Goal: Task Accomplishment & Management: Use online tool/utility

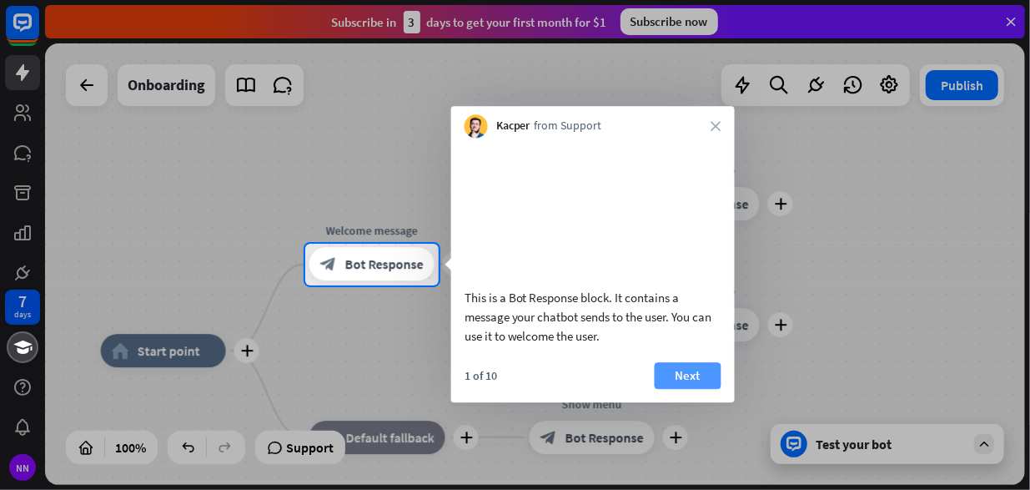
click at [704, 389] on button "Next" at bounding box center [688, 375] width 67 height 27
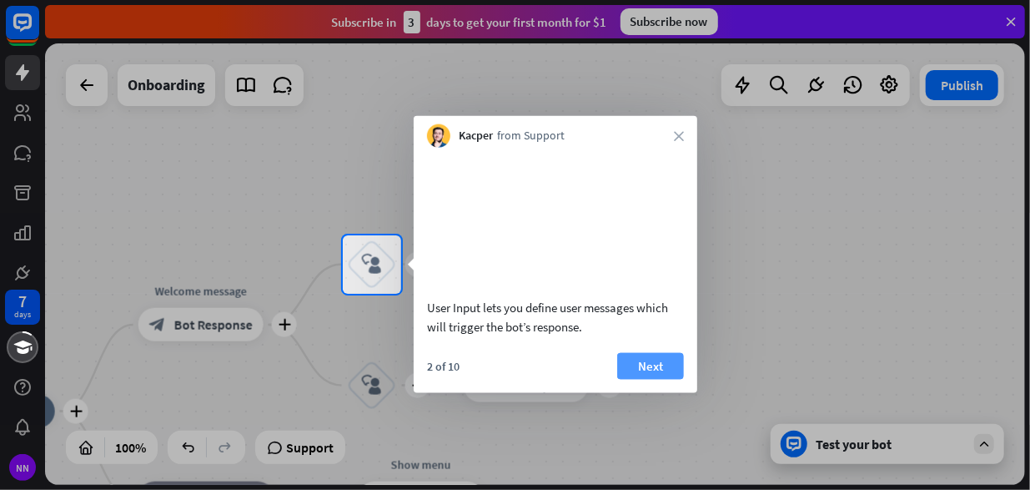
click at [664, 379] on button "Next" at bounding box center [650, 365] width 67 height 27
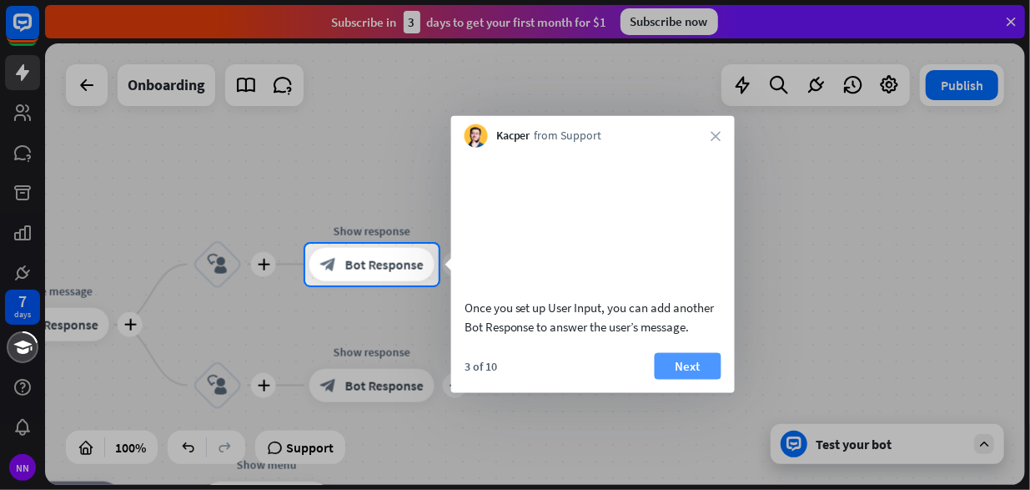
click at [666, 379] on button "Next" at bounding box center [688, 365] width 67 height 27
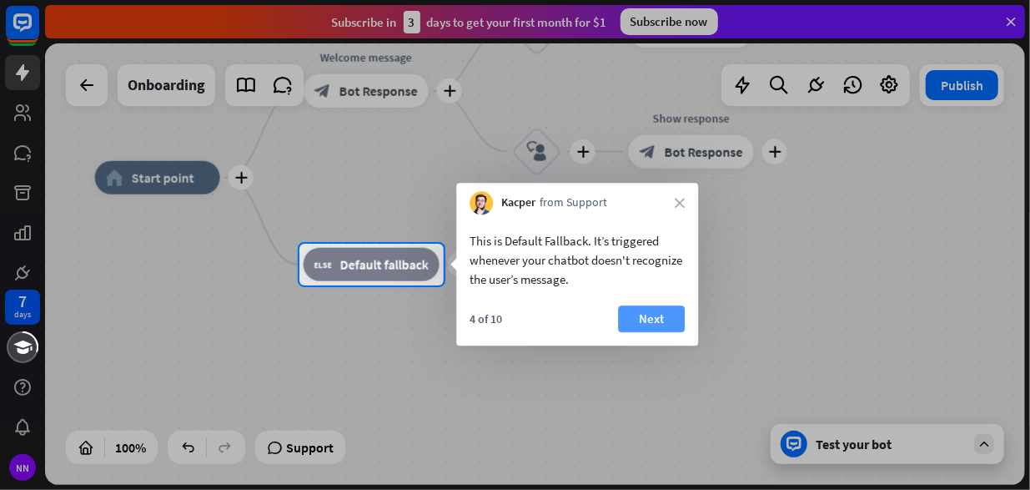
click at [656, 325] on button "Next" at bounding box center [651, 318] width 67 height 27
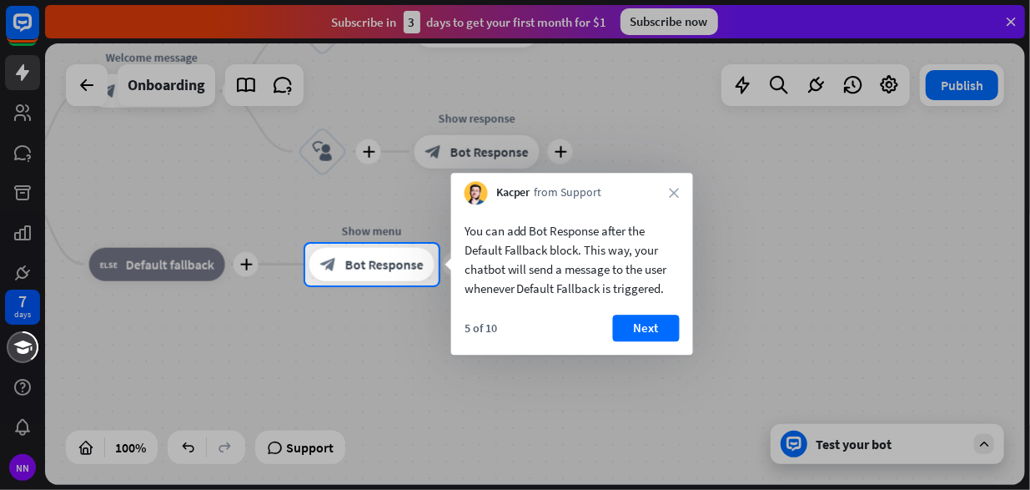
click at [656, 325] on button "Next" at bounding box center [646, 327] width 67 height 27
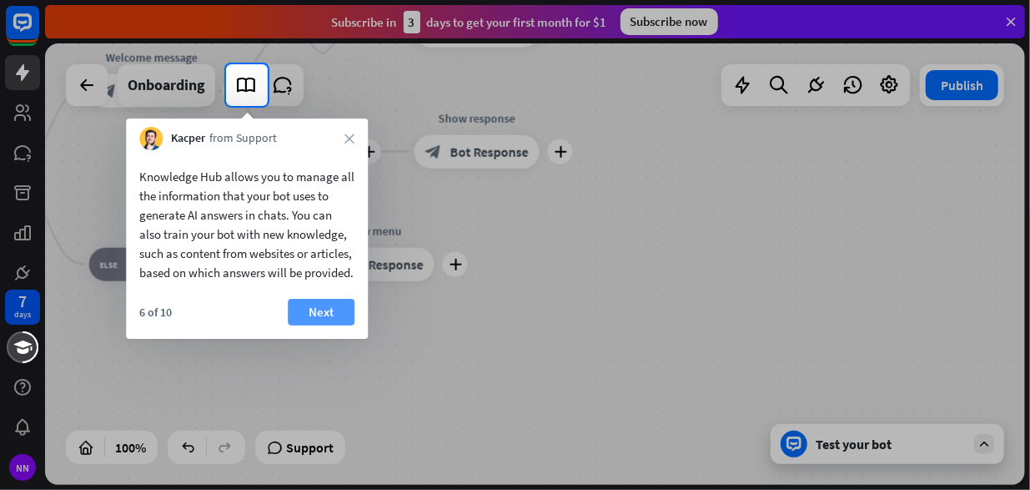
click at [330, 325] on button "Next" at bounding box center [321, 312] width 67 height 27
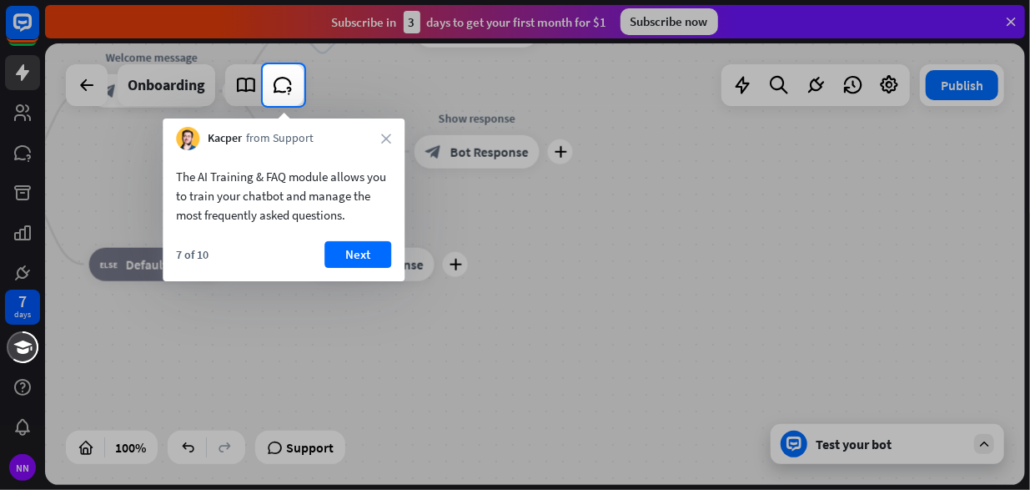
click at [355, 259] on button "Next" at bounding box center [357, 254] width 67 height 27
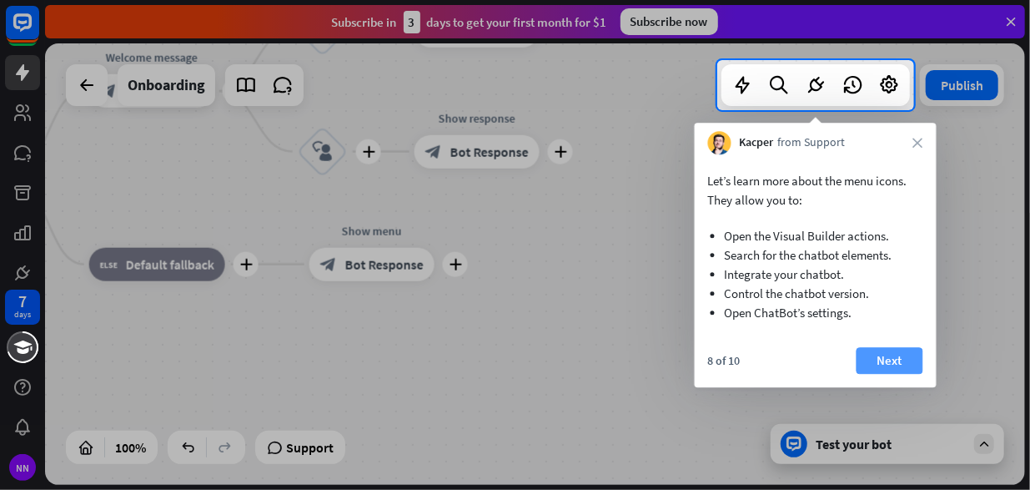
click at [879, 357] on button "Next" at bounding box center [890, 360] width 67 height 27
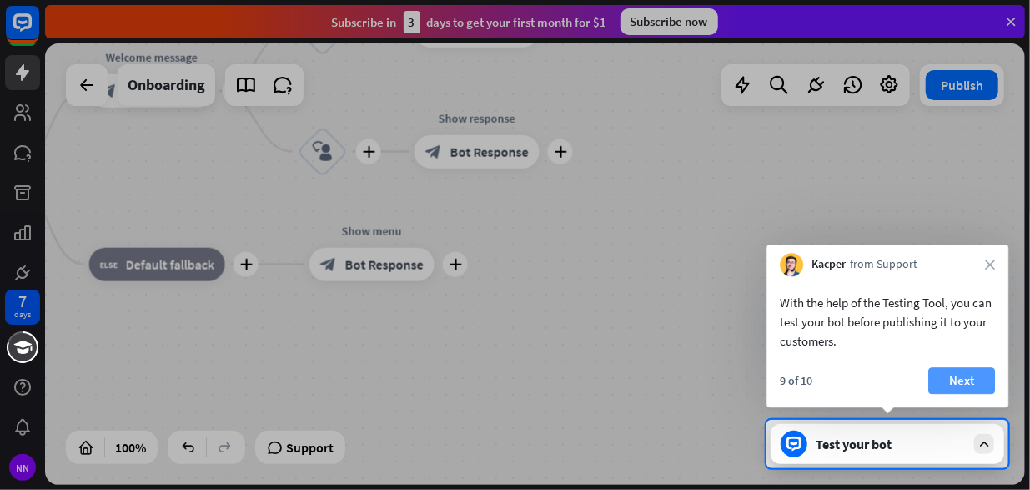
click at [949, 375] on button "Next" at bounding box center [961, 380] width 67 height 27
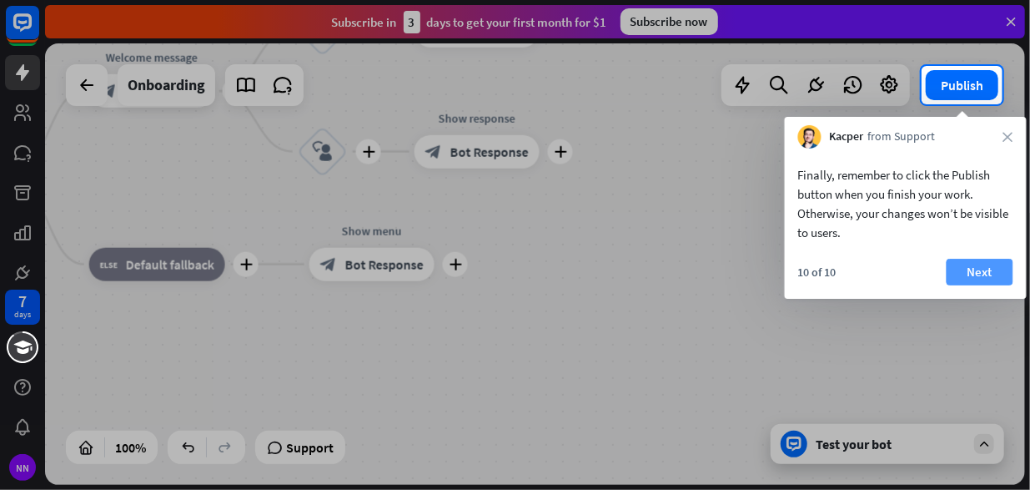
click at [971, 279] on button "Next" at bounding box center [980, 272] width 67 height 27
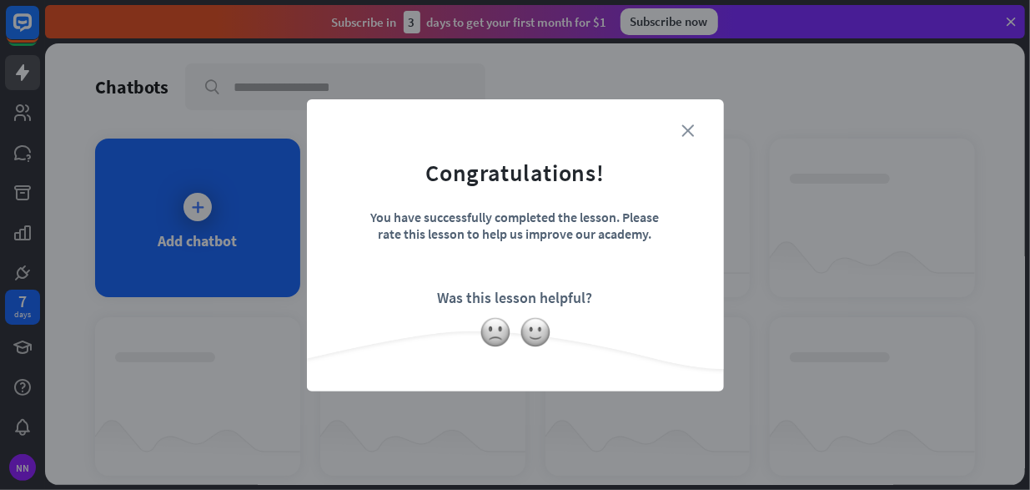
click at [690, 129] on icon "close" at bounding box center [688, 130] width 13 height 13
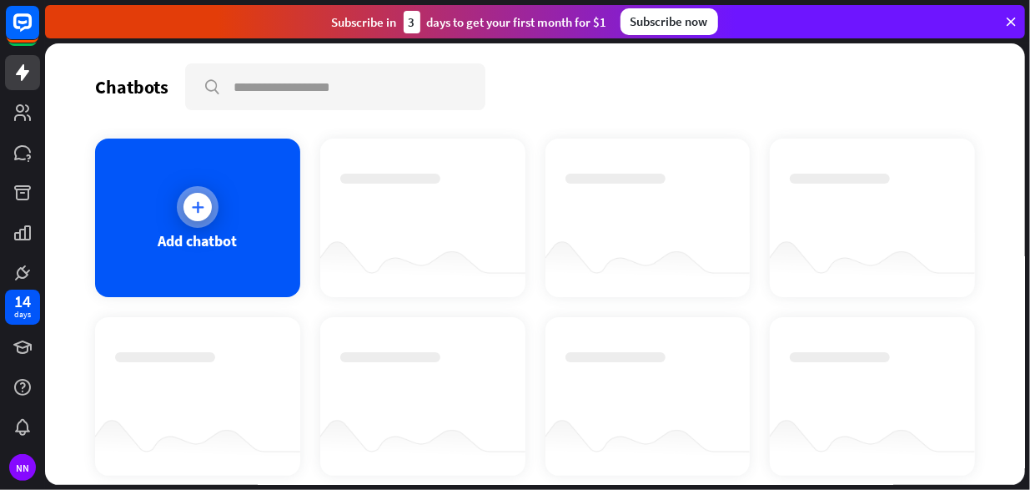
click at [203, 208] on icon at bounding box center [197, 207] width 17 height 17
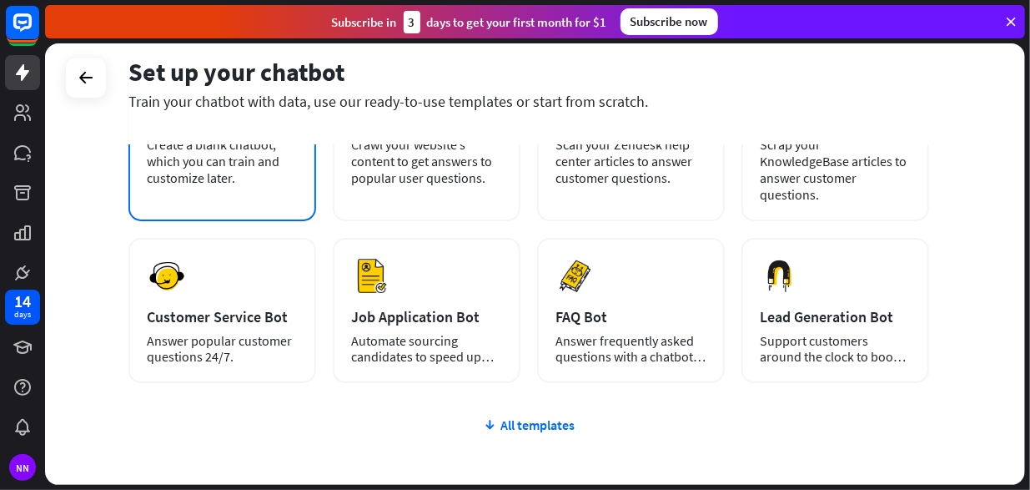
scroll to position [83, 0]
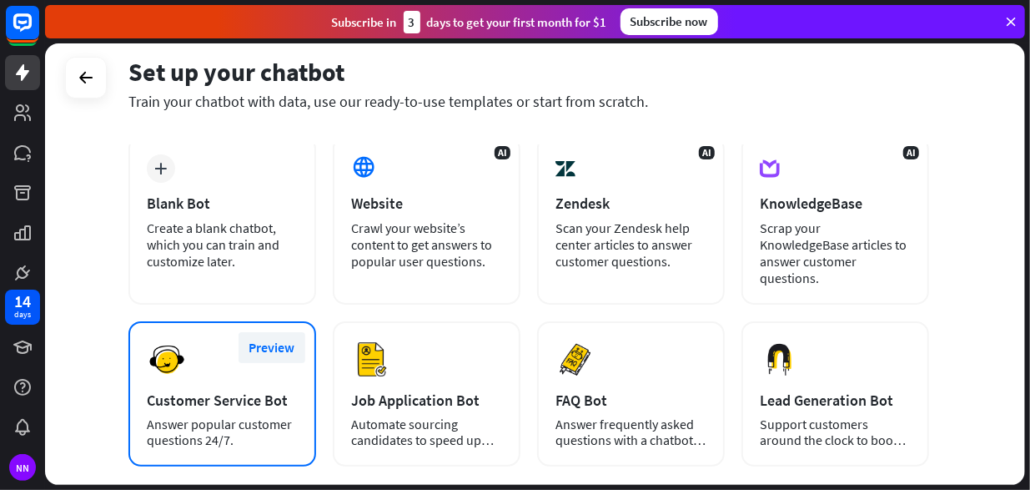
click at [256, 343] on button "Preview" at bounding box center [272, 347] width 67 height 31
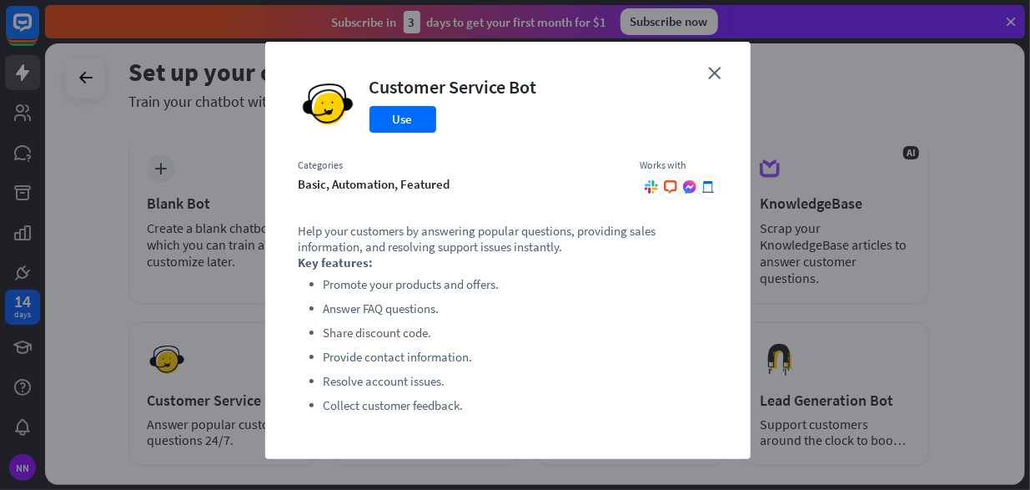
scroll to position [10, 0]
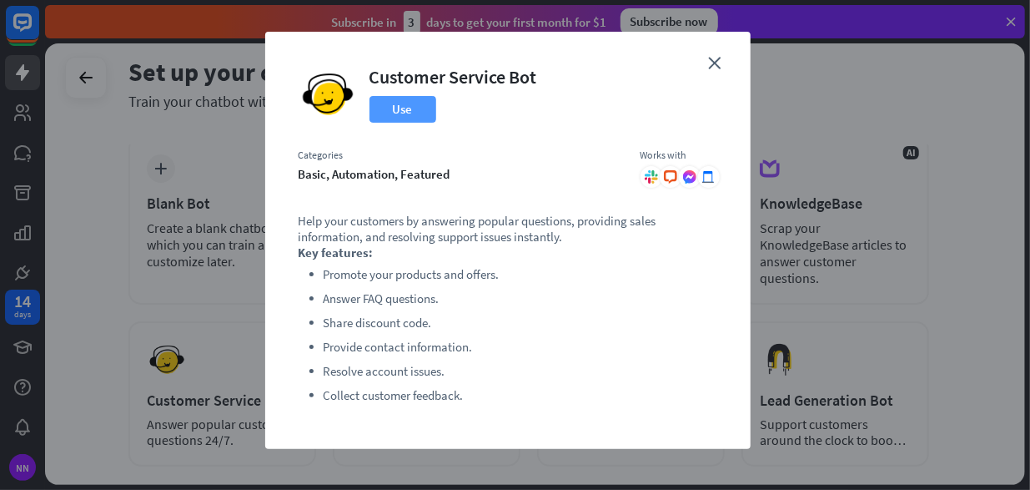
click at [420, 102] on button "Use" at bounding box center [403, 109] width 67 height 27
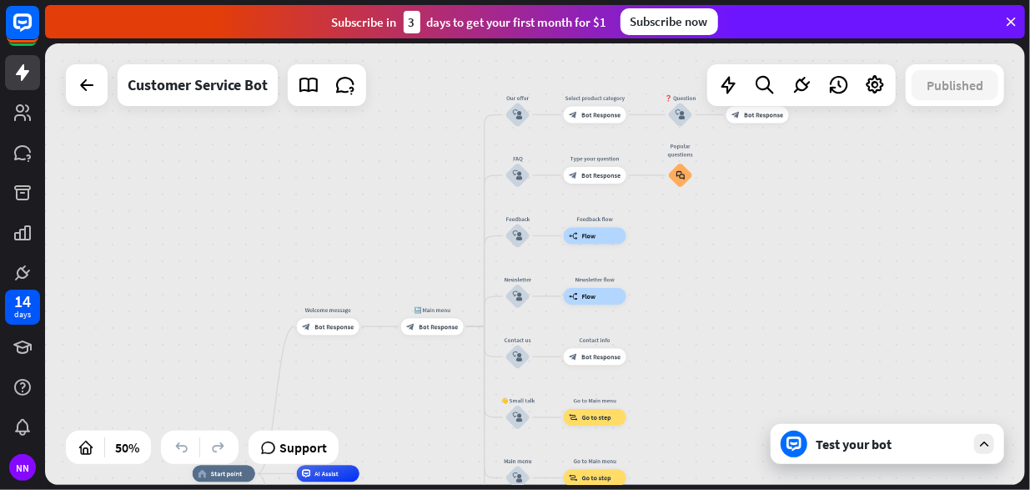
drag, startPoint x: 540, startPoint y: 339, endPoint x: 445, endPoint y: 529, distance: 212.3
click at [445, 489] on html "14 days NN close Product Help First steps Get started with ChatBot Help Center …" at bounding box center [515, 245] width 1030 height 490
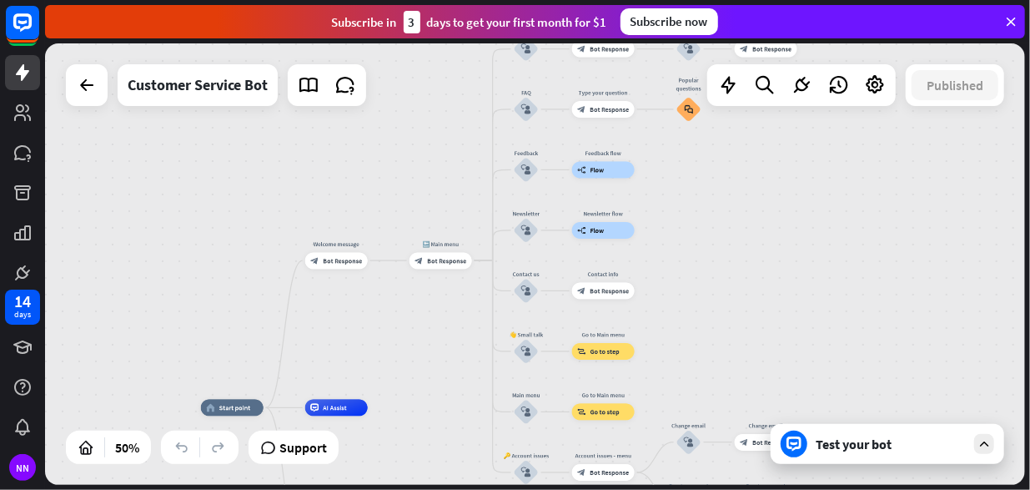
drag, startPoint x: 204, startPoint y: 294, endPoint x: 224, endPoint y: 166, distance: 129.9
click at [214, 205] on div "home_2 Start point Welcome message block_bot_response Bot Response 🔙 Main menu …" at bounding box center [535, 263] width 980 height 441
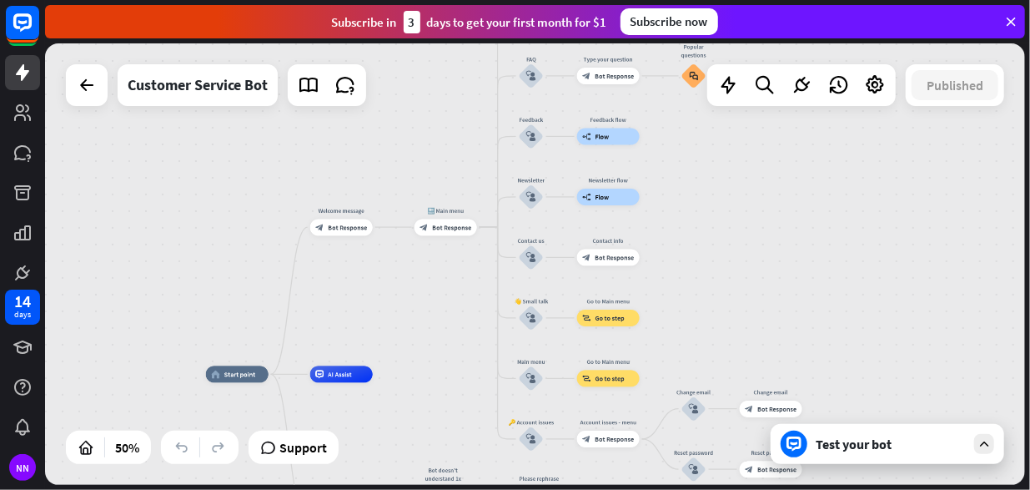
click at [224, 166] on div "home_2 Start point Welcome message block_bot_response Bot Response 🔙 Main menu …" at bounding box center [535, 263] width 980 height 441
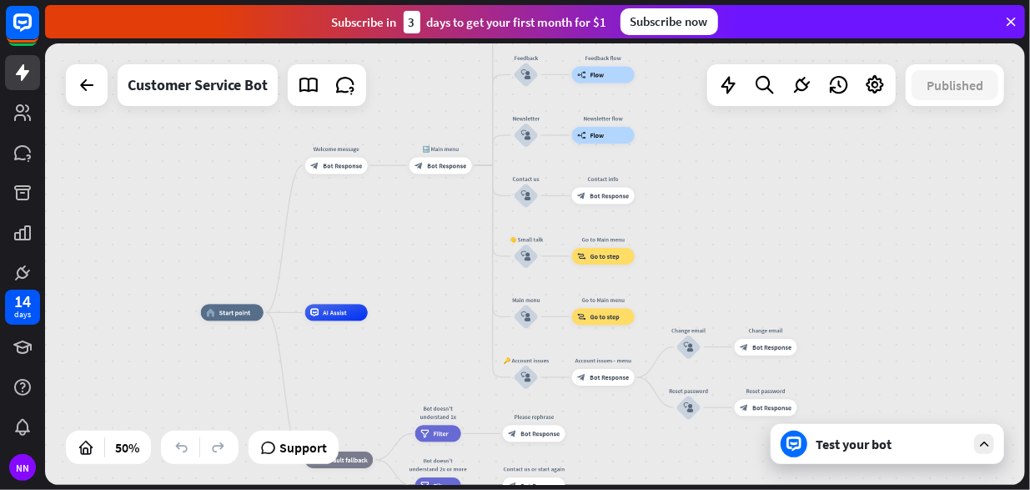
drag, startPoint x: 200, startPoint y: 250, endPoint x: 196, endPoint y: 211, distance: 39.4
click at [196, 211] on div "home_2 Start point Welcome message block_bot_response Bot Response 🔙 Main menu …" at bounding box center [535, 263] width 980 height 441
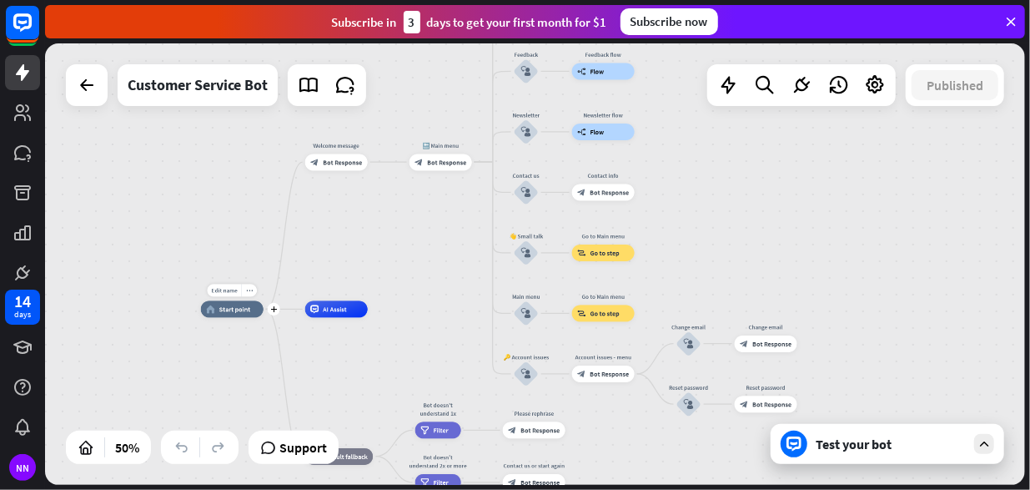
click at [264, 315] on div "Edit name more_horiz plus home_2 Start point" at bounding box center [232, 309] width 63 height 17
click at [264, 318] on div "Edit name more_horiz plus home_2 Start point" at bounding box center [232, 309] width 63 height 17
click at [227, 309] on span "Start point" at bounding box center [235, 309] width 32 height 8
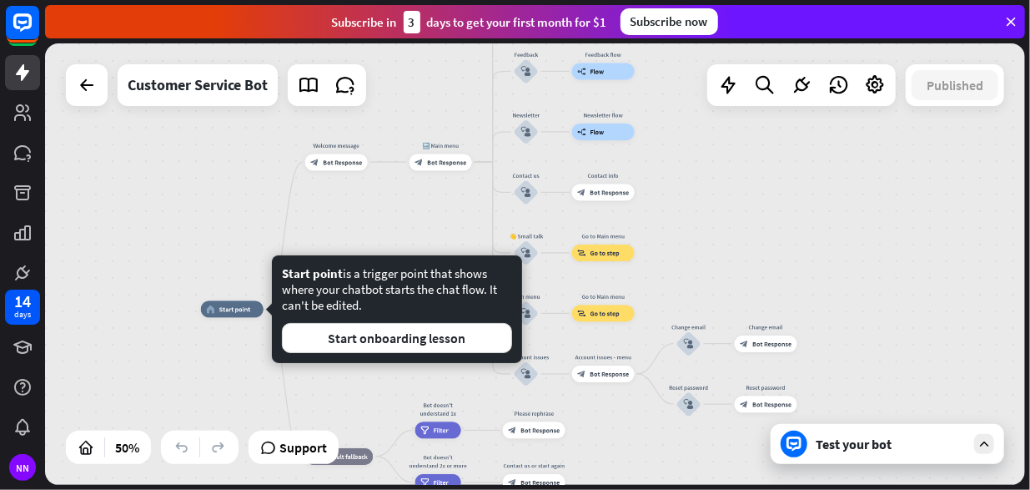
click at [237, 360] on div "Edit name more_horiz home_2 Start point Welcome message block_bot_response Bot …" at bounding box center [446, 419] width 491 height 221
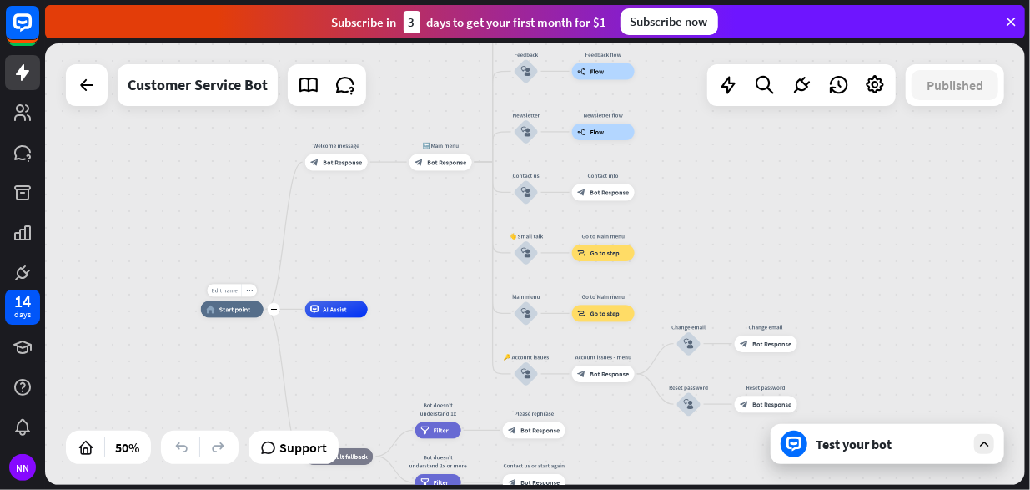
click at [228, 293] on span "Edit name" at bounding box center [225, 291] width 26 height 8
click at [239, 354] on div "home_2 Start point Welcome message block_bot_response Bot Response 🔙 Main menu …" at bounding box center [446, 419] width 491 height 221
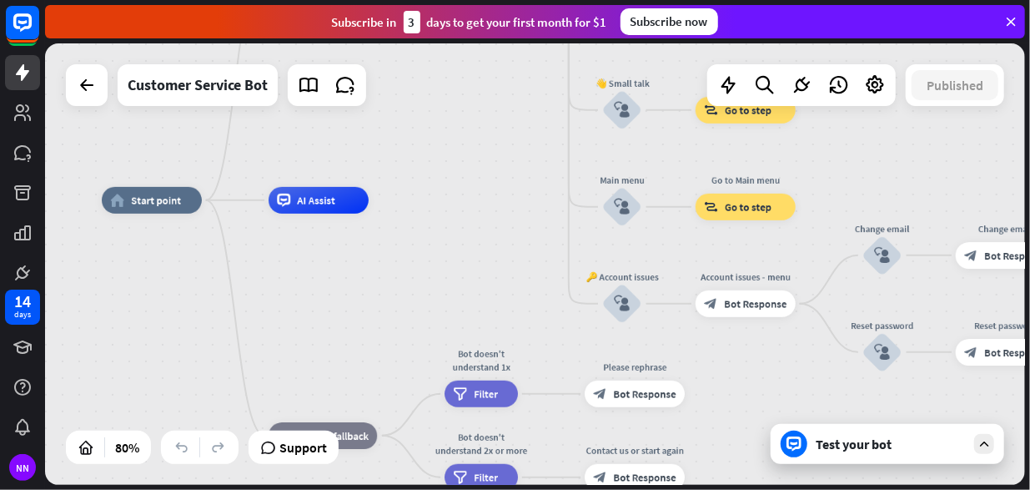
drag, startPoint x: 388, startPoint y: 245, endPoint x: 434, endPoint y: 71, distance: 180.3
click at [434, 71] on div "home_2 Start point Welcome message block_bot_response Bot Response 🔙 Main menu …" at bounding box center [535, 263] width 980 height 441
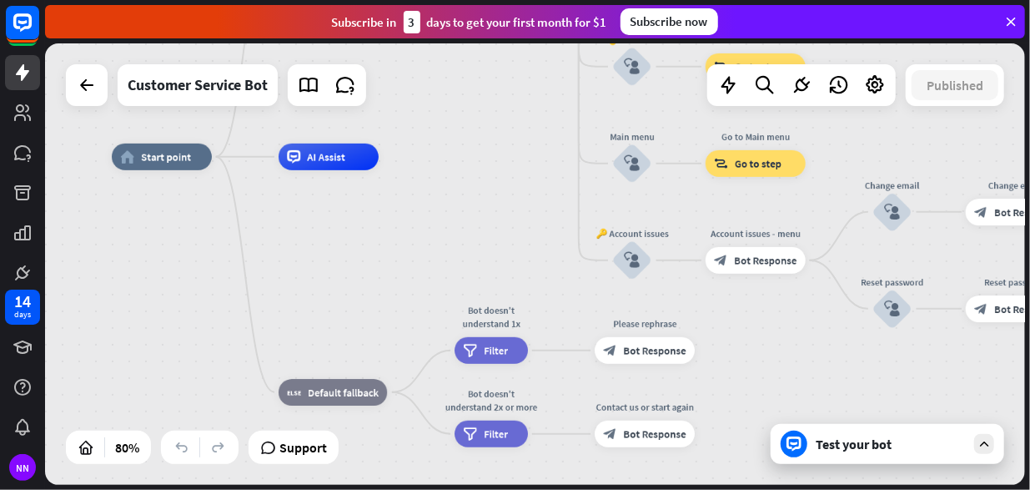
drag, startPoint x: 474, startPoint y: 239, endPoint x: 474, endPoint y: 201, distance: 38.4
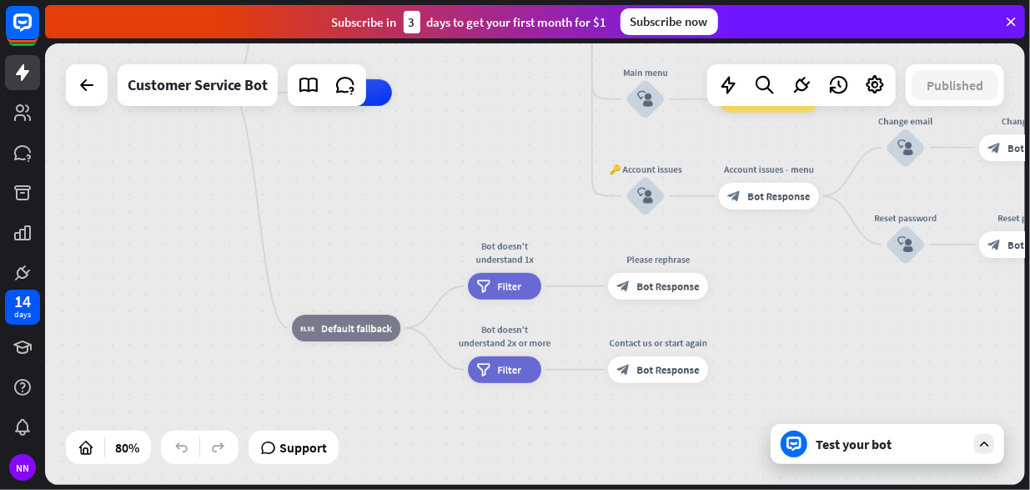
drag, startPoint x: 404, startPoint y: 303, endPoint x: 417, endPoint y: 239, distance: 65.6
click at [417, 239] on div "home_2 Start point Welcome message block_bot_response Bot Response 🔙 Main menu …" at bounding box center [517, 269] width 784 height 353
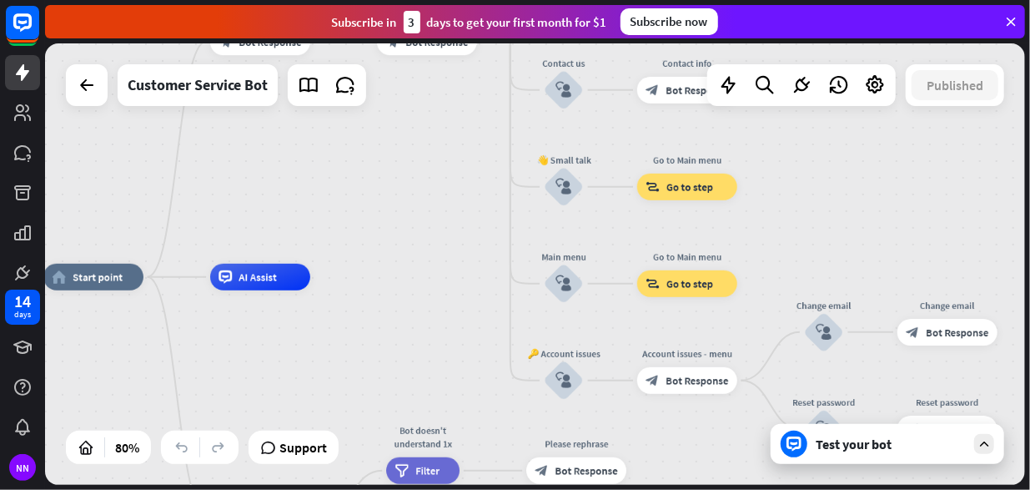
drag, startPoint x: 452, startPoint y: 189, endPoint x: 373, endPoint y: 365, distance: 192.3
click at [369, 388] on div "home_2 Start point Welcome message block_bot_response Bot Response 🔙 Main menu …" at bounding box center [435, 453] width 784 height 353
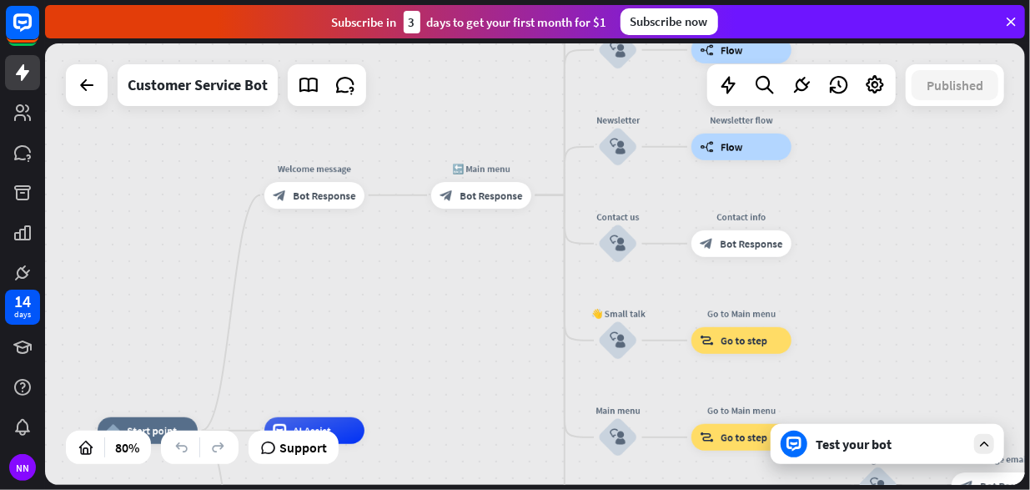
drag, startPoint x: 403, startPoint y: 241, endPoint x: 475, endPoint y: 407, distance: 181.2
click at [475, 407] on div "home_2 Start point Welcome message block_bot_response Bot Response 🔙 Main menu …" at bounding box center [535, 263] width 980 height 441
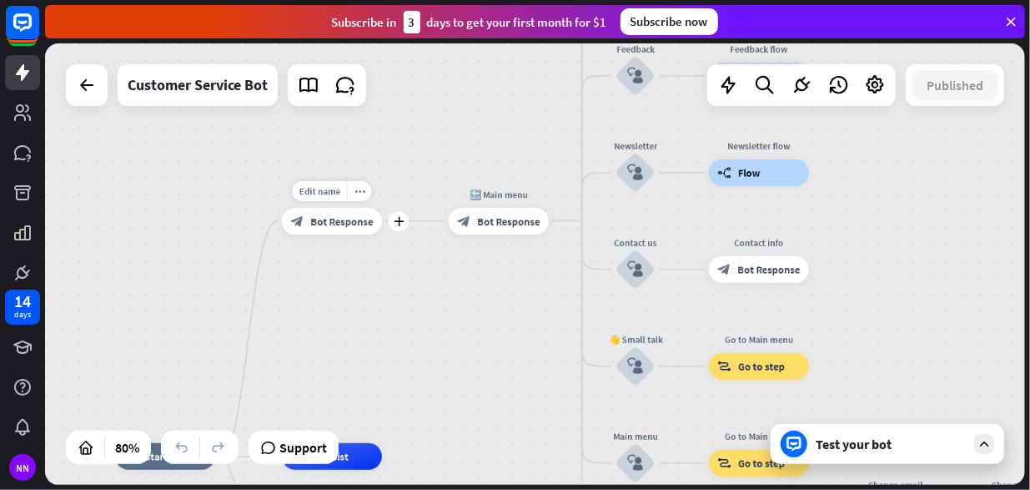
click at [353, 224] on span "Bot Response" at bounding box center [341, 220] width 63 height 13
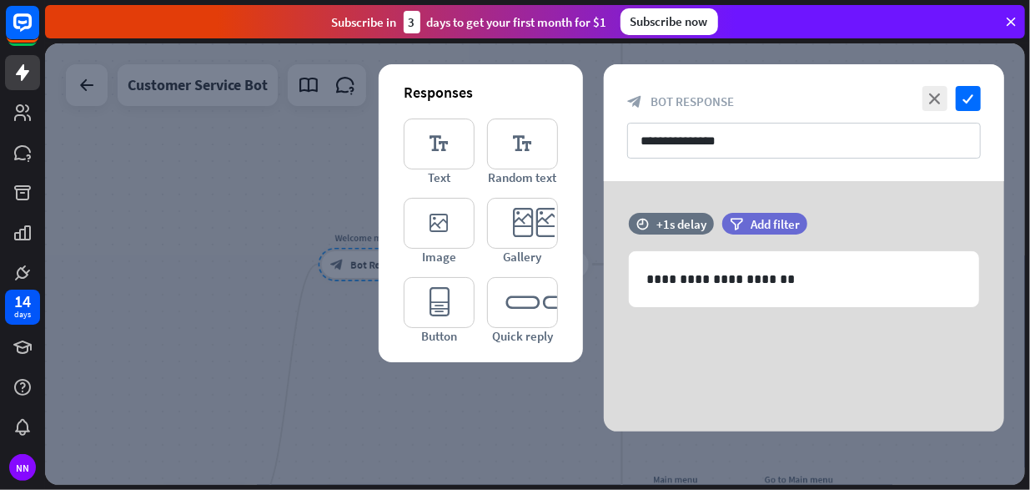
click at [264, 257] on div at bounding box center [535, 263] width 980 height 441
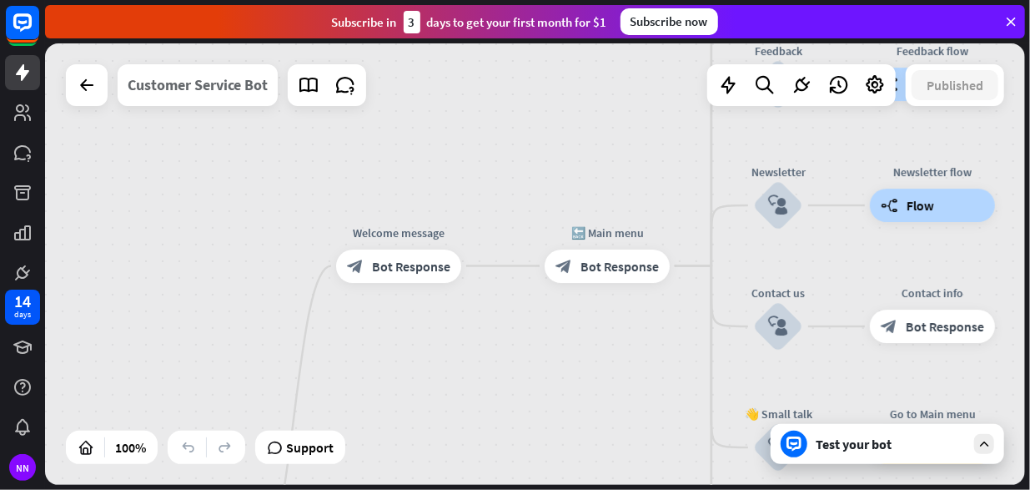
drag, startPoint x: 249, startPoint y: 319, endPoint x: 254, endPoint y: 84, distance: 235.3
click at [254, 84] on div "home_2 Start point Welcome message block_bot_response Bot Response 🔙 Main menu …" at bounding box center [535, 263] width 980 height 441
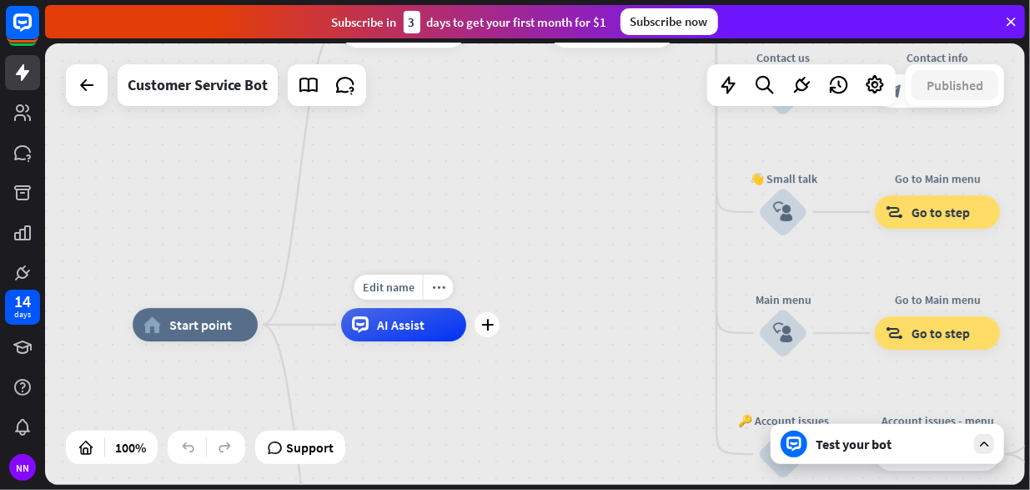
click at [391, 324] on span "AI Assist" at bounding box center [401, 324] width 48 height 17
click at [366, 341] on div "Edit name more_horiz plus AI Assist" at bounding box center [403, 324] width 125 height 33
click at [205, 330] on span "Start point" at bounding box center [200, 324] width 63 height 17
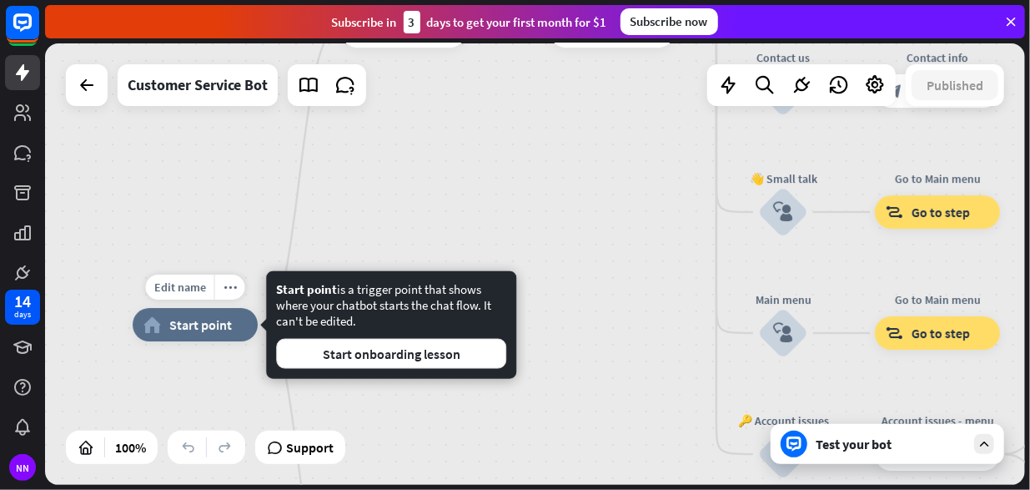
click at [170, 330] on span "Start point" at bounding box center [200, 324] width 63 height 17
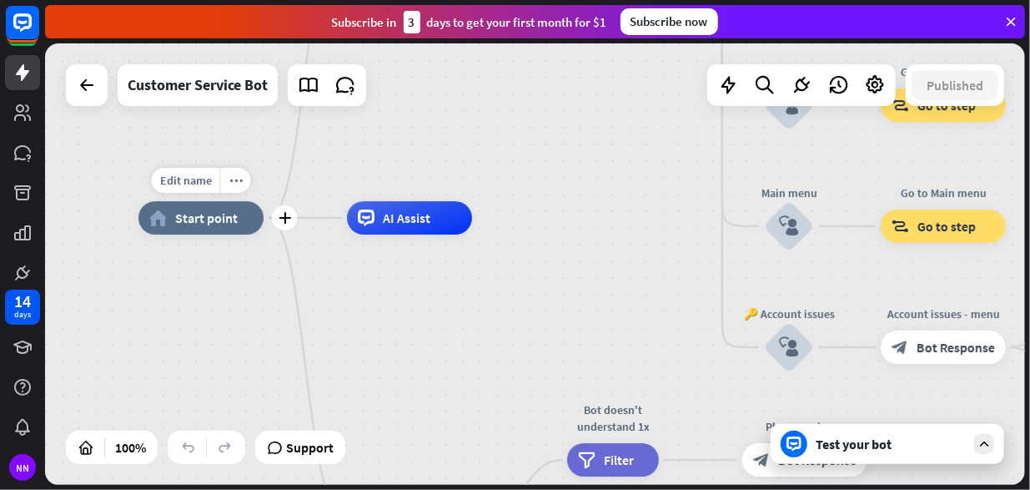
drag, startPoint x: 209, startPoint y: 376, endPoint x: 223, endPoint y: 190, distance: 186.5
click at [223, 218] on div "Edit name more_horiz plus home_2 Start point Welcome message block_bot_response…" at bounding box center [628, 438] width 980 height 441
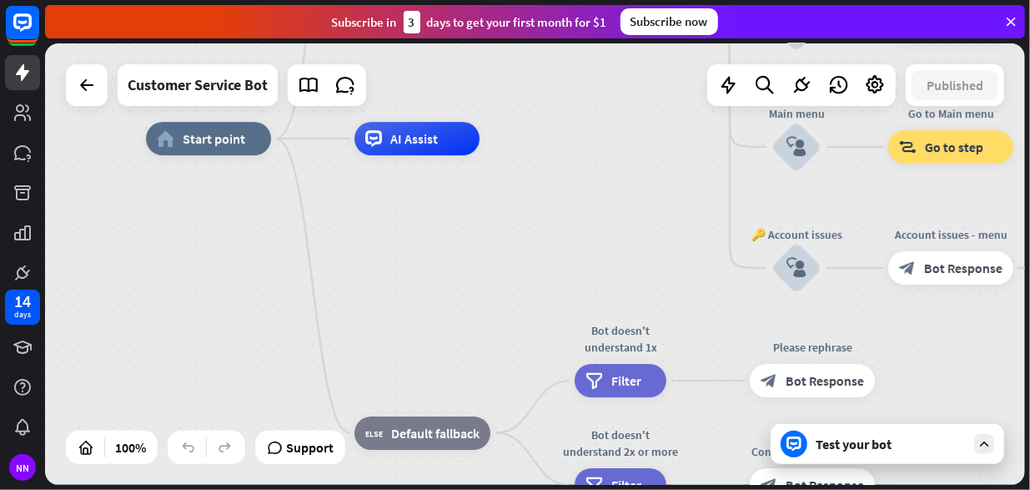
click at [342, 236] on div "home_2 Start point Welcome message block_bot_response Bot Response 🔙 Main menu …" at bounding box center [636, 358] width 980 height 441
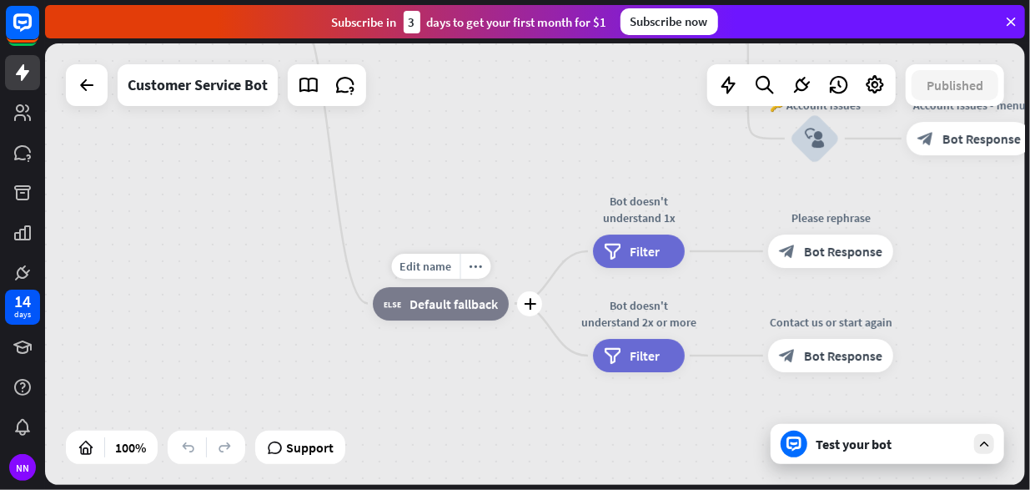
click at [440, 309] on span "Default fallback" at bounding box center [454, 303] width 88 height 17
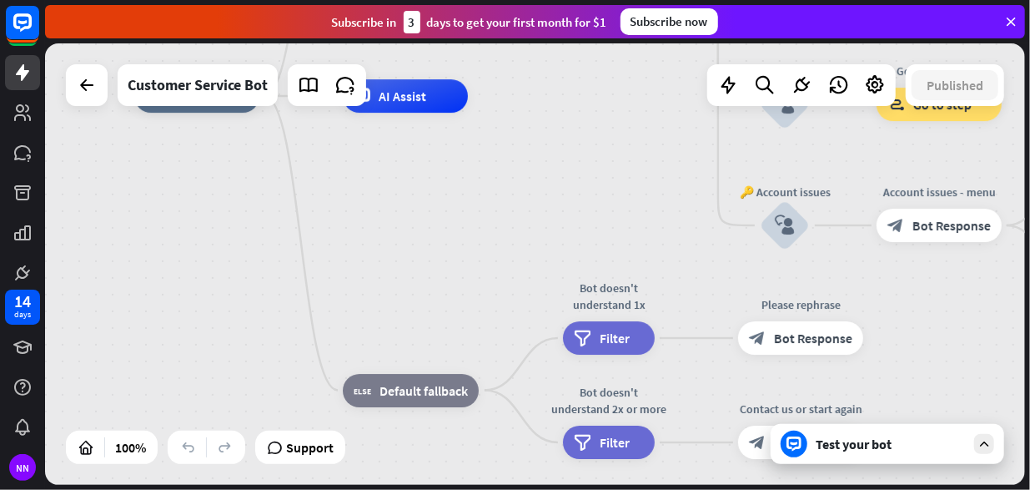
drag, startPoint x: 531, startPoint y: 222, endPoint x: 409, endPoint y: 425, distance: 236.5
click at [404, 465] on div "home_2 Start point Welcome message block_bot_response Bot Response 🔙 Main menu …" at bounding box center [624, 316] width 980 height 441
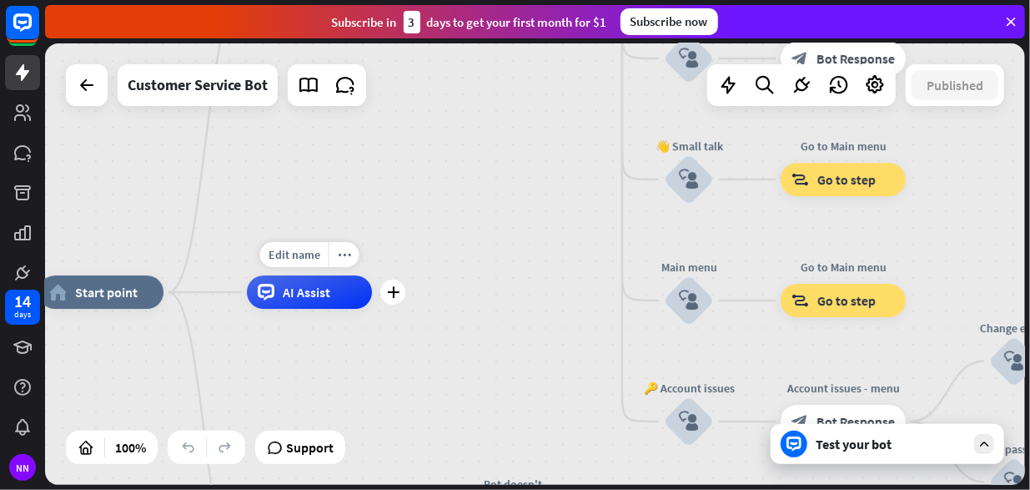
drag, startPoint x: 395, startPoint y: 241, endPoint x: 412, endPoint y: 495, distance: 254.2
click at [412, 489] on html "14 days NN close Product Help First steps Get started with ChatBot Help Center …" at bounding box center [515, 245] width 1030 height 490
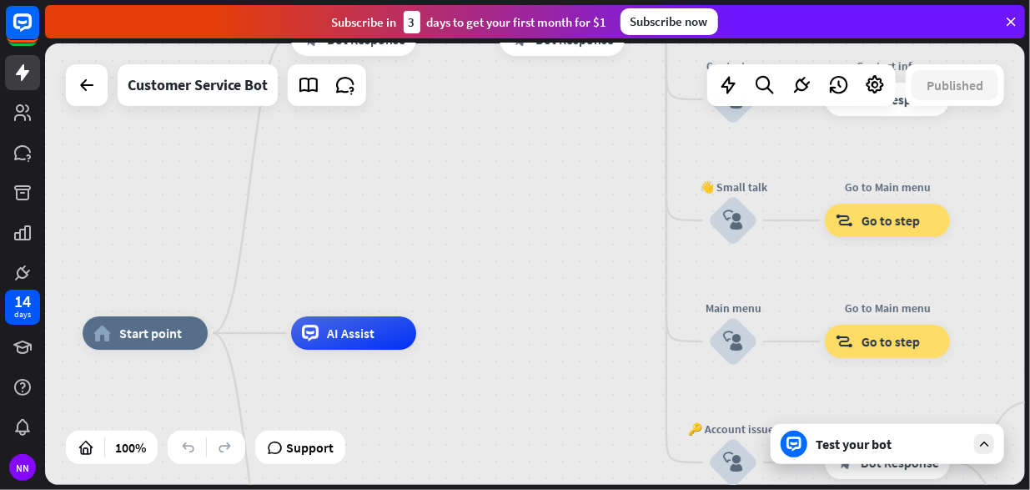
drag, startPoint x: 400, startPoint y: 328, endPoint x: 429, endPoint y: 151, distance: 179.1
click at [429, 151] on div "home_2 Start point Welcome message block_bot_response Bot Response 🔙 Main menu …" at bounding box center [535, 263] width 980 height 441
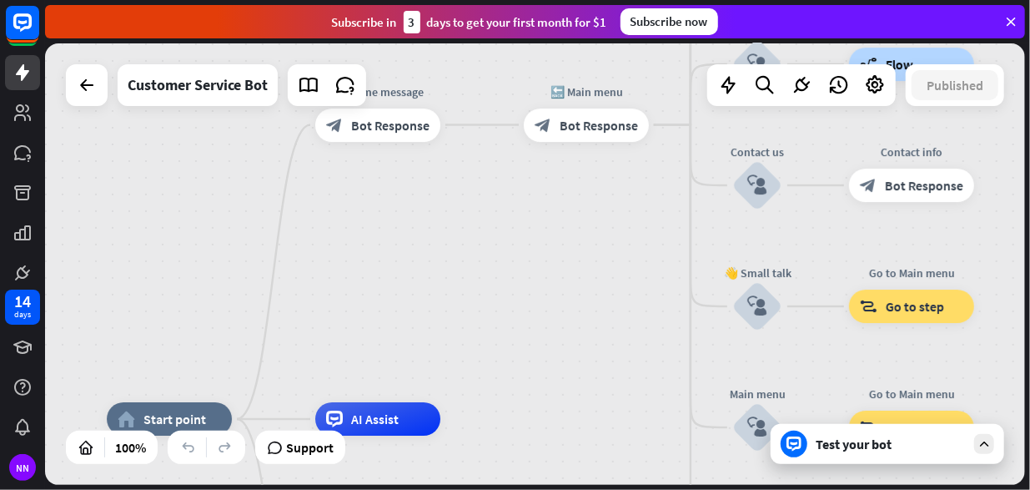
drag, startPoint x: 439, startPoint y: 194, endPoint x: 529, endPoint y: 248, distance: 104.7
click at [529, 248] on div "home_2 Start point Welcome message block_bot_response Bot Response 🔙 Main menu …" at bounding box center [535, 263] width 980 height 441
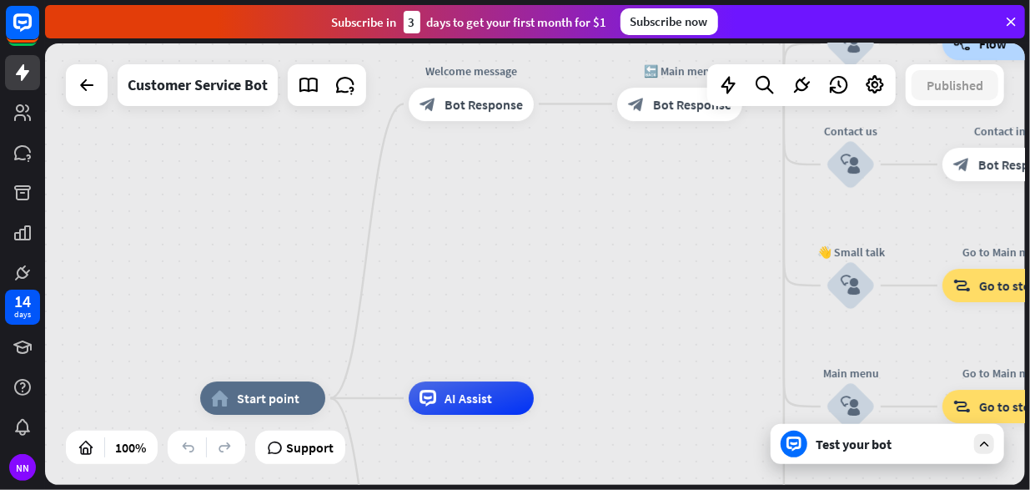
drag, startPoint x: 227, startPoint y: 296, endPoint x: 299, endPoint y: 241, distance: 91.1
click at [299, 241] on div "home_2 Start point Welcome message block_bot_response Bot Response 🔙 Main menu …" at bounding box center [535, 263] width 980 height 441
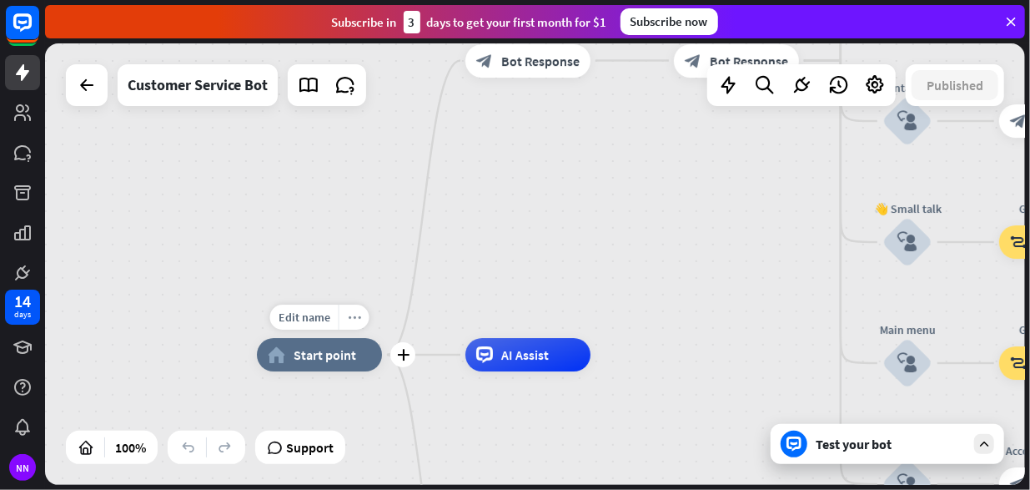
click at [365, 321] on div "more_horiz" at bounding box center [354, 316] width 31 height 25
click at [516, 256] on div "home_2 Start point Welcome message block_bot_response Bot Response 🔙 Main menu …" at bounding box center [535, 263] width 980 height 441
drag, startPoint x: 511, startPoint y: 234, endPoint x: 434, endPoint y: 279, distance: 89.4
click at [434, 279] on div "home_2 Start point Welcome message block_bot_response Bot Response 🔙 Main menu …" at bounding box center [535, 263] width 980 height 441
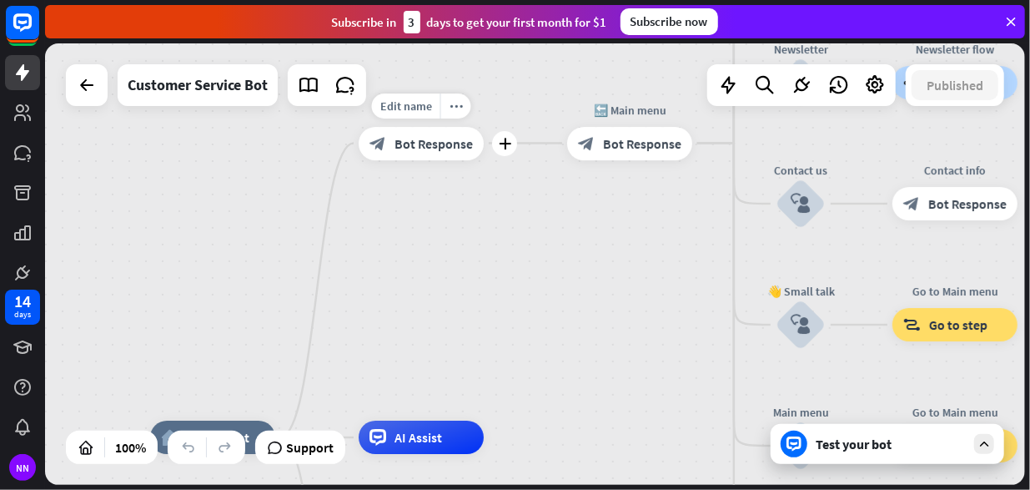
click at [421, 142] on span "Bot Response" at bounding box center [434, 143] width 78 height 17
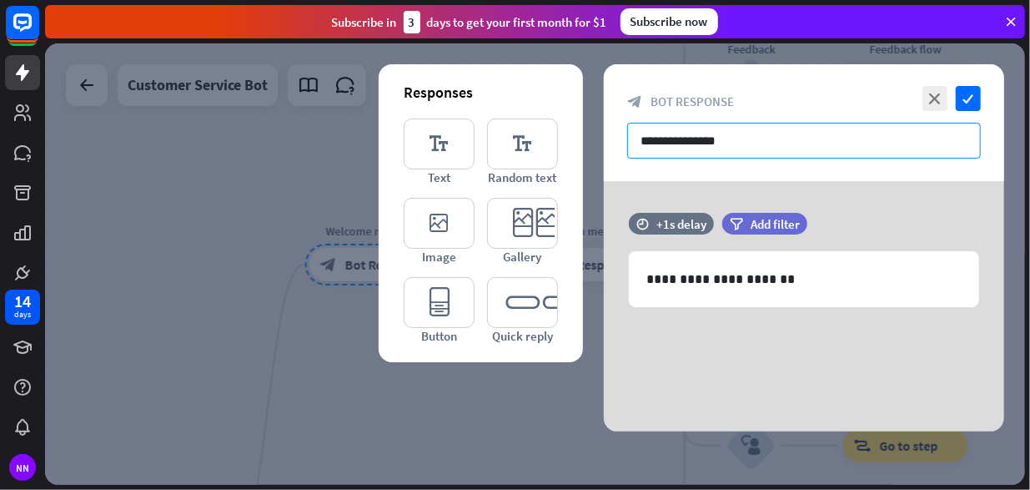
click at [776, 139] on input "**********" at bounding box center [804, 141] width 354 height 36
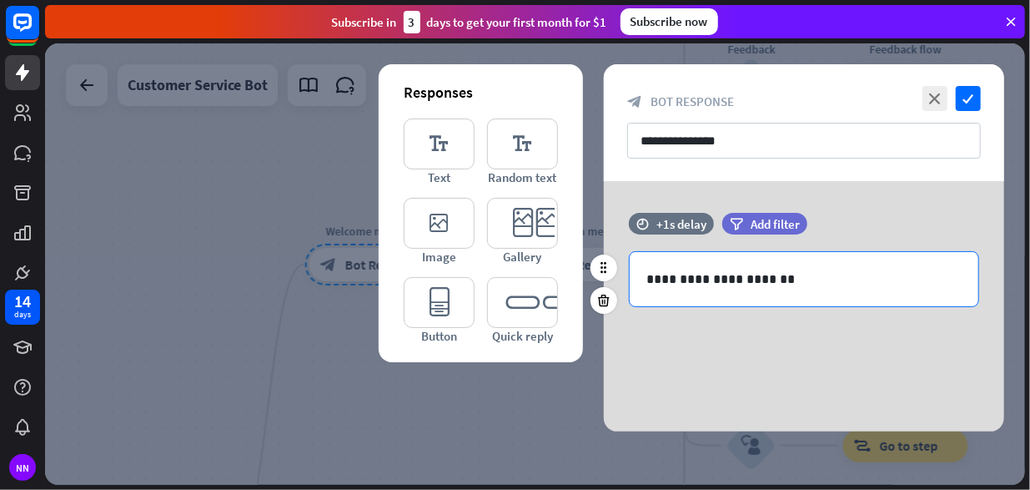
click at [794, 283] on p "**********" at bounding box center [804, 279] width 316 height 21
click at [644, 283] on div "**********" at bounding box center [804, 279] width 349 height 54
drag, startPoint x: 642, startPoint y: 280, endPoint x: 781, endPoint y: 281, distance: 138.5
click at [781, 281] on div "**********" at bounding box center [804, 279] width 349 height 54
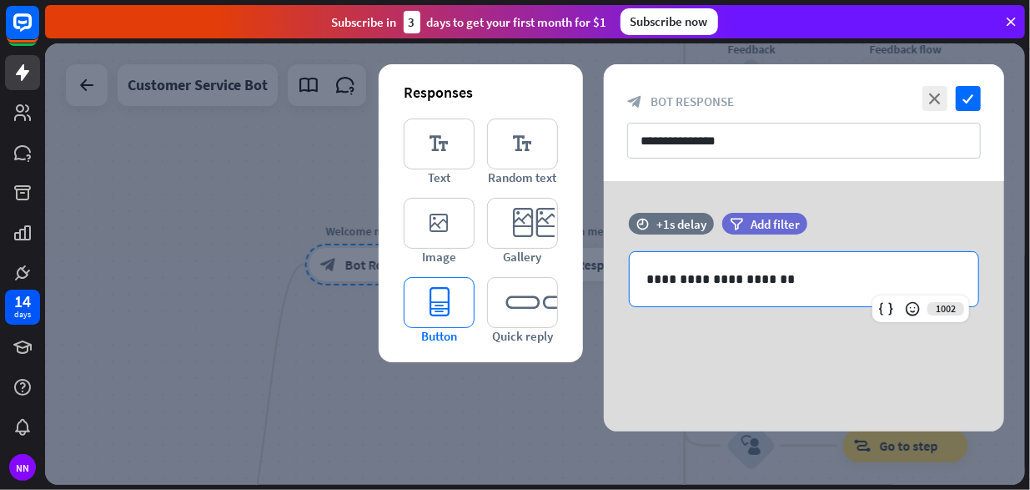
click at [439, 299] on icon "editor_button" at bounding box center [439, 302] width 71 height 51
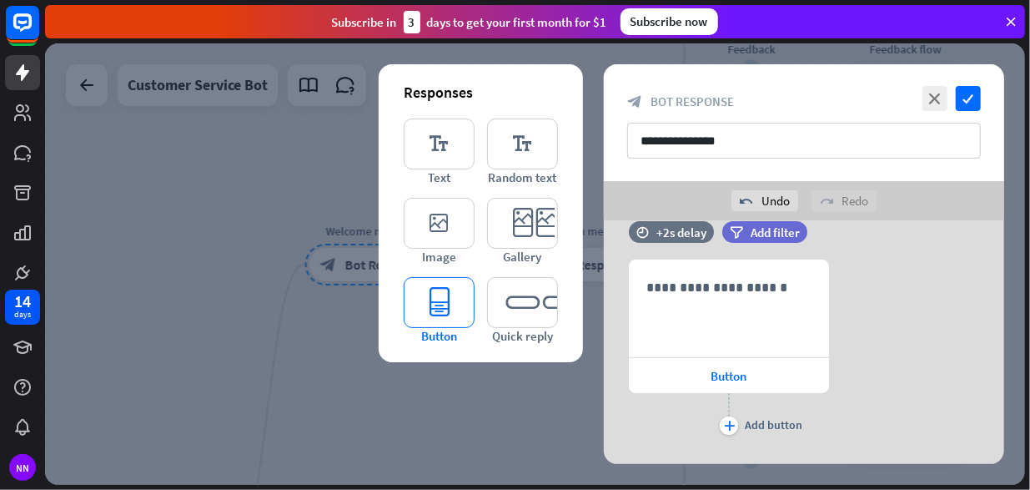
scroll to position [142, 0]
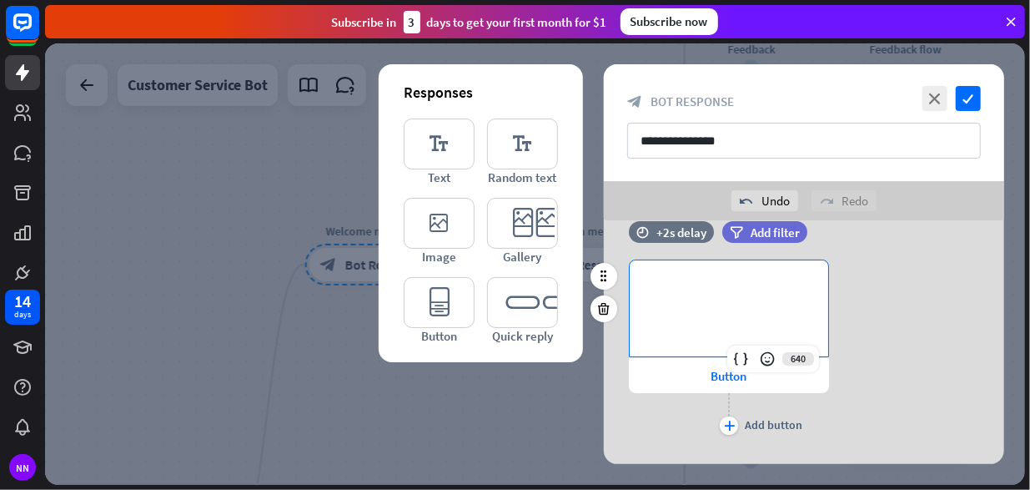
click at [714, 323] on div "**********" at bounding box center [729, 308] width 199 height 96
click at [884, 319] on div "**********" at bounding box center [804, 348] width 400 height 179
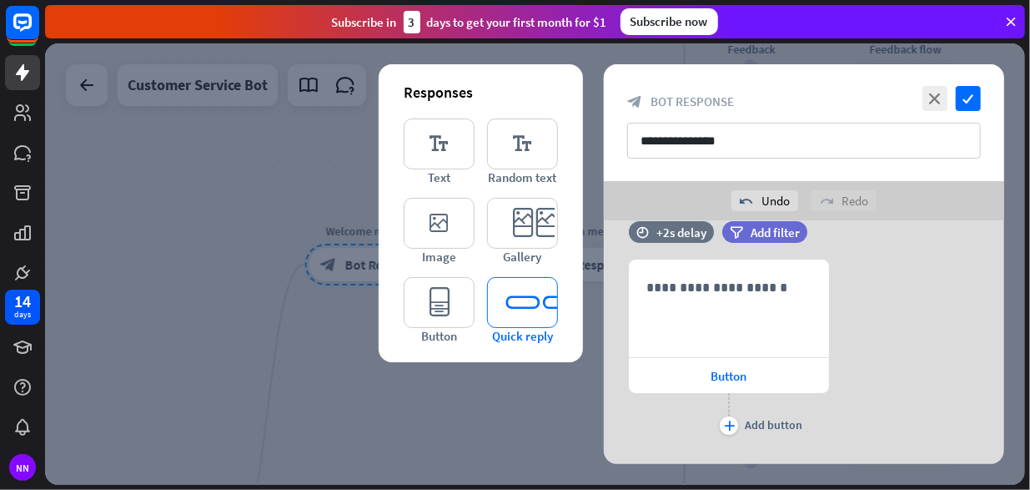
click at [522, 304] on icon "editor_quick_replies" at bounding box center [522, 302] width 71 height 51
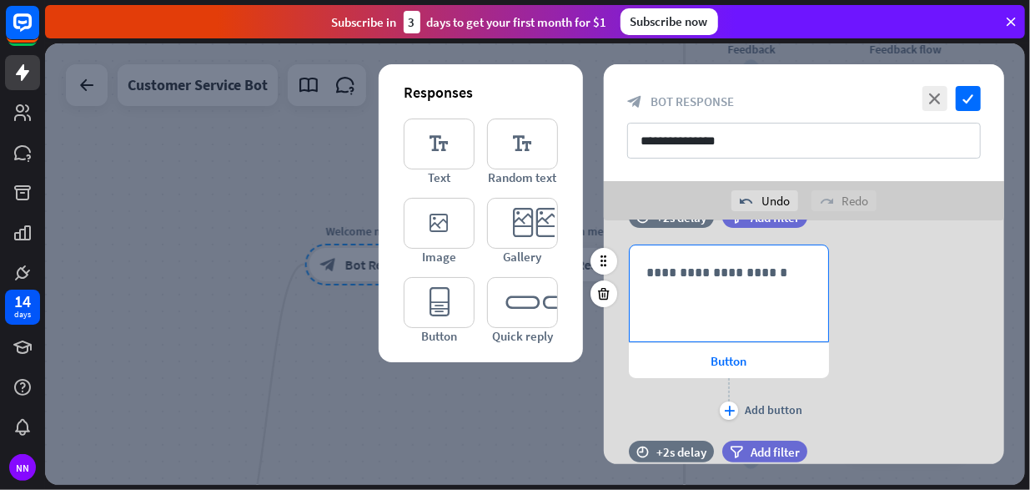
scroll to position [73, 0]
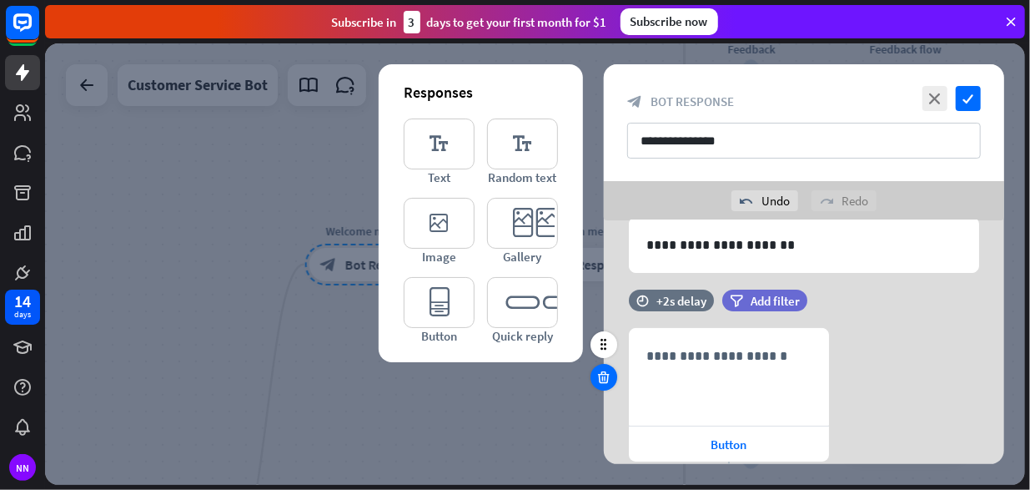
click at [612, 375] on div at bounding box center [604, 377] width 27 height 27
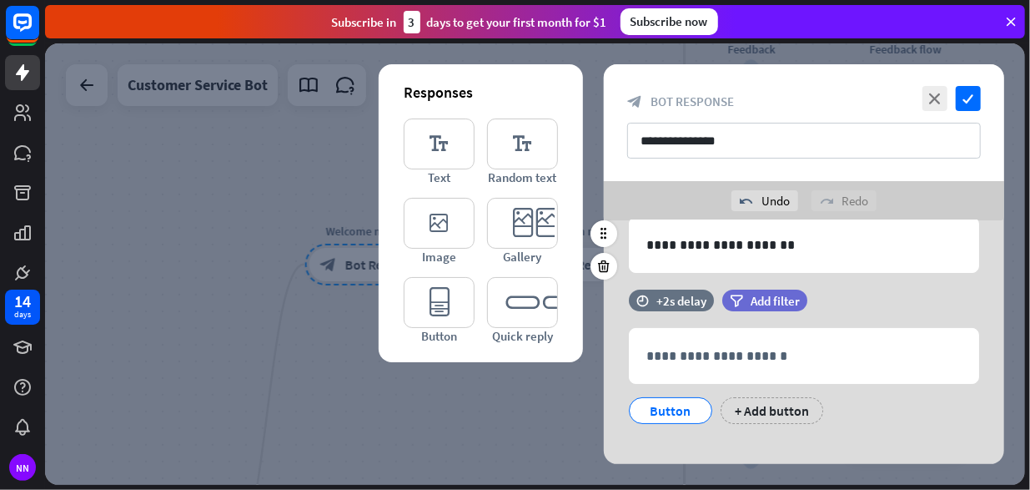
scroll to position [0, 0]
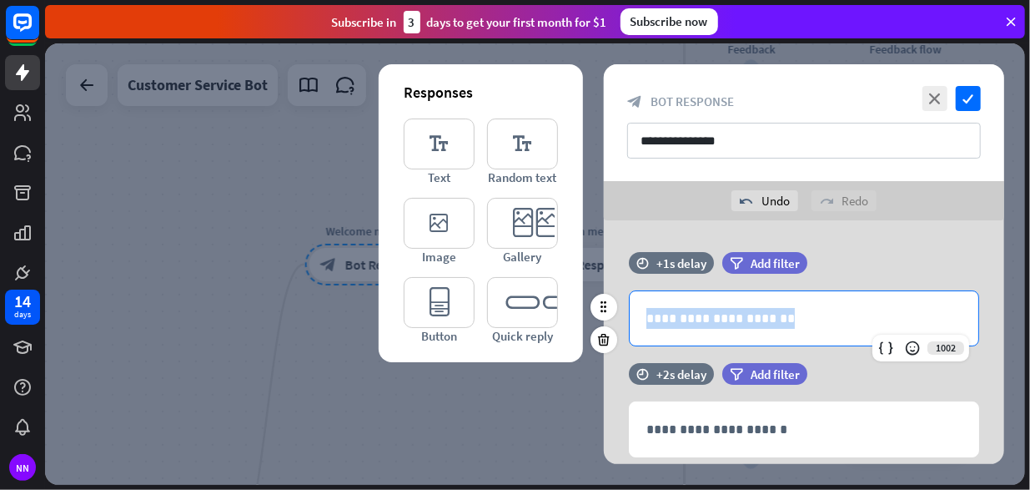
drag, startPoint x: 788, startPoint y: 315, endPoint x: 624, endPoint y: 319, distance: 164.4
click at [624, 319] on div "**********" at bounding box center [804, 318] width 400 height 56
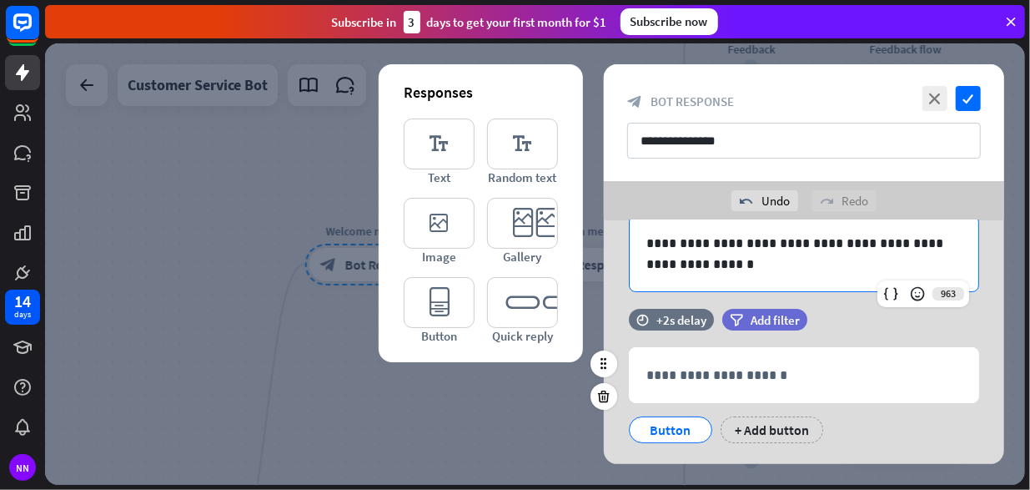
scroll to position [111, 0]
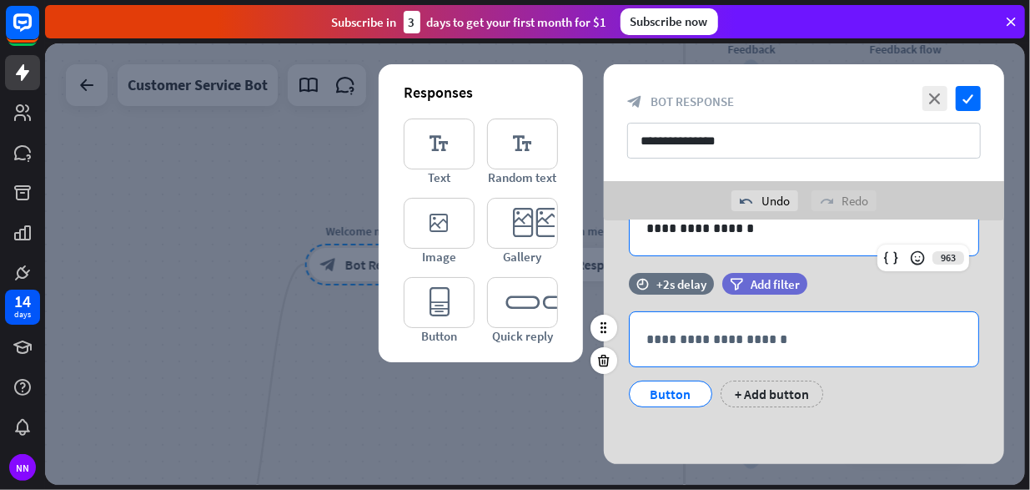
click at [831, 338] on p "**********" at bounding box center [803, 339] width 315 height 21
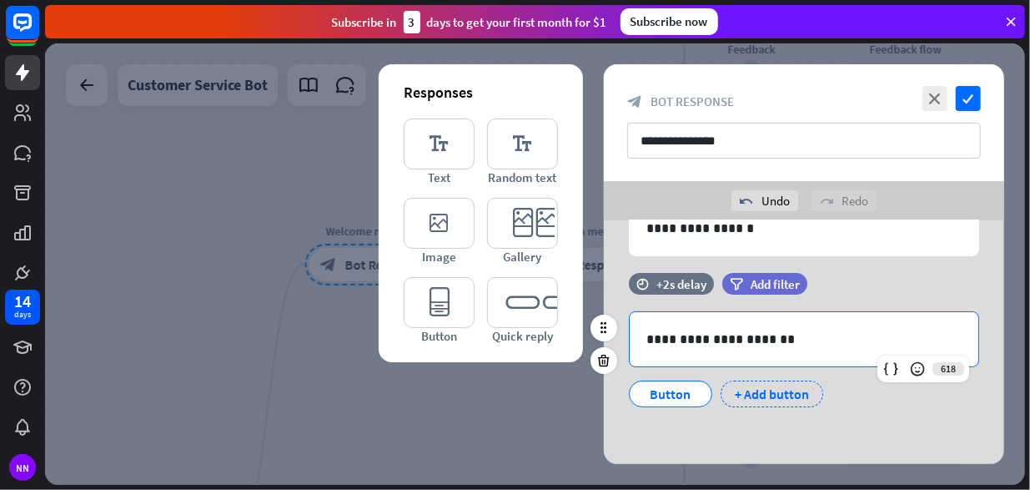
click at [792, 390] on div "+ Add button" at bounding box center [772, 393] width 103 height 27
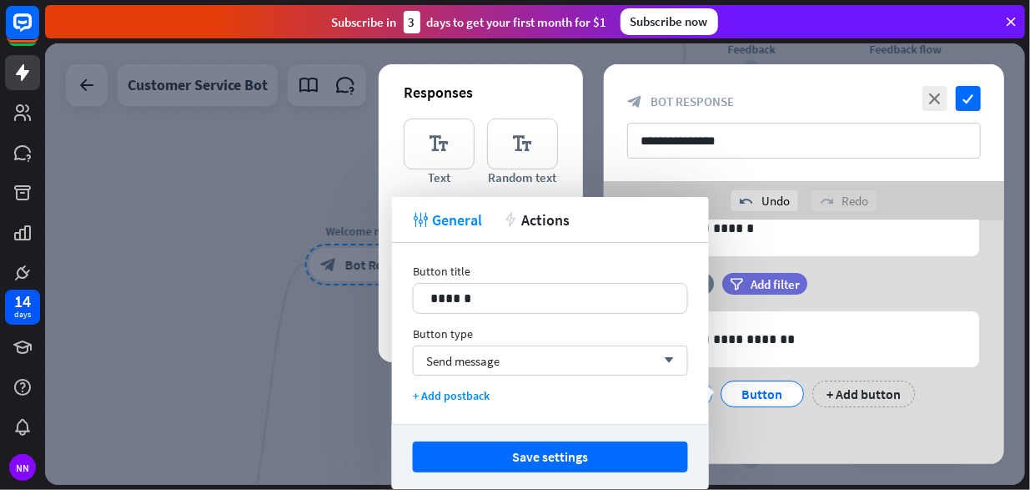
click at [849, 298] on div "filter Add filter" at bounding box center [806, 292] width 169 height 38
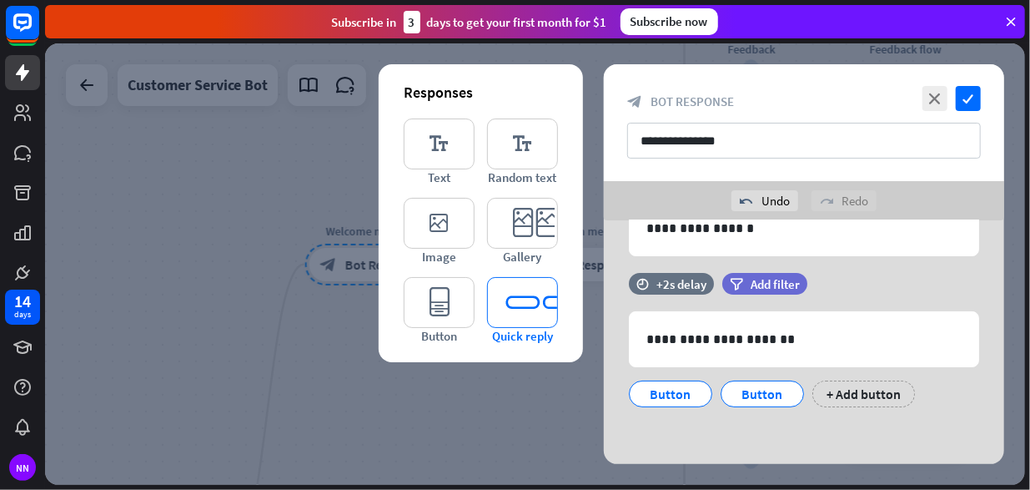
click at [524, 307] on icon "editor_quick_replies" at bounding box center [522, 302] width 71 height 51
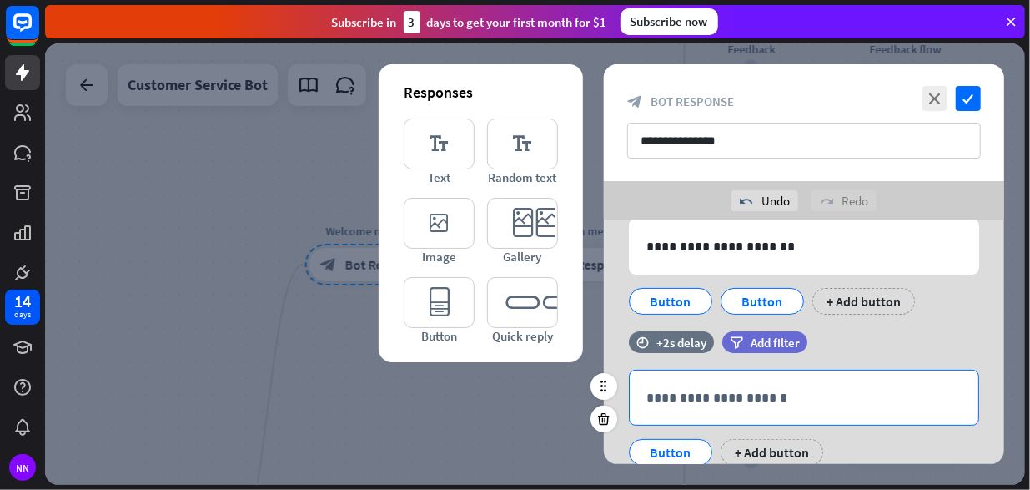
scroll to position [178, 0]
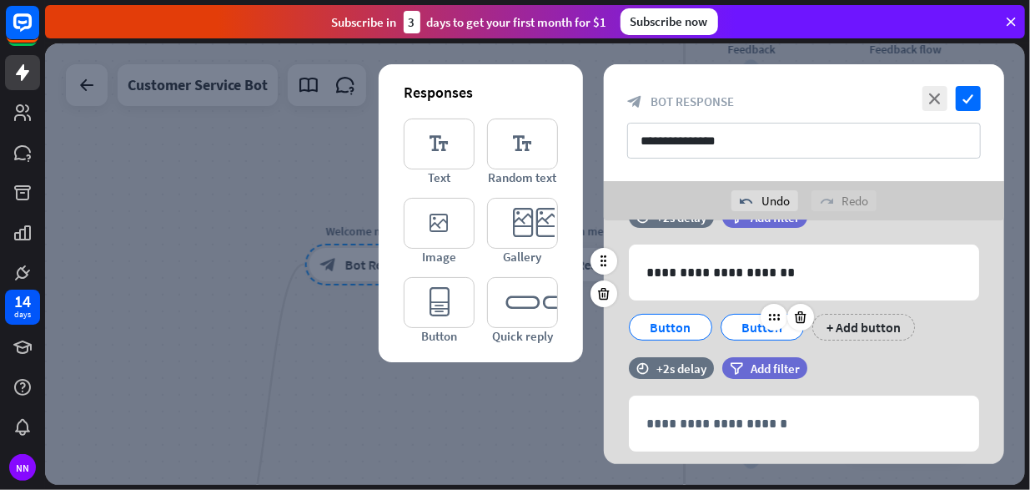
click at [762, 329] on div "Button" at bounding box center [762, 326] width 55 height 25
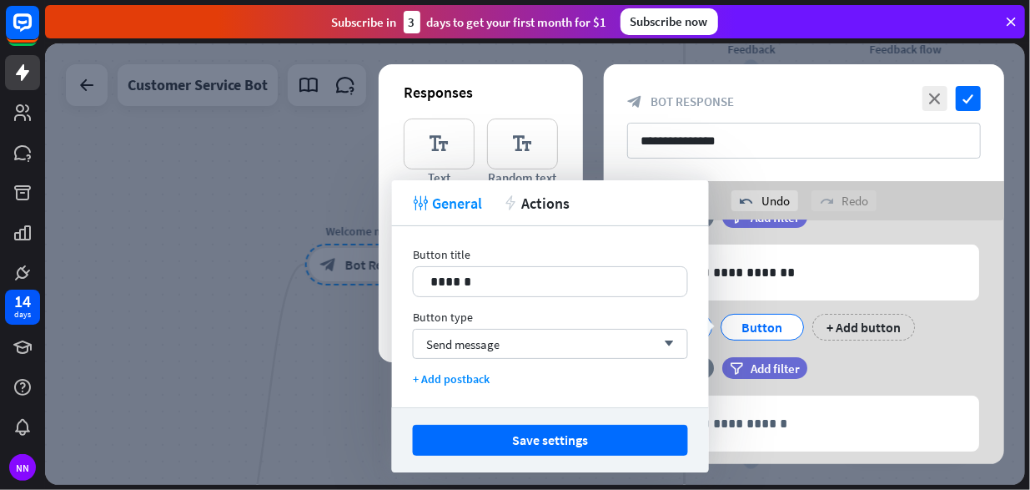
click at [919, 365] on div "time +2s delay filter Add filter" at bounding box center [804, 376] width 400 height 38
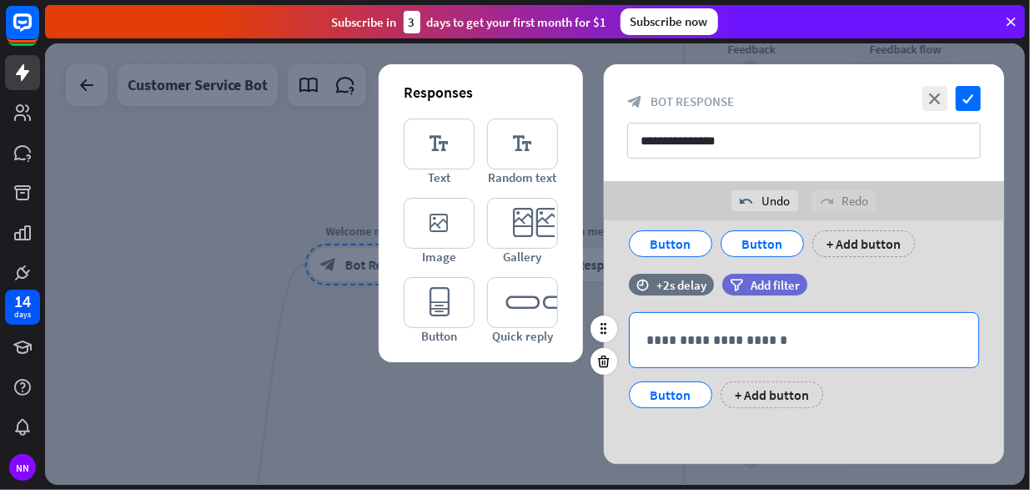
click at [826, 342] on p "**********" at bounding box center [803, 340] width 315 height 21
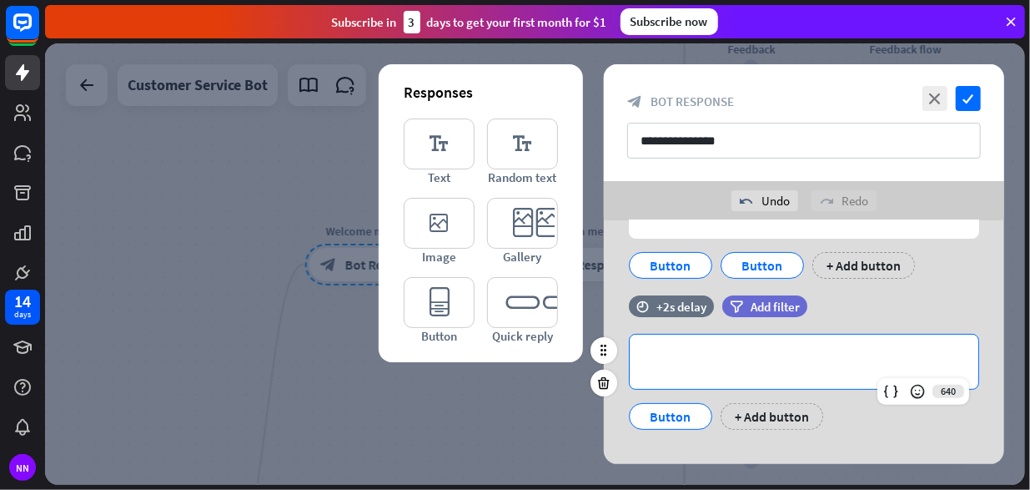
scroll to position [261, 0]
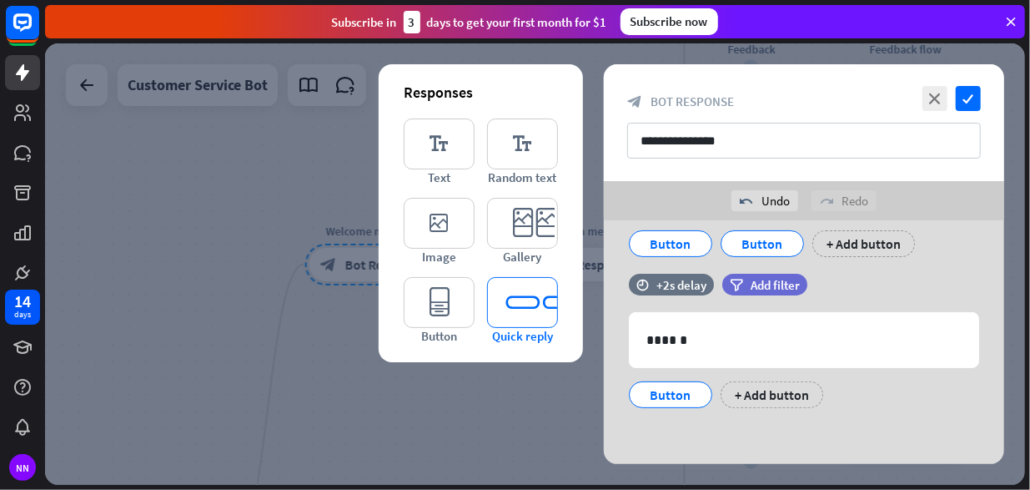
click at [514, 299] on icon "editor_quick_replies" at bounding box center [522, 302] width 71 height 51
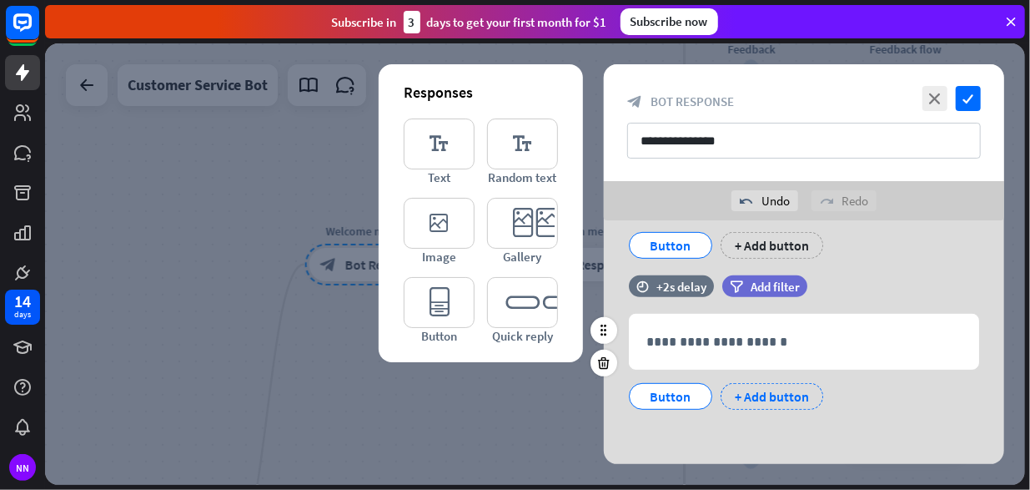
scroll to position [412, 0]
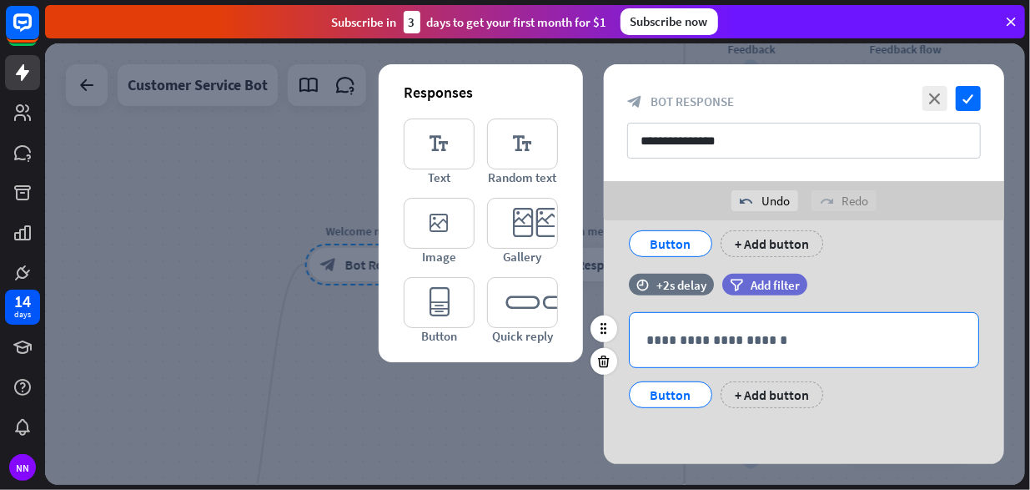
click at [754, 342] on p "**********" at bounding box center [803, 340] width 315 height 21
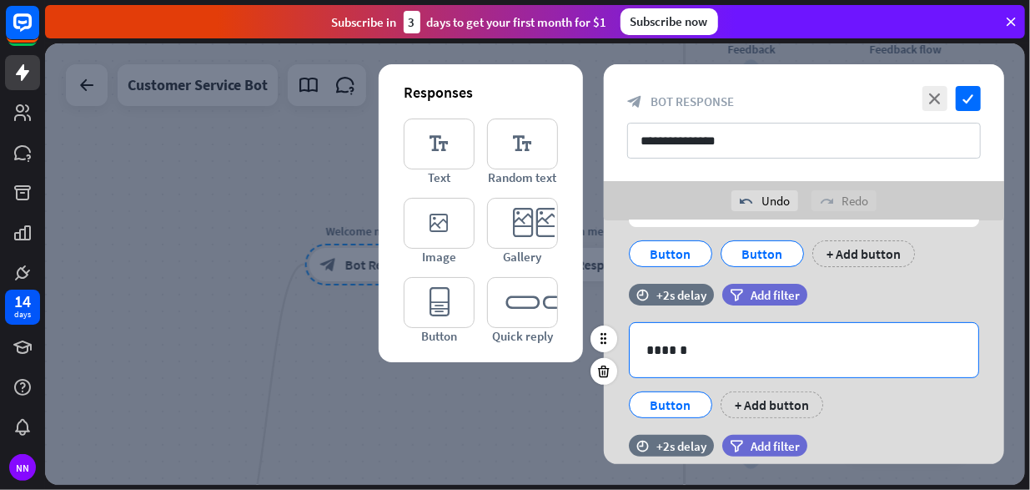
scroll to position [245, 0]
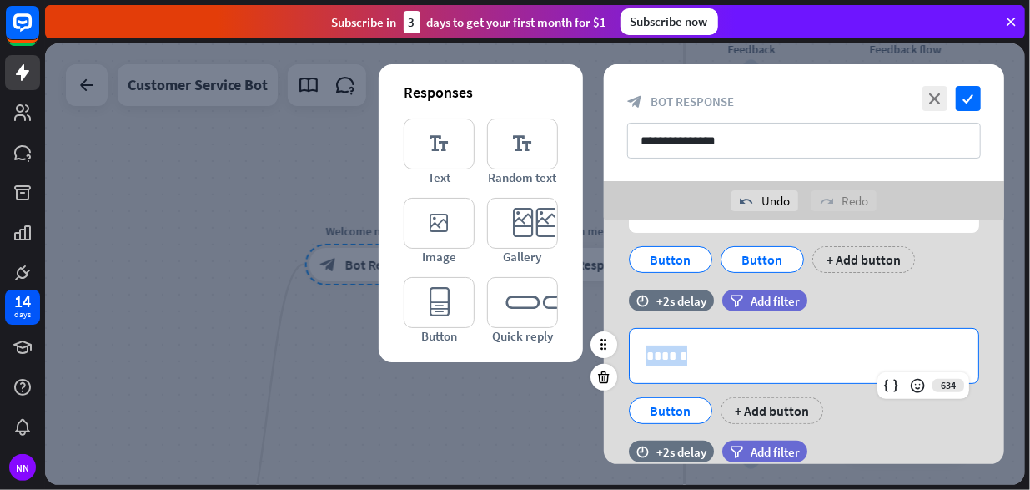
drag, startPoint x: 720, startPoint y: 354, endPoint x: 633, endPoint y: 355, distance: 86.8
click at [634, 355] on div "******" at bounding box center [804, 356] width 349 height 54
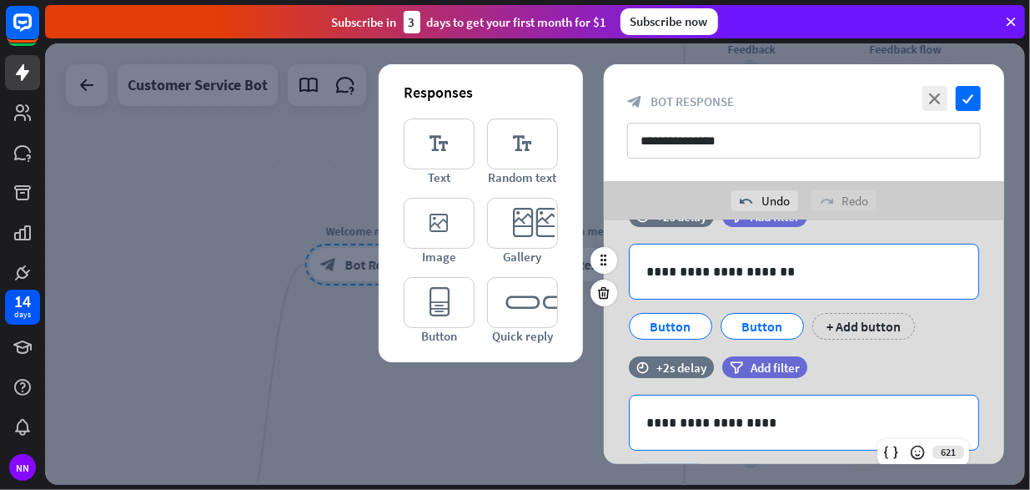
click at [781, 264] on p "**********" at bounding box center [804, 271] width 316 height 21
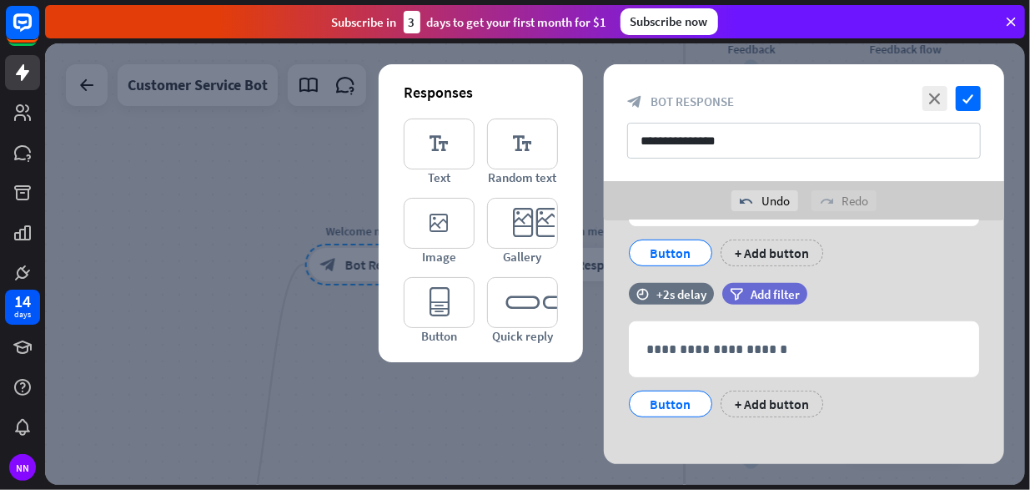
scroll to position [412, 0]
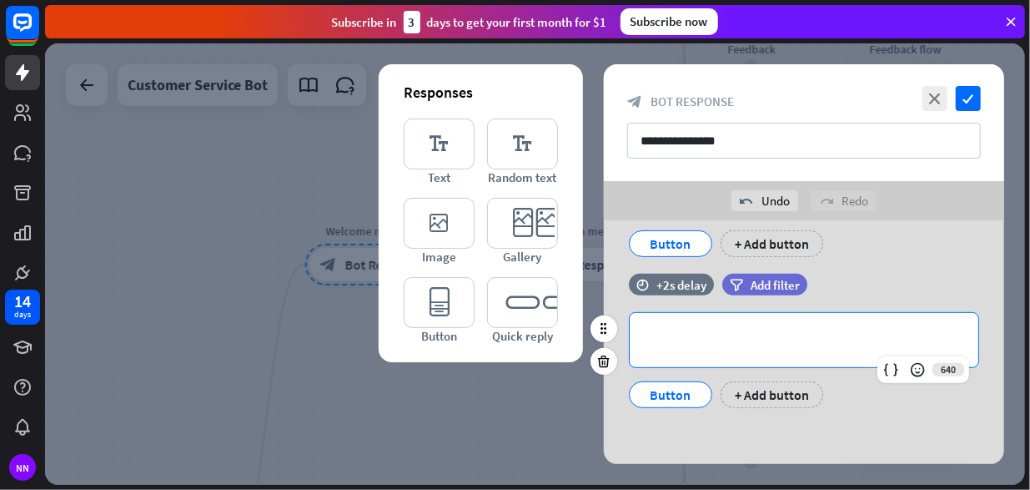
click at [802, 332] on p "**********" at bounding box center [803, 340] width 315 height 21
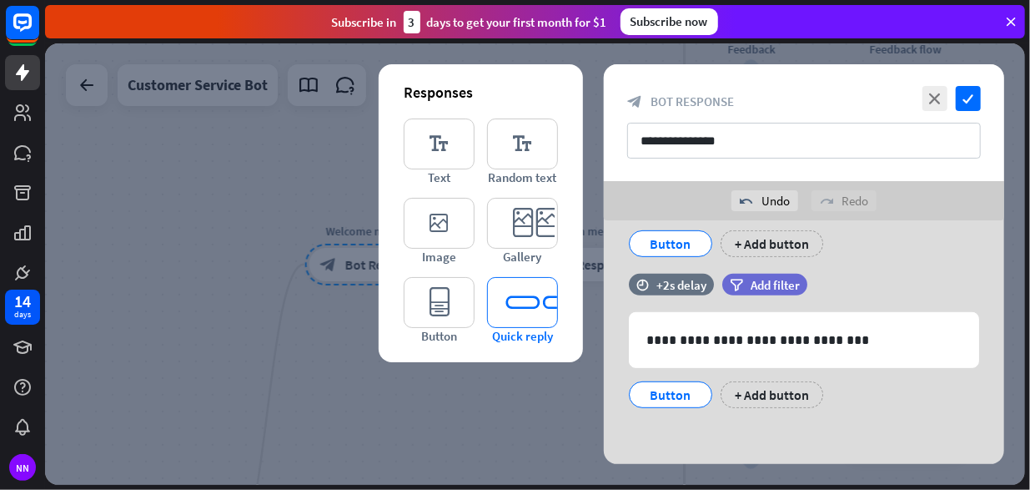
click at [537, 314] on icon "editor_quick_replies" at bounding box center [522, 302] width 71 height 51
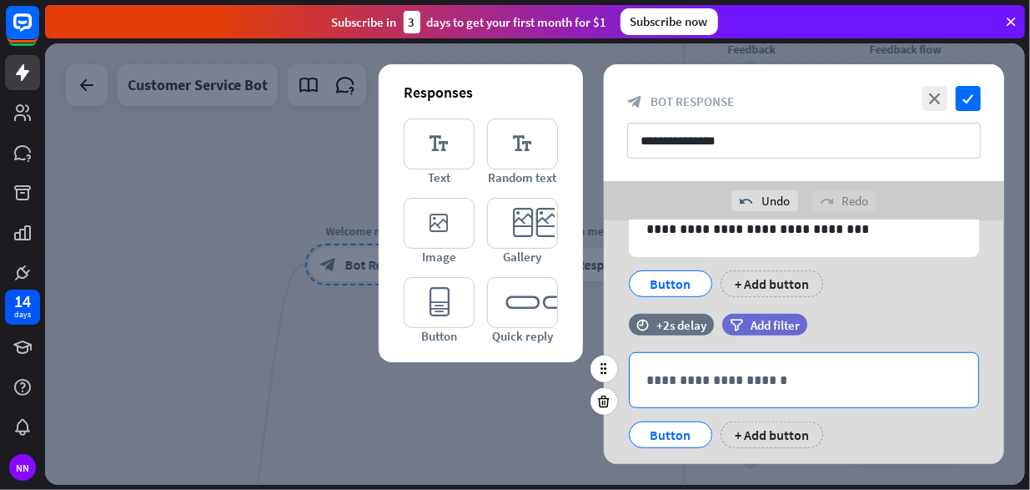
scroll to position [525, 0]
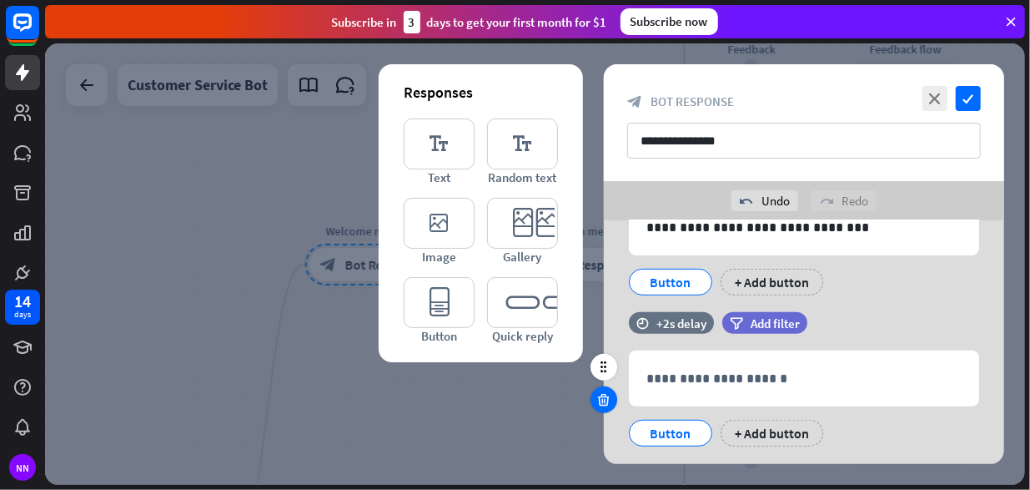
click at [608, 399] on icon at bounding box center [604, 399] width 16 height 15
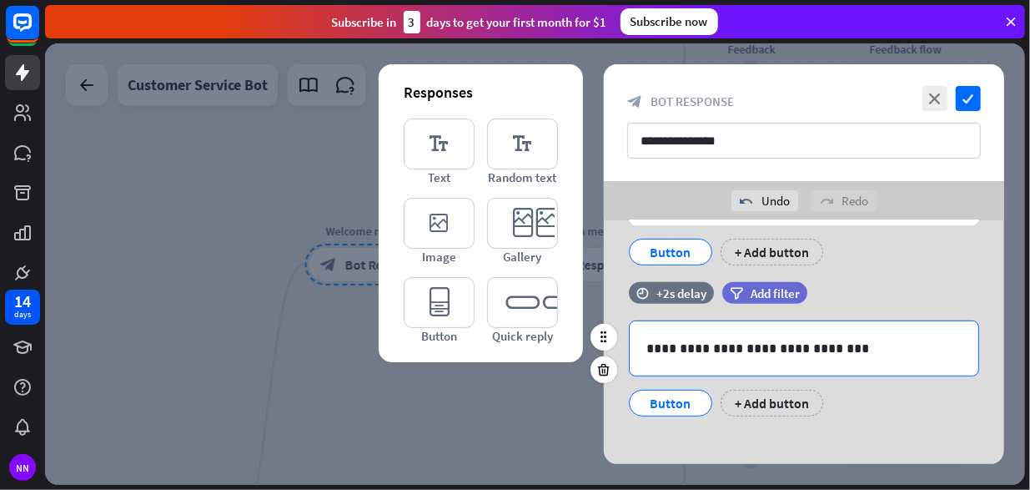
scroll to position [412, 0]
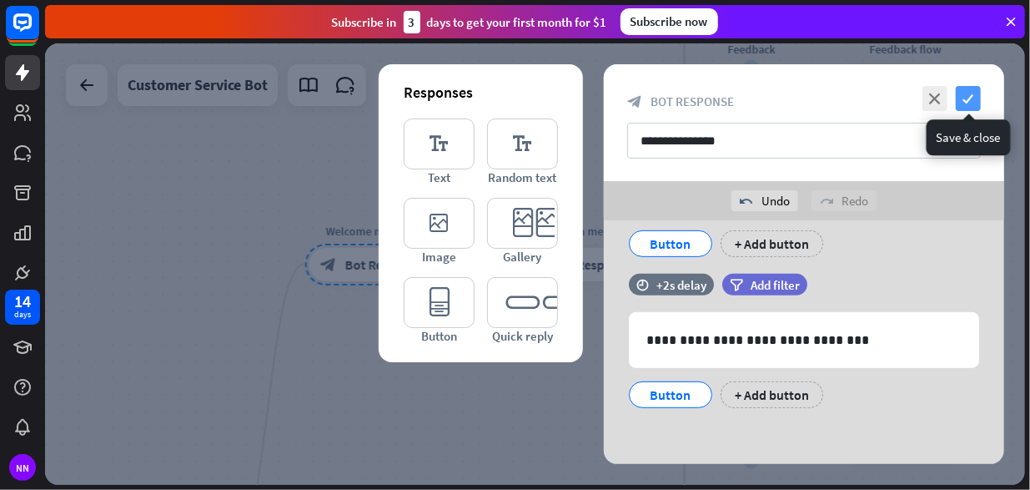
click at [970, 103] on icon "check" at bounding box center [968, 98] width 25 height 25
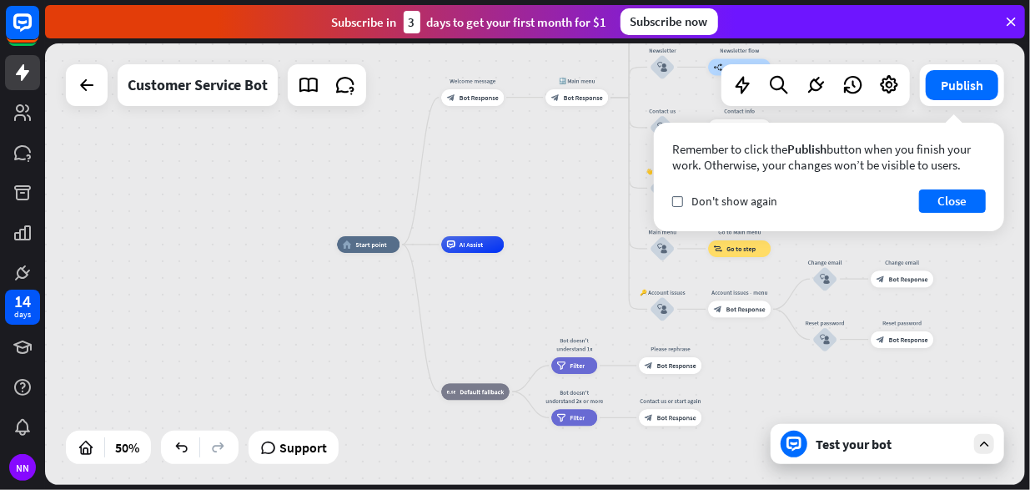
drag, startPoint x: 529, startPoint y: 333, endPoint x: 526, endPoint y: 195, distance: 137.7
click at [527, 198] on div "home_2 Start point Welcome message block_bot_response Bot Response 🔙 Main menu …" at bounding box center [535, 263] width 980 height 441
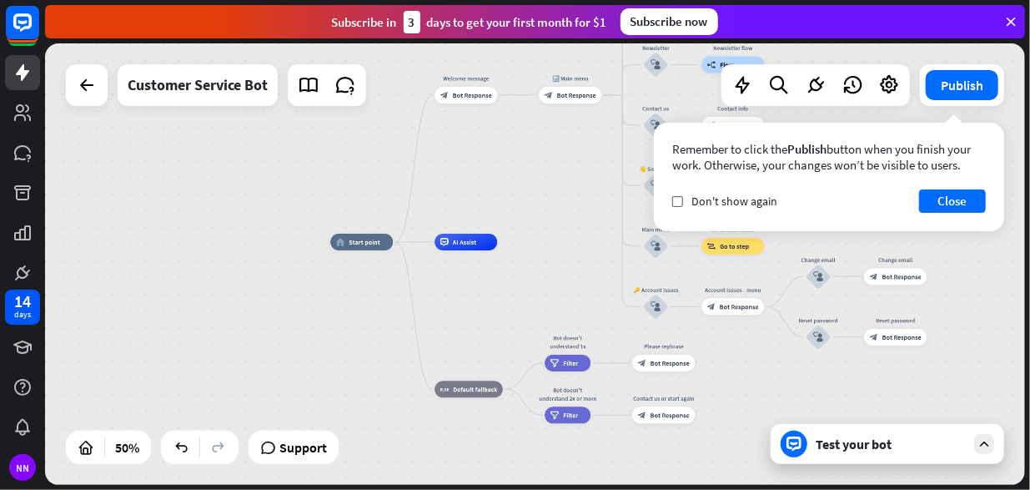
click at [504, 197] on div "home_2 Start point Welcome message block_bot_response Bot Response 🔙 Main menu …" at bounding box center [535, 263] width 980 height 441
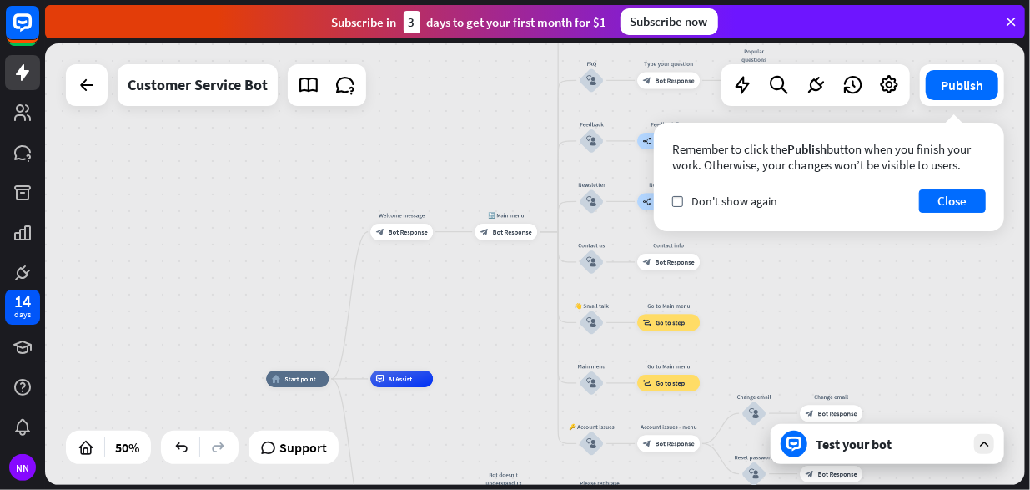
drag, startPoint x: 554, startPoint y: 186, endPoint x: 470, endPoint y: 316, distance: 155.0
click at [470, 316] on div "home_2 Start point Welcome message block_bot_response Bot Response 🔙 Main menu …" at bounding box center [535, 263] width 980 height 441
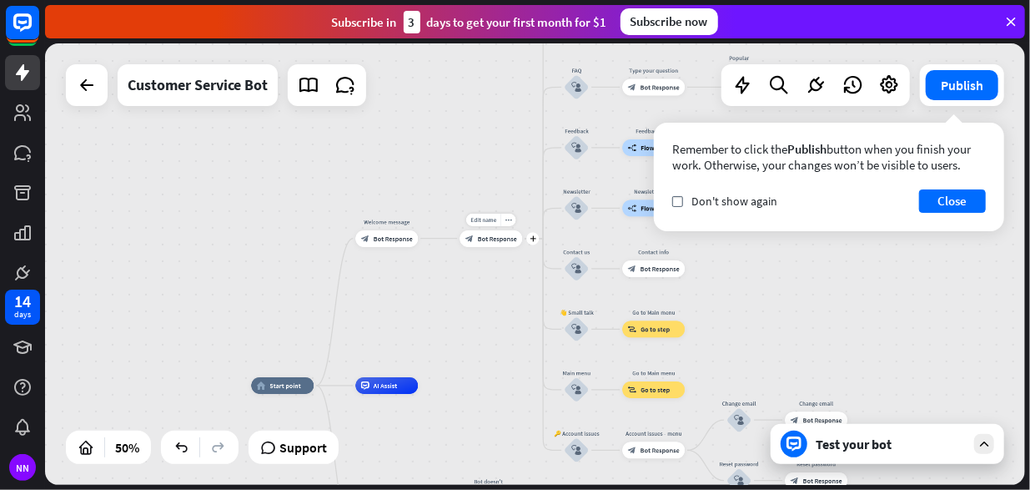
click at [498, 247] on div "Edit name more_horiz plus 🔙 Main menu block_bot_response Bot Response" at bounding box center [491, 238] width 63 height 17
click at [470, 238] on icon "block_bot_response" at bounding box center [469, 238] width 8 height 8
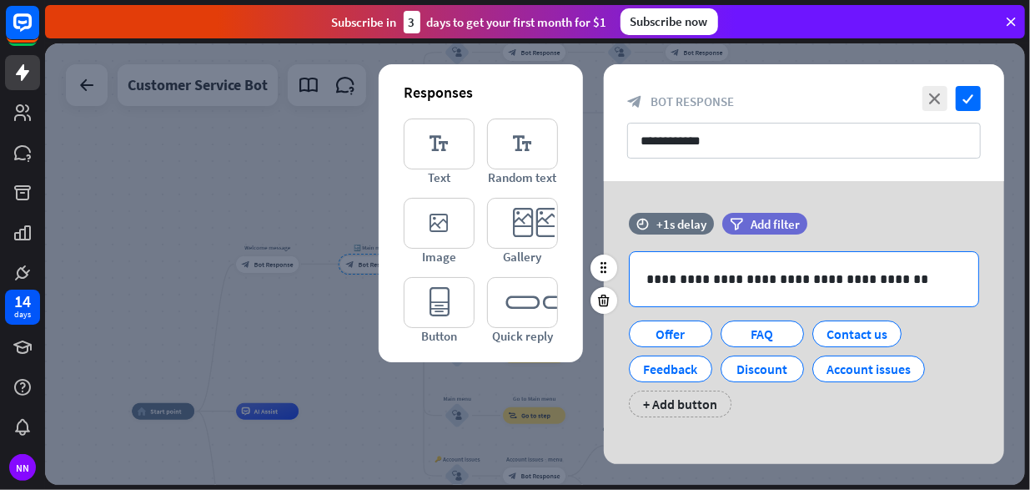
scroll to position [10, 0]
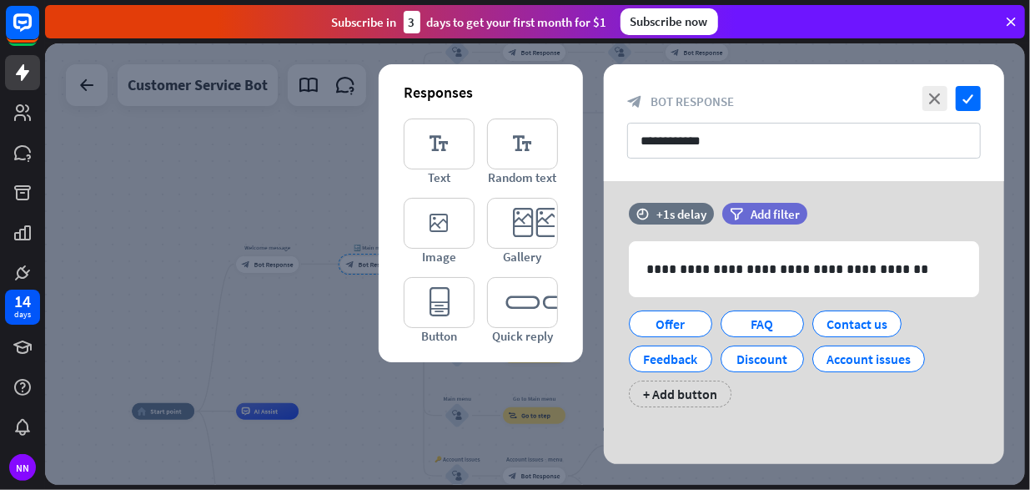
drag, startPoint x: 292, startPoint y: 304, endPoint x: 265, endPoint y: 269, distance: 44.0
click at [289, 304] on div at bounding box center [535, 263] width 980 height 441
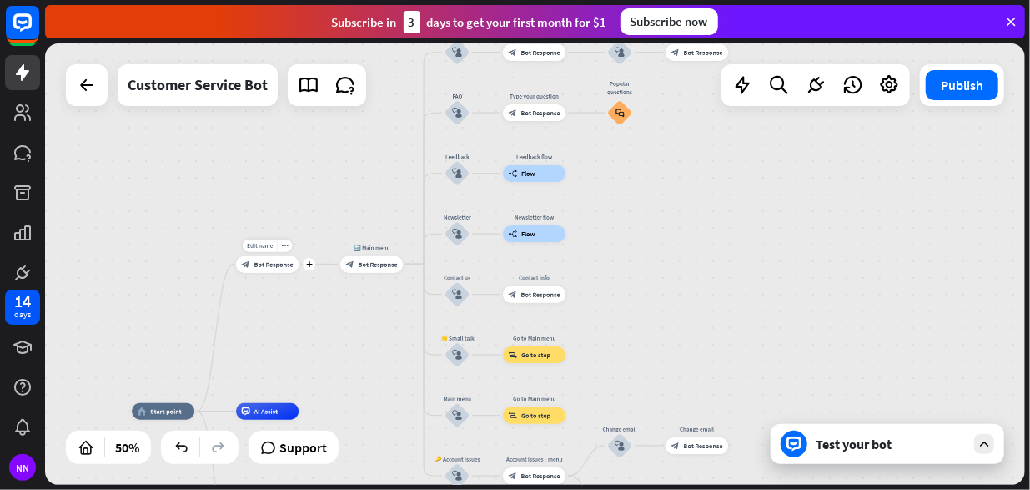
click at [274, 266] on span "Bot Response" at bounding box center [273, 264] width 39 height 8
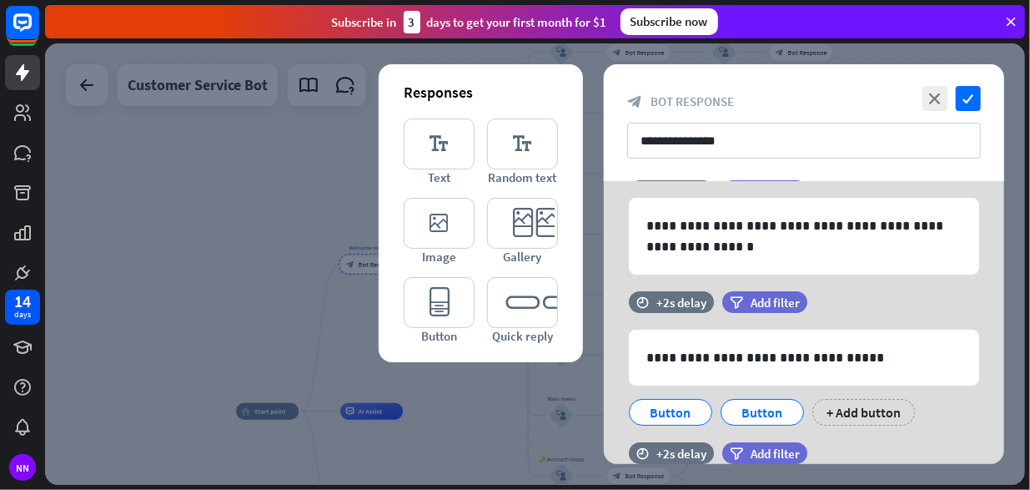
scroll to position [38, 0]
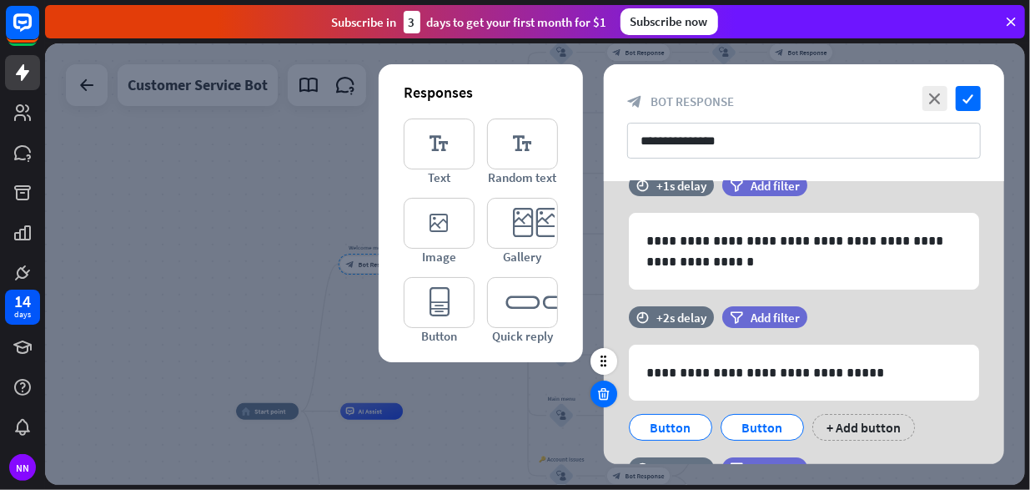
click at [610, 380] on div at bounding box center [604, 393] width 27 height 27
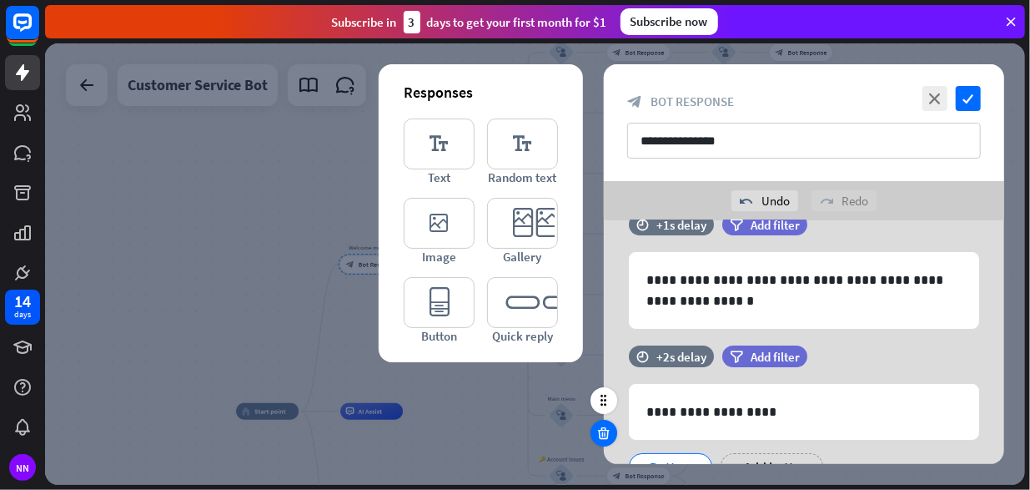
click at [596, 435] on div at bounding box center [604, 433] width 27 height 27
click at [608, 430] on icon at bounding box center [604, 432] width 16 height 15
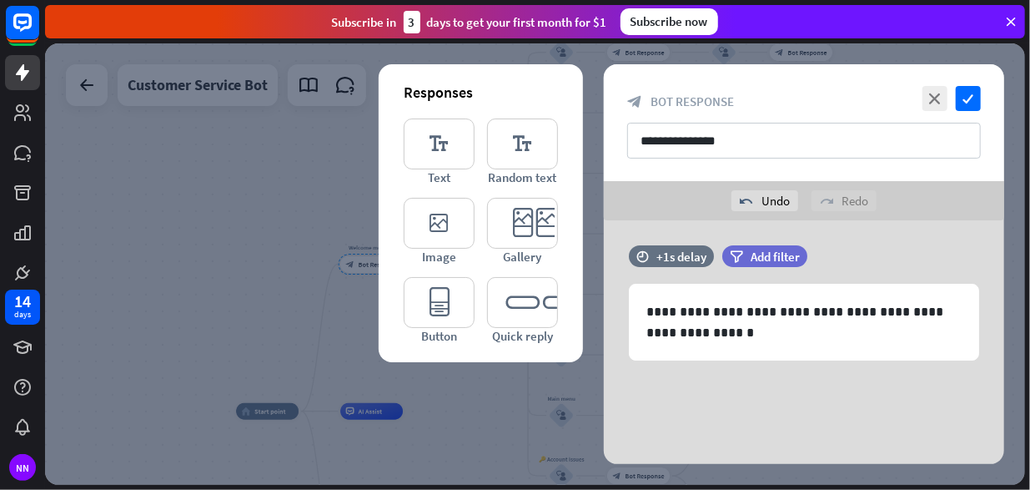
scroll to position [6, 0]
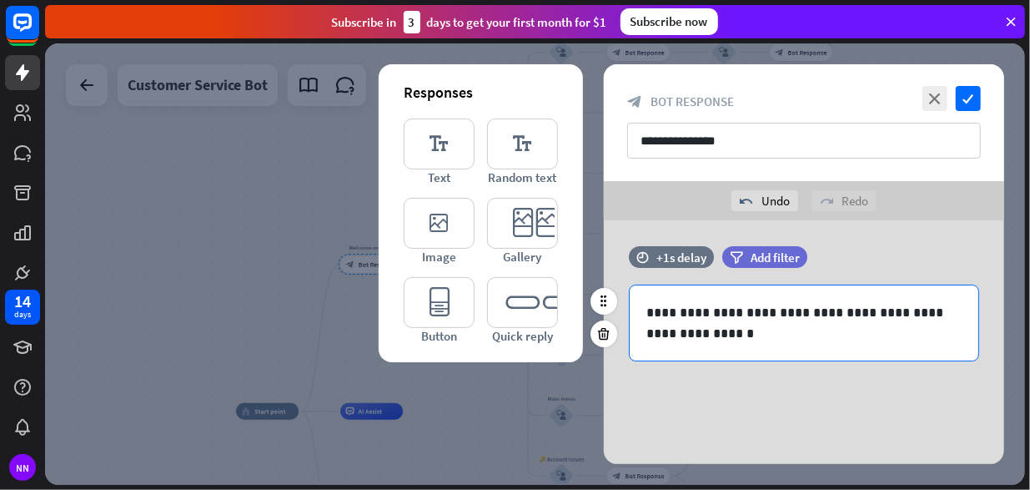
click at [701, 331] on p "**********" at bounding box center [804, 323] width 316 height 42
click at [605, 306] on icon at bounding box center [603, 301] width 15 height 15
click at [702, 345] on div "**********" at bounding box center [804, 322] width 349 height 75
click at [727, 380] on div "**********" at bounding box center [804, 339] width 400 height 250
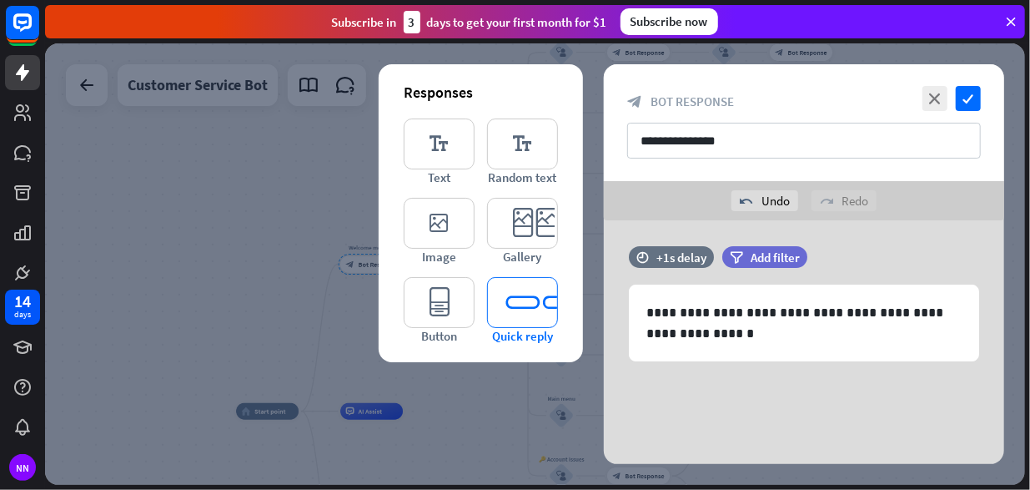
click at [531, 317] on icon "editor_quick_replies" at bounding box center [522, 302] width 71 height 51
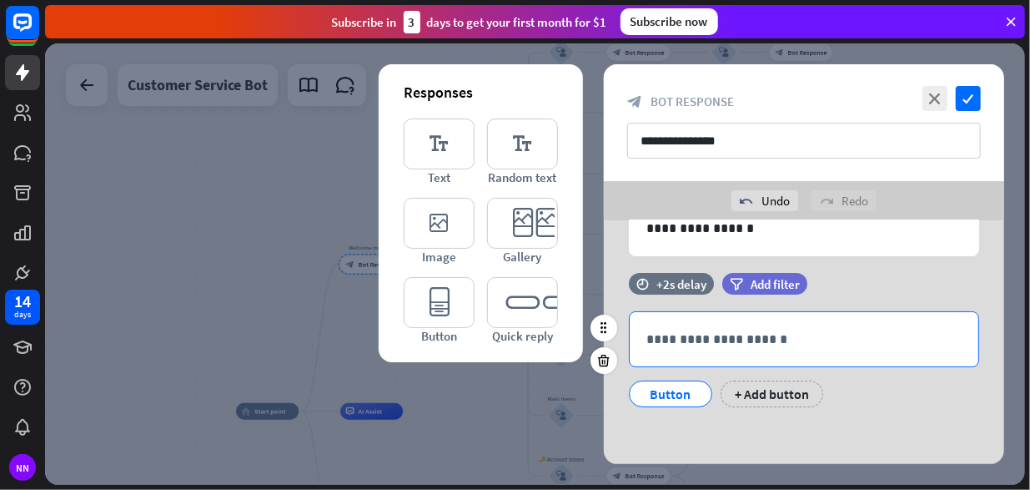
scroll to position [28, 0]
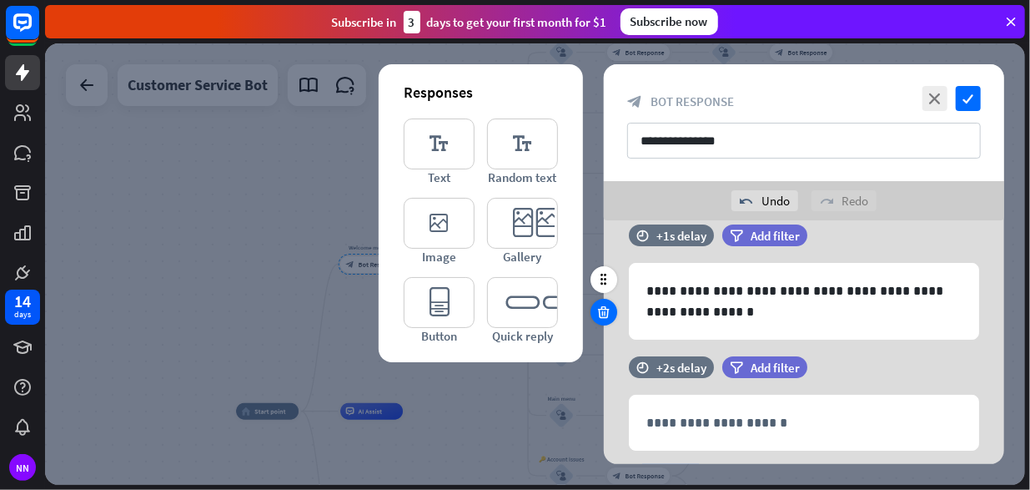
click at [611, 314] on icon at bounding box center [604, 311] width 16 height 15
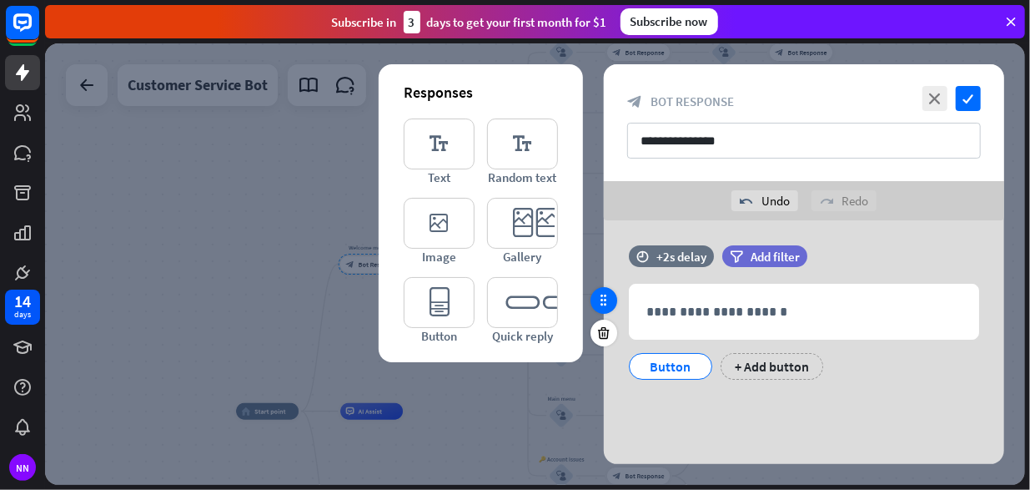
scroll to position [0, 0]
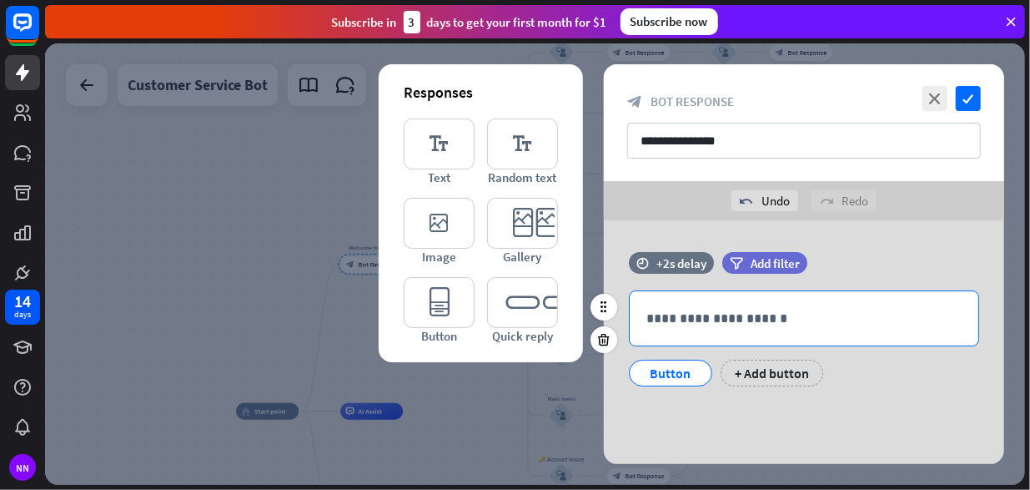
click at [701, 319] on p "**********" at bounding box center [803, 318] width 315 height 21
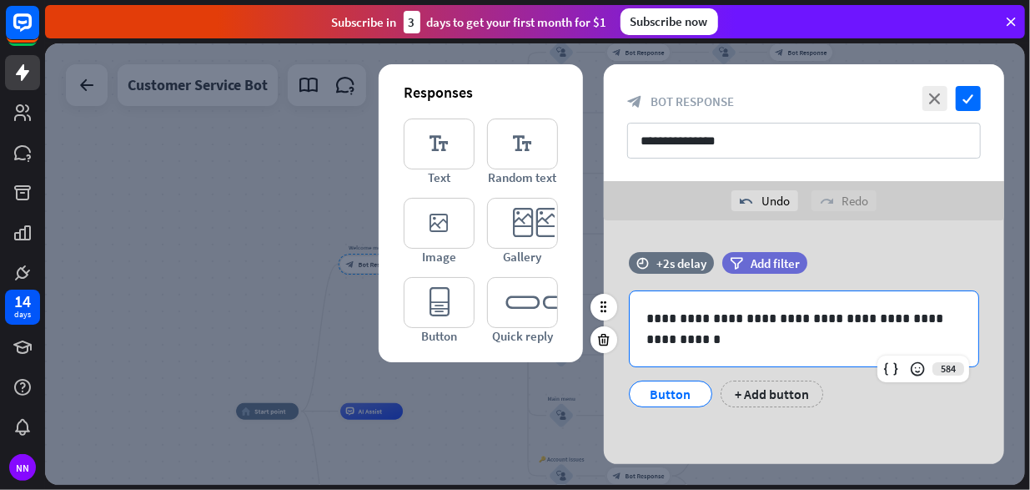
click at [688, 391] on div "Button" at bounding box center [670, 393] width 55 height 25
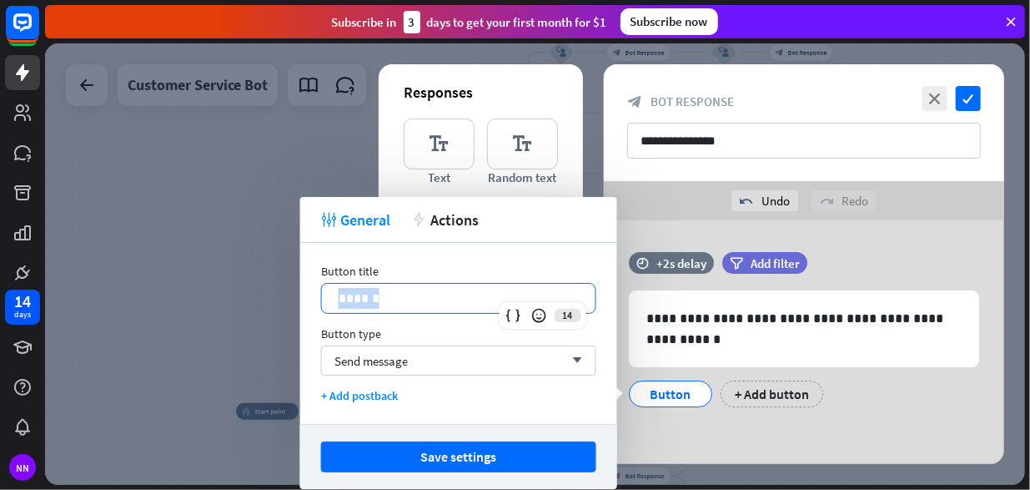
drag, startPoint x: 447, startPoint y: 291, endPoint x: 314, endPoint y: 295, distance: 133.5
click at [314, 295] on div "Button title 14 ****** Button type Send message arrow_down + Add postback" at bounding box center [458, 333] width 317 height 181
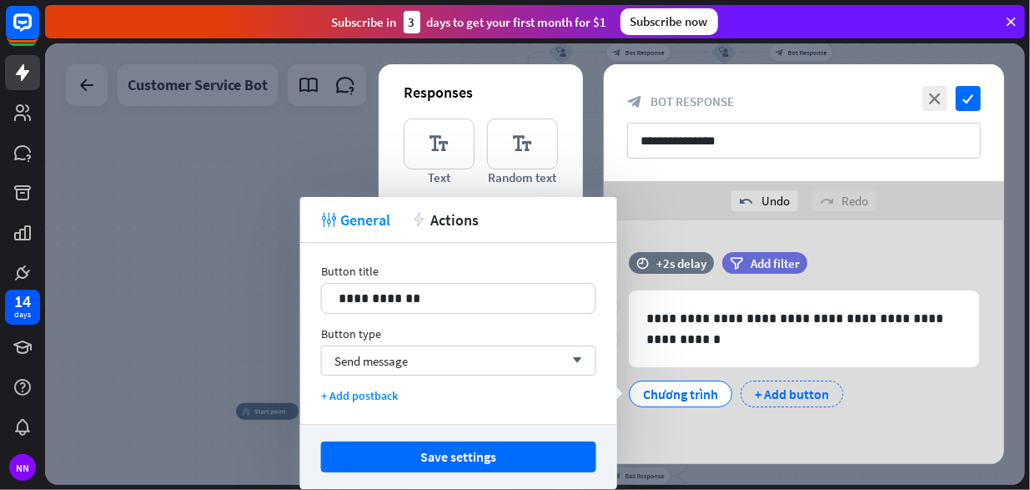
click at [796, 396] on div "+ Add button" at bounding box center [792, 393] width 103 height 27
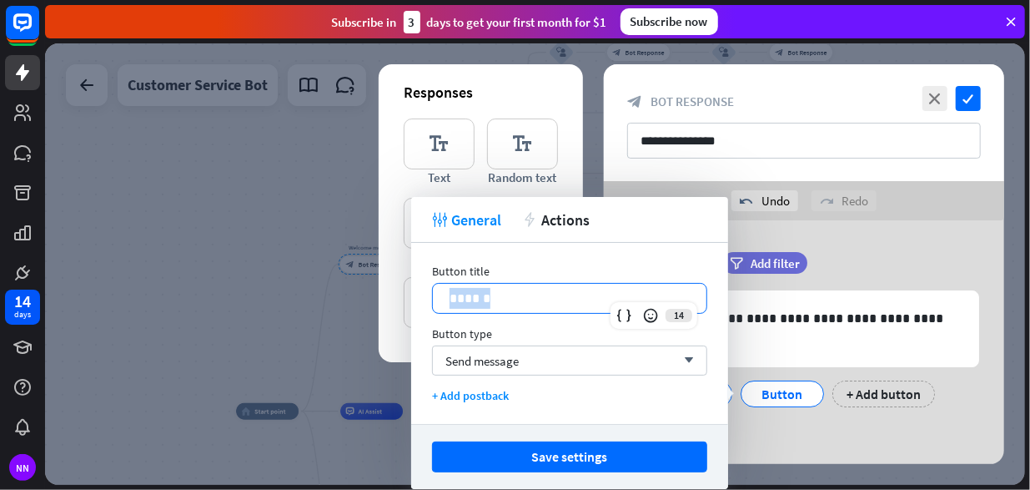
drag, startPoint x: 612, startPoint y: 299, endPoint x: 437, endPoint y: 299, distance: 175.2
click at [437, 299] on div "******" at bounding box center [570, 298] width 274 height 29
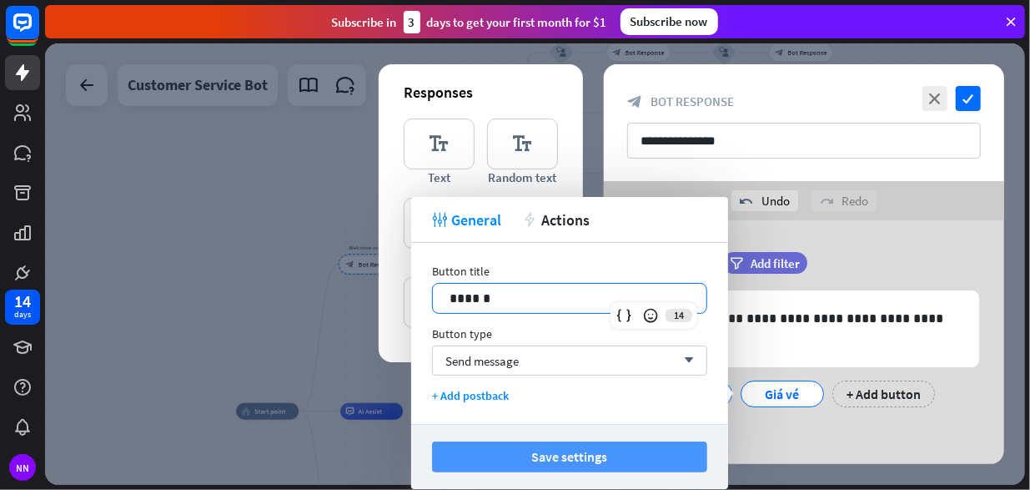
click at [642, 461] on button "Save settings" at bounding box center [569, 456] width 275 height 31
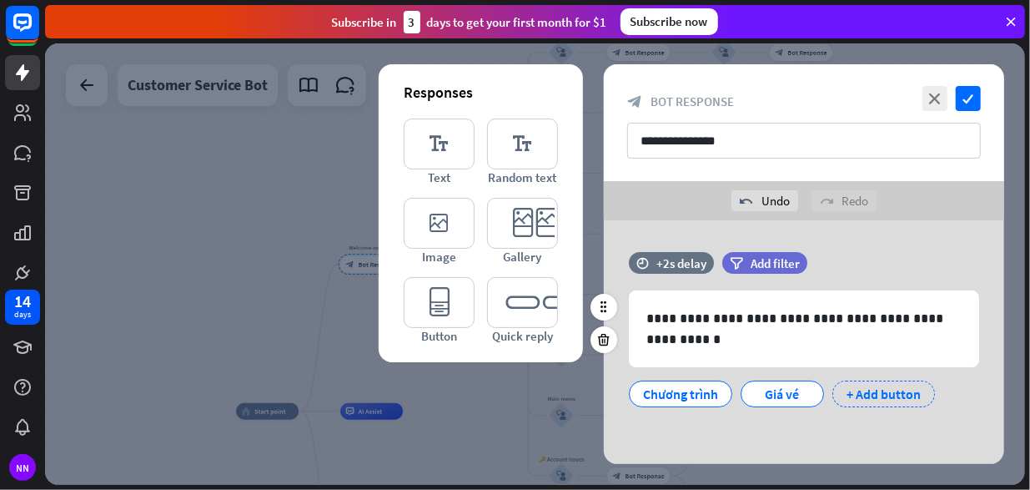
click at [905, 399] on div "+ Add button" at bounding box center [884, 393] width 103 height 27
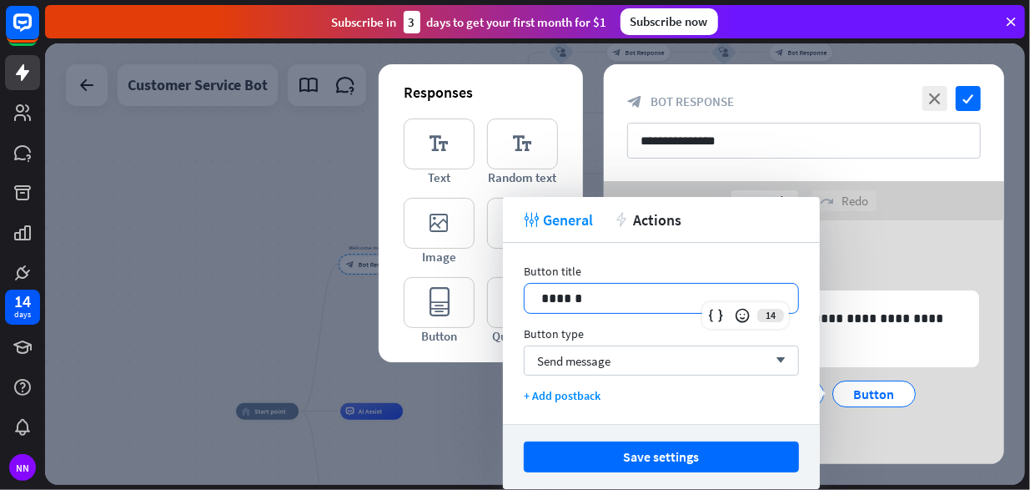
drag, startPoint x: 644, startPoint y: 296, endPoint x: 477, endPoint y: 296, distance: 166.8
click at [477, 296] on body "14 days NN close Product Help First steps Get started with ChatBot Help Center …" at bounding box center [515, 245] width 1030 height 490
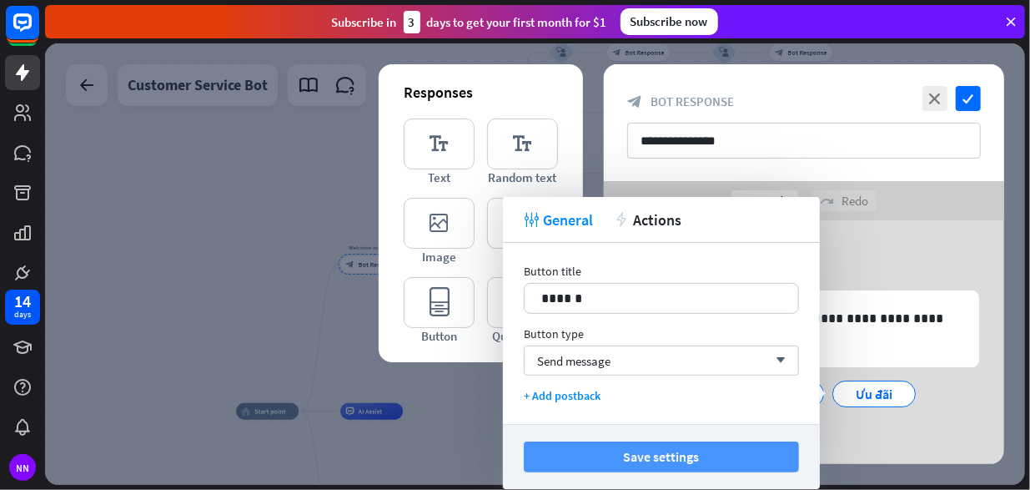
click at [566, 451] on button "Save settings" at bounding box center [661, 456] width 275 height 31
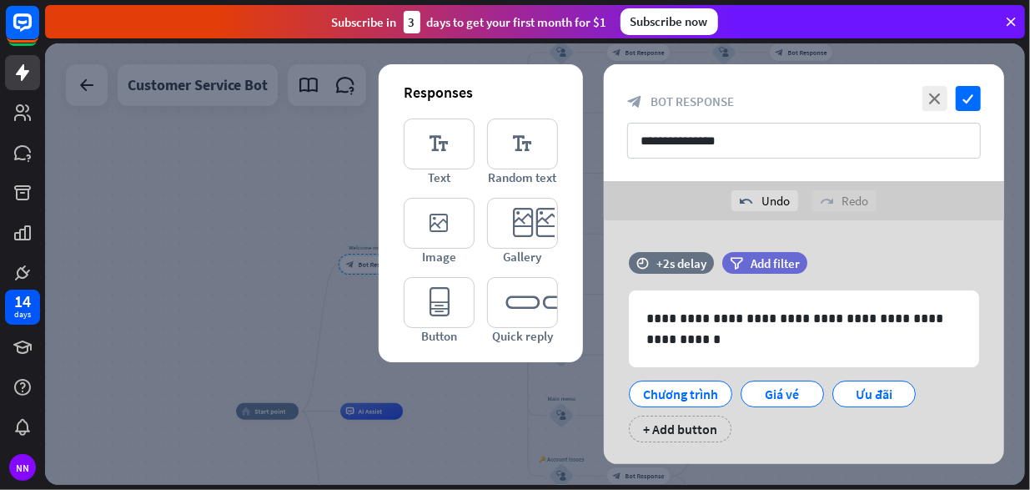
click at [451, 406] on div at bounding box center [535, 263] width 980 height 441
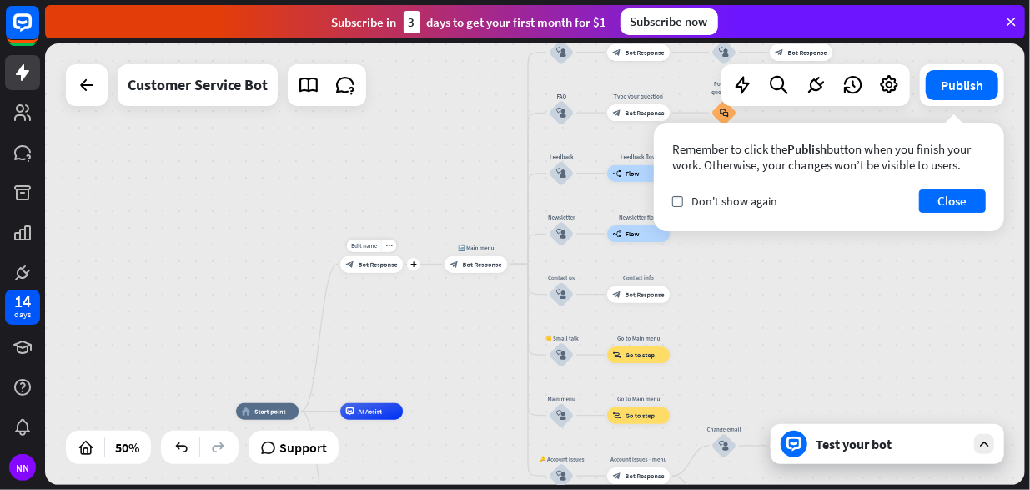
click at [381, 269] on div "block_bot_response Bot Response" at bounding box center [371, 264] width 63 height 17
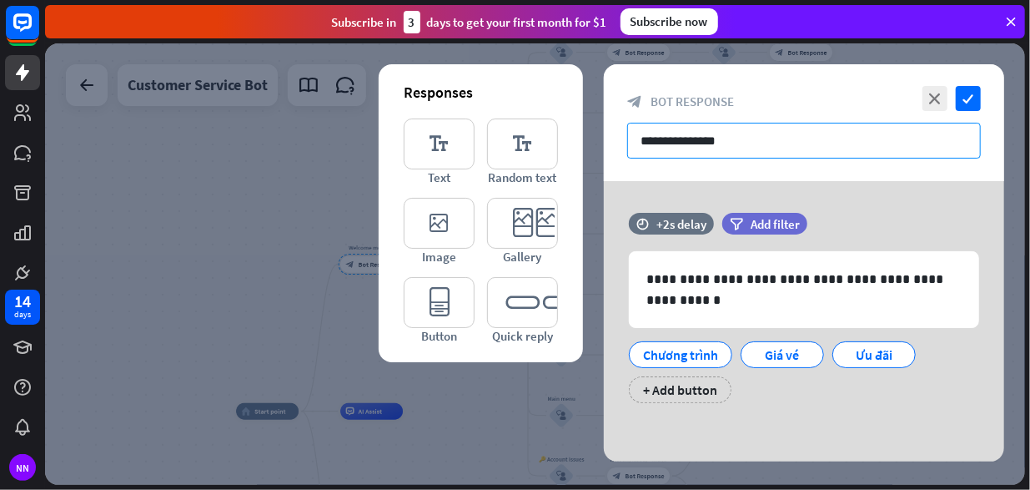
drag, startPoint x: 801, startPoint y: 139, endPoint x: 601, endPoint y: 148, distance: 200.4
click at [601, 148] on div "**********" at bounding box center [535, 263] width 980 height 441
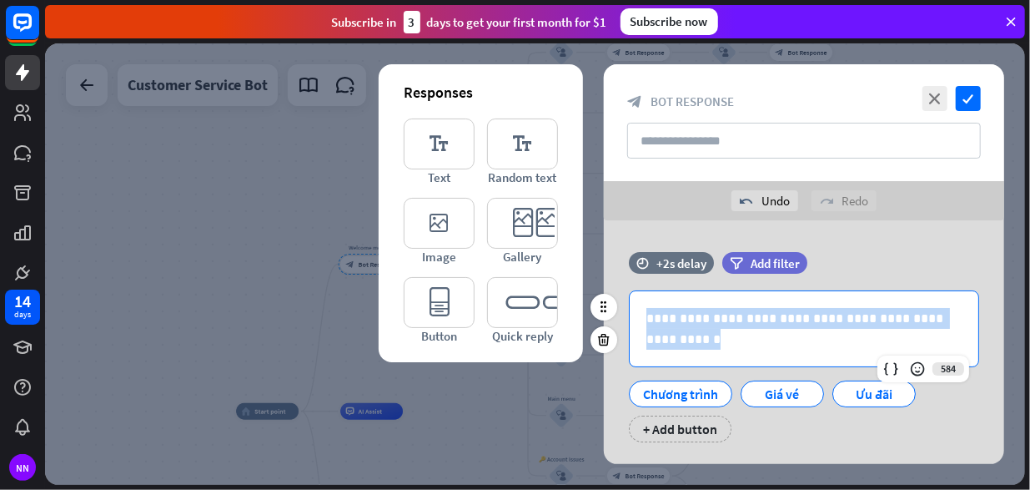
drag, startPoint x: 677, startPoint y: 340, endPoint x: 629, endPoint y: 295, distance: 65.5
click at [629, 295] on div "**********" at bounding box center [804, 328] width 350 height 77
copy p "**********"
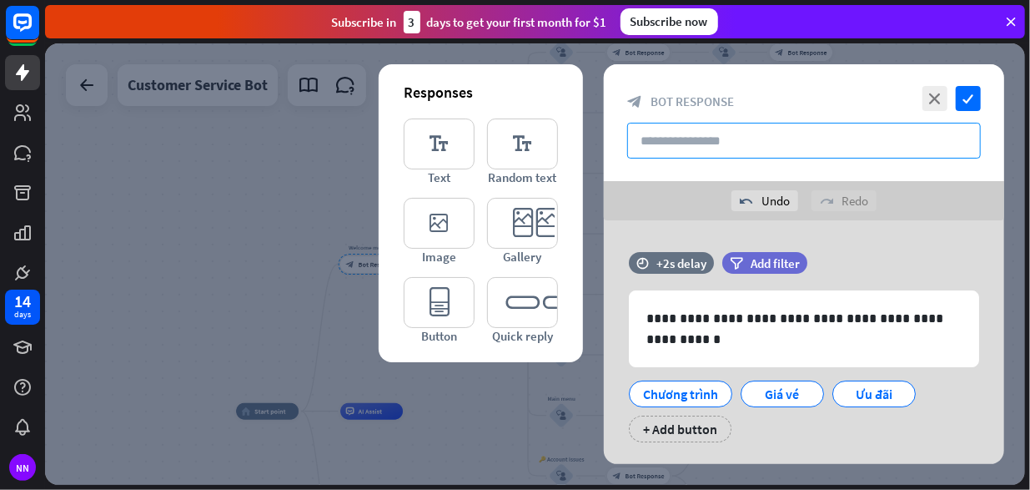
click at [715, 133] on input "text" at bounding box center [804, 141] width 354 height 36
paste input "**********"
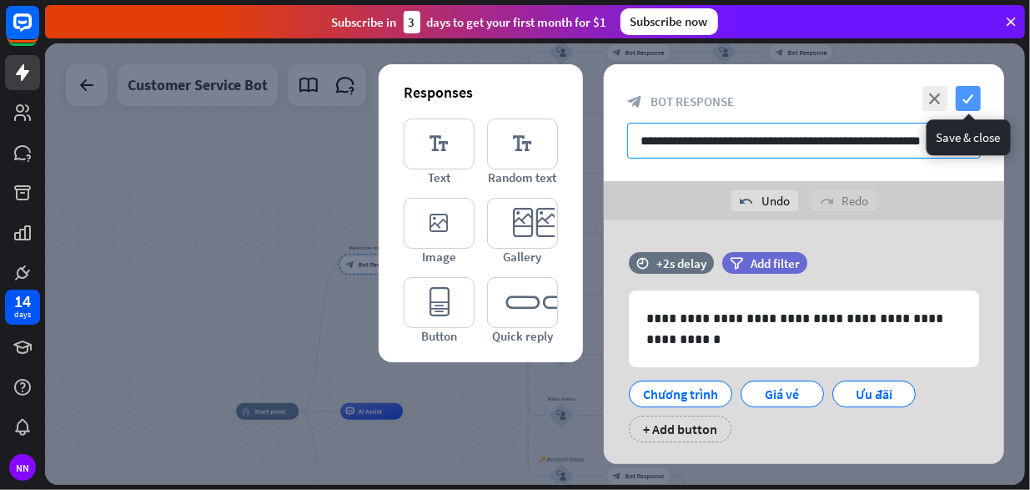
type input "**********"
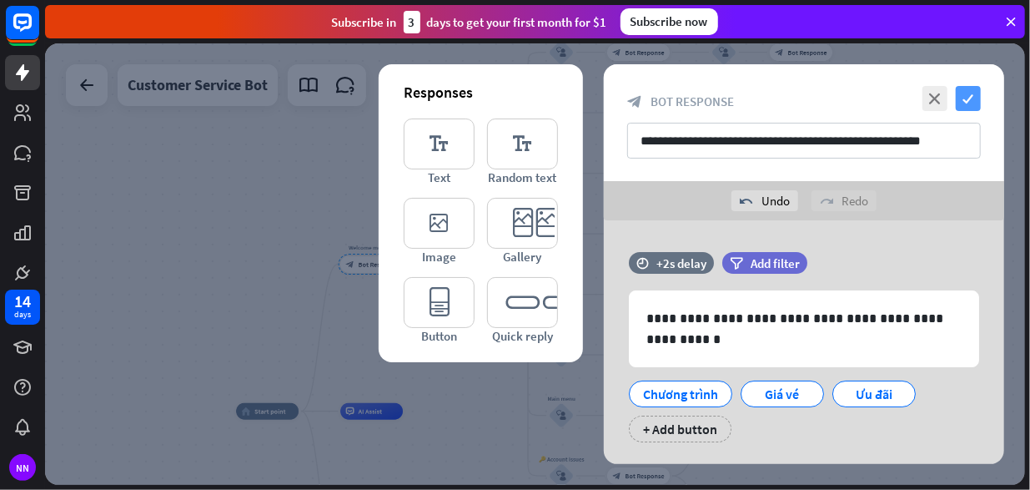
click at [979, 98] on icon "check" at bounding box center [968, 98] width 25 height 25
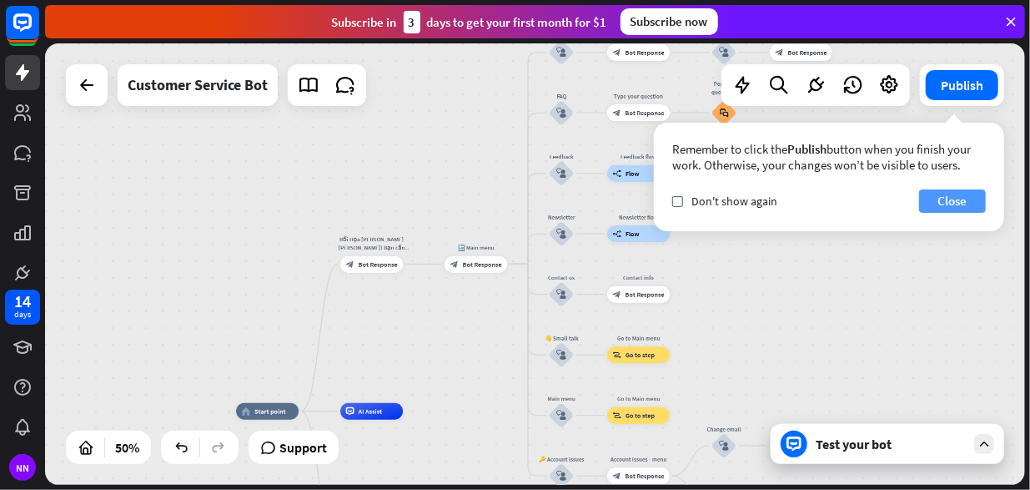
click at [964, 208] on button "Close" at bounding box center [952, 200] width 67 height 23
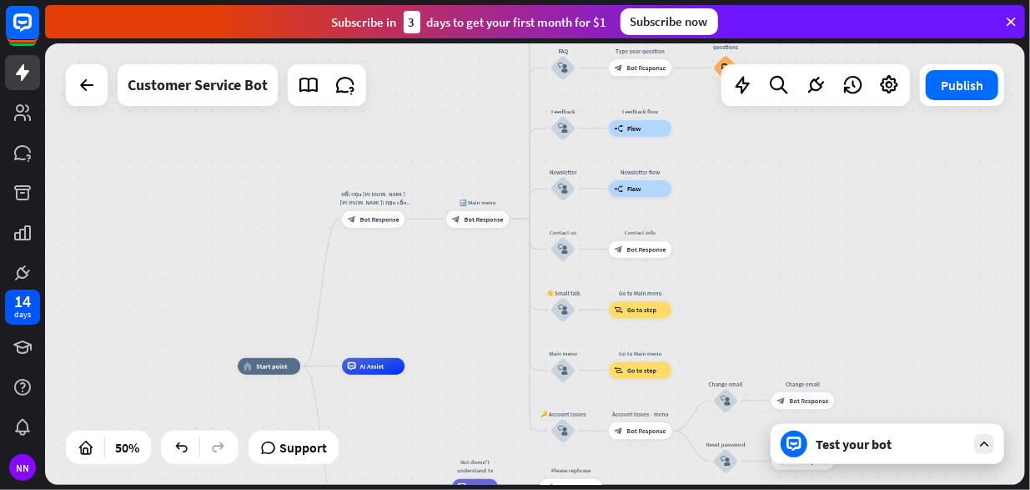
drag, startPoint x: 914, startPoint y: 333, endPoint x: 923, endPoint y: 180, distance: 152.9
click at [923, 181] on div "home_2 Start point Rối Họa [PERSON_NAME] [PERSON_NAME]! Bạn cần [PERSON_NAME] h…" at bounding box center [535, 263] width 980 height 441
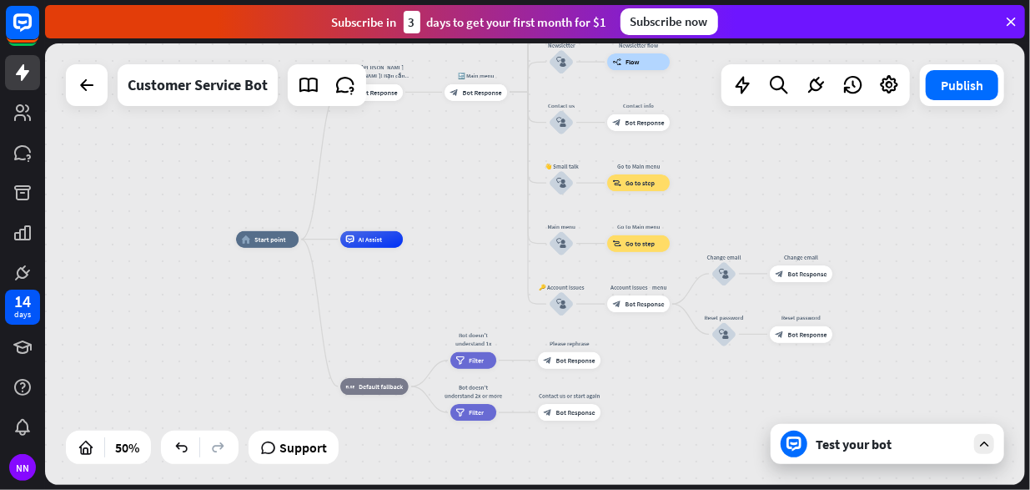
drag, startPoint x: 953, startPoint y: 340, endPoint x: 944, endPoint y: 281, distance: 59.0
click at [943, 282] on div "home_2 Start point Rối Họa [PERSON_NAME] [PERSON_NAME]! Bạn cần [PERSON_NAME] h…" at bounding box center [535, 263] width 980 height 441
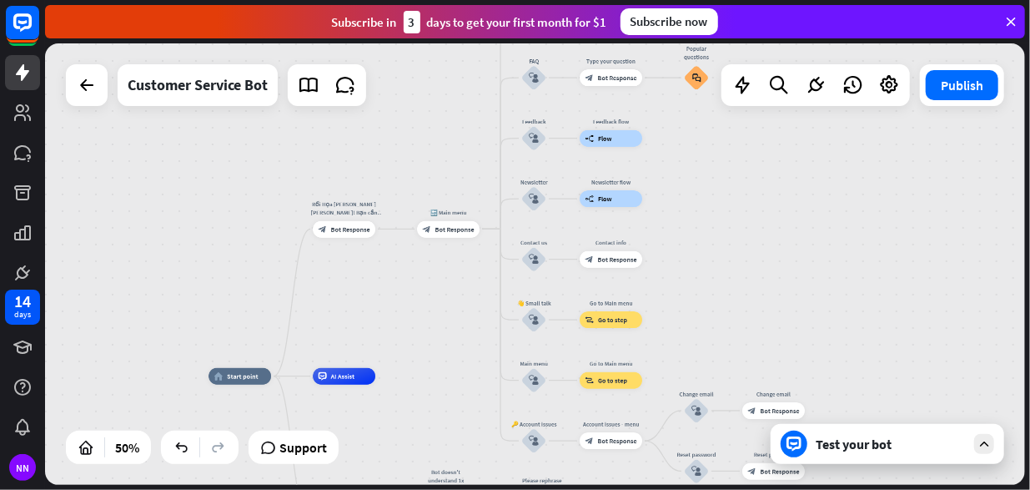
drag, startPoint x: 946, startPoint y: 269, endPoint x: 919, endPoint y: 464, distance: 196.2
click at [919, 464] on div "home_2 Start point Rối Họa [PERSON_NAME] [PERSON_NAME]! Bạn cần [PERSON_NAME] h…" at bounding box center [535, 263] width 980 height 441
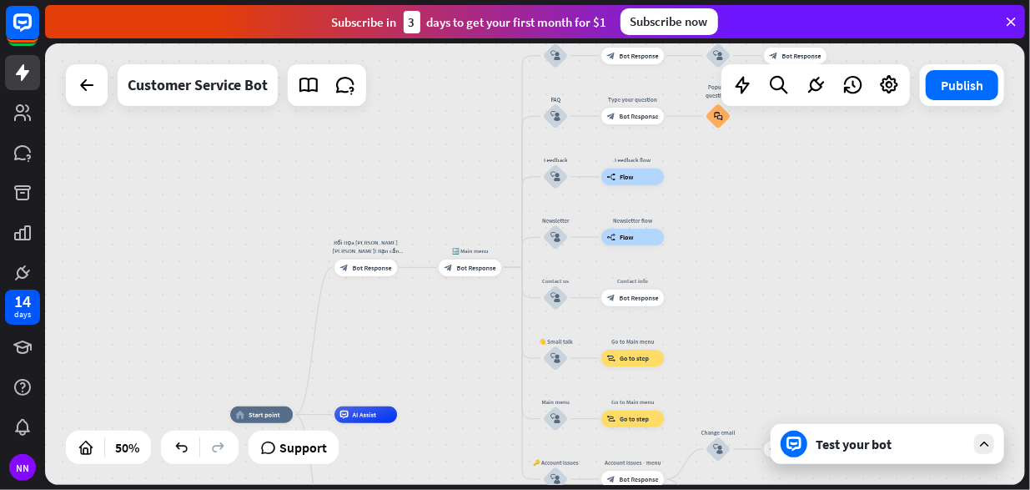
drag, startPoint x: 472, startPoint y: 338, endPoint x: 482, endPoint y: 345, distance: 12.0
click at [482, 345] on div "home_2 Start point Rối Họa [PERSON_NAME] [PERSON_NAME]! Bạn cần [PERSON_NAME] h…" at bounding box center [535, 263] width 980 height 441
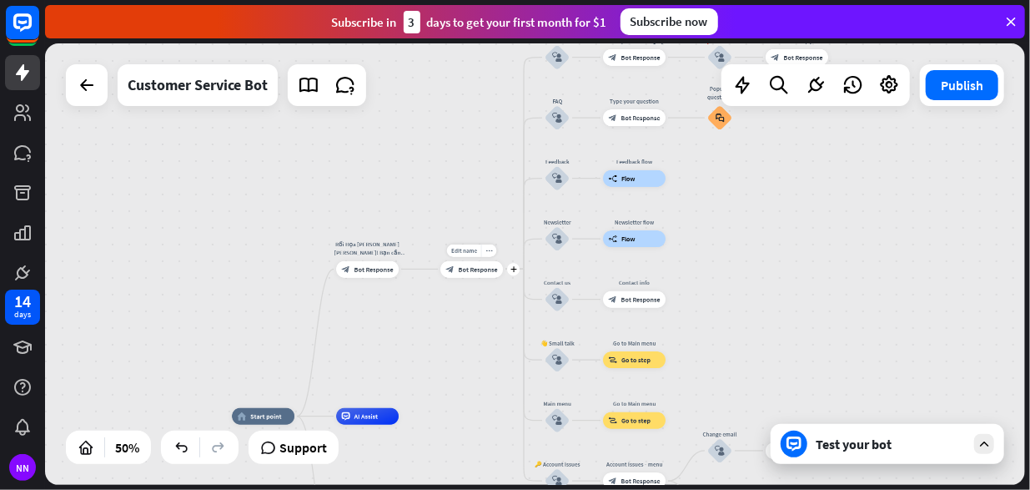
click at [480, 278] on div "Edit name more_horiz plus block_bot_response Bot Response" at bounding box center [471, 269] width 63 height 17
click at [876, 437] on div "Test your bot" at bounding box center [891, 443] width 150 height 17
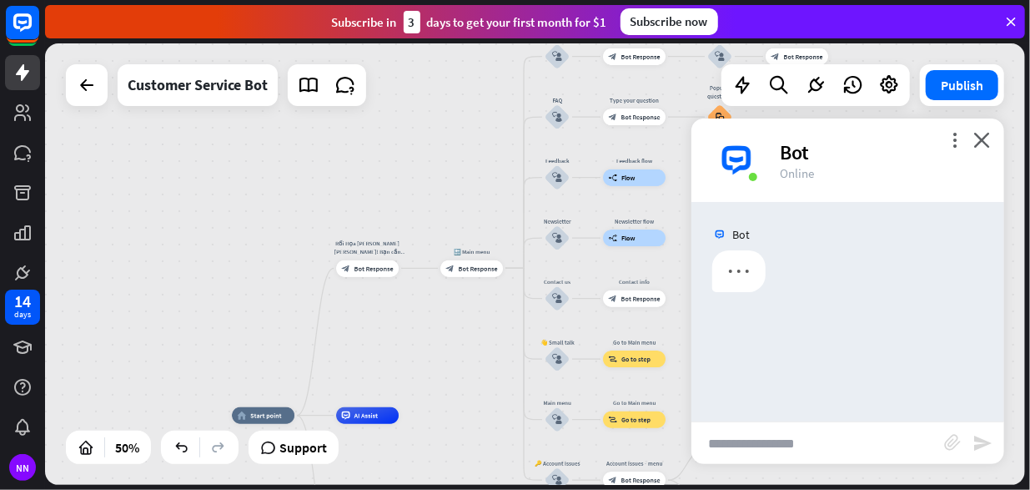
click at [851, 443] on input "text" at bounding box center [818, 443] width 253 height 42
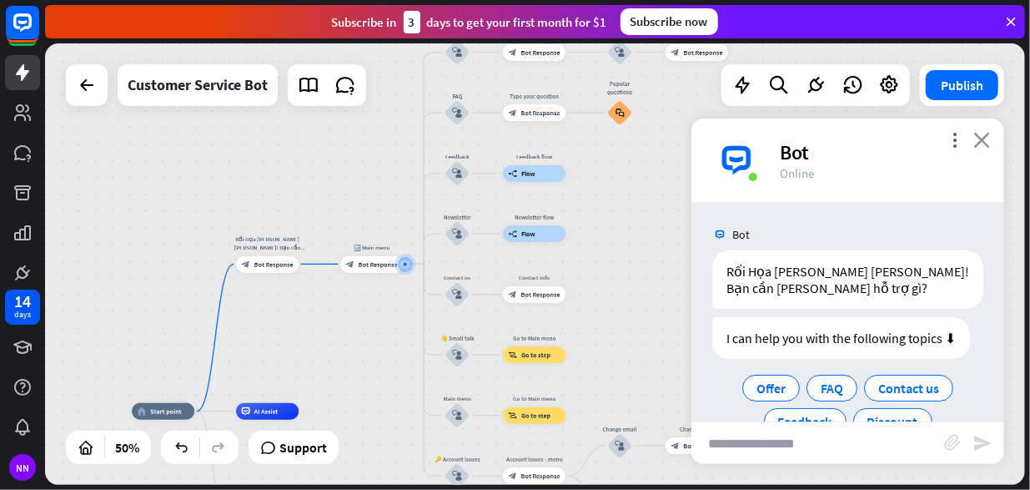
click at [989, 143] on icon "close" at bounding box center [981, 140] width 17 height 16
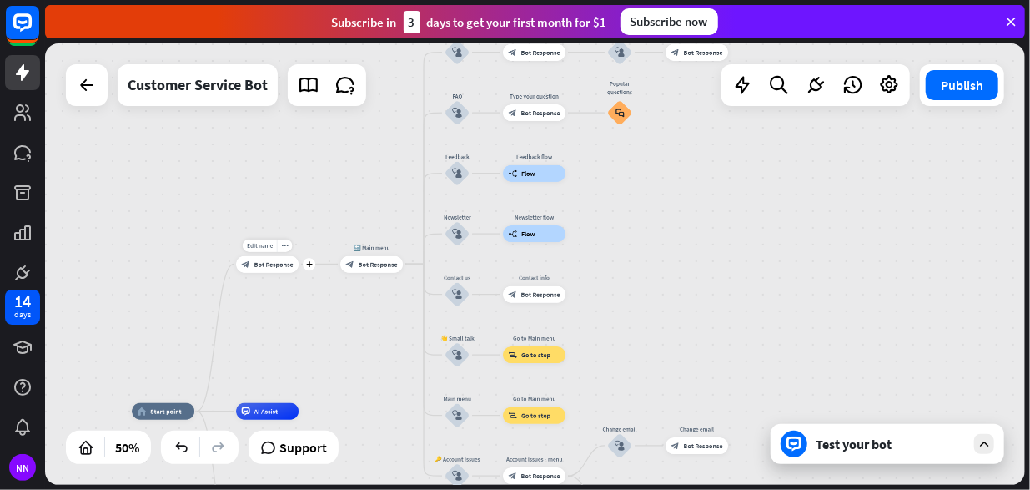
click at [289, 268] on div "block_bot_response Bot Response" at bounding box center [267, 264] width 63 height 17
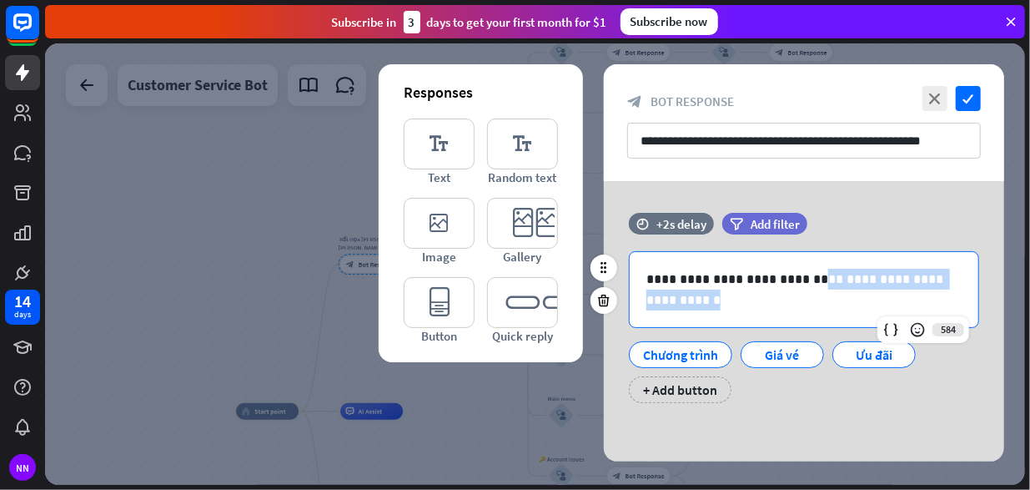
drag, startPoint x: 806, startPoint y: 274, endPoint x: 829, endPoint y: 305, distance: 38.7
click at [829, 305] on p "**********" at bounding box center [804, 290] width 316 height 42
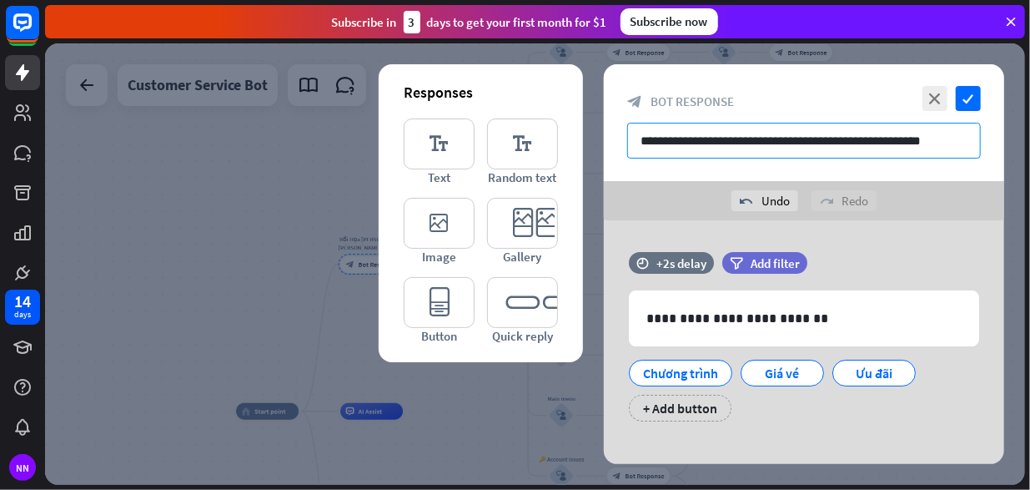
drag, startPoint x: 943, startPoint y: 143, endPoint x: 792, endPoint y: 149, distance: 151.1
click at [792, 149] on input "**********" at bounding box center [804, 141] width 354 height 36
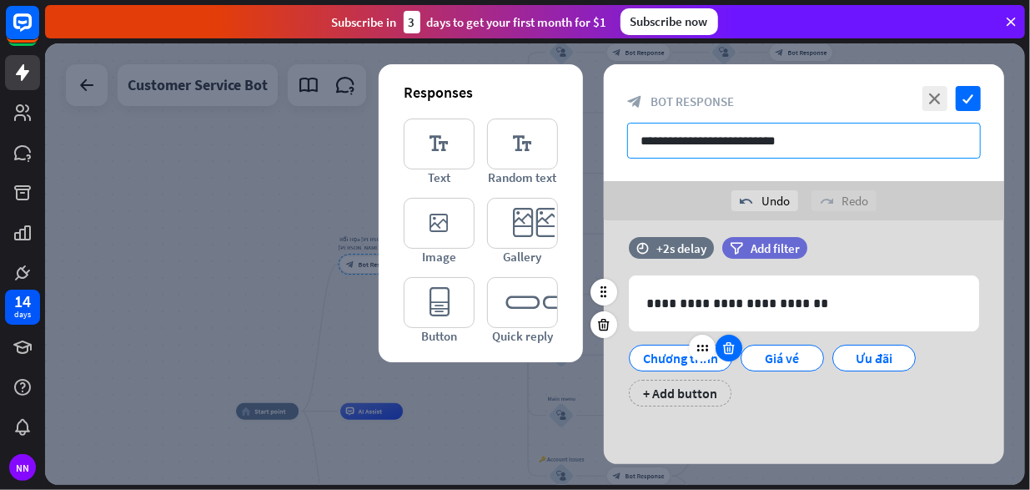
type input "**********"
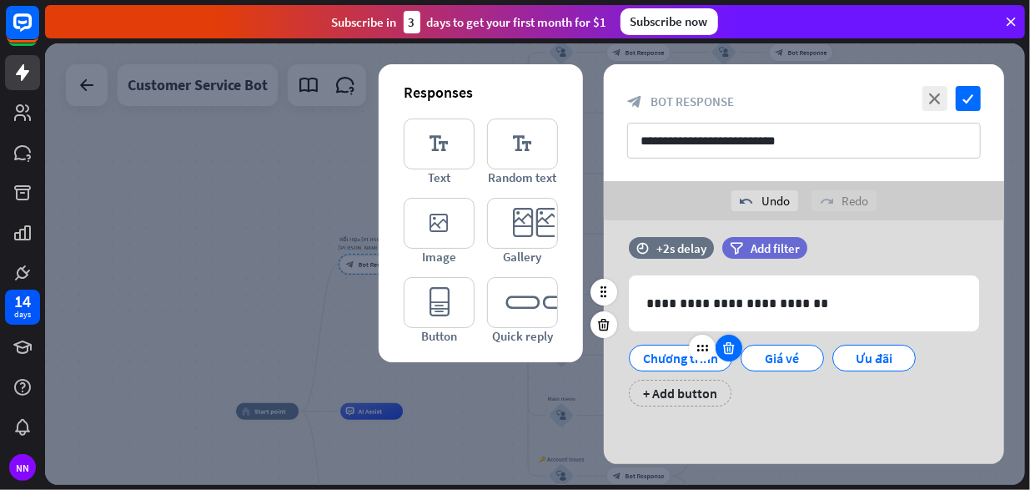
click at [724, 349] on icon at bounding box center [730, 347] width 16 height 15
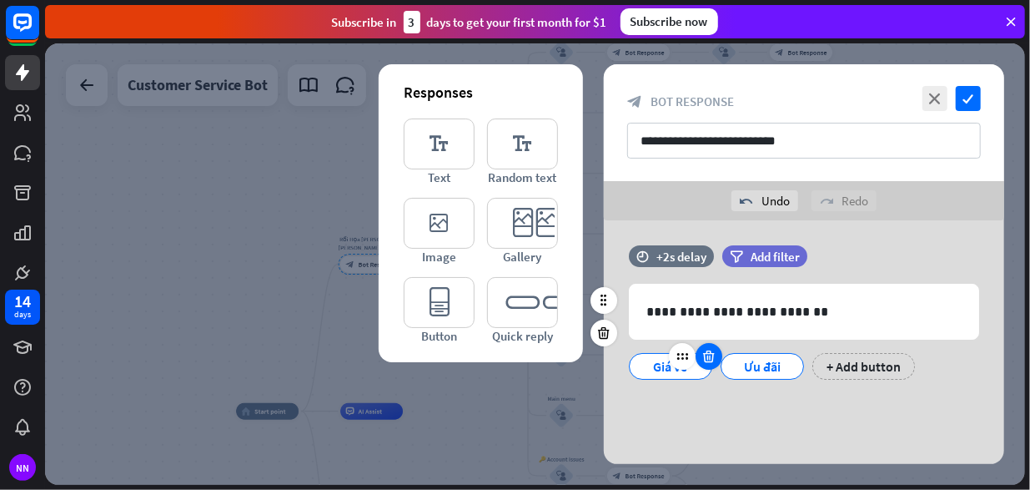
scroll to position [6, 0]
click at [702, 356] on icon at bounding box center [710, 357] width 16 height 15
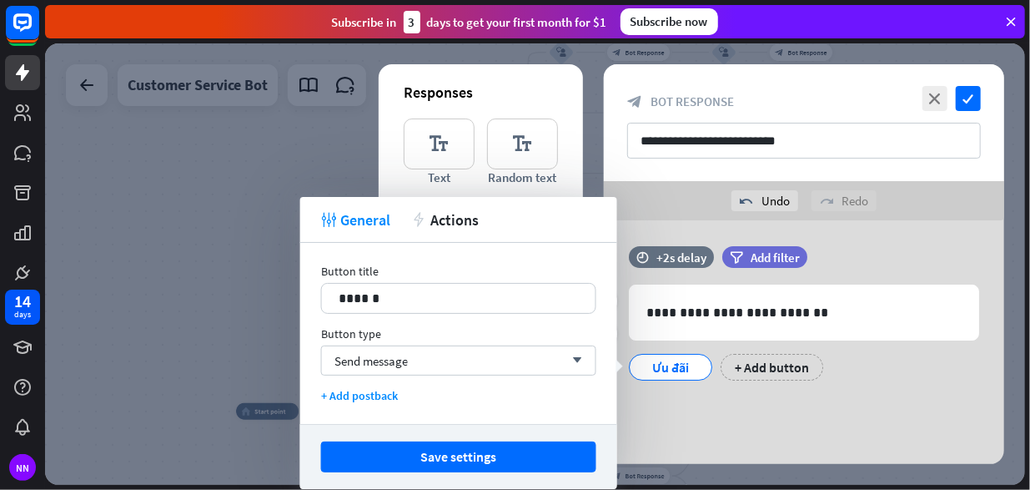
click at [727, 410] on div "**********" at bounding box center [804, 339] width 400 height 250
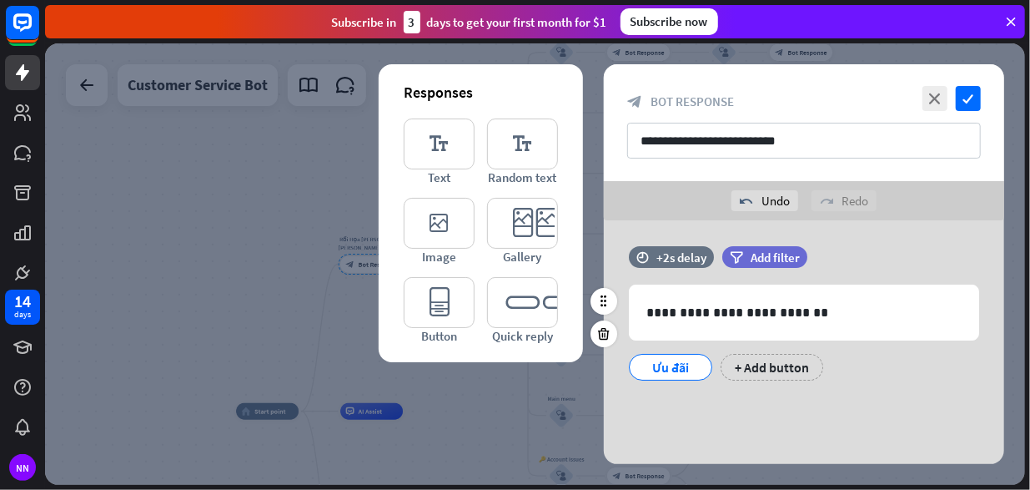
drag, startPoint x: 696, startPoint y: 366, endPoint x: 705, endPoint y: 395, distance: 30.6
click at [705, 395] on div "**********" at bounding box center [804, 321] width 400 height 151
click at [689, 361] on div "Ưu đãi" at bounding box center [670, 367] width 55 height 25
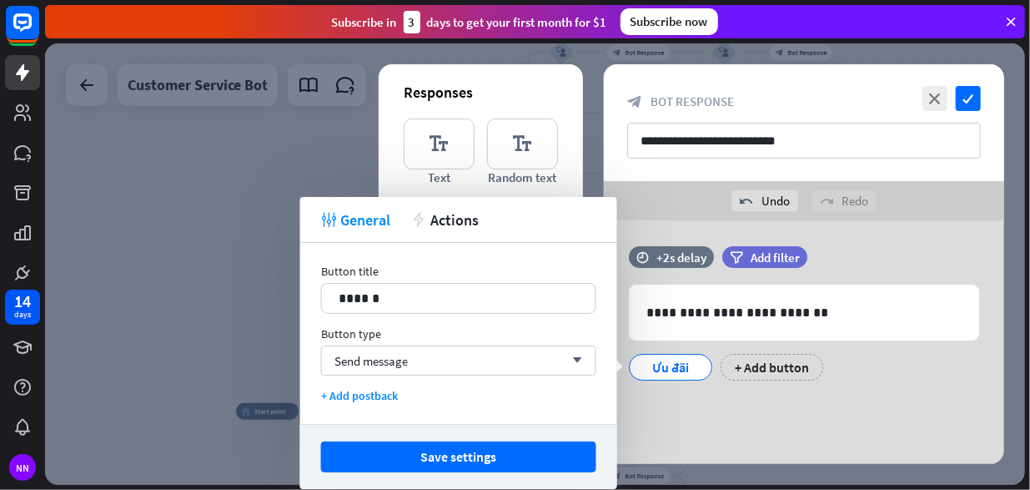
click at [697, 399] on div "**********" at bounding box center [804, 339] width 400 height 250
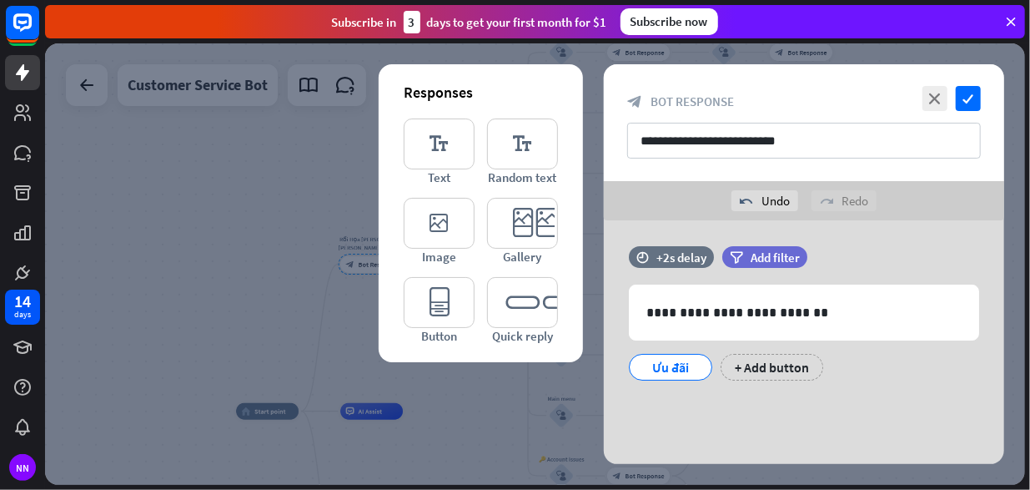
click at [606, 324] on div at bounding box center [604, 333] width 27 height 27
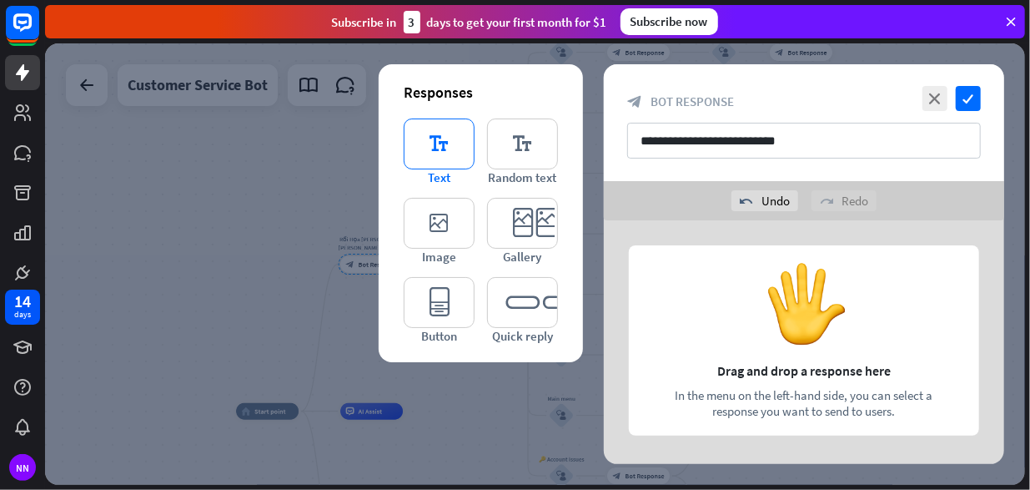
click at [438, 155] on icon "editor_text" at bounding box center [439, 143] width 71 height 51
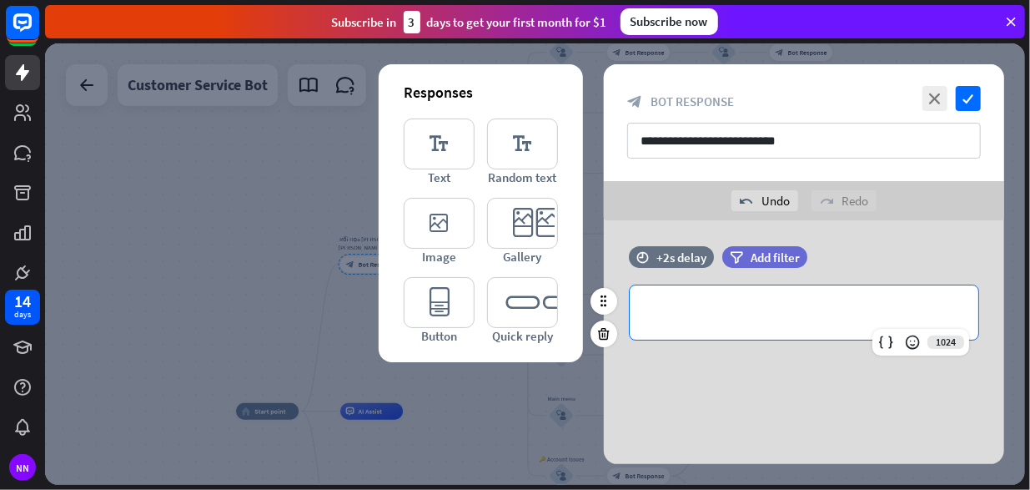
click at [709, 304] on p "**********" at bounding box center [803, 312] width 315 height 21
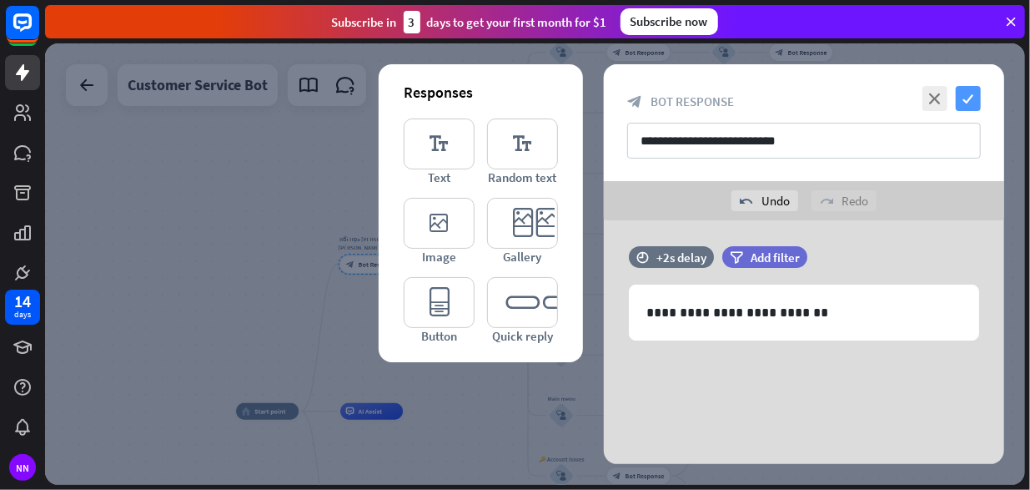
click at [972, 96] on icon "check" at bounding box center [968, 98] width 25 height 25
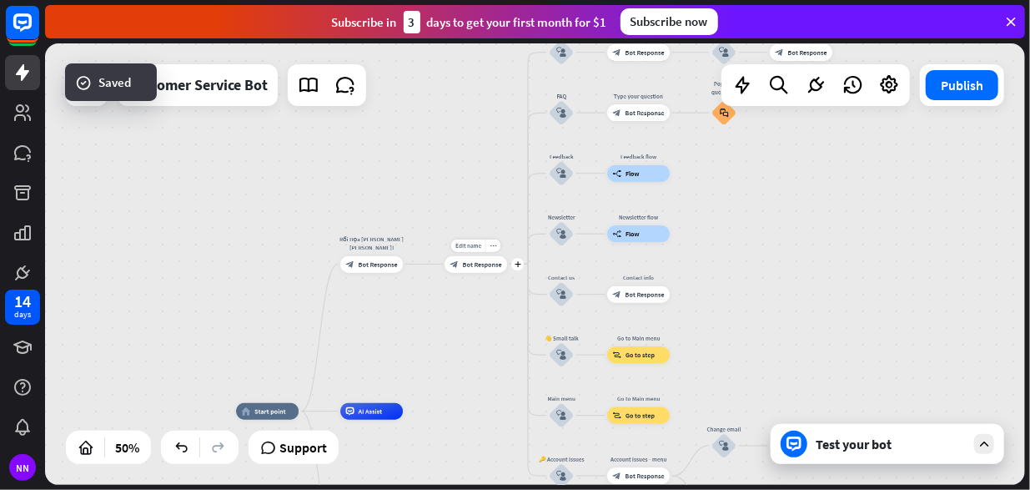
click at [483, 273] on div "Edit name more_horiz plus 🔙 Main menu block_bot_response Bot Response" at bounding box center [476, 264] width 63 height 17
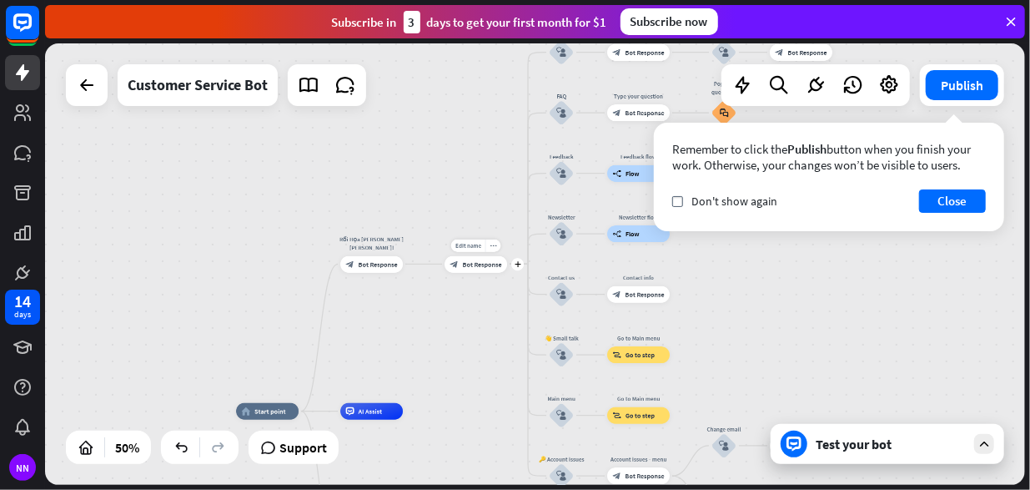
click at [461, 265] on div "block_bot_response Bot Response" at bounding box center [476, 264] width 63 height 17
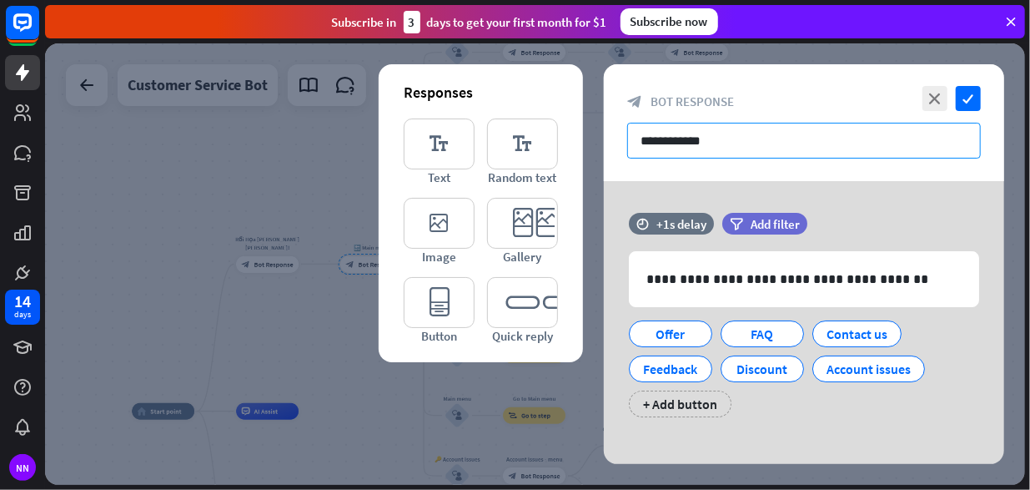
drag, startPoint x: 736, startPoint y: 142, endPoint x: 662, endPoint y: 139, distance: 73.5
click at [662, 139] on input "**********" at bounding box center [804, 141] width 354 height 36
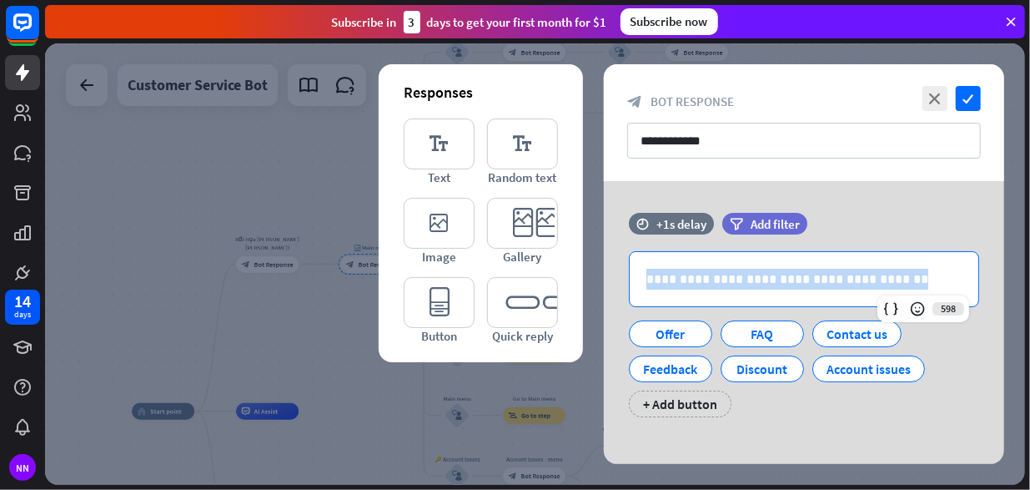
drag, startPoint x: 890, startPoint y: 281, endPoint x: 573, endPoint y: 279, distance: 317.0
click at [604, 280] on div "**********" at bounding box center [804, 328] width 400 height 294
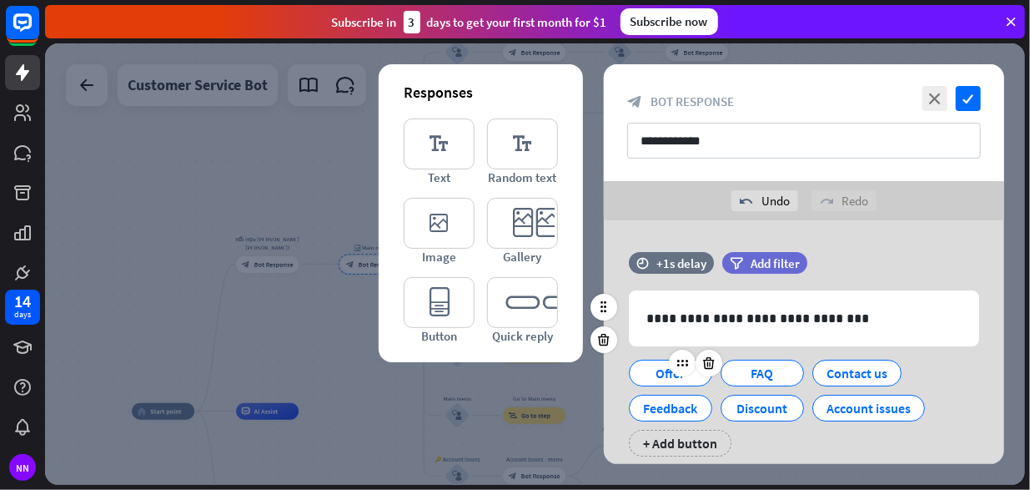
click at [654, 374] on div "Offer" at bounding box center [670, 372] width 55 height 25
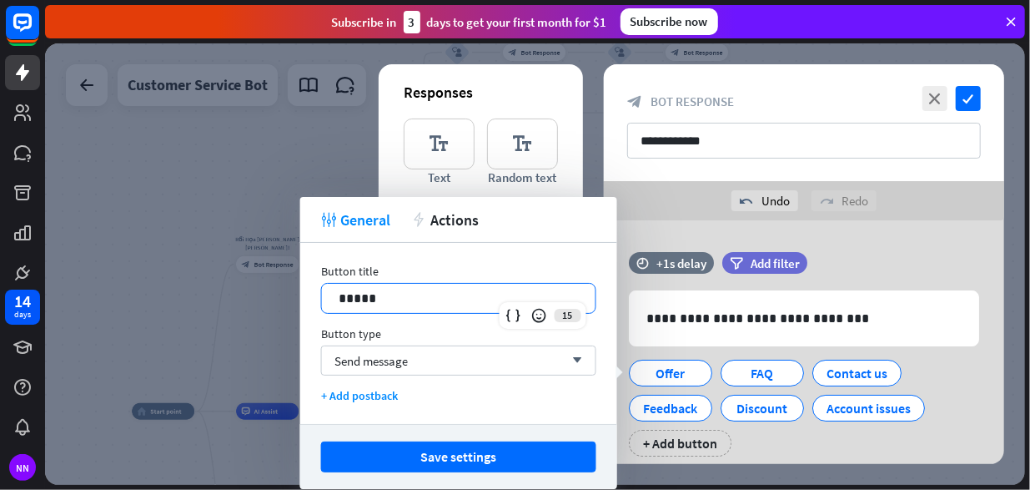
drag, startPoint x: 470, startPoint y: 289, endPoint x: 265, endPoint y: 276, distance: 205.6
click at [265, 276] on body "14 days NN close Product Help First steps Get started with ChatBot Help Center …" at bounding box center [515, 245] width 1030 height 490
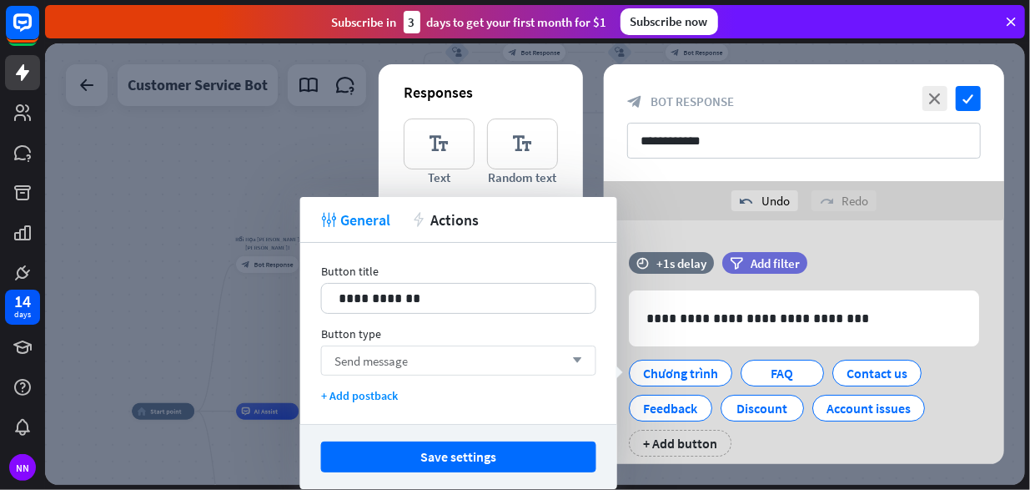
click at [387, 357] on span "Send message" at bounding box center [371, 361] width 73 height 16
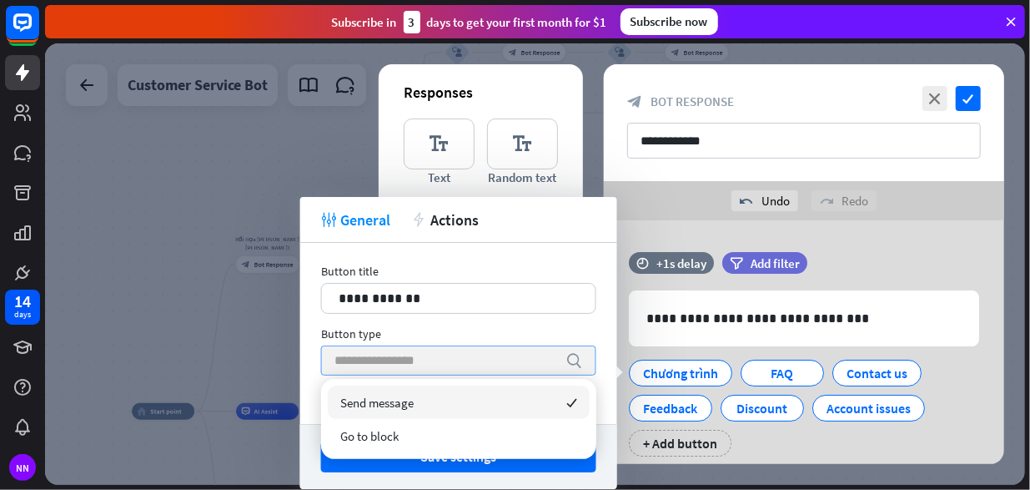
click at [387, 357] on input "search" at bounding box center [447, 360] width 224 height 28
click at [460, 233] on div "tweak General action Actions" at bounding box center [458, 220] width 317 height 46
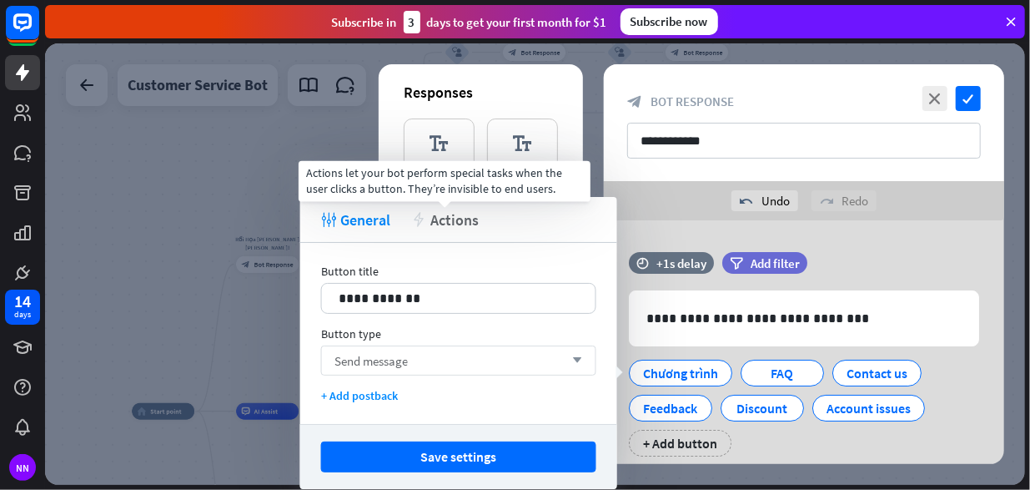
click at [458, 226] on span "Actions" at bounding box center [454, 219] width 48 height 19
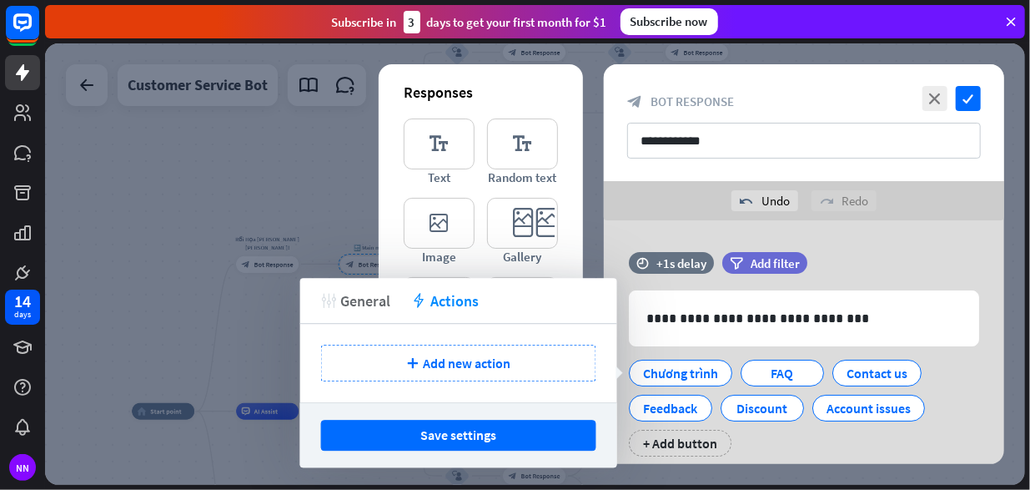
click at [351, 307] on span "General" at bounding box center [365, 300] width 50 height 19
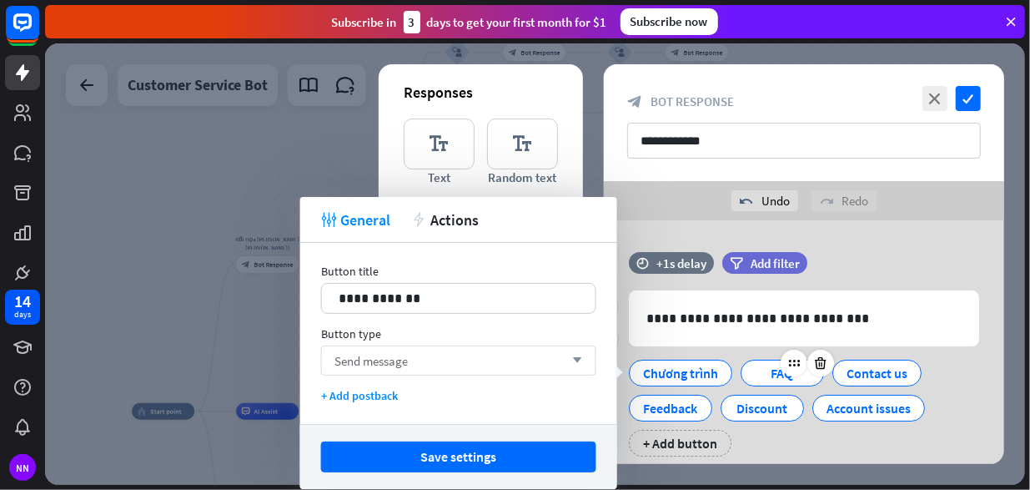
click at [770, 381] on div "FAQ" at bounding box center [782, 372] width 55 height 25
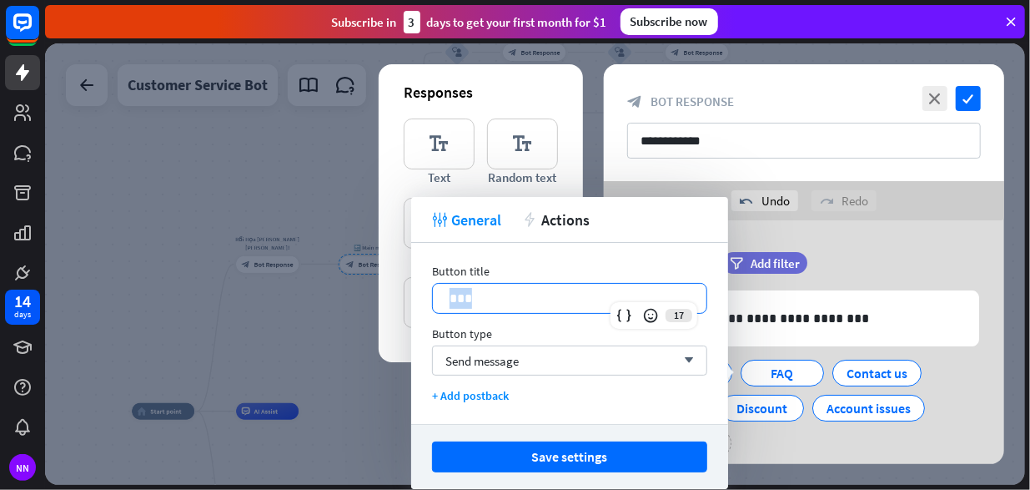
drag, startPoint x: 529, startPoint y: 294, endPoint x: 418, endPoint y: 292, distance: 111.0
click at [418, 292] on div "Button title 17 *** Button type Send message arrow_down + Add postback" at bounding box center [569, 333] width 317 height 181
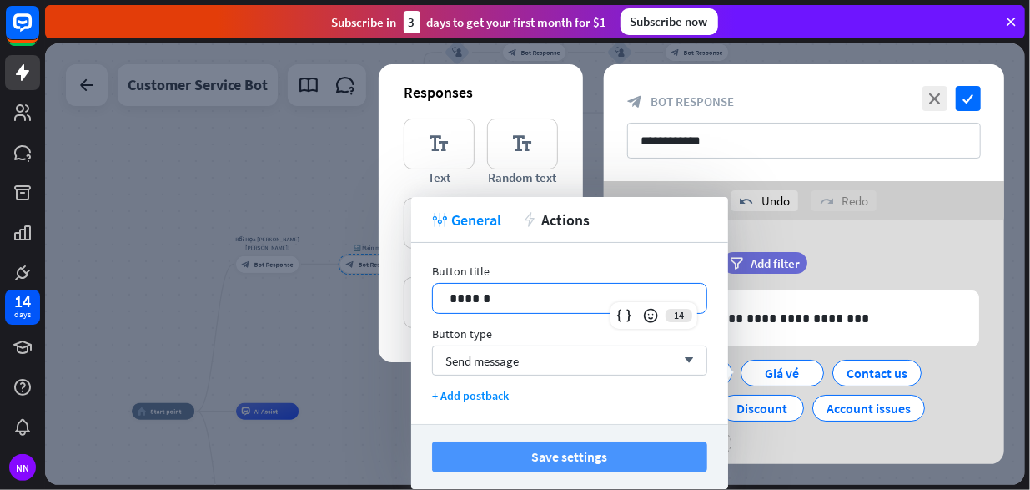
click at [604, 457] on button "Save settings" at bounding box center [569, 456] width 275 height 31
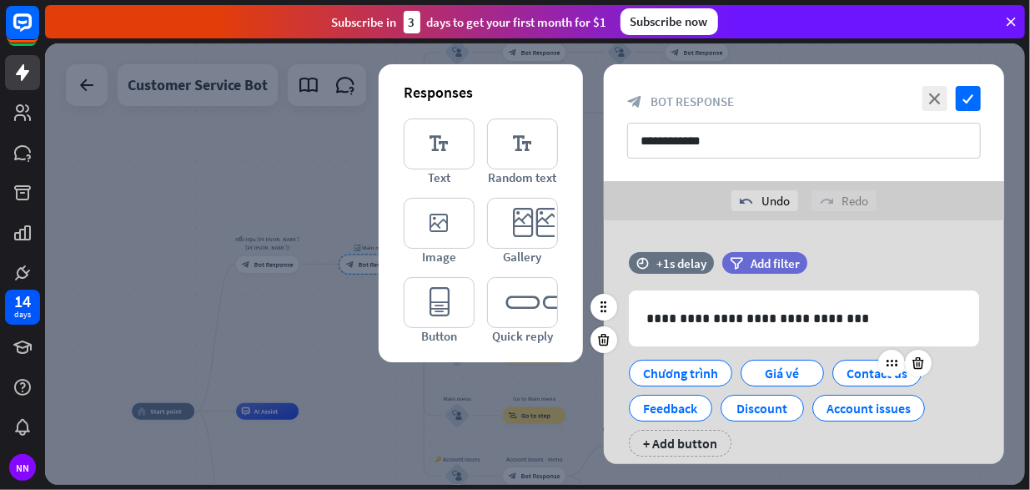
click at [859, 376] on div "Contact us" at bounding box center [877, 372] width 61 height 25
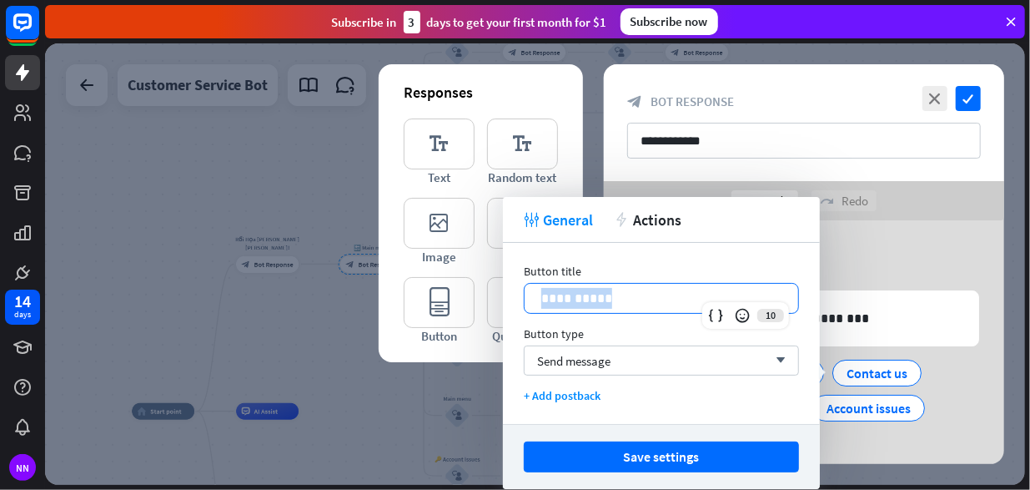
drag, startPoint x: 617, startPoint y: 299, endPoint x: 505, endPoint y: 299, distance: 112.6
click at [505, 299] on div "**********" at bounding box center [661, 333] width 317 height 181
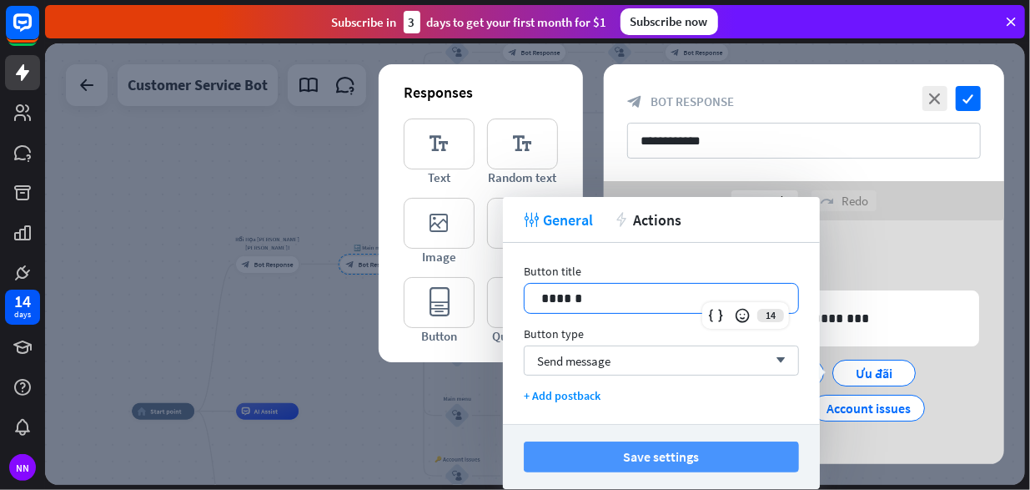
click at [610, 465] on button "Save settings" at bounding box center [661, 456] width 275 height 31
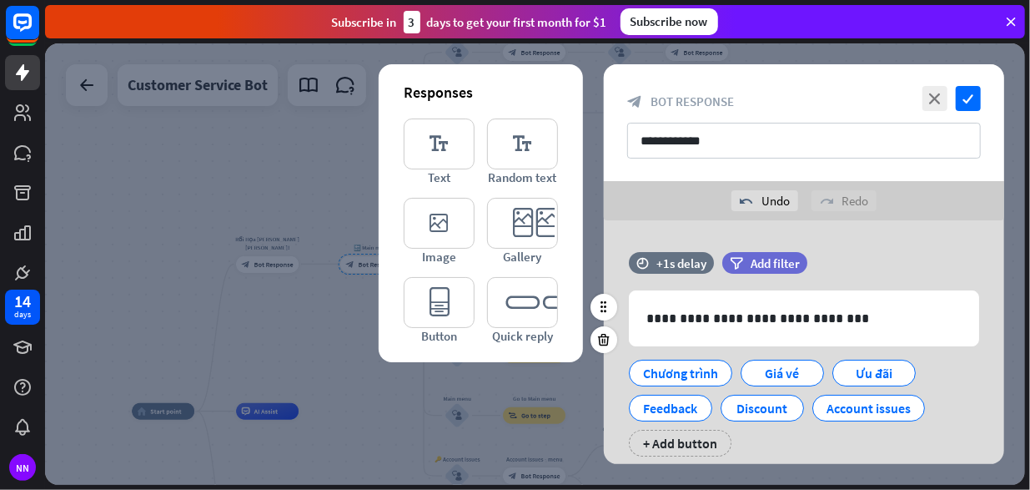
scroll to position [50, 0]
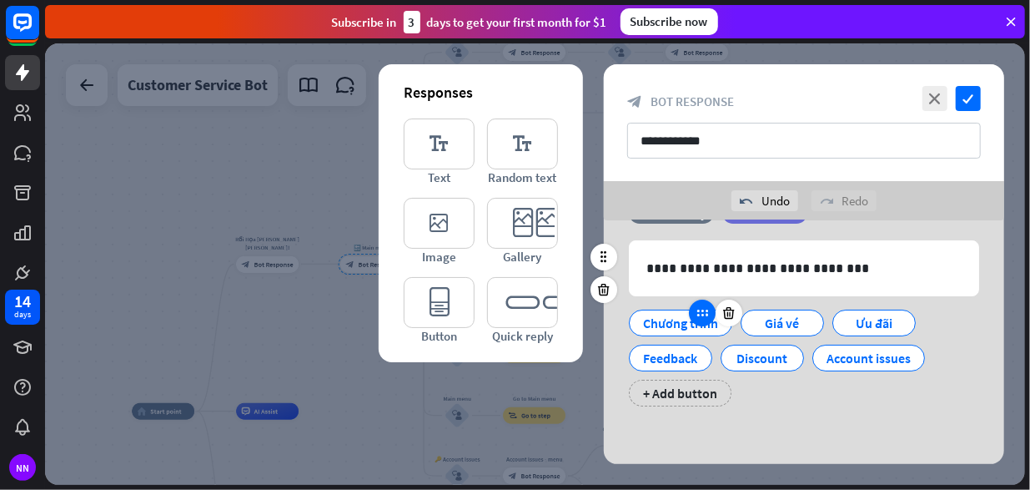
click at [702, 353] on div at bounding box center [709, 348] width 27 height 27
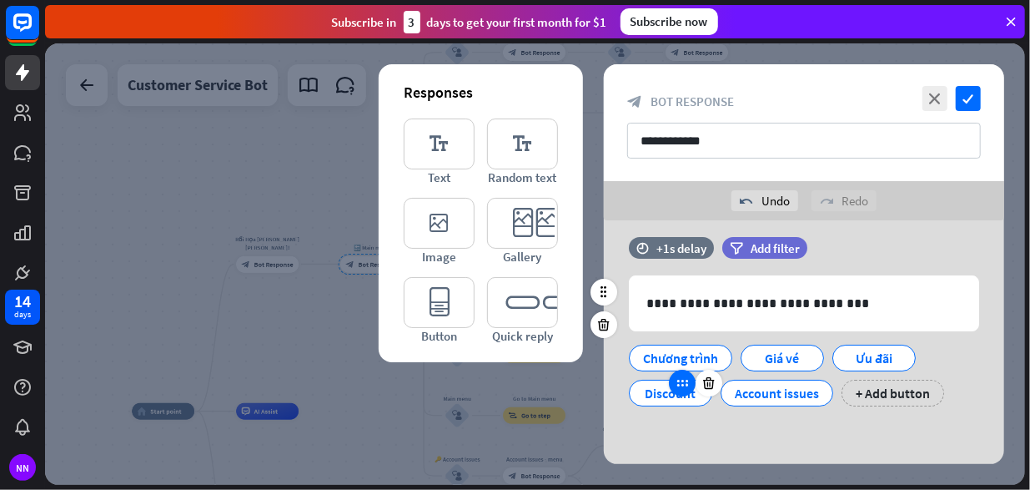
click at [707, 386] on icon at bounding box center [710, 382] width 16 height 15
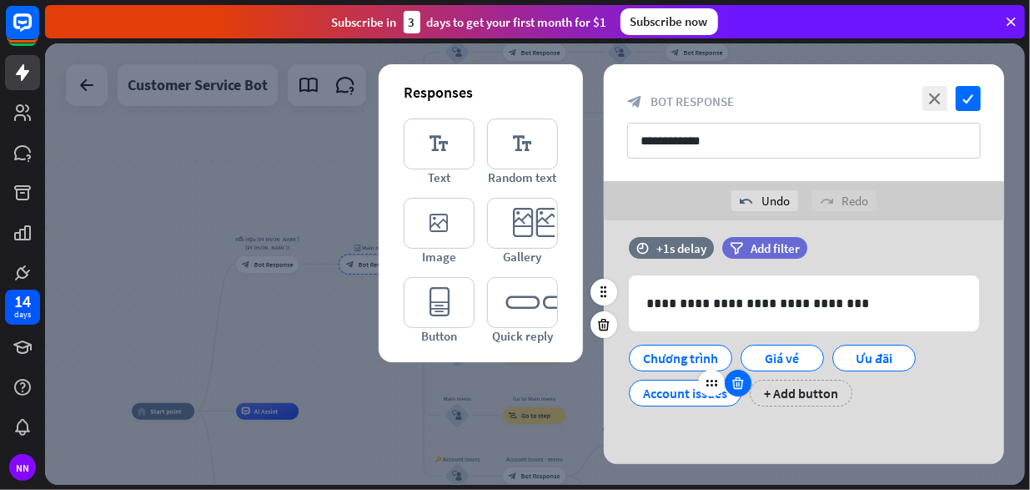
click at [736, 392] on div at bounding box center [738, 383] width 27 height 27
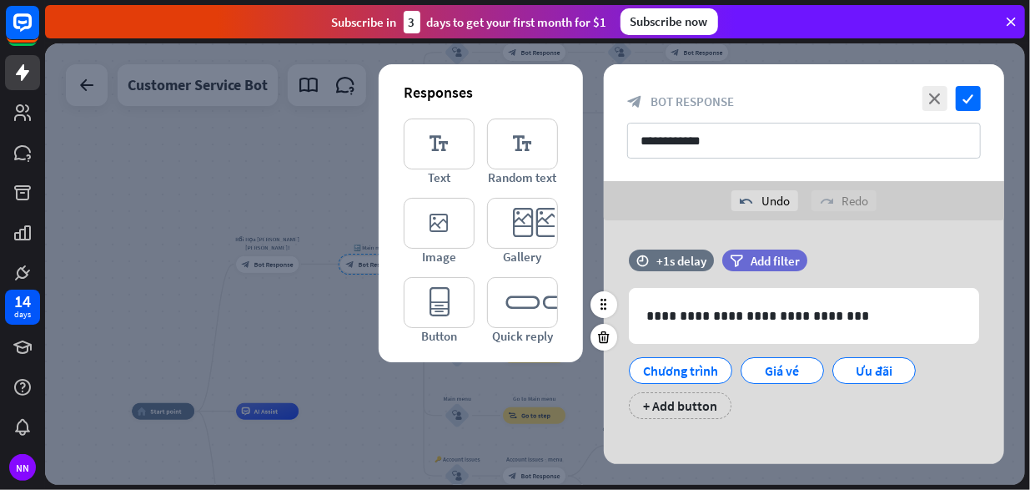
scroll to position [0, 0]
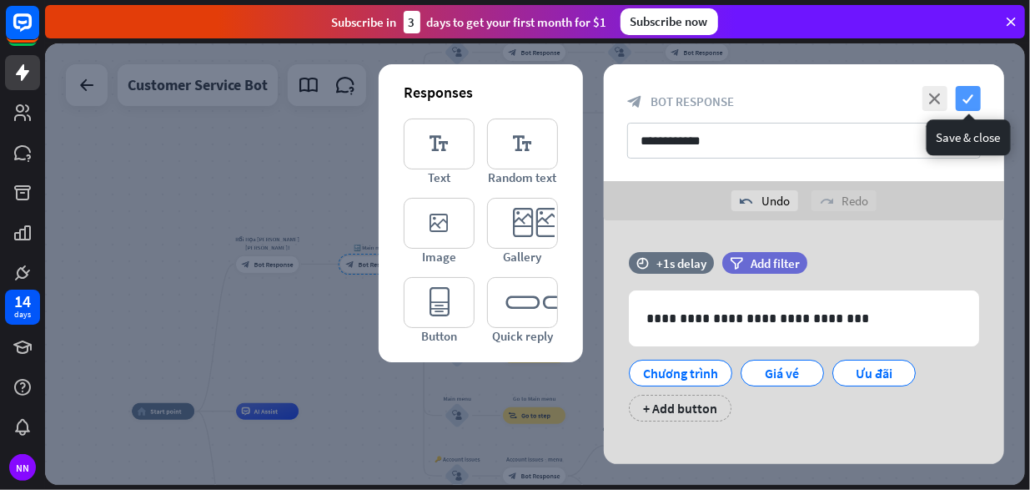
click at [974, 96] on icon "check" at bounding box center [968, 98] width 25 height 25
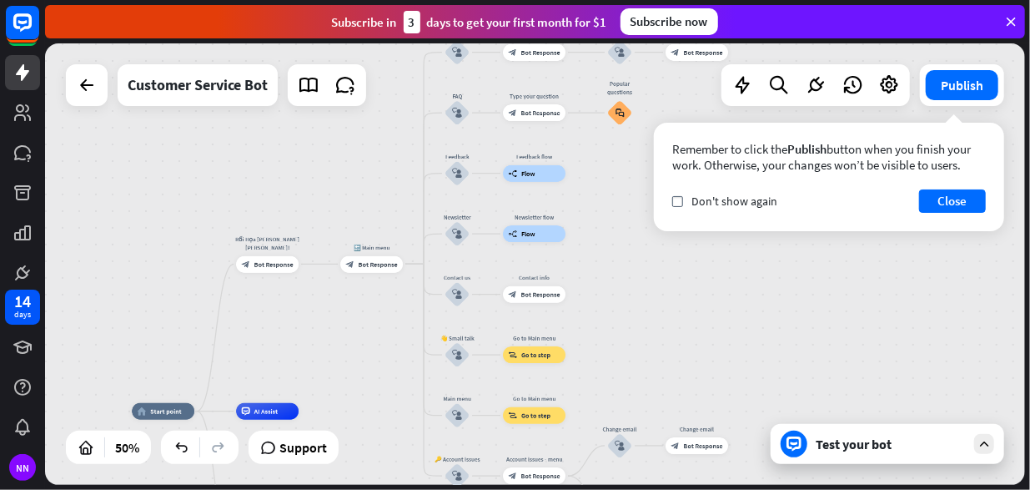
click at [858, 441] on div "Test your bot" at bounding box center [891, 443] width 150 height 17
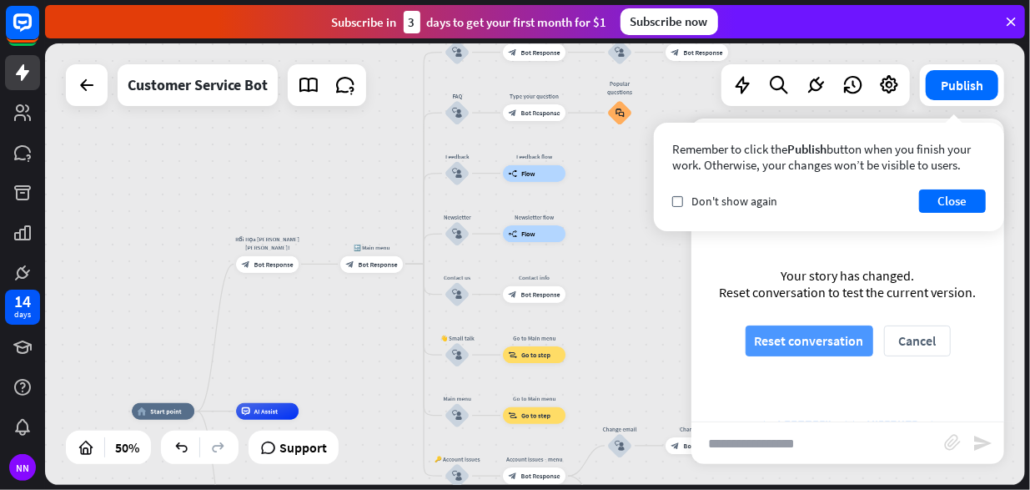
click at [853, 343] on button "Reset conversation" at bounding box center [810, 340] width 128 height 31
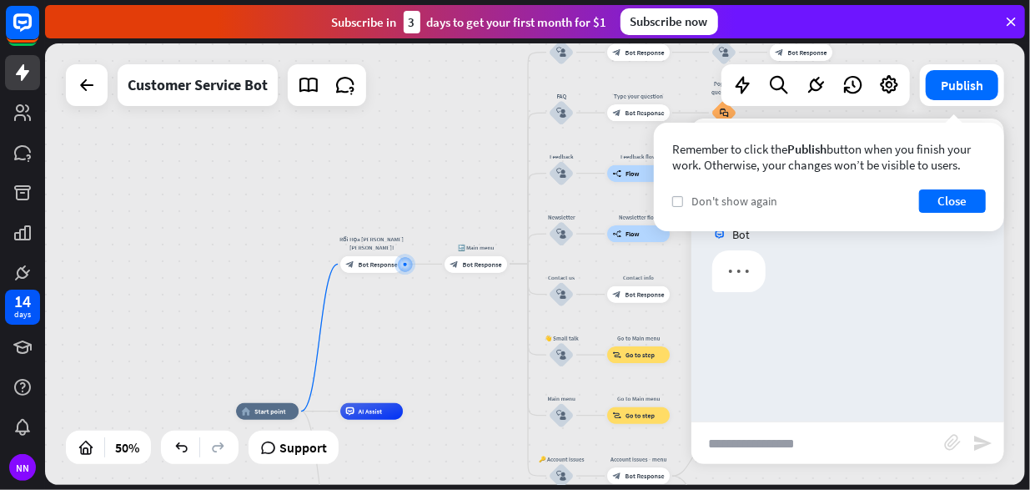
click at [679, 201] on icon "check" at bounding box center [678, 202] width 8 height 8
click at [946, 199] on button "Close" at bounding box center [952, 200] width 67 height 23
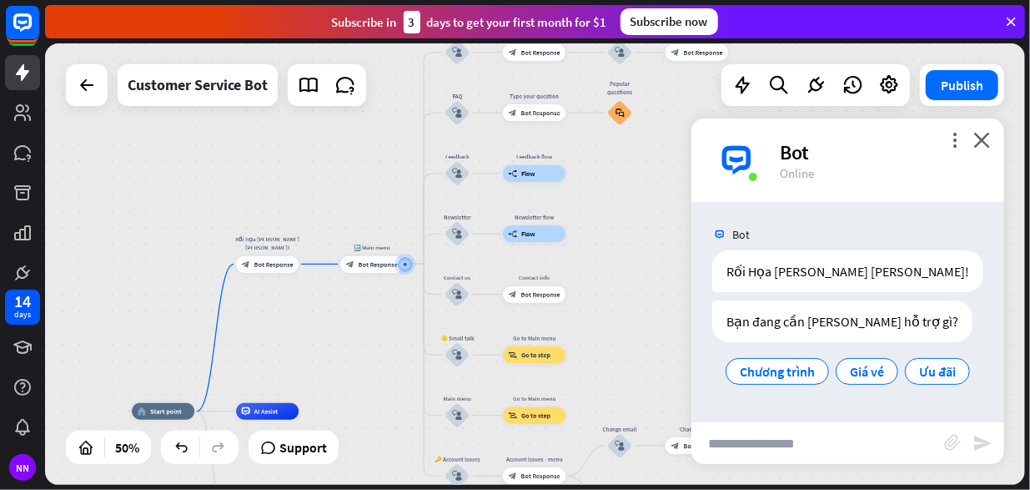
click at [638, 226] on div "home_2 Start point Rối Họa [PERSON_NAME] [PERSON_NAME]! block_bot_response Bot …" at bounding box center [535, 263] width 980 height 441
click at [983, 138] on icon "close" at bounding box center [981, 140] width 17 height 16
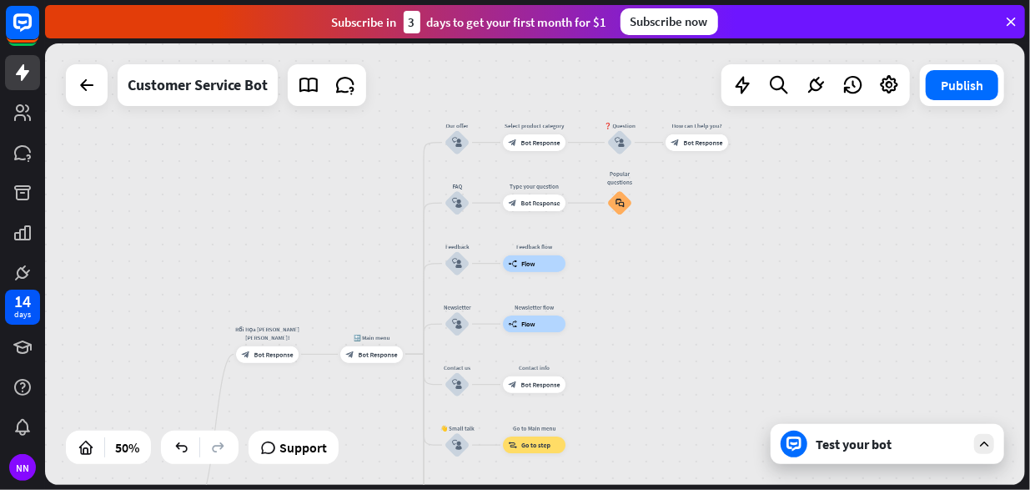
drag, startPoint x: 640, startPoint y: 243, endPoint x: 639, endPoint y: 297, distance: 54.2
click at [639, 297] on div "home_2 Start point Rối Họa [PERSON_NAME] [PERSON_NAME]! block_bot_response Bot …" at bounding box center [535, 263] width 980 height 441
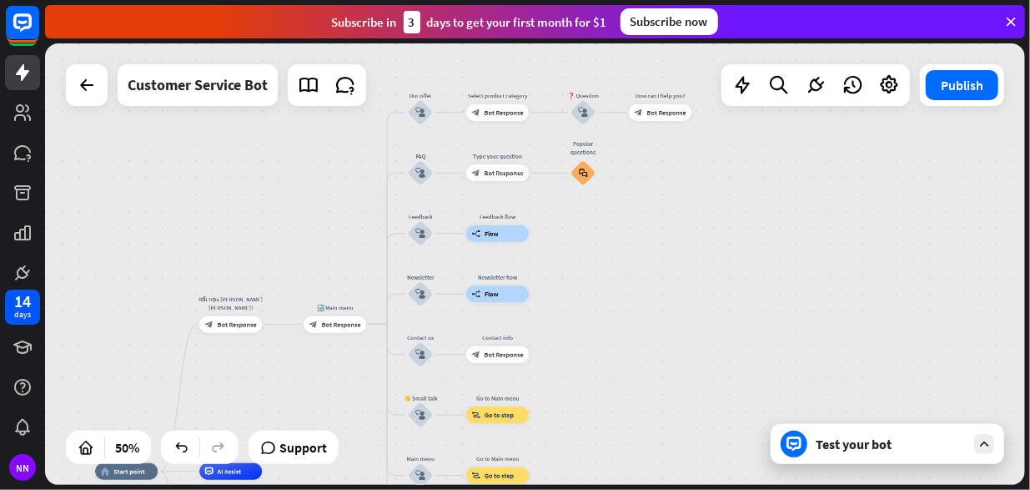
drag, startPoint x: 639, startPoint y: 297, endPoint x: 602, endPoint y: 267, distance: 47.4
click at [602, 267] on div "home_2 Start point Rối Họa [PERSON_NAME] [PERSON_NAME]! block_bot_response Bot …" at bounding box center [535, 263] width 980 height 441
click at [417, 114] on icon "block_user_input" at bounding box center [420, 113] width 10 height 10
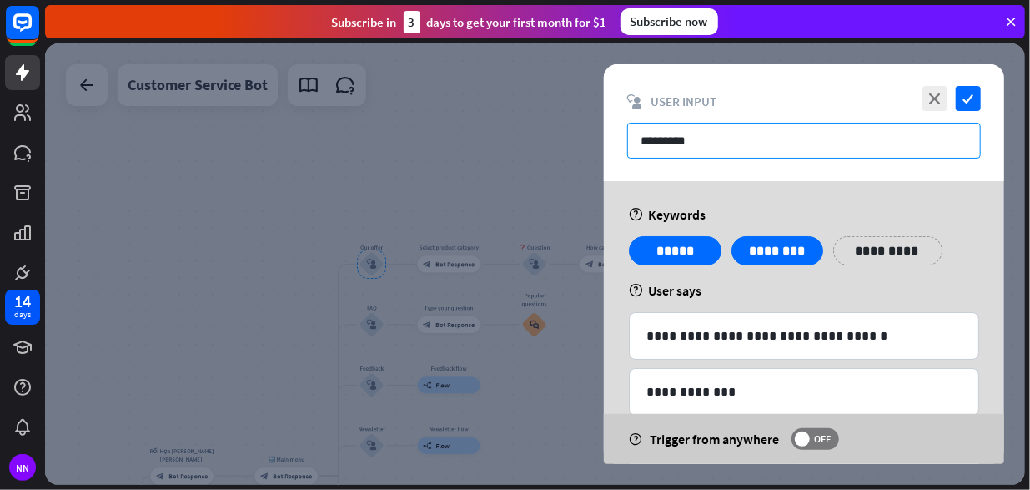
drag, startPoint x: 732, startPoint y: 140, endPoint x: 529, endPoint y: 143, distance: 203.6
click at [529, 143] on div "**********" at bounding box center [535, 263] width 980 height 441
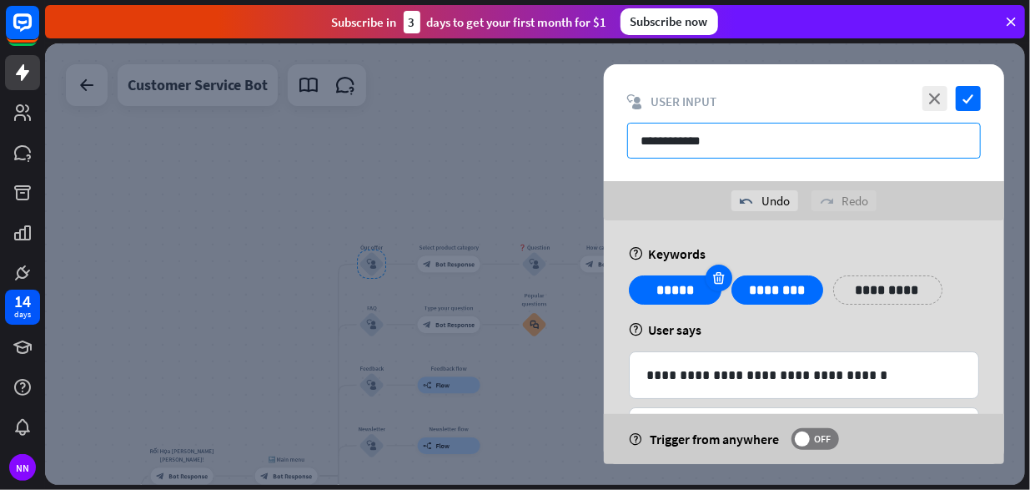
type input "**********"
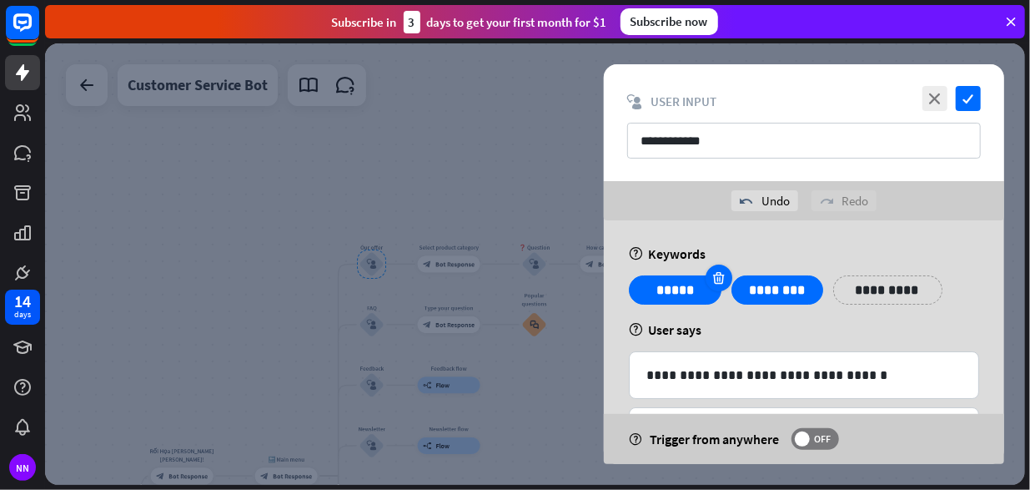
click at [714, 281] on icon at bounding box center [719, 277] width 16 height 15
click at [711, 281] on icon at bounding box center [719, 277] width 16 height 15
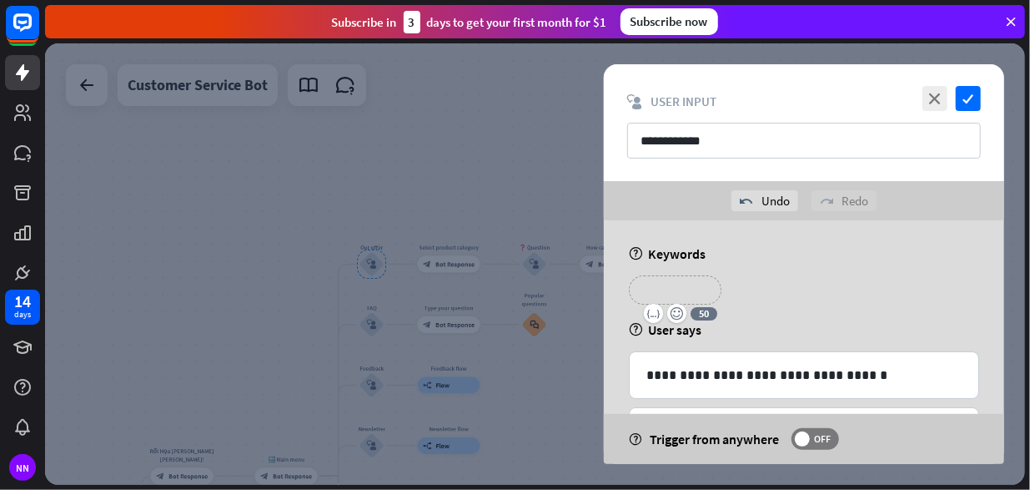
click at [686, 290] on p "*******" at bounding box center [675, 289] width 68 height 21
click at [812, 279] on p "**********" at bounding box center [783, 289] width 67 height 21
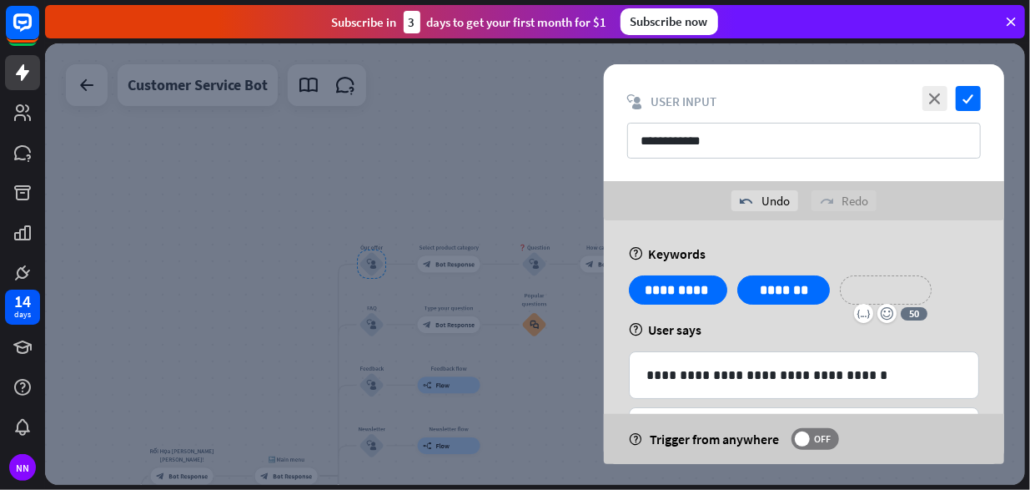
click at [905, 290] on p "**********" at bounding box center [886, 289] width 67 height 21
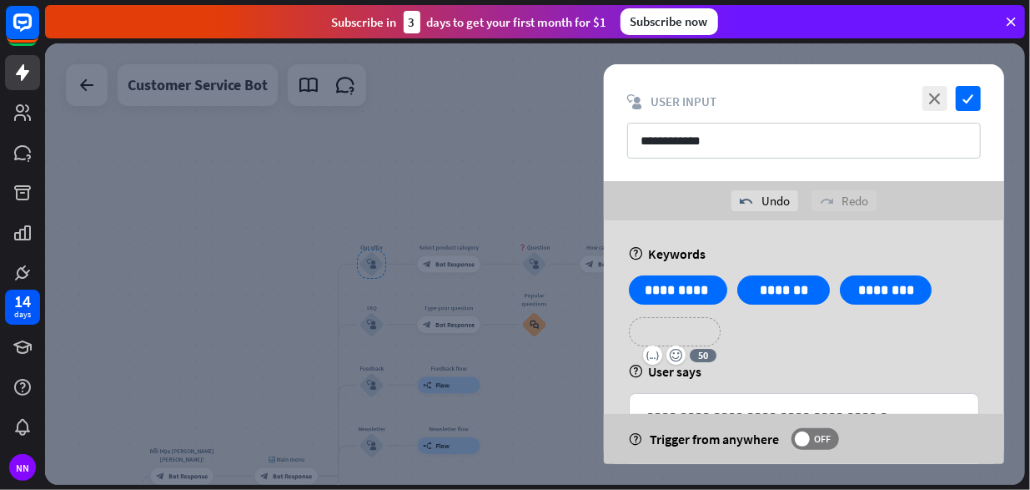
click at [702, 326] on p "**********" at bounding box center [674, 331] width 67 height 21
click at [754, 363] on div "help User says" at bounding box center [804, 371] width 350 height 17
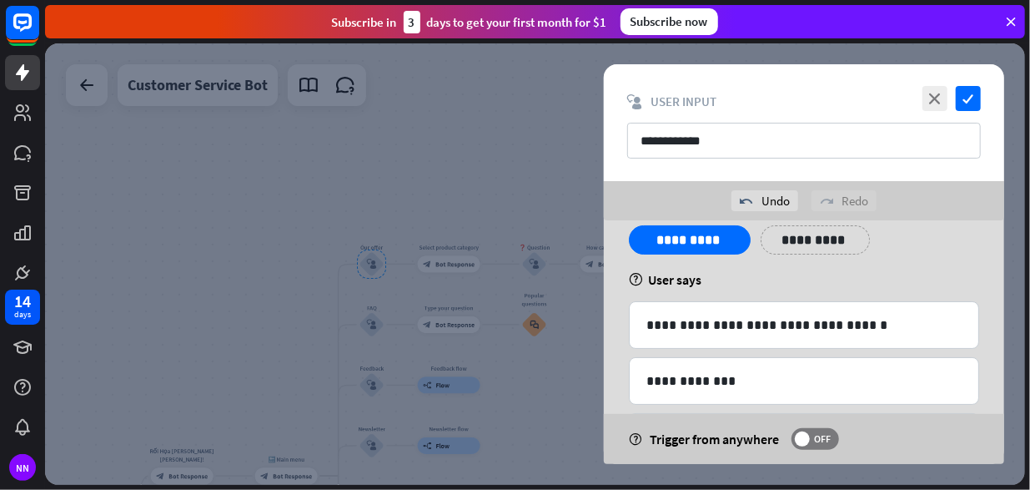
scroll to position [83, 0]
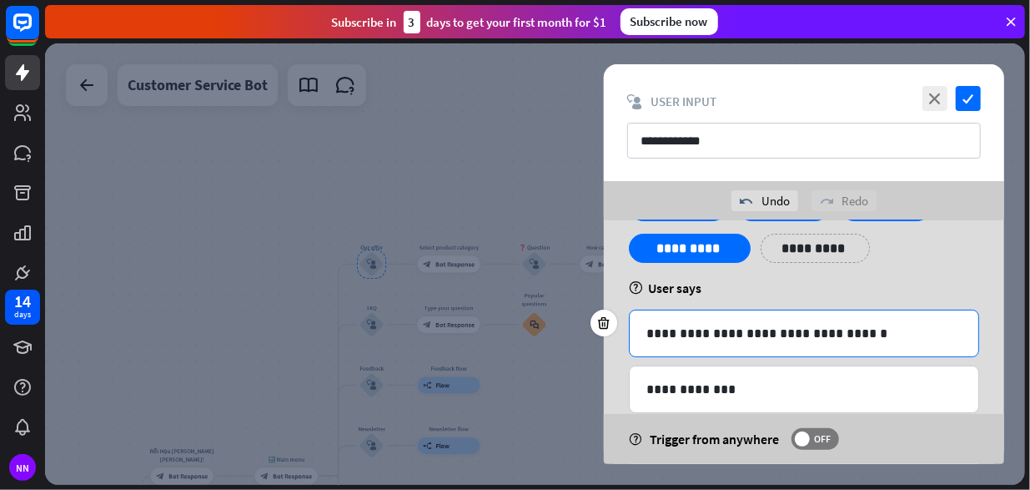
click at [759, 338] on p "**********" at bounding box center [804, 333] width 316 height 21
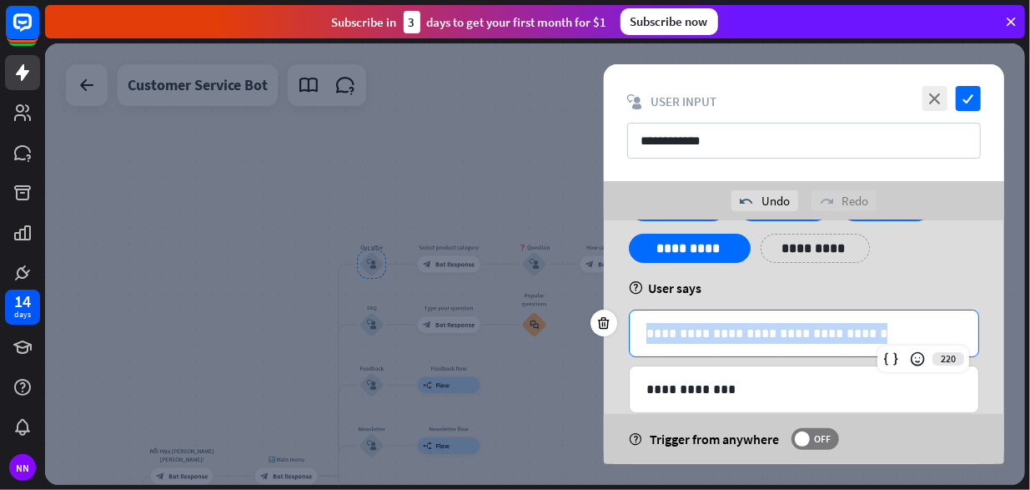
drag, startPoint x: 866, startPoint y: 331, endPoint x: 574, endPoint y: 330, distance: 292.0
click at [574, 330] on div "**********" at bounding box center [535, 263] width 980 height 441
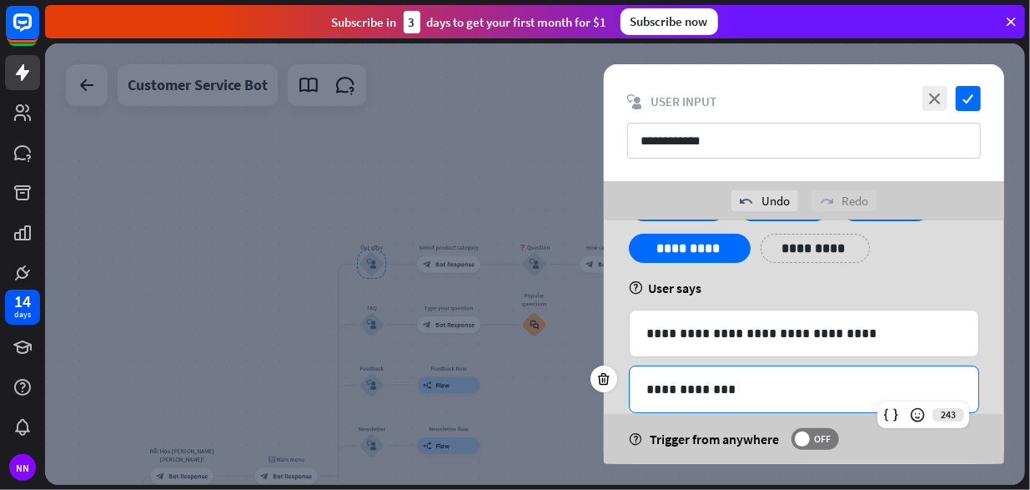
click at [758, 385] on p "**********" at bounding box center [804, 389] width 316 height 21
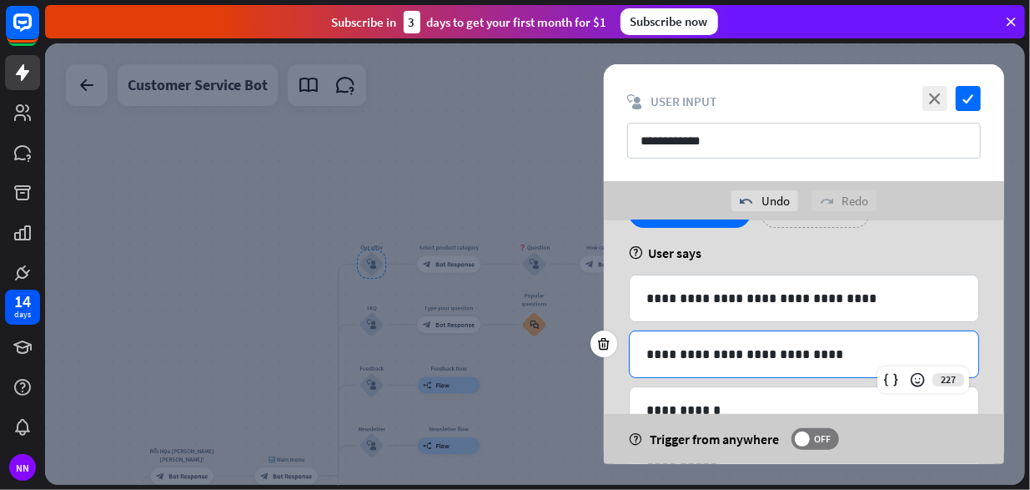
scroll to position [224, 0]
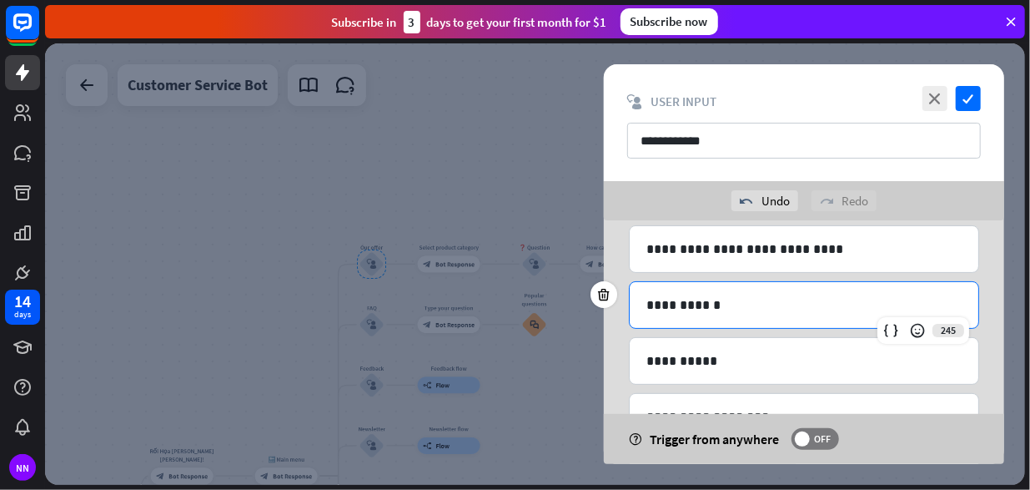
click at [724, 311] on p "**********" at bounding box center [804, 304] width 316 height 21
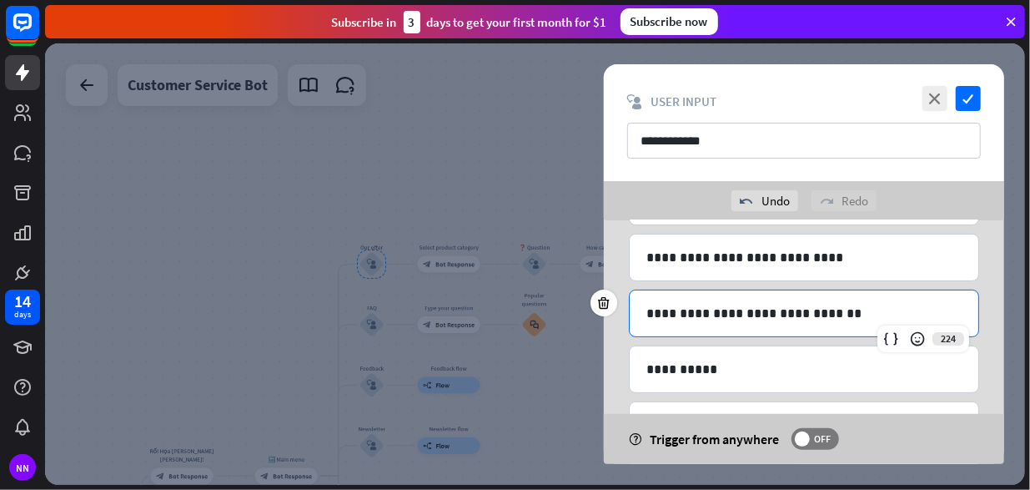
scroll to position [269, 0]
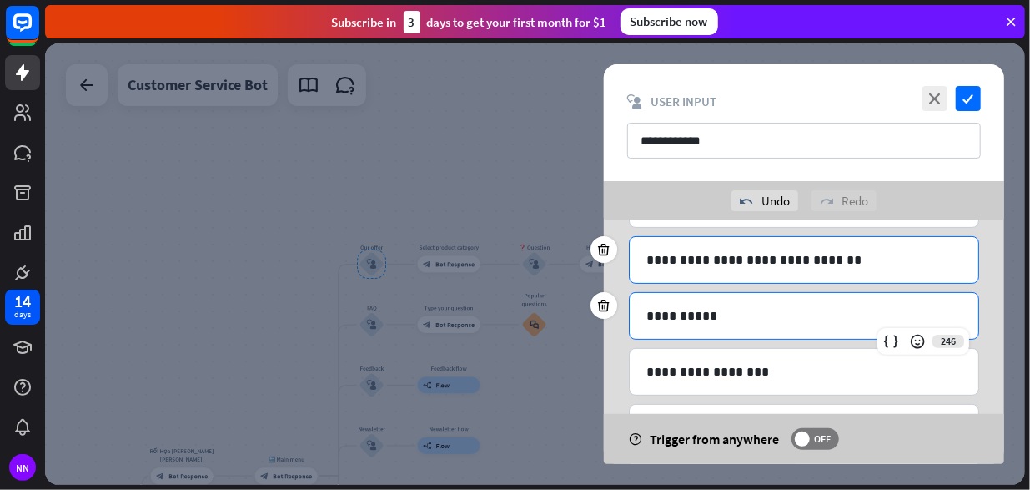
click at [724, 311] on p "**********" at bounding box center [804, 315] width 316 height 21
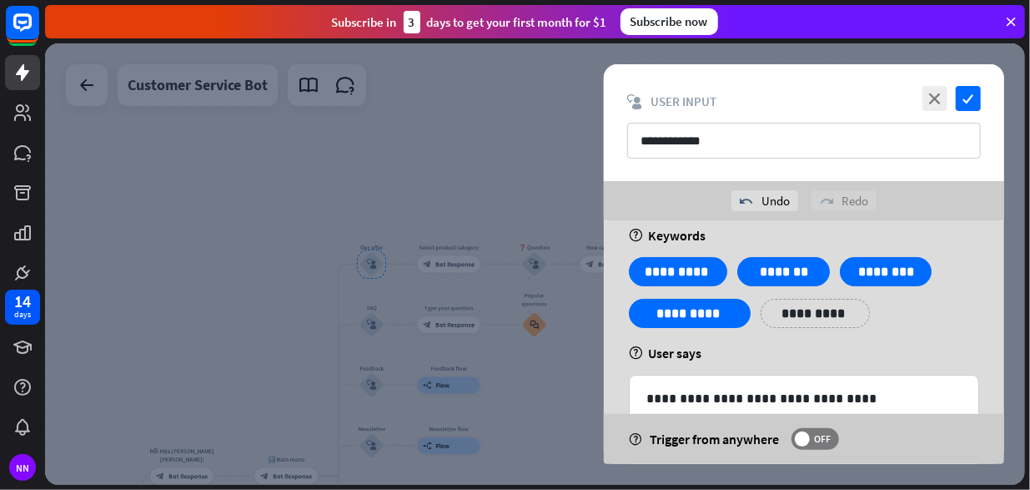
scroll to position [13, 0]
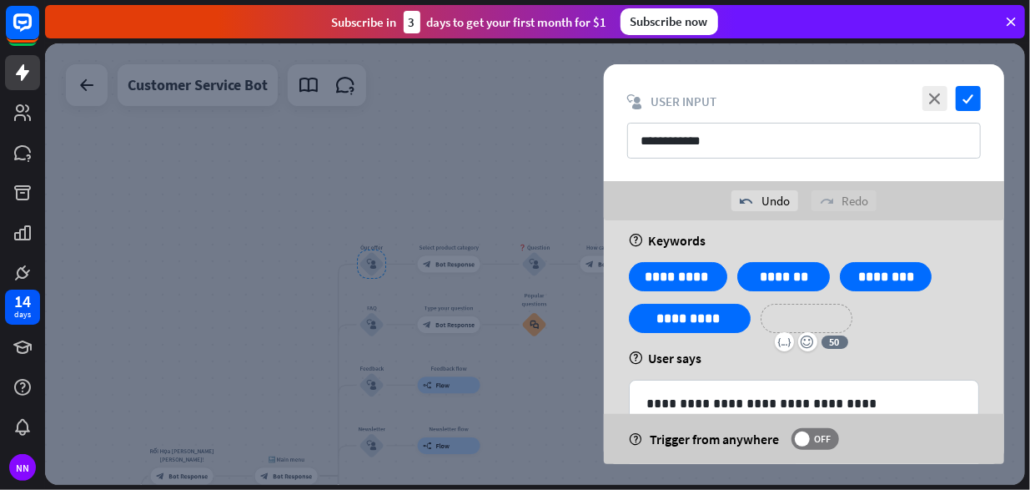
click at [797, 319] on p "**********" at bounding box center [806, 318] width 67 height 21
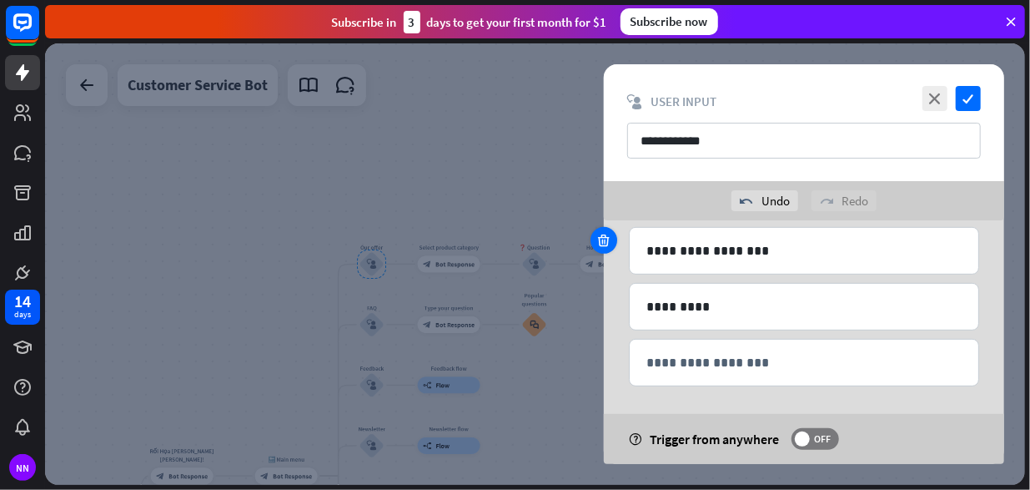
click at [601, 244] on div at bounding box center [604, 240] width 27 height 27
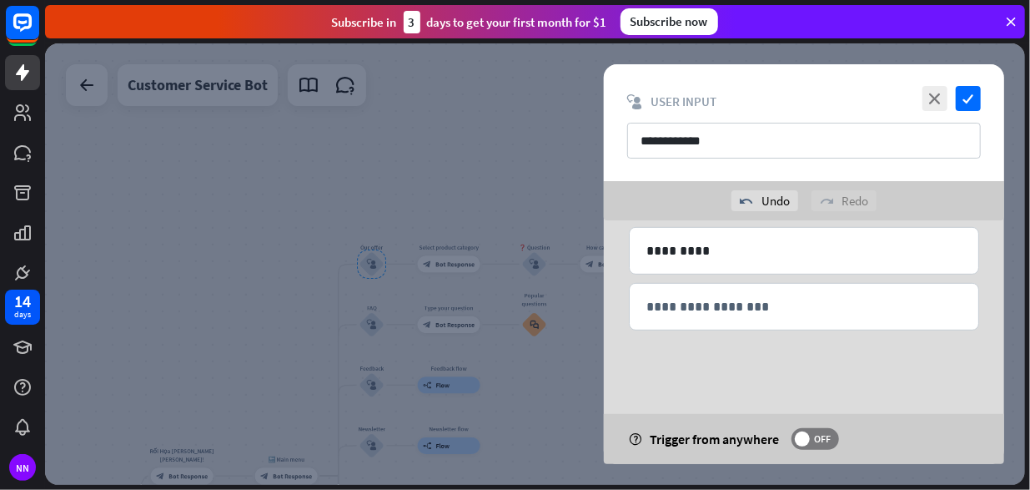
scroll to position [335, 0]
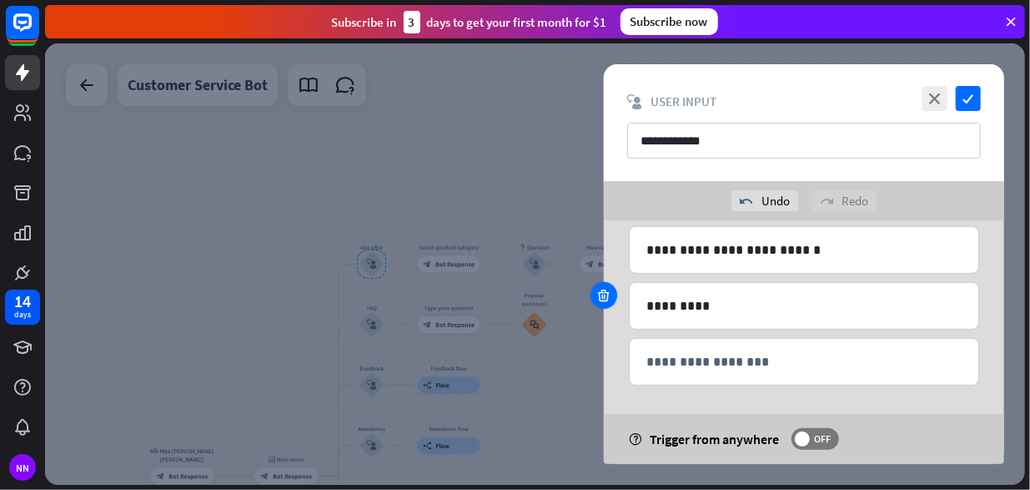
click at [606, 293] on icon at bounding box center [604, 295] width 16 height 15
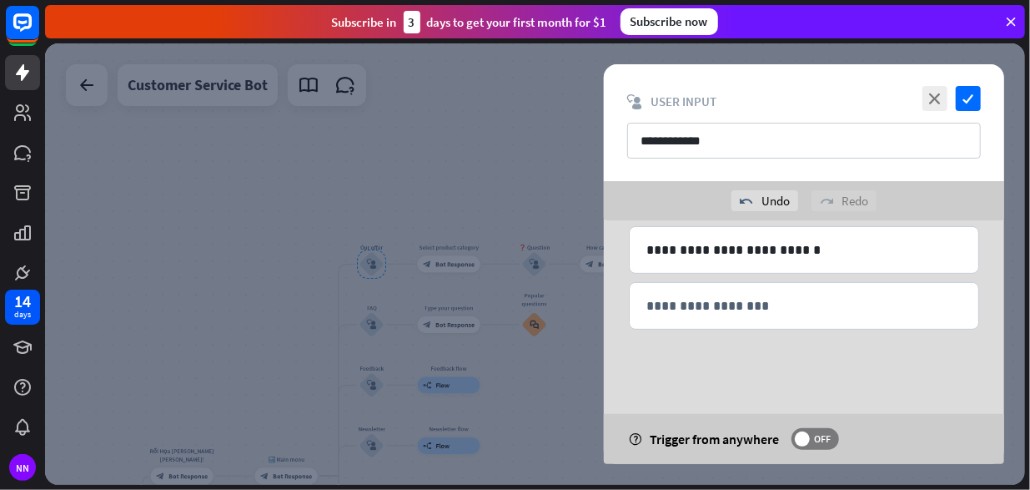
scroll to position [279, 0]
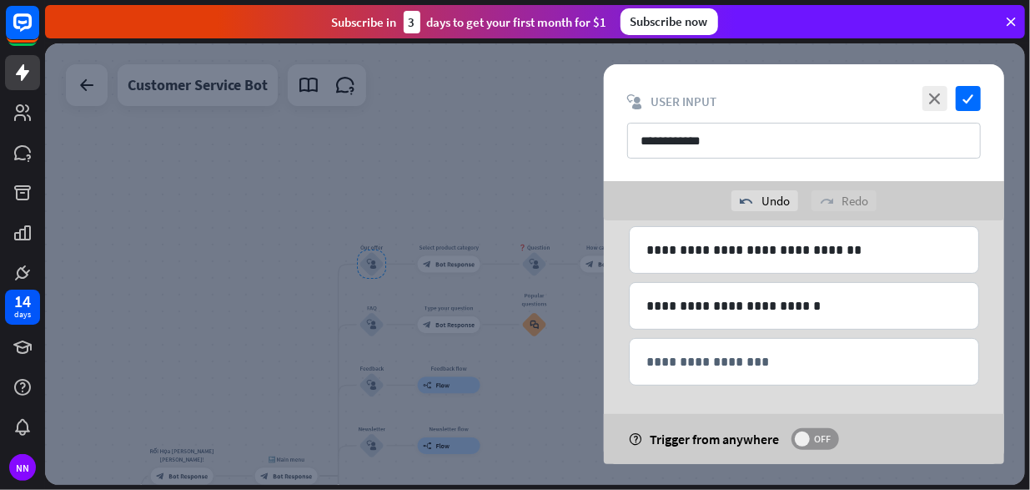
click at [802, 441] on span at bounding box center [802, 438] width 15 height 15
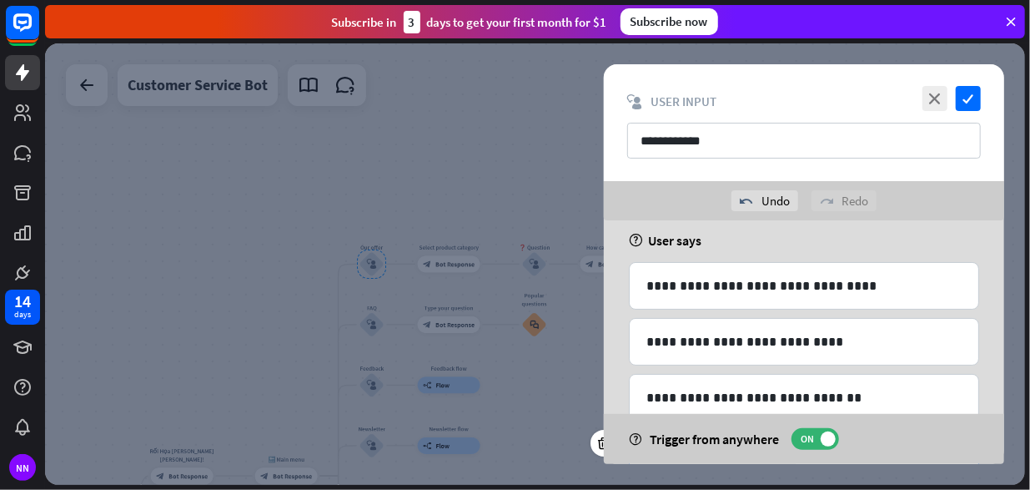
scroll to position [0, 0]
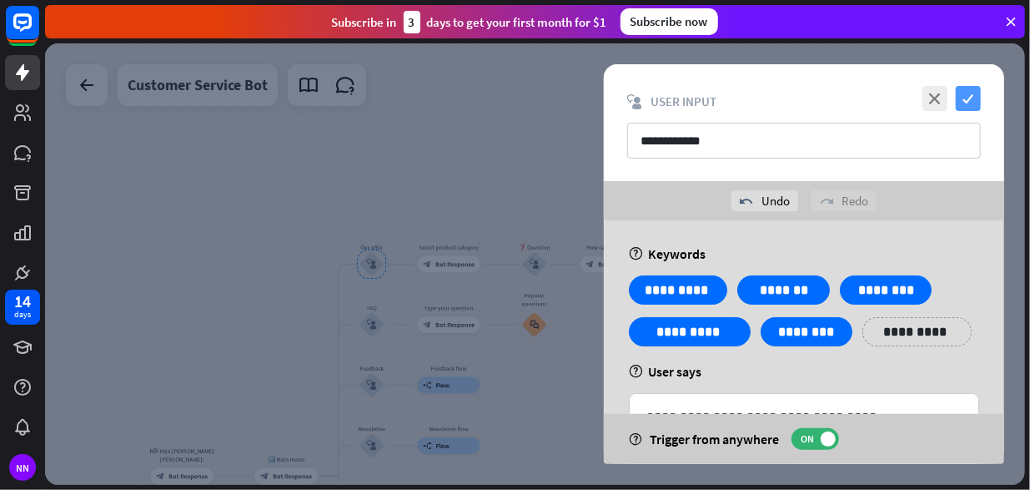
click at [964, 99] on icon "check" at bounding box center [968, 98] width 25 height 25
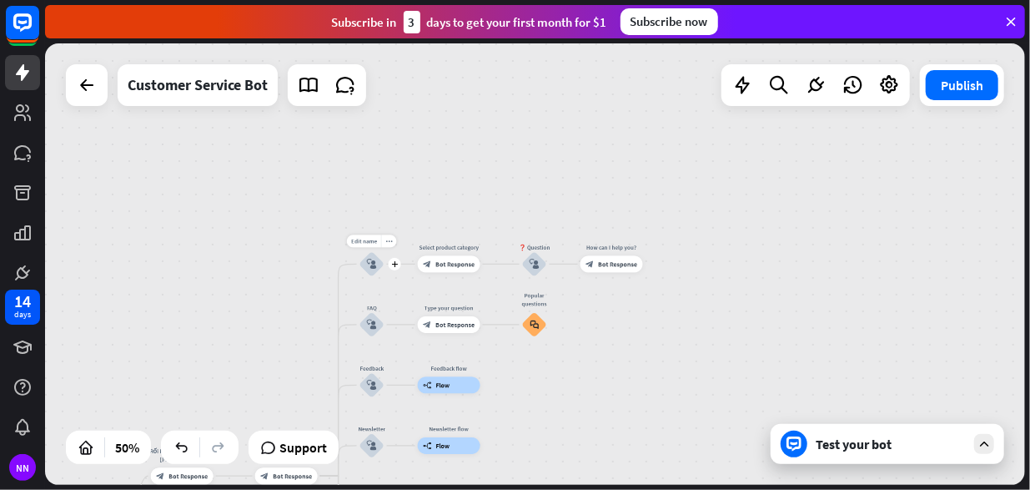
click at [373, 261] on icon "block_user_input" at bounding box center [372, 264] width 10 height 10
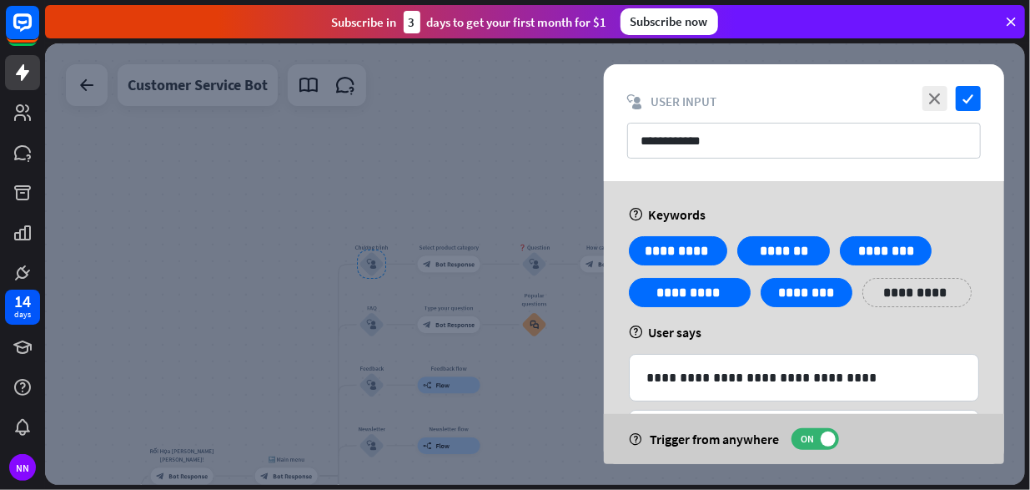
scroll to position [240, 0]
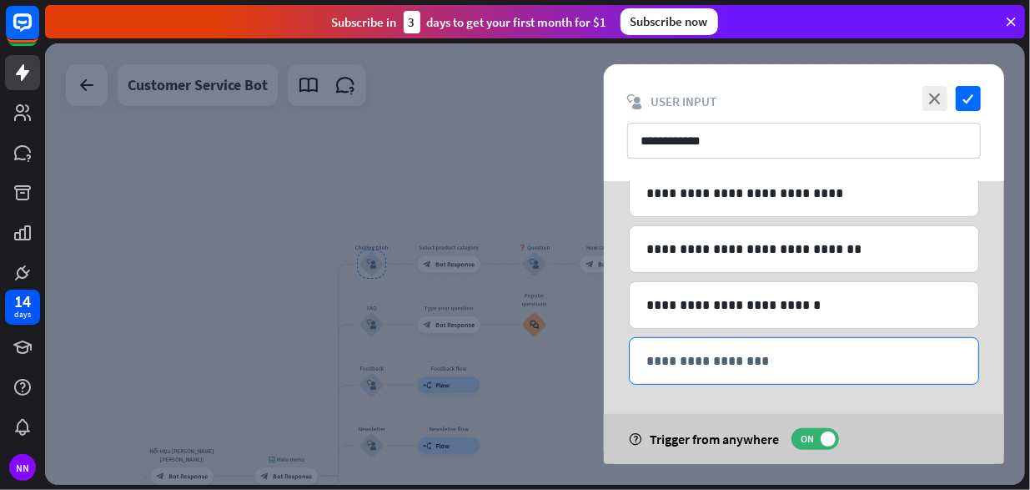
click at [717, 360] on p "**********" at bounding box center [803, 360] width 315 height 21
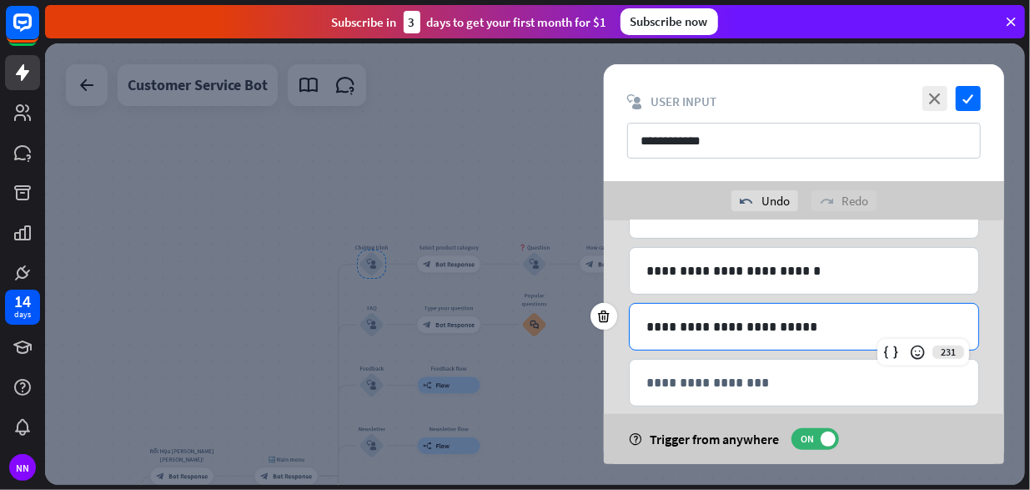
scroll to position [335, 0]
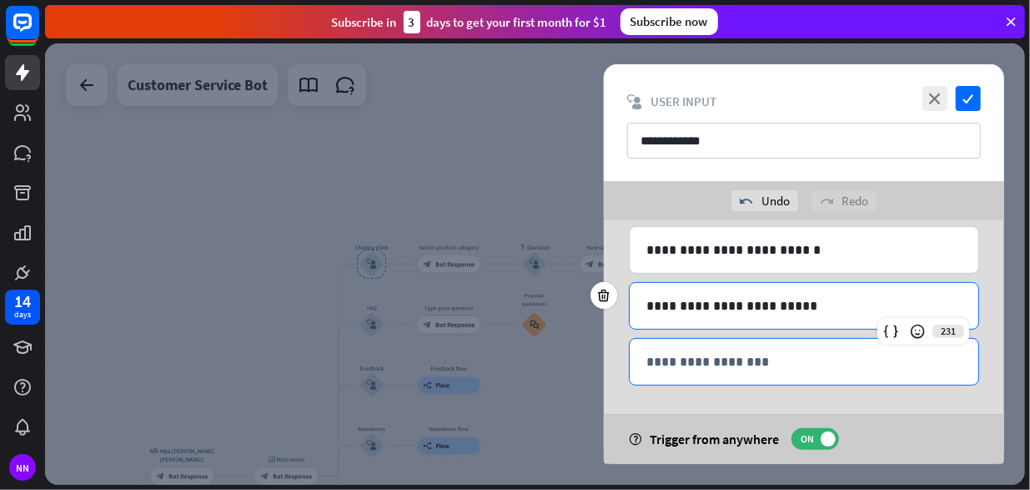
click at [810, 359] on p "**********" at bounding box center [803, 361] width 315 height 21
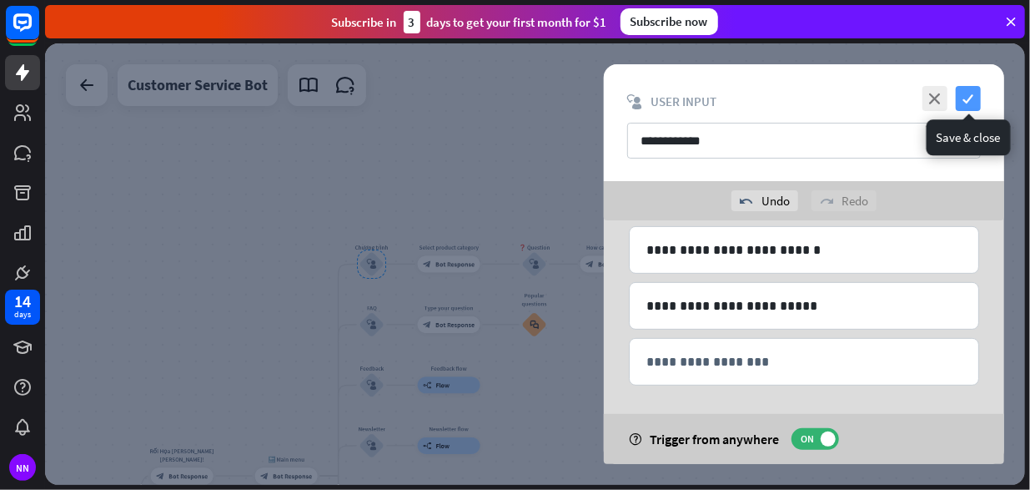
click at [961, 103] on icon "check" at bounding box center [968, 98] width 25 height 25
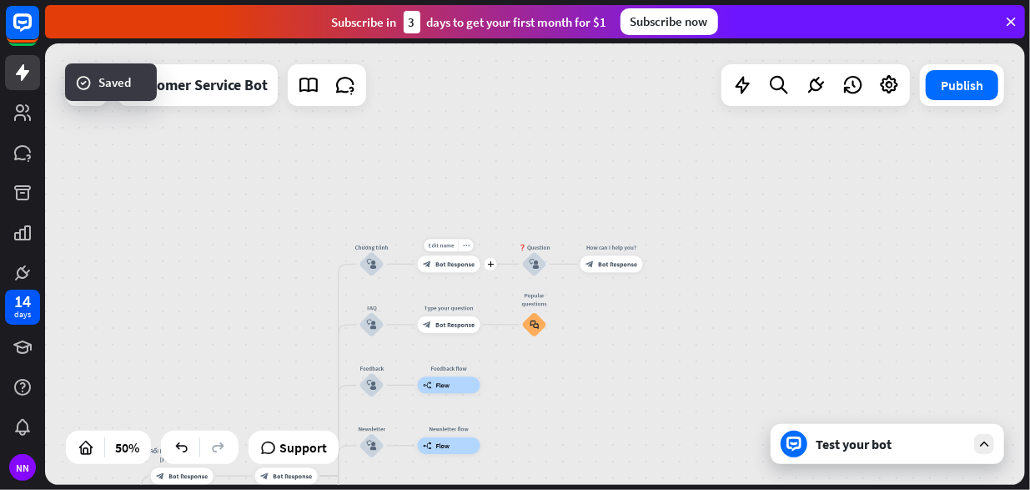
click at [466, 262] on span "Bot Response" at bounding box center [454, 264] width 39 height 8
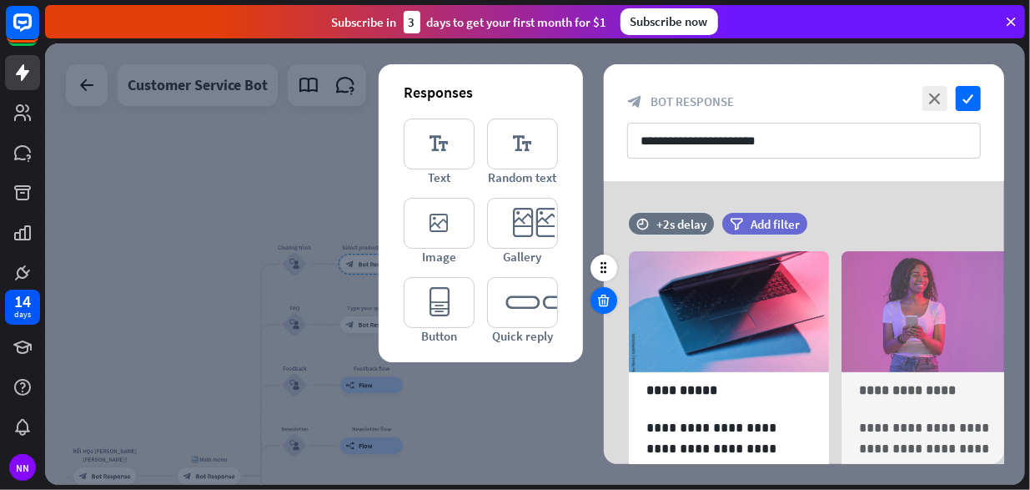
click at [605, 293] on icon at bounding box center [604, 300] width 16 height 15
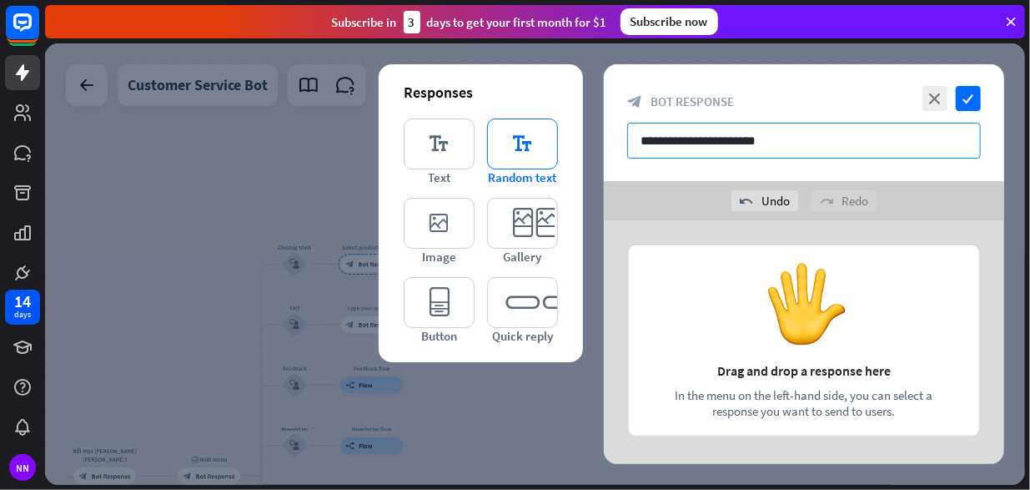
drag, startPoint x: 811, startPoint y: 138, endPoint x: 506, endPoint y: 163, distance: 306.3
click at [604, 163] on div "**********" at bounding box center [804, 264] width 400 height 400
type input "**********"
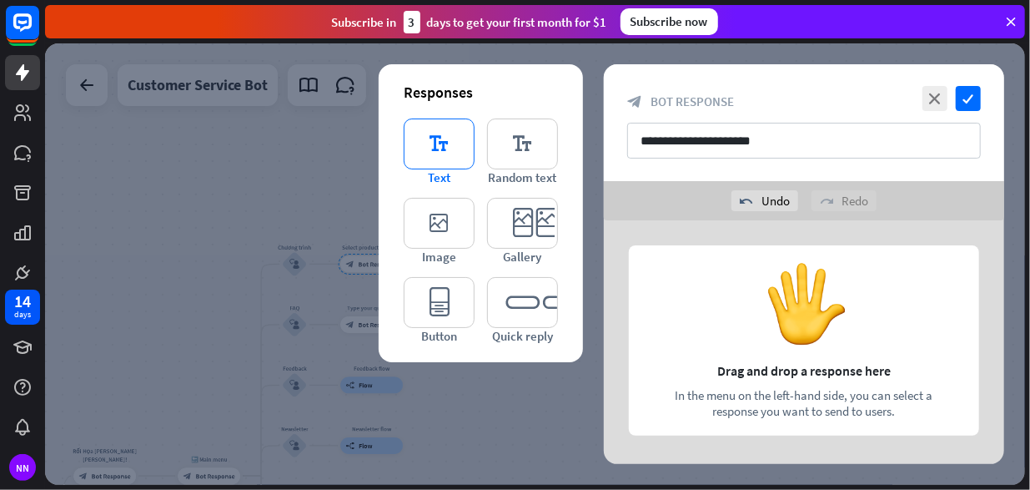
click at [463, 147] on icon "editor_text" at bounding box center [439, 143] width 71 height 51
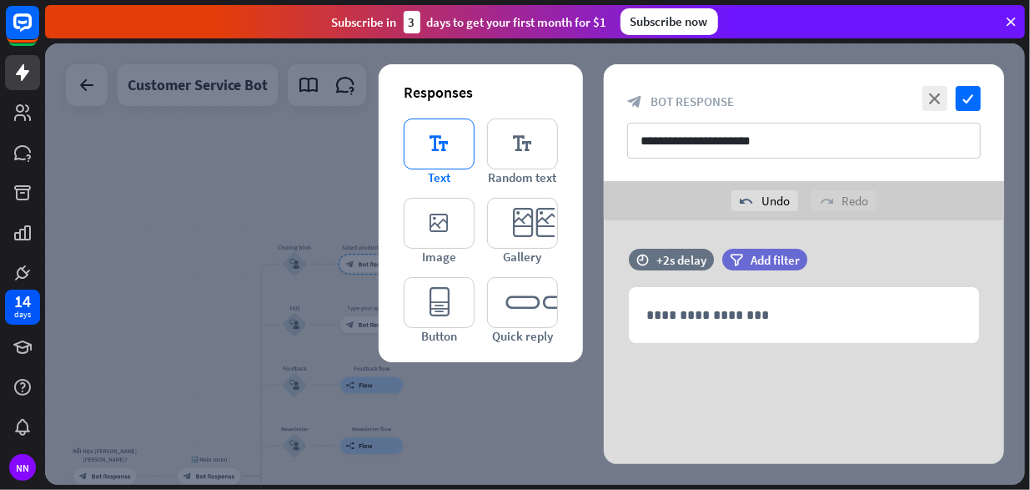
scroll to position [6, 0]
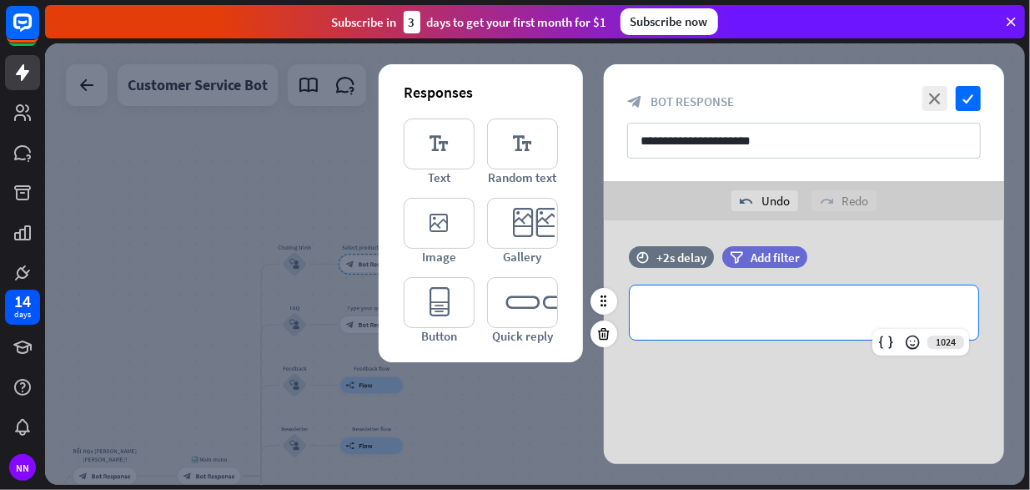
click at [722, 302] on p "**********" at bounding box center [803, 312] width 315 height 21
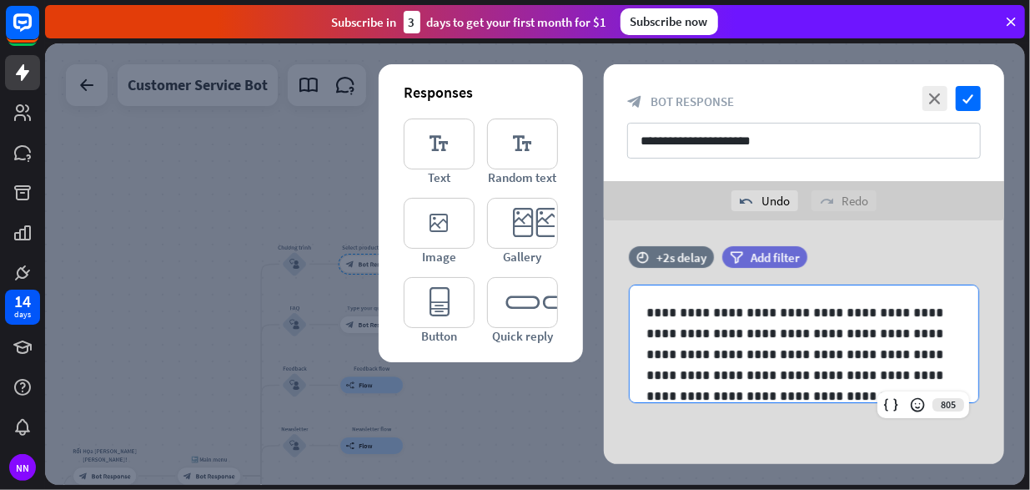
click at [746, 421] on div "**********" at bounding box center [804, 339] width 400 height 250
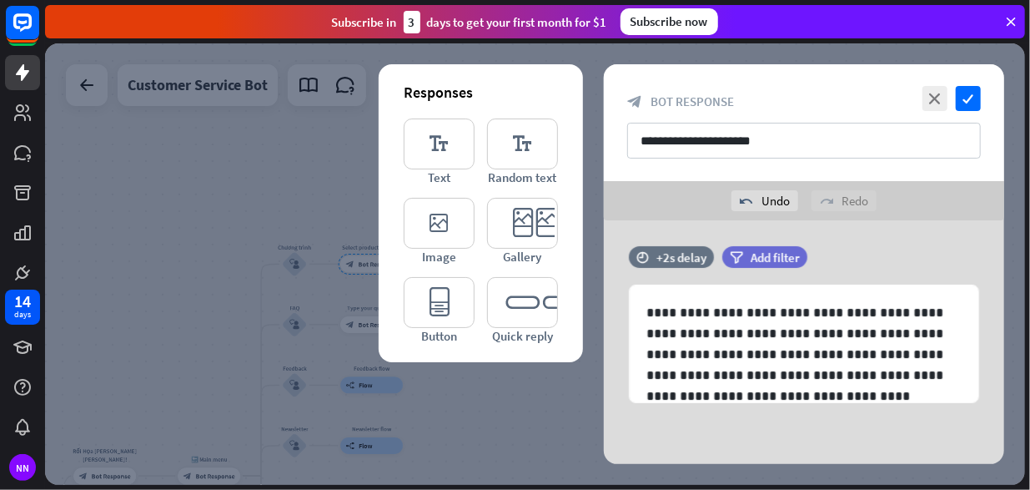
click at [512, 401] on div at bounding box center [535, 263] width 980 height 441
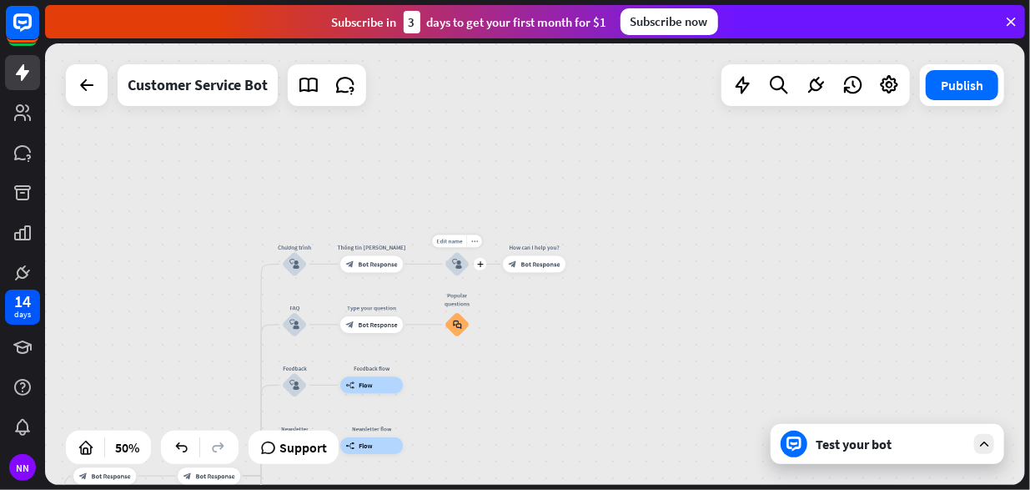
click at [460, 263] on icon "block_user_input" at bounding box center [457, 264] width 10 height 10
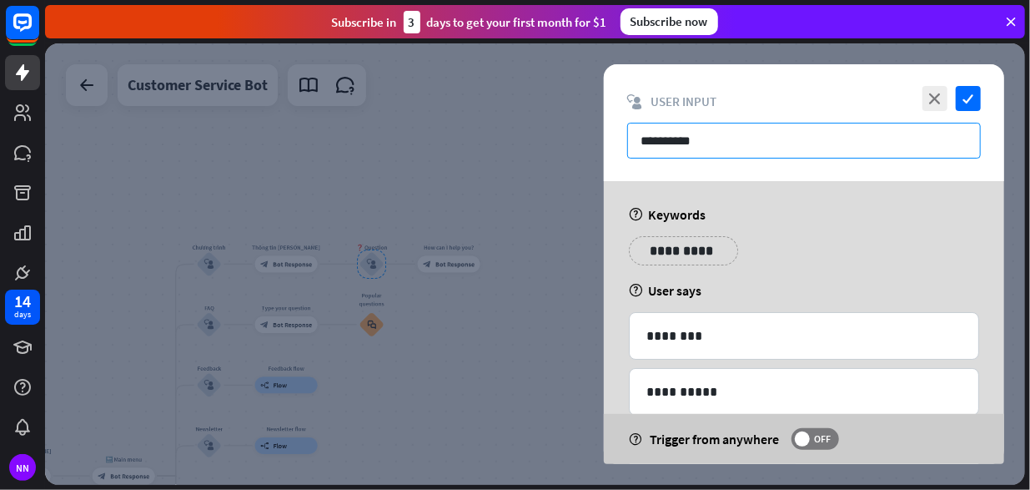
drag, startPoint x: 764, startPoint y: 143, endPoint x: 578, endPoint y: 140, distance: 186.1
click at [578, 140] on div "**********" at bounding box center [535, 263] width 980 height 441
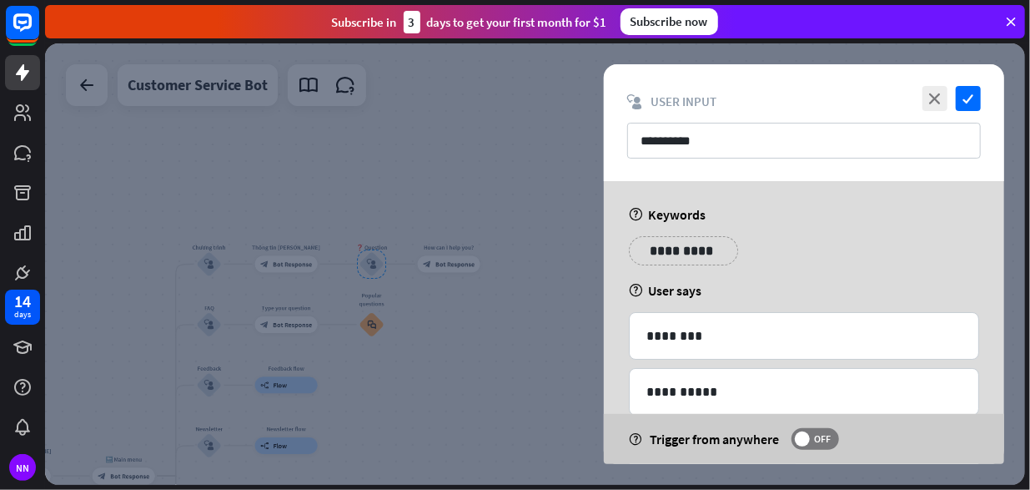
click at [561, 138] on div at bounding box center [535, 263] width 980 height 441
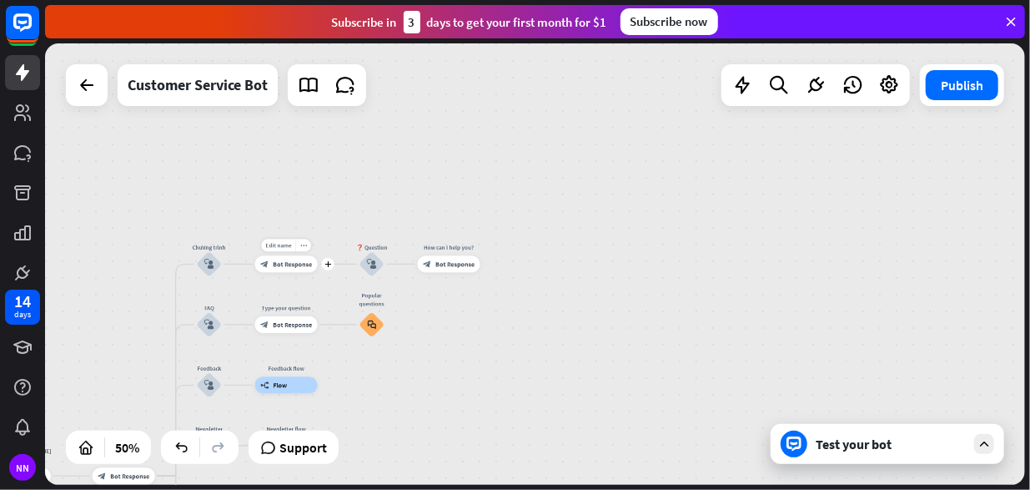
click at [289, 267] on span "Bot Response" at bounding box center [292, 264] width 39 height 8
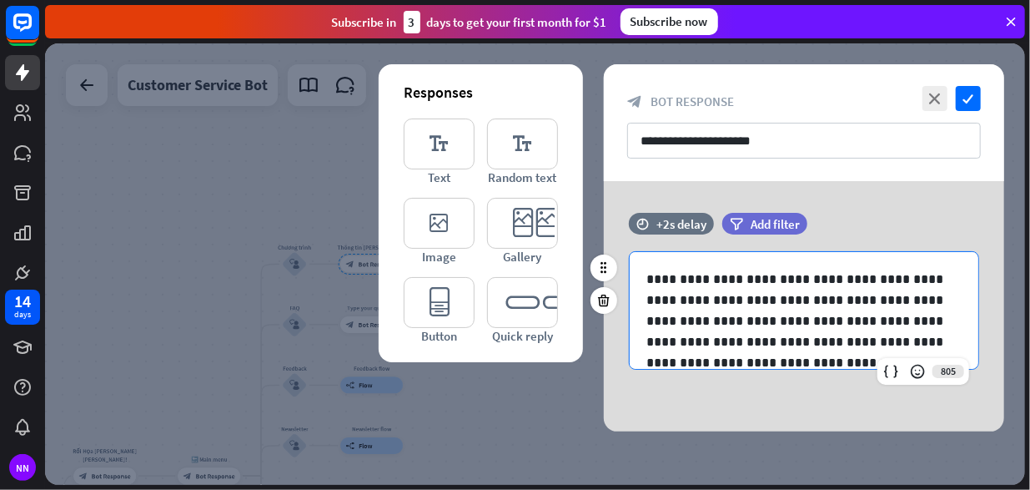
click at [679, 321] on p "**********" at bounding box center [804, 310] width 316 height 83
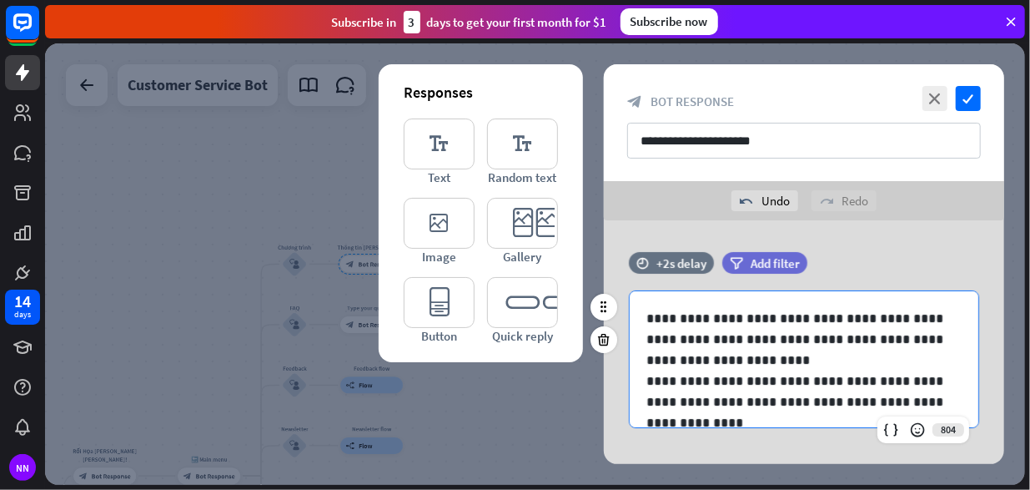
click at [733, 370] on p "**********" at bounding box center [797, 339] width 303 height 63
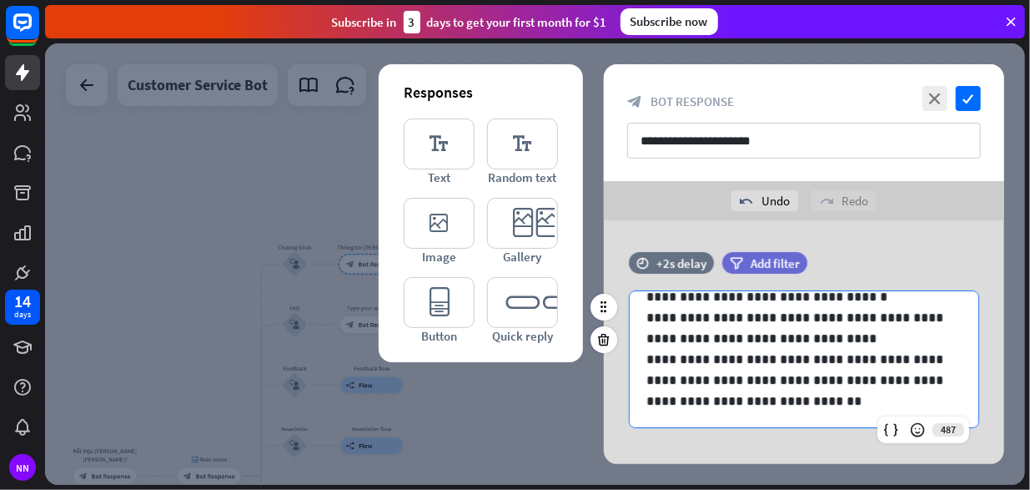
scroll to position [230, 0]
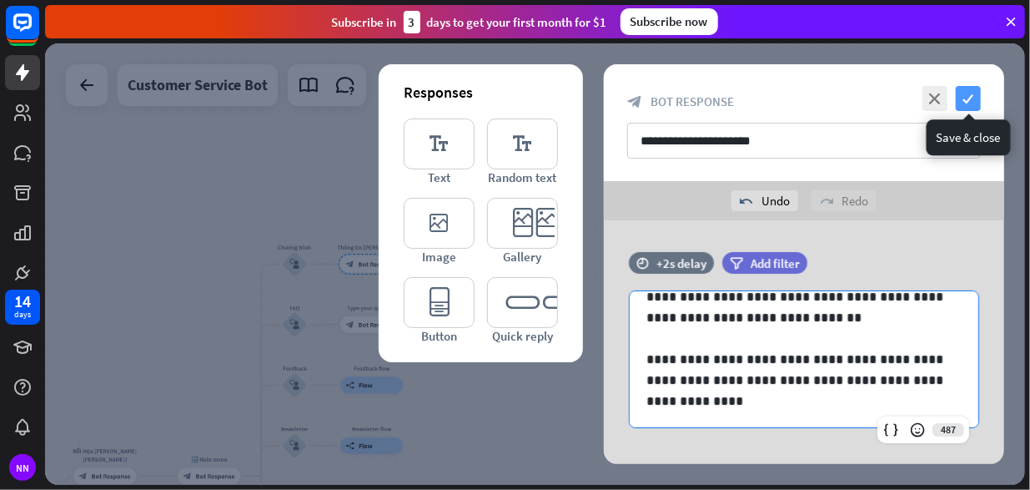
click at [963, 98] on icon "check" at bounding box center [968, 98] width 25 height 25
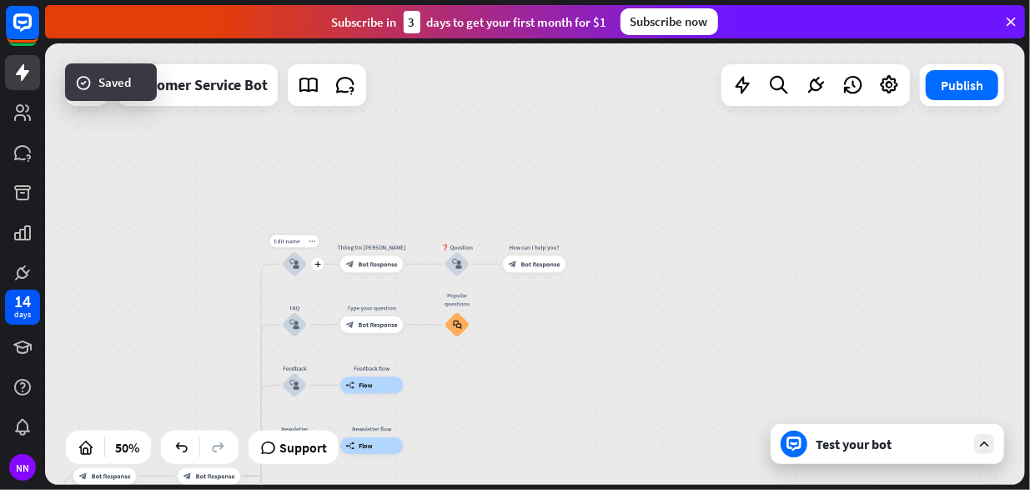
click at [292, 264] on icon "block_user_input" at bounding box center [294, 264] width 10 height 10
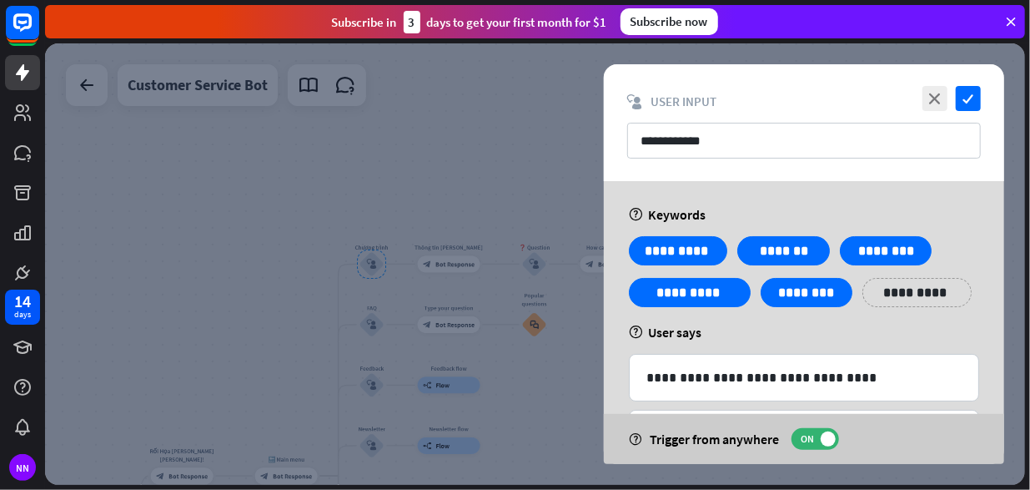
click at [586, 328] on div "**********" at bounding box center [804, 322] width 442 height 283
click at [970, 103] on icon "check" at bounding box center [968, 98] width 25 height 25
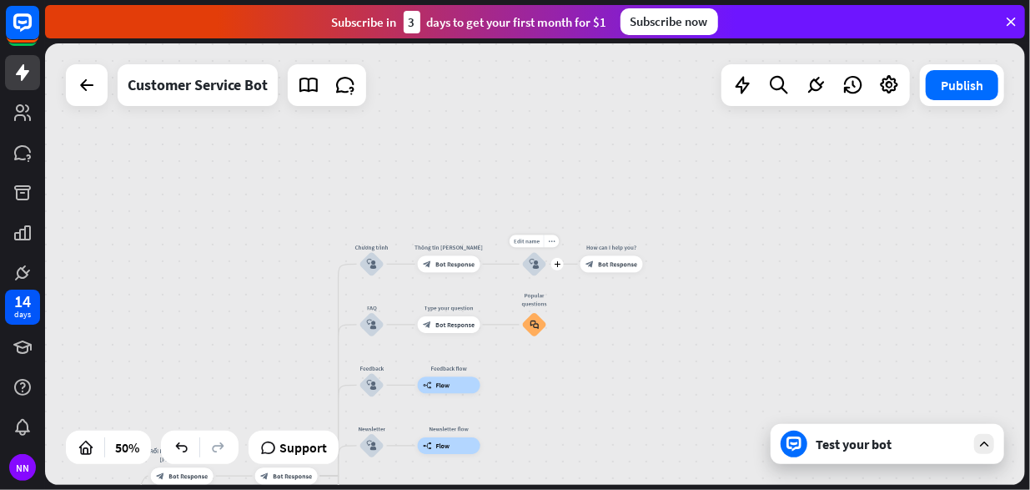
click at [539, 263] on icon "block_user_input" at bounding box center [535, 264] width 10 height 10
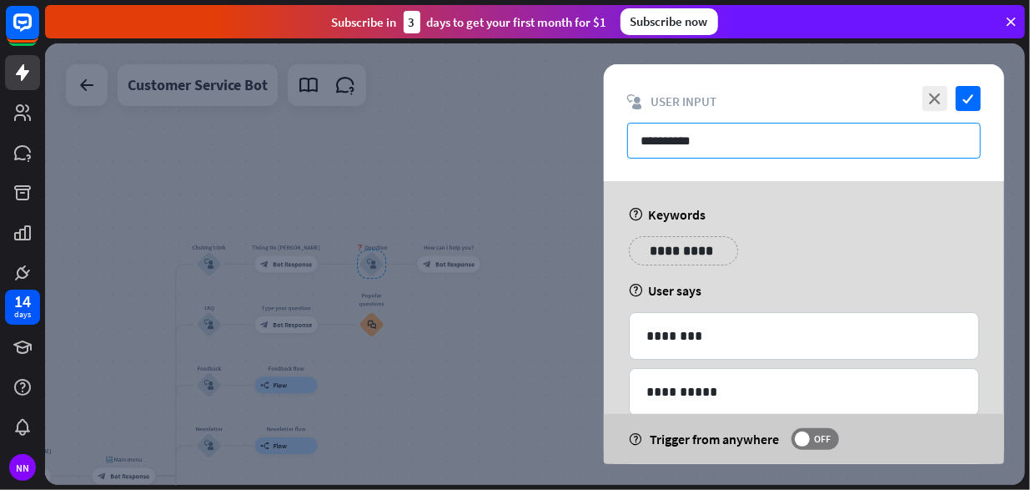
drag, startPoint x: 745, startPoint y: 140, endPoint x: 661, endPoint y: 154, distance: 85.4
click at [661, 154] on input "**********" at bounding box center [804, 141] width 354 height 36
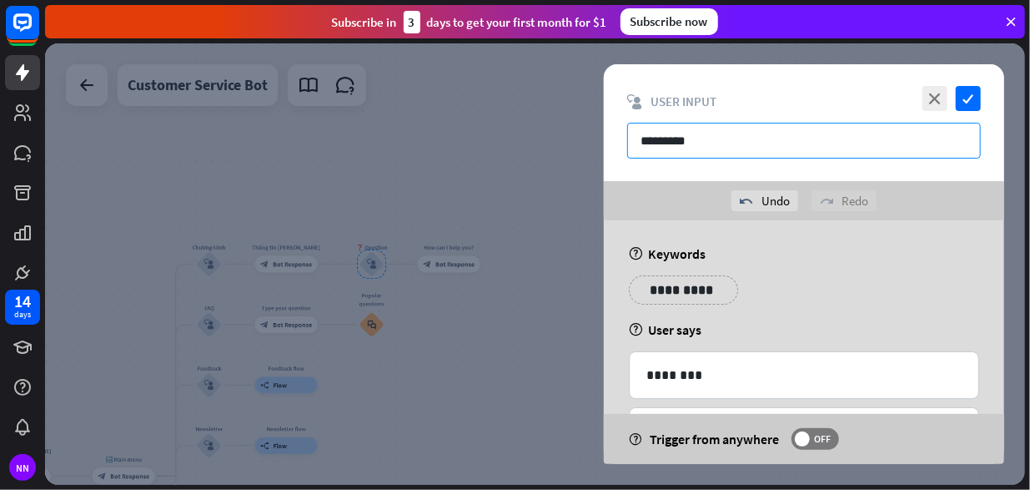
type input "*********"
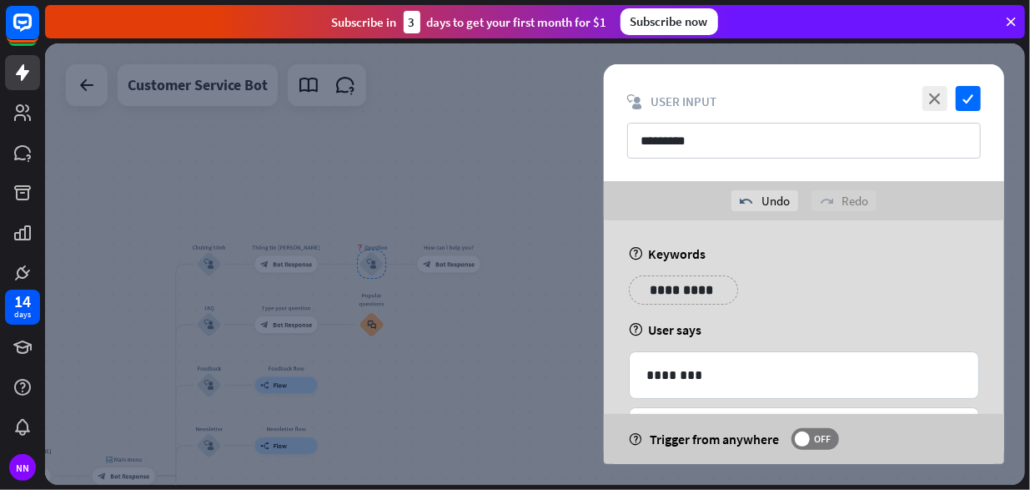
click at [798, 286] on div "**********" at bounding box center [804, 296] width 360 height 42
click at [717, 289] on div "**********" at bounding box center [683, 289] width 109 height 29
click at [776, 289] on p "**********" at bounding box center [777, 289] width 67 height 21
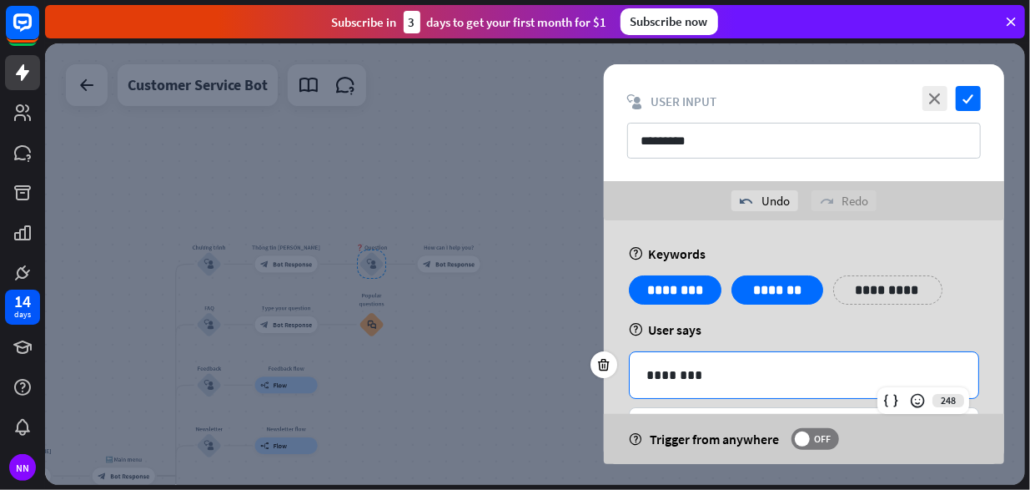
click at [775, 385] on div "********" at bounding box center [804, 375] width 349 height 46
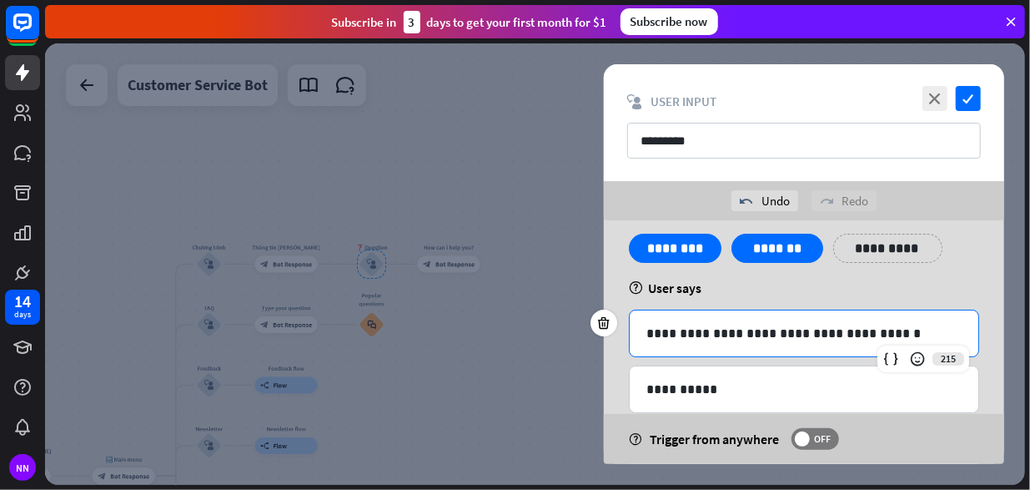
scroll to position [16, 0]
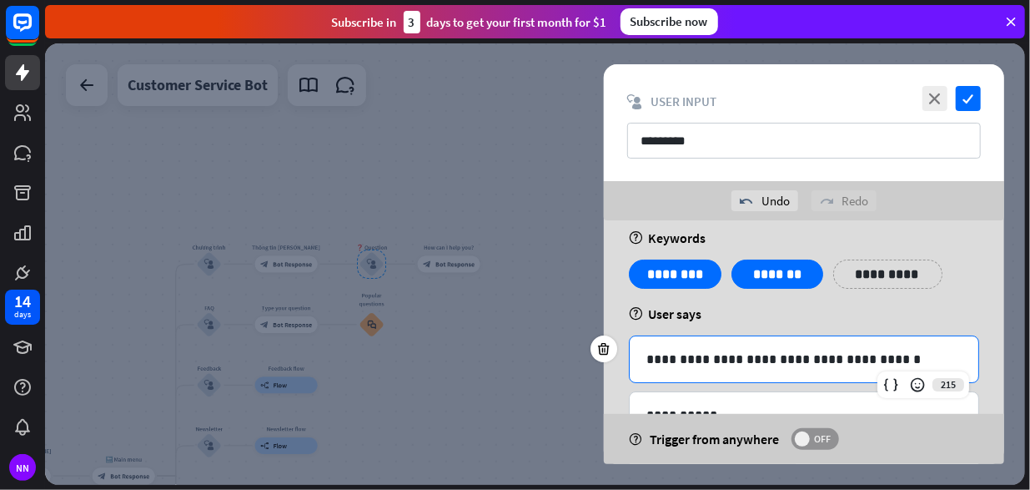
click at [824, 433] on span "OFF" at bounding box center [823, 438] width 26 height 13
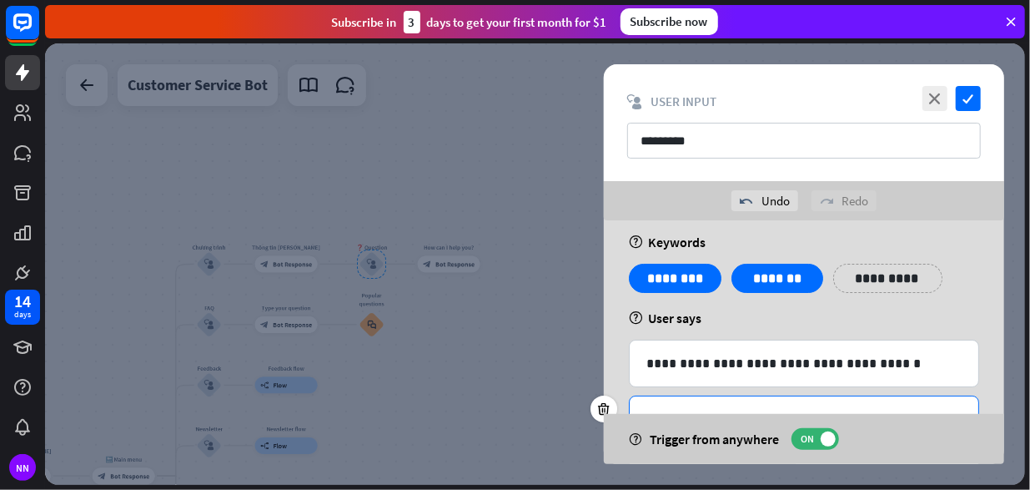
scroll to position [0, 0]
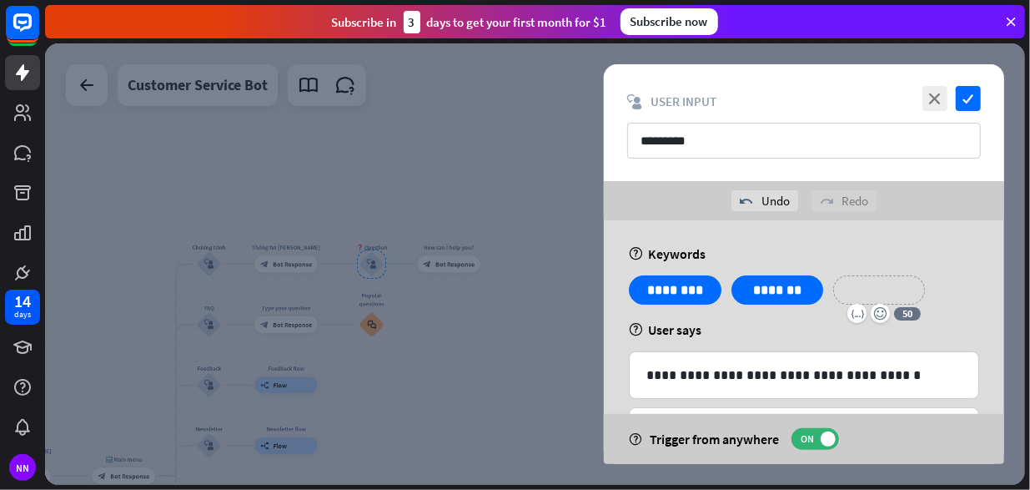
click at [911, 293] on p "**********" at bounding box center [879, 289] width 67 height 21
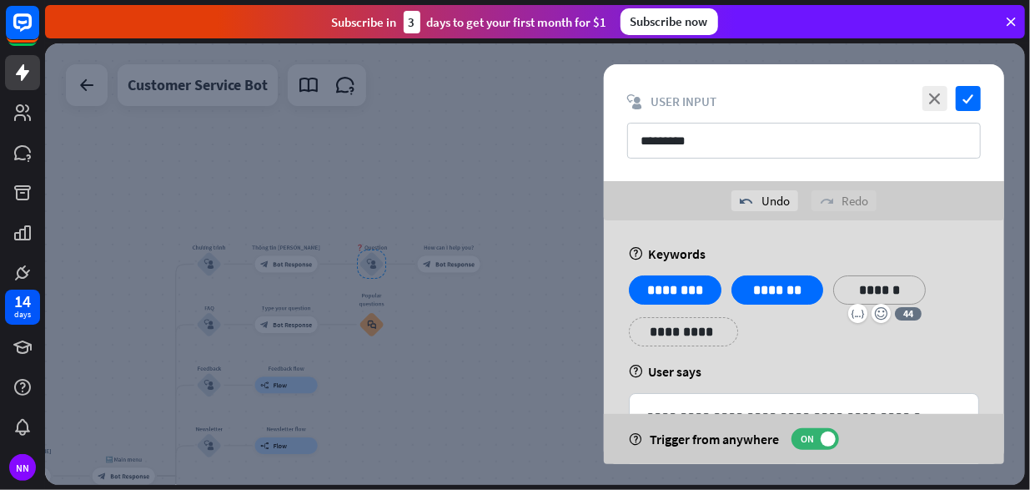
drag, startPoint x: 706, startPoint y: 319, endPoint x: 707, endPoint y: 332, distance: 12.5
click at [707, 331] on p "**********" at bounding box center [683, 331] width 84 height 21
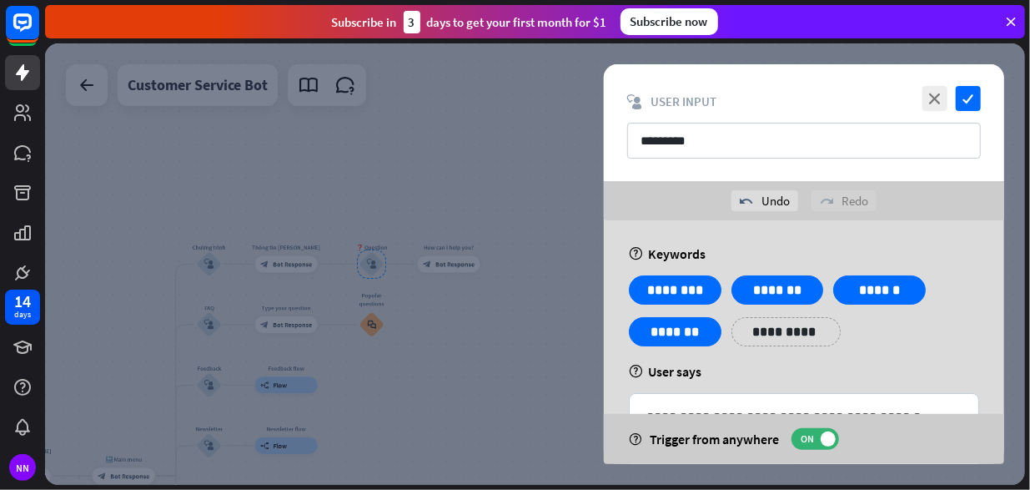
click at [741, 335] on div "**********" at bounding box center [786, 331] width 109 height 29
click at [755, 335] on p "**********" at bounding box center [786, 331] width 84 height 21
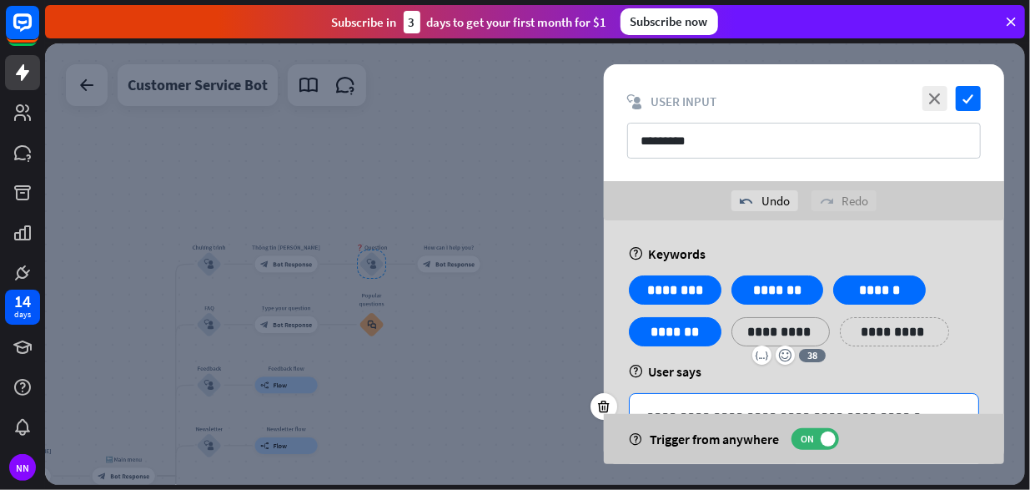
click at [744, 400] on div "**********" at bounding box center [804, 417] width 349 height 46
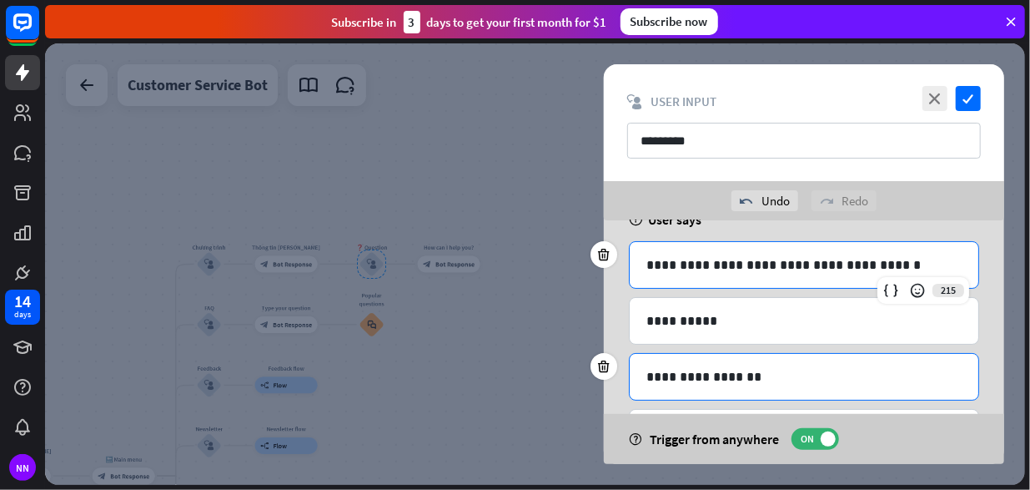
scroll to position [167, 0]
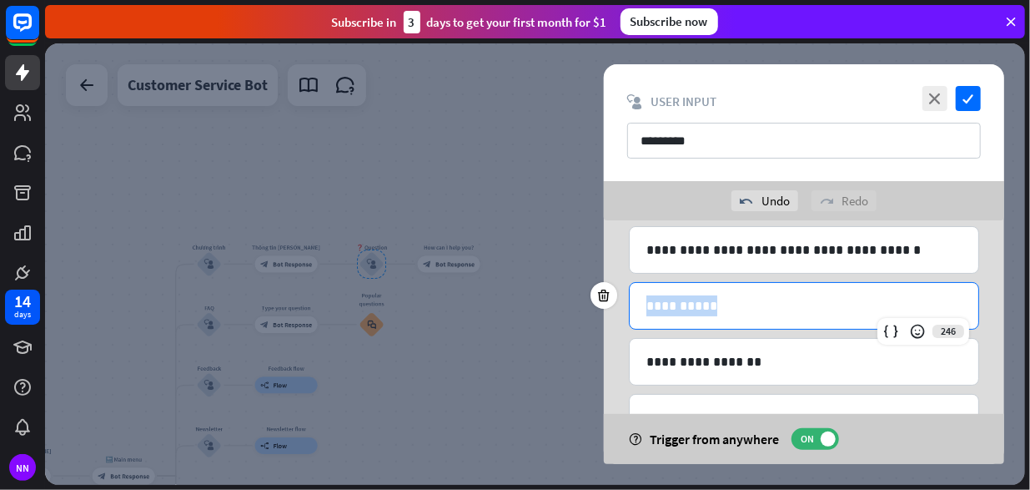
drag, startPoint x: 762, startPoint y: 313, endPoint x: 614, endPoint y: 308, distance: 148.6
click at [614, 308] on div "**********" at bounding box center [804, 288] width 400 height 471
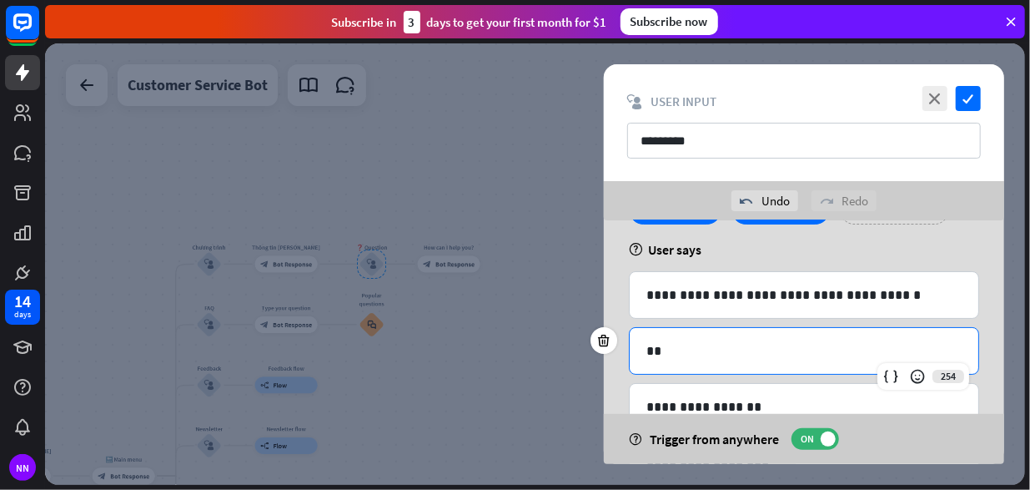
scroll to position [123, 0]
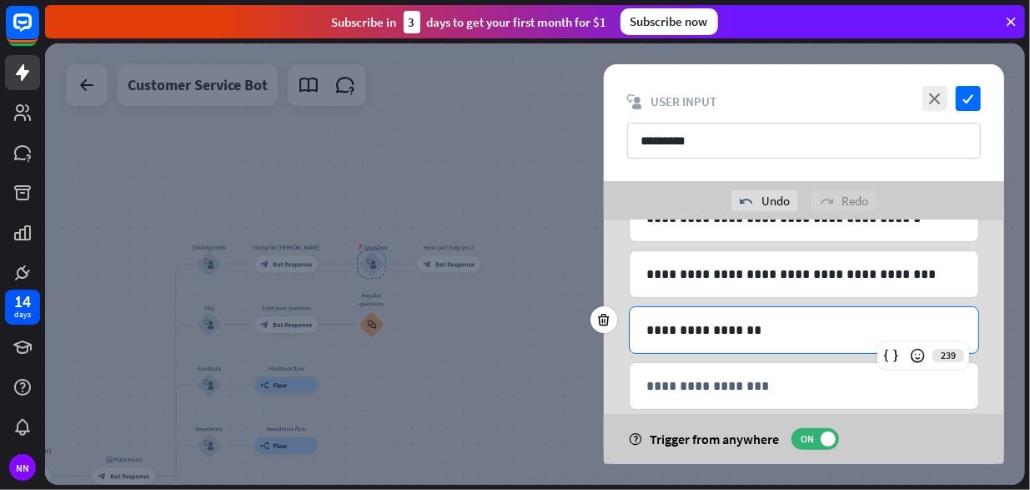
click at [809, 336] on p "**********" at bounding box center [804, 329] width 316 height 21
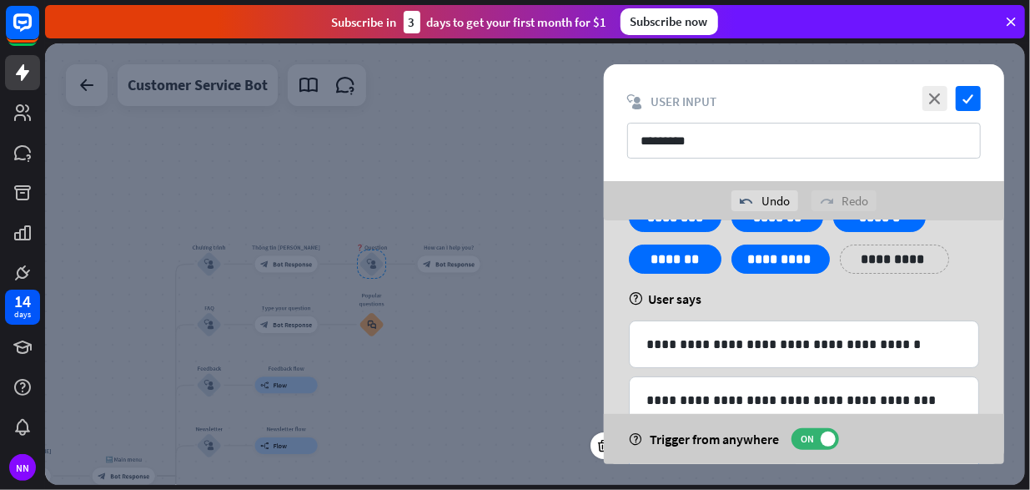
scroll to position [224, 0]
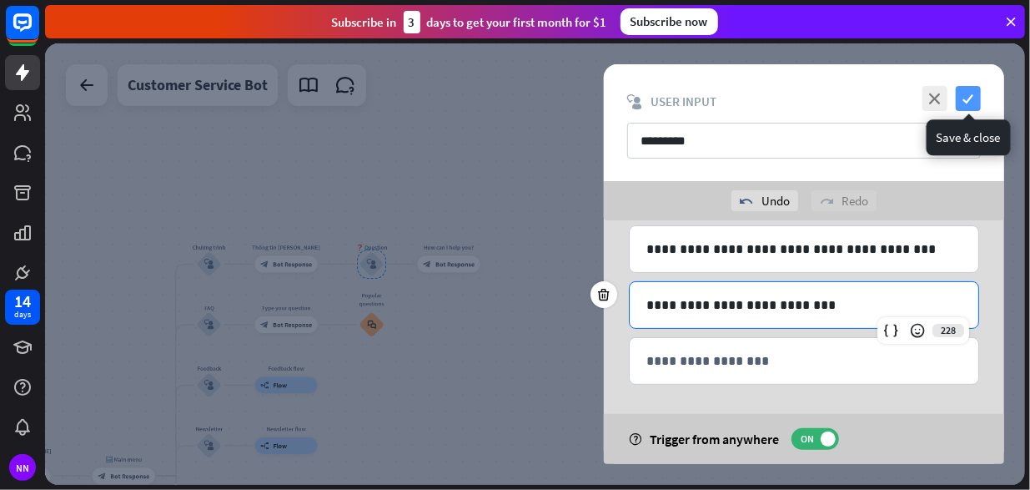
click at [969, 94] on icon "check" at bounding box center [968, 98] width 25 height 25
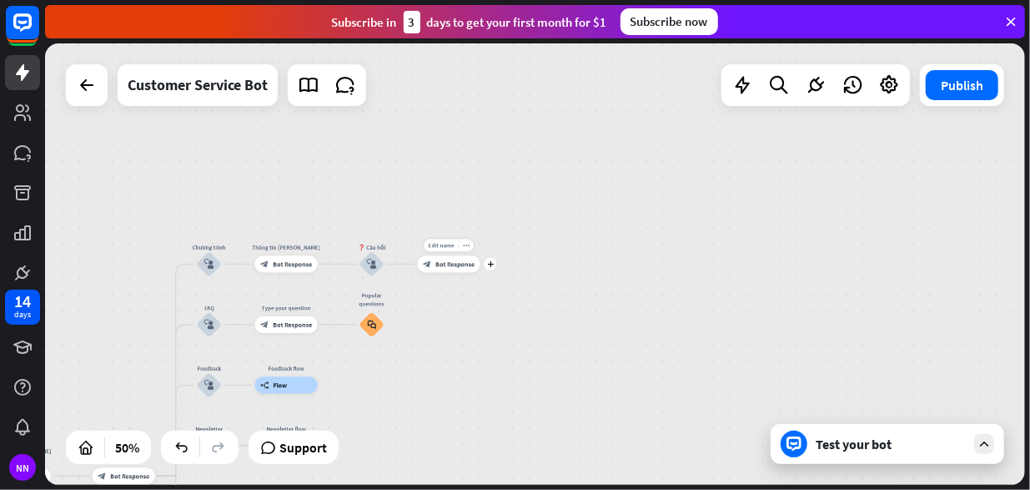
click at [465, 273] on div "Edit name more_horiz plus block_bot_response Bot Response" at bounding box center [449, 264] width 63 height 17
click at [444, 259] on div "block_bot_response Bot Response" at bounding box center [449, 264] width 63 height 17
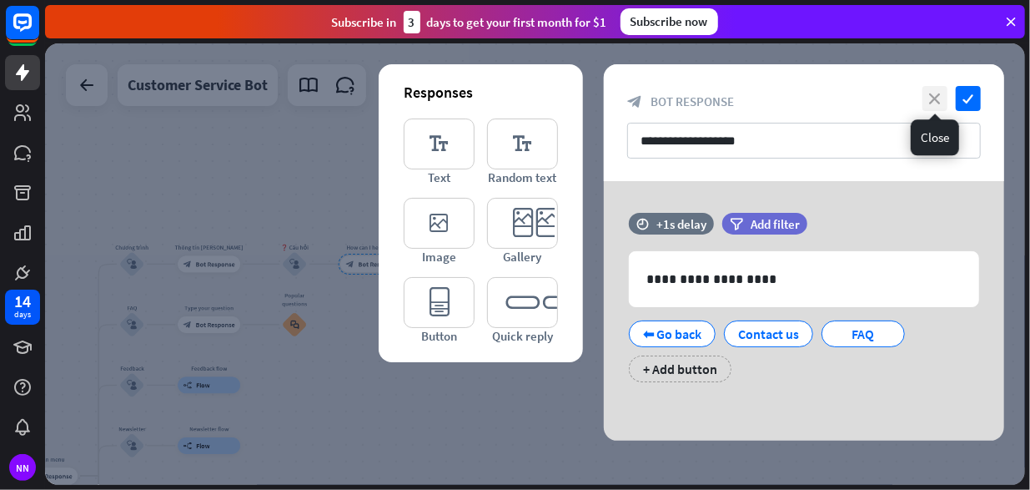
click at [934, 103] on icon "close" at bounding box center [935, 98] width 25 height 25
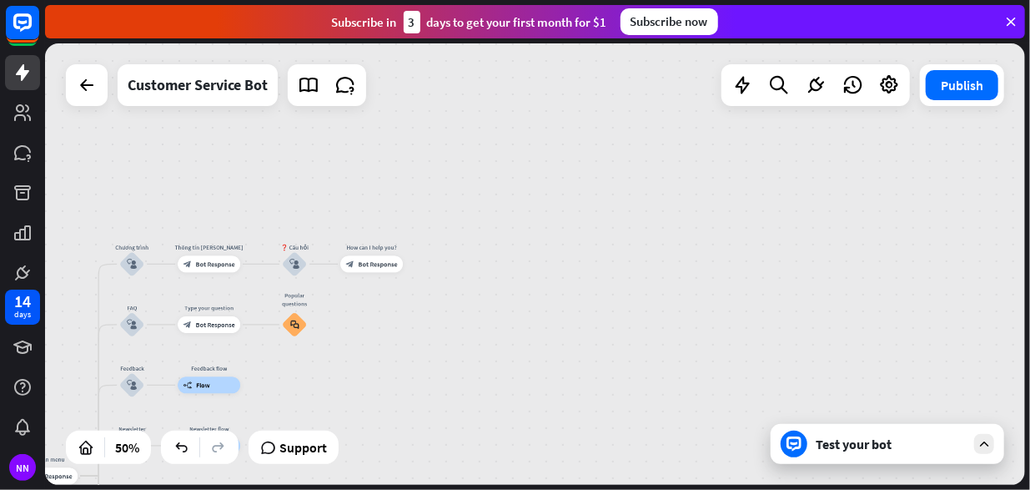
click at [867, 450] on div "Test your bot" at bounding box center [891, 443] width 150 height 17
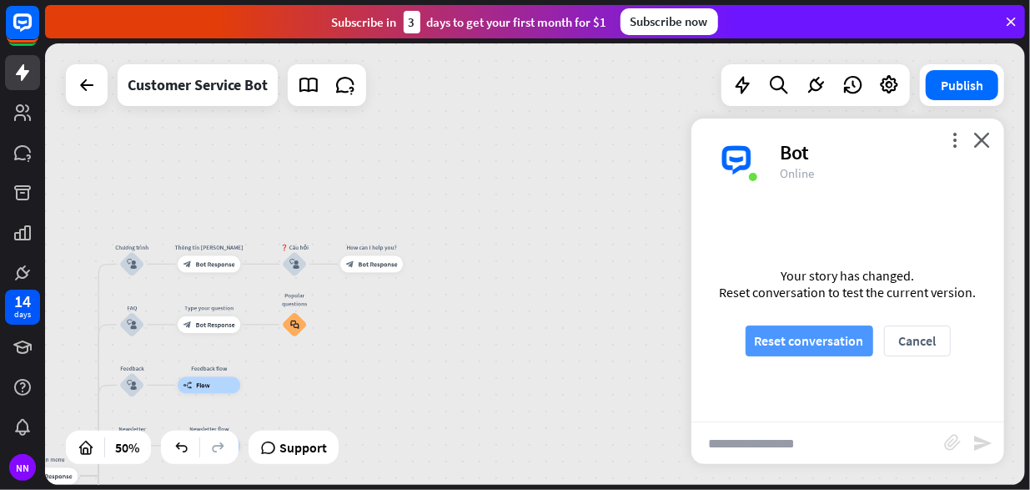
click at [820, 333] on button "Reset conversation" at bounding box center [810, 340] width 128 height 31
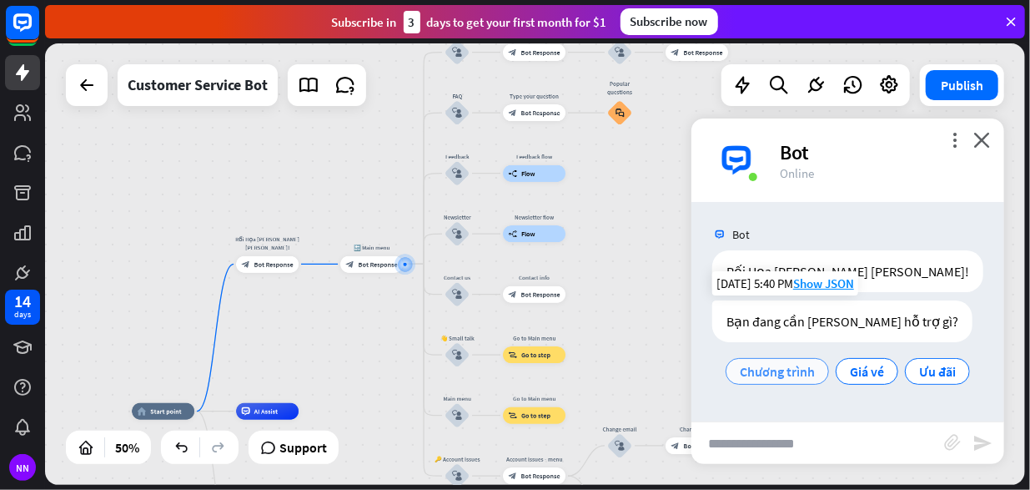
click at [780, 376] on span "Chương trình" at bounding box center [777, 371] width 75 height 17
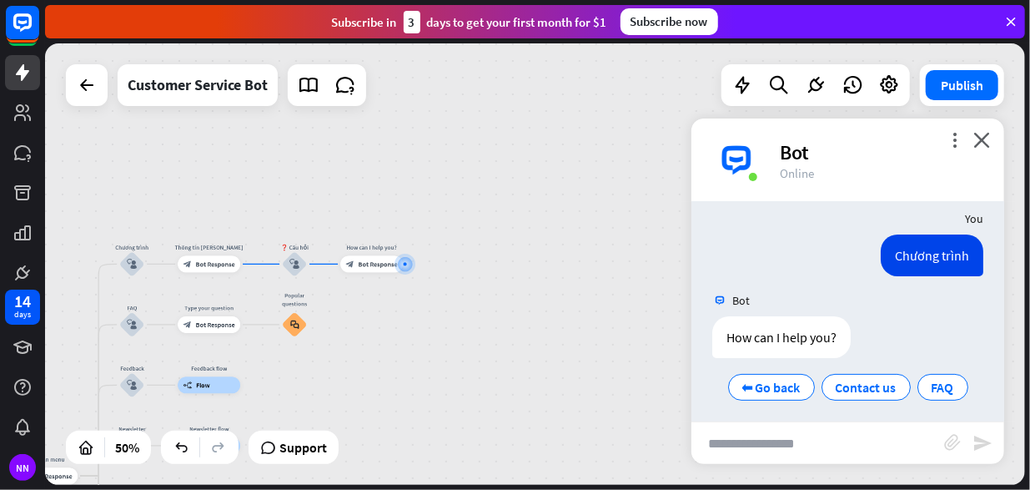
scroll to position [154, 0]
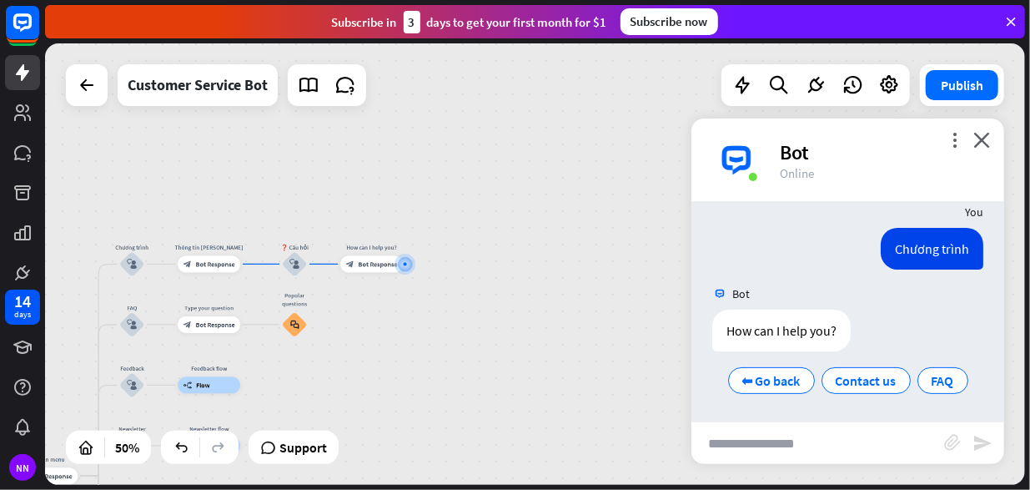
click at [450, 347] on div "home_2 Start point Rối Họa [PERSON_NAME] [PERSON_NAME]! block_bot_response Bot …" at bounding box center [535, 263] width 980 height 441
click at [977, 140] on icon "close" at bounding box center [981, 140] width 17 height 16
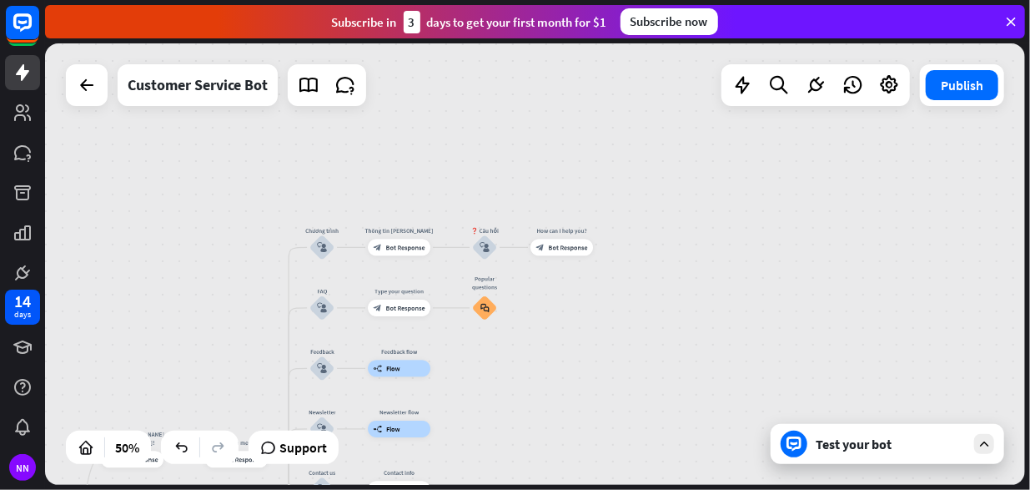
drag, startPoint x: 478, startPoint y: 340, endPoint x: 688, endPoint y: 314, distance: 211.7
click at [688, 314] on div "home_2 Start point Rối Họa [PERSON_NAME] [PERSON_NAME]! block_bot_response Bot …" at bounding box center [535, 263] width 980 height 441
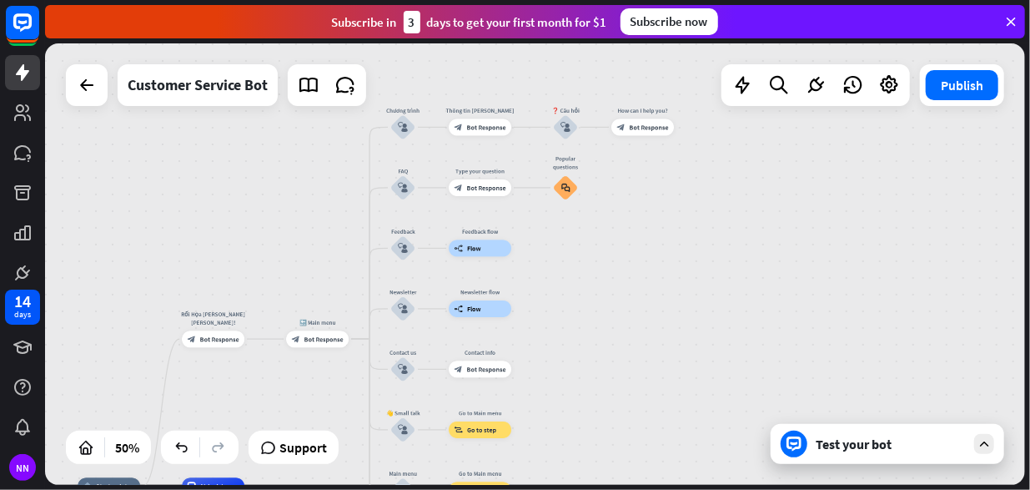
drag, startPoint x: 523, startPoint y: 440, endPoint x: 584, endPoint y: 328, distance: 127.3
click at [584, 328] on div "home_2 Start point Rối Họa [PERSON_NAME] [PERSON_NAME]! block_bot_response Bot …" at bounding box center [535, 263] width 980 height 441
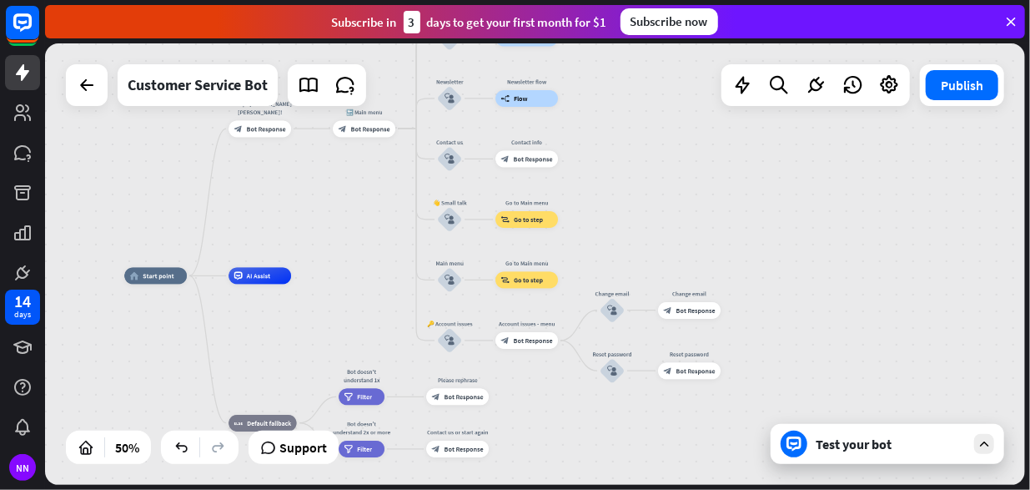
drag, startPoint x: 675, startPoint y: 386, endPoint x: 716, endPoint y: 213, distance: 178.3
click at [716, 207] on div "home_2 Start point Rối Họa [PERSON_NAME] [PERSON_NAME]! block_bot_response Bot …" at bounding box center [535, 263] width 980 height 441
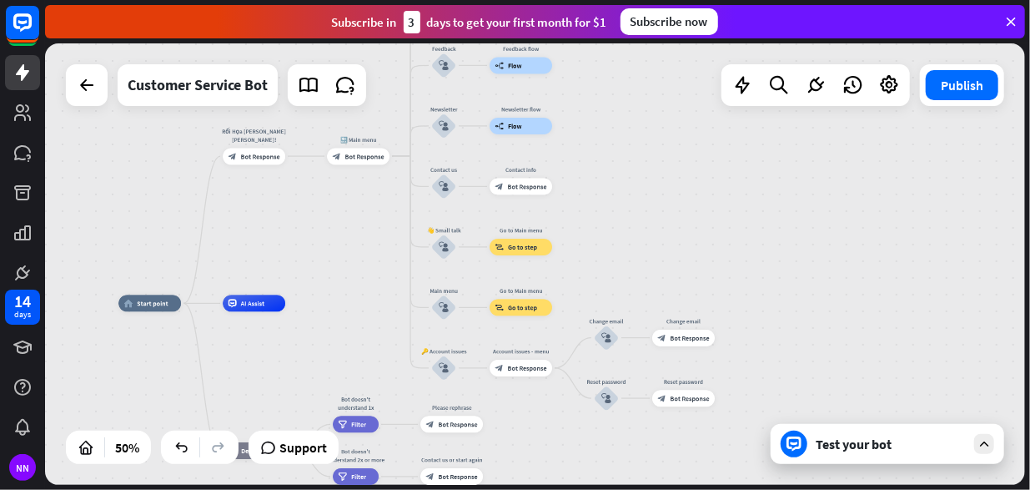
click at [864, 452] on div "Test your bot" at bounding box center [888, 444] width 234 height 40
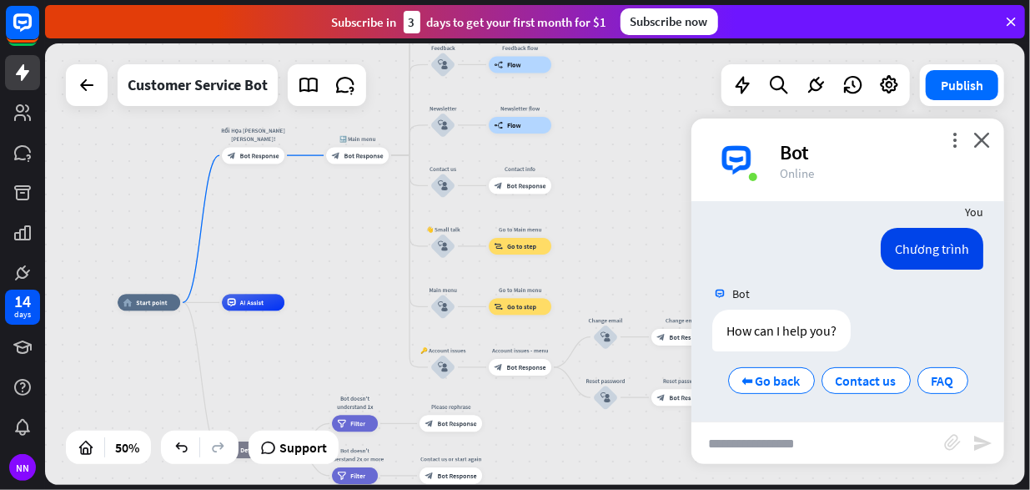
click at [641, 223] on div "home_2 Start point Rối Họa [PERSON_NAME] [PERSON_NAME]! block_bot_response Bot …" at bounding box center [535, 263] width 980 height 441
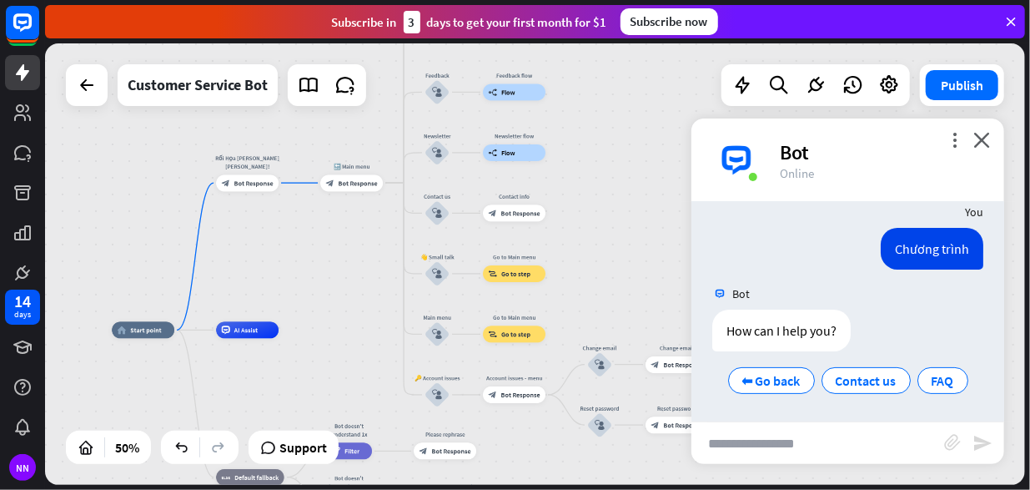
drag, startPoint x: 616, startPoint y: 274, endPoint x: 600, endPoint y: 324, distance: 52.8
click at [600, 324] on div "home_2 Start point Rối Họa [PERSON_NAME] [PERSON_NAME]! block_bot_response Bot …" at bounding box center [535, 263] width 980 height 441
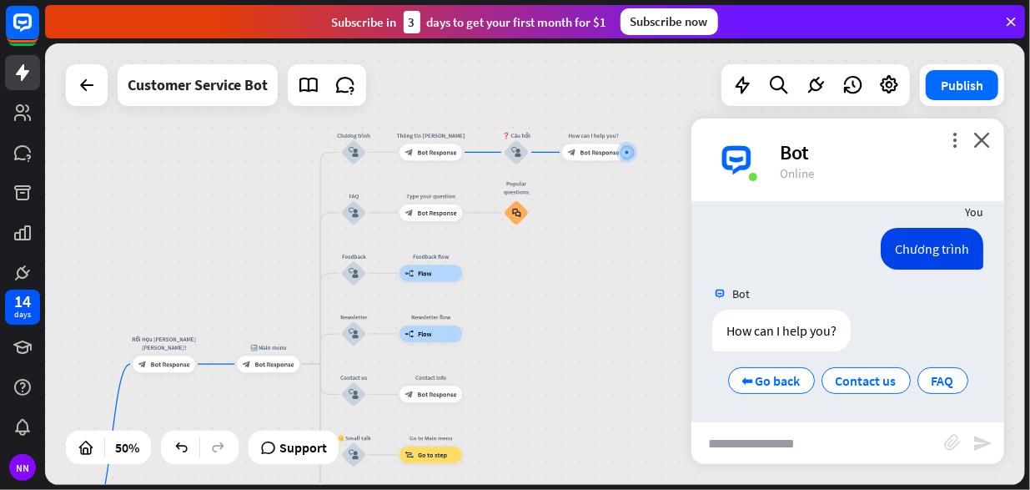
drag, startPoint x: 556, startPoint y: 256, endPoint x: 489, endPoint y: 348, distance: 114.0
click at [489, 348] on div "home_2 Start point Rối Họa [PERSON_NAME] [PERSON_NAME]! block_bot_response Bot …" at bounding box center [535, 263] width 980 height 441
click at [350, 214] on icon "block_user_input" at bounding box center [354, 213] width 10 height 10
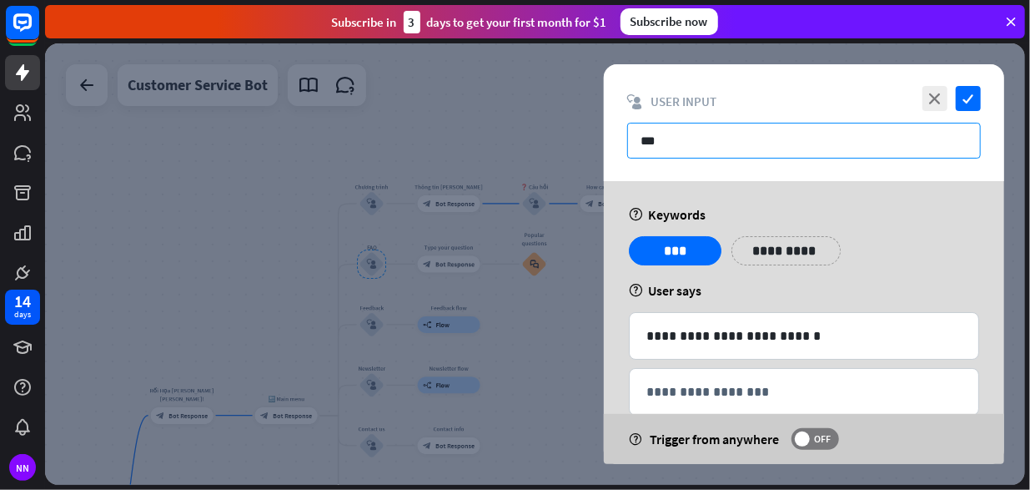
drag, startPoint x: 696, startPoint y: 146, endPoint x: 542, endPoint y: 144, distance: 153.5
click at [543, 144] on div "**********" at bounding box center [535, 263] width 980 height 441
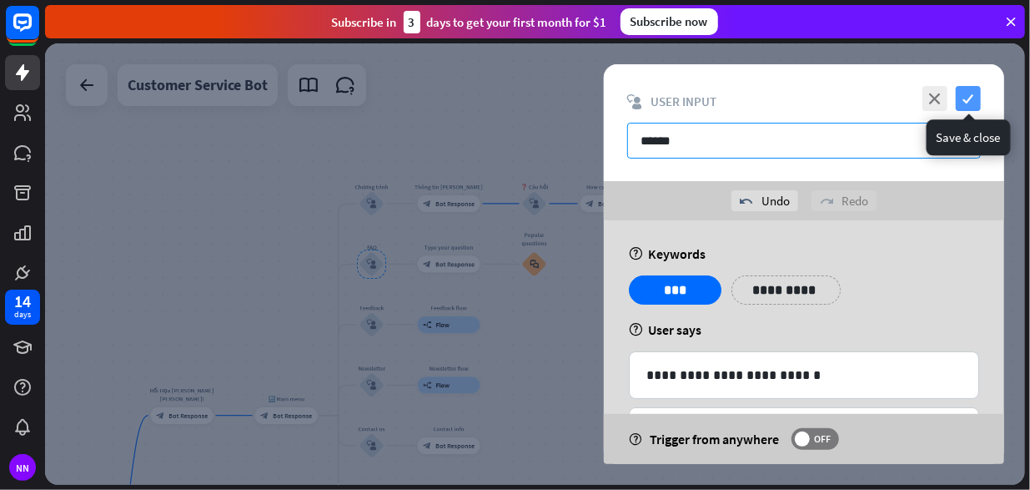
type input "******"
click at [964, 94] on icon "check" at bounding box center [968, 98] width 25 height 25
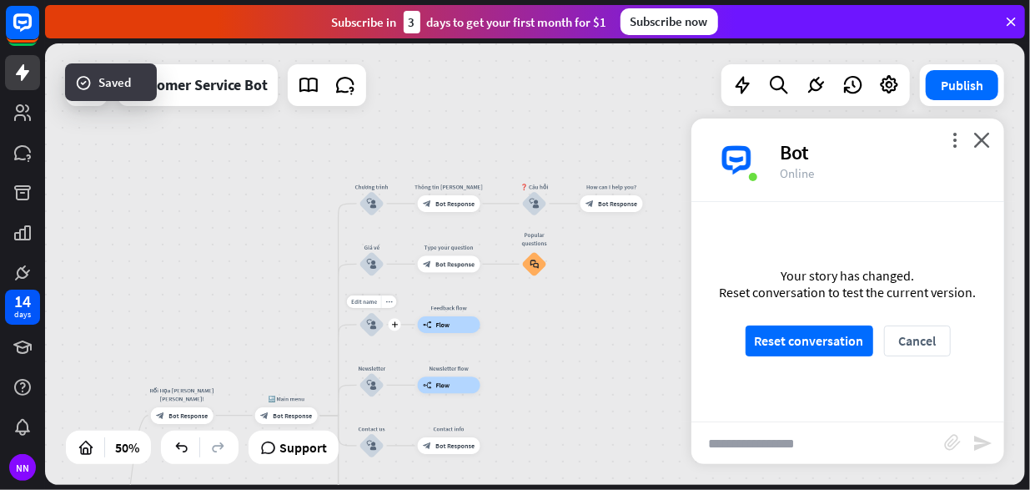
click at [369, 323] on icon "block_user_input" at bounding box center [372, 324] width 10 height 10
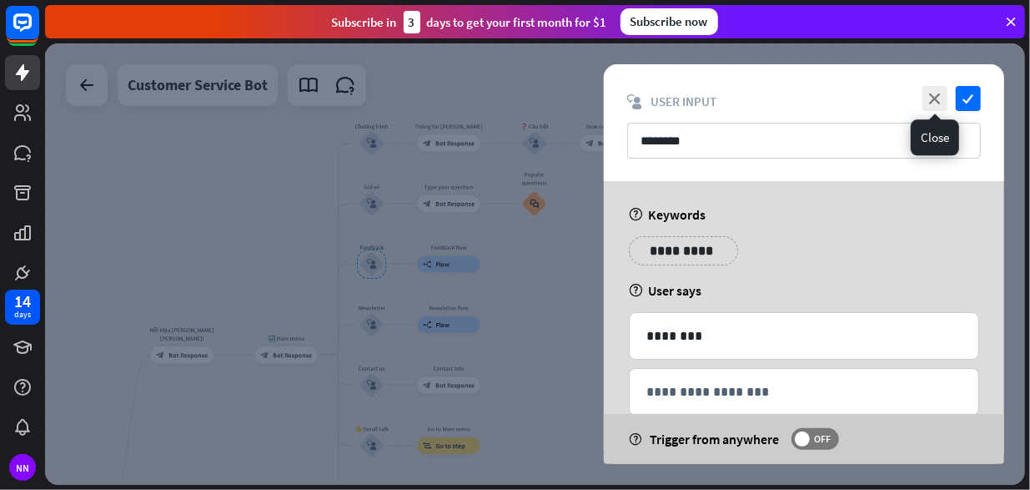
click at [936, 102] on icon "close" at bounding box center [935, 98] width 25 height 25
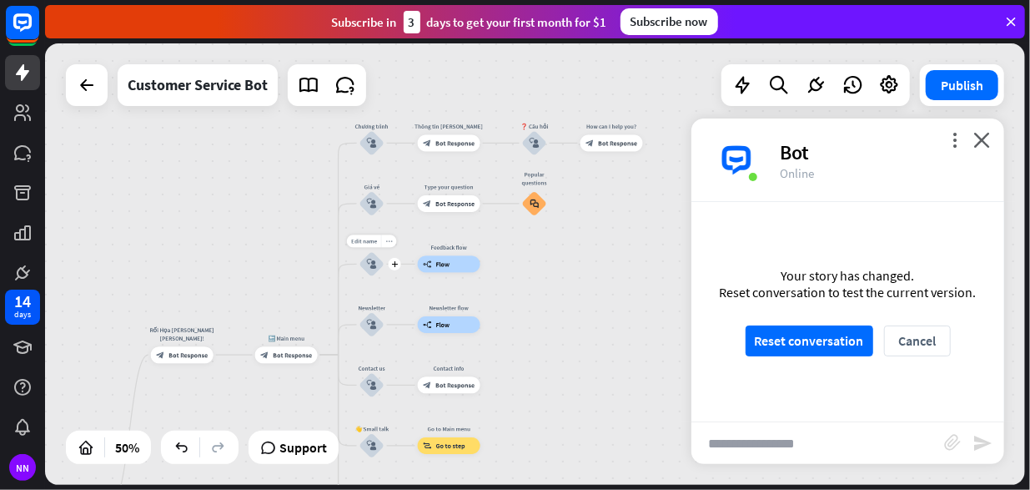
click at [389, 244] on div "more_horiz" at bounding box center [389, 241] width 16 height 13
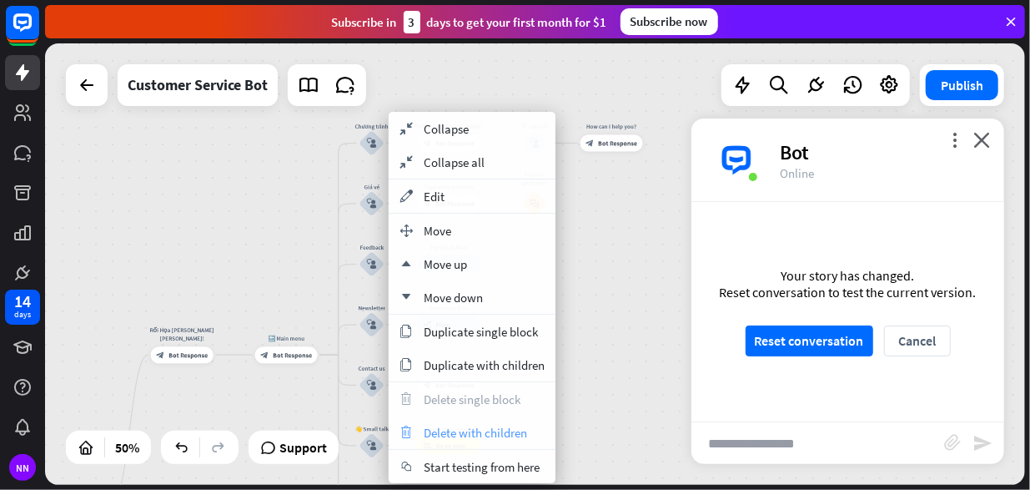
click at [445, 430] on span "Delete with children" at bounding box center [475, 433] width 103 height 16
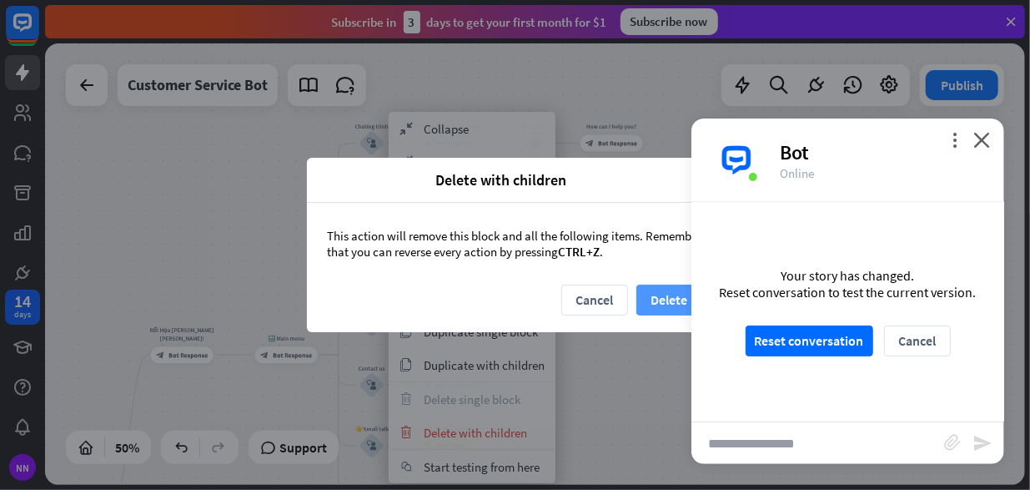
click at [658, 299] on button "Delete" at bounding box center [669, 299] width 67 height 31
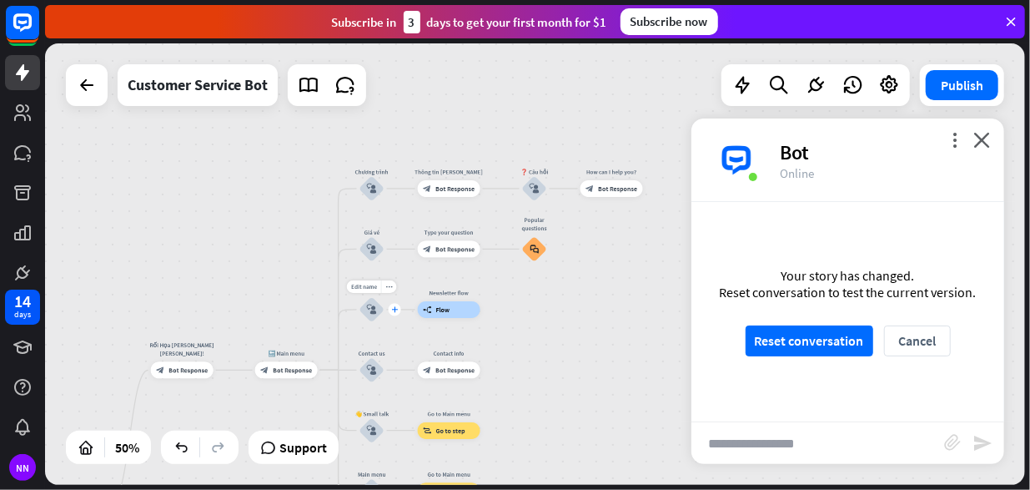
click at [395, 311] on div "plus" at bounding box center [395, 309] width 13 height 13
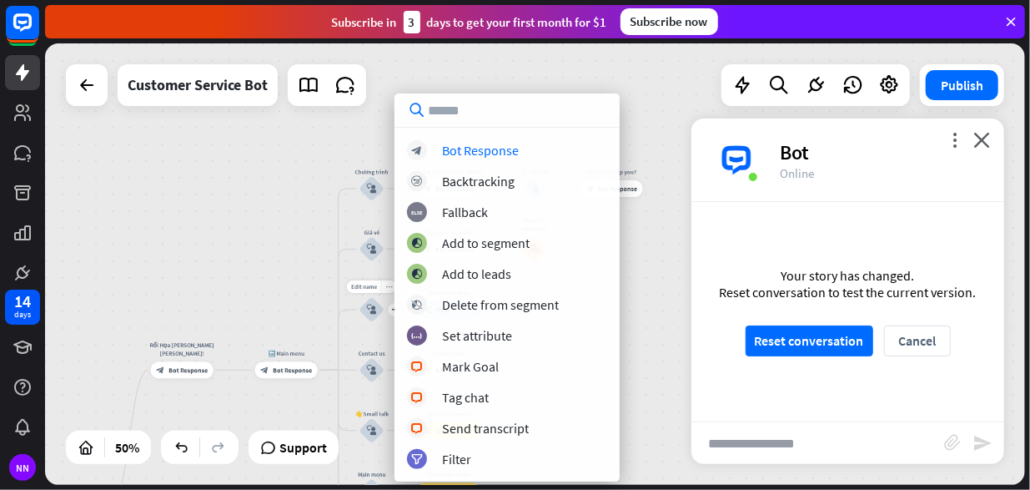
click at [389, 292] on div "more_horiz" at bounding box center [389, 286] width 16 height 13
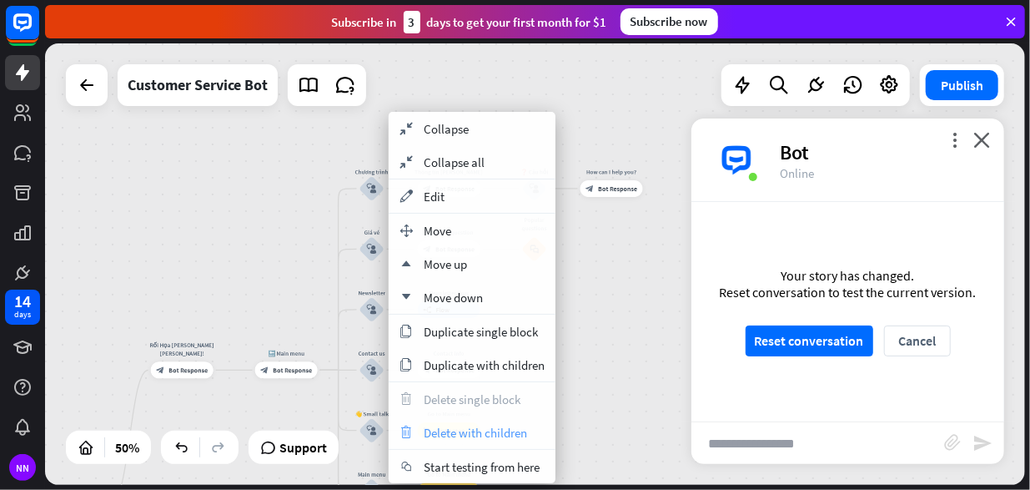
click at [499, 425] on span "Delete with children" at bounding box center [475, 433] width 103 height 16
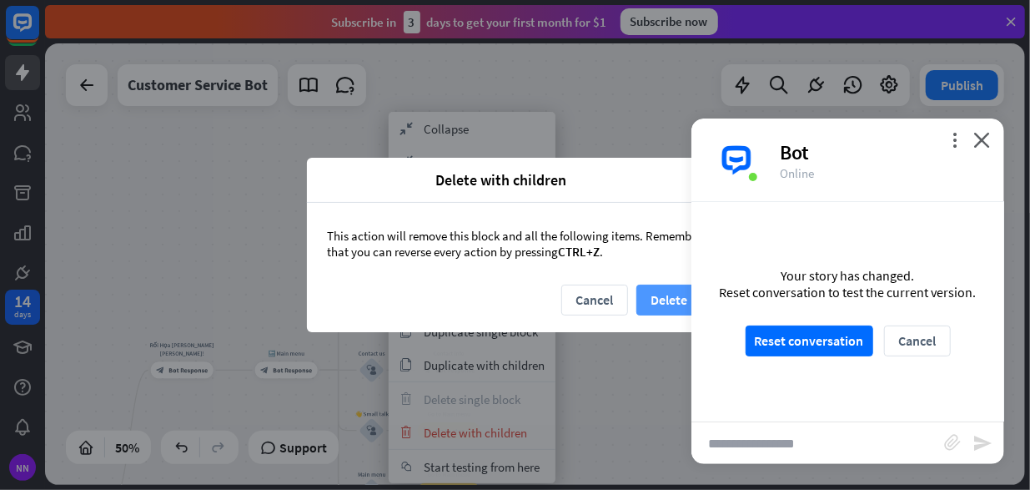
click at [667, 298] on button "Delete" at bounding box center [669, 299] width 67 height 31
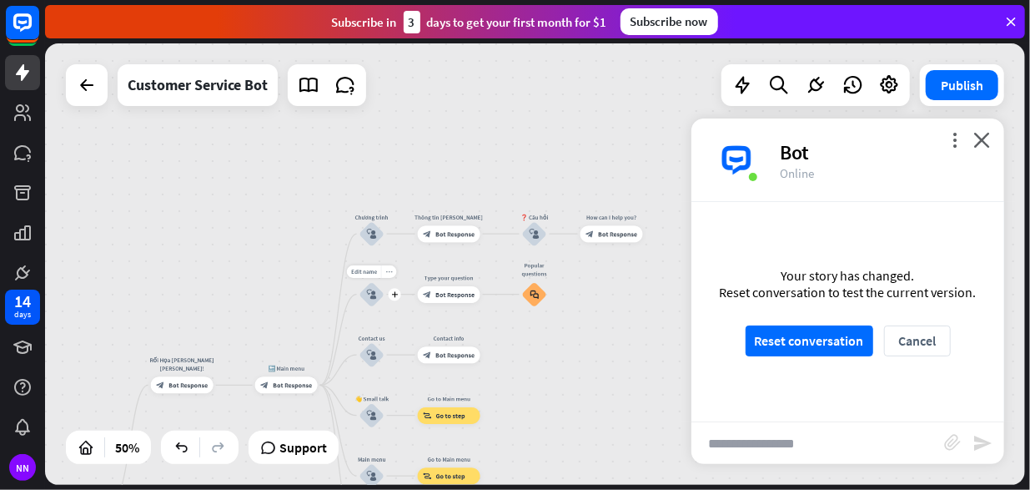
click at [390, 276] on div "more_horiz" at bounding box center [389, 271] width 16 height 13
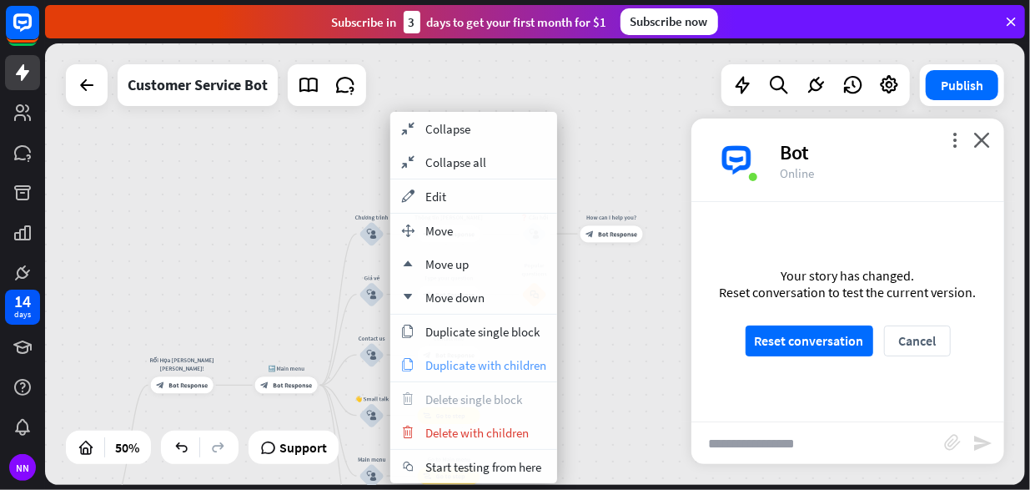
click at [527, 358] on span "Duplicate with children" at bounding box center [485, 365] width 121 height 16
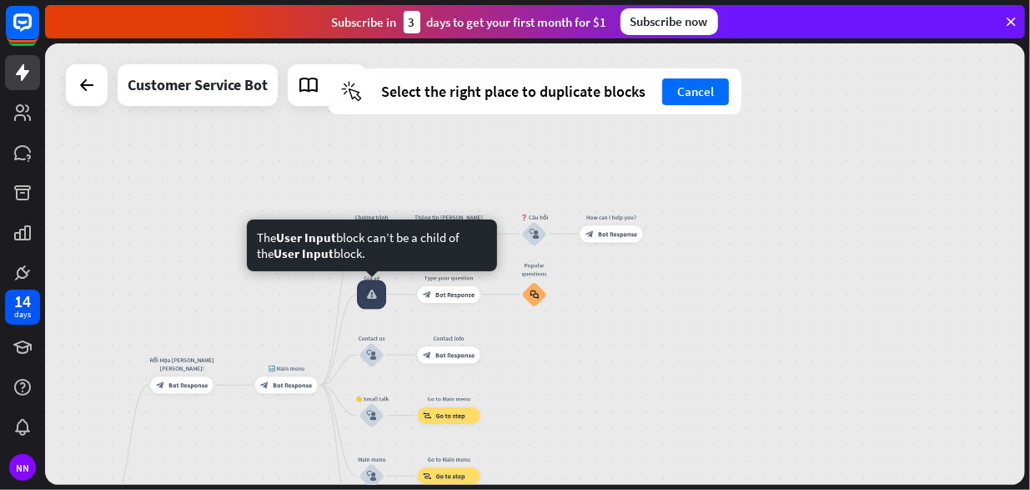
click at [373, 308] on div at bounding box center [371, 293] width 29 height 29
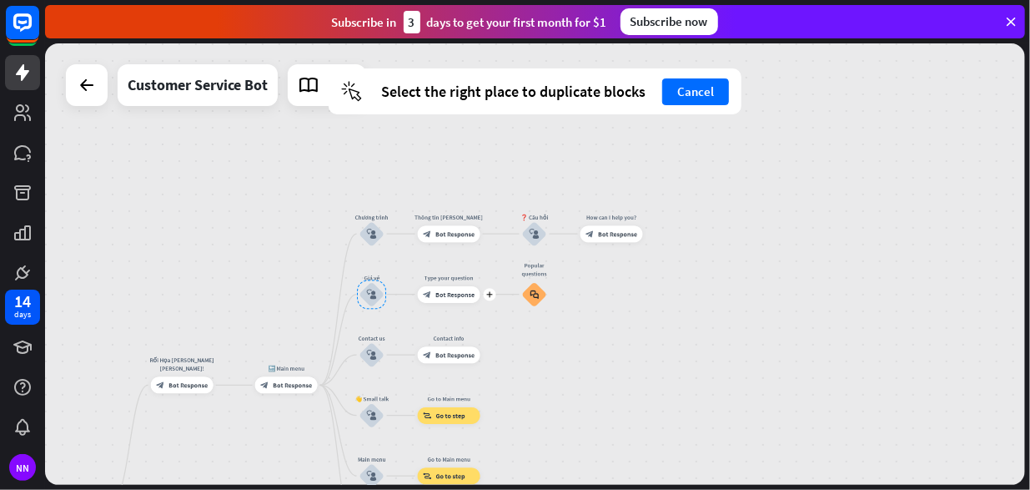
click at [432, 295] on div "block_bot_response Bot Response" at bounding box center [449, 294] width 63 height 17
click at [694, 104] on button "Cancel" at bounding box center [695, 91] width 67 height 27
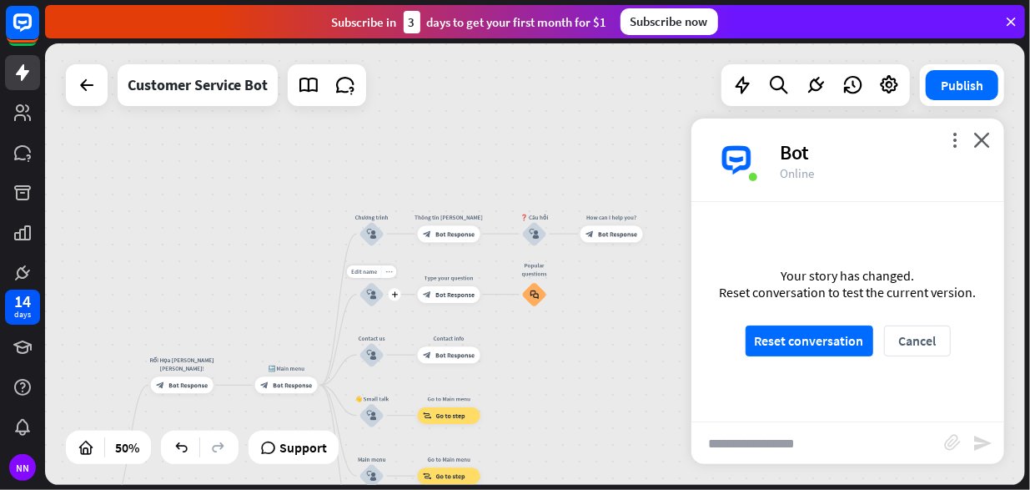
click at [389, 274] on icon "more_horiz" at bounding box center [388, 272] width 7 height 7
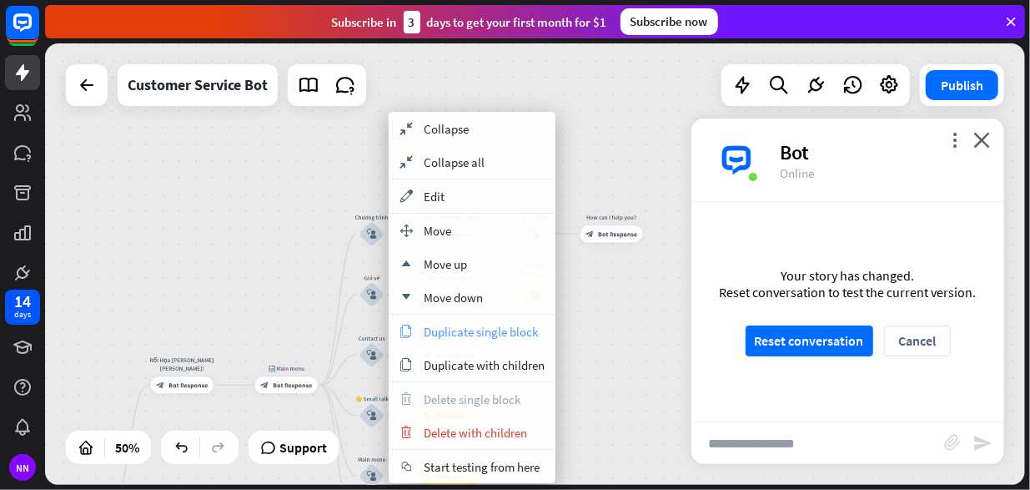
click at [465, 339] on div "copy Duplicate single block" at bounding box center [472, 330] width 167 height 33
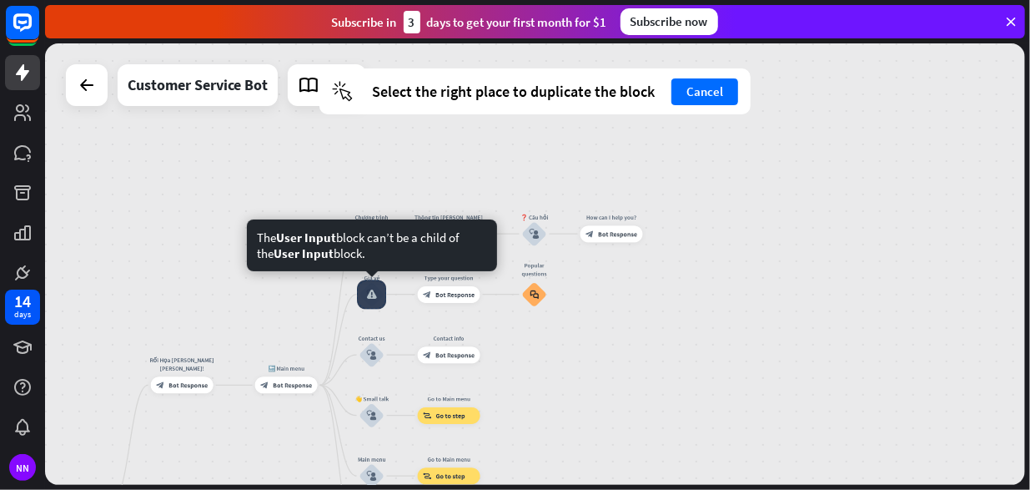
click at [375, 306] on div at bounding box center [371, 293] width 29 height 29
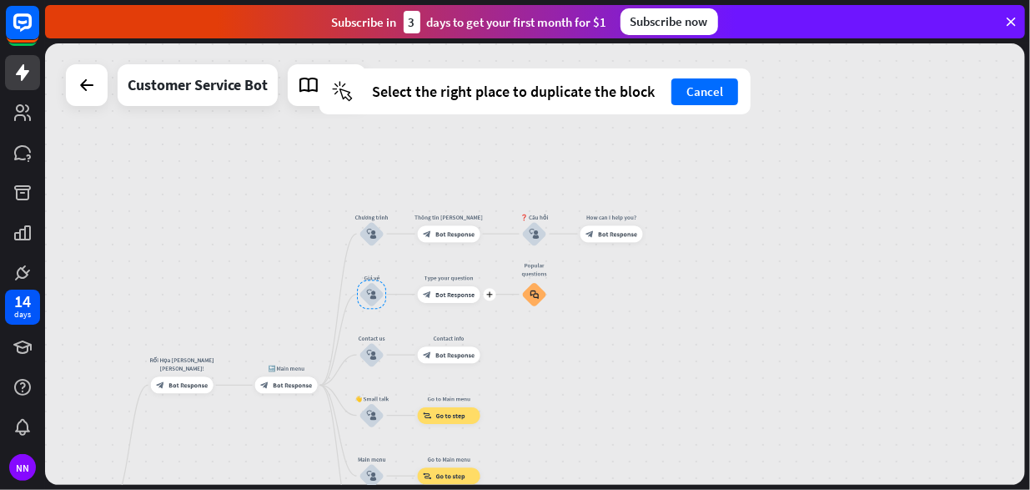
click at [451, 290] on span "Bot Response" at bounding box center [454, 294] width 39 height 8
click at [719, 96] on button "Cancel" at bounding box center [705, 91] width 67 height 27
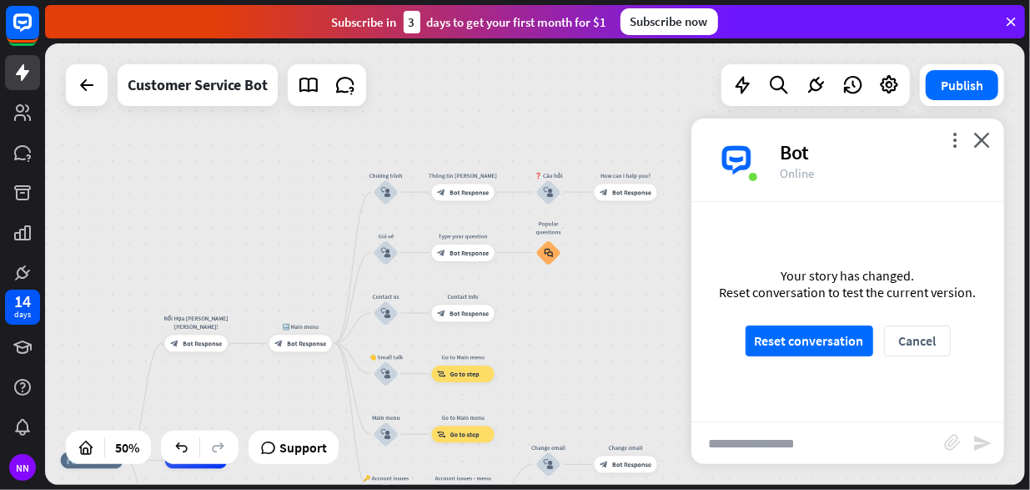
drag, startPoint x: 254, startPoint y: 296, endPoint x: 257, endPoint y: 148, distance: 148.5
click at [257, 148] on div "home_2 Start point Rối Họa [PERSON_NAME] [PERSON_NAME]! block_bot_response Bot …" at bounding box center [535, 263] width 980 height 441
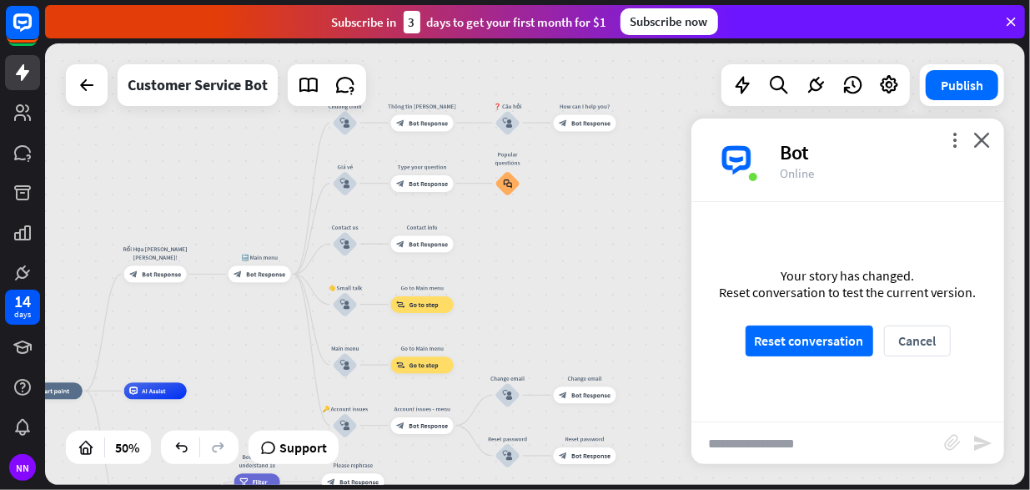
drag, startPoint x: 245, startPoint y: 183, endPoint x: 217, endPoint y: 211, distance: 40.1
click at [217, 211] on div "home_2 Start point Rối Họa [PERSON_NAME] [PERSON_NAME]! block_bot_response Bot …" at bounding box center [535, 263] width 980 height 441
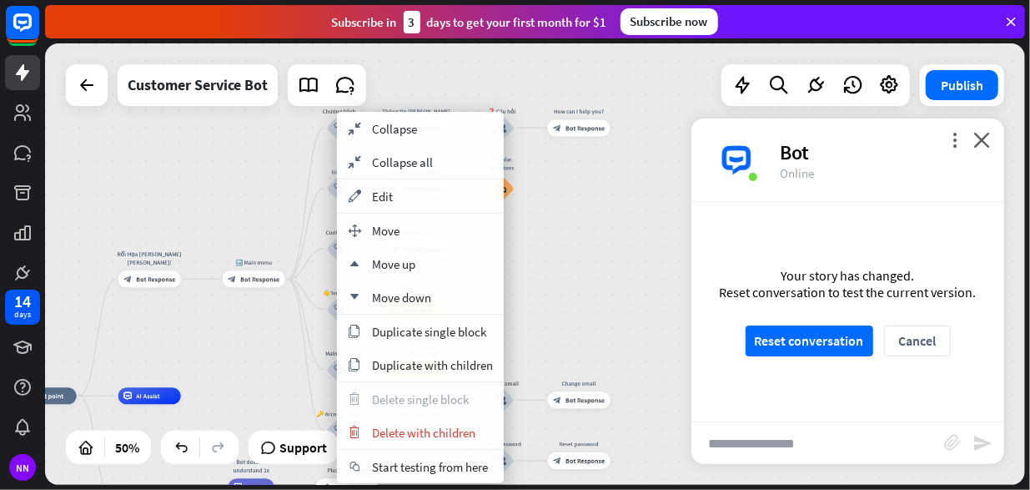
click at [586, 271] on div "home_2 Start point Rối Họa [PERSON_NAME] [PERSON_NAME]! block_bot_response Bot …" at bounding box center [535, 263] width 980 height 441
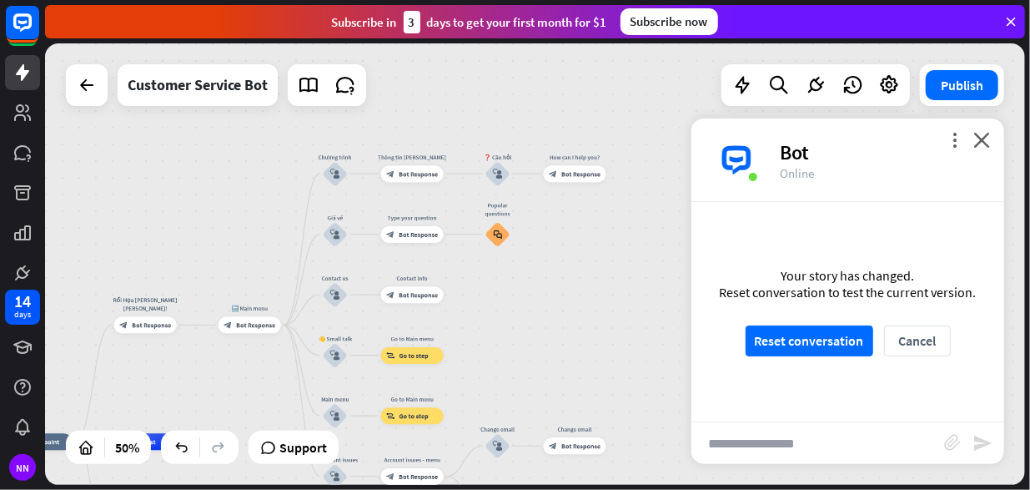
drag, startPoint x: 586, startPoint y: 266, endPoint x: 581, endPoint y: 319, distance: 53.6
click at [581, 319] on div "home_2 Start point Rối Họa [PERSON_NAME] [PERSON_NAME]! block_bot_response Bot …" at bounding box center [535, 263] width 980 height 441
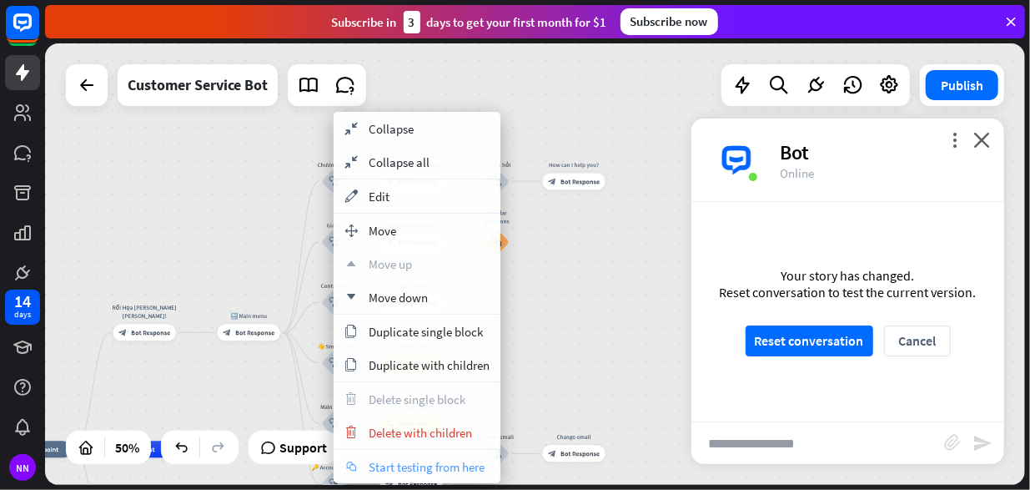
click at [432, 460] on span "Start testing from here" at bounding box center [427, 467] width 116 height 16
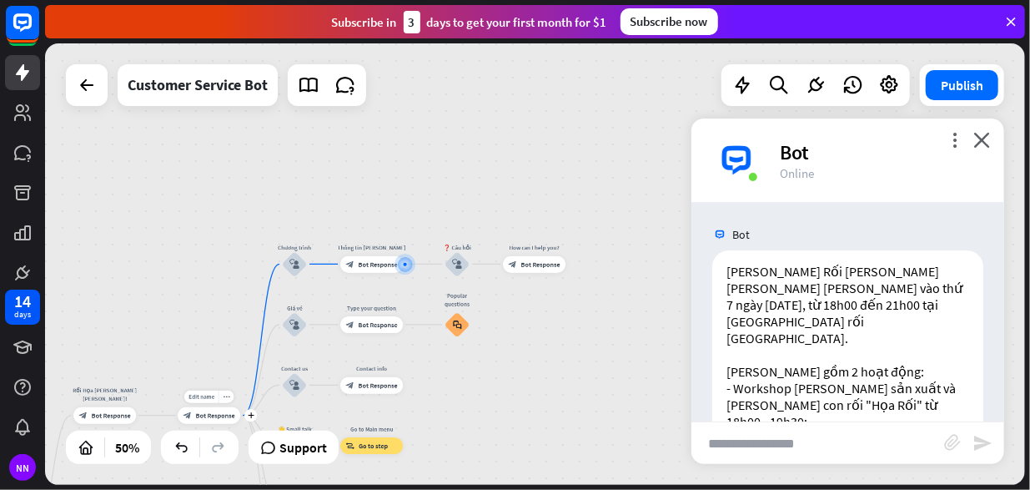
click at [223, 412] on span "Bot Response" at bounding box center [215, 415] width 39 height 8
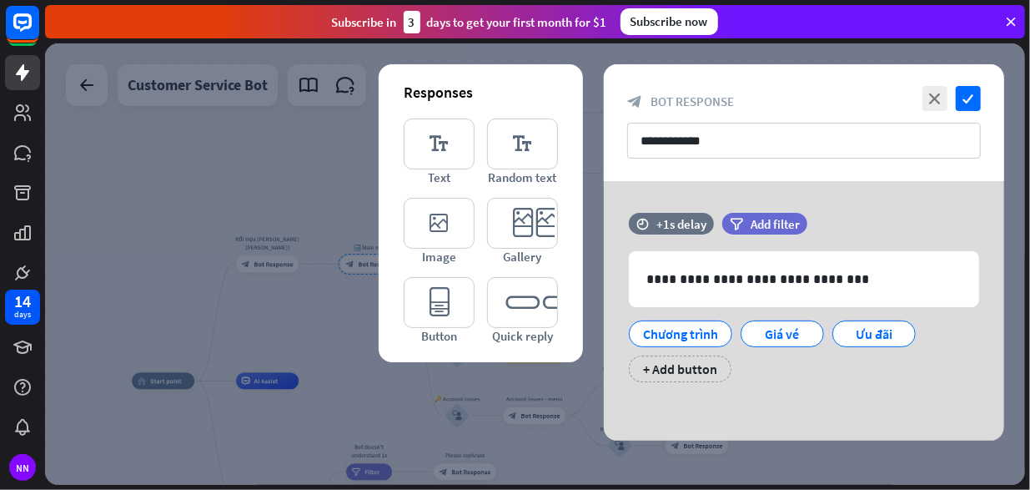
click at [353, 396] on div at bounding box center [535, 263] width 980 height 441
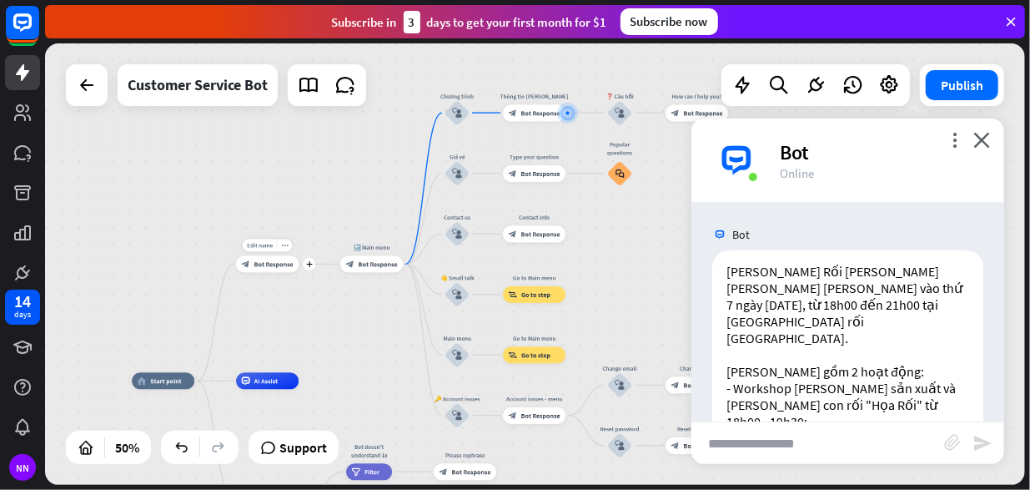
click at [269, 273] on div "Edit name more_horiz plus block_bot_response Bot Response" at bounding box center [267, 264] width 63 height 17
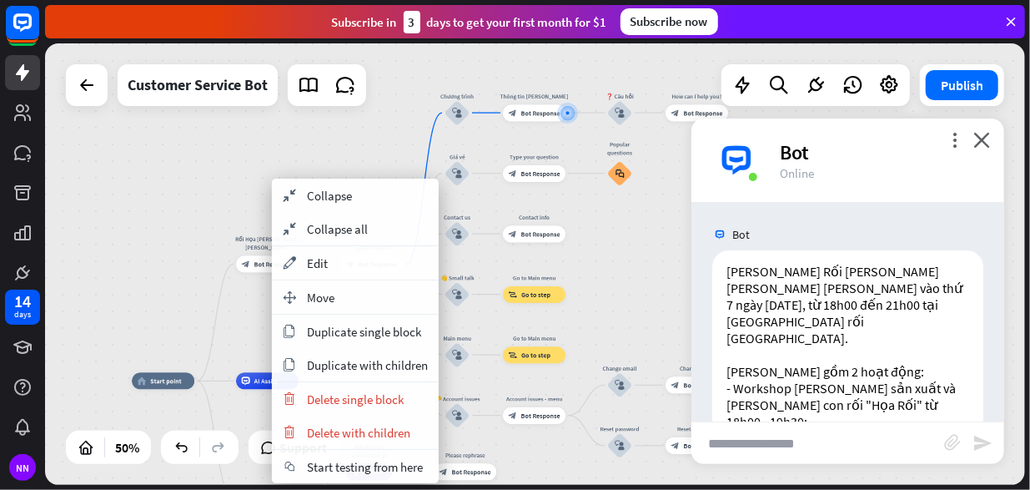
click at [228, 293] on div "home_2 Start point Rối Họa [PERSON_NAME] [PERSON_NAME]! block_bot_response Bot …" at bounding box center [535, 263] width 980 height 441
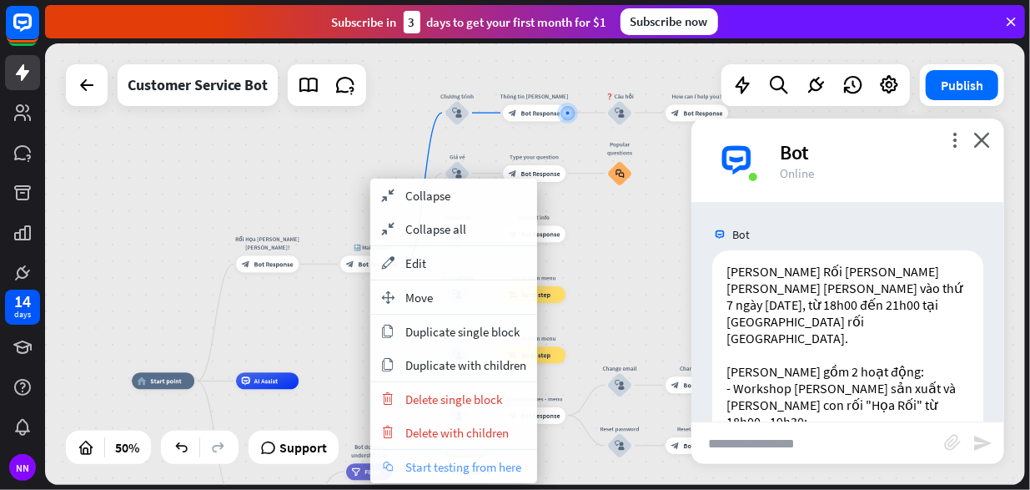
click at [457, 460] on span "Start testing from here" at bounding box center [463, 467] width 116 height 16
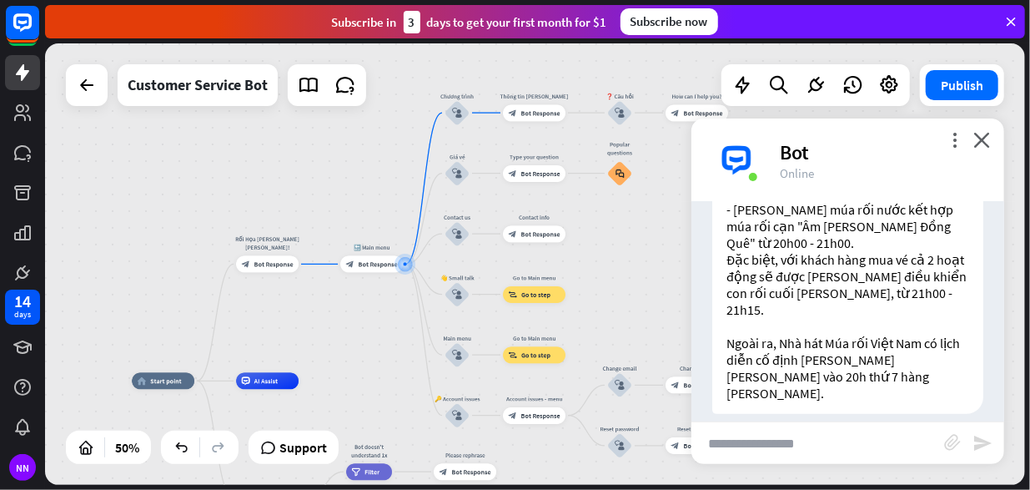
scroll to position [274, 0]
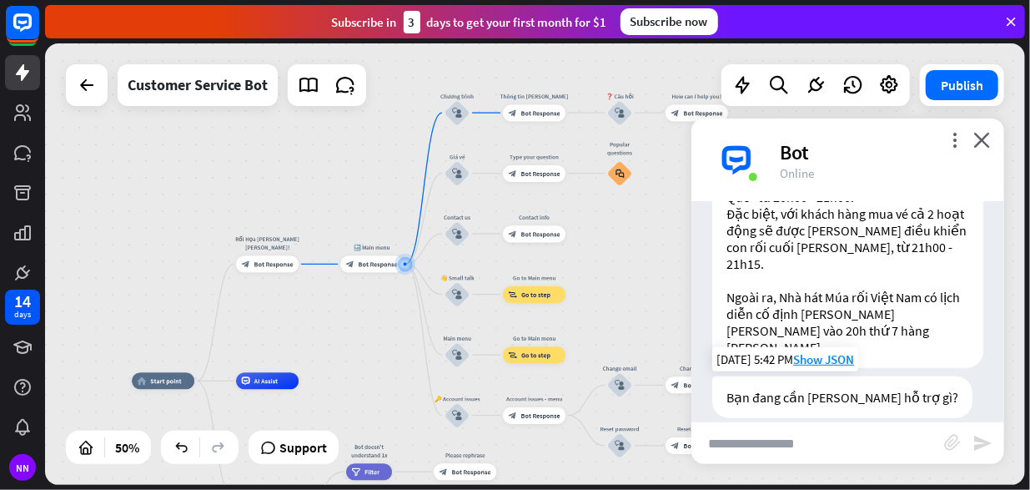
click at [789, 439] on span "Chương trình" at bounding box center [777, 447] width 75 height 17
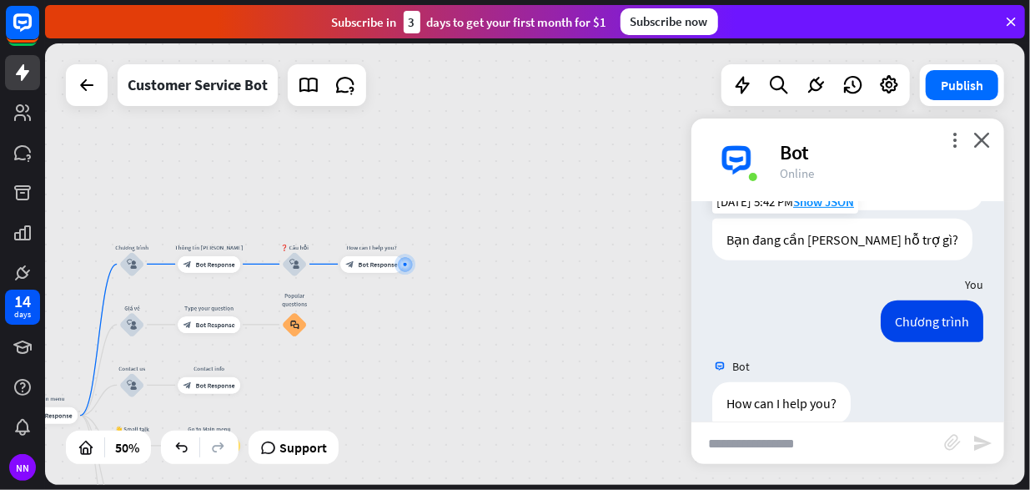
scroll to position [438, 0]
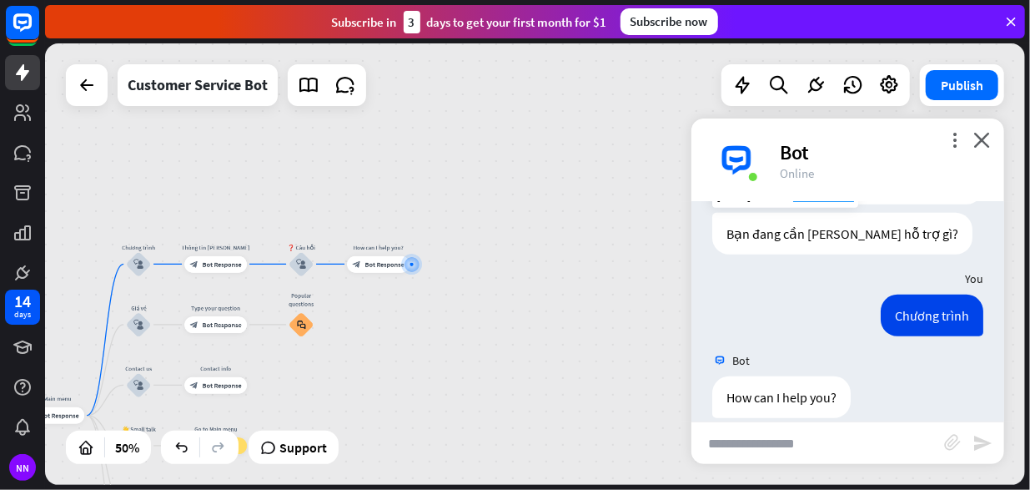
drag, startPoint x: 390, startPoint y: 301, endPoint x: 425, endPoint y: 301, distance: 35.0
click at [425, 301] on div "home_2 Start point Rối Họa [PERSON_NAME] [PERSON_NAME]! block_bot_response Bot …" at bounding box center [535, 263] width 980 height 441
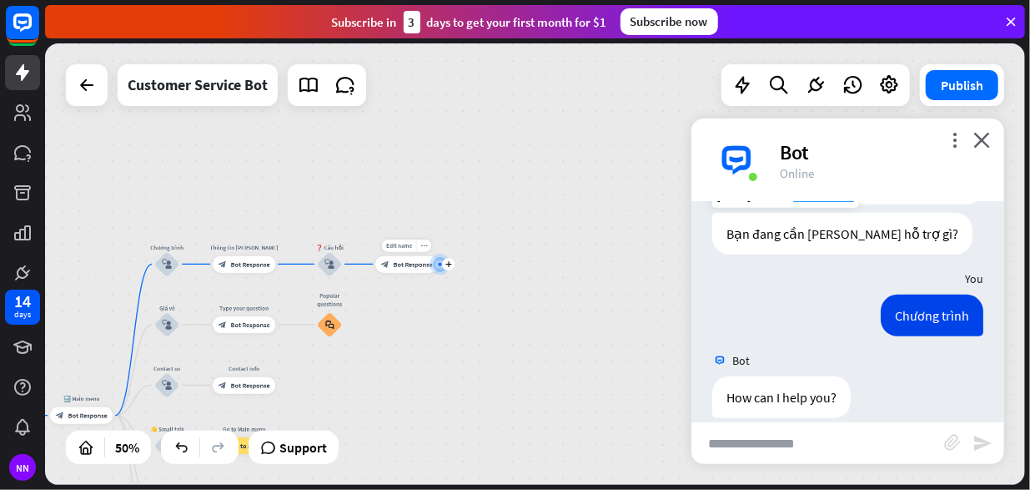
click at [416, 269] on div "block_bot_response Bot Response" at bounding box center [406, 264] width 63 height 17
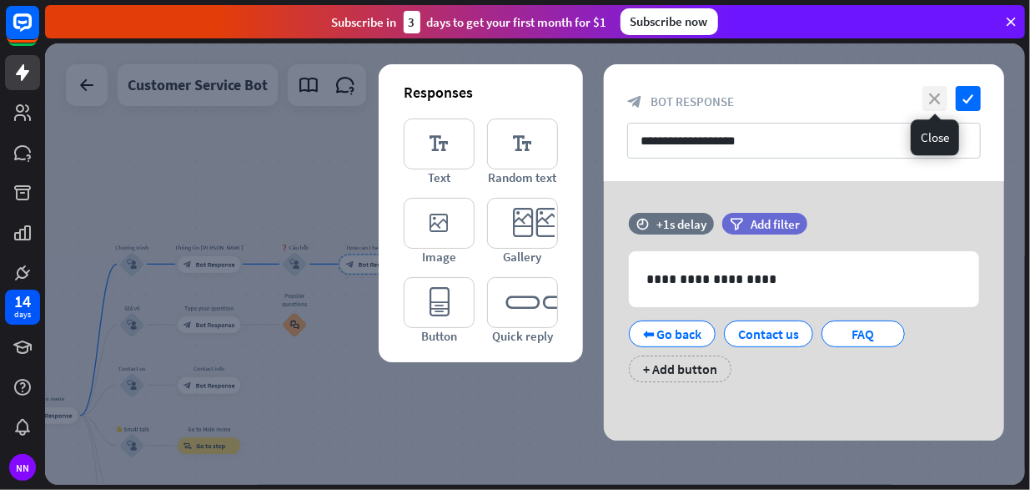
click at [942, 96] on icon "close" at bounding box center [935, 98] width 25 height 25
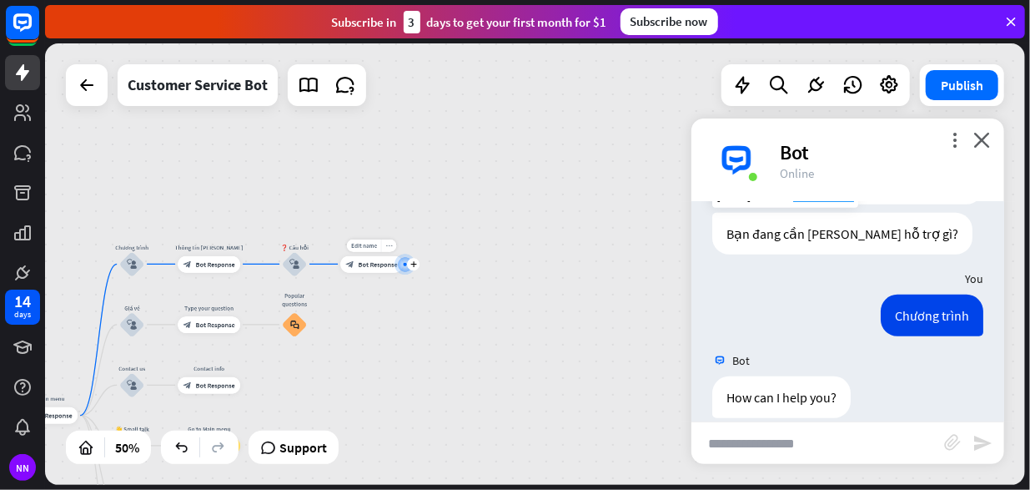
click at [385, 249] on div "more_horiz" at bounding box center [389, 245] width 16 height 13
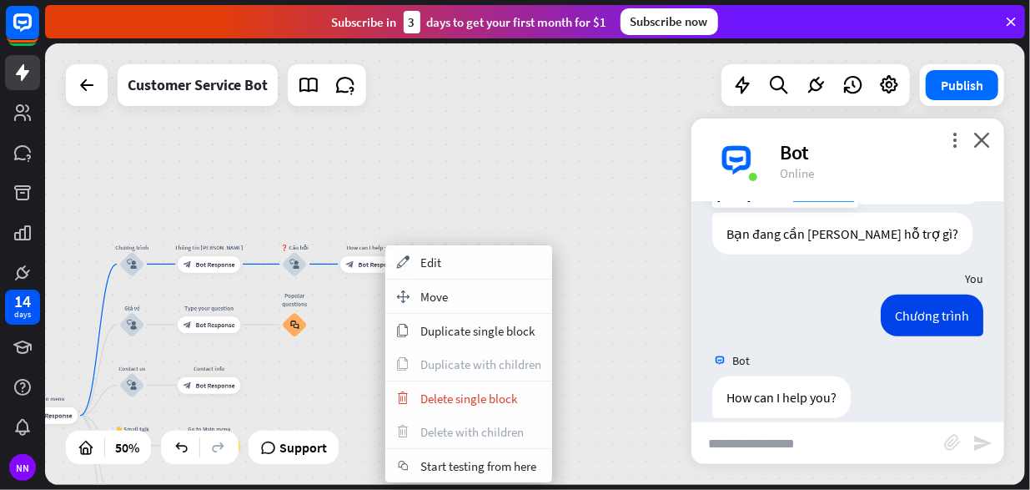
click at [354, 304] on div "home_2 Start point Rối Họa [PERSON_NAME] [PERSON_NAME]! block_bot_response Bot …" at bounding box center [535, 263] width 980 height 441
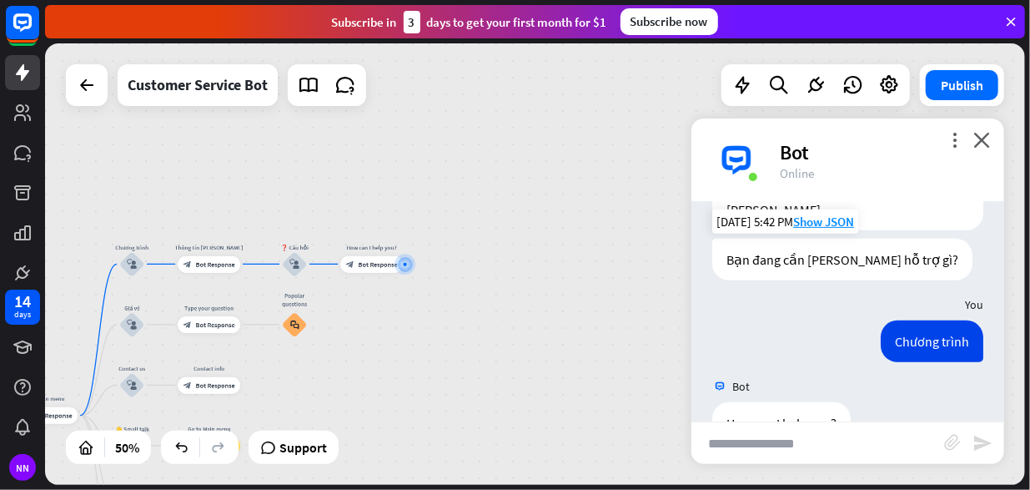
scroll to position [438, 0]
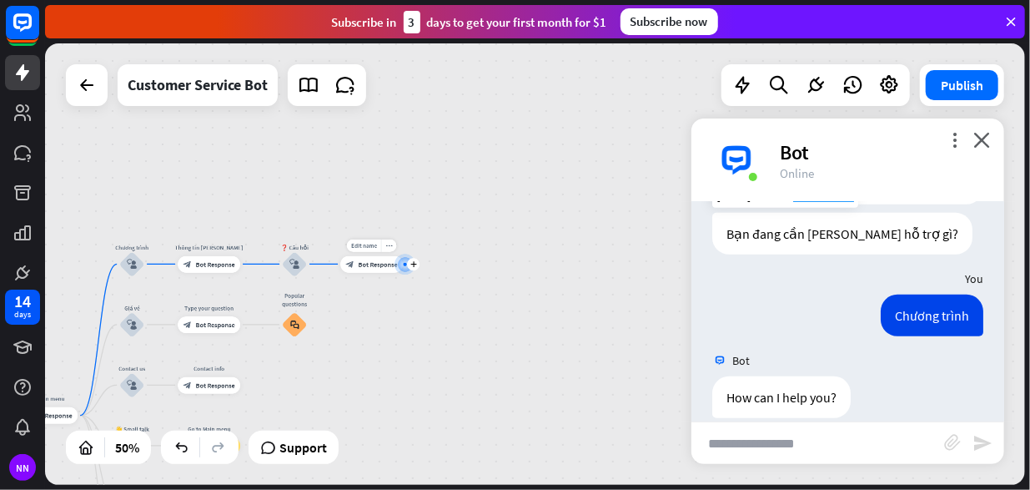
click at [345, 273] on div "Edit name more_horiz plus How can I help you? block_bot_response Bot Response" at bounding box center [371, 264] width 63 height 17
click at [371, 272] on div "block_bot_response Bot Response" at bounding box center [371, 264] width 63 height 17
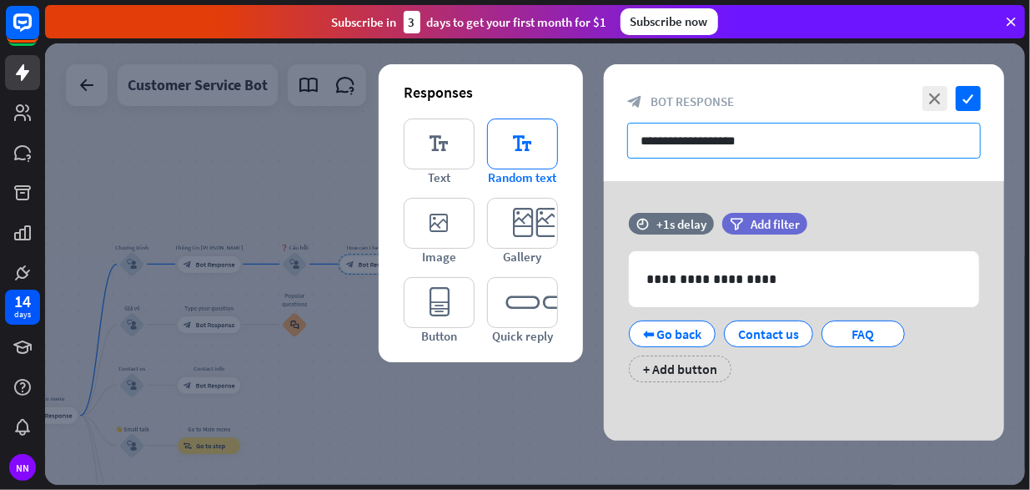
drag, startPoint x: 716, startPoint y: 131, endPoint x: 557, endPoint y: 143, distance: 159.0
click at [604, 143] on div "**********" at bounding box center [804, 252] width 400 height 376
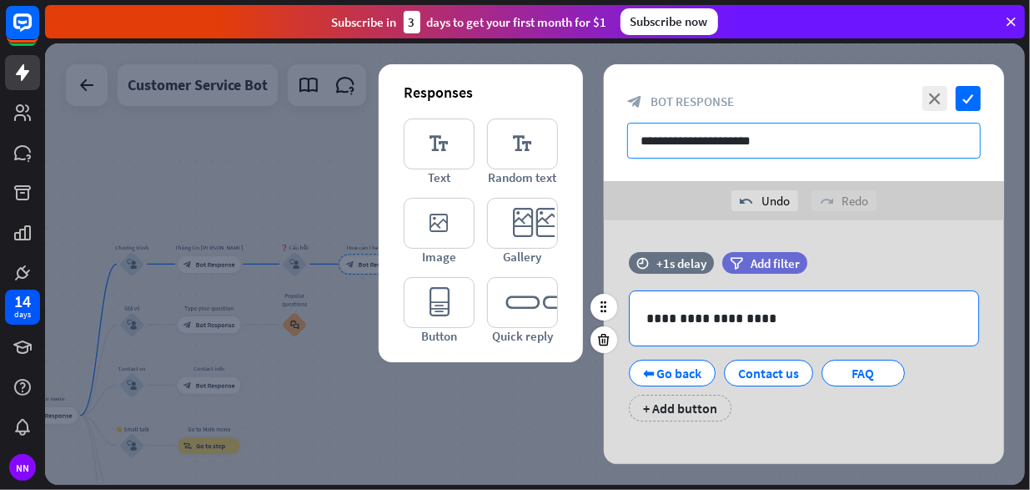
type input "**********"
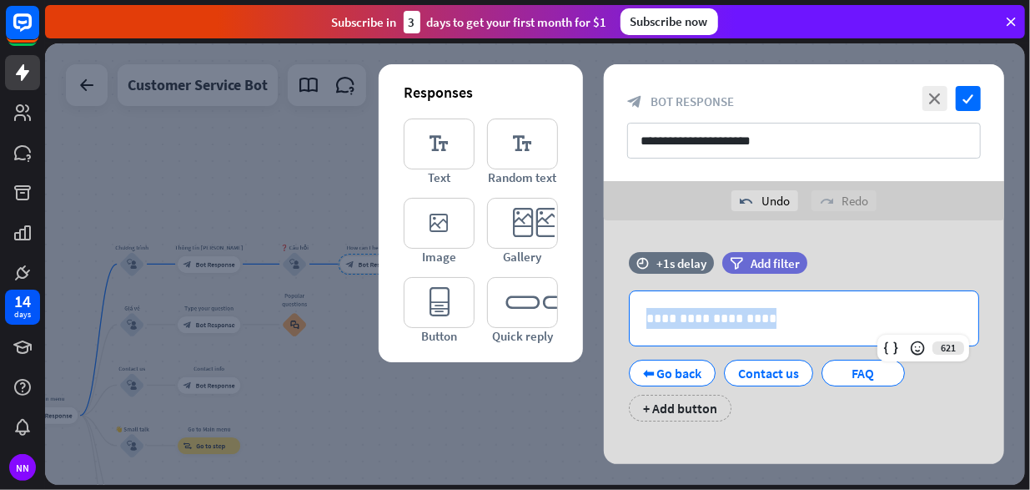
drag, startPoint x: 834, startPoint y: 318, endPoint x: 586, endPoint y: 323, distance: 248.6
click at [586, 323] on div "**********" at bounding box center [804, 342] width 442 height 244
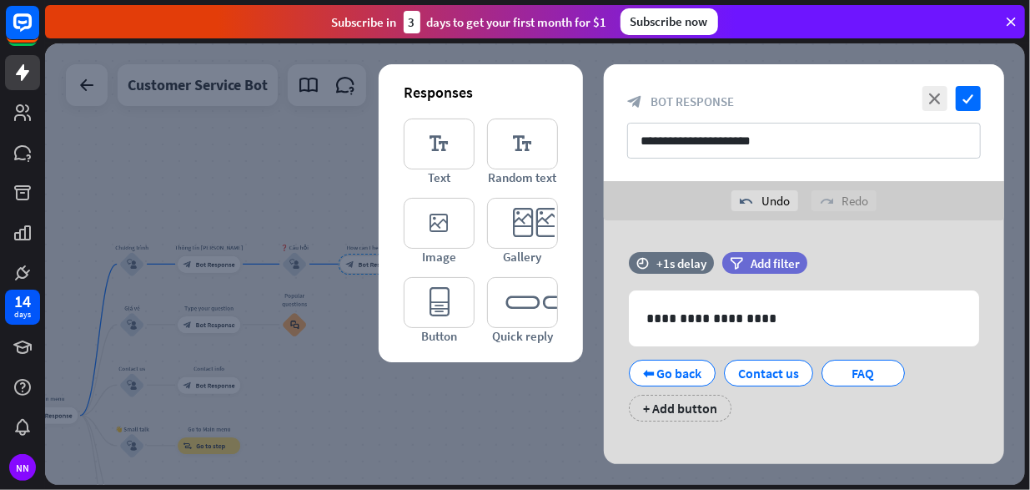
click at [462, 401] on div at bounding box center [535, 263] width 980 height 441
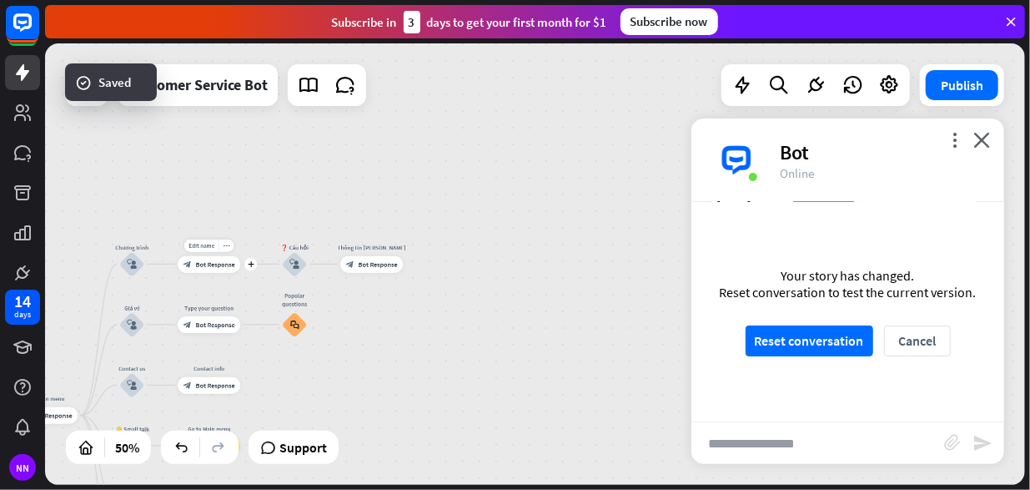
click at [230, 273] on div "Edit name more_horiz plus Thông tin [PERSON_NAME] block_bot_response Bot Respon…" at bounding box center [209, 264] width 63 height 17
click at [210, 263] on span "Bot Response" at bounding box center [215, 264] width 39 height 8
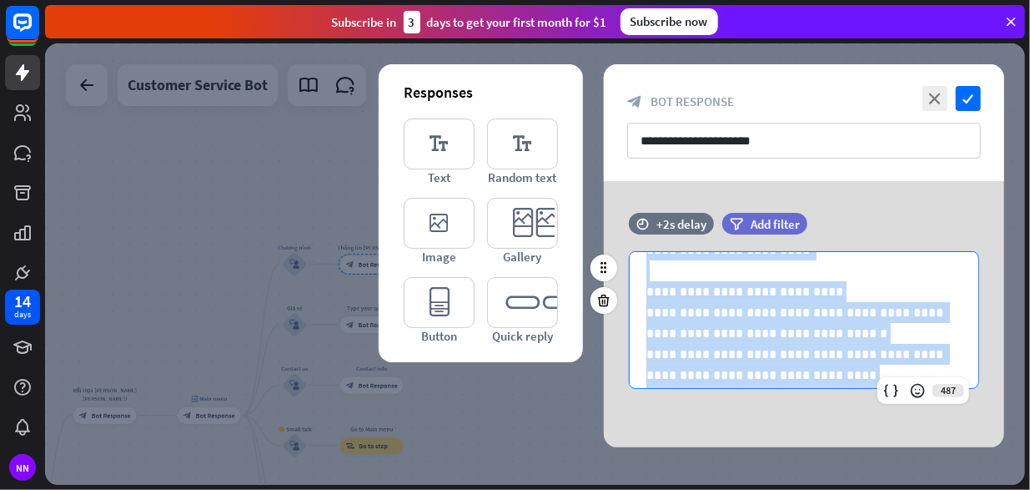
scroll to position [230, 0]
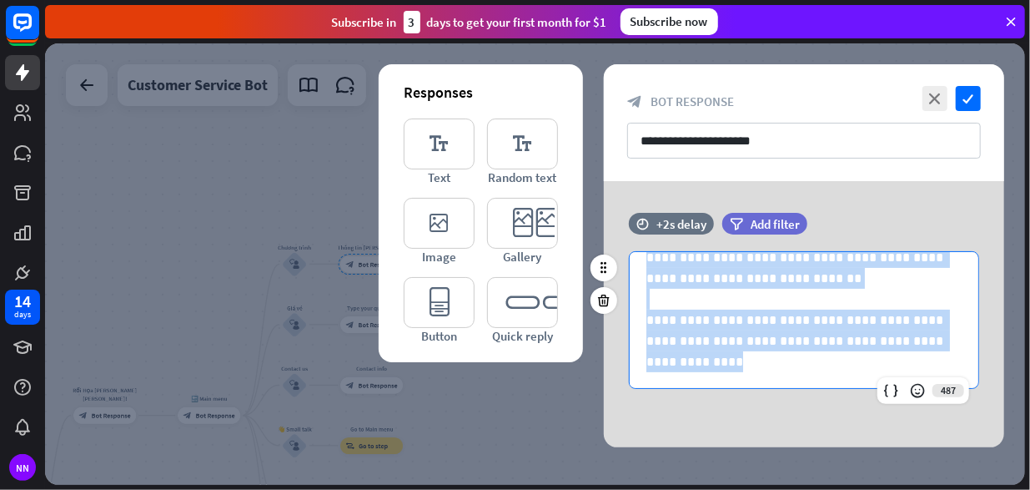
drag, startPoint x: 645, startPoint y: 279, endPoint x: 801, endPoint y: 365, distance: 177.7
click at [801, 365] on div "**********" at bounding box center [804, 205] width 349 height 367
copy div "**********"
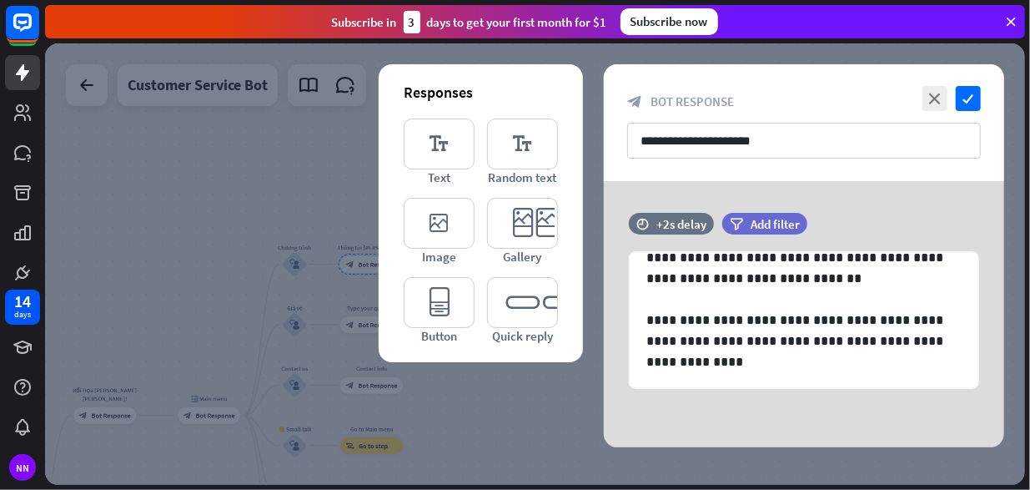
click at [537, 405] on div at bounding box center [535, 263] width 980 height 441
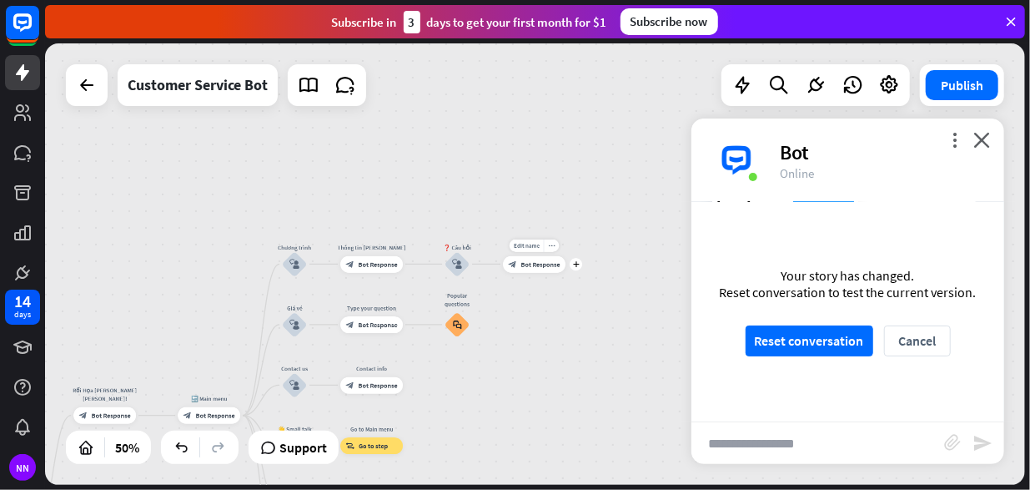
click at [524, 269] on div "block_bot_response Bot Response" at bounding box center [534, 264] width 63 height 17
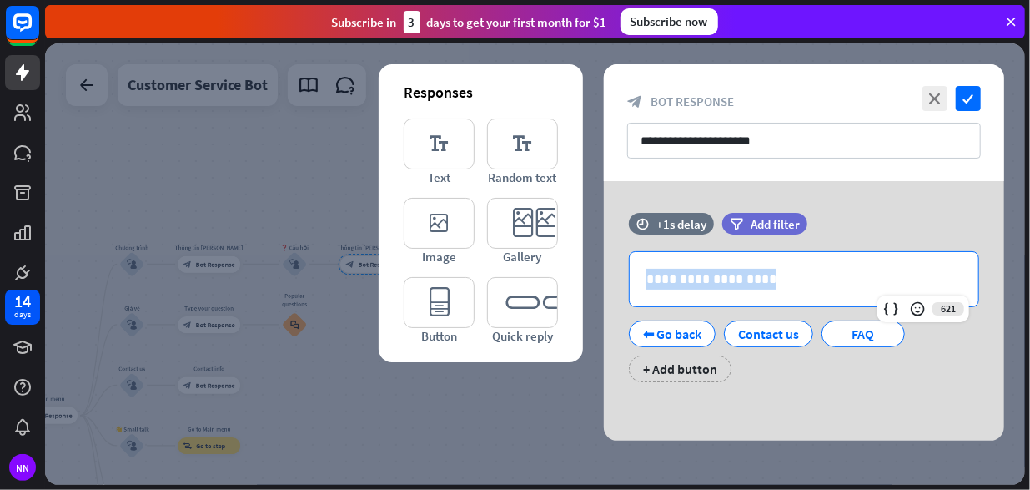
drag, startPoint x: 787, startPoint y: 281, endPoint x: 567, endPoint y: 264, distance: 220.9
click at [604, 264] on div "**********" at bounding box center [804, 310] width 400 height 259
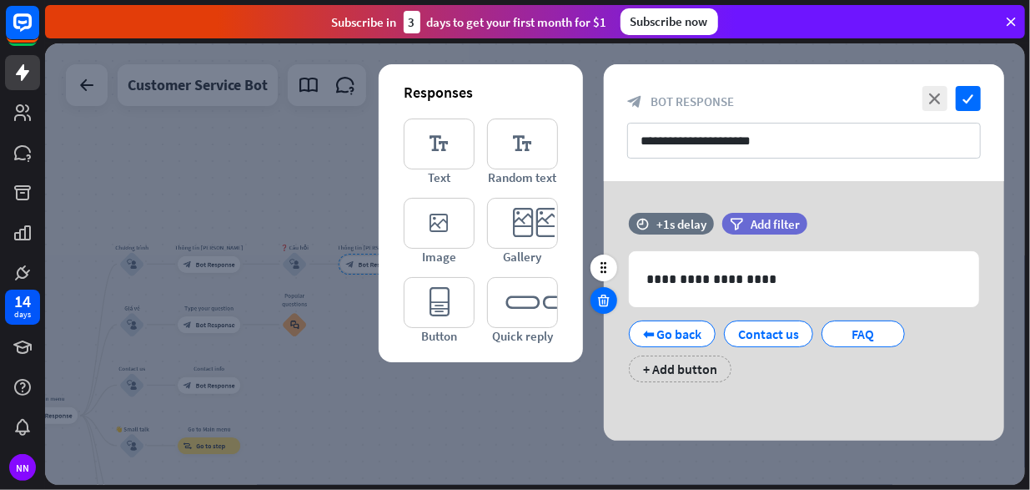
click at [606, 301] on icon at bounding box center [604, 300] width 16 height 15
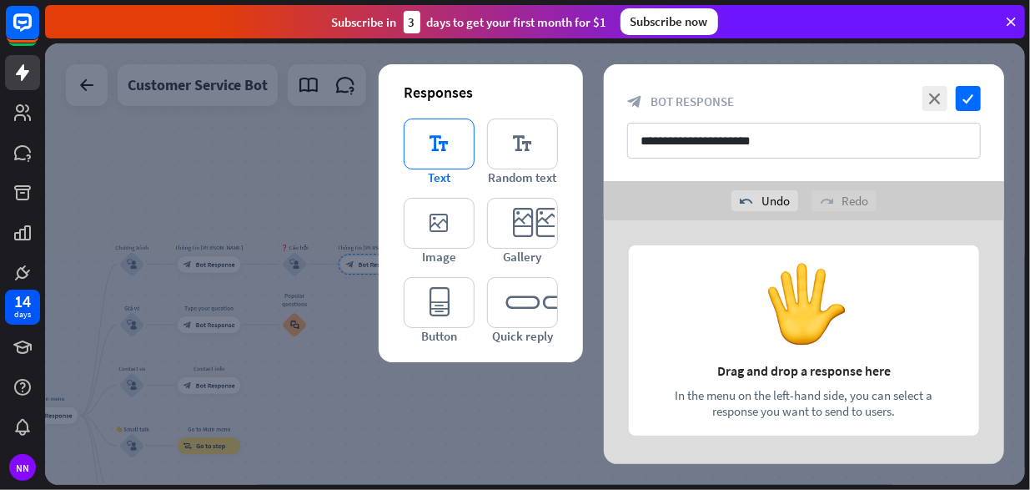
click at [458, 153] on icon "editor_text" at bounding box center [439, 143] width 71 height 51
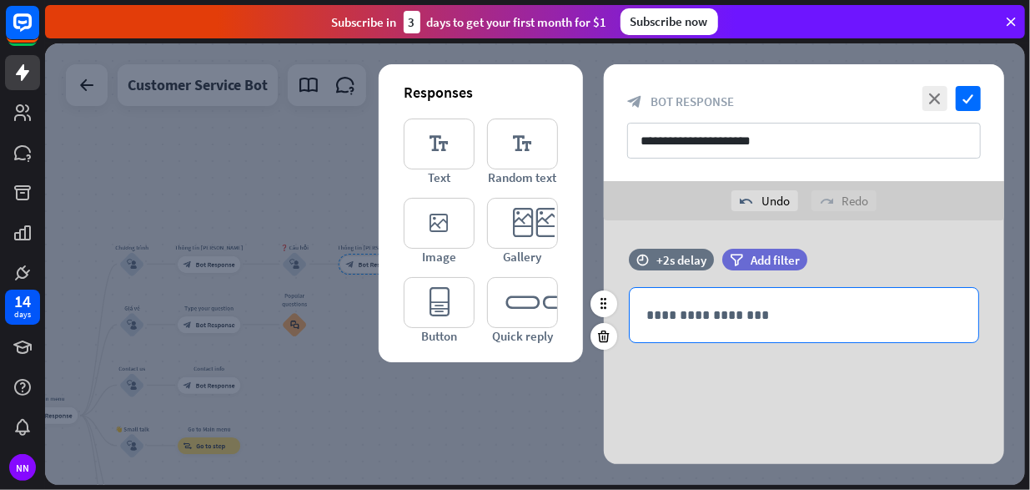
scroll to position [6, 0]
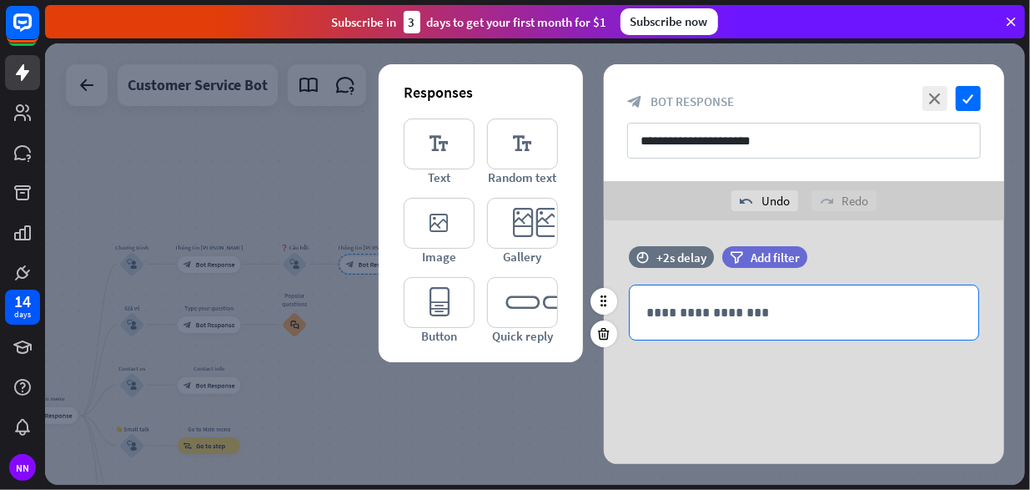
click at [722, 304] on p "**********" at bounding box center [803, 312] width 315 height 21
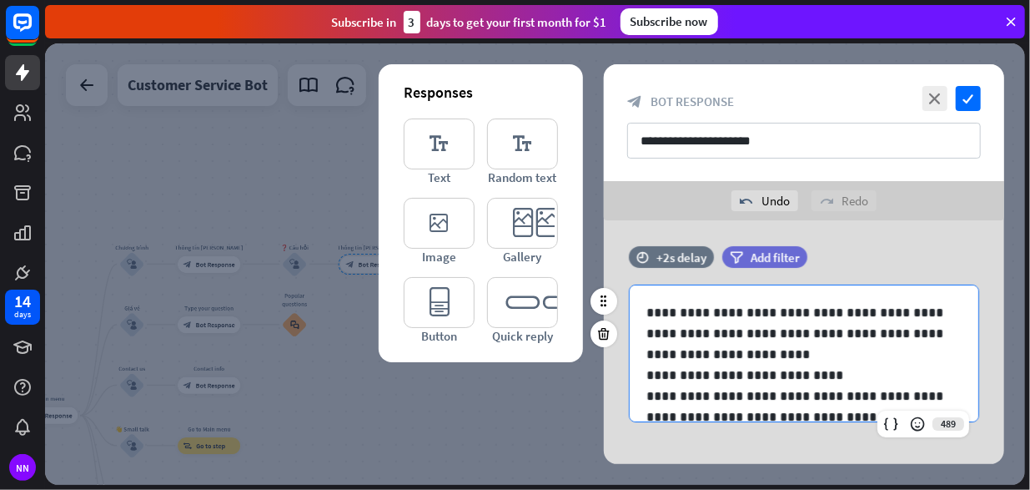
scroll to position [174, 0]
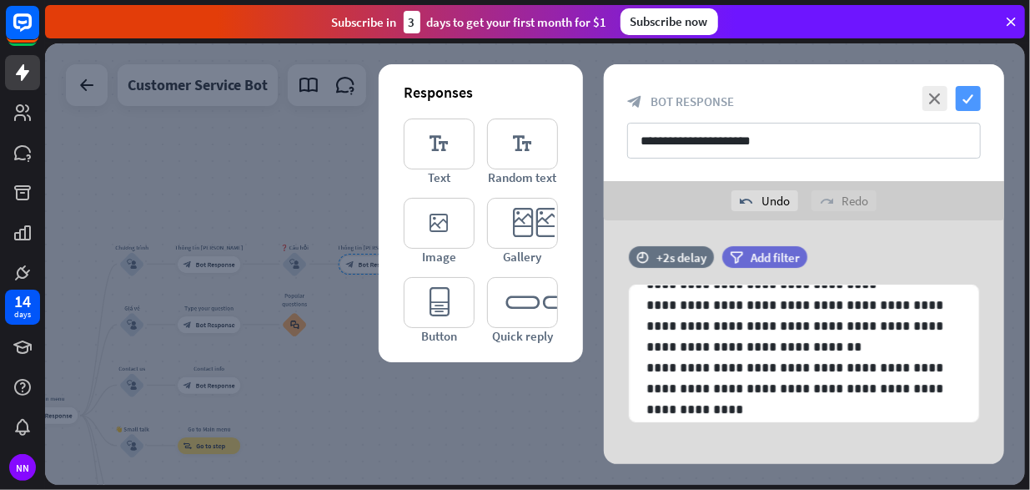
click at [964, 98] on icon "check" at bounding box center [968, 98] width 25 height 25
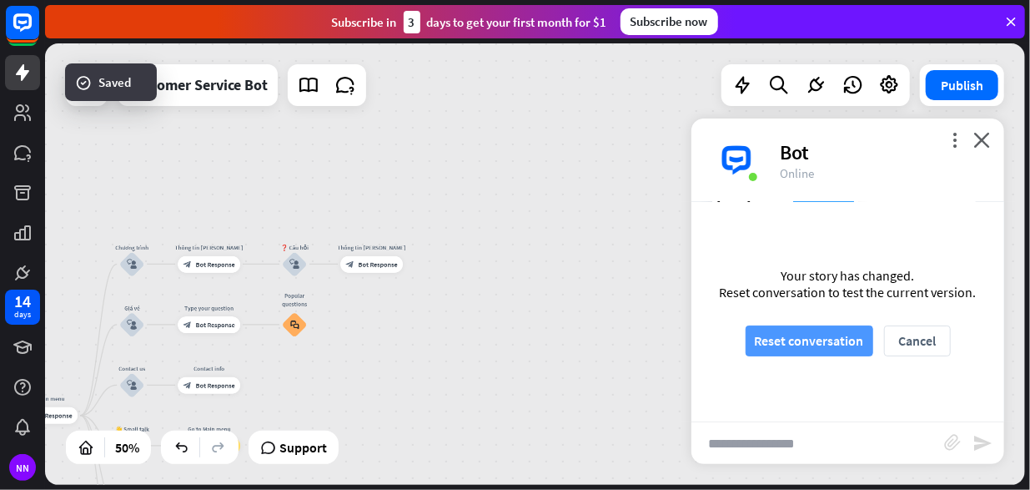
click at [772, 333] on button "Reset conversation" at bounding box center [810, 340] width 128 height 31
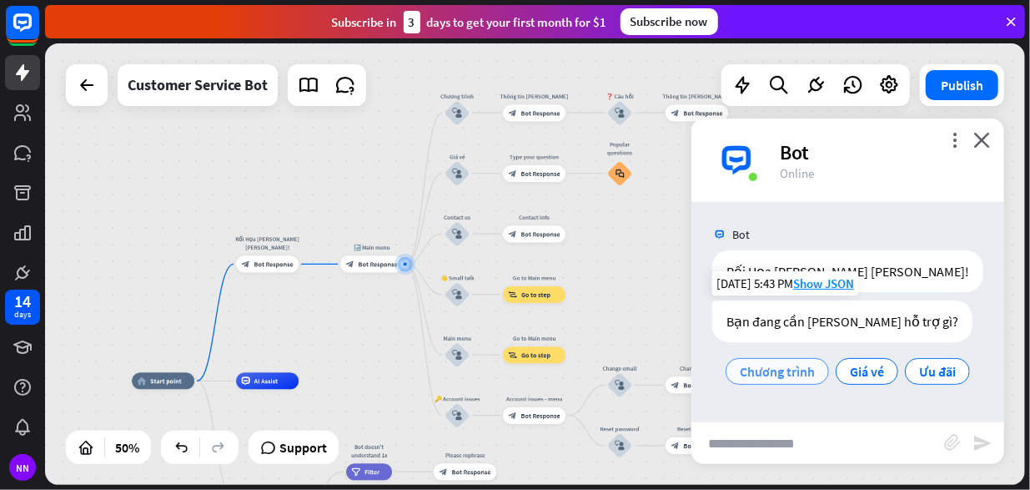
click at [796, 370] on span "Chương trình" at bounding box center [777, 371] width 75 height 17
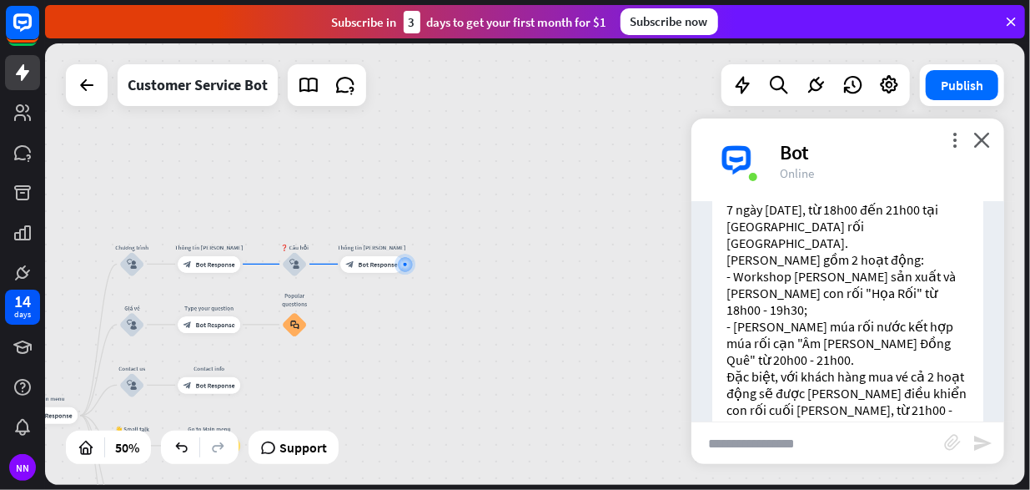
scroll to position [275, 0]
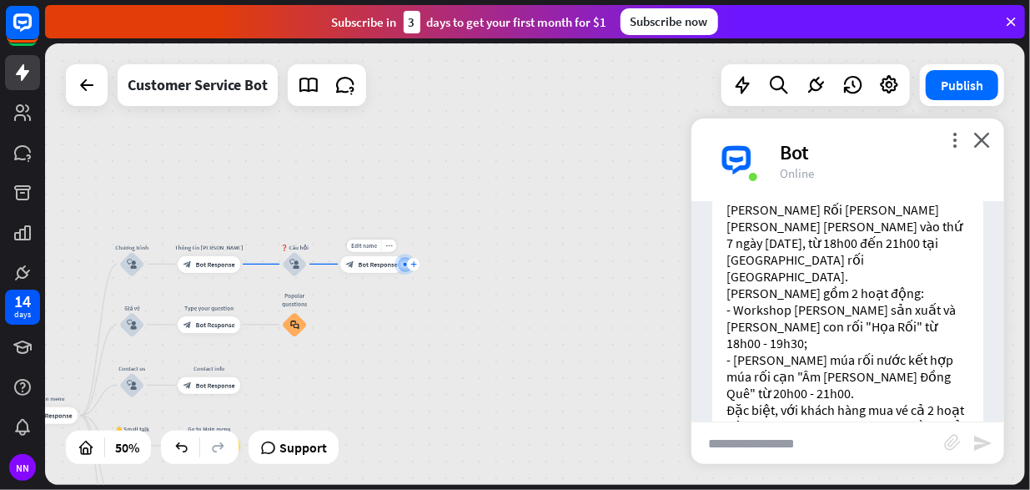
click at [417, 262] on div "plus" at bounding box center [413, 264] width 13 height 13
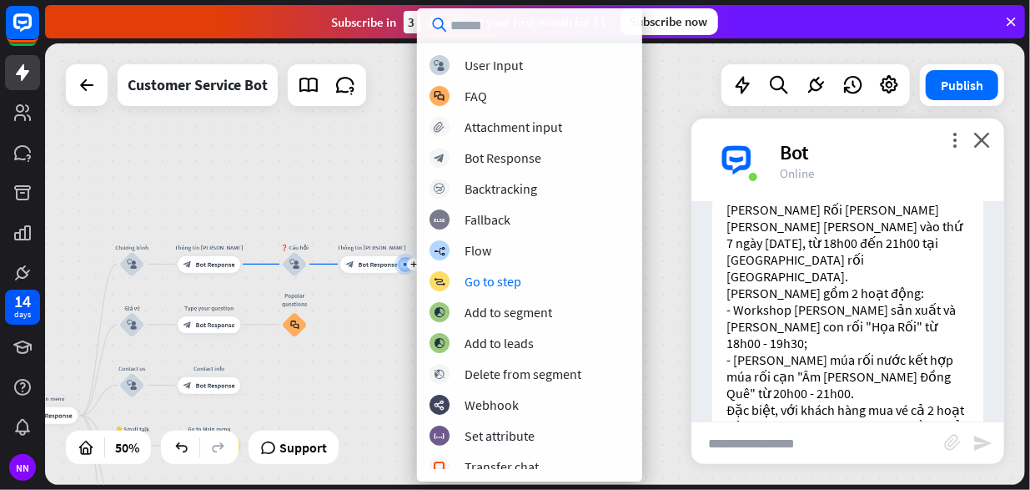
click at [785, 276] on div "[PERSON_NAME] Rối [PERSON_NAME] [PERSON_NAME] [PERSON_NAME] vào thứ 7 ngày [DAT…" at bounding box center [847, 368] width 271 height 359
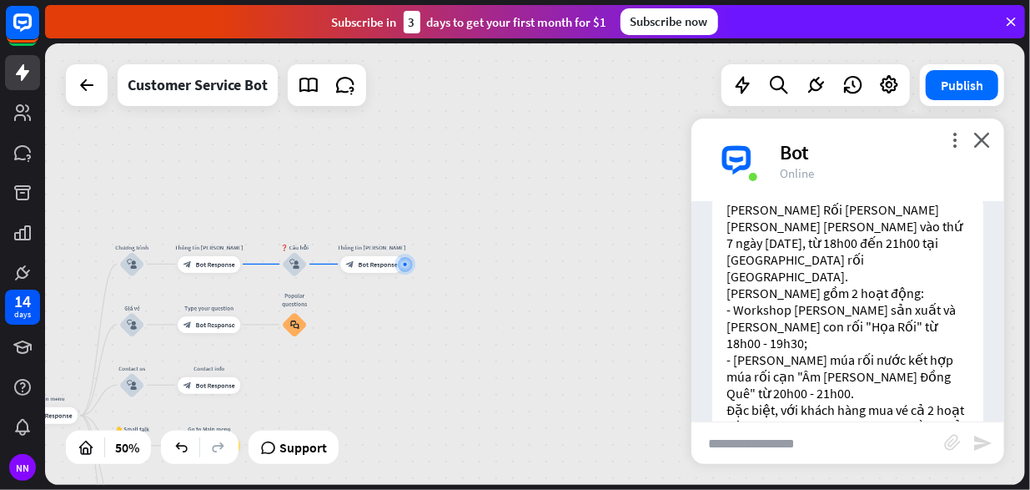
scroll to position [359, 0]
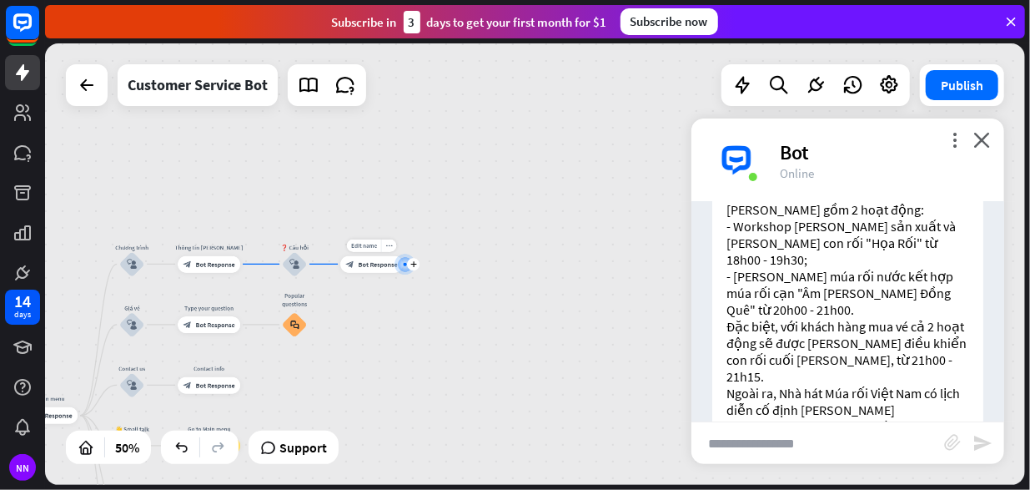
click at [365, 273] on div "Edit name more_horiz plus block_bot_response Bot Response" at bounding box center [371, 264] width 63 height 17
click at [372, 267] on span "Bot Response" at bounding box center [378, 264] width 39 height 8
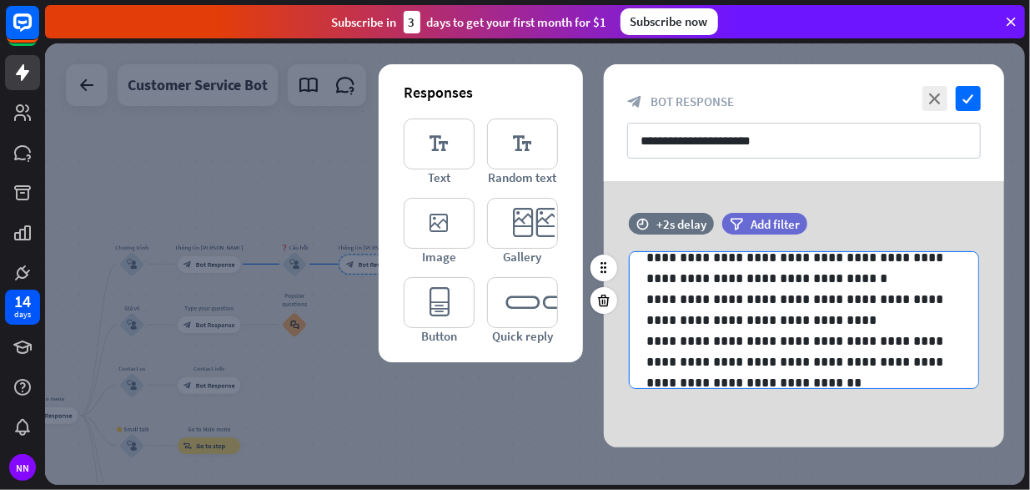
scroll to position [167, 0]
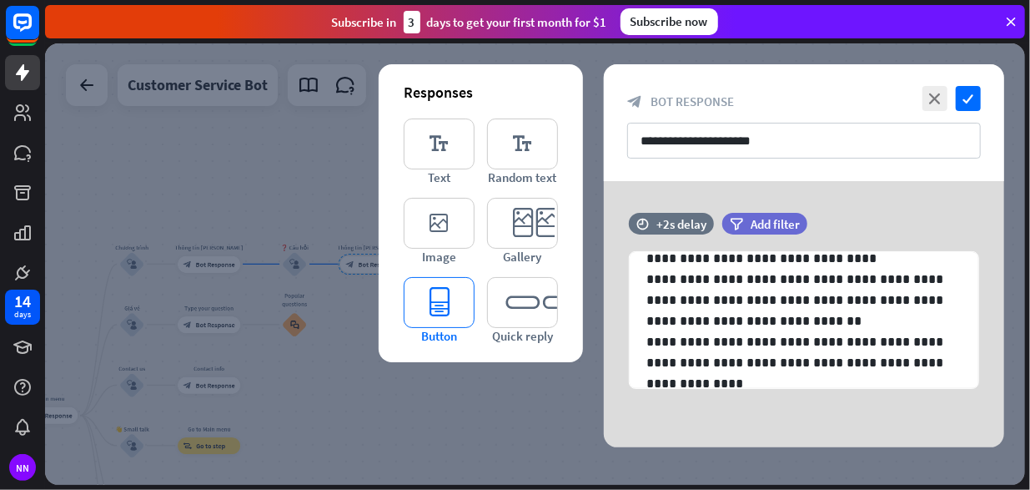
click at [447, 308] on icon "editor_button" at bounding box center [439, 302] width 71 height 51
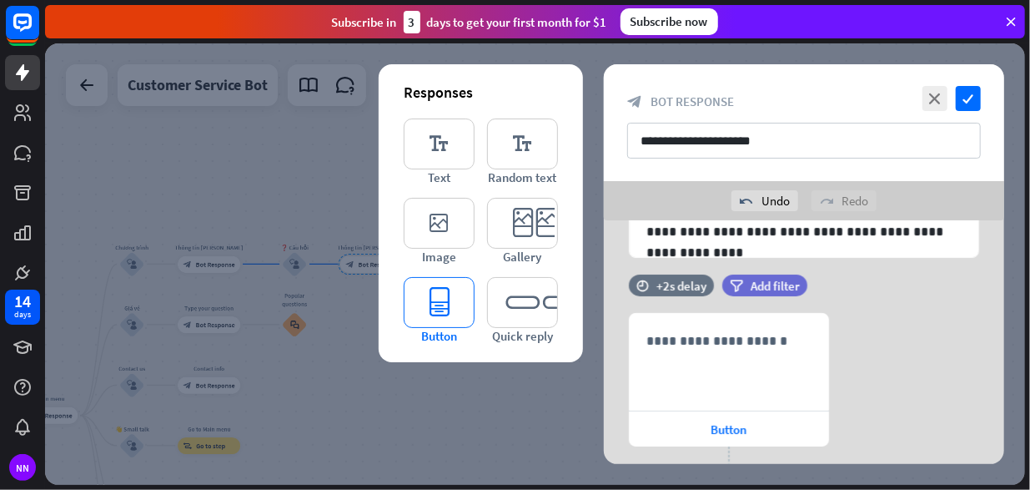
scroll to position [224, 0]
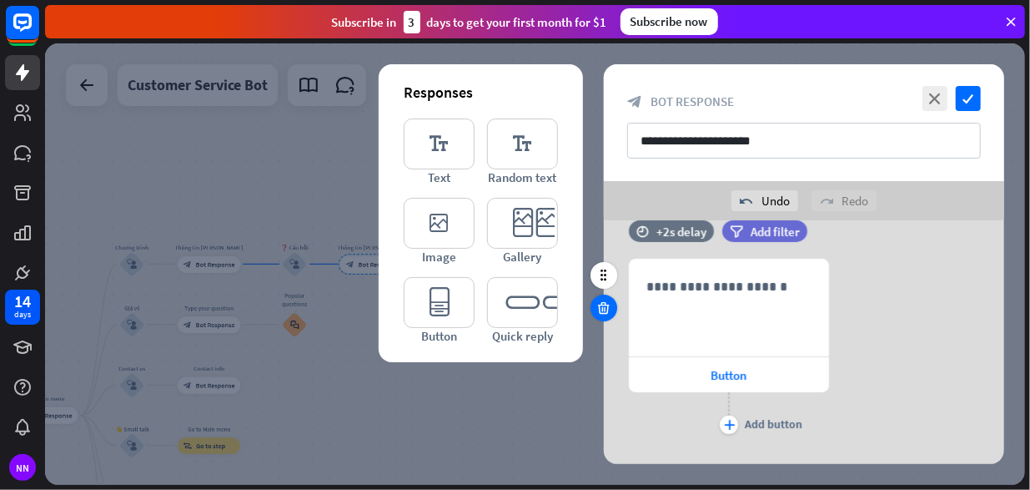
click at [608, 309] on icon at bounding box center [604, 307] width 16 height 15
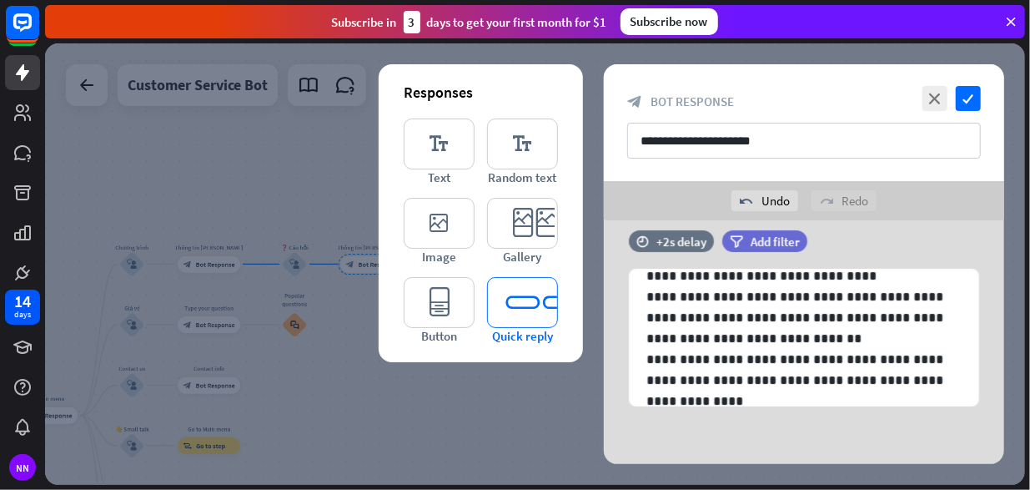
click at [518, 311] on icon "editor_quick_replies" at bounding box center [522, 302] width 71 height 51
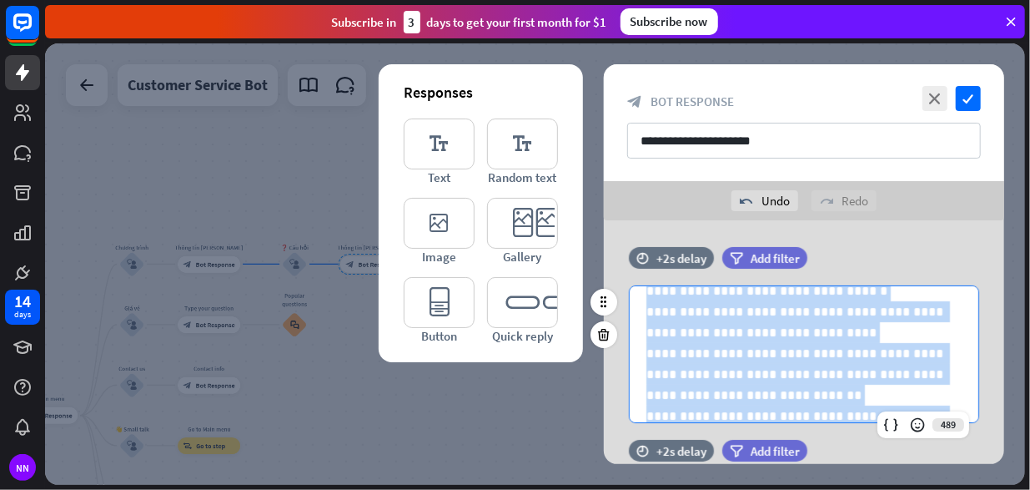
scroll to position [0, 0]
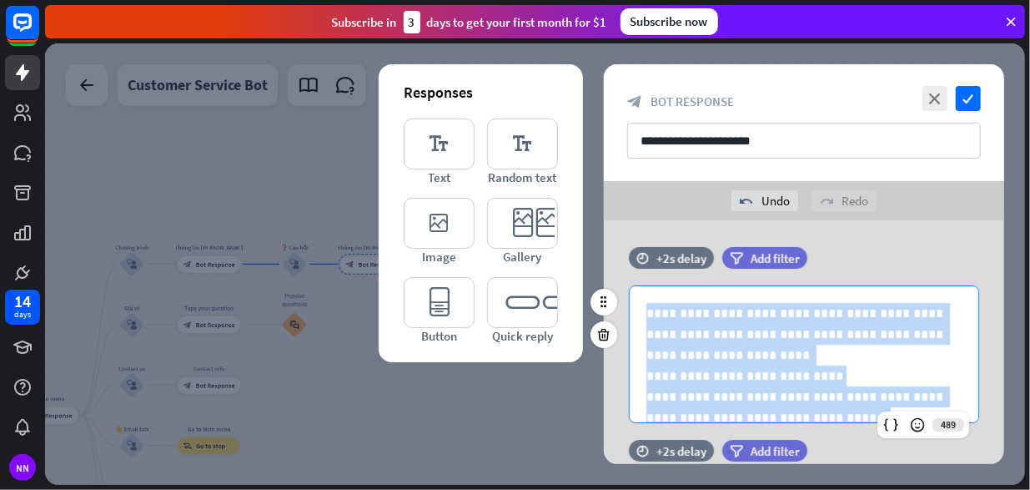
drag, startPoint x: 699, startPoint y: 408, endPoint x: 619, endPoint y: 272, distance: 157.8
click at [619, 272] on div "**********" at bounding box center [804, 343] width 400 height 193
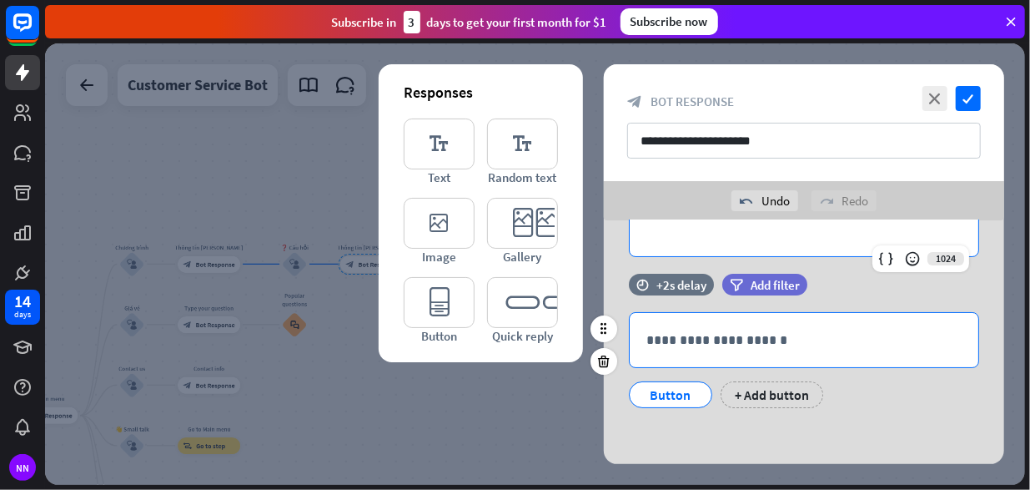
scroll to position [90, 0]
click at [706, 348] on p "**********" at bounding box center [803, 339] width 315 height 21
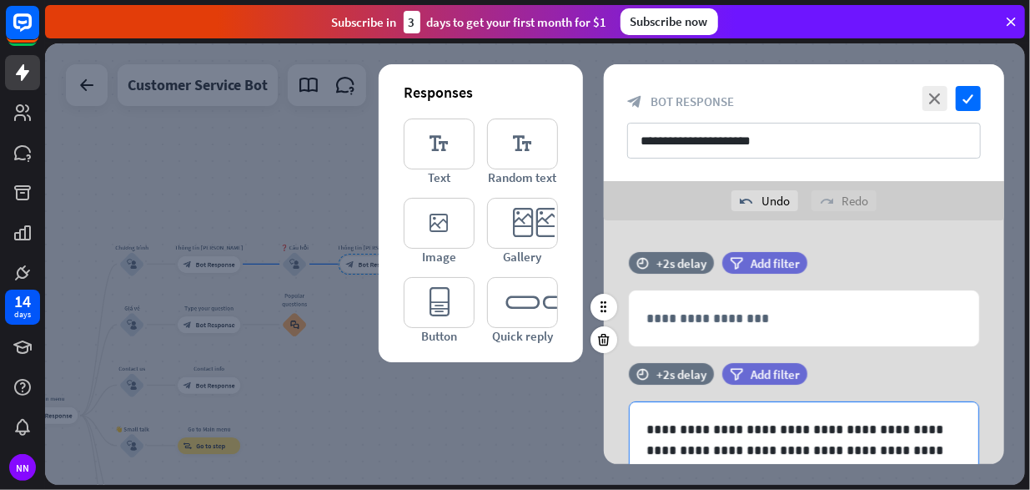
scroll to position [0, 0]
click at [606, 335] on icon at bounding box center [604, 339] width 16 height 15
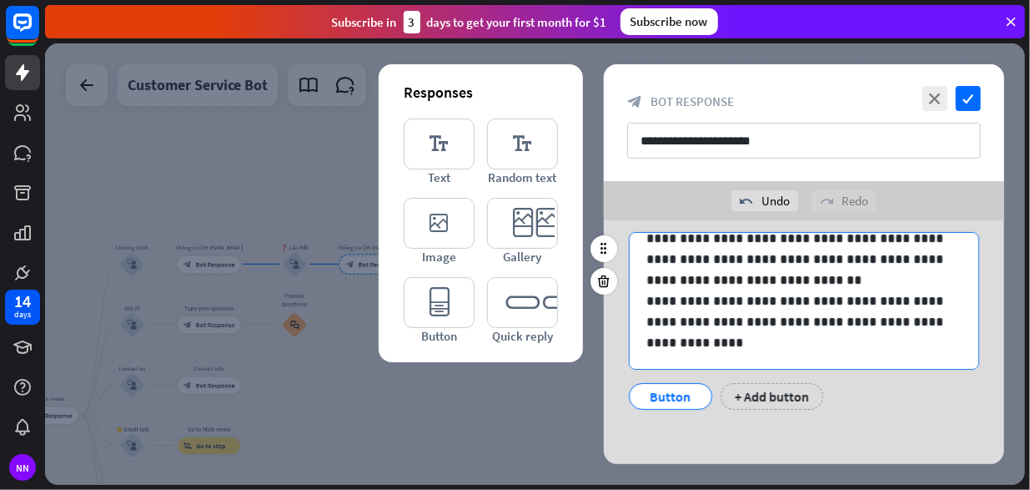
scroll to position [62, 0]
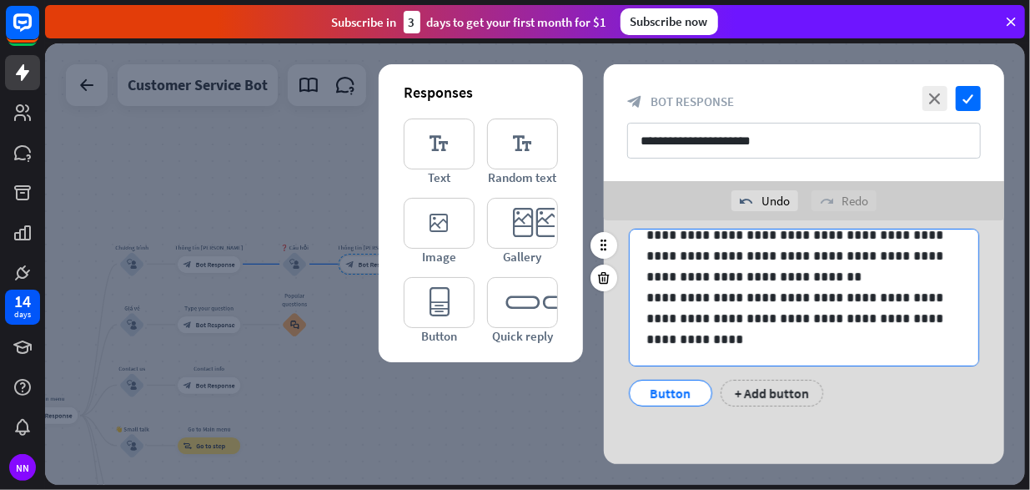
click at [722, 345] on p "**********" at bounding box center [797, 318] width 303 height 63
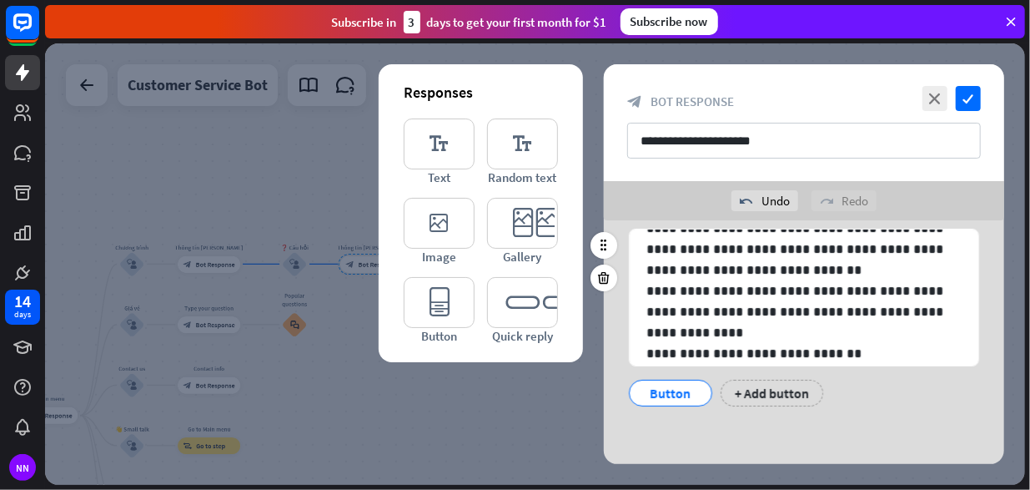
click at [693, 390] on div "Button" at bounding box center [670, 392] width 55 height 25
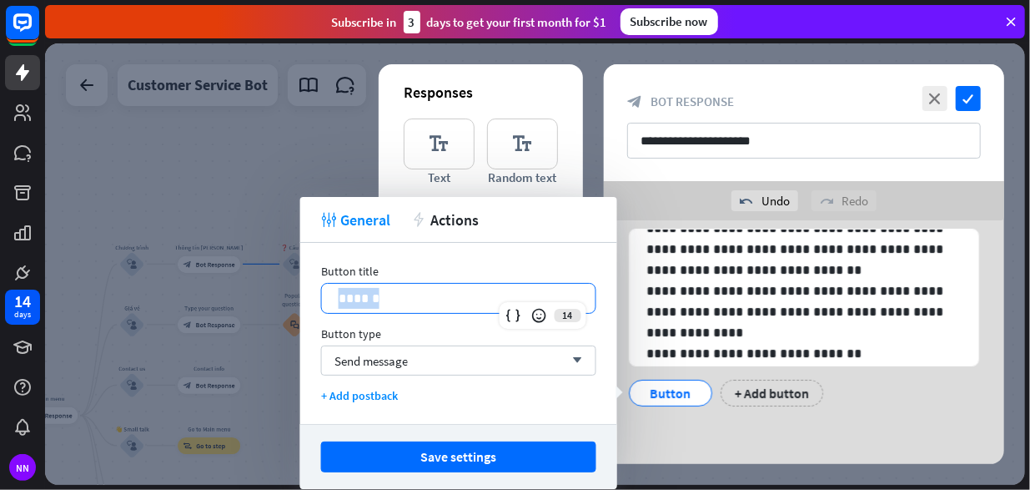
drag, startPoint x: 442, startPoint y: 298, endPoint x: 314, endPoint y: 275, distance: 130.4
click at [314, 275] on div "Button title 14 ****** Button type Send message arrow_down + Add postback" at bounding box center [458, 333] width 317 height 181
click at [809, 392] on div "+ Add button" at bounding box center [775, 393] width 103 height 27
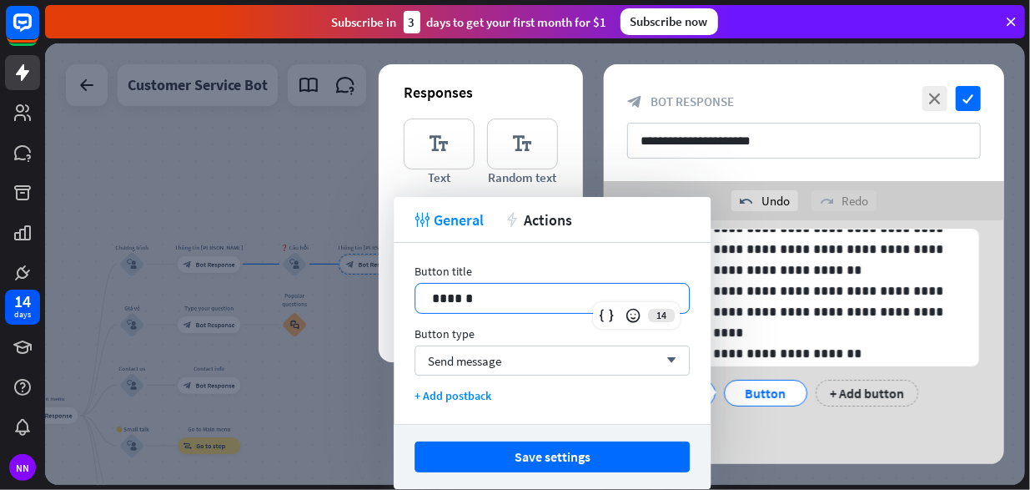
drag, startPoint x: 576, startPoint y: 293, endPoint x: 262, endPoint y: 269, distance: 314.6
click at [262, 269] on body "14 days NN close Product Help First steps Get started with ChatBot Help Center …" at bounding box center [515, 245] width 1030 height 490
click at [859, 413] on div "**********" at bounding box center [804, 306] width 400 height 233
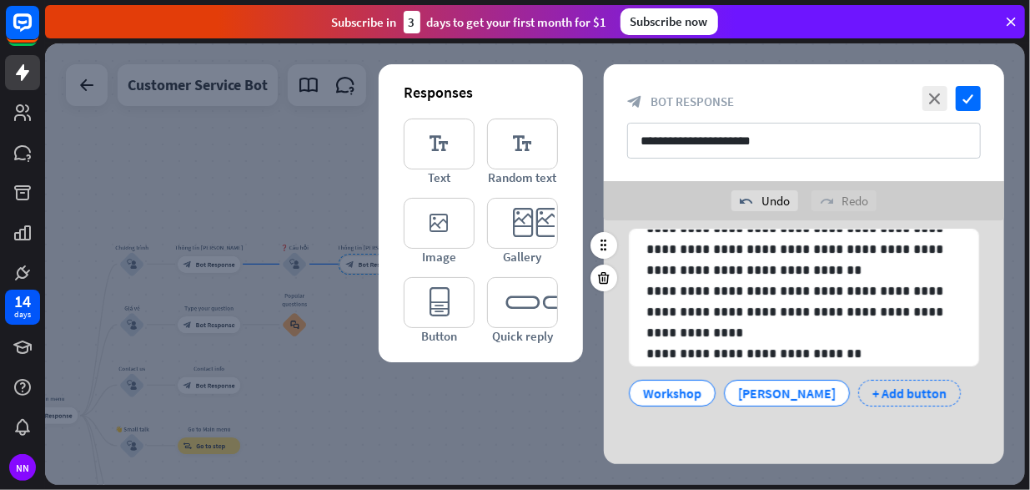
click at [869, 394] on div "+ Add button" at bounding box center [909, 393] width 103 height 27
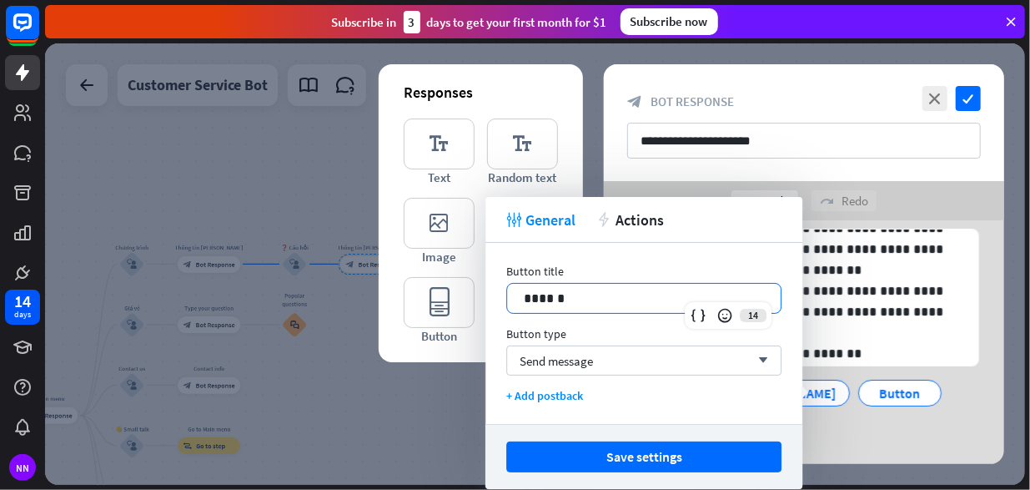
drag, startPoint x: 611, startPoint y: 294, endPoint x: 475, endPoint y: 286, distance: 137.0
click at [475, 286] on body "14 days NN close Product Help First steps Get started with ChatBot Help Center …" at bounding box center [515, 245] width 1030 height 490
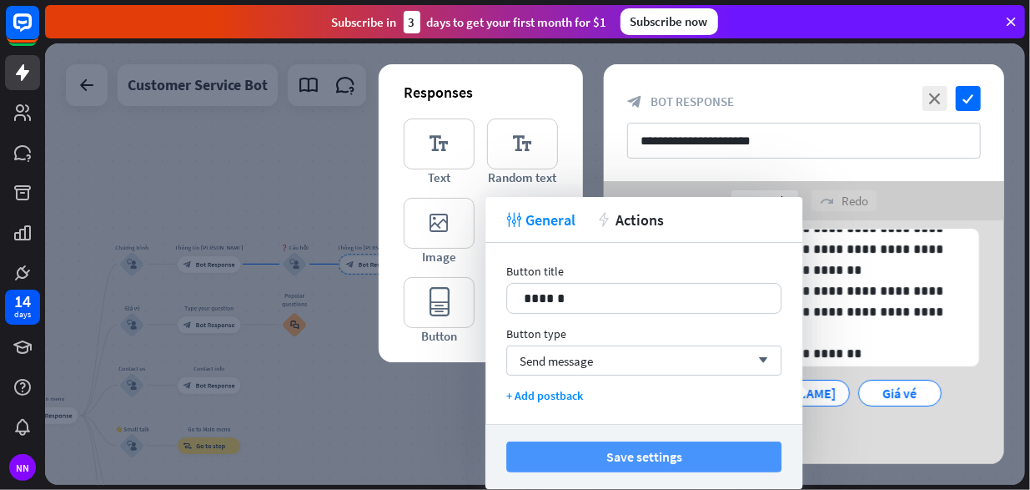
click at [607, 458] on button "Save settings" at bounding box center [643, 456] width 275 height 31
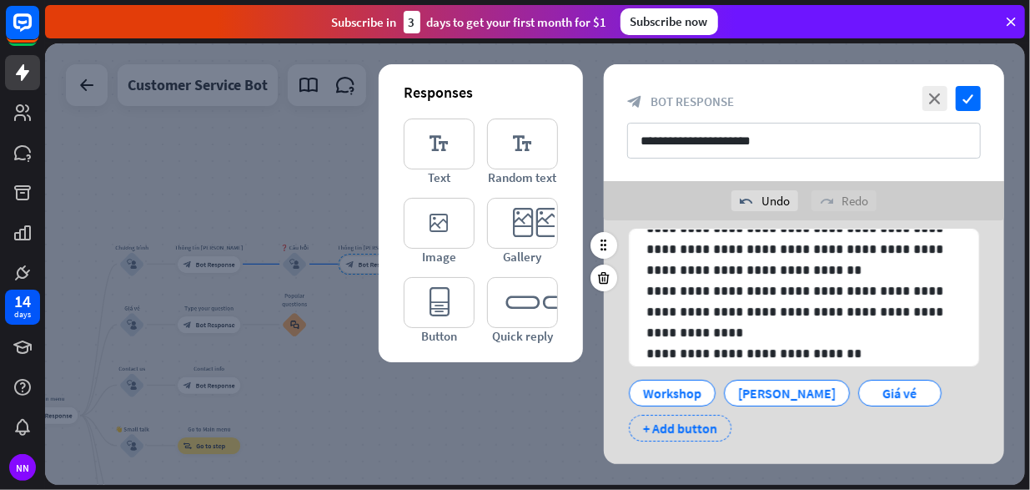
click at [672, 440] on div "+ Add button" at bounding box center [680, 428] width 103 height 27
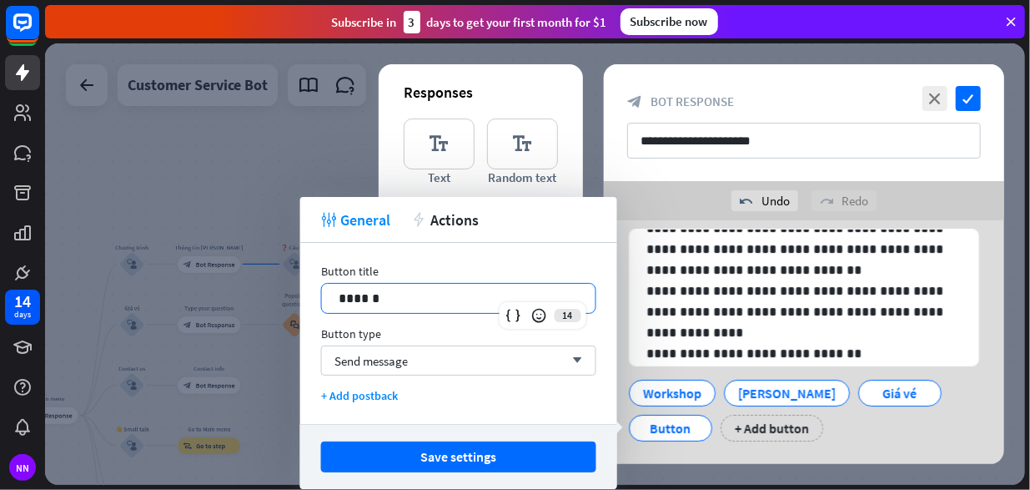
drag, startPoint x: 429, startPoint y: 296, endPoint x: 287, endPoint y: 294, distance: 141.8
click at [287, 294] on body "14 days NN close Product Help First steps Get started with ChatBot Help Center …" at bounding box center [515, 245] width 1030 height 490
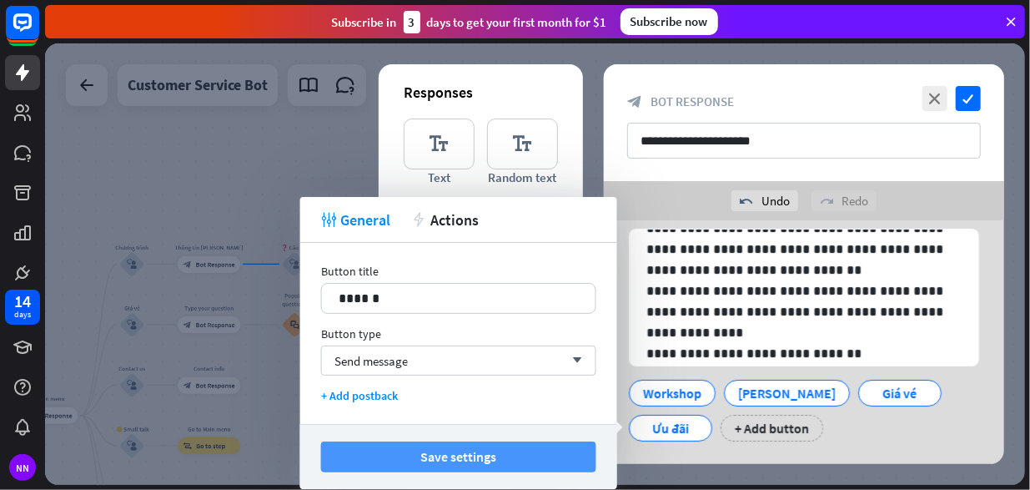
click at [410, 454] on button "Save settings" at bounding box center [458, 456] width 275 height 31
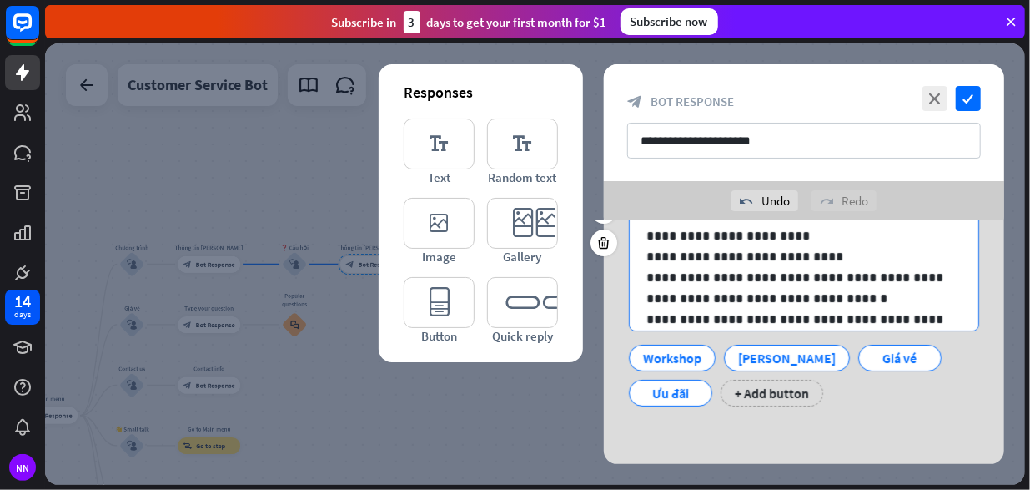
scroll to position [0, 0]
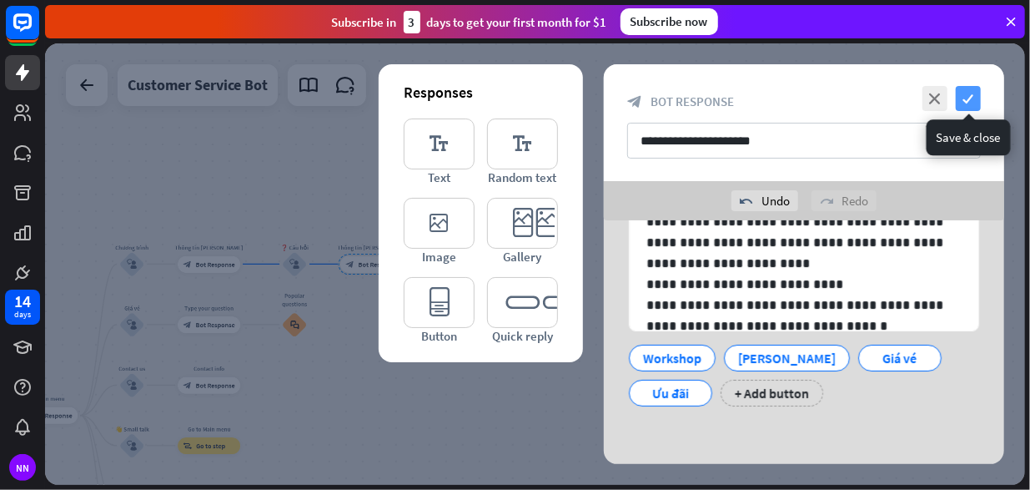
click at [961, 93] on icon "check" at bounding box center [968, 98] width 25 height 25
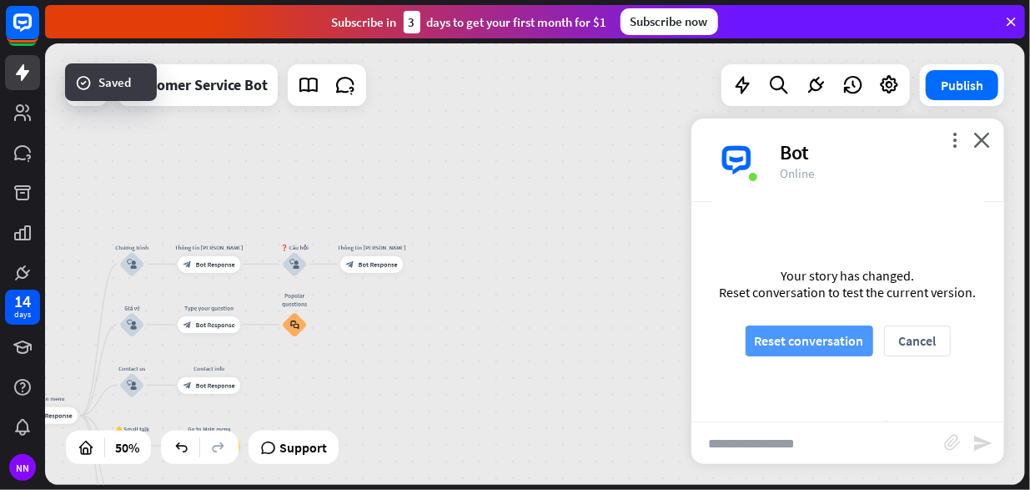
click at [790, 341] on button "Reset conversation" at bounding box center [810, 340] width 128 height 31
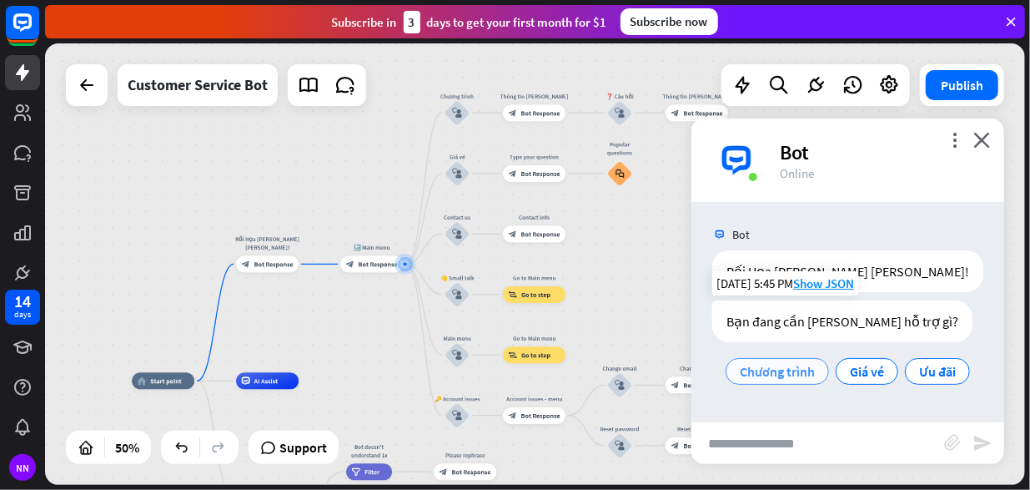
click at [770, 368] on span "Chương trình" at bounding box center [777, 371] width 75 height 17
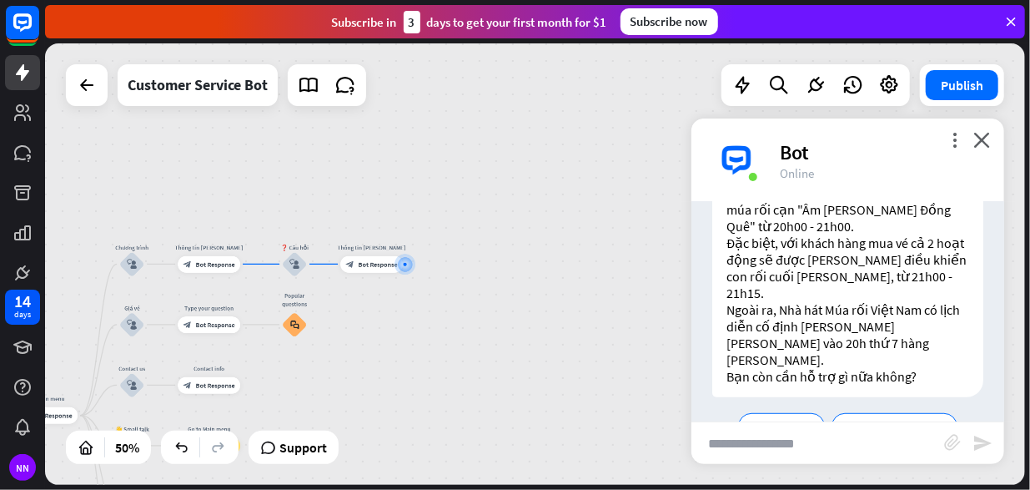
scroll to position [455, 0]
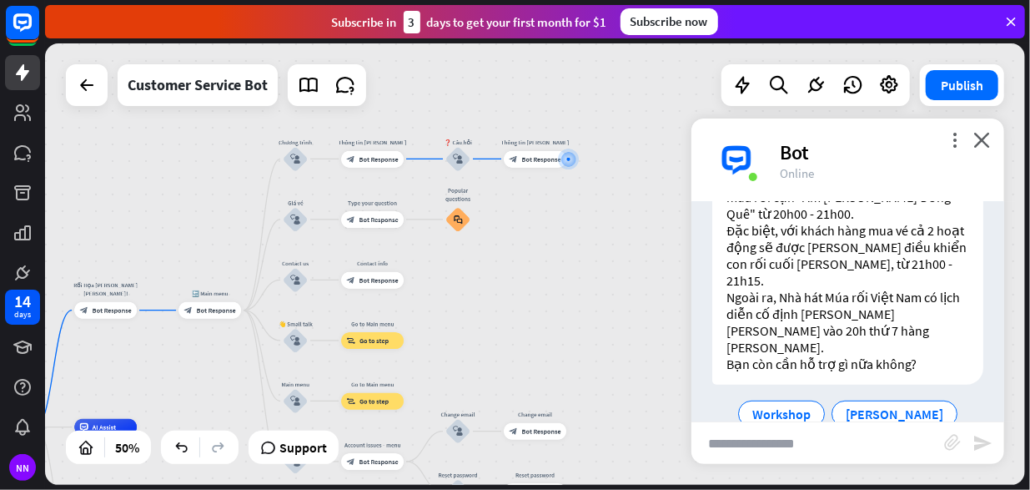
drag, startPoint x: 421, startPoint y: 330, endPoint x: 585, endPoint y: 224, distance: 194.4
click at [585, 224] on div "home_2 Start point Rối Họa [PERSON_NAME] [PERSON_NAME]! block_bot_response Bot …" at bounding box center [535, 263] width 980 height 441
drag, startPoint x: 560, startPoint y: 328, endPoint x: 398, endPoint y: 355, distance: 164.0
click at [398, 355] on div "home_2 Start point Rối Họa [PERSON_NAME] [PERSON_NAME]! block_bot_response Bot …" at bounding box center [535, 263] width 980 height 441
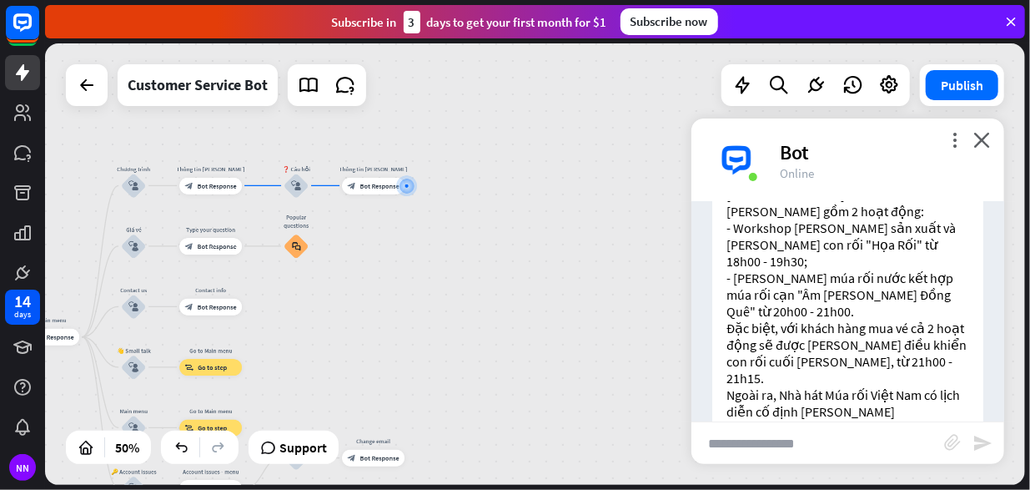
scroll to position [371, 0]
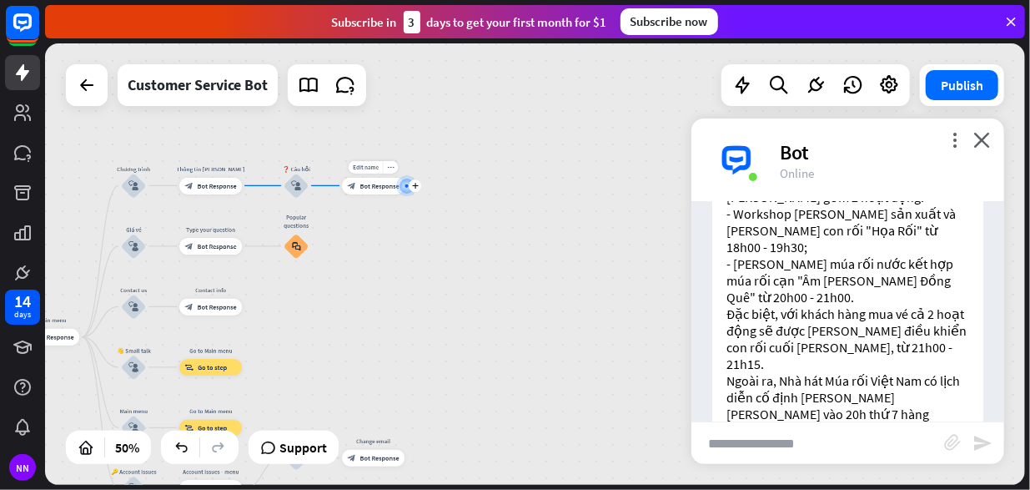
click at [377, 189] on span "Bot Response" at bounding box center [379, 186] width 39 height 8
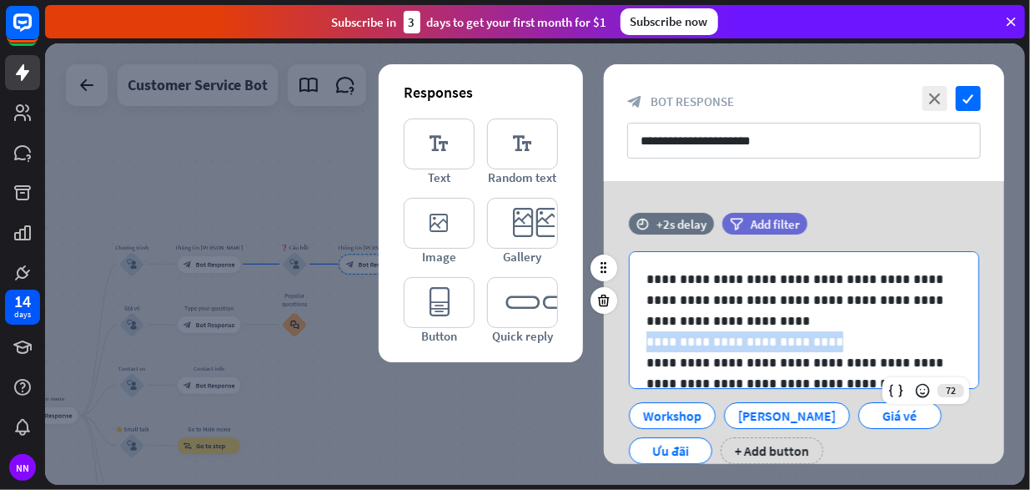
drag, startPoint x: 646, startPoint y: 335, endPoint x: 823, endPoint y: 339, distance: 176.9
click at [823, 339] on div "**********" at bounding box center [804, 425] width 349 height 346
click at [898, 386] on icon at bounding box center [896, 390] width 17 height 17
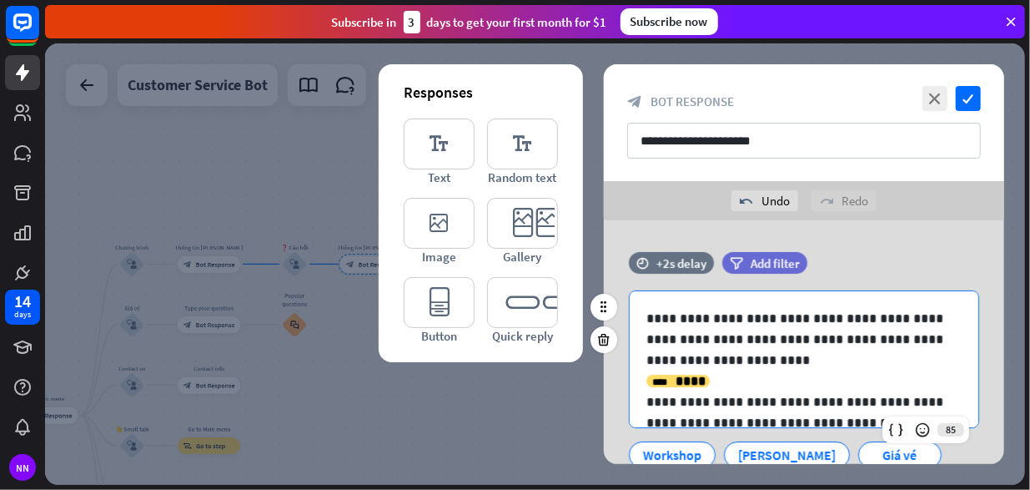
click at [889, 367] on p "**********" at bounding box center [797, 339] width 303 height 63
click at [747, 385] on p "**********" at bounding box center [797, 380] width 303 height 21
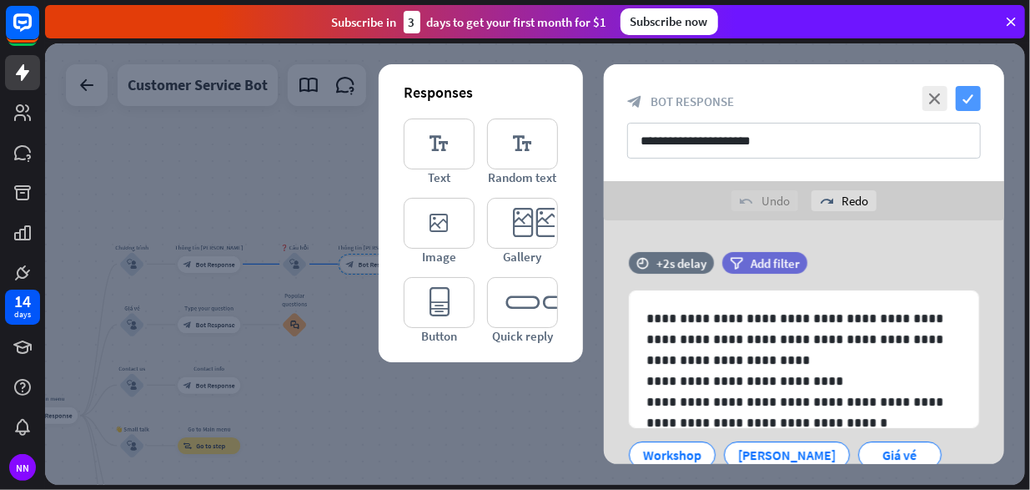
click at [968, 107] on icon "check" at bounding box center [968, 98] width 25 height 25
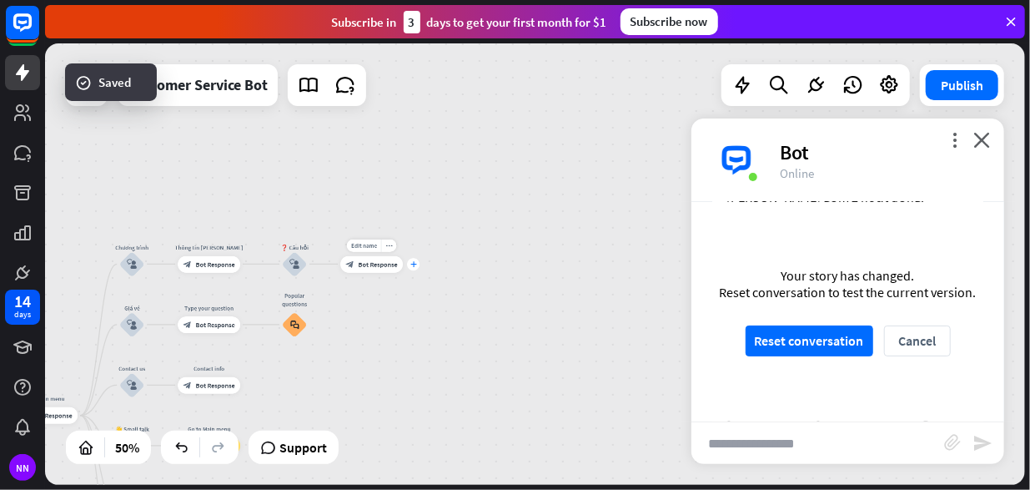
click at [414, 269] on div "plus" at bounding box center [413, 264] width 13 height 13
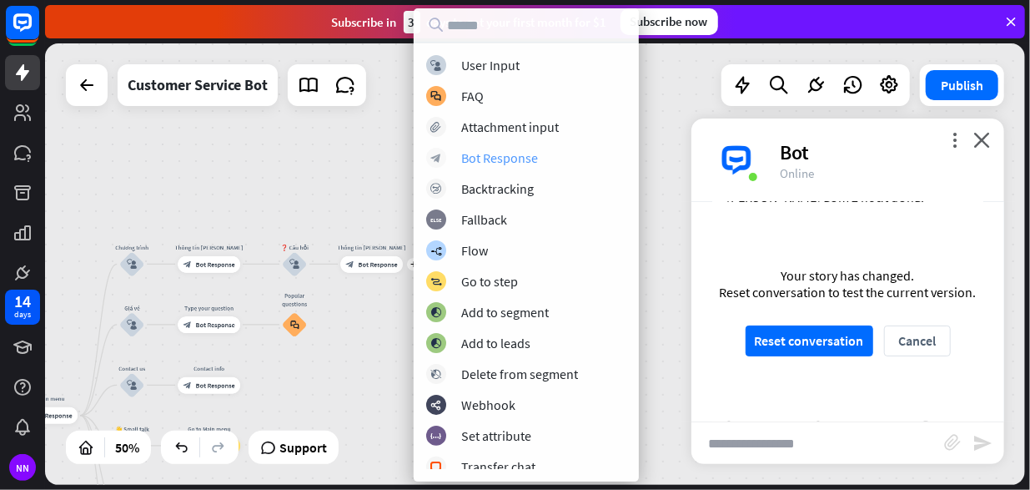
click at [576, 160] on div "block_bot_response Bot Response" at bounding box center [526, 158] width 200 height 20
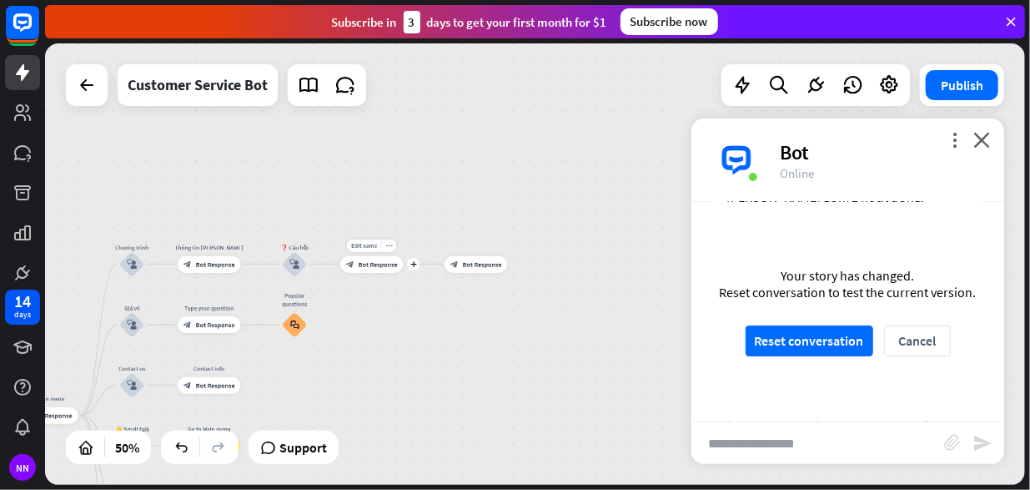
click at [384, 266] on span "Bot Response" at bounding box center [378, 264] width 39 height 8
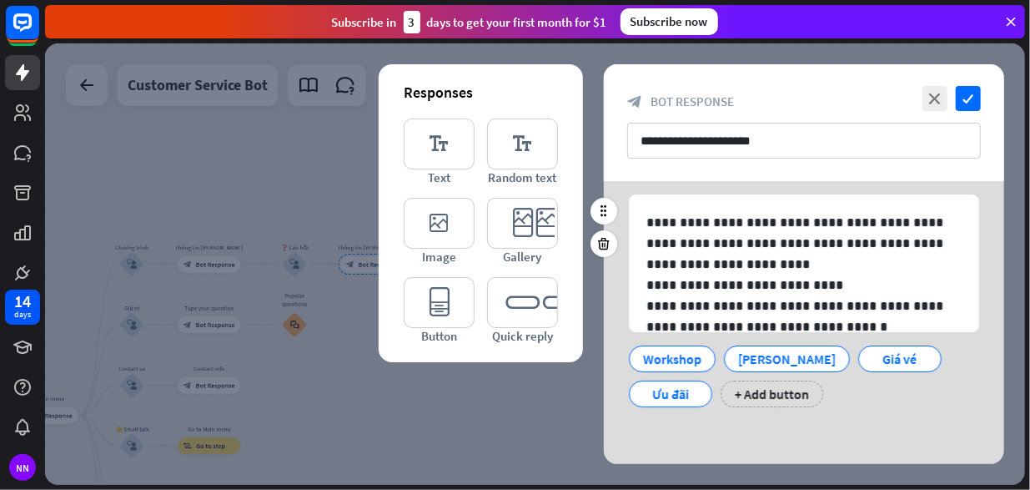
scroll to position [58, 0]
click at [526, 388] on div at bounding box center [535, 263] width 980 height 441
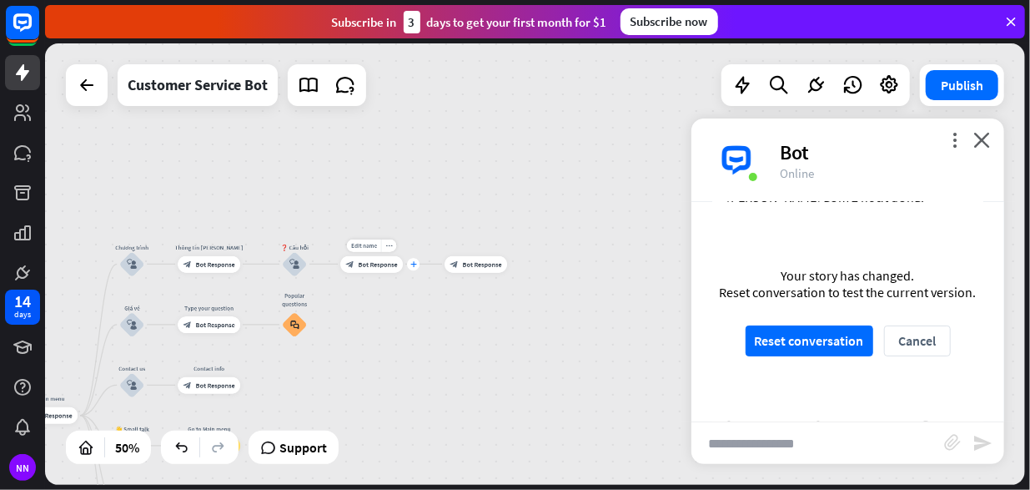
click at [412, 266] on icon "plus" at bounding box center [413, 264] width 7 height 6
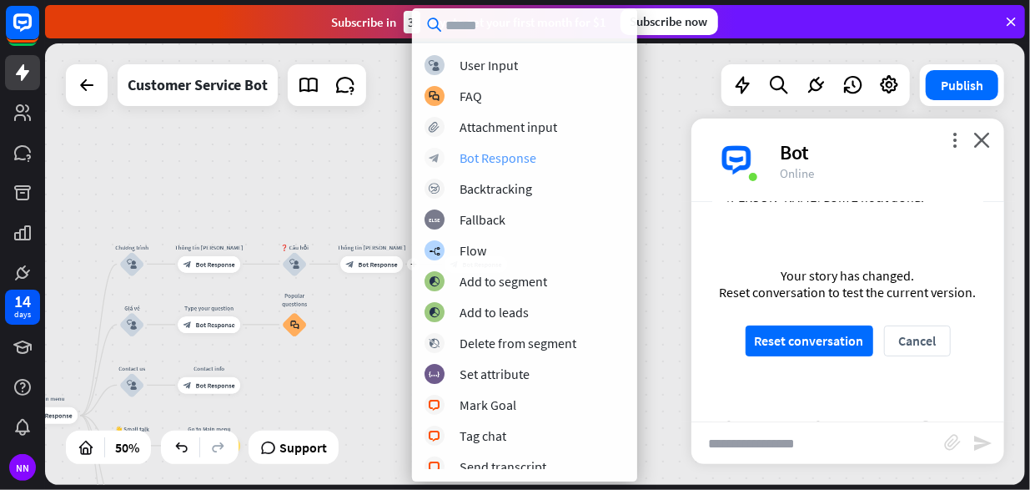
click at [548, 161] on div "block_bot_response Bot Response" at bounding box center [525, 158] width 200 height 20
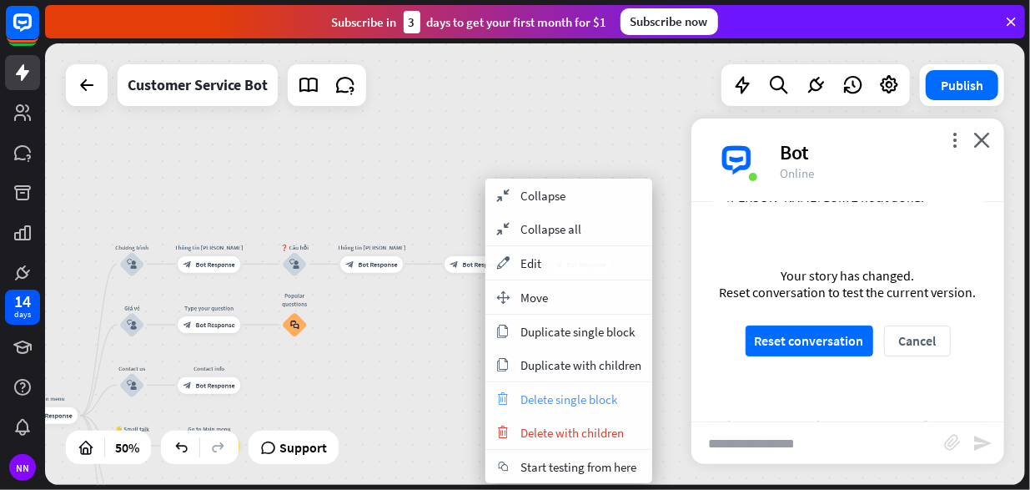
click at [549, 401] on span "Delete single block" at bounding box center [569, 399] width 97 height 16
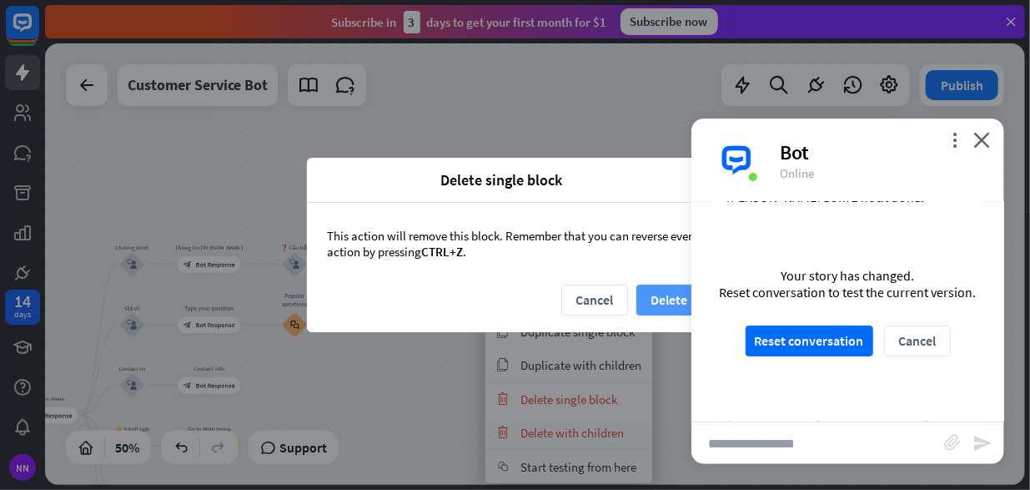
click at [674, 300] on button "Delete" at bounding box center [669, 299] width 67 height 31
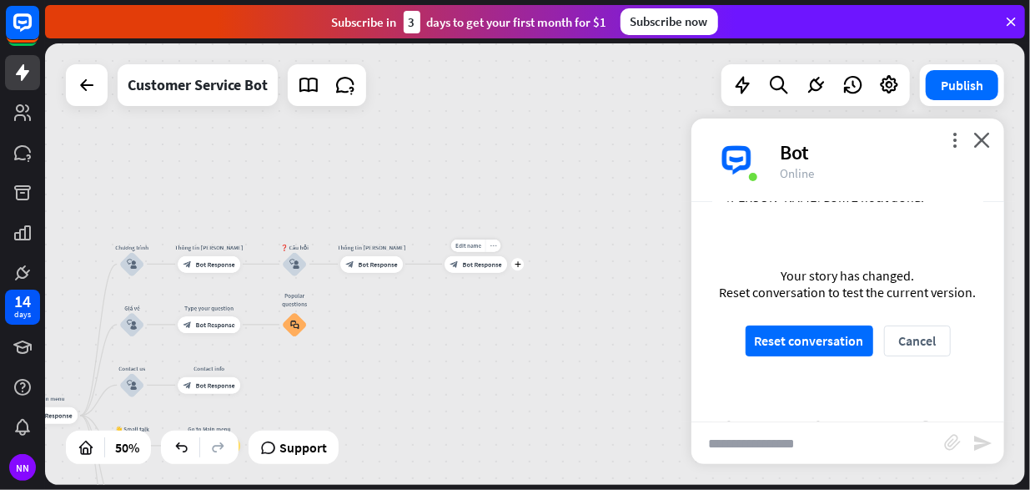
click at [497, 241] on div "more_horiz" at bounding box center [493, 245] width 16 height 13
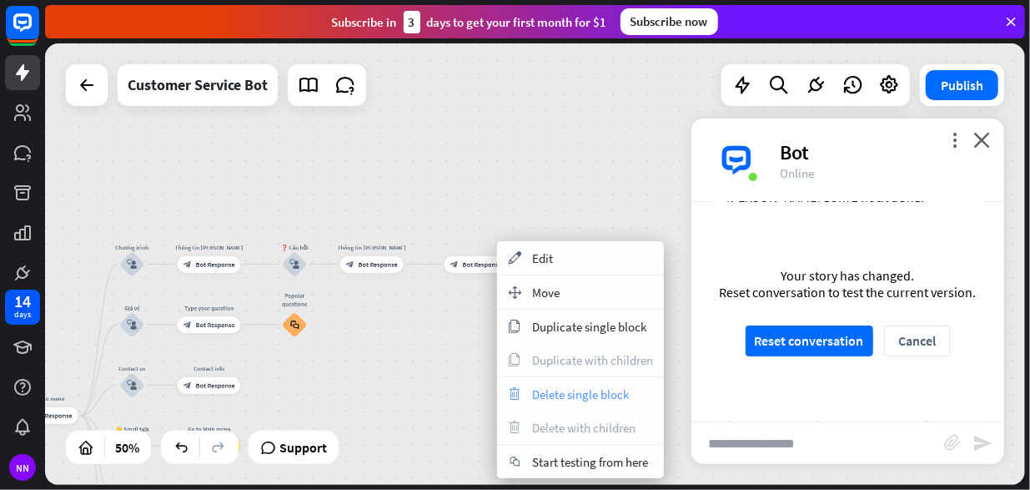
click at [547, 397] on span "Delete single block" at bounding box center [580, 394] width 97 height 16
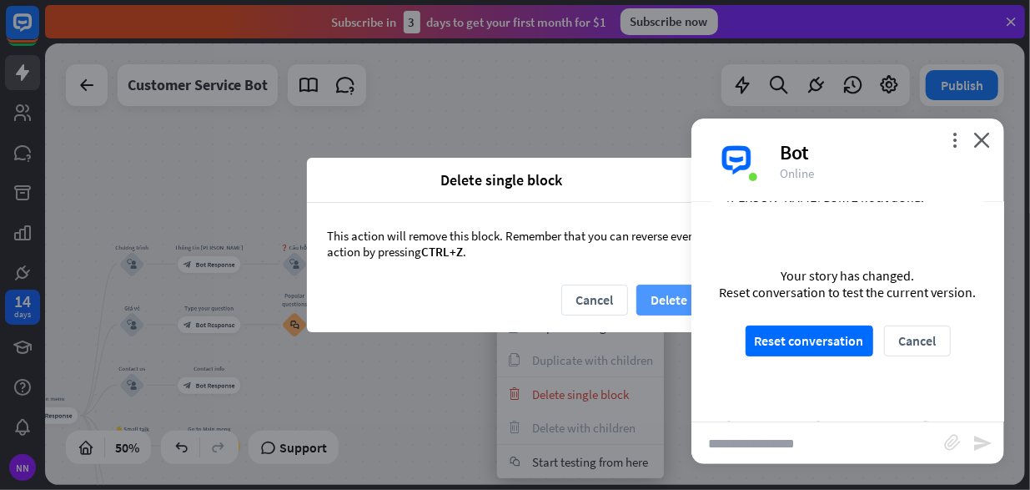
click at [664, 292] on button "Delete" at bounding box center [669, 299] width 67 height 31
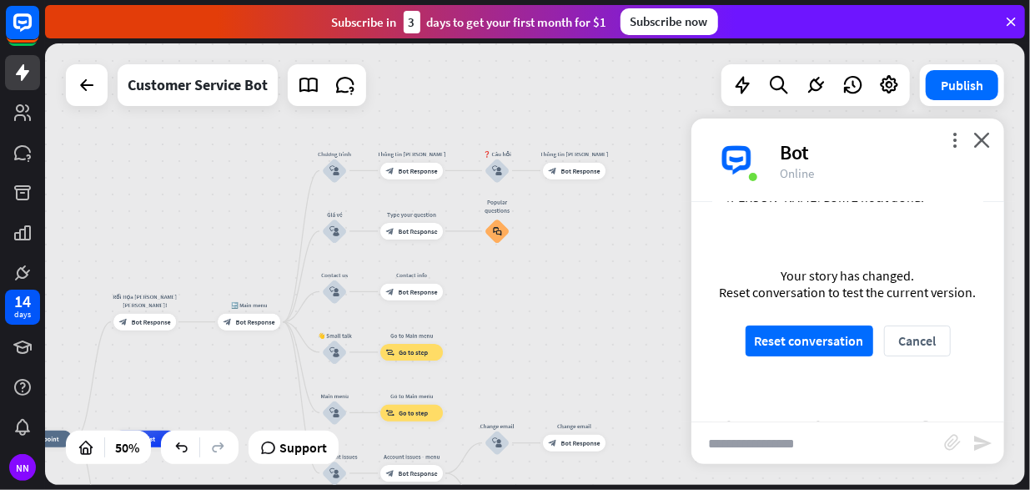
drag, startPoint x: 364, startPoint y: 351, endPoint x: 567, endPoint y: 258, distance: 224.0
click at [567, 258] on div "home_2 Start point Rối Họa [PERSON_NAME] [PERSON_NAME]! block_bot_response Bot …" at bounding box center [535, 263] width 980 height 441
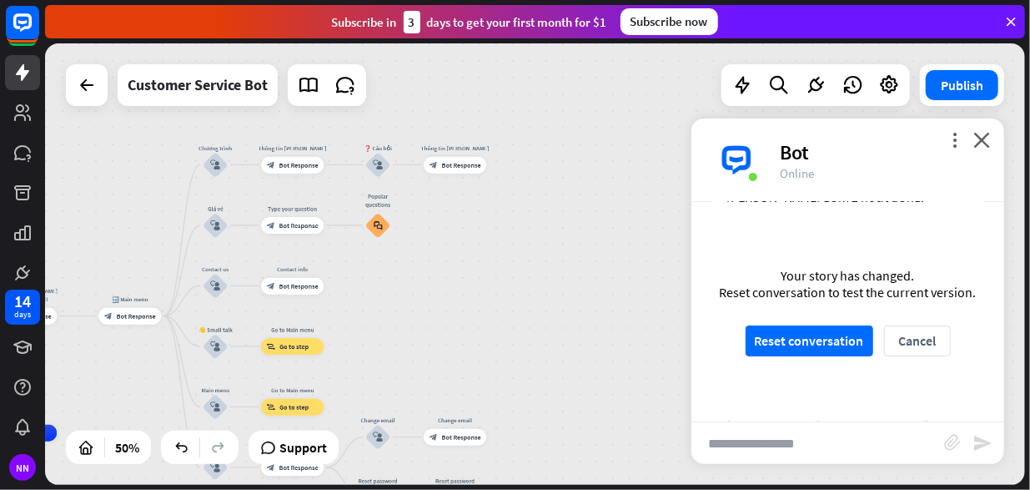
drag, startPoint x: 559, startPoint y: 304, endPoint x: 439, endPoint y: 299, distance: 120.3
click at [439, 299] on div "home_2 Start point Rối Họa [PERSON_NAME] [PERSON_NAME]! block_bot_response Bot …" at bounding box center [535, 263] width 980 height 441
click at [852, 355] on button "Reset conversation" at bounding box center [810, 340] width 128 height 31
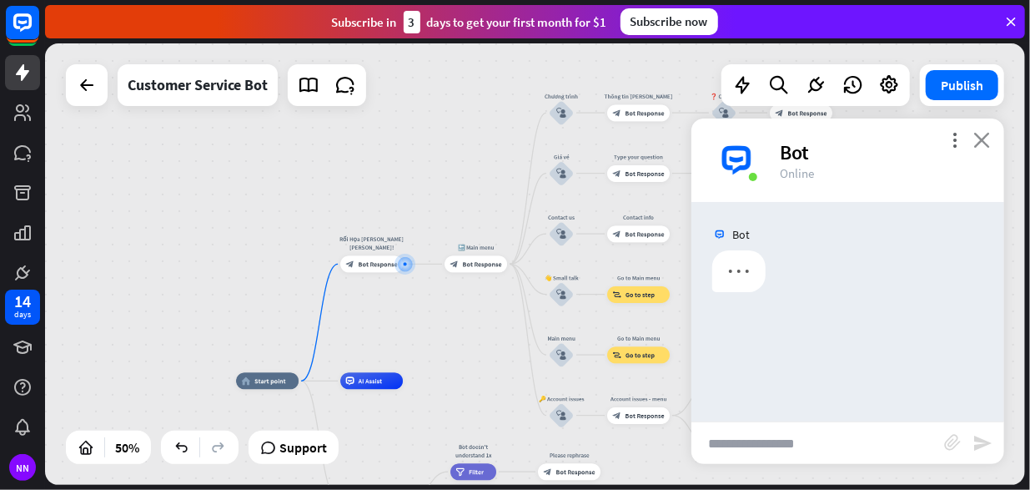
click at [988, 138] on icon "close" at bounding box center [981, 140] width 17 height 16
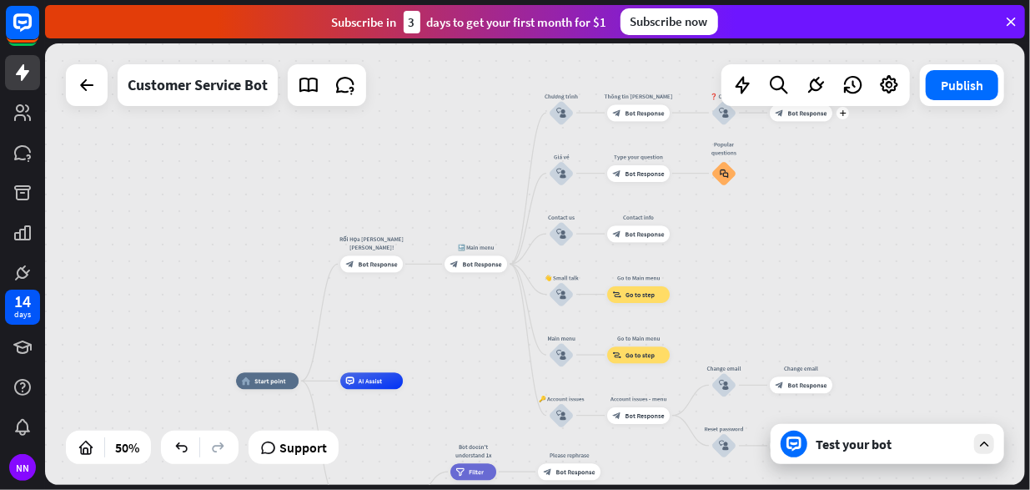
click at [796, 121] on div "Edit name more_horiz plus Thông tin [PERSON_NAME] block_bot_response Bot Respon…" at bounding box center [801, 112] width 63 height 17
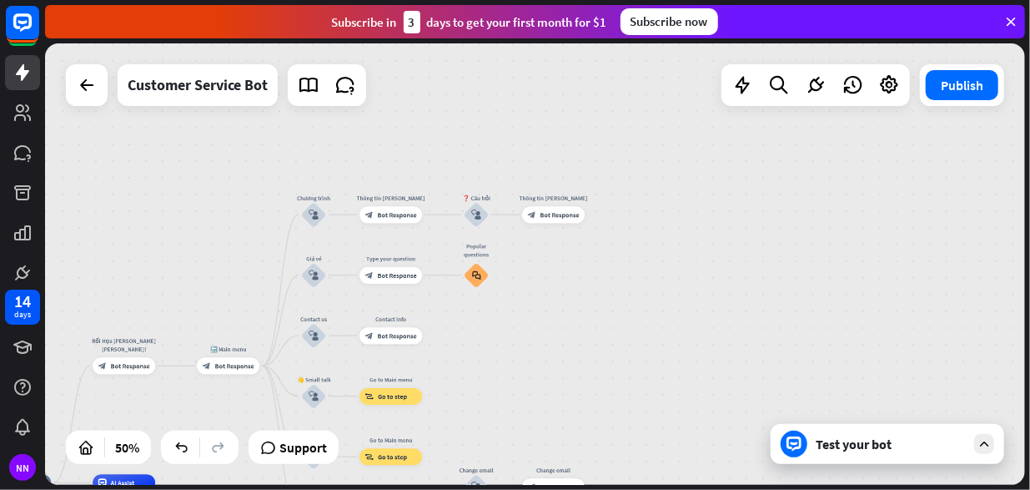
drag, startPoint x: 814, startPoint y: 179, endPoint x: 564, endPoint y: 279, distance: 269.8
click at [565, 279] on div "home_2 Start point Rối Họa [PERSON_NAME] [PERSON_NAME]! block_bot_response Bot …" at bounding box center [535, 263] width 980 height 441
click at [573, 201] on div "more_horiz" at bounding box center [570, 195] width 16 height 13
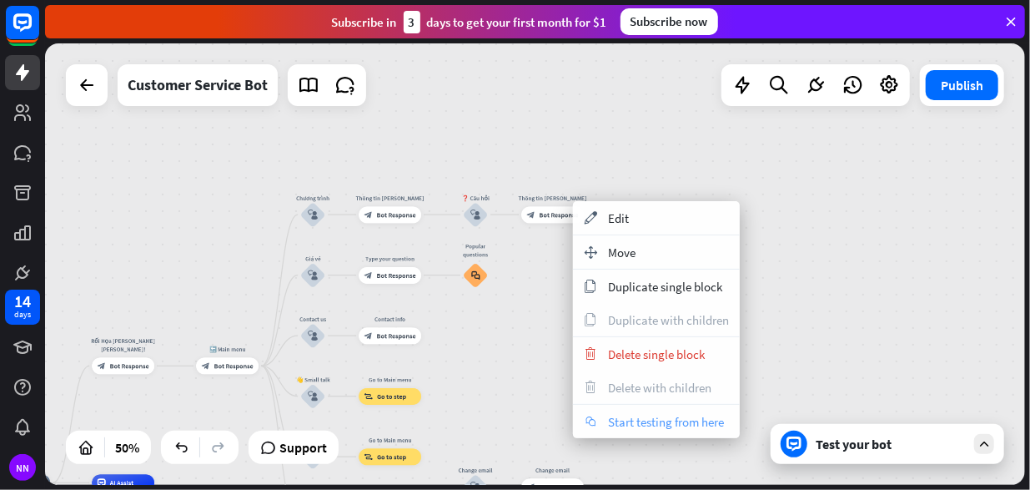
click at [642, 420] on span "Start testing from here" at bounding box center [666, 422] width 116 height 16
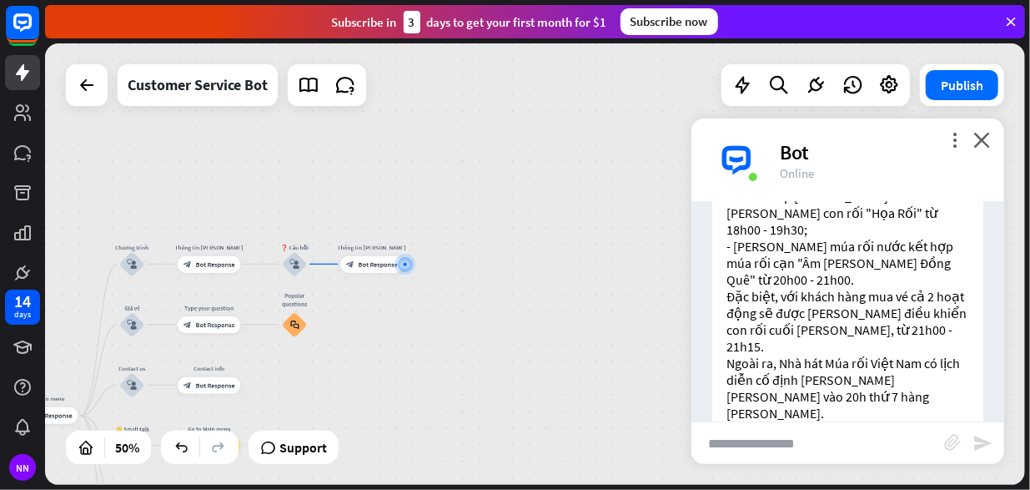
scroll to position [341, 0]
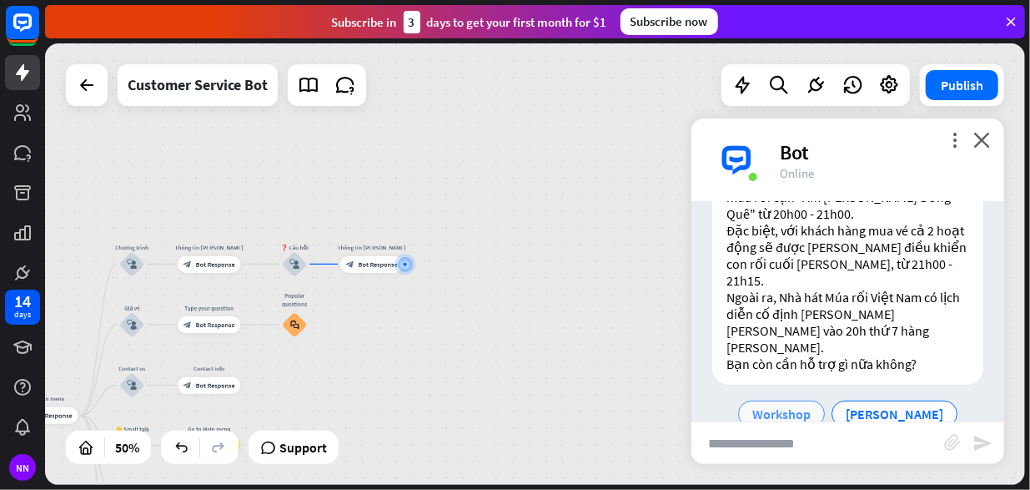
click at [767, 405] on span "Workshop" at bounding box center [781, 413] width 58 height 17
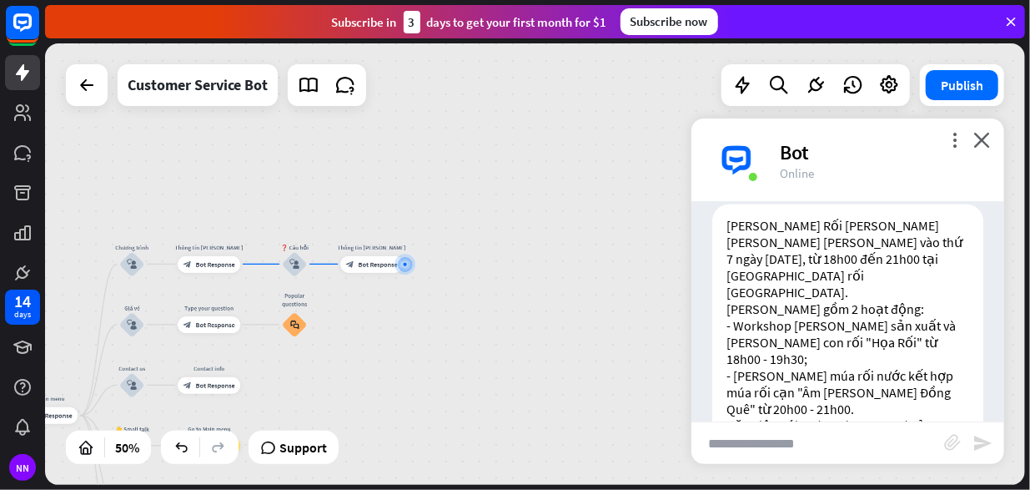
scroll to position [772, 0]
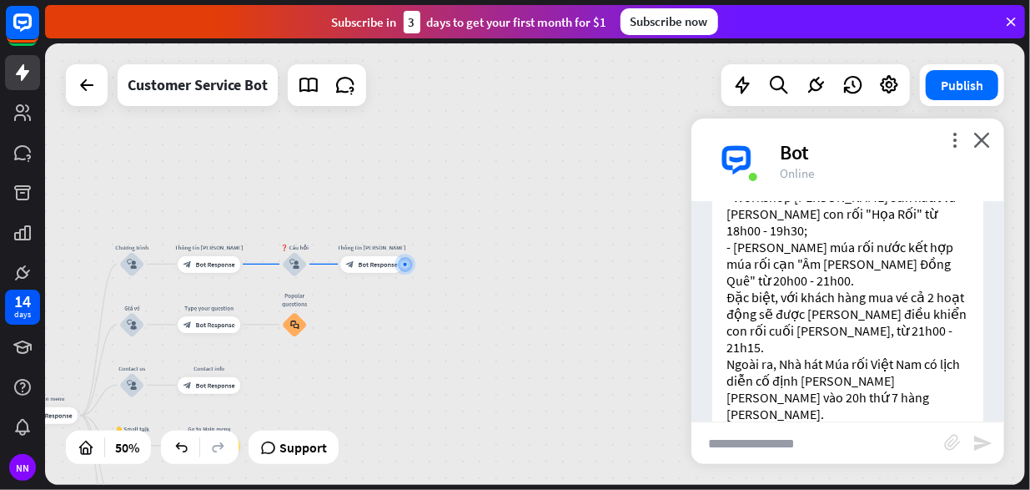
click at [577, 275] on div "home_2 Start point Rối Họa [PERSON_NAME] [PERSON_NAME]! block_bot_response Bot …" at bounding box center [535, 263] width 980 height 441
click at [988, 139] on icon "close" at bounding box center [981, 140] width 17 height 16
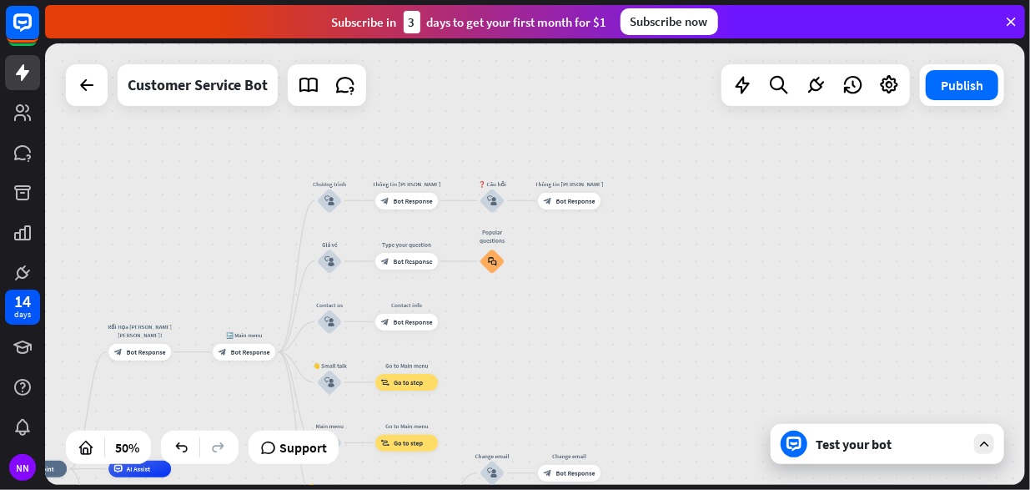
drag, startPoint x: 367, startPoint y: 338, endPoint x: 565, endPoint y: 274, distance: 207.6
click at [565, 274] on div "home_2 Start point Rối Họa [PERSON_NAME] [PERSON_NAME]! block_bot_response Bot …" at bounding box center [535, 263] width 980 height 441
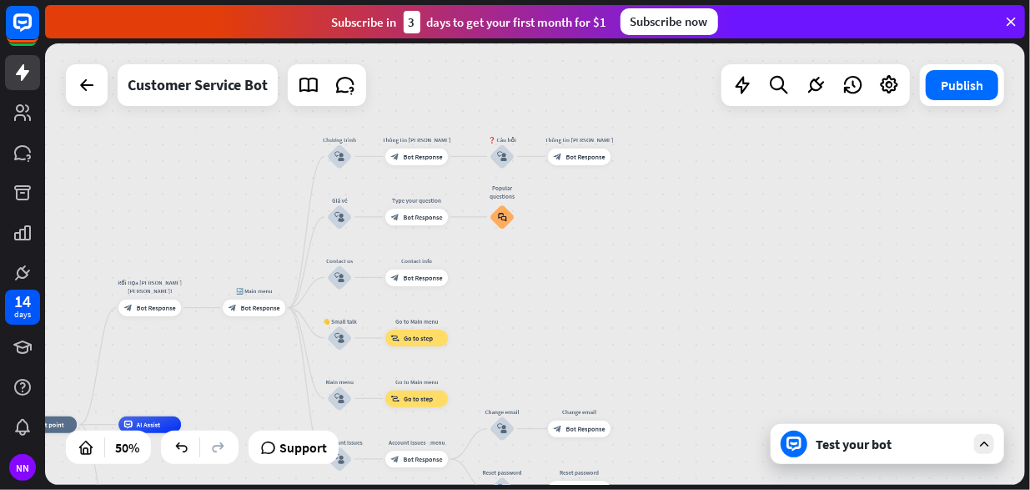
drag, startPoint x: 546, startPoint y: 324, endPoint x: 556, endPoint y: 280, distance: 45.3
click at [556, 280] on div "home_2 Start point Rối Họa [PERSON_NAME] [PERSON_NAME]! block_bot_response Bot …" at bounding box center [535, 263] width 980 height 441
click at [860, 453] on div "Test your bot" at bounding box center [888, 444] width 234 height 40
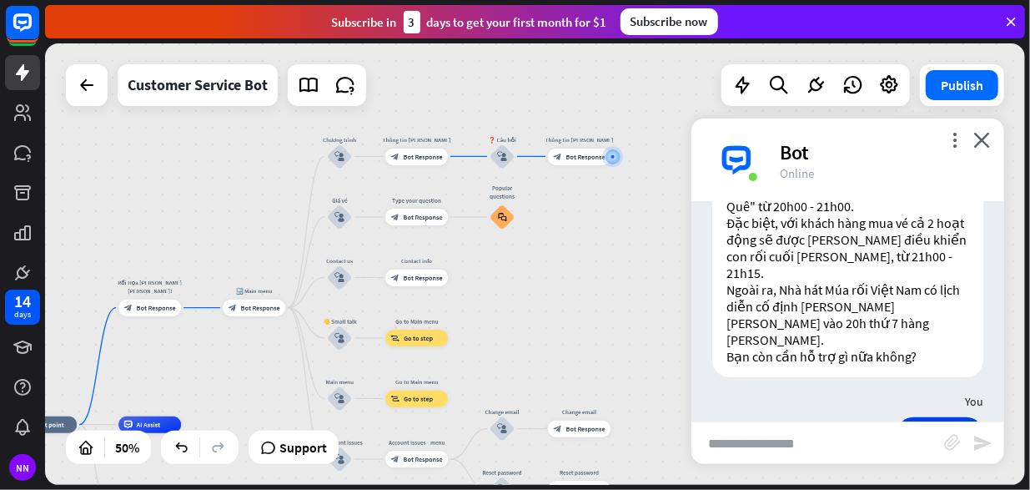
scroll to position [688, 0]
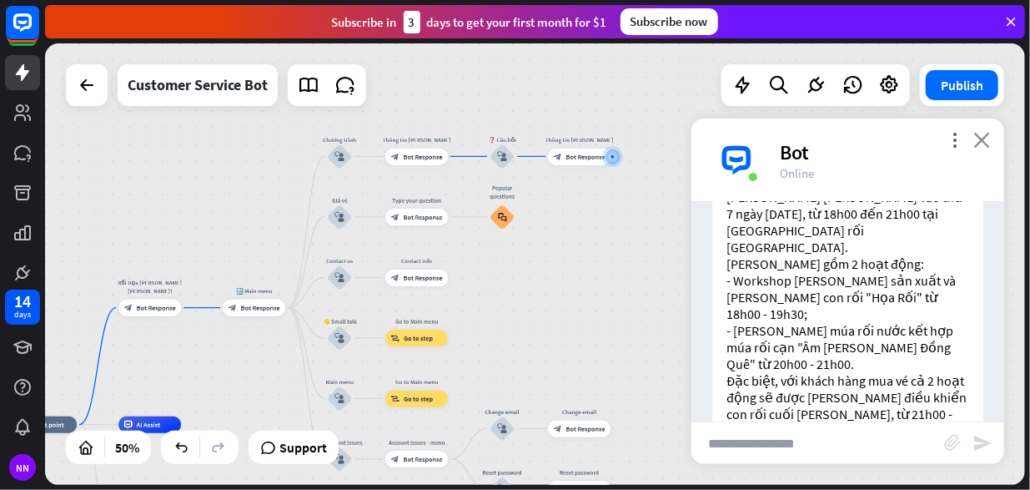
click at [978, 136] on icon "close" at bounding box center [981, 140] width 17 height 16
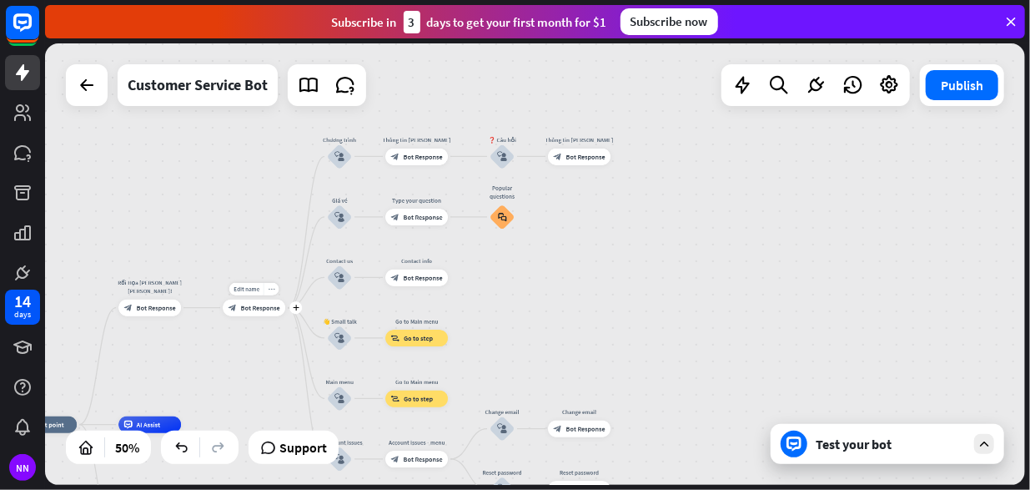
click at [270, 293] on div "more_horiz" at bounding box center [272, 289] width 16 height 13
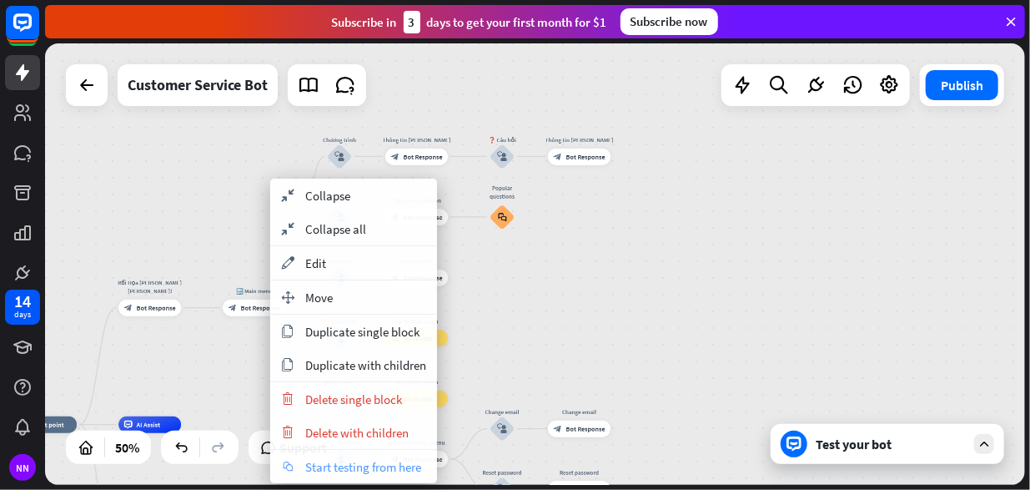
click at [362, 460] on span "Start testing from here" at bounding box center [363, 467] width 116 height 16
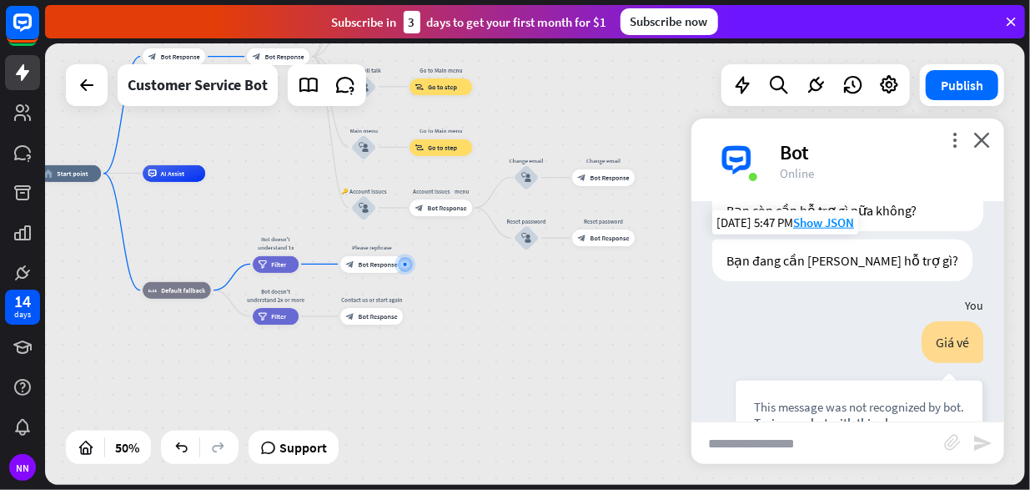
scroll to position [1009, 0]
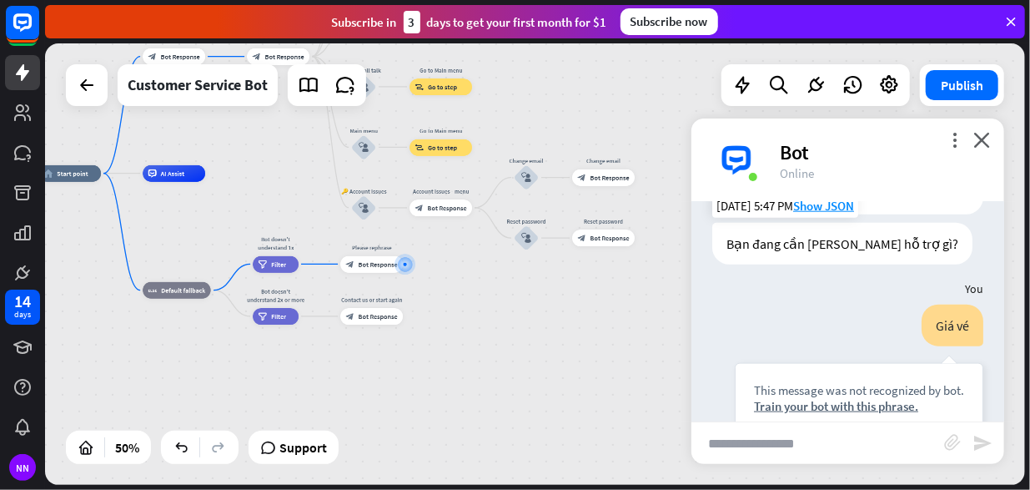
click at [652, 182] on div "home_2 Start point Rối Họa [PERSON_NAME] [PERSON_NAME]! block_bot_response Bot …" at bounding box center [535, 263] width 980 height 441
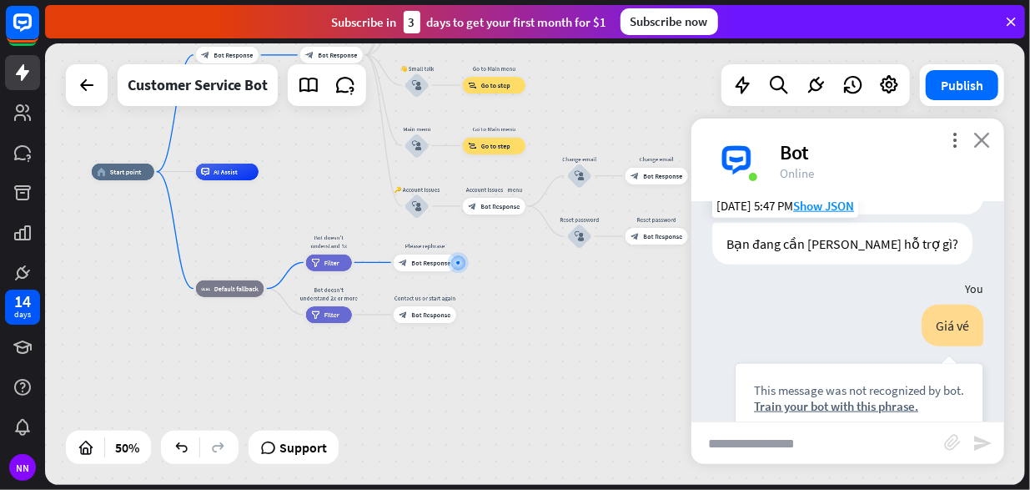
click at [981, 136] on icon "close" at bounding box center [981, 140] width 17 height 16
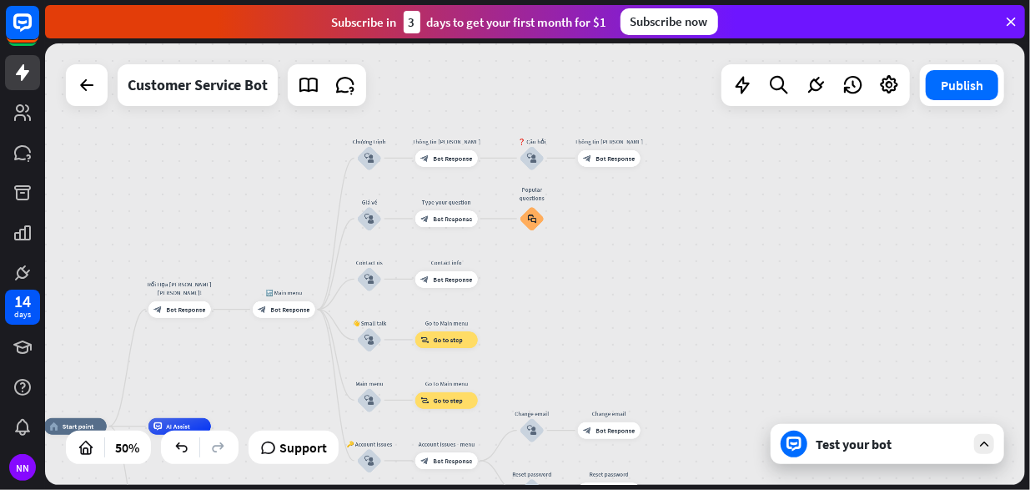
drag, startPoint x: 727, startPoint y: 181, endPoint x: 682, endPoint y: 422, distance: 245.3
click at [682, 422] on div "home_2 Start point Rối Họa [PERSON_NAME] [PERSON_NAME]! block_bot_response Bot …" at bounding box center [535, 263] width 980 height 441
click at [436, 219] on span "Bot Response" at bounding box center [452, 218] width 39 height 8
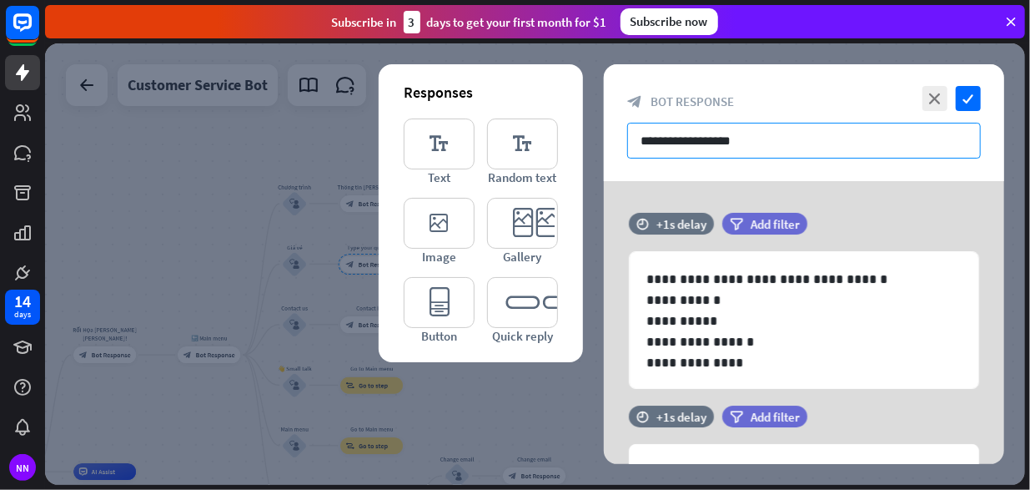
drag, startPoint x: 804, startPoint y: 141, endPoint x: 610, endPoint y: 148, distance: 194.5
click at [610, 148] on div "**********" at bounding box center [804, 122] width 400 height 117
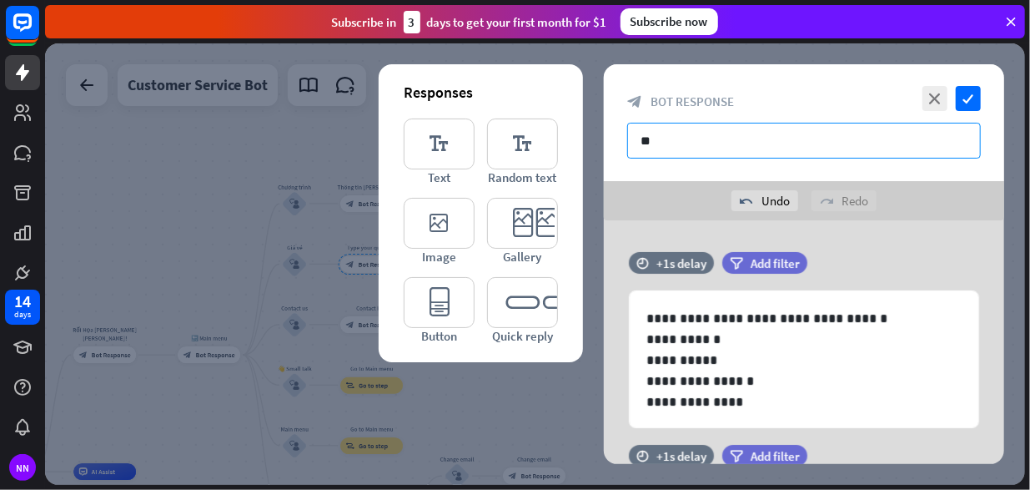
type input "*"
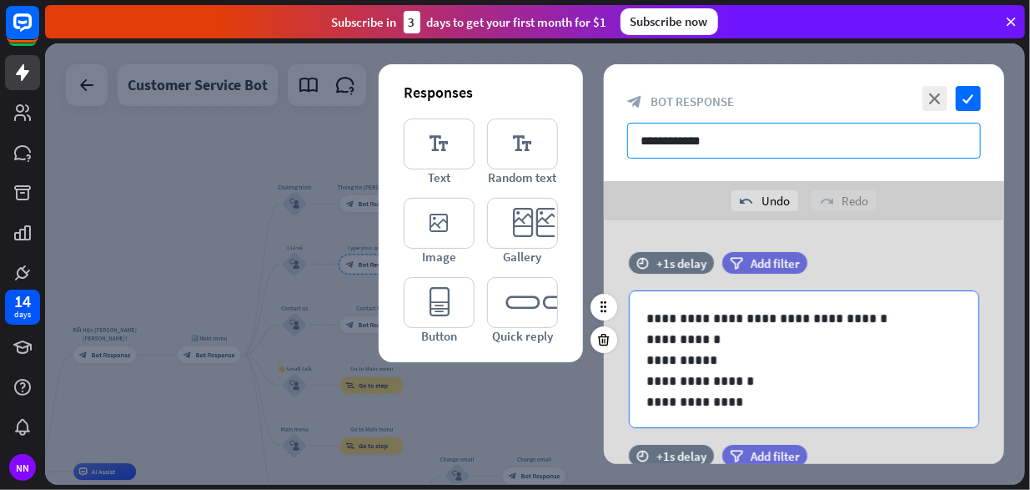
scroll to position [1, 0]
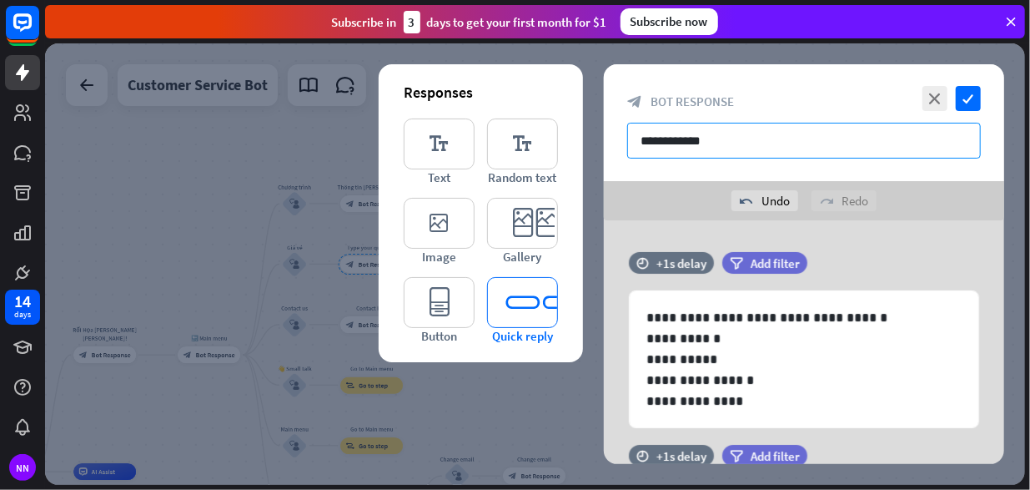
type input "**********"
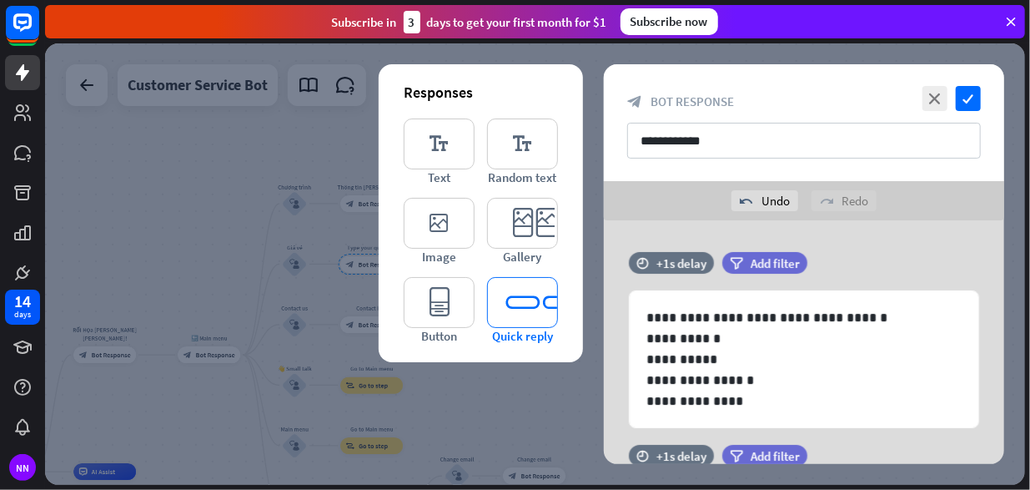
click at [537, 304] on icon "editor_quick_replies" at bounding box center [522, 302] width 71 height 51
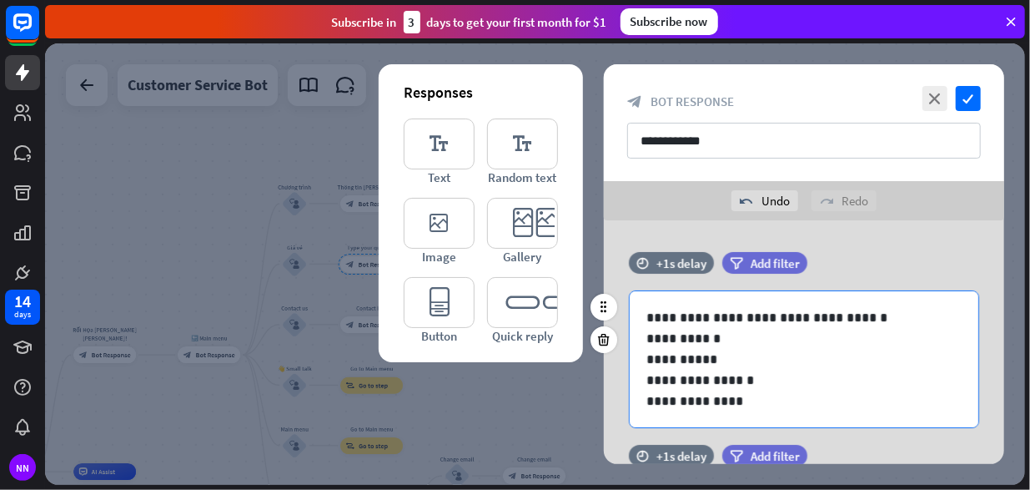
scroll to position [0, 0]
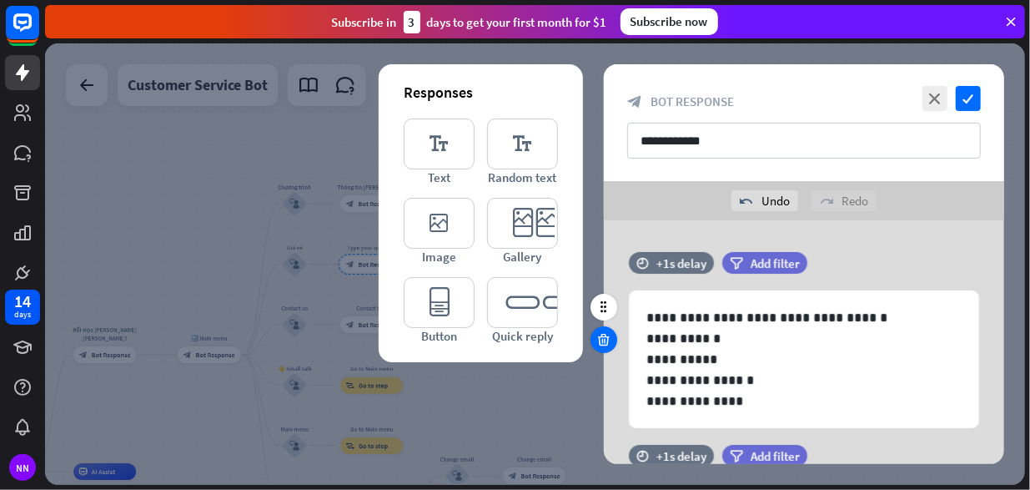
click at [607, 340] on icon at bounding box center [604, 339] width 16 height 15
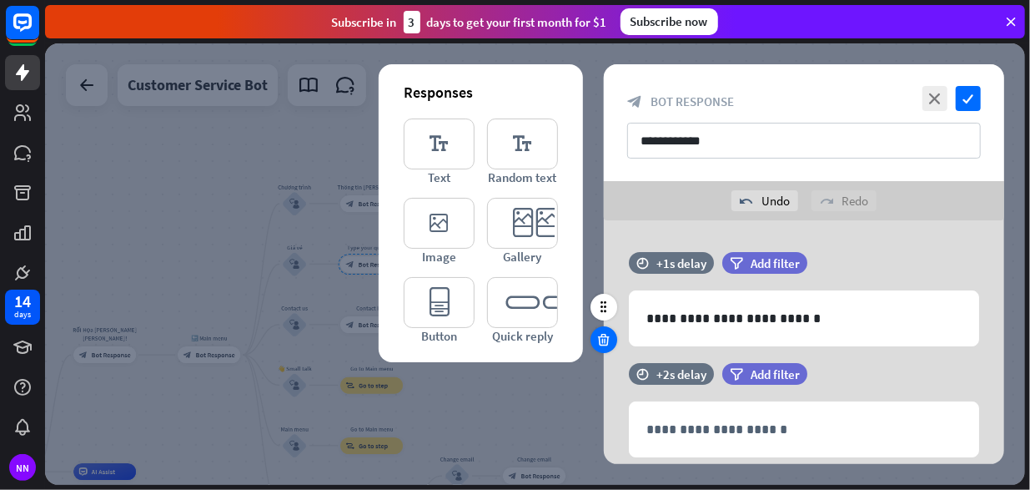
click at [607, 334] on icon at bounding box center [604, 339] width 16 height 15
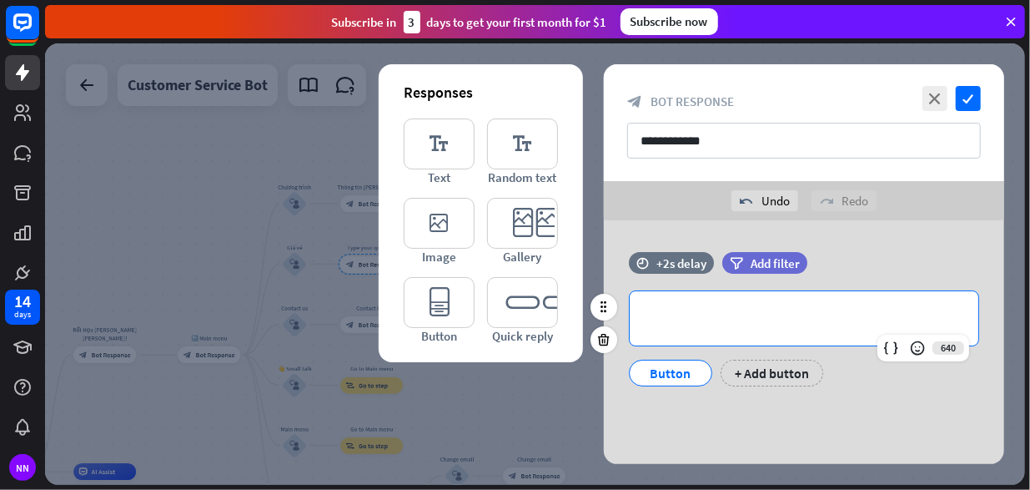
click at [734, 323] on p "**********" at bounding box center [803, 318] width 315 height 21
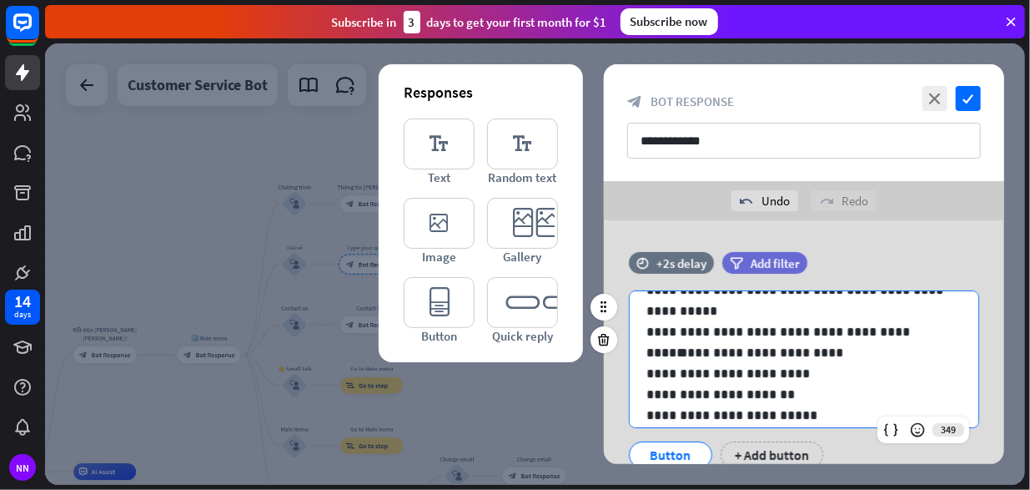
scroll to position [112, 0]
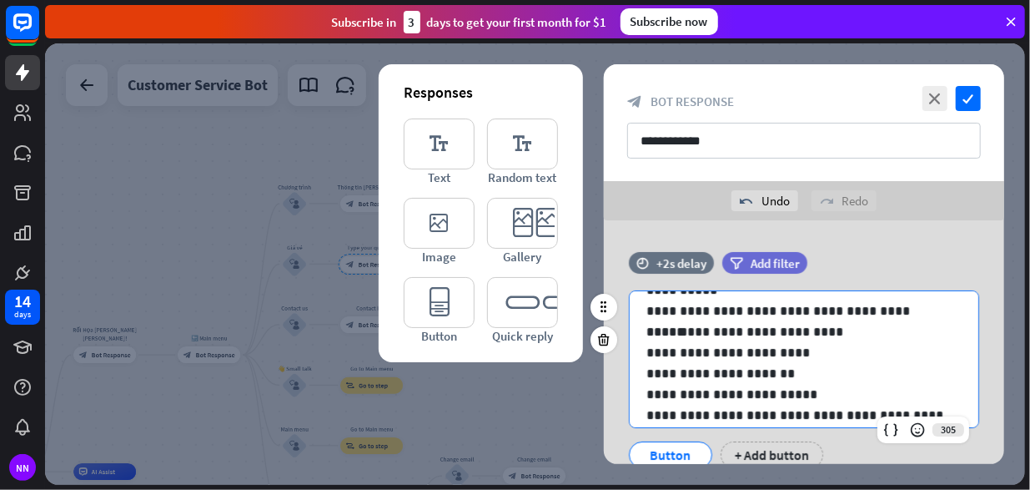
click at [919, 312] on p "**********" at bounding box center [797, 310] width 303 height 21
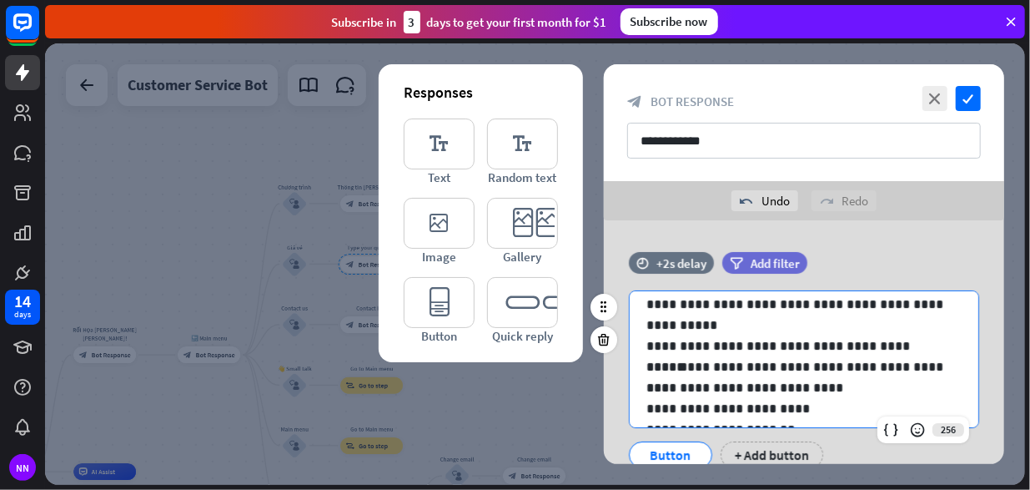
scroll to position [147, 0]
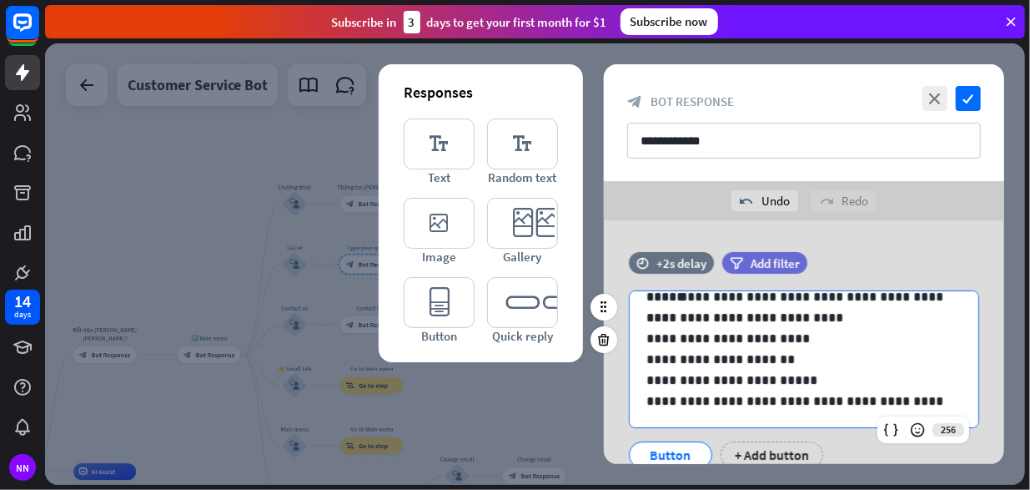
click at [930, 401] on p "**********" at bounding box center [797, 400] width 303 height 21
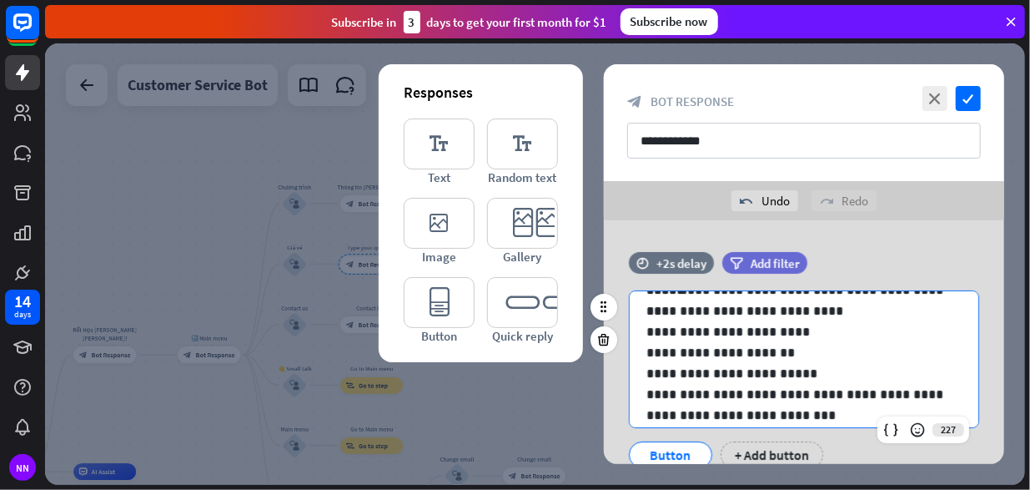
click at [684, 450] on div "Button" at bounding box center [670, 454] width 55 height 25
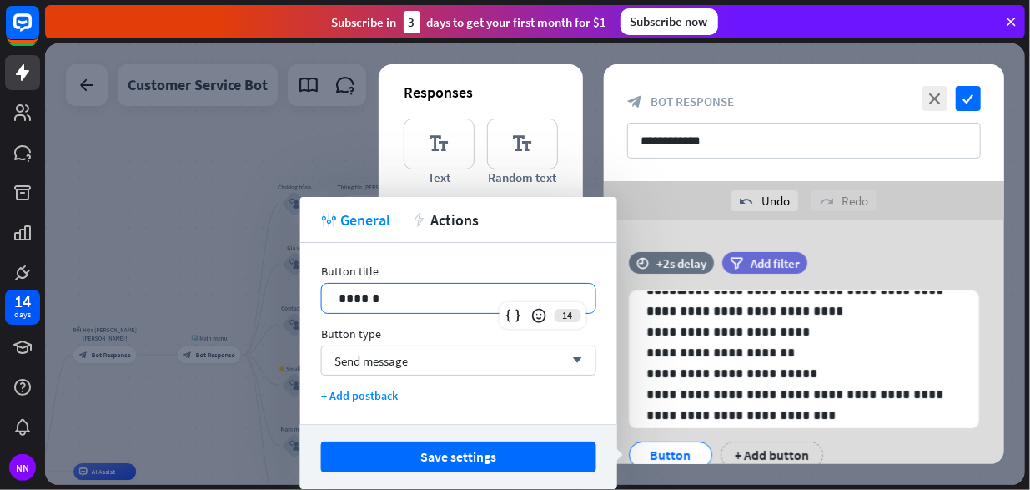
drag, startPoint x: 465, startPoint y: 298, endPoint x: 262, endPoint y: 263, distance: 206.5
click at [262, 263] on body "14 days NN close Product Help First steps Get started with ChatBot Help Center …" at bounding box center [515, 245] width 1030 height 490
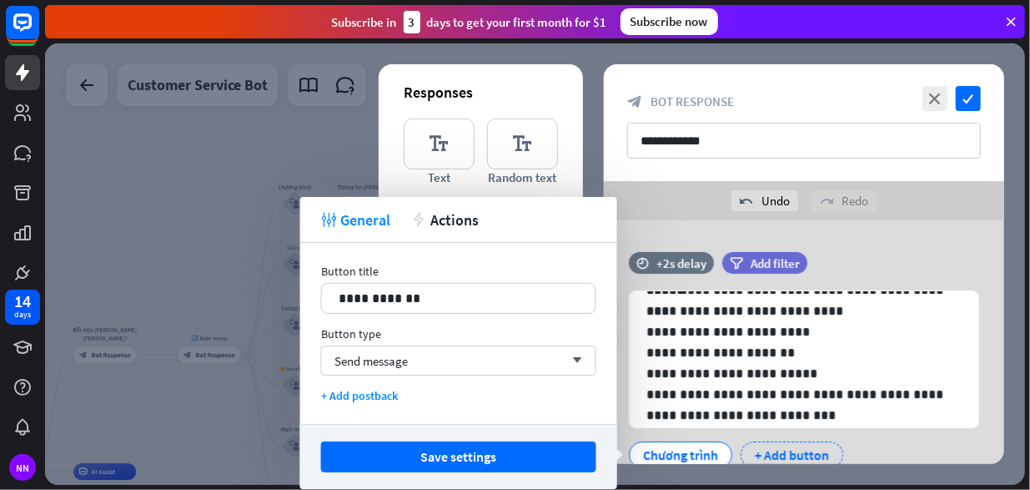
click at [801, 458] on div "+ Add button" at bounding box center [792, 454] width 103 height 27
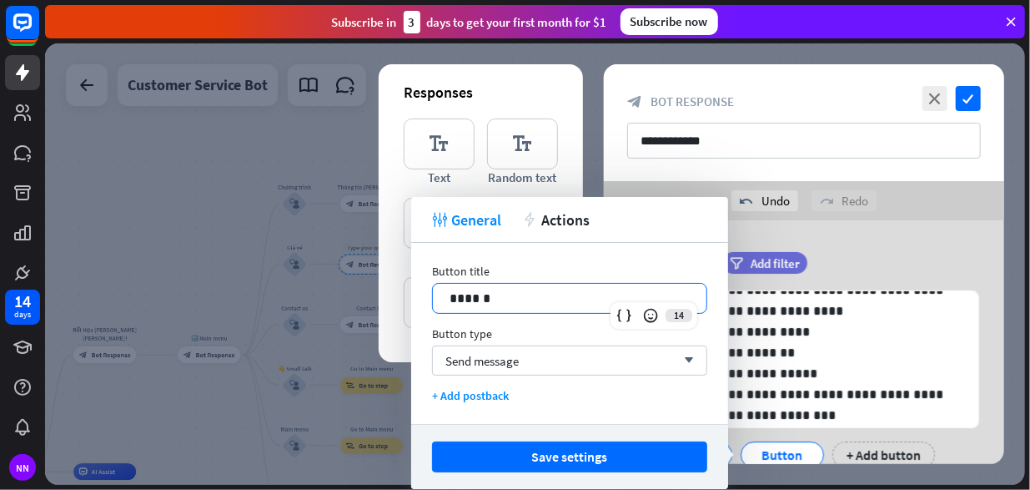
drag, startPoint x: 556, startPoint y: 296, endPoint x: 388, endPoint y: 296, distance: 167.7
click at [388, 296] on body "14 days NN close Product Help First steps Get started with ChatBot Help Center …" at bounding box center [515, 245] width 1030 height 490
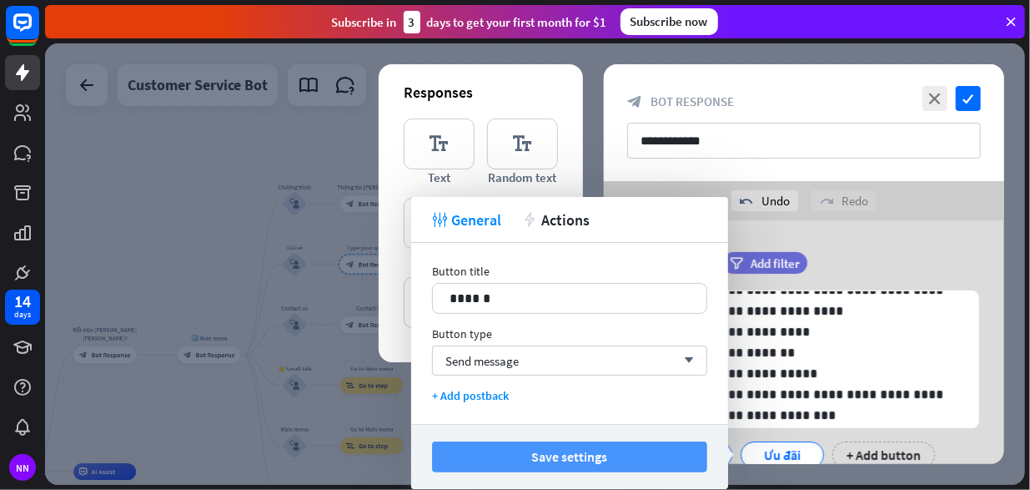
click at [614, 453] on button "Save settings" at bounding box center [569, 456] width 275 height 31
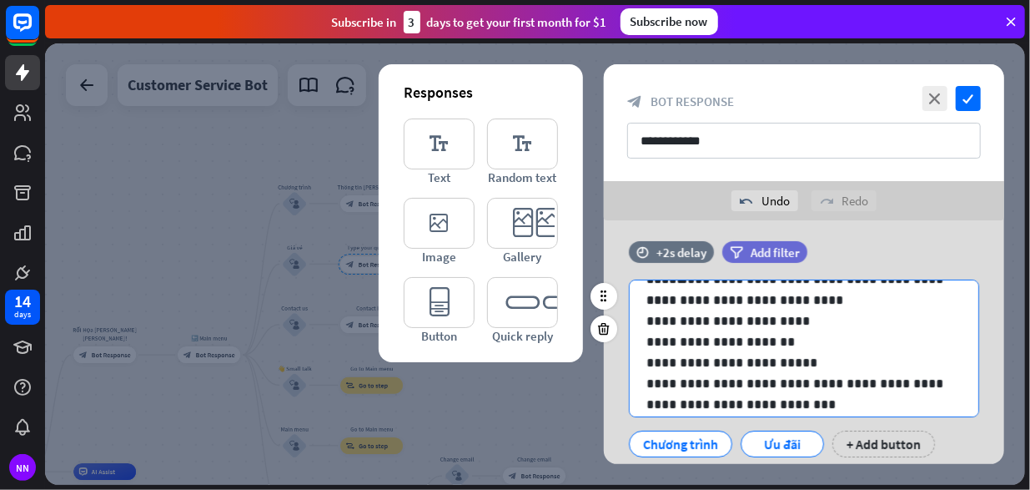
scroll to position [62, 0]
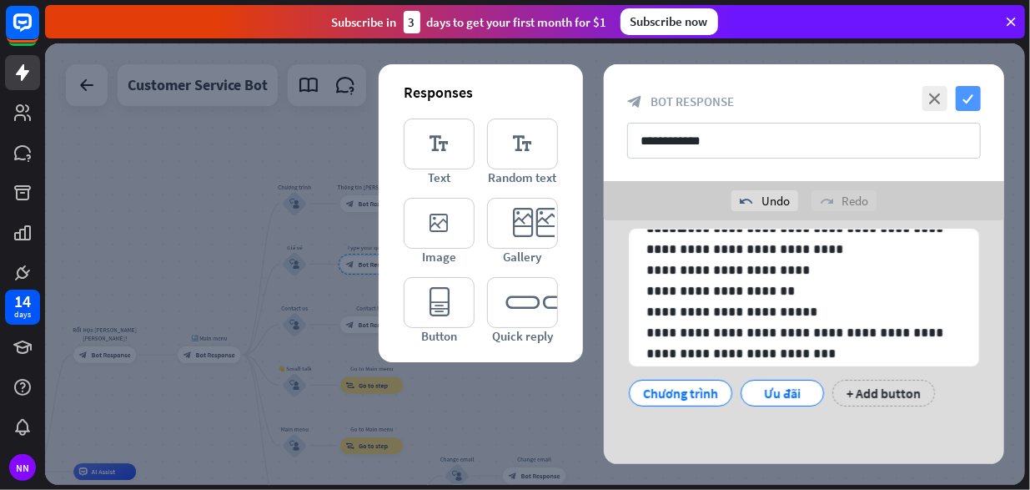
click at [976, 96] on icon "check" at bounding box center [968, 98] width 25 height 25
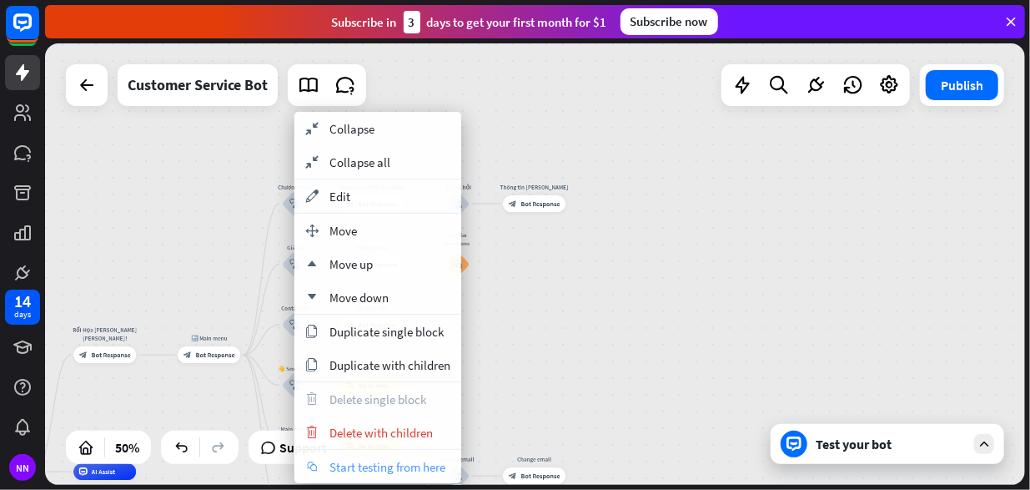
click at [384, 470] on span "Start testing from here" at bounding box center [388, 467] width 116 height 16
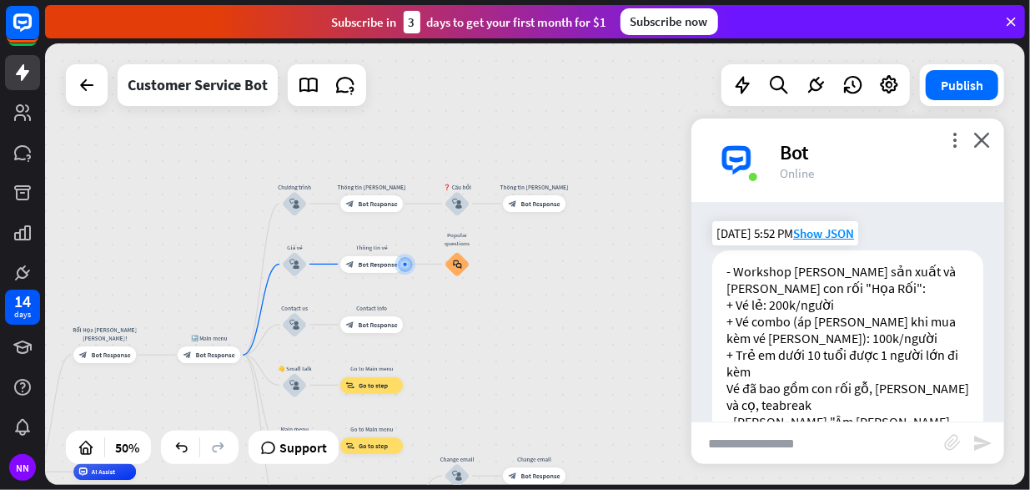
scroll to position [167, 0]
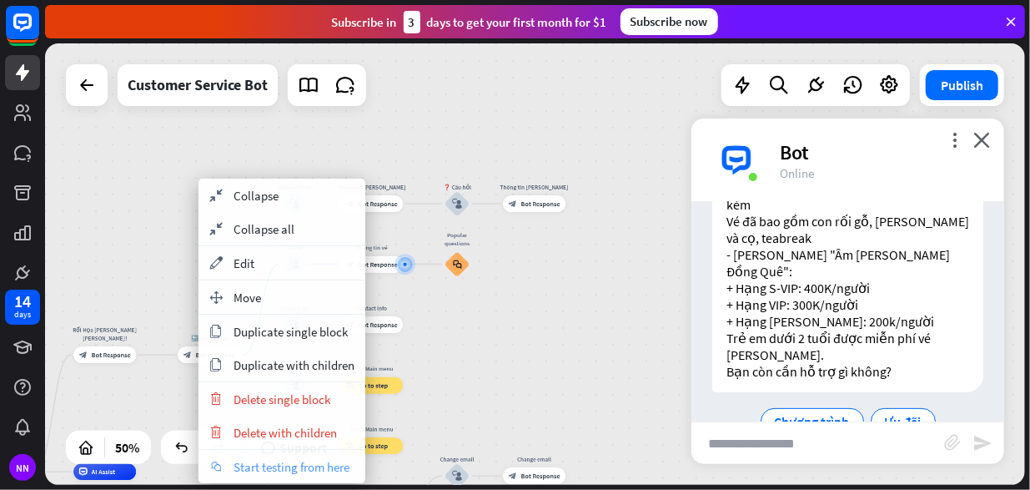
click at [259, 465] on span "Start testing from here" at bounding box center [292, 467] width 116 height 16
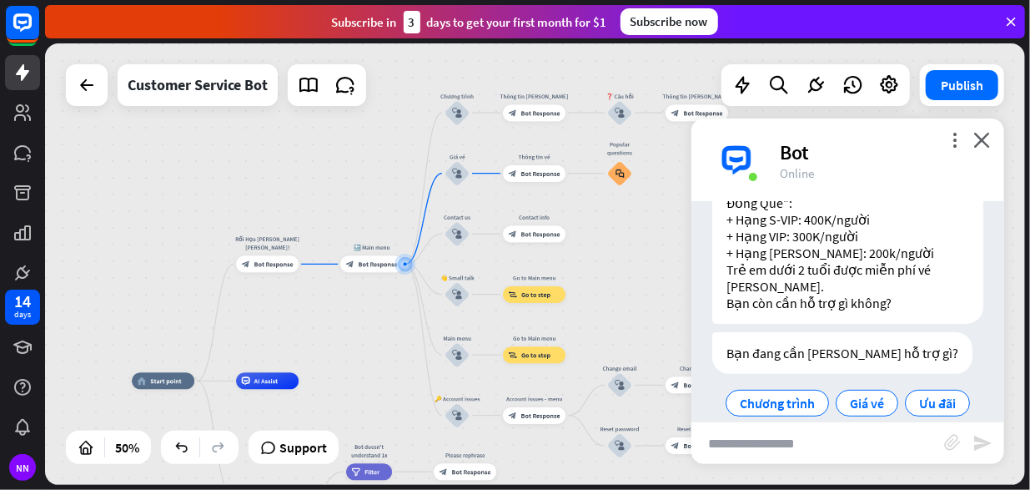
scroll to position [241, 0]
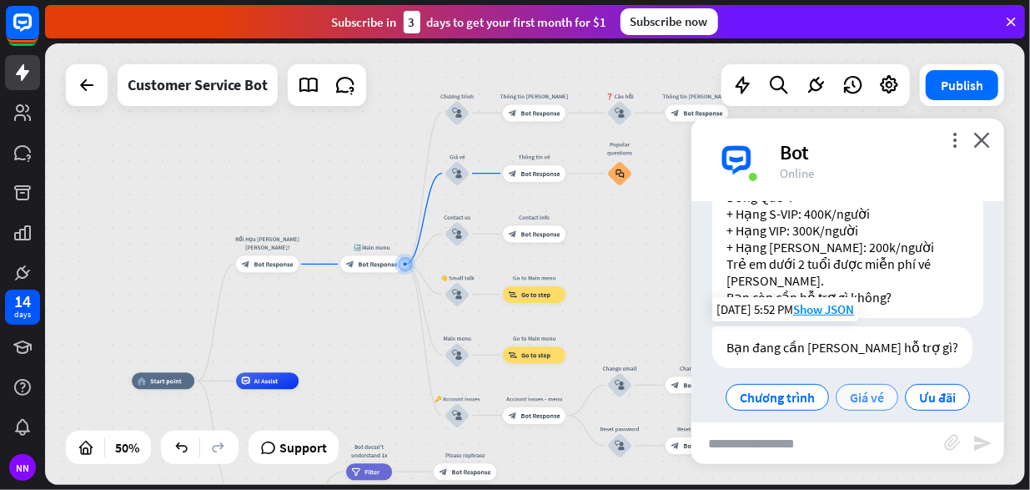
click at [874, 389] on span "Giá vé" at bounding box center [867, 397] width 34 height 17
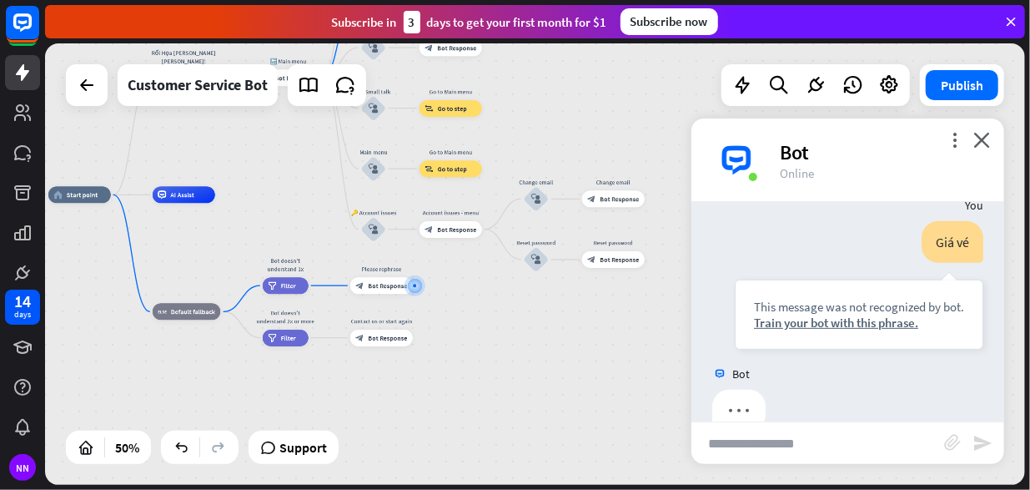
scroll to position [445, 0]
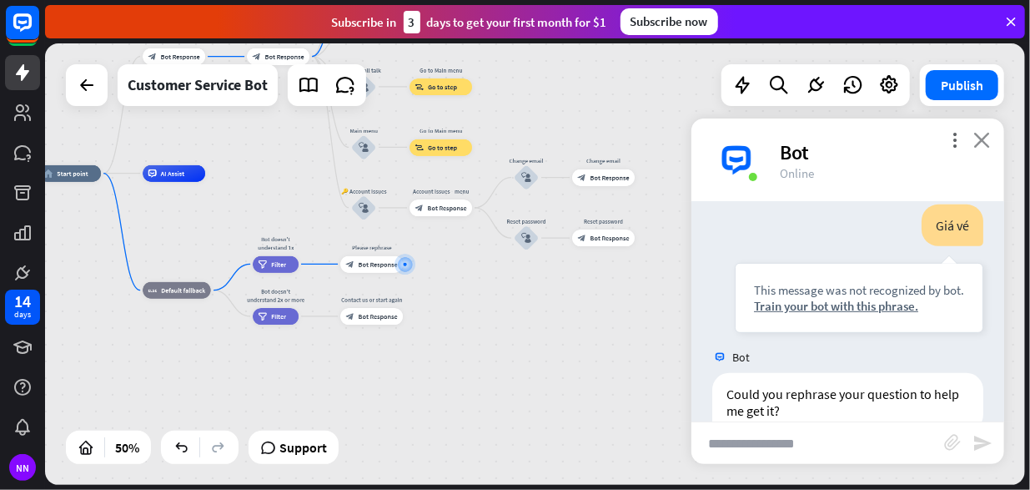
click at [987, 139] on icon "close" at bounding box center [981, 140] width 17 height 16
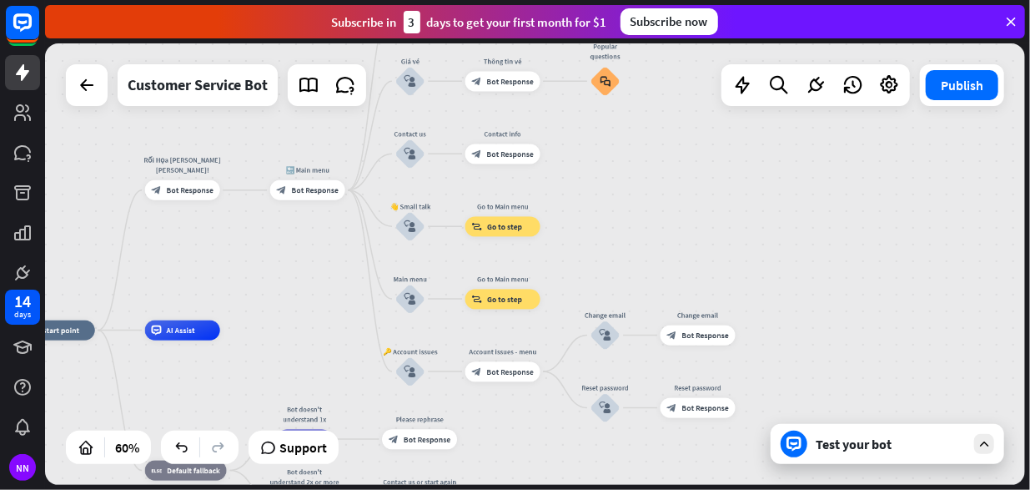
drag, startPoint x: 437, startPoint y: 313, endPoint x: 505, endPoint y: 523, distance: 220.8
click at [505, 489] on html "14 days NN close Product Help First steps Get started with ChatBot Help Center …" at bounding box center [515, 245] width 1030 height 490
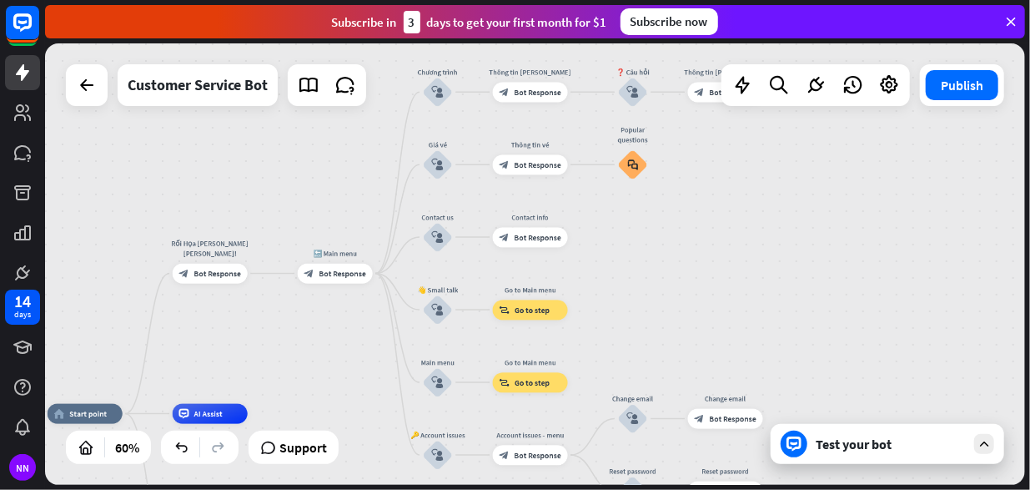
drag, startPoint x: 335, startPoint y: 342, endPoint x: 335, endPoint y: 357, distance: 15.0
click at [335, 357] on div "home_2 Start point Rối Họa [PERSON_NAME] [PERSON_NAME]! block_bot_response Bot …" at bounding box center [535, 263] width 980 height 441
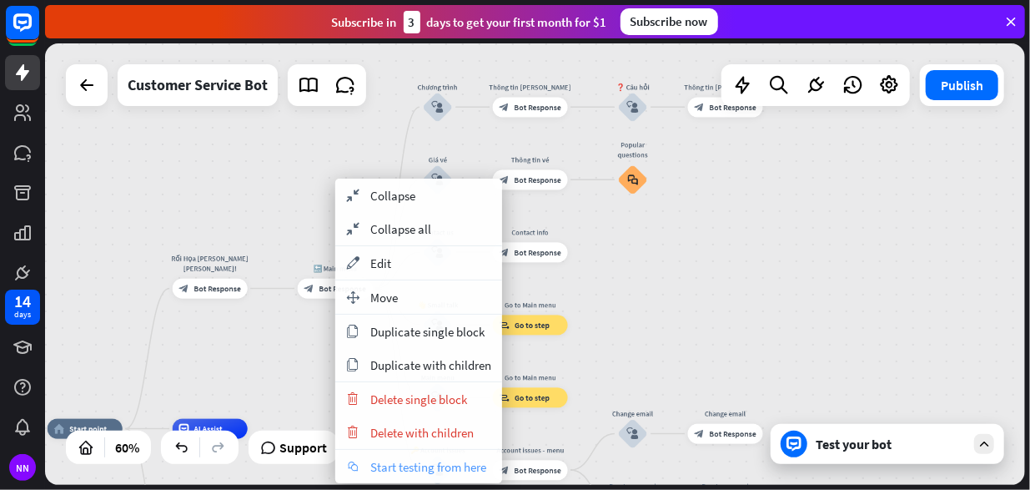
click at [399, 461] on span "Start testing from here" at bounding box center [428, 467] width 116 height 16
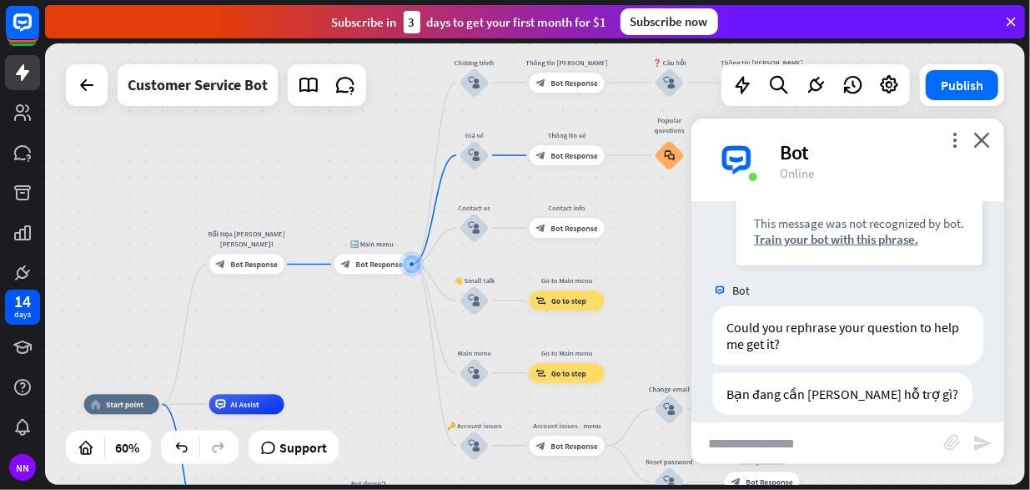
scroll to position [557, 0]
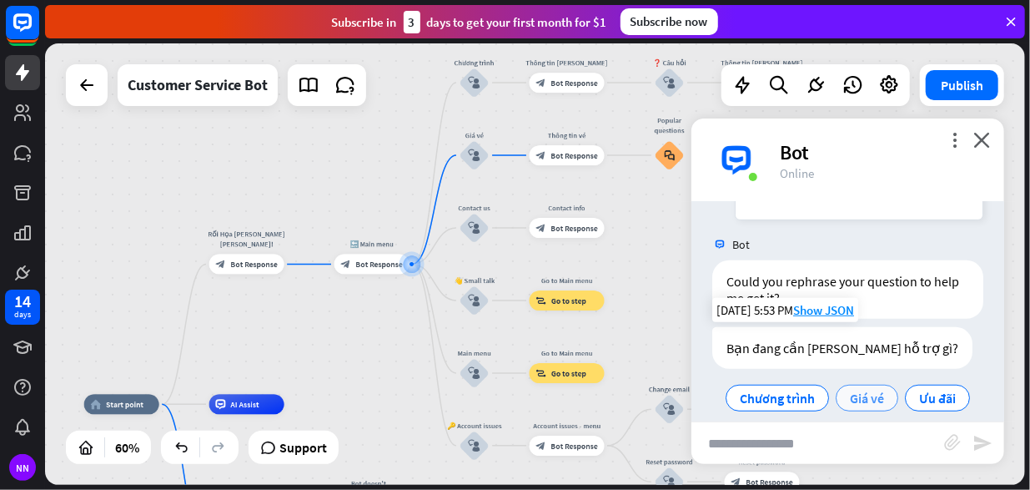
click at [863, 390] on span "Giá vé" at bounding box center [867, 398] width 34 height 17
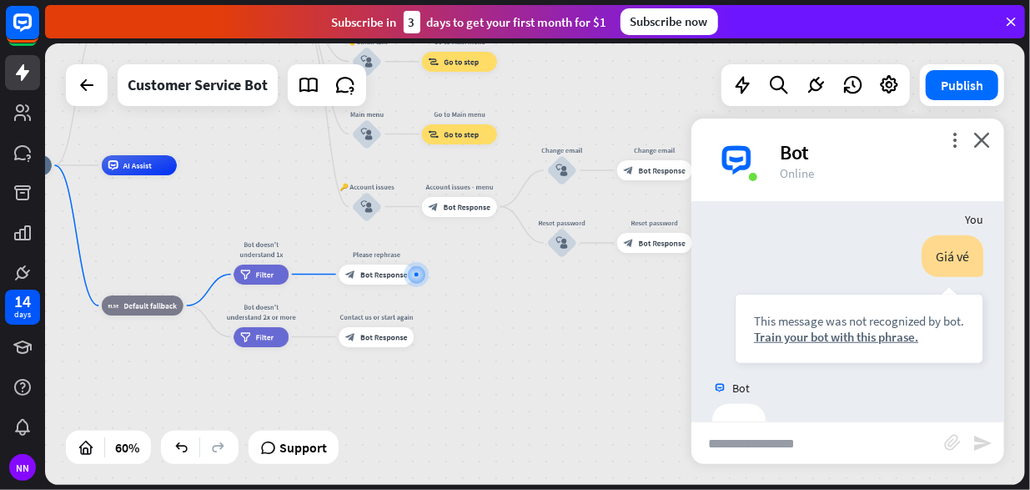
scroll to position [761, 0]
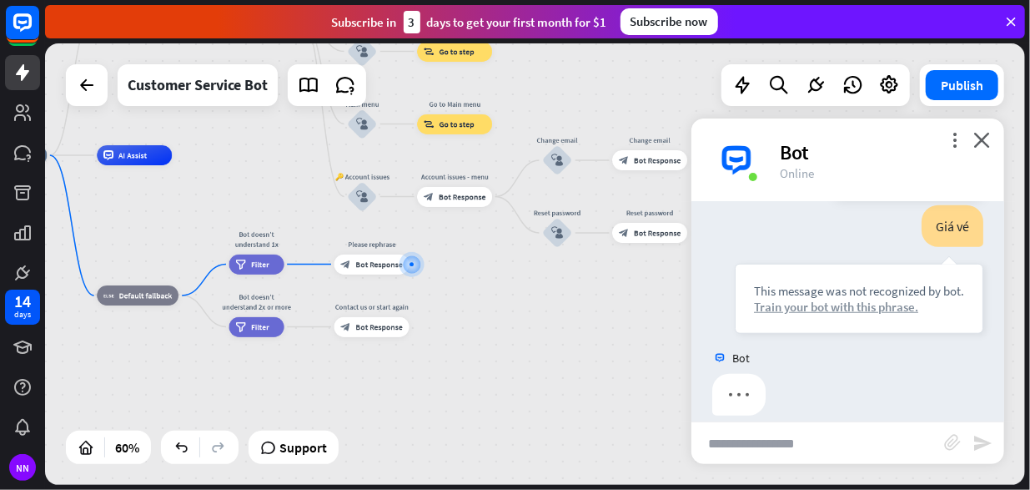
click at [859, 299] on div "Train your bot with this phrase." at bounding box center [859, 307] width 210 height 16
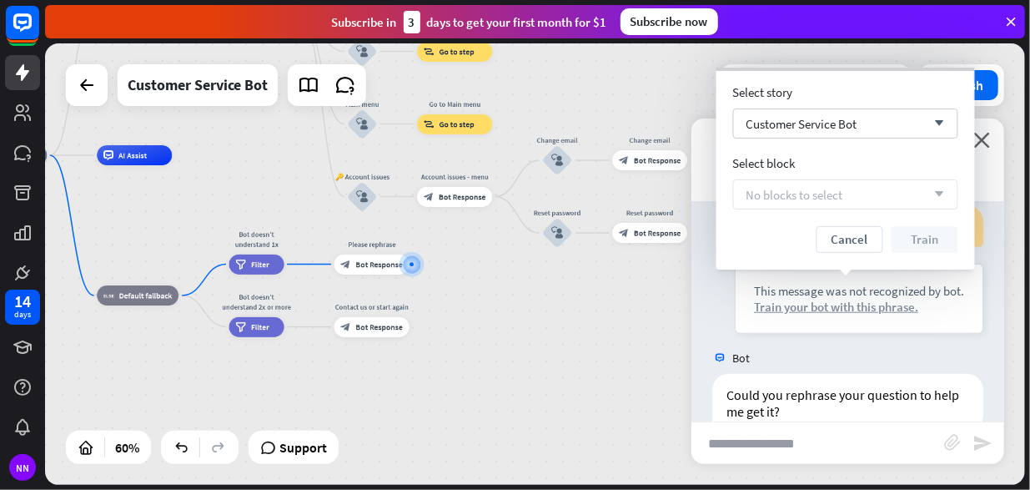
scroll to position [777, 0]
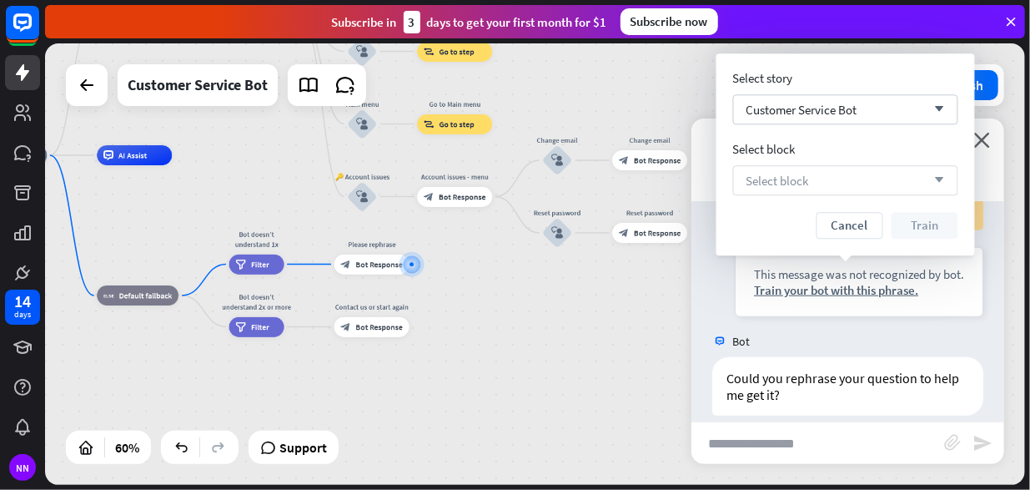
click at [838, 179] on div "Select block arrow_down" at bounding box center [845, 180] width 225 height 30
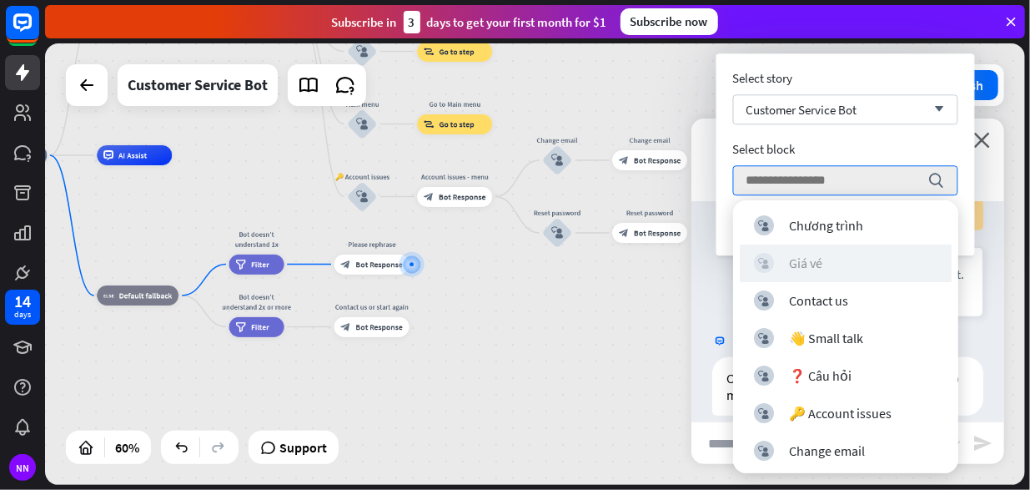
click at [846, 258] on div "block_user_input Giá vé" at bounding box center [846, 263] width 184 height 20
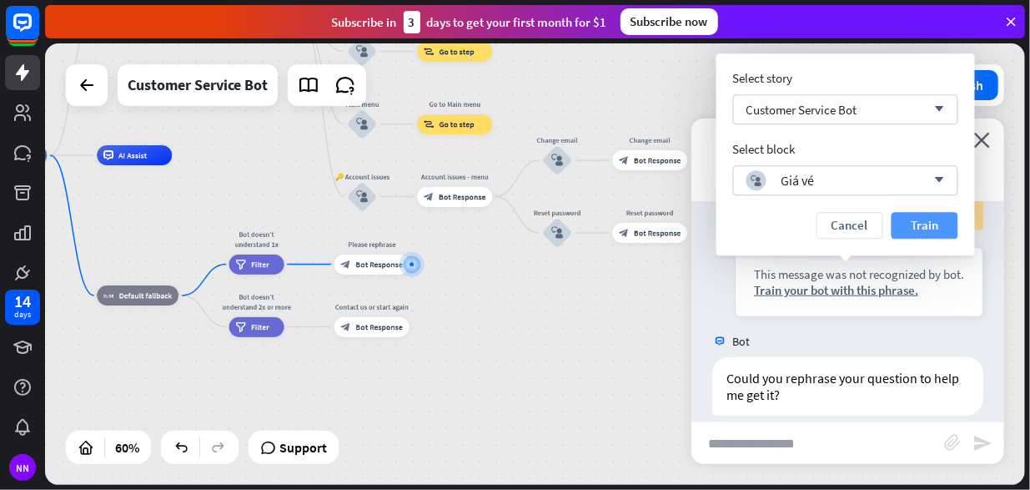
click at [927, 224] on button "Train" at bounding box center [925, 225] width 67 height 27
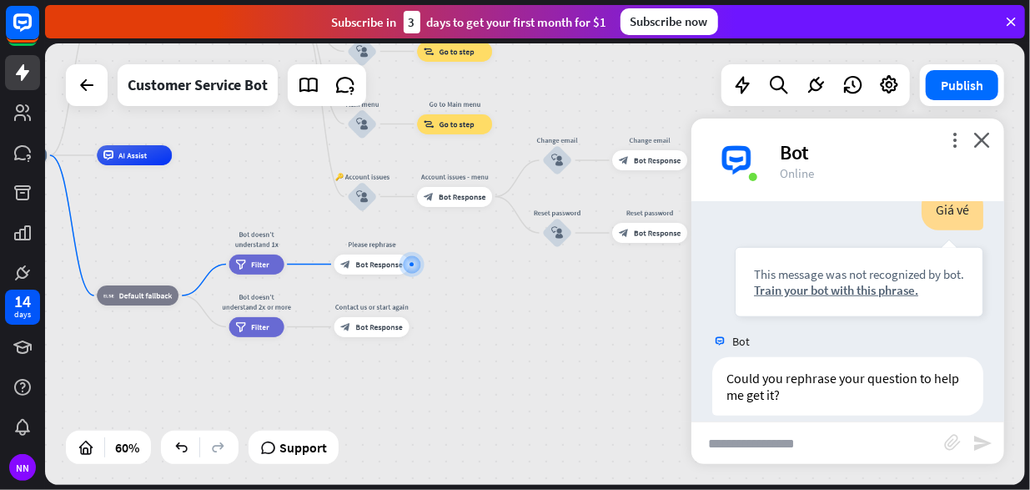
scroll to position [762, 0]
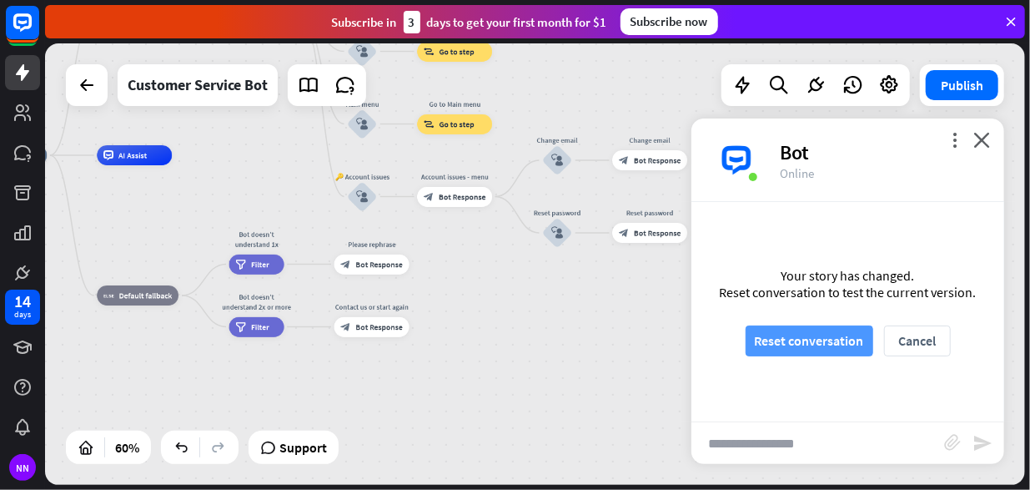
click at [852, 335] on button "Reset conversation" at bounding box center [810, 340] width 128 height 31
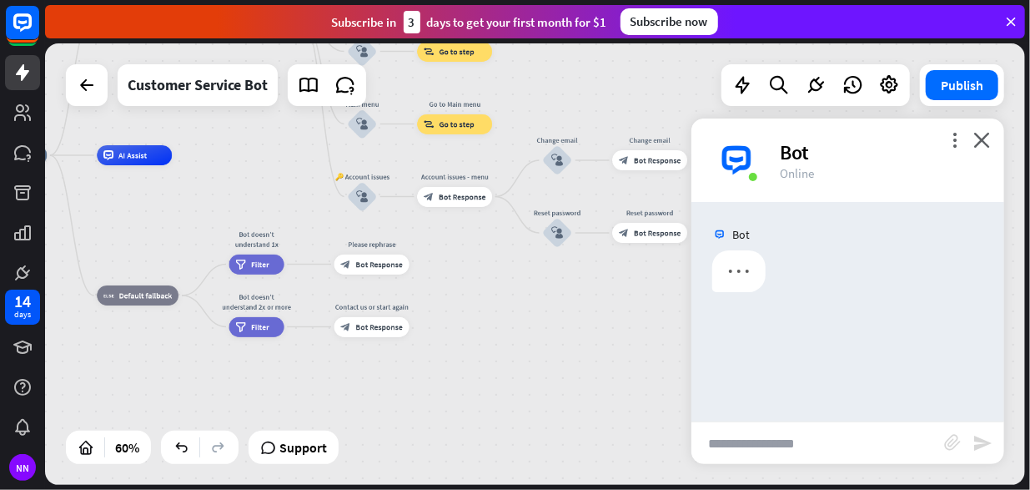
scroll to position [0, 0]
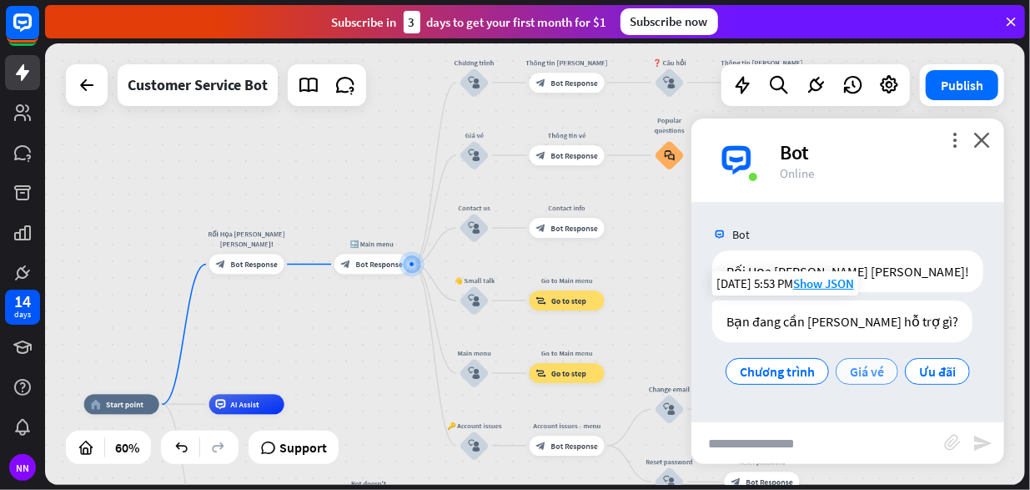
click at [880, 370] on span "Giá vé" at bounding box center [867, 371] width 34 height 17
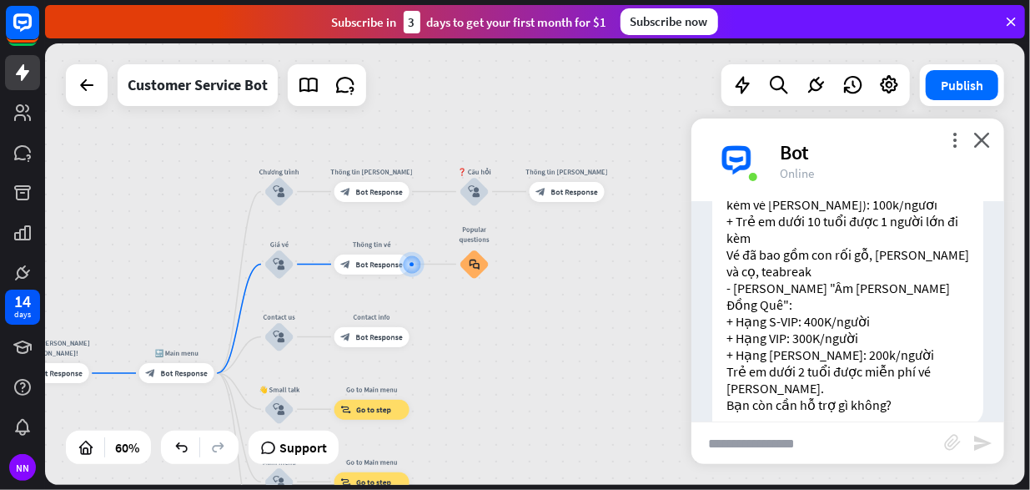
scroll to position [405, 0]
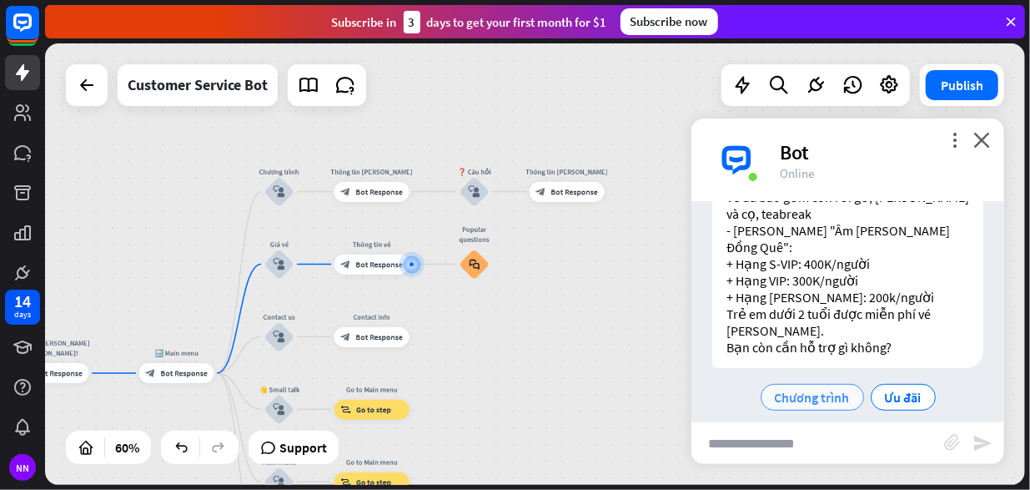
click at [796, 384] on div "Chương trình" at bounding box center [812, 397] width 103 height 27
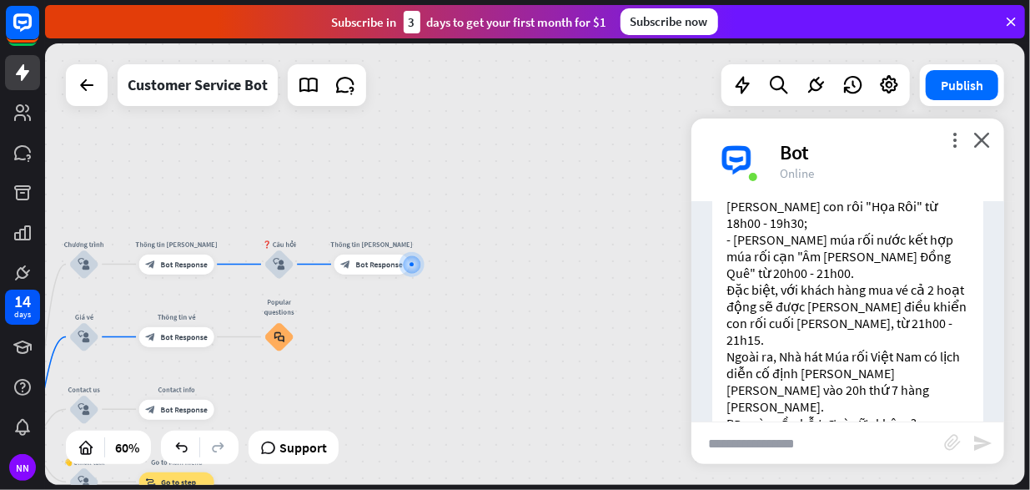
scroll to position [868, 0]
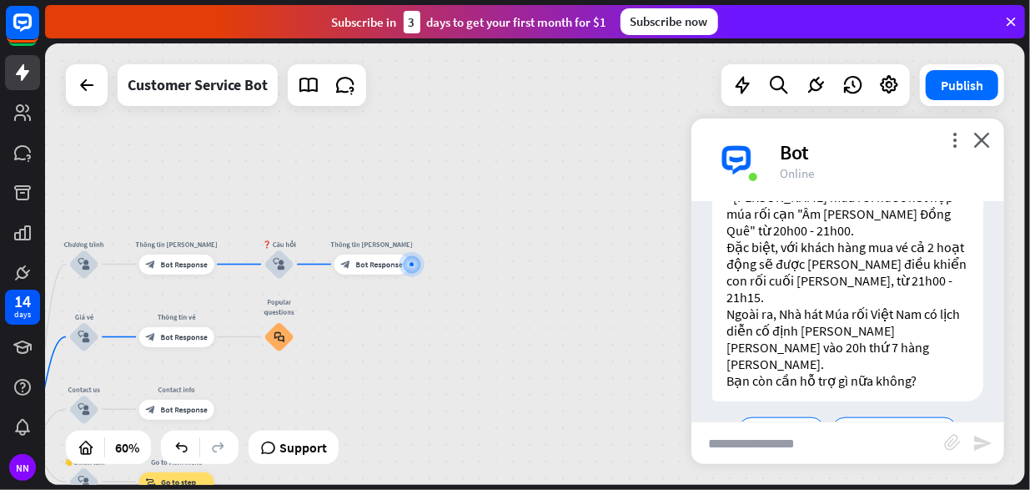
click at [539, 278] on div "home_2 Start point Rối Họa [PERSON_NAME] [PERSON_NAME]! block_bot_response Bot …" at bounding box center [535, 263] width 980 height 441
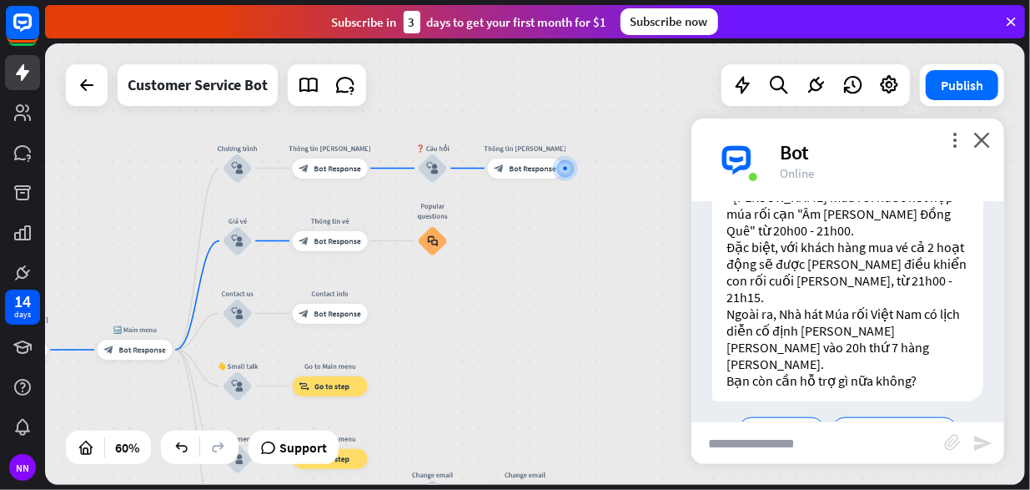
drag, startPoint x: 422, startPoint y: 349, endPoint x: 677, endPoint y: 221, distance: 284.6
click at [677, 221] on div "home_2 Start point Rối Họa [PERSON_NAME] [PERSON_NAME]! block_bot_response Bot …" at bounding box center [535, 263] width 980 height 441
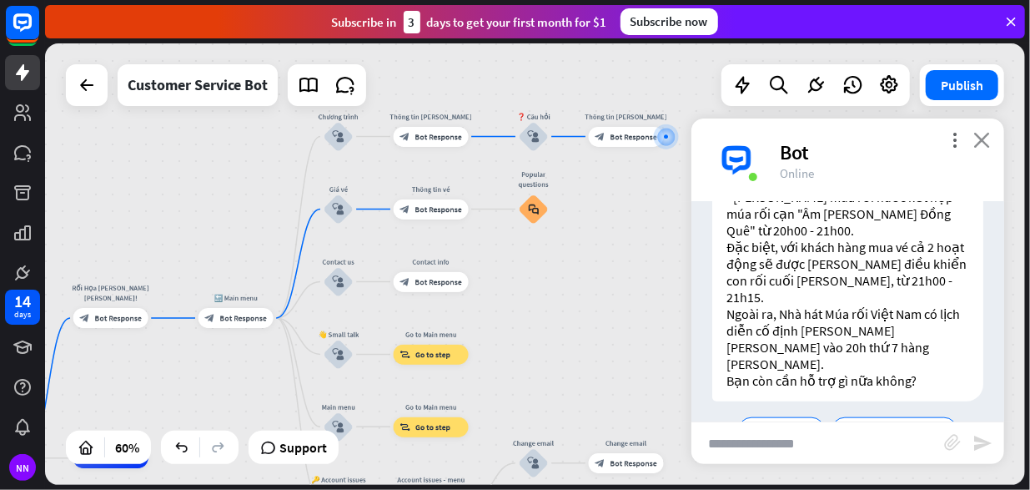
click at [983, 136] on icon "close" at bounding box center [981, 140] width 17 height 16
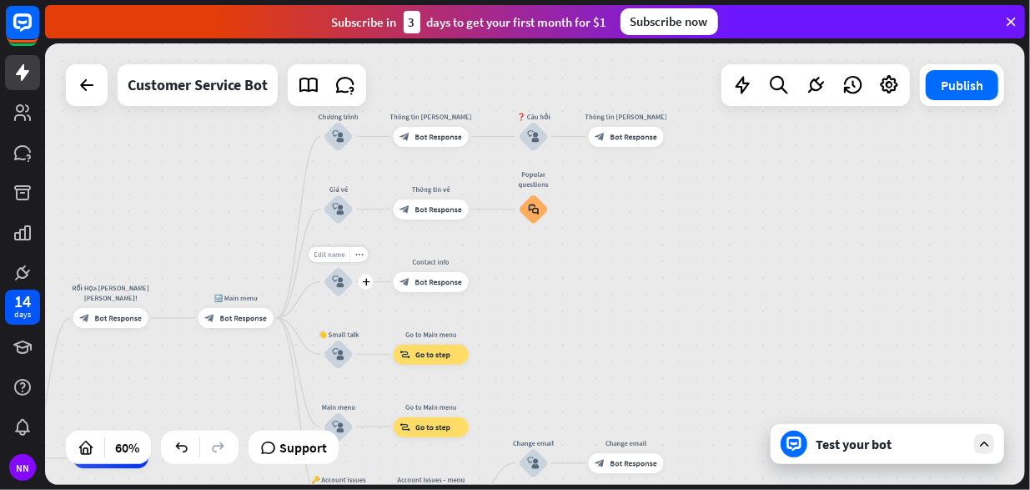
click at [337, 256] on span "Edit name" at bounding box center [329, 253] width 31 height 9
drag, startPoint x: 314, startPoint y: 253, endPoint x: 266, endPoint y: 253, distance: 47.5
click at [266, 253] on div "**********" at bounding box center [535, 263] width 980 height 441
type input "*"
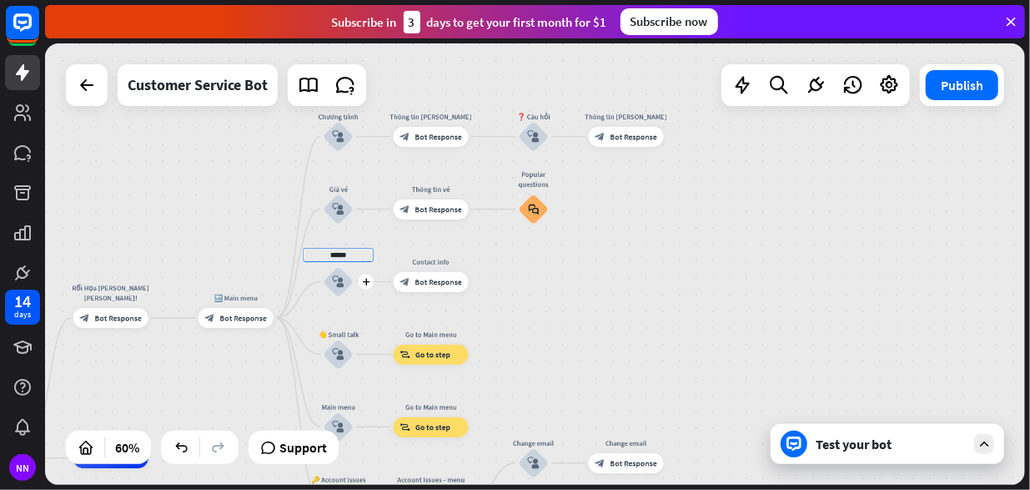
type input "******"
click at [340, 285] on div "home_2 Start point Rối Họa [PERSON_NAME] [PERSON_NAME]! block_bot_response Bot …" at bounding box center [535, 263] width 980 height 441
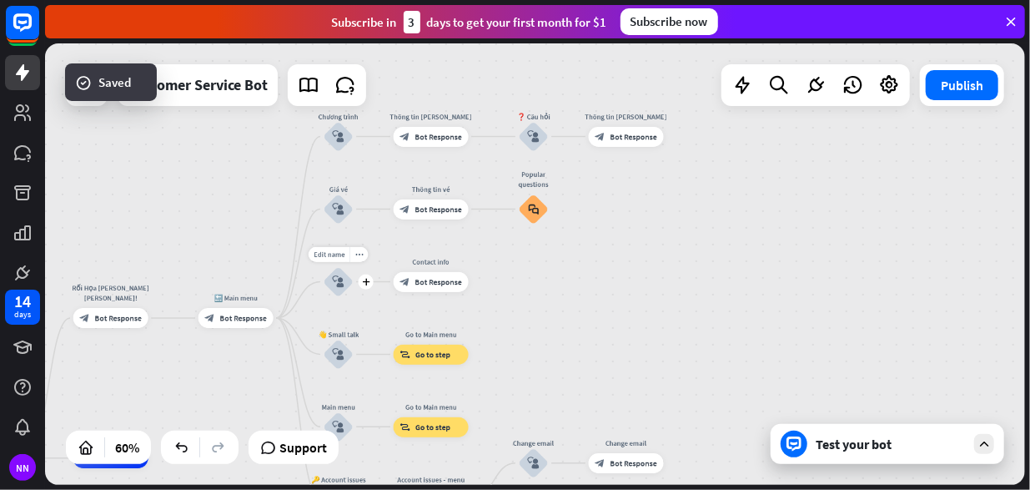
click at [340, 285] on icon "block_user_input" at bounding box center [338, 281] width 12 height 12
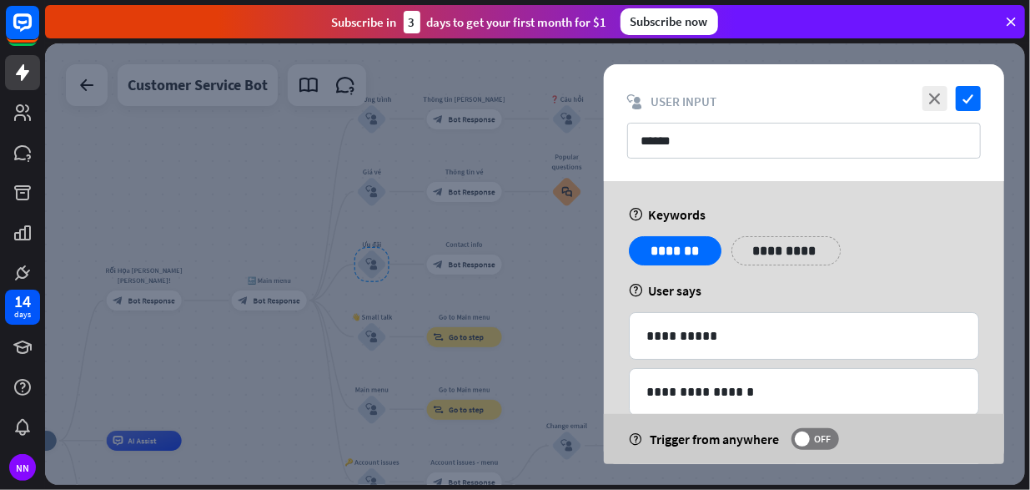
click at [715, 236] on icon at bounding box center [719, 238] width 16 height 15
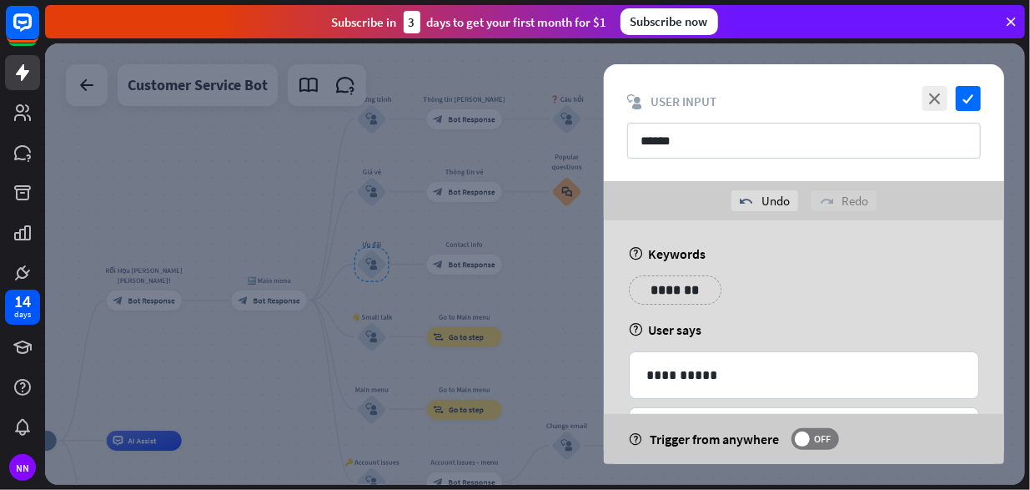
click at [650, 289] on p "*******" at bounding box center [675, 289] width 68 height 21
click at [767, 289] on p "**********" at bounding box center [777, 289] width 67 height 21
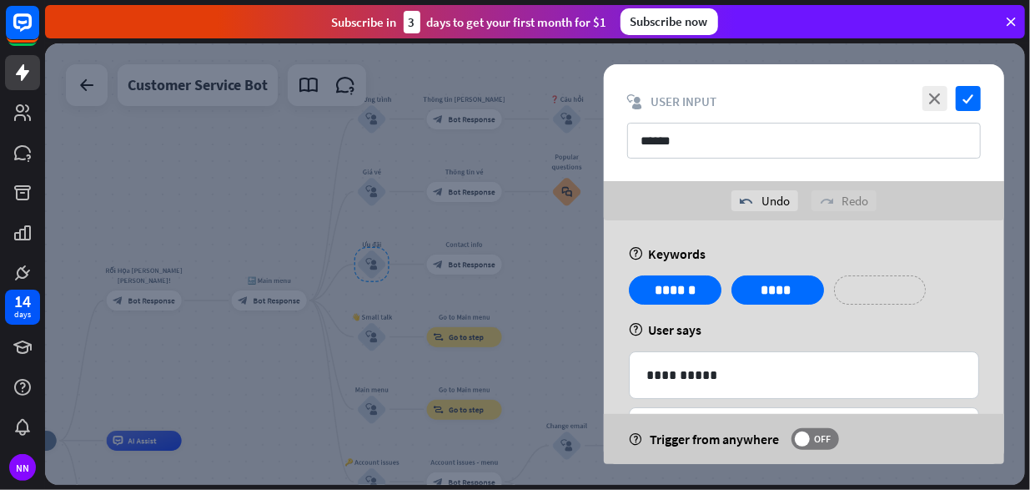
click at [873, 290] on p "**********" at bounding box center [880, 289] width 67 height 21
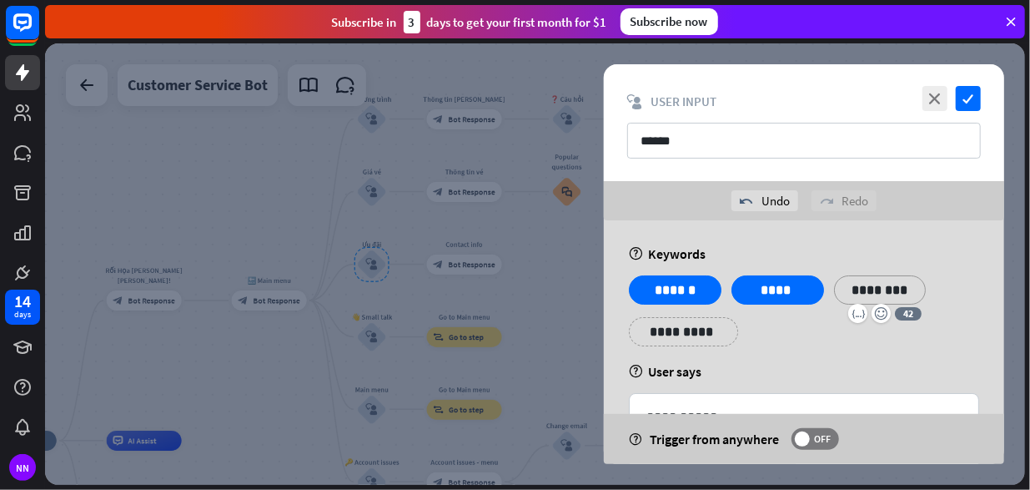
click at [822, 368] on div "help User says" at bounding box center [804, 371] width 350 height 17
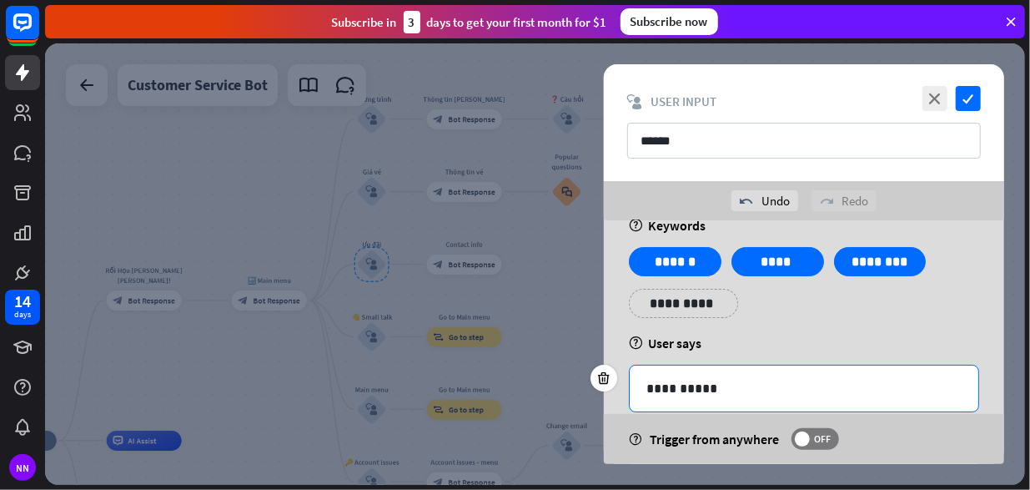
scroll to position [112, 0]
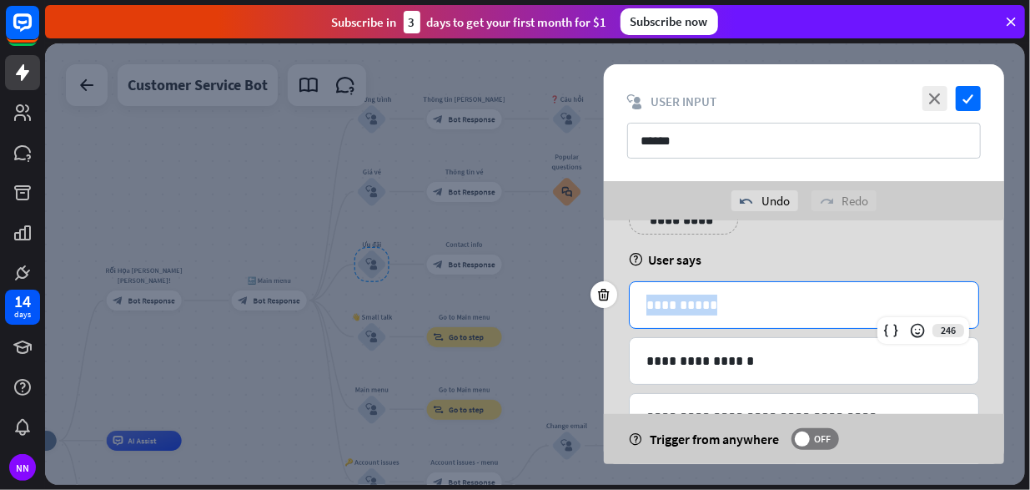
drag, startPoint x: 741, startPoint y: 306, endPoint x: 582, endPoint y: 306, distance: 158.5
click at [584, 306] on div "**********" at bounding box center [804, 342] width 442 height 244
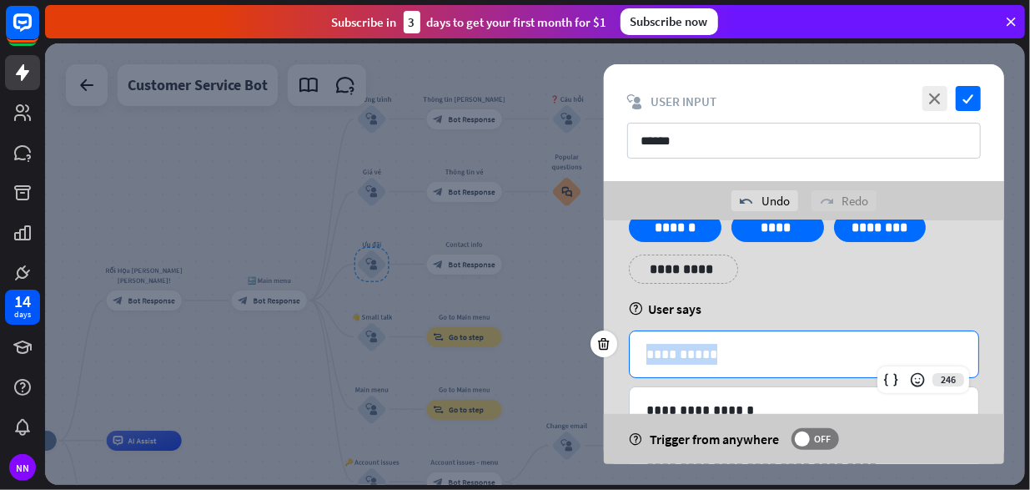
scroll to position [83, 0]
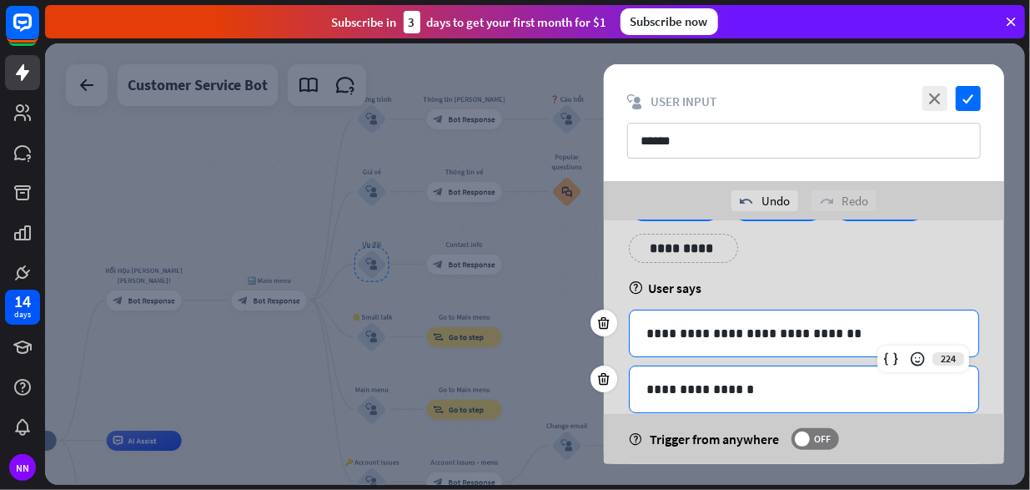
click at [778, 396] on p "**********" at bounding box center [804, 389] width 316 height 21
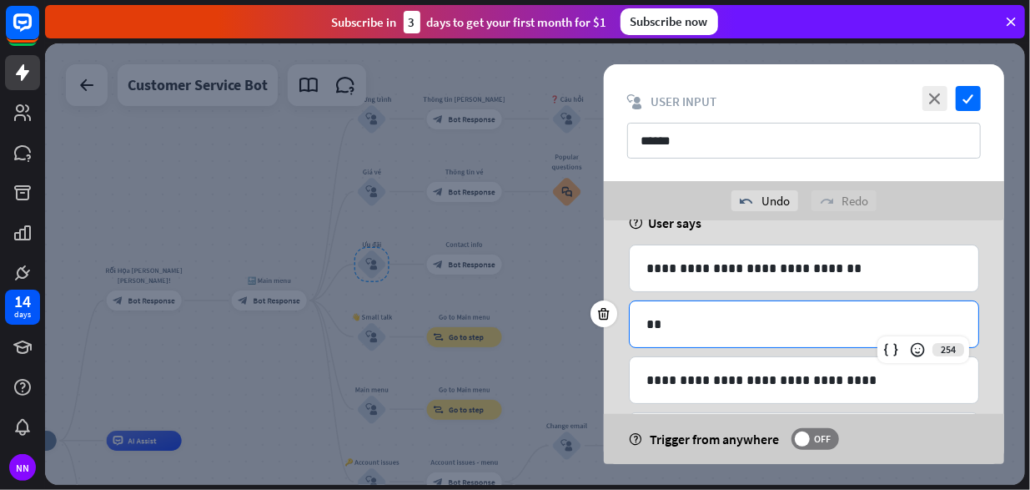
scroll to position [155, 0]
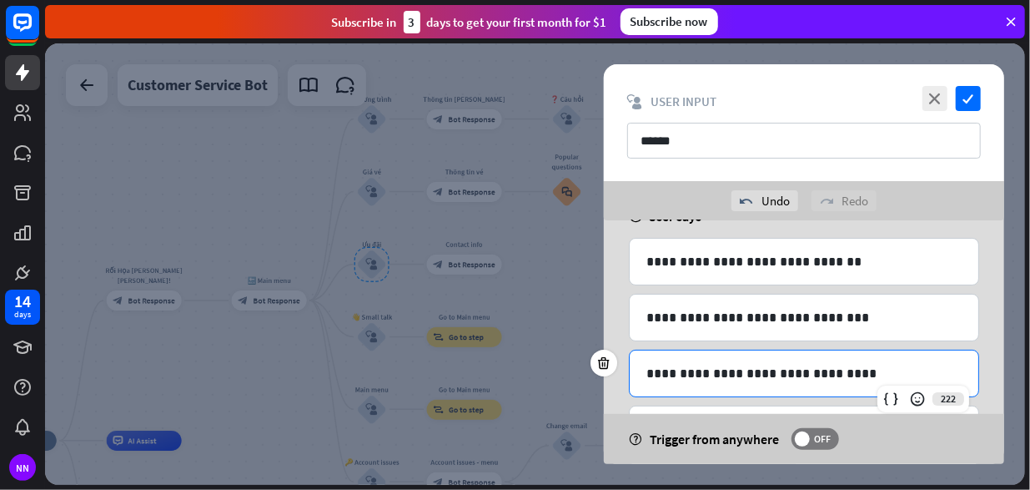
click at [853, 363] on p "**********" at bounding box center [804, 373] width 316 height 21
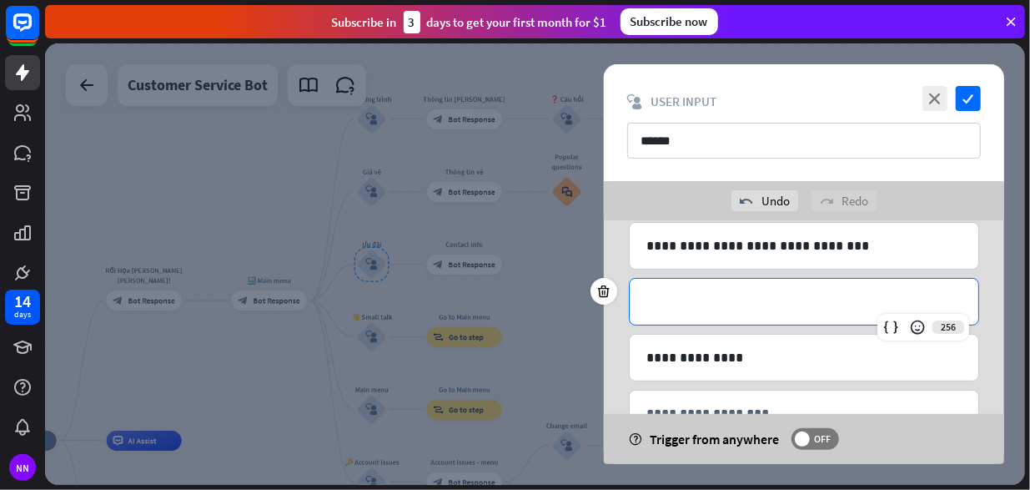
scroll to position [228, 0]
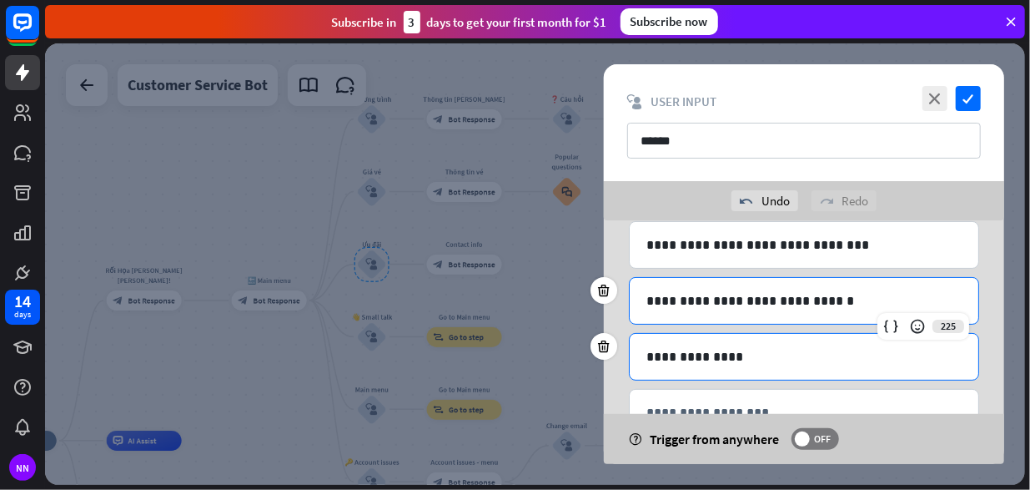
click at [844, 356] on p "**********" at bounding box center [804, 356] width 316 height 21
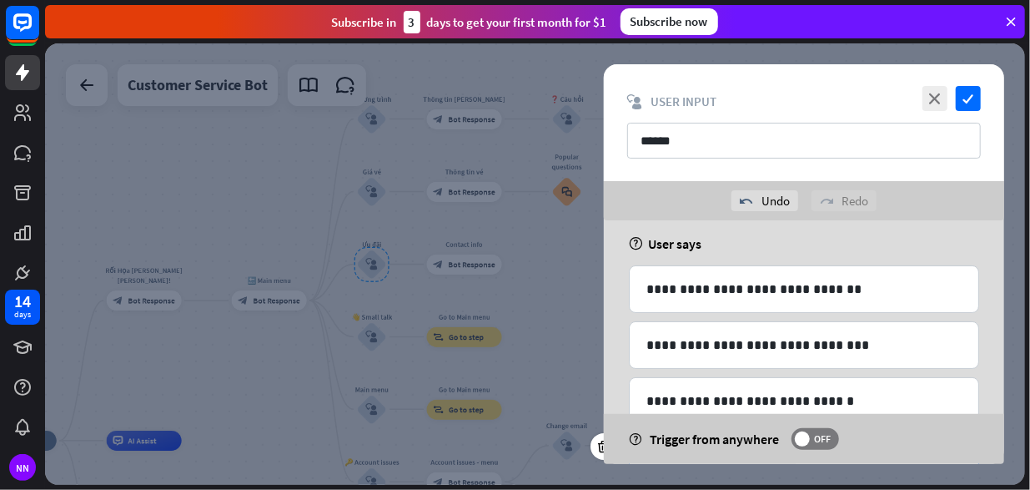
scroll to position [279, 0]
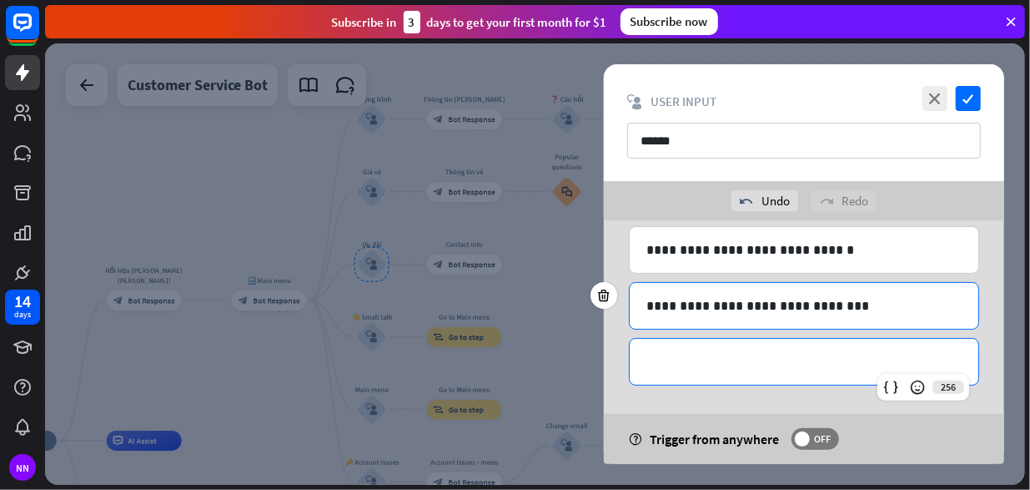
click at [844, 356] on p "**********" at bounding box center [803, 361] width 315 height 21
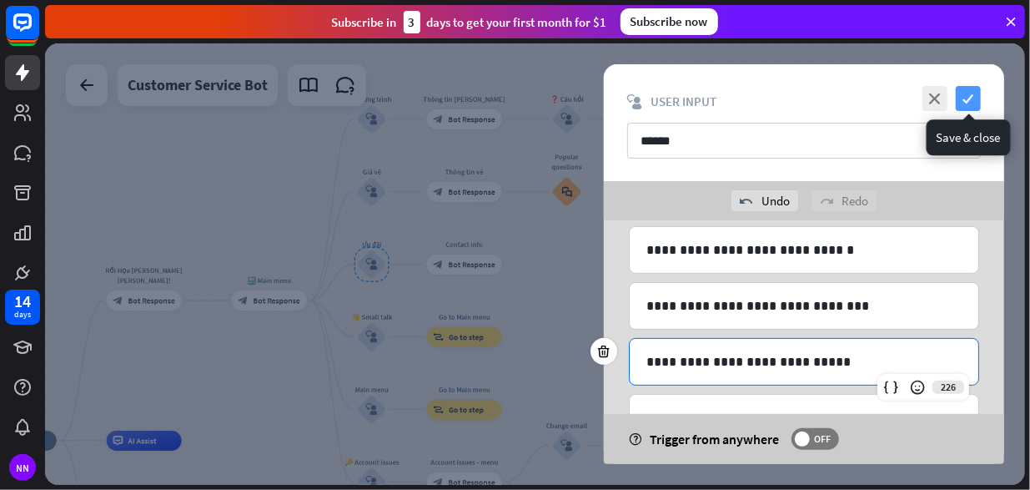
click at [964, 99] on icon "check" at bounding box center [968, 98] width 25 height 25
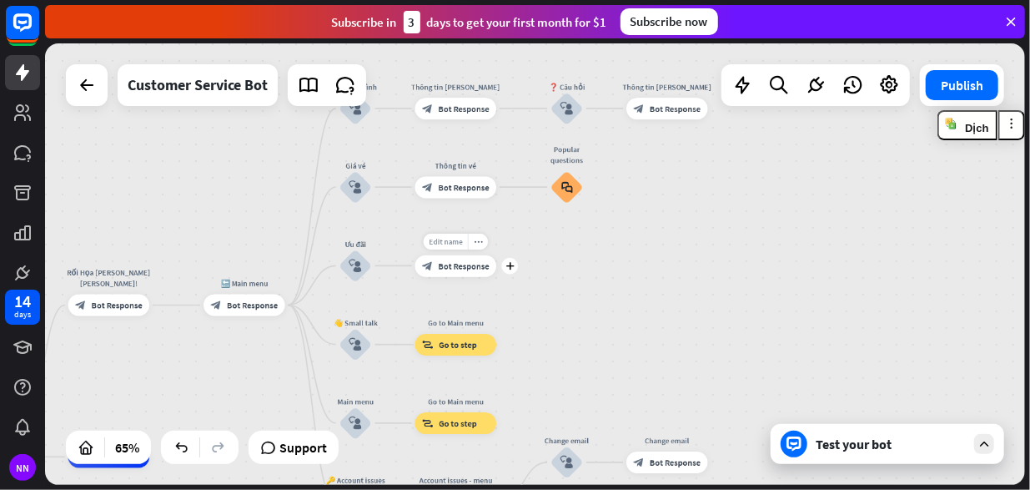
click at [450, 239] on span "Edit name" at bounding box center [445, 241] width 33 height 10
type input "*"
type input "******"
click at [590, 261] on div "home_2 Start point Rối Họa [PERSON_NAME] [PERSON_NAME]! block_bot_response Bot …" at bounding box center [535, 263] width 980 height 441
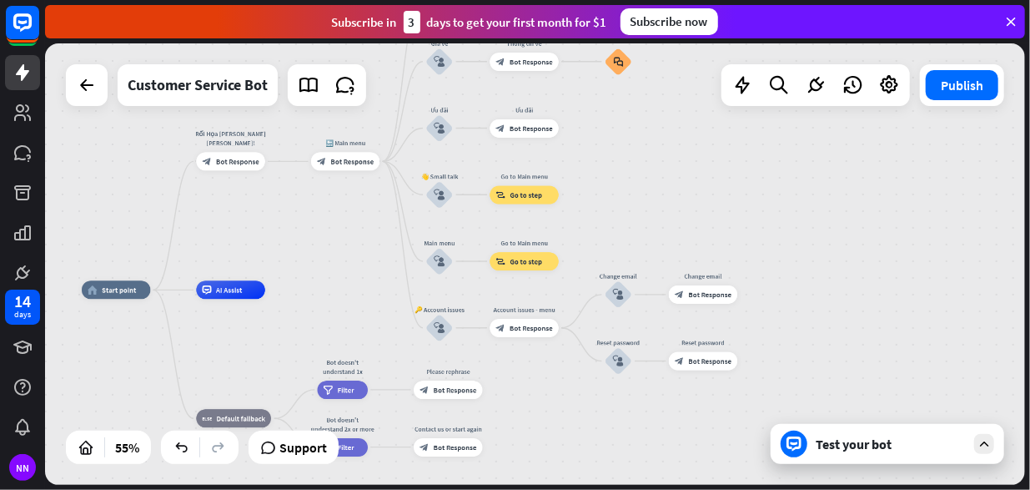
drag, startPoint x: 643, startPoint y: 278, endPoint x: 679, endPoint y: 193, distance: 92.3
click at [679, 193] on div "home_2 Start point Rối Họa [PERSON_NAME] [PERSON_NAME]! block_bot_response Bot …" at bounding box center [535, 263] width 980 height 441
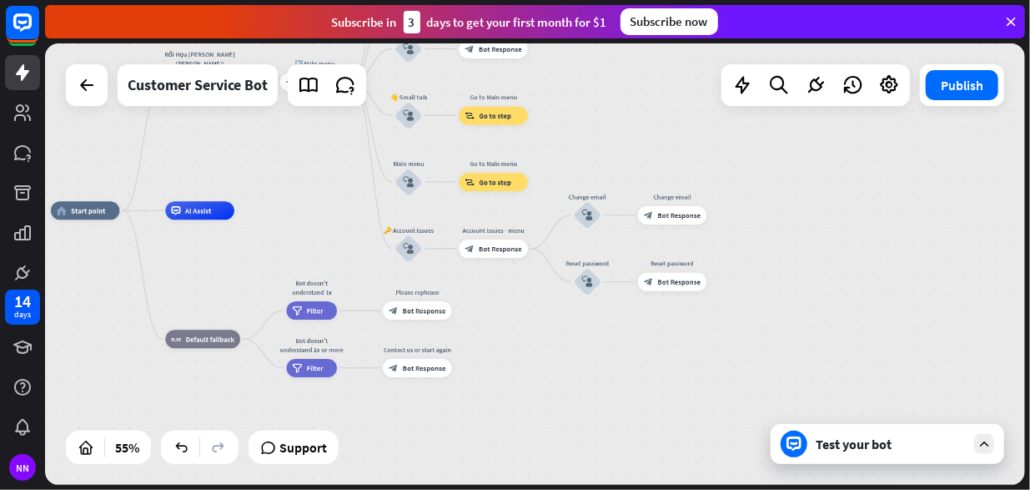
drag, startPoint x: 571, startPoint y: 400, endPoint x: 532, endPoint y: 333, distance: 77.7
click at [532, 333] on div "home_2 Start point Rối Họa [PERSON_NAME] [PERSON_NAME]! block_bot_response Bot …" at bounding box center [320, 331] width 539 height 243
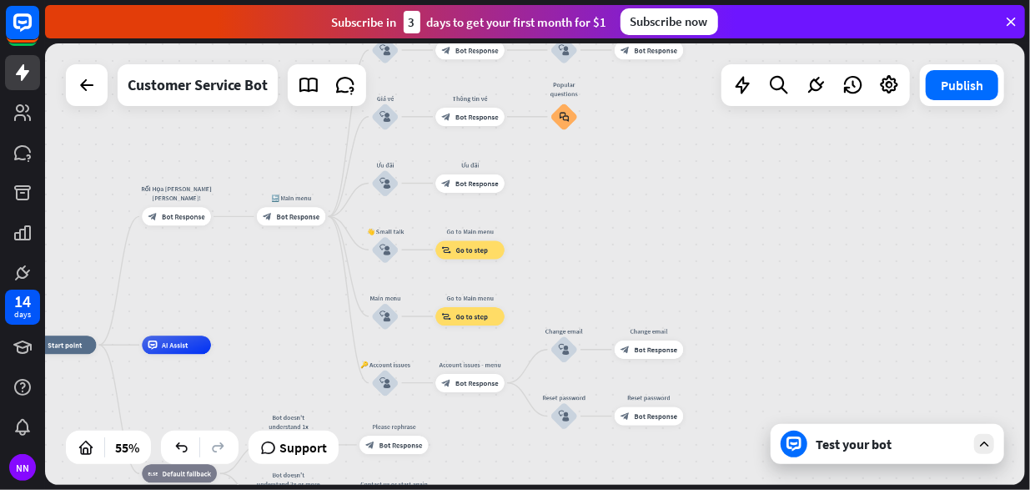
drag, startPoint x: 531, startPoint y: 330, endPoint x: 496, endPoint y: 493, distance: 166.4
click at [496, 489] on html "14 days NN close Product Help First steps Get started with ChatBot Help Center …" at bounding box center [515, 245] width 1030 height 490
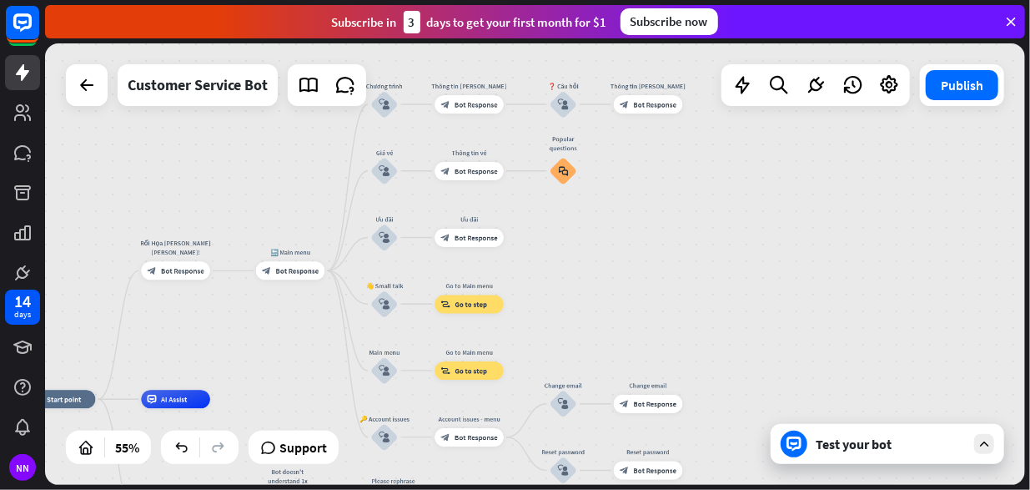
drag, startPoint x: 565, startPoint y: 286, endPoint x: 575, endPoint y: 309, distance: 25.4
click at [575, 309] on div "home_2 Start point Rối Họa [PERSON_NAME] [PERSON_NAME]! block_bot_response Bot …" at bounding box center [535, 263] width 980 height 441
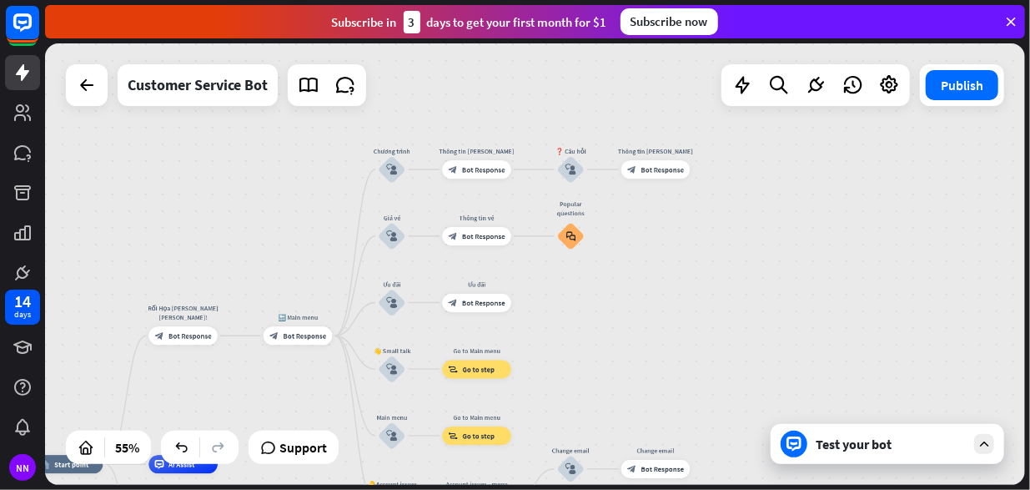
drag, startPoint x: 575, startPoint y: 309, endPoint x: 582, endPoint y: 375, distance: 65.5
click at [582, 375] on div "home_2 Start point Rối Họa [PERSON_NAME] [PERSON_NAME]! block_bot_response Bot …" at bounding box center [535, 263] width 980 height 441
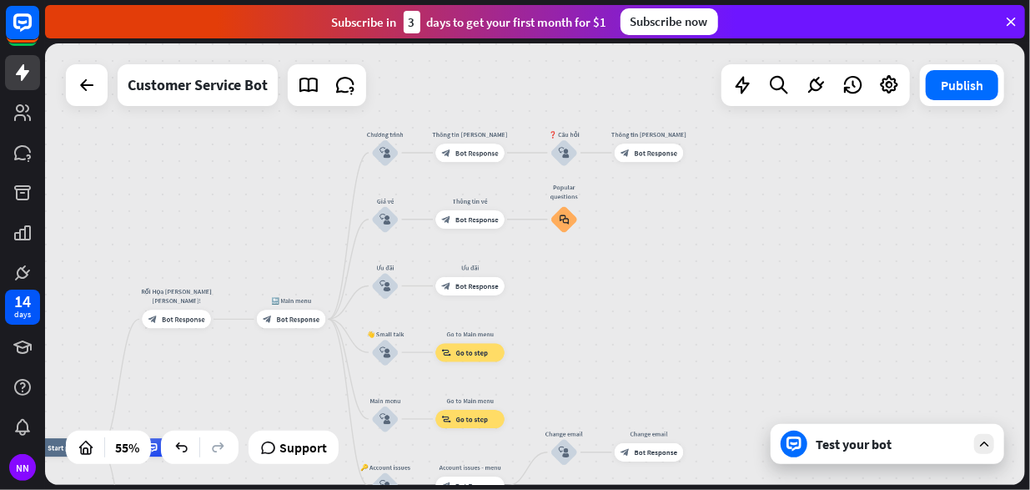
drag, startPoint x: 581, startPoint y: 371, endPoint x: 574, endPoint y: 355, distance: 18.0
click at [574, 355] on div "home_2 Start point Rối Họa [PERSON_NAME] [PERSON_NAME]! block_bot_response Bot …" at bounding box center [535, 263] width 980 height 441
click at [473, 295] on div "Edit name more_horiz plus block_bot_response Bot Response" at bounding box center [469, 286] width 69 height 18
click at [475, 284] on span "Bot Response" at bounding box center [476, 285] width 43 height 9
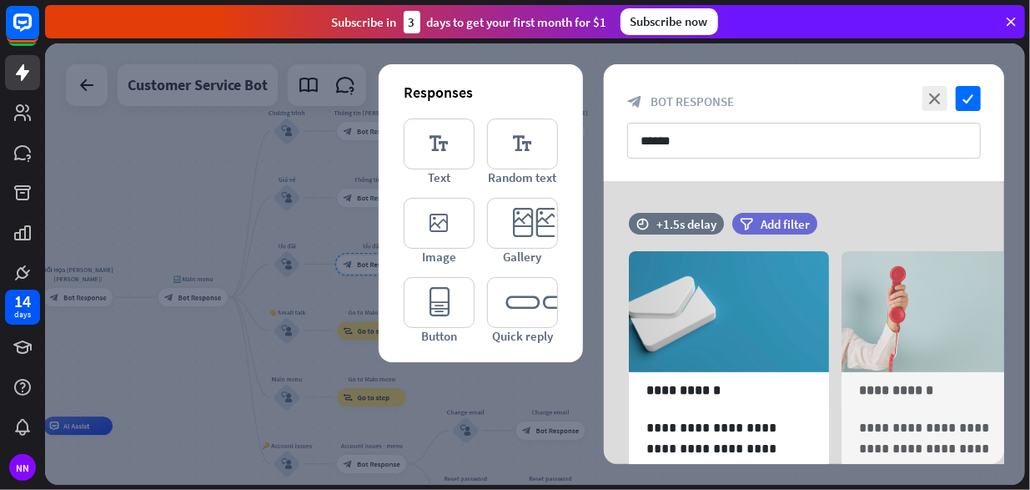
click at [203, 191] on div at bounding box center [535, 263] width 980 height 441
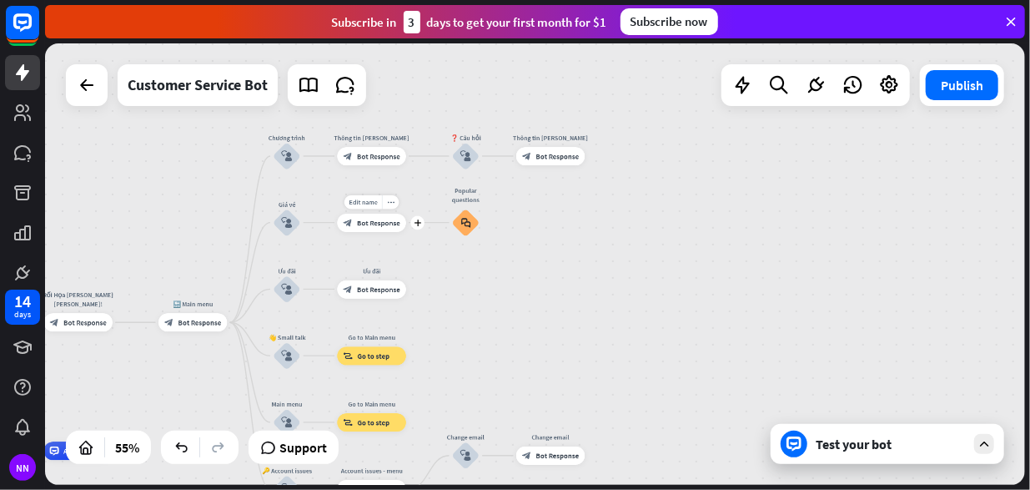
drag, startPoint x: 322, startPoint y: 203, endPoint x: 322, endPoint y: 228, distance: 25.0
click at [337, 228] on div "Edit name more_horiz plus block_bot_response Bot Response" at bounding box center [371, 223] width 69 height 18
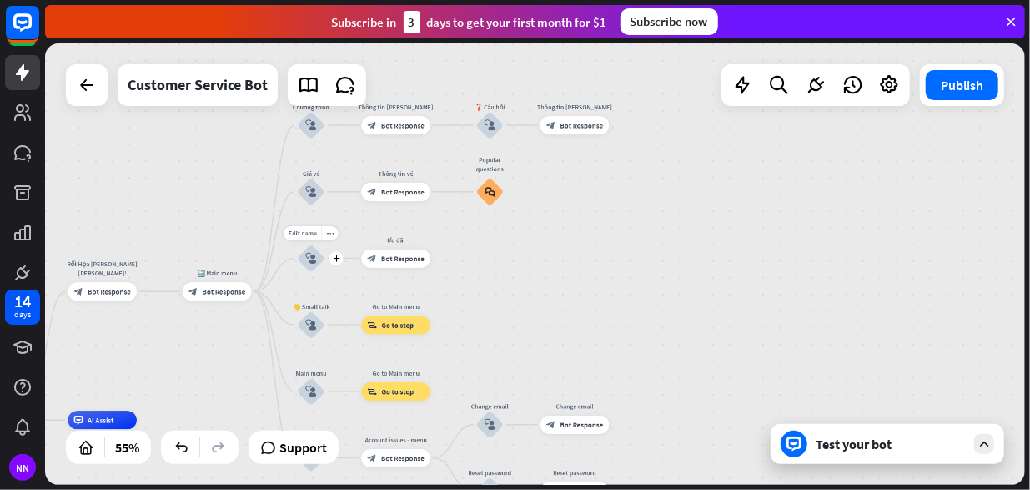
drag, startPoint x: 308, startPoint y: 256, endPoint x: 332, endPoint y: 225, distance: 39.2
click at [332, 225] on div "home_2 Start point Rối Họa [PERSON_NAME] [PERSON_NAME]! block_bot_response Bot …" at bounding box center [535, 263] width 980 height 441
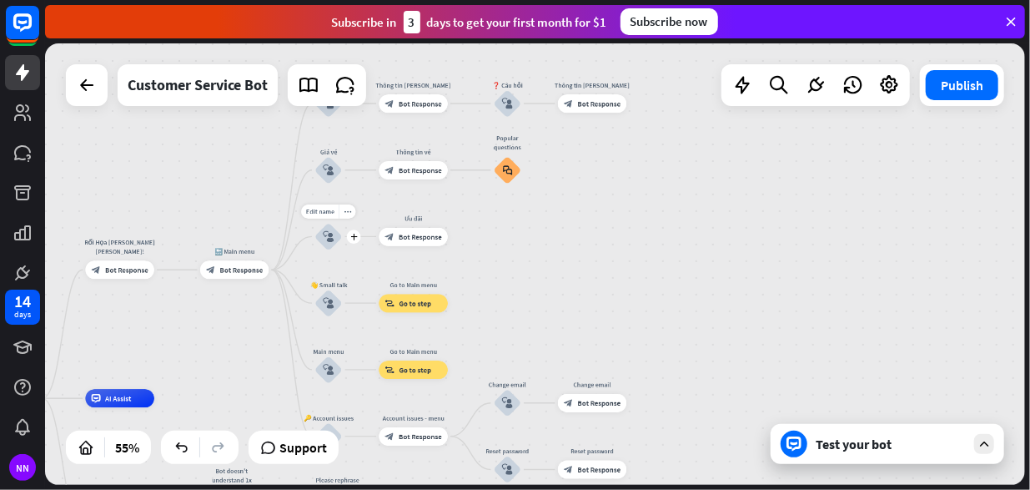
drag, startPoint x: 330, startPoint y: 273, endPoint x: 349, endPoint y: 250, distance: 29.1
click at [342, 250] on div "Edit name more_horiz plus block_user_input" at bounding box center [328, 237] width 28 height 28
click at [314, 456] on span "Support" at bounding box center [303, 447] width 48 height 27
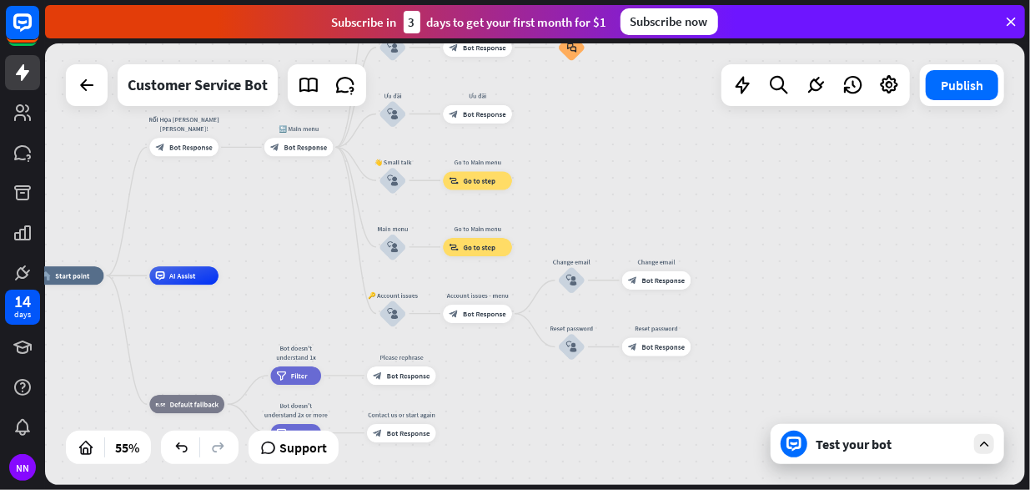
drag, startPoint x: 567, startPoint y: 276, endPoint x: 631, endPoint y: 195, distance: 102.8
click at [631, 195] on div "home_2 Start point Rối Họa [PERSON_NAME] [PERSON_NAME]! block_bot_response Bot …" at bounding box center [535, 263] width 980 height 441
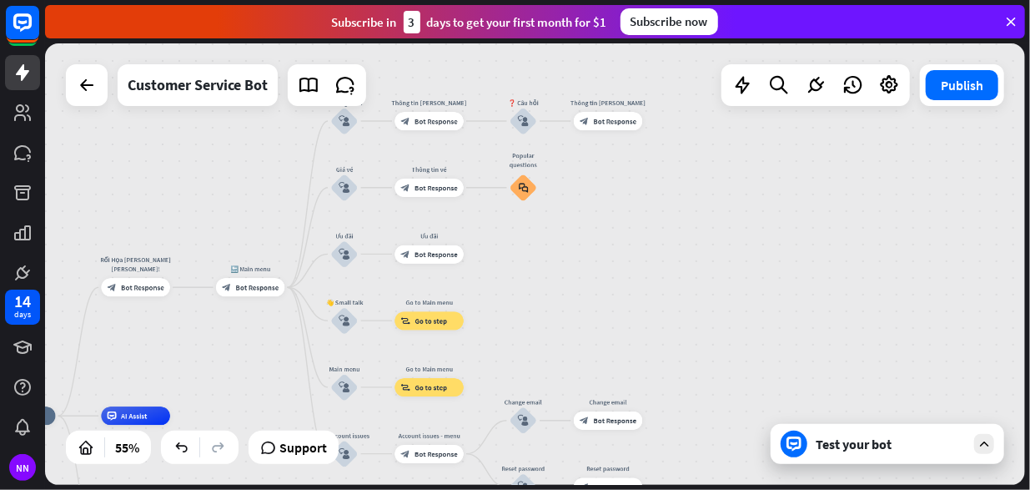
drag, startPoint x: 584, startPoint y: 210, endPoint x: 519, endPoint y: 350, distance: 154.5
click at [526, 361] on div "home_2 Start point Rối Họa [PERSON_NAME] [PERSON_NAME]! block_bot_response Bot …" at bounding box center [535, 263] width 980 height 441
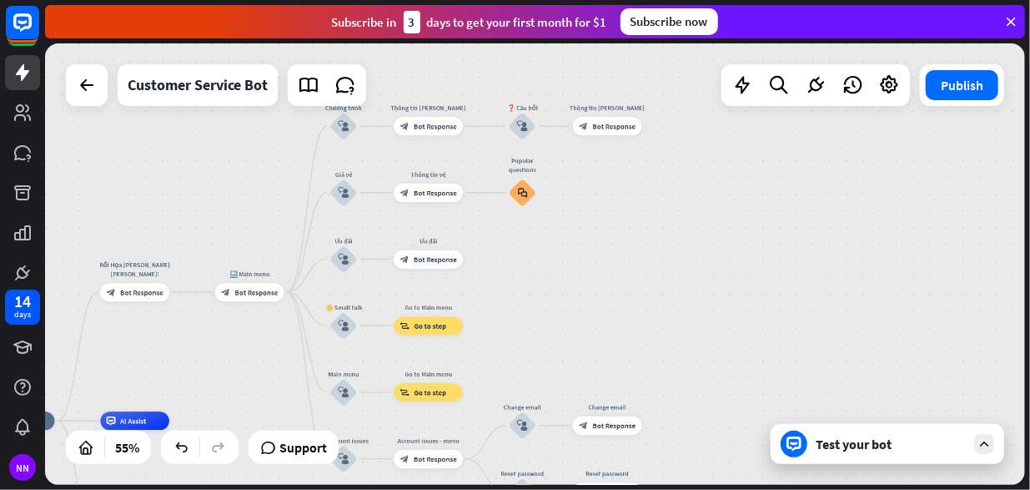
click at [824, 450] on div "Test your bot" at bounding box center [891, 443] width 150 height 17
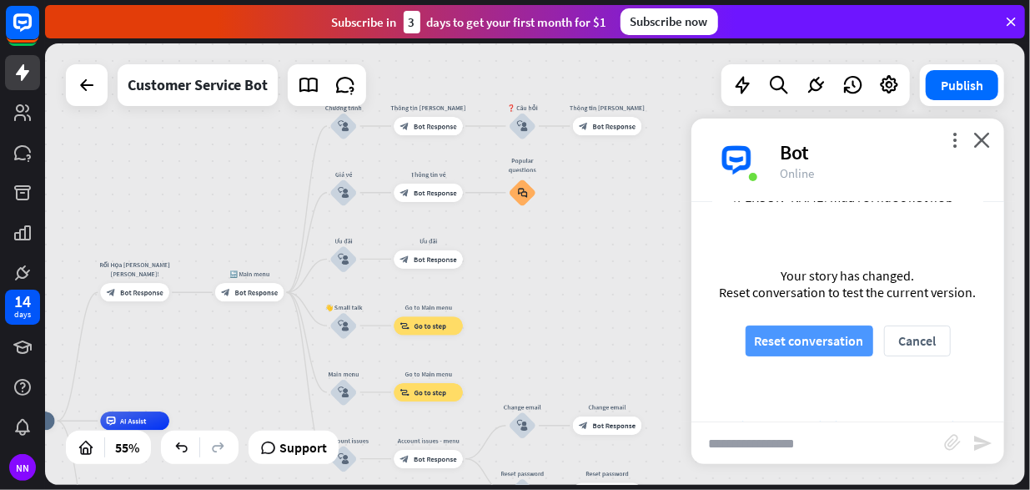
click at [852, 342] on button "Reset conversation" at bounding box center [810, 340] width 128 height 31
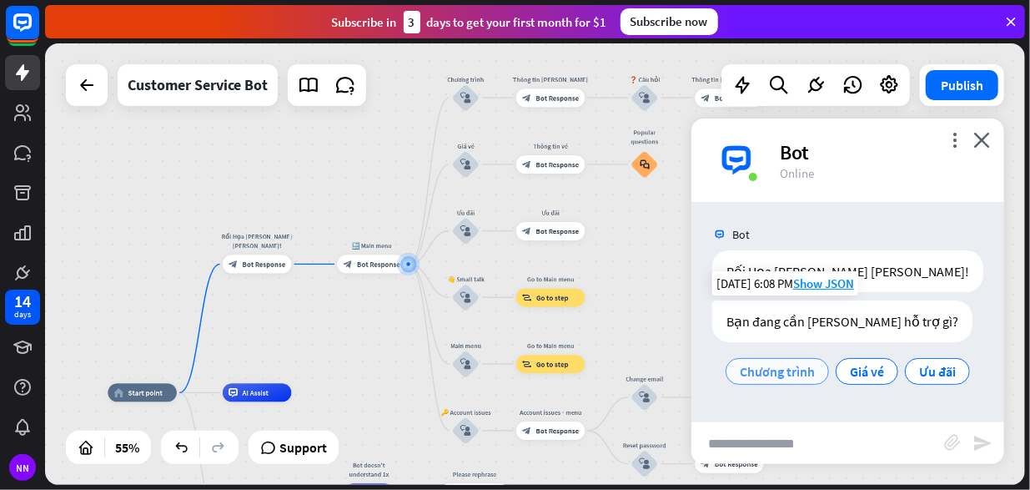
click at [802, 365] on span "Chương trình" at bounding box center [777, 371] width 75 height 17
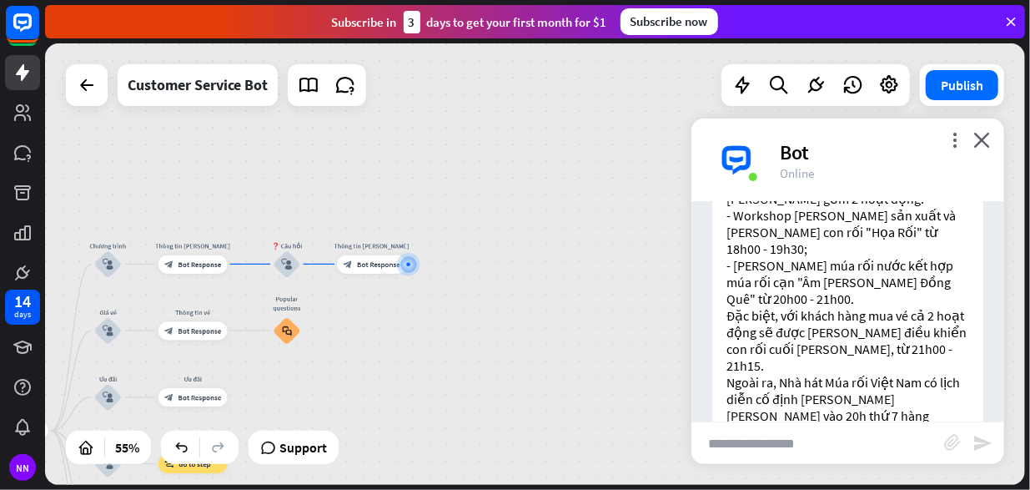
scroll to position [455, 0]
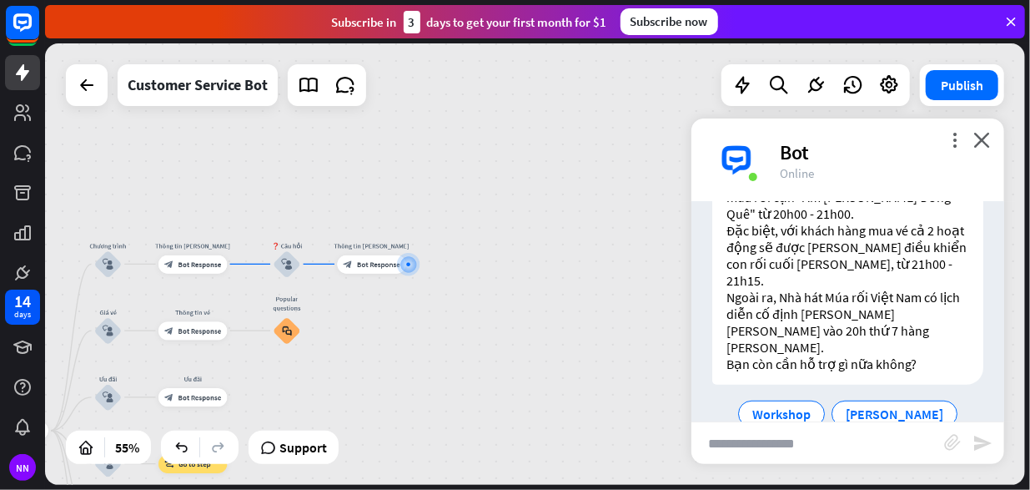
click at [829, 439] on span "Giá vé" at bounding box center [812, 447] width 34 height 17
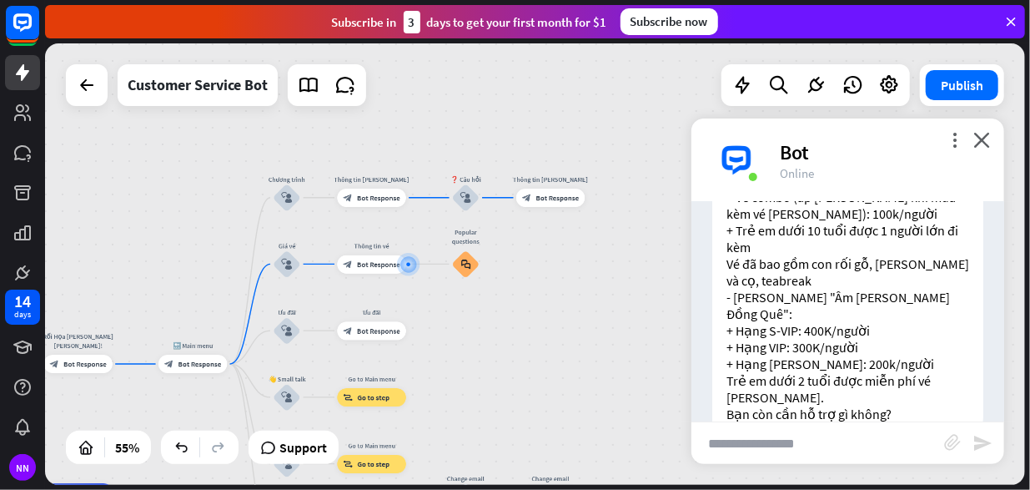
scroll to position [835, 0]
click at [384, 334] on span "Bot Response" at bounding box center [378, 330] width 43 height 9
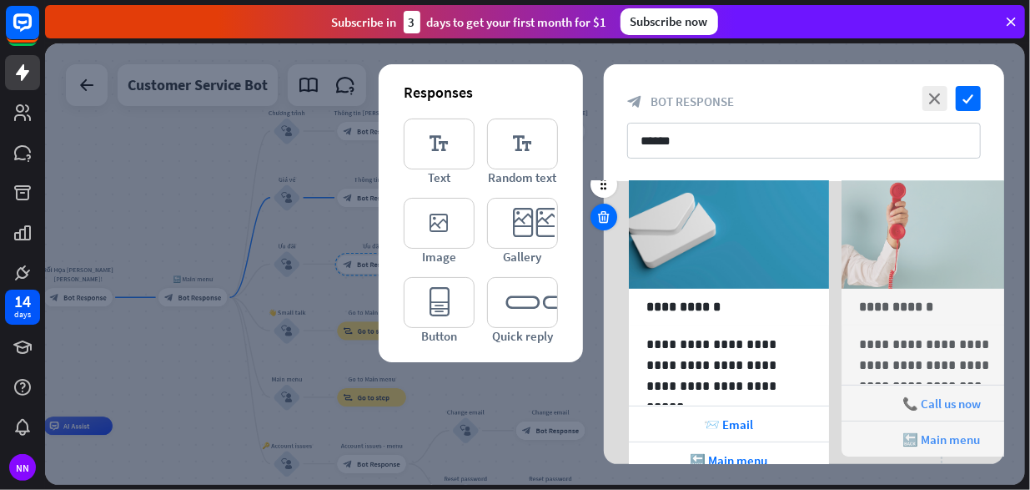
click at [606, 223] on icon at bounding box center [604, 216] width 16 height 15
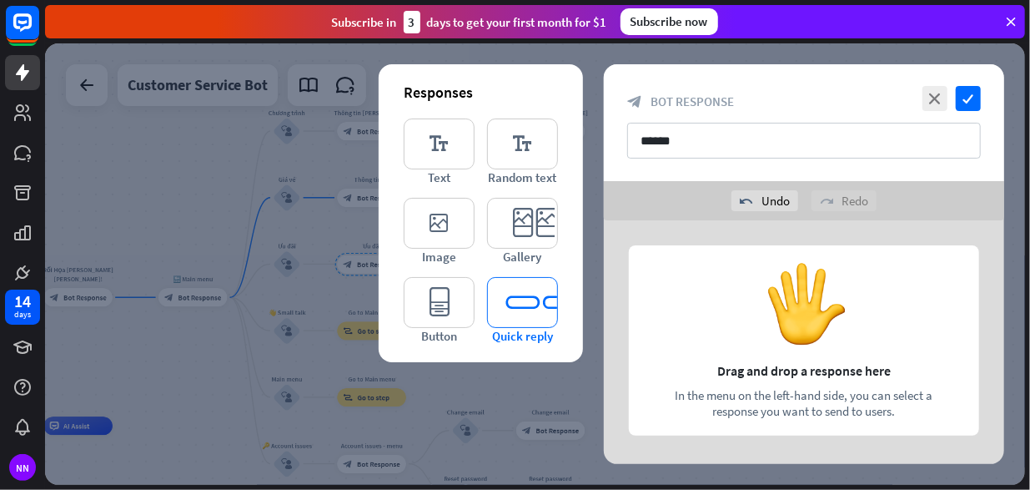
click at [511, 289] on icon "editor_quick_replies" at bounding box center [522, 302] width 71 height 51
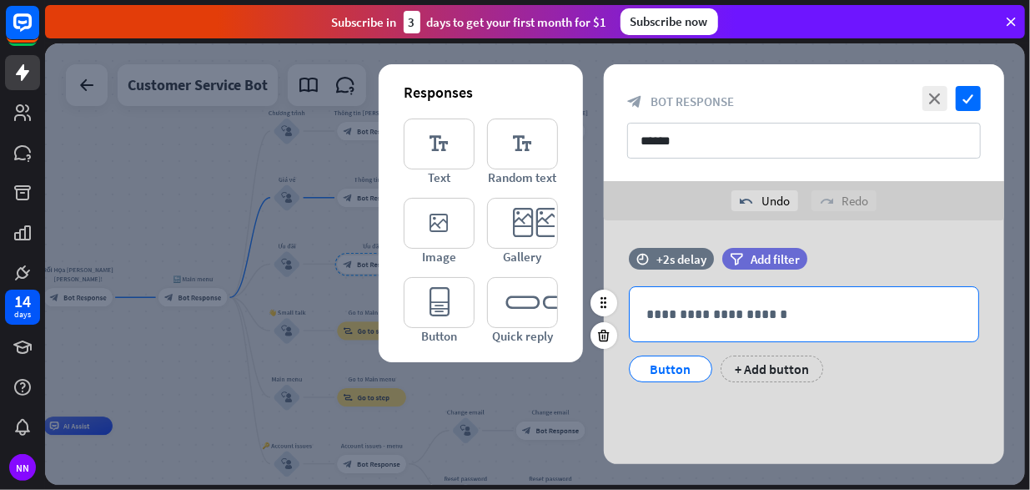
scroll to position [6, 0]
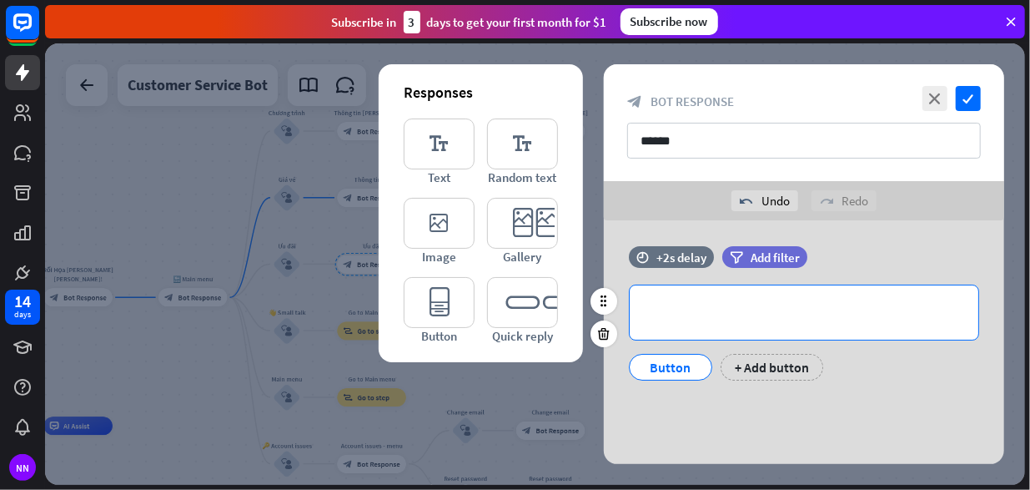
click at [811, 314] on p "**********" at bounding box center [803, 312] width 315 height 21
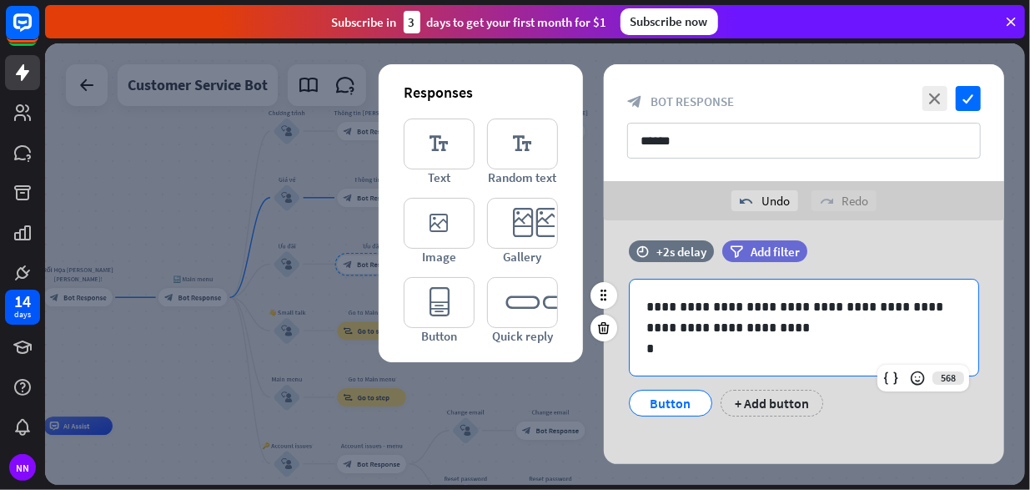
scroll to position [22, 0]
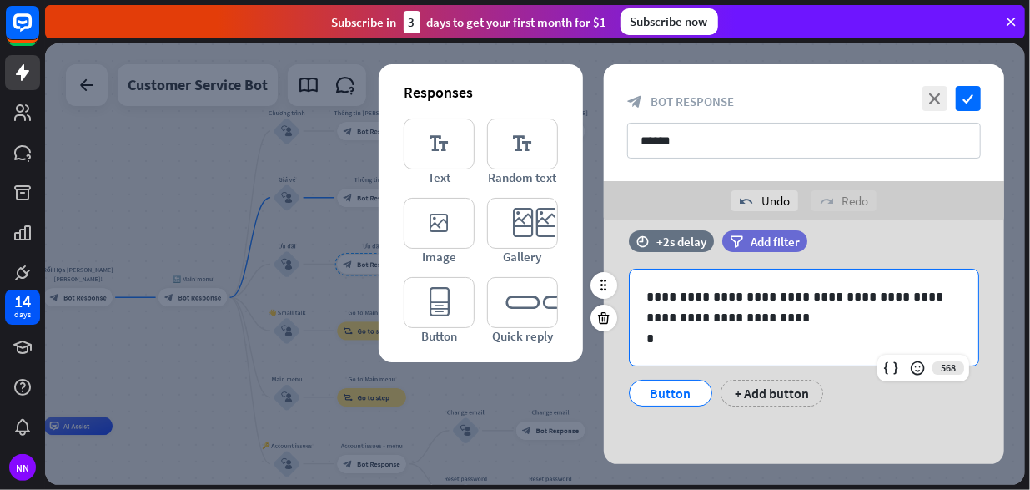
click at [646, 296] on p "**********" at bounding box center [804, 307] width 316 height 42
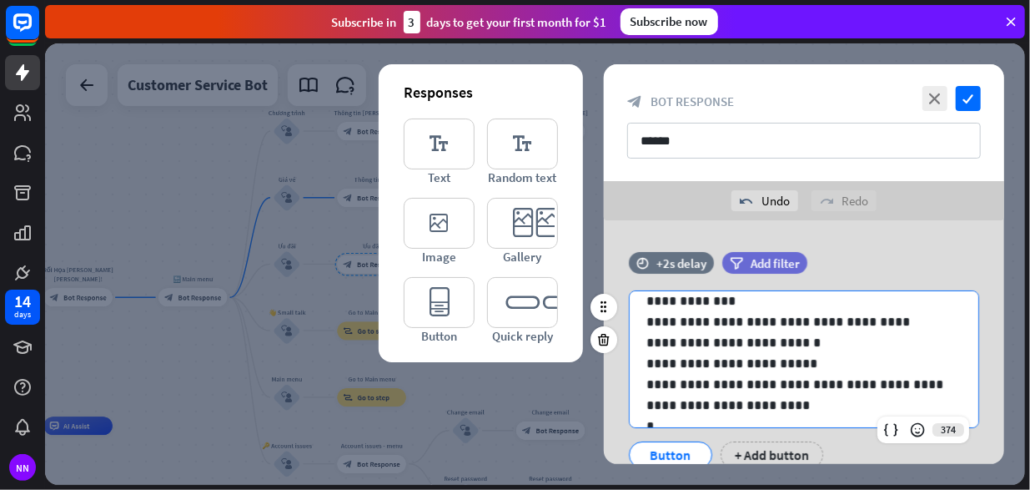
scroll to position [105, 0]
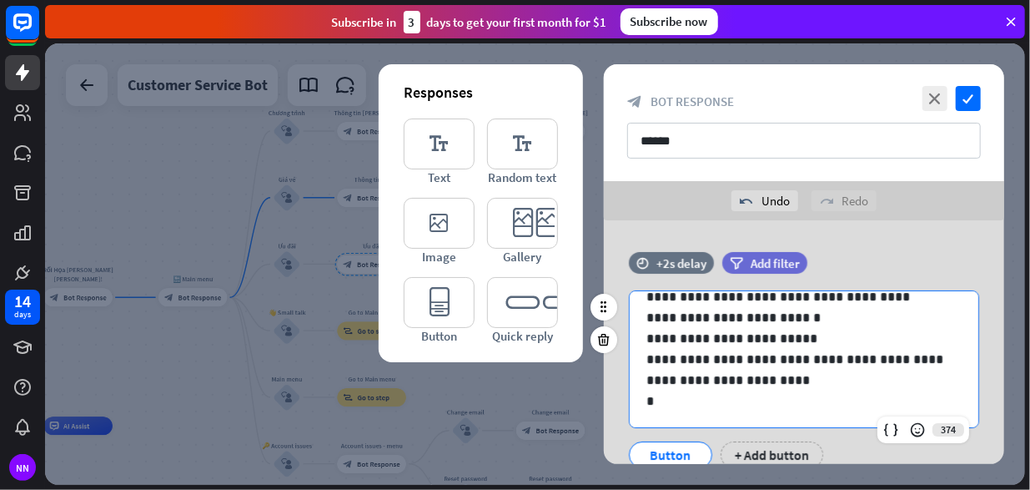
click at [702, 395] on p "*" at bounding box center [797, 400] width 303 height 21
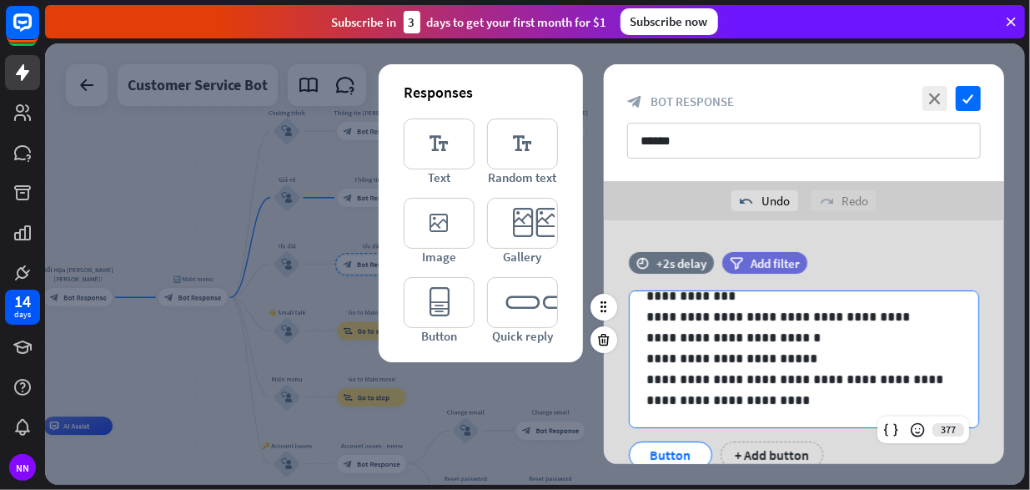
scroll to position [84, 0]
click at [961, 101] on icon "check" at bounding box center [968, 98] width 25 height 25
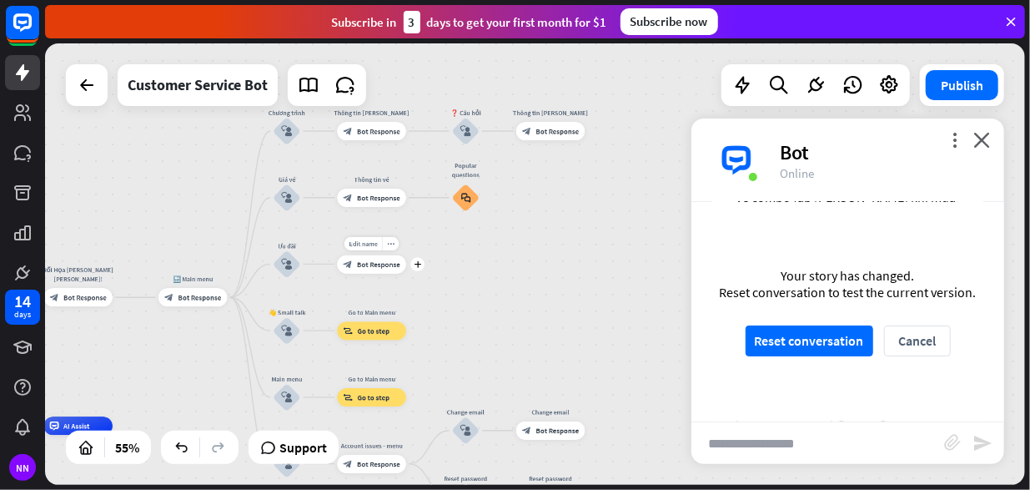
click at [384, 258] on div "block_bot_response Bot Response" at bounding box center [371, 264] width 69 height 18
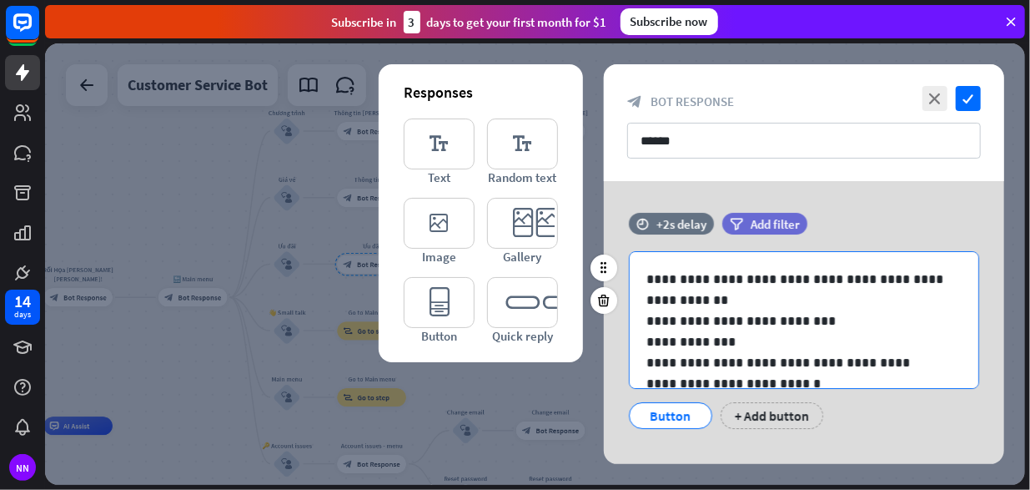
scroll to position [84, 0]
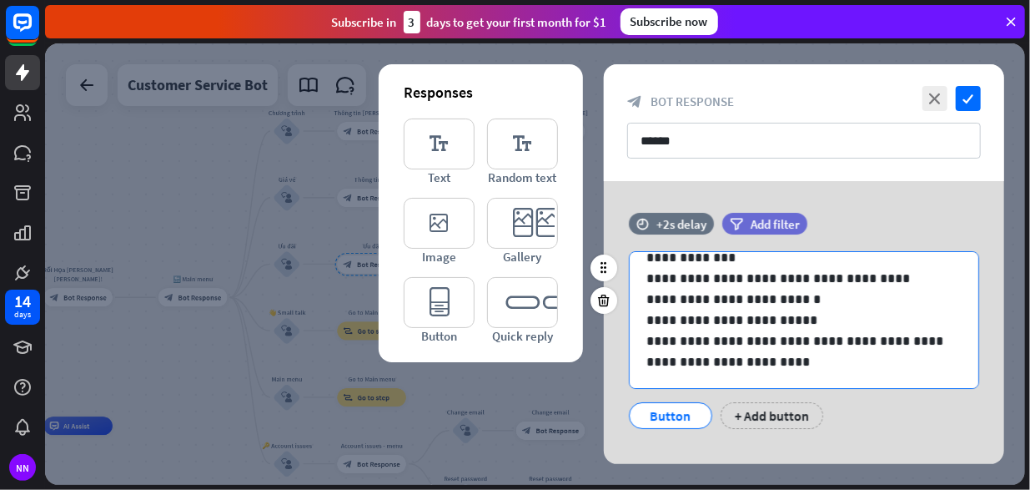
click at [774, 361] on p "**********" at bounding box center [797, 351] width 303 height 42
click at [818, 324] on p "**********" at bounding box center [797, 319] width 303 height 21
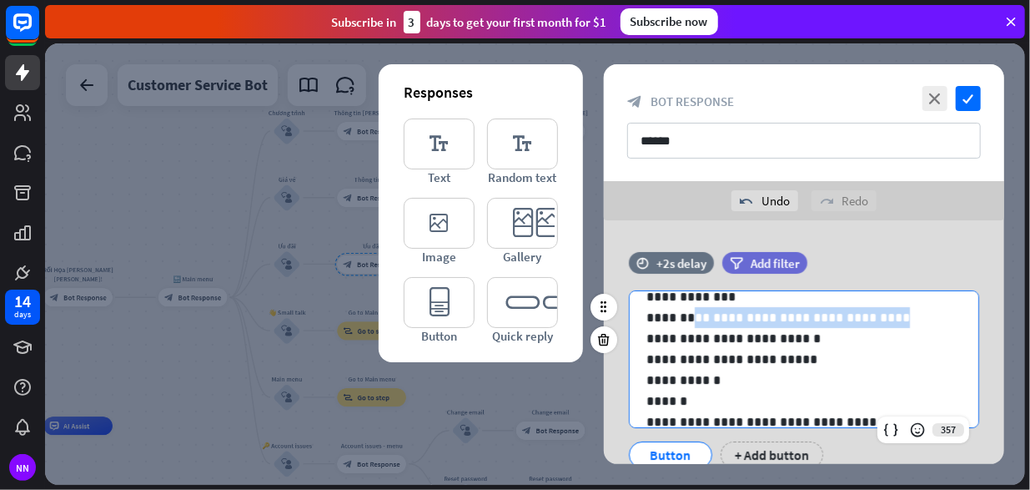
drag, startPoint x: 689, startPoint y: 317, endPoint x: 857, endPoint y: 311, distance: 167.8
click at [858, 312] on p "**********" at bounding box center [797, 317] width 303 height 21
copy p "**********"
click at [727, 402] on p "******" at bounding box center [797, 400] width 303 height 21
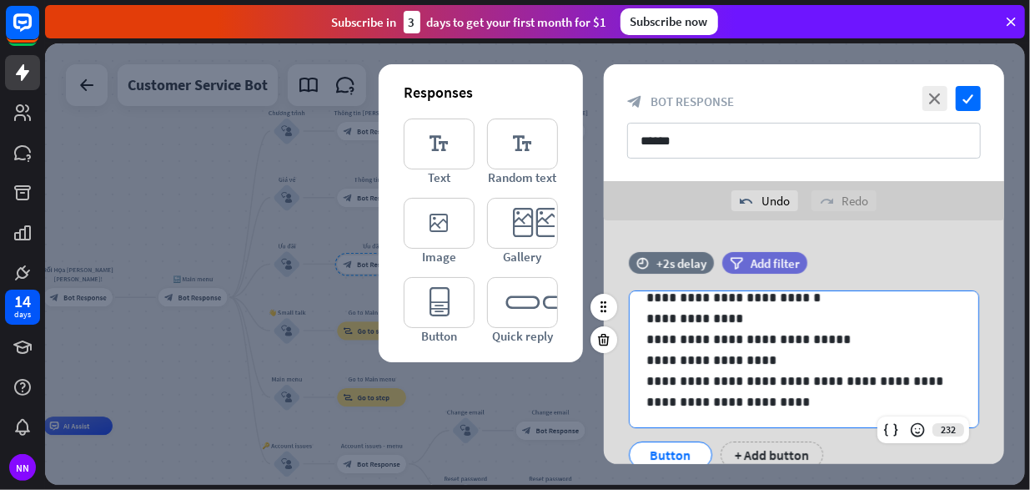
scroll to position [209, 0]
click at [819, 403] on p "**********" at bounding box center [797, 391] width 303 height 42
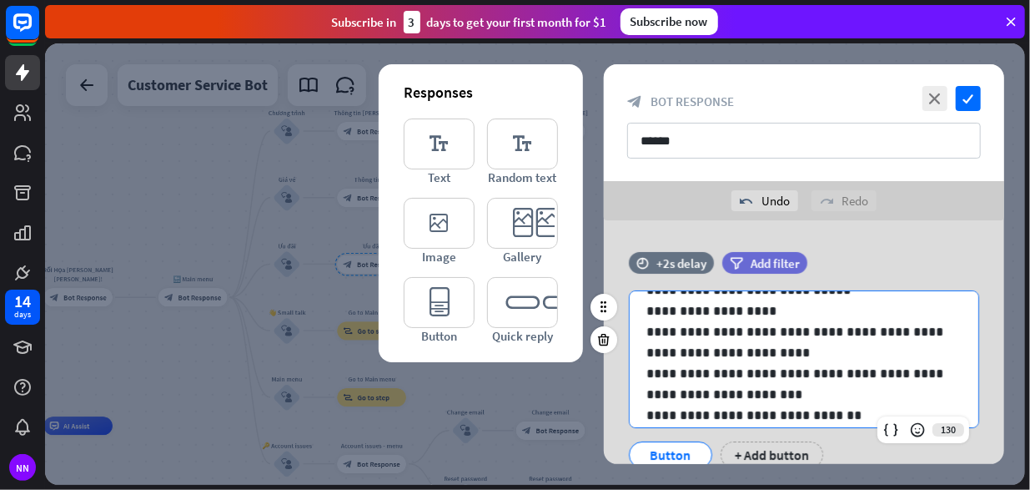
scroll to position [62, 0]
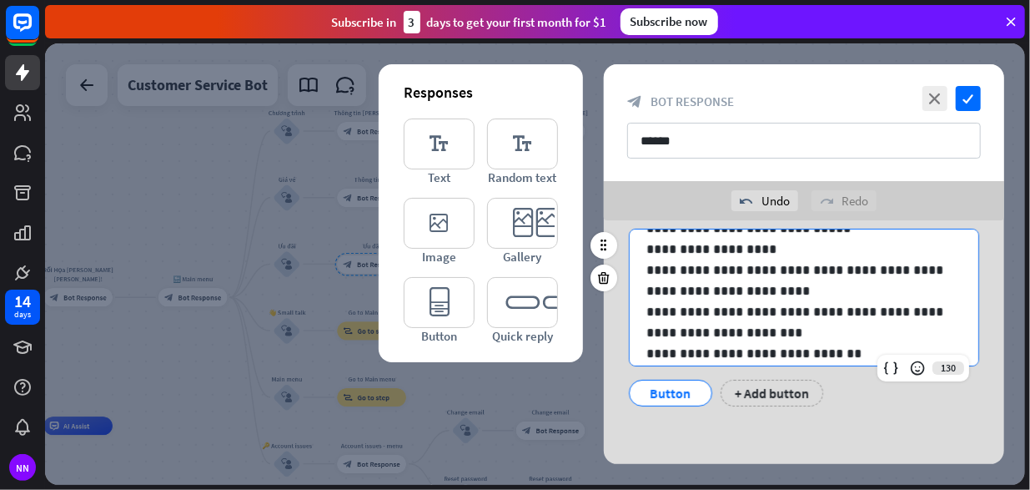
click at [673, 390] on div "Button" at bounding box center [670, 392] width 55 height 25
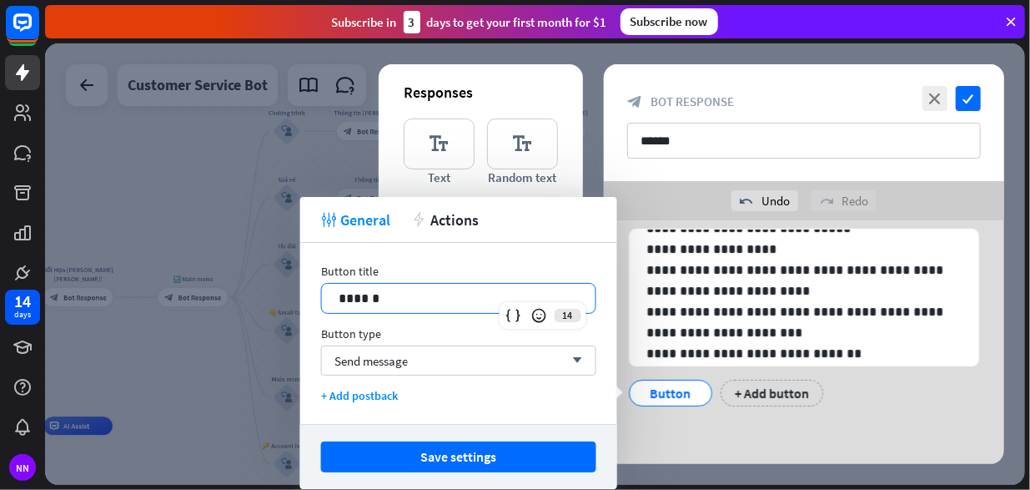
drag, startPoint x: 442, startPoint y: 286, endPoint x: 193, endPoint y: 302, distance: 249.9
click at [193, 302] on body "14 days NN close Product Help First steps Get started with ChatBot Help Center …" at bounding box center [515, 245] width 1030 height 490
drag, startPoint x: 437, startPoint y: 298, endPoint x: 281, endPoint y: 291, distance: 156.1
click at [281, 291] on body "14 days NN close Product Help First steps Get started with ChatBot Help Center …" at bounding box center [515, 245] width 1030 height 490
drag, startPoint x: 375, startPoint y: 302, endPoint x: 307, endPoint y: 302, distance: 67.6
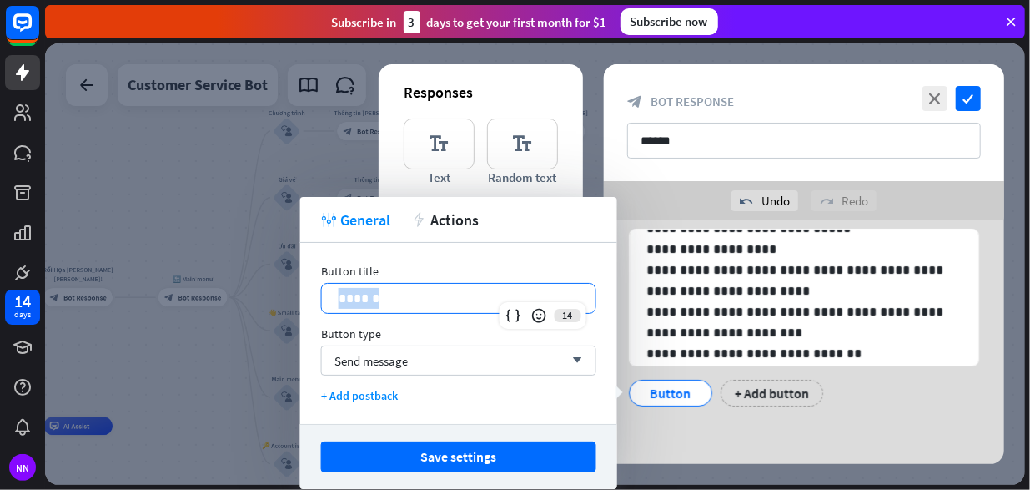
click at [307, 302] on div "Button title 14 ****** Button type Send message arrow_down + Add postback" at bounding box center [458, 333] width 317 height 181
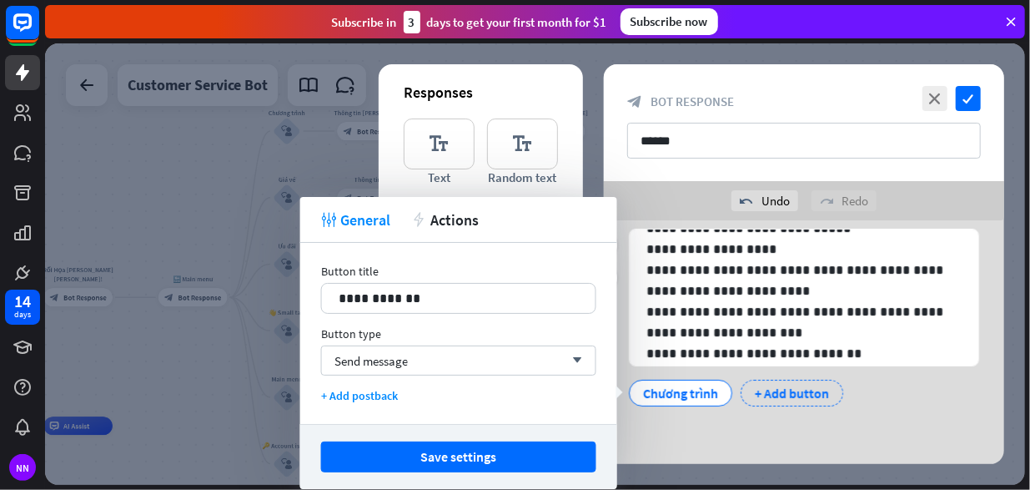
click at [792, 396] on div "+ Add button" at bounding box center [792, 393] width 103 height 27
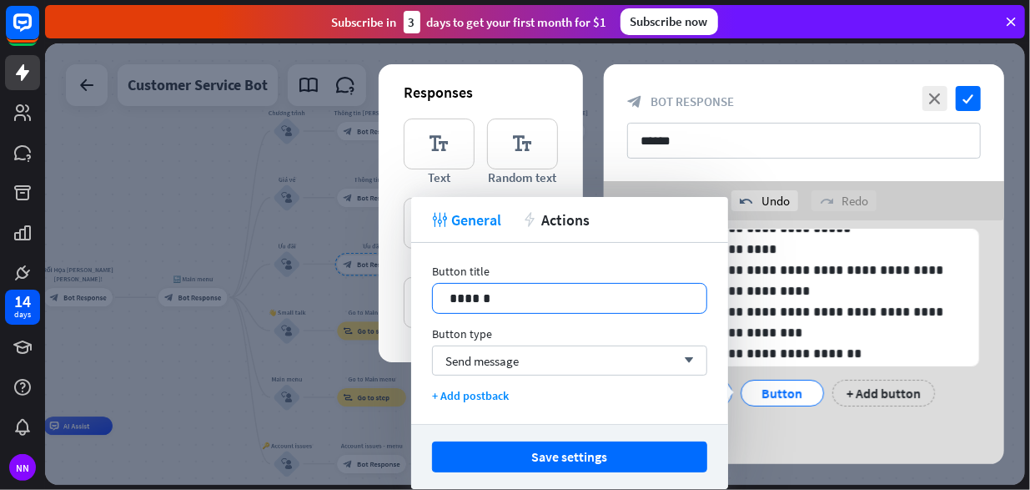
click at [607, 303] on p "******" at bounding box center [570, 298] width 241 height 21
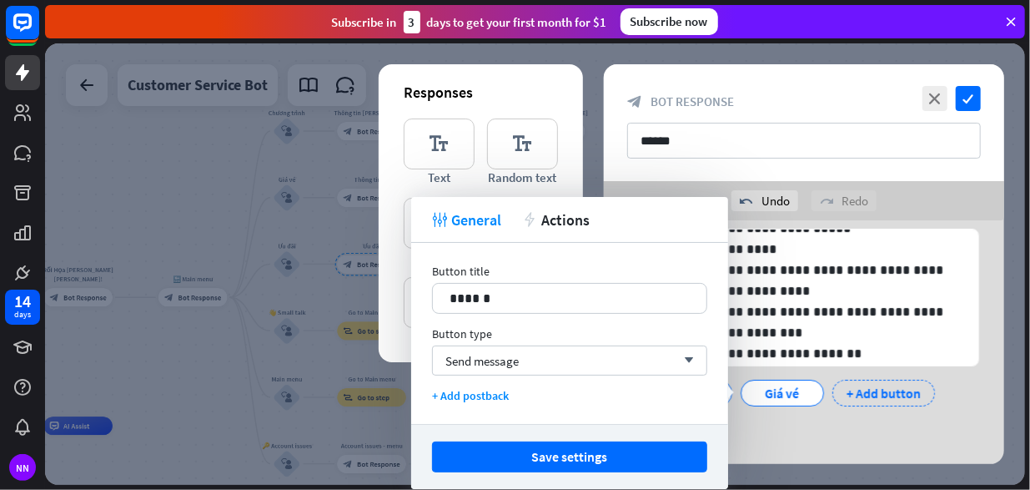
click at [885, 395] on div "+ Add button" at bounding box center [884, 393] width 103 height 27
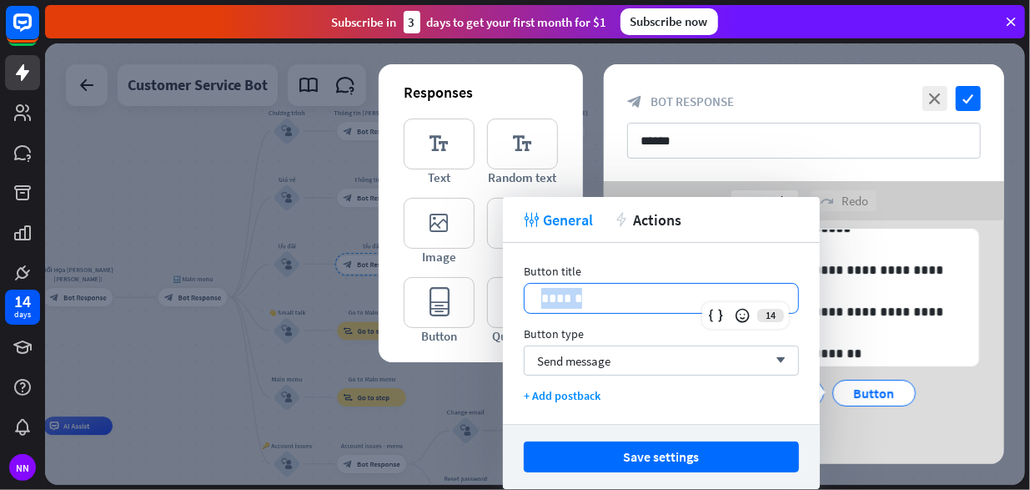
drag, startPoint x: 647, startPoint y: 299, endPoint x: 517, endPoint y: 298, distance: 130.1
click at [517, 298] on div "Button title 14 ****** Button type Send message arrow_down + Add postback" at bounding box center [661, 333] width 317 height 181
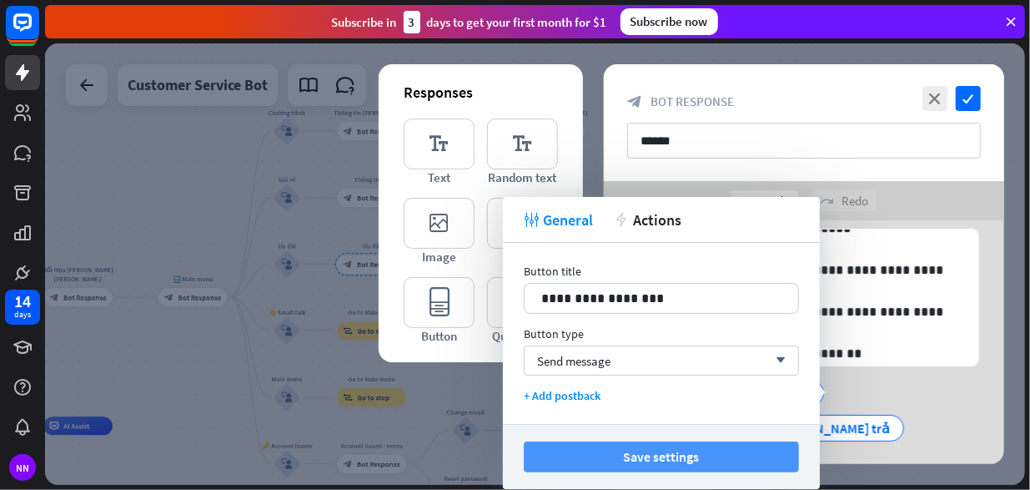
click at [667, 451] on button "Save settings" at bounding box center [661, 456] width 275 height 31
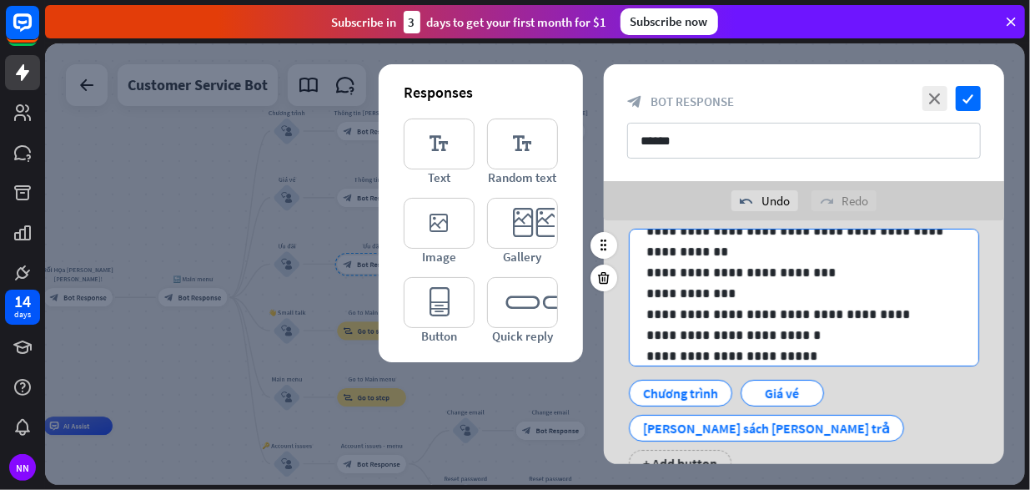
scroll to position [0, 0]
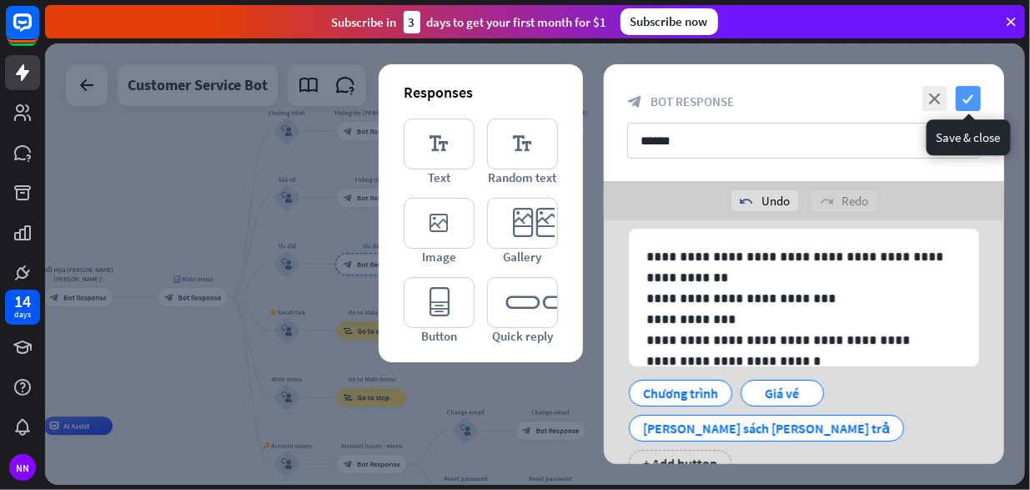
click at [969, 94] on icon "check" at bounding box center [968, 98] width 25 height 25
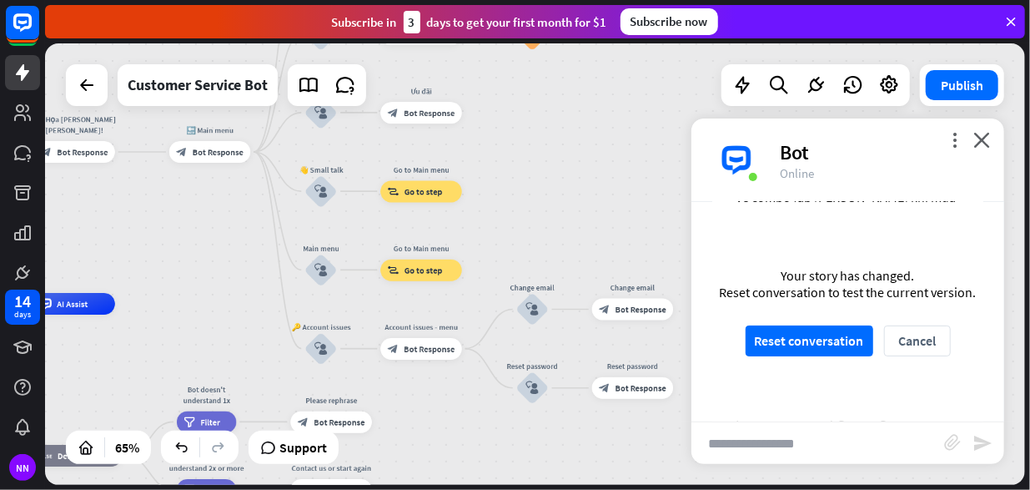
drag, startPoint x: 521, startPoint y: 308, endPoint x: 573, endPoint y: 183, distance: 135.4
click at [573, 183] on div "home_2 Start point Rối Họa [PERSON_NAME] [PERSON_NAME]! block_bot_response Bot …" at bounding box center [535, 263] width 980 height 441
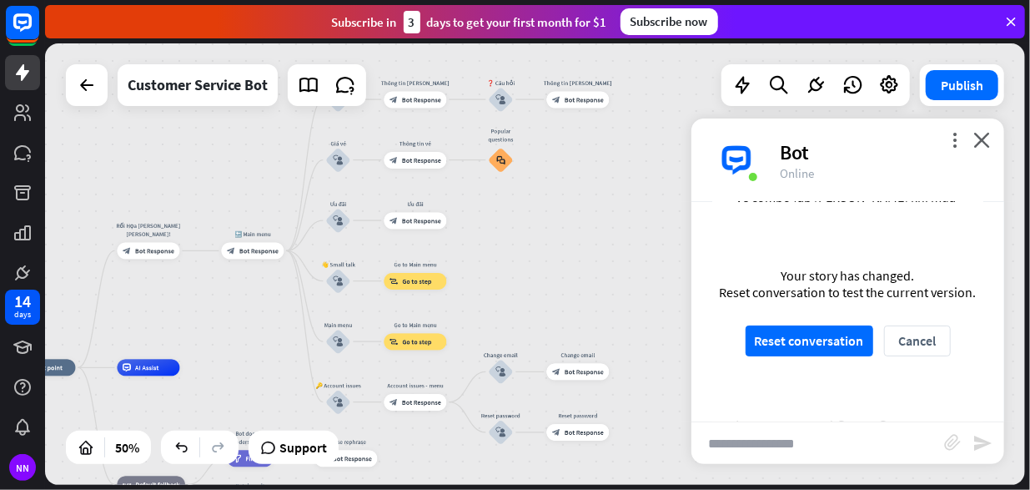
drag, startPoint x: 563, startPoint y: 232, endPoint x: 516, endPoint y: 339, distance: 116.9
click at [516, 339] on div "home_2 Start point Rối Họa [PERSON_NAME] [PERSON_NAME]! block_bot_response Bot …" at bounding box center [535, 263] width 980 height 441
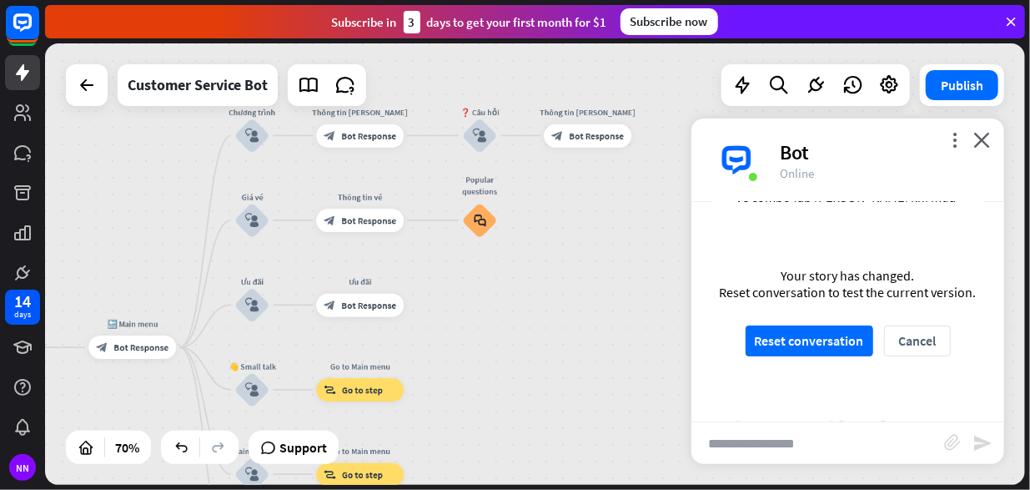
drag, startPoint x: 507, startPoint y: 318, endPoint x: 521, endPoint y: 377, distance: 60.9
click at [521, 377] on div "home_2 Start point Rối Họa [PERSON_NAME] [PERSON_NAME]! block_bot_response Bot …" at bounding box center [535, 263] width 980 height 441
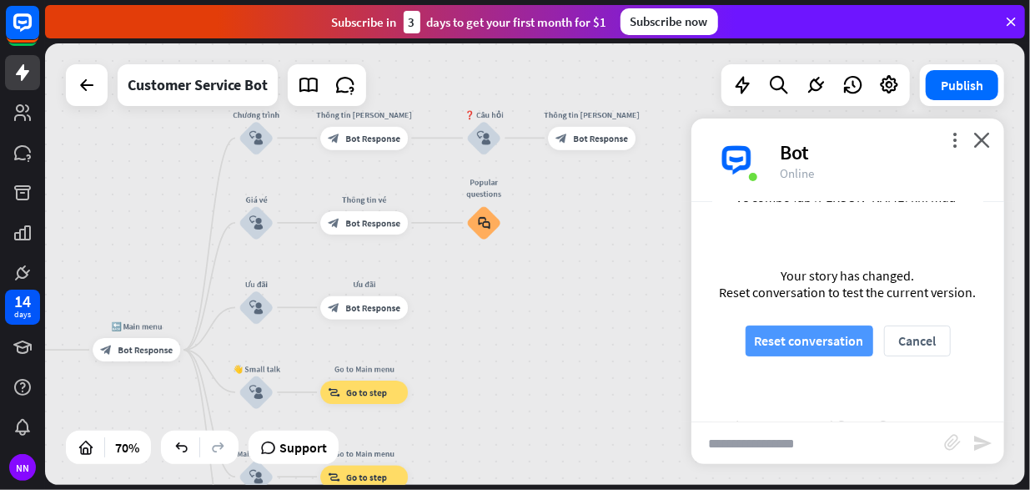
click at [807, 340] on button "Reset conversation" at bounding box center [810, 340] width 128 height 31
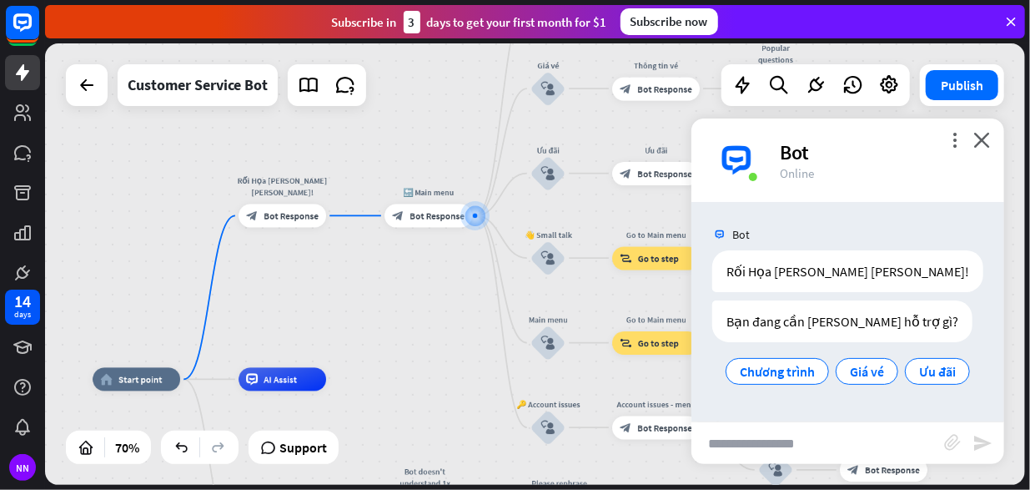
drag, startPoint x: 420, startPoint y: 335, endPoint x: 484, endPoint y: 280, distance: 84.0
click at [484, 280] on div "home_2 Start point Rối Họa [PERSON_NAME] [PERSON_NAME]! block_bot_response Bot …" at bounding box center [535, 263] width 980 height 441
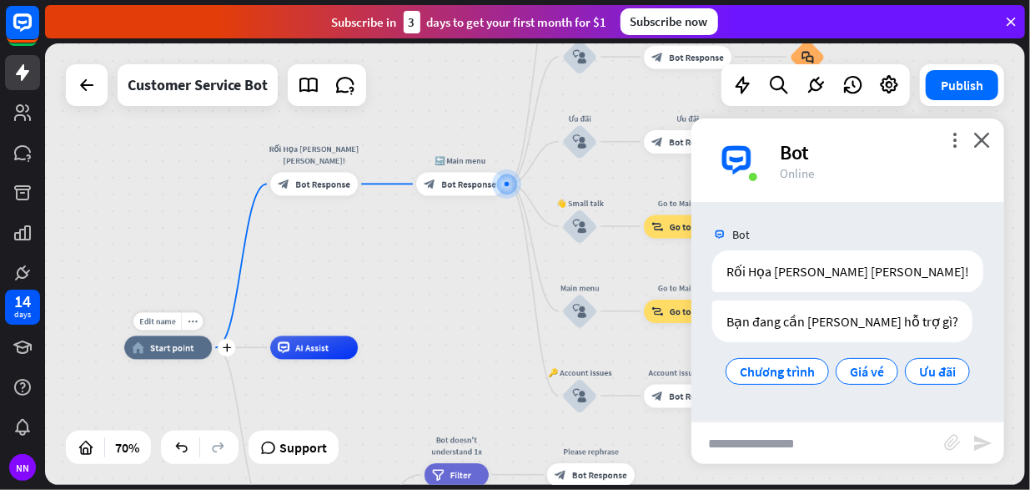
click at [171, 350] on span "Start point" at bounding box center [172, 348] width 44 height 12
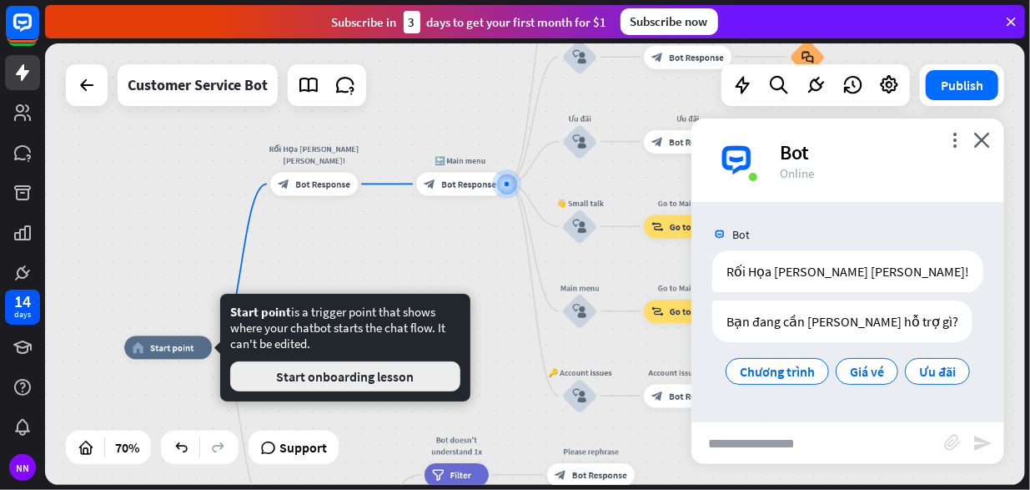
click at [369, 380] on button "Start onboarding lesson" at bounding box center [345, 376] width 230 height 30
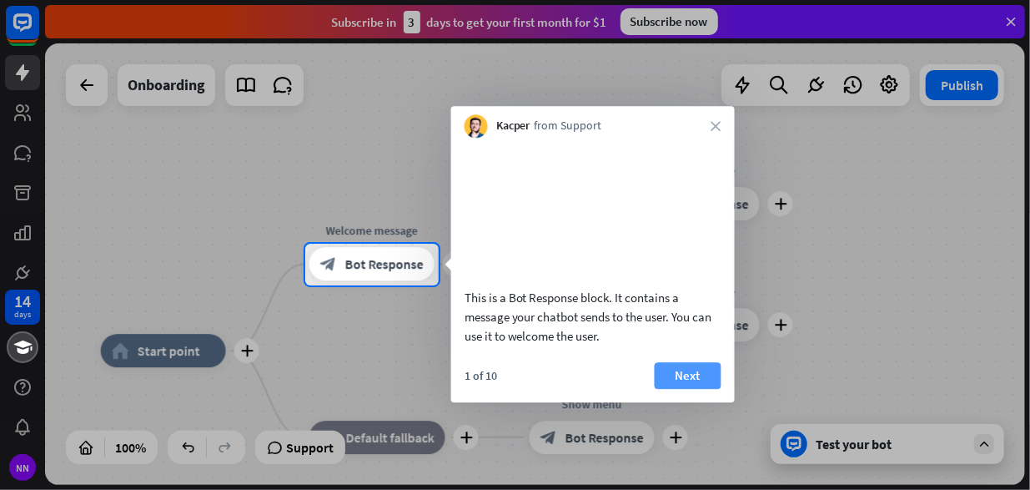
click at [701, 389] on button "Next" at bounding box center [688, 375] width 67 height 27
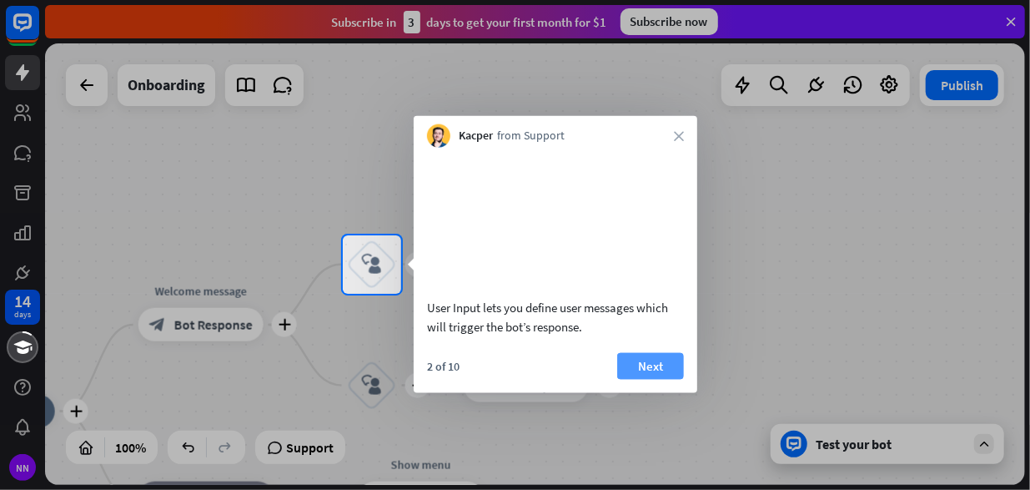
click at [665, 379] on button "Next" at bounding box center [650, 365] width 67 height 27
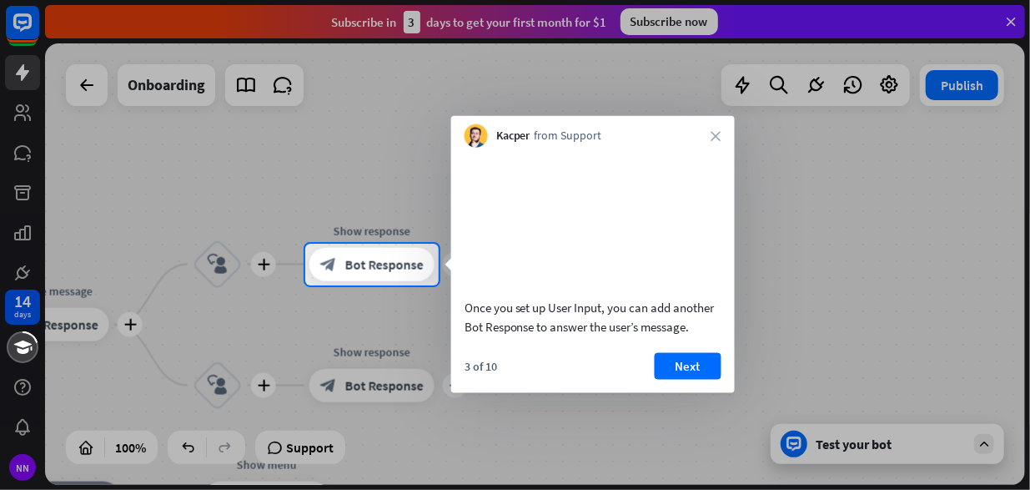
click at [697, 379] on button "Next" at bounding box center [688, 365] width 67 height 27
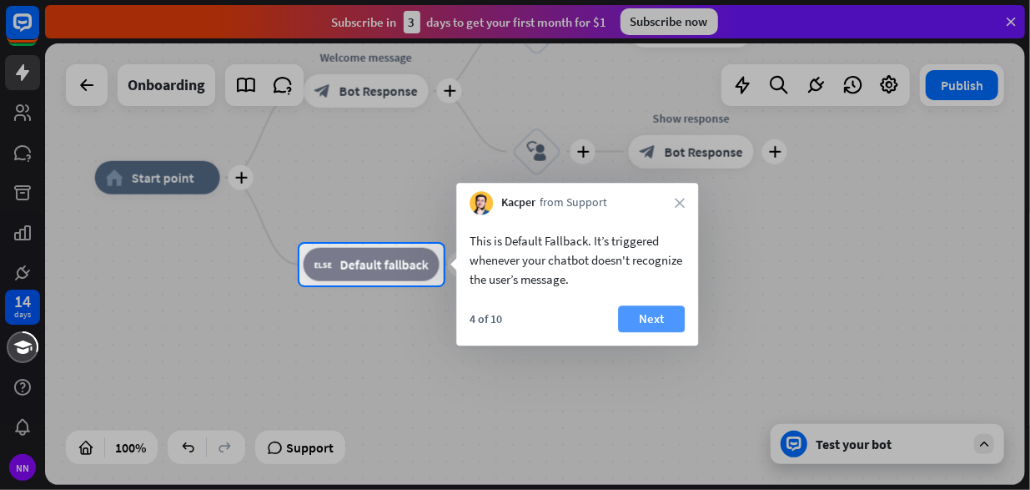
click at [654, 321] on button "Next" at bounding box center [651, 318] width 67 height 27
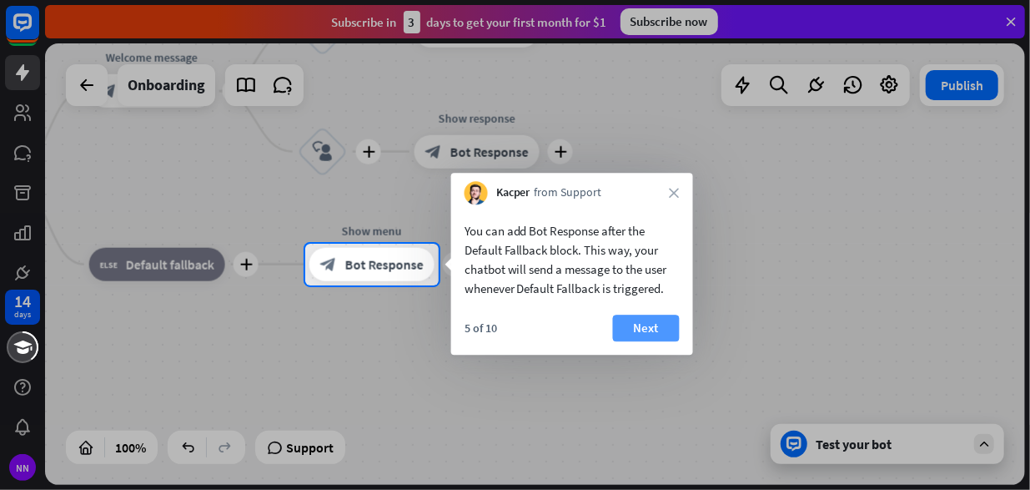
click at [654, 320] on button "Next" at bounding box center [646, 327] width 67 height 27
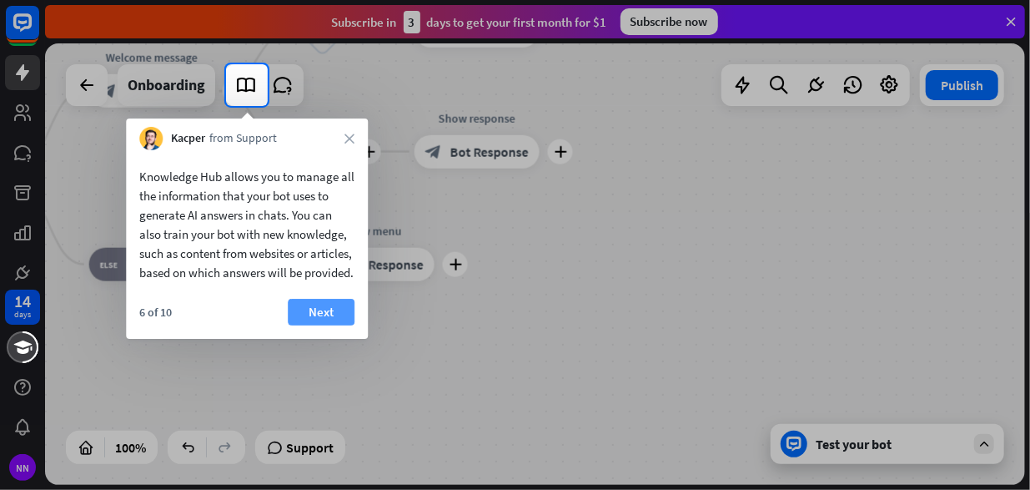
click at [337, 325] on button "Next" at bounding box center [321, 312] width 67 height 27
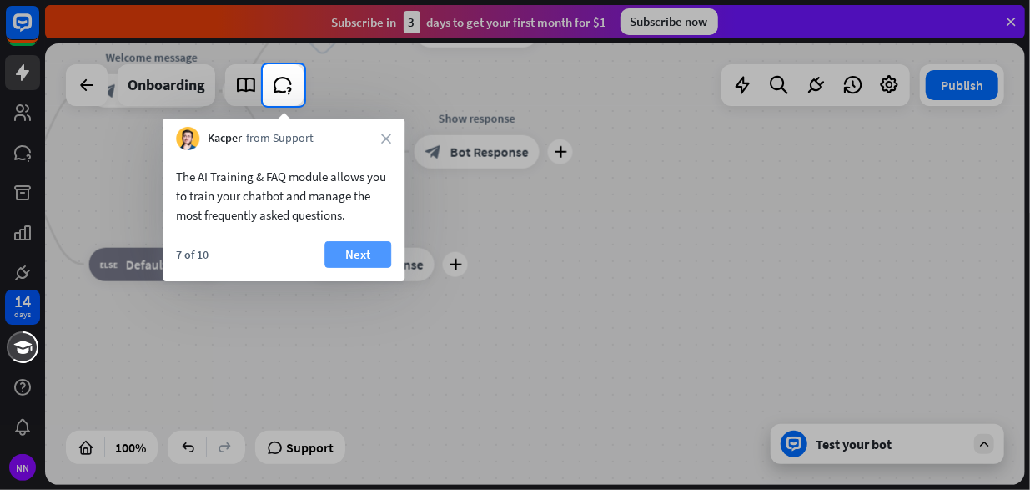
click at [377, 258] on button "Next" at bounding box center [357, 254] width 67 height 27
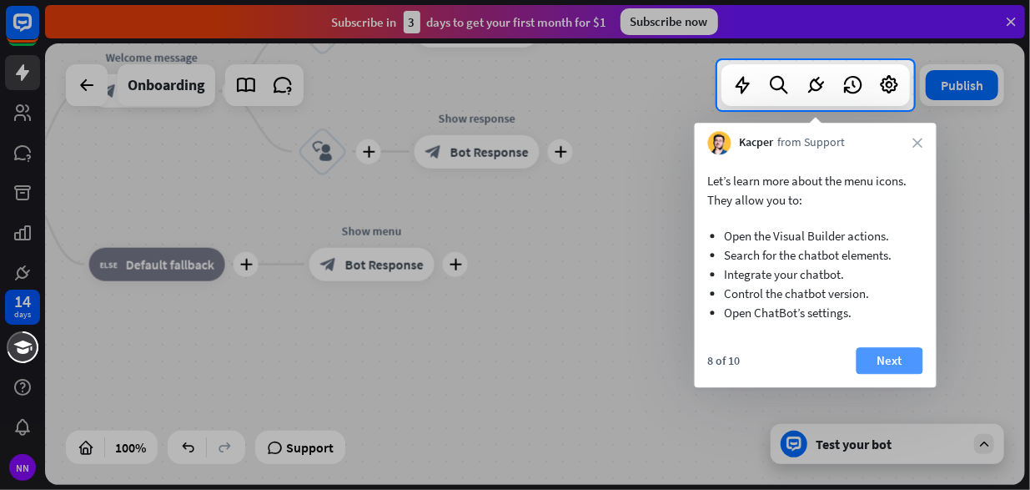
click at [878, 353] on button "Next" at bounding box center [890, 360] width 67 height 27
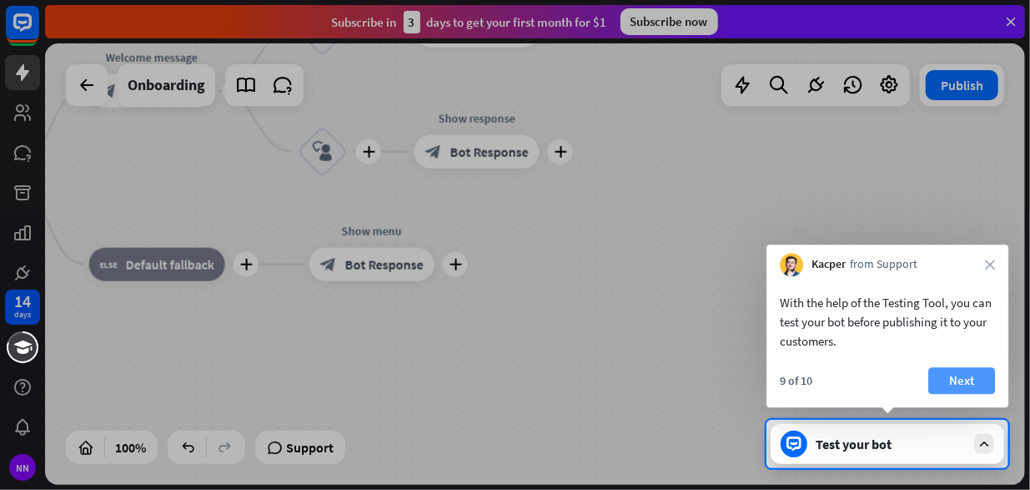
click at [964, 377] on button "Next" at bounding box center [961, 380] width 67 height 27
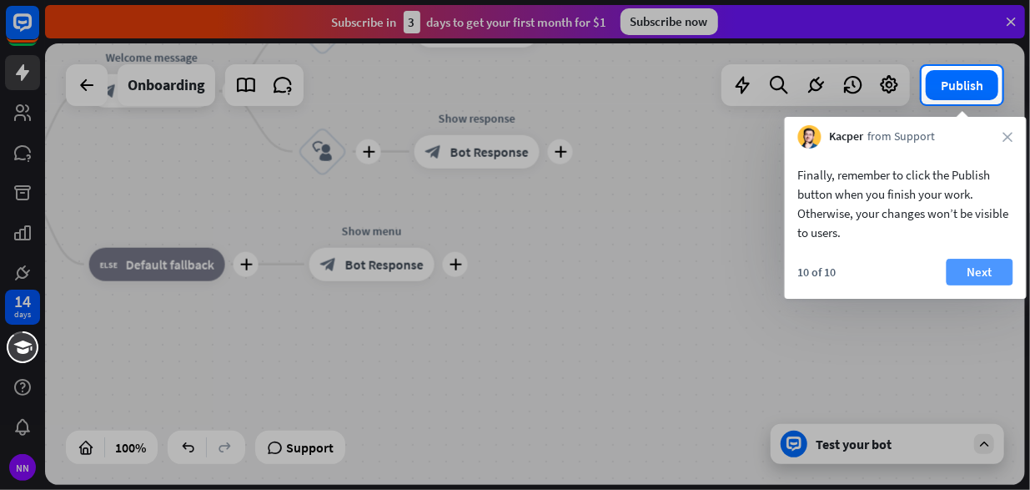
click at [984, 276] on button "Next" at bounding box center [980, 272] width 67 height 27
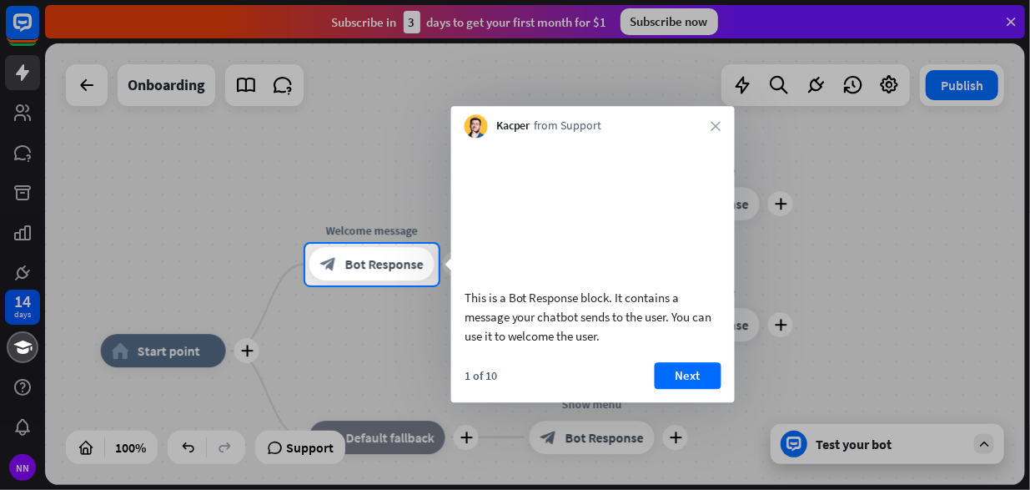
click at [324, 196] on div at bounding box center [515, 122] width 1030 height 244
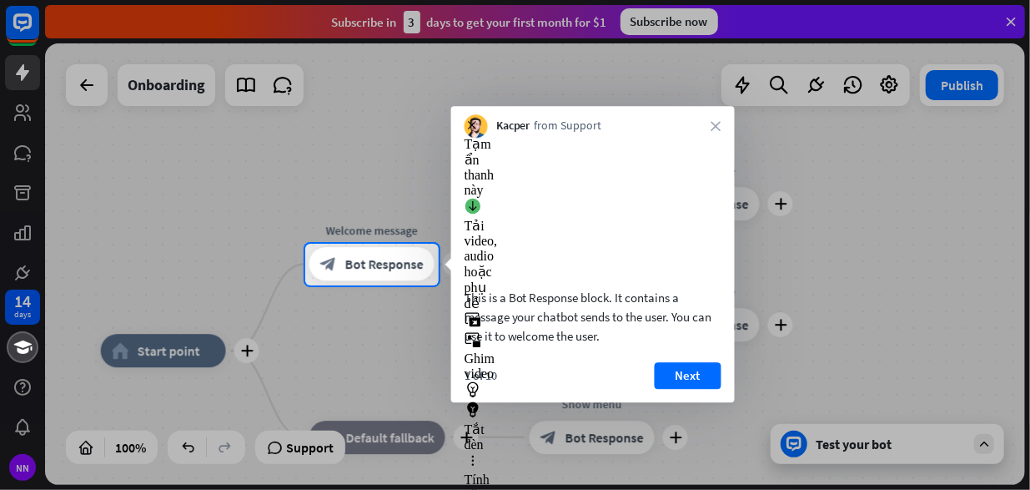
click at [716, 114] on div "Kacper from Support close" at bounding box center [593, 122] width 284 height 32
click at [716, 125] on icon "close" at bounding box center [717, 126] width 10 height 10
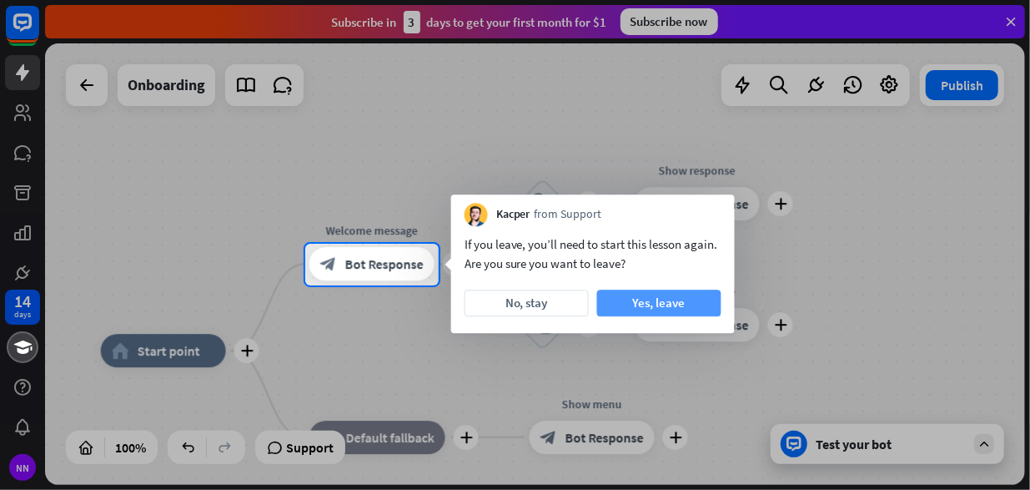
click at [626, 297] on button "Yes, leave" at bounding box center [659, 302] width 124 height 27
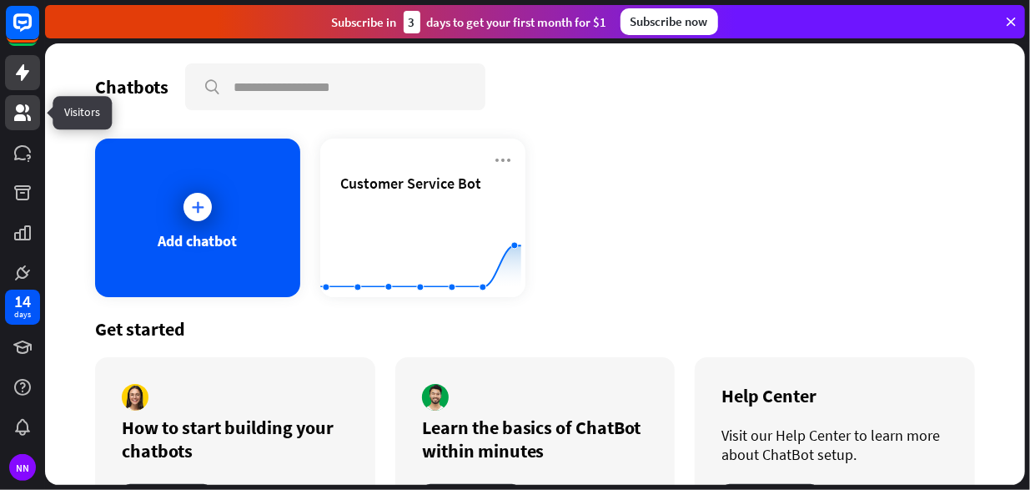
click at [19, 101] on link at bounding box center [22, 112] width 35 height 35
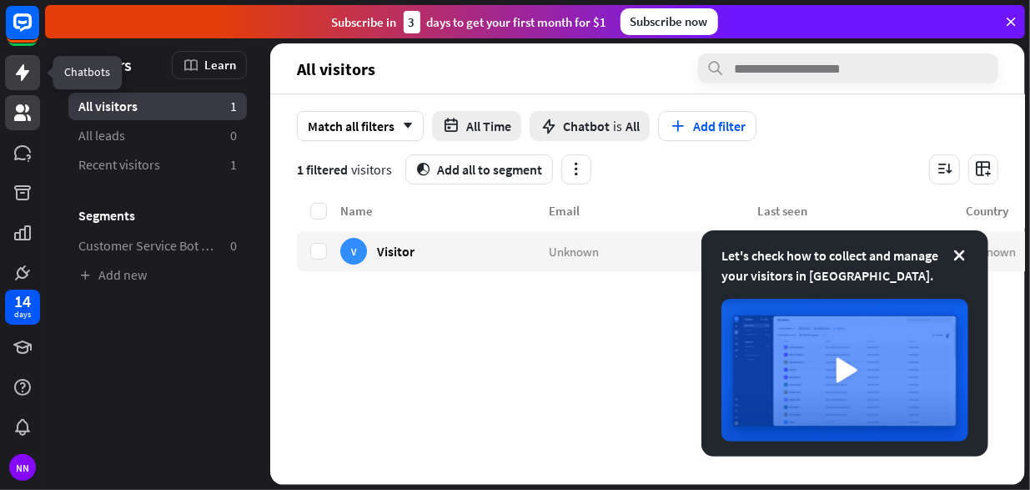
click at [28, 68] on icon at bounding box center [23, 73] width 20 height 20
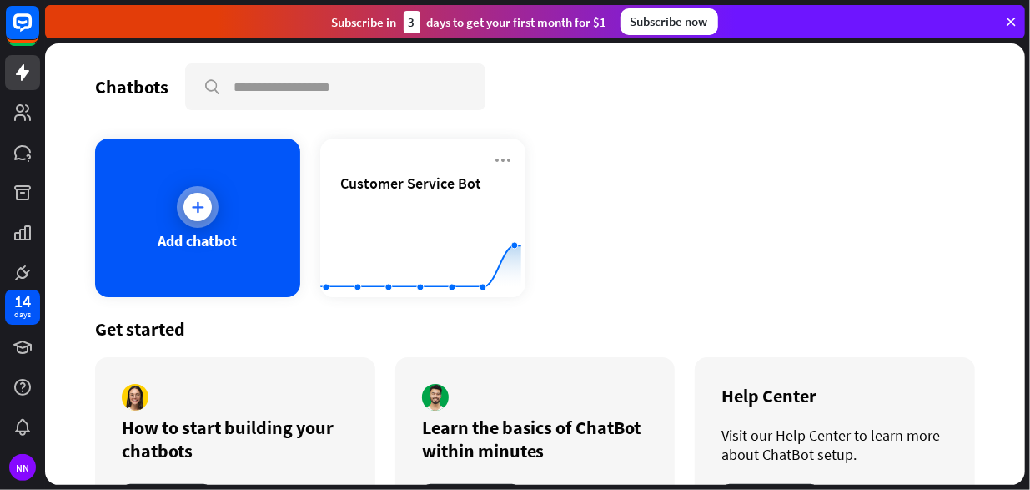
scroll to position [75, 0]
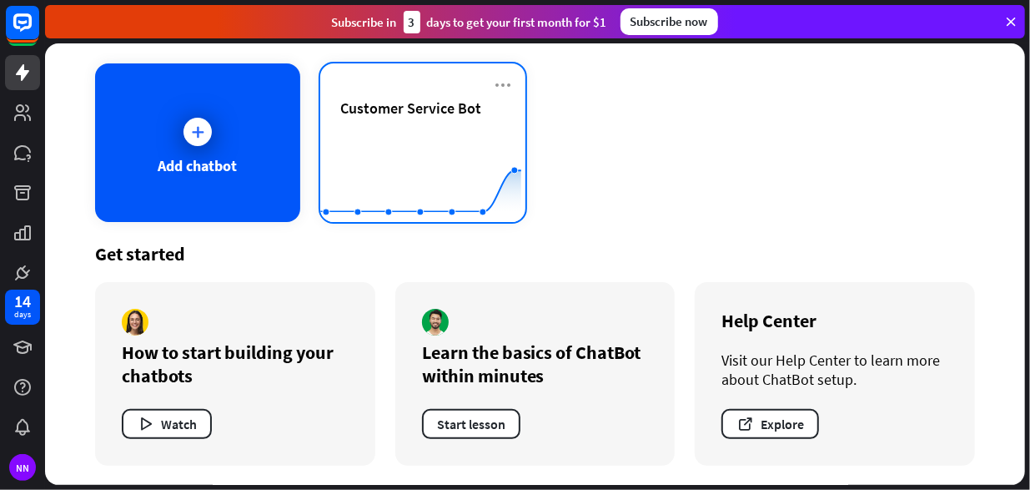
click at [432, 128] on rect at bounding box center [420, 180] width 201 height 104
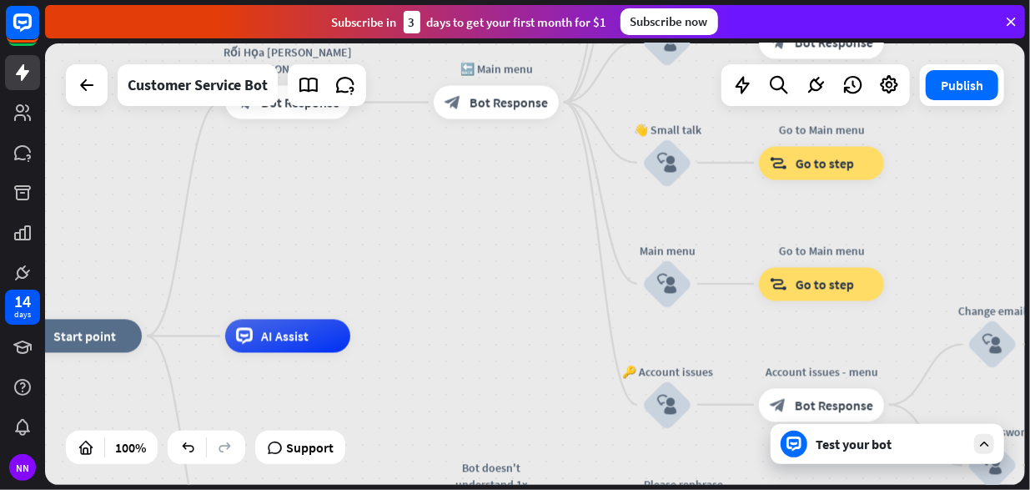
drag, startPoint x: 618, startPoint y: 176, endPoint x: 220, endPoint y: 279, distance: 410.9
click at [222, 277] on div "home_2 Start point Rối Họa [PERSON_NAME] [PERSON_NAME]! block_bot_response Bot …" at bounding box center [535, 263] width 980 height 441
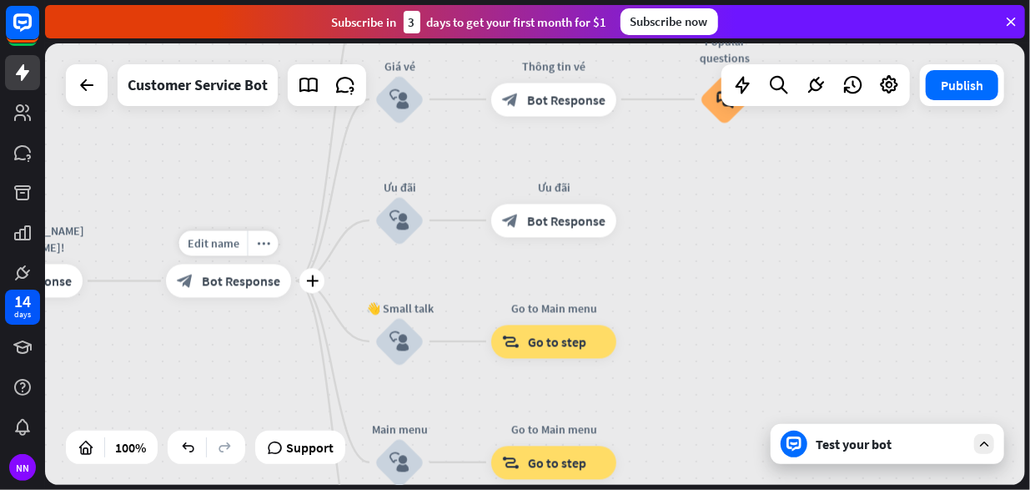
drag, startPoint x: 395, startPoint y: 203, endPoint x: 318, endPoint y: 314, distance: 135.6
click at [291, 298] on div "Edit name more_horiz plus 🔙 Main menu block_bot_response Bot Response" at bounding box center [228, 280] width 125 height 33
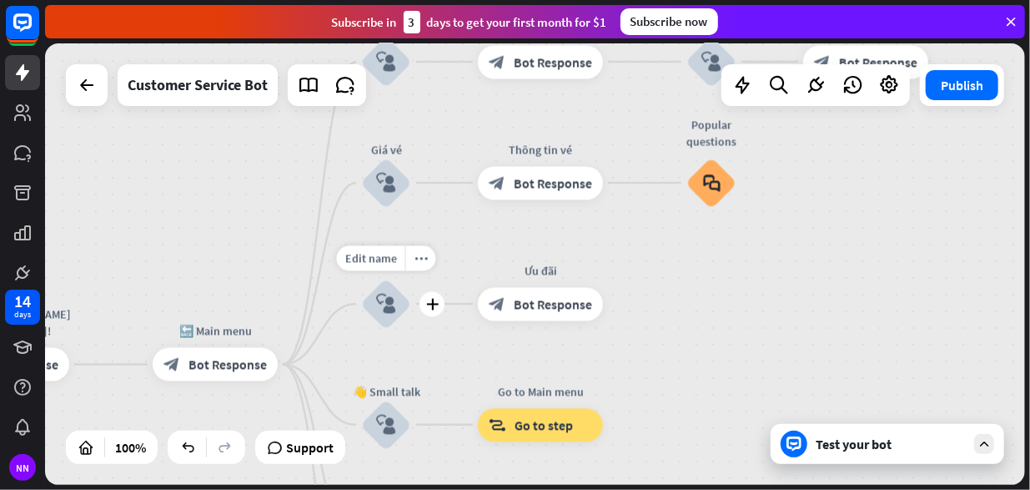
drag, startPoint x: 435, startPoint y: 237, endPoint x: 421, endPoint y: 320, distance: 84.5
click at [411, 320] on div "Edit name more_horiz plus Ưu đãi block_user_input" at bounding box center [386, 304] width 50 height 50
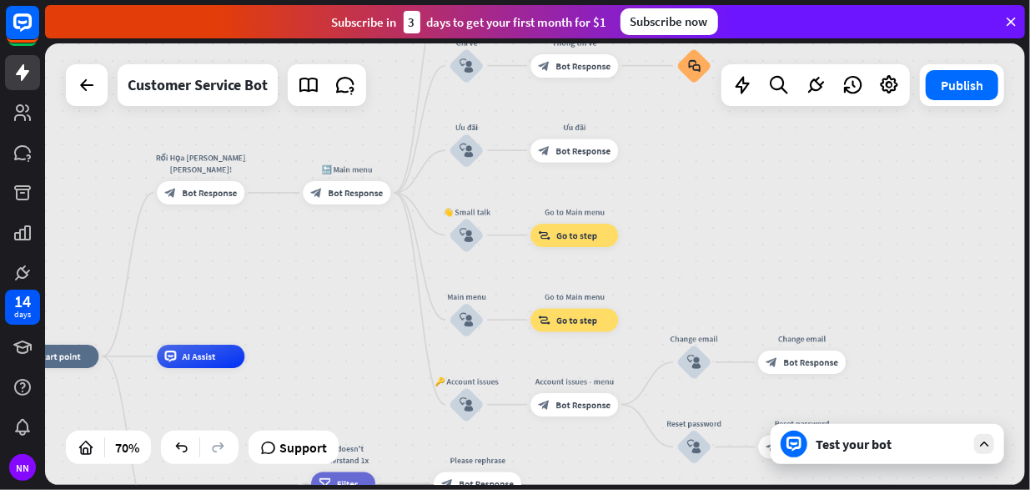
drag, startPoint x: 744, startPoint y: 269, endPoint x: 716, endPoint y: 154, distance: 118.6
click at [716, 154] on div "home_2 Start point Rối Họa [PERSON_NAME] [PERSON_NAME]! block_bot_response Bot …" at bounding box center [535, 263] width 980 height 441
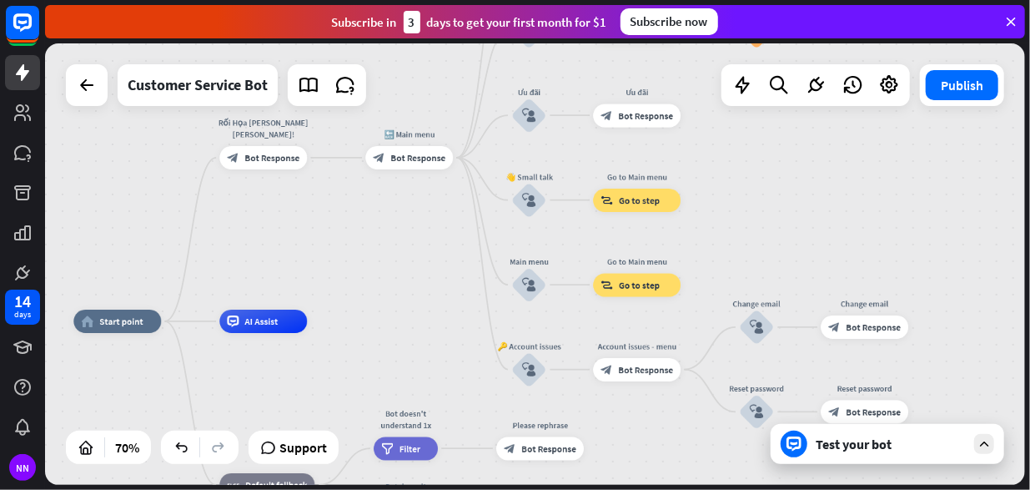
drag, startPoint x: 277, startPoint y: 290, endPoint x: 340, endPoint y: 255, distance: 71.7
click at [340, 255] on div "home_2 Start point Rối Họa [PERSON_NAME] [PERSON_NAME]! block_bot_response Bot …" at bounding box center [535, 263] width 980 height 441
click at [308, 93] on icon at bounding box center [309, 85] width 22 height 22
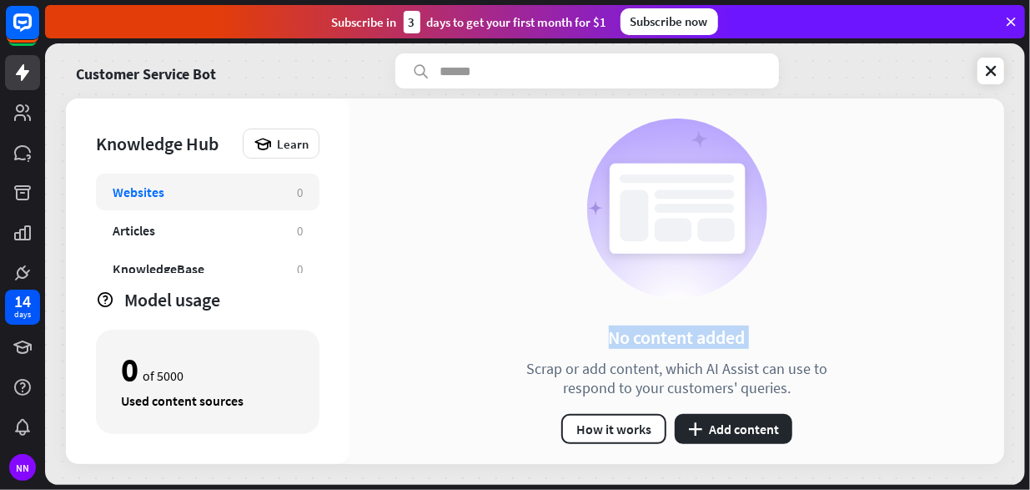
drag, startPoint x: 481, startPoint y: 262, endPoint x: 473, endPoint y: 245, distance: 18.7
click at [473, 245] on div "No content added Scrap or add content, which AI Assist can use to respond to yo…" at bounding box center [677, 280] width 655 height 365
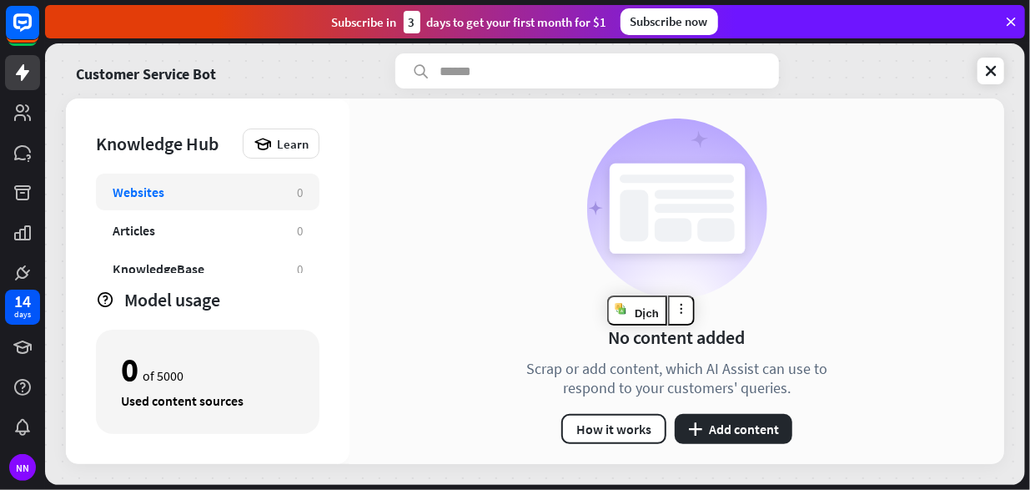
click at [473, 245] on div "No content added Scrap or add content, which AI Assist can use to respond to yo…" at bounding box center [677, 280] width 655 height 365
click at [234, 181] on div "Websites 0" at bounding box center [208, 192] width 224 height 37
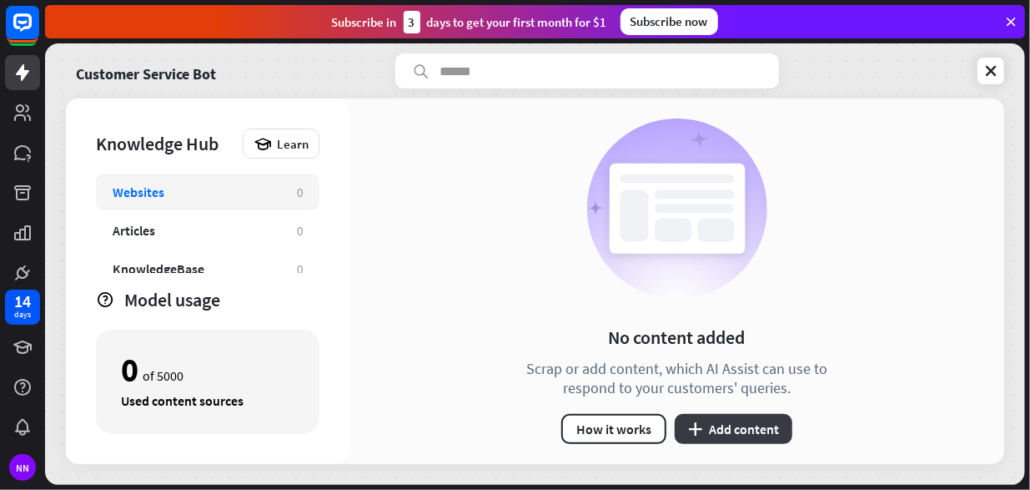
click at [712, 430] on button "plus Add content" at bounding box center [734, 429] width 118 height 30
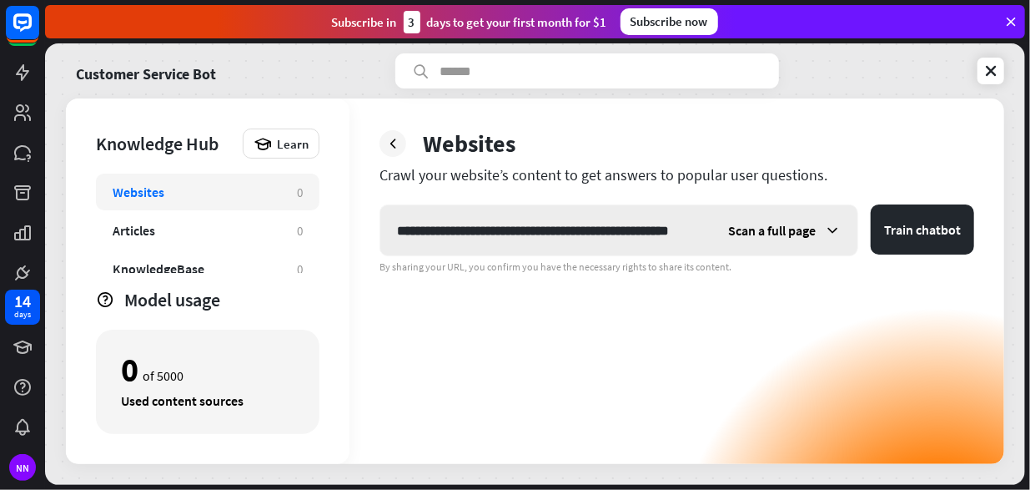
scroll to position [0, 47]
type input "**********"
click at [926, 221] on button "Train chatbot" at bounding box center [922, 229] width 103 height 50
drag, startPoint x: 701, startPoint y: 228, endPoint x: 282, endPoint y: 228, distance: 418.8
click at [282, 228] on div "**********" at bounding box center [535, 280] width 938 height 365
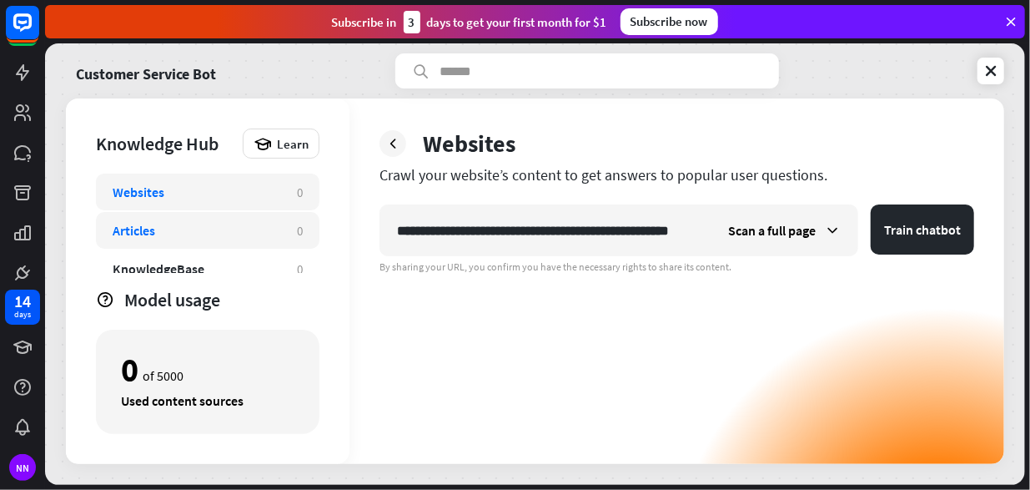
scroll to position [0, 0]
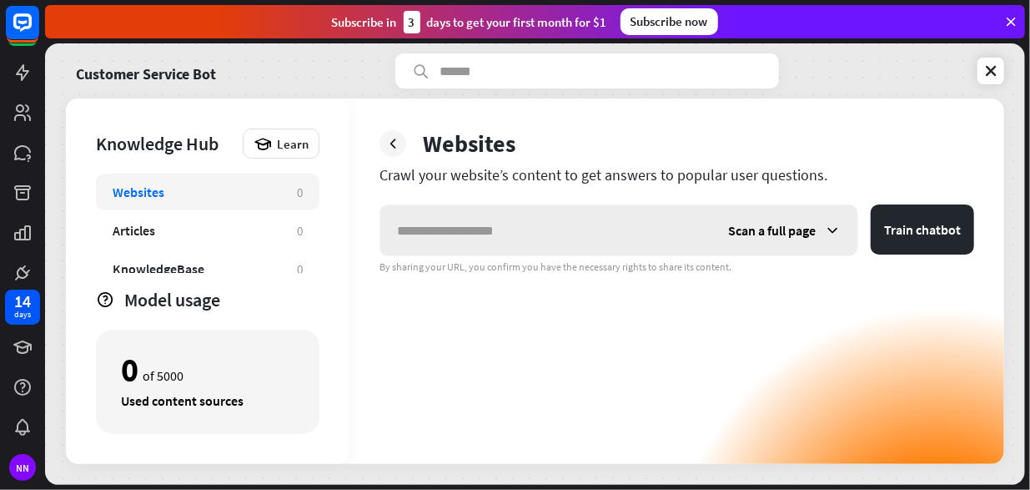
click at [762, 226] on span "Scan a full page" at bounding box center [772, 230] width 88 height 17
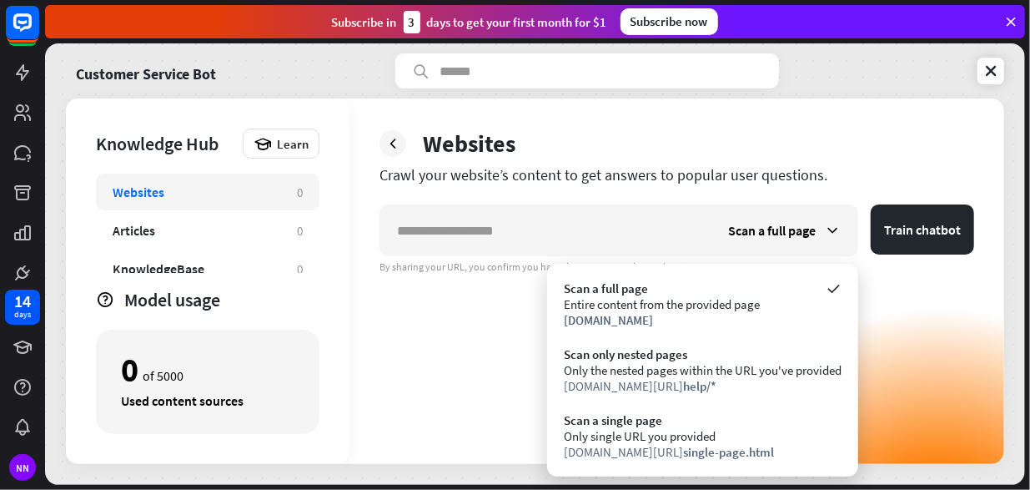
click at [445, 386] on div "Scan a full page Train chatbot By sharing your URL, you confirm you have the ne…" at bounding box center [677, 333] width 595 height 259
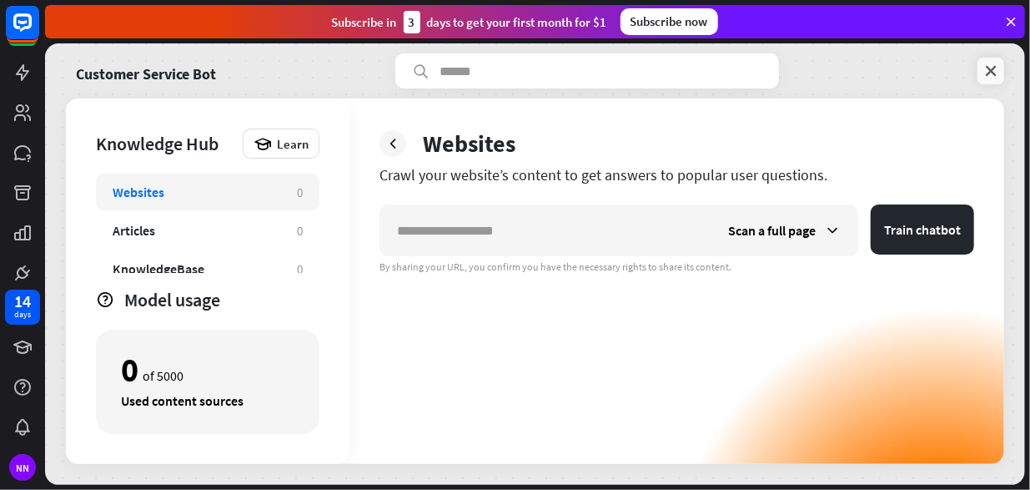
click at [990, 71] on icon at bounding box center [991, 71] width 17 height 17
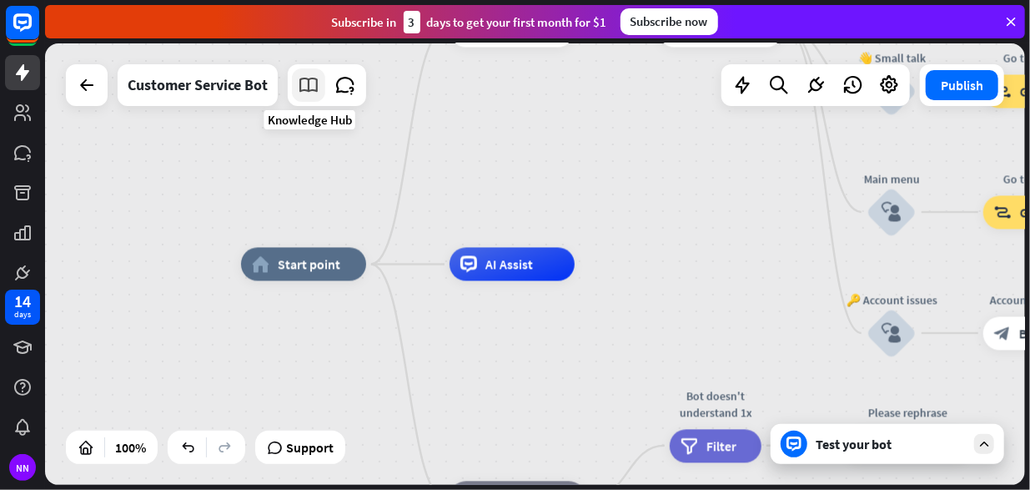
click at [318, 90] on icon at bounding box center [309, 85] width 22 height 22
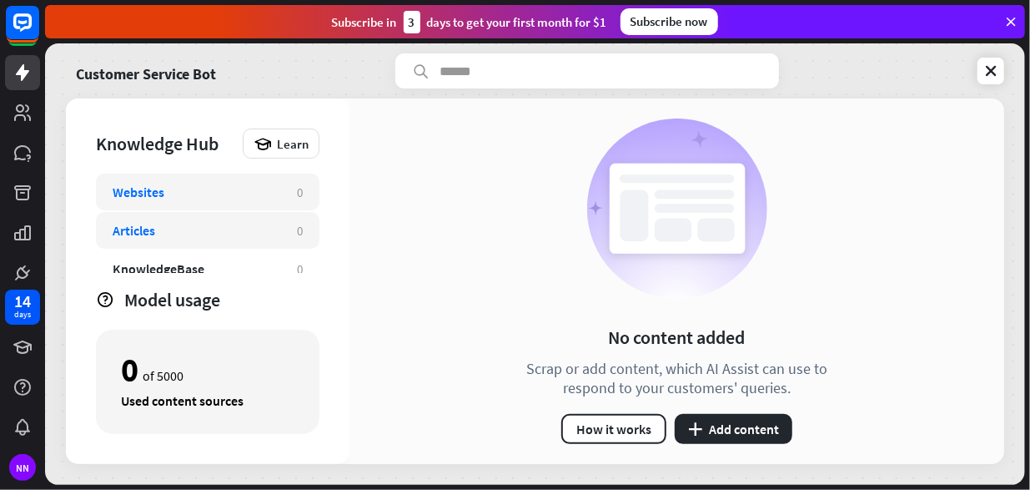
click at [214, 231] on div "Articles" at bounding box center [197, 230] width 168 height 17
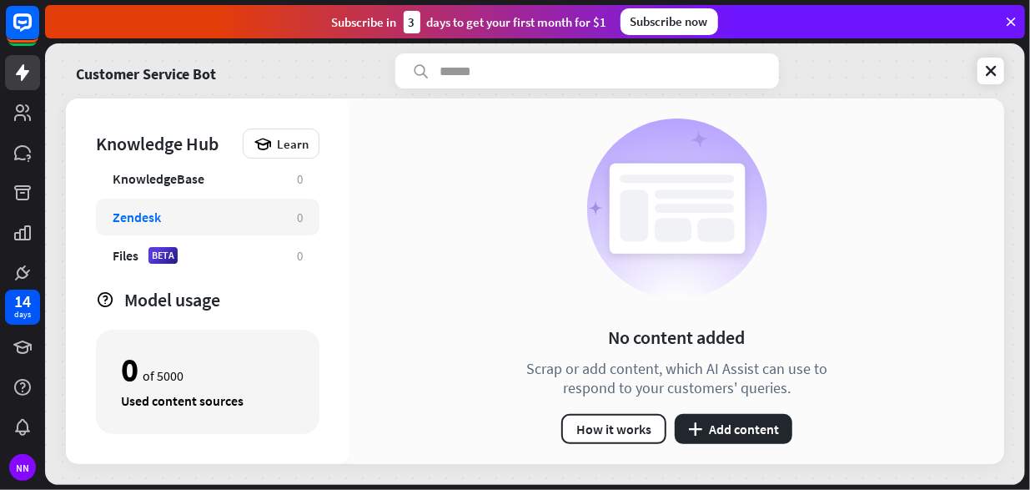
click at [221, 209] on div "Zendesk" at bounding box center [197, 217] width 168 height 17
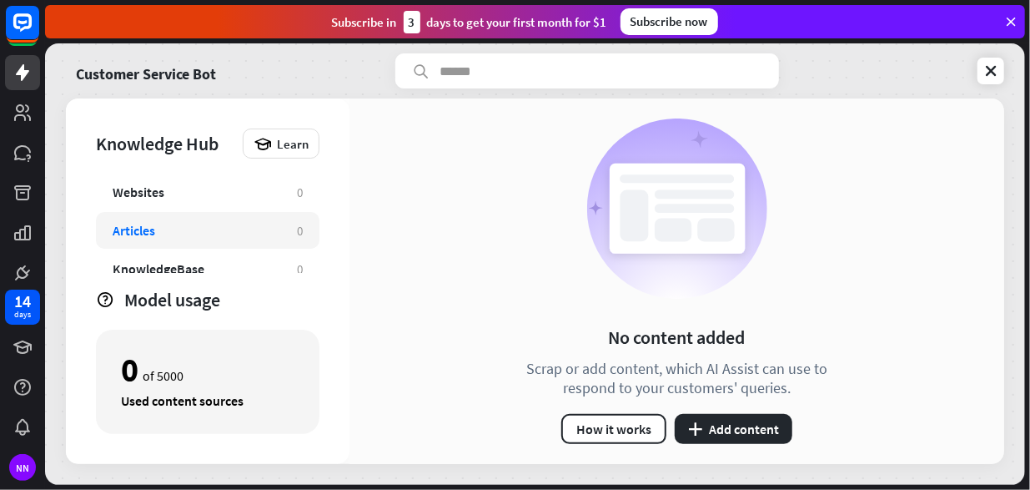
click at [202, 229] on div "Articles" at bounding box center [197, 230] width 168 height 17
click at [115, 234] on div "Articles" at bounding box center [134, 230] width 43 height 17
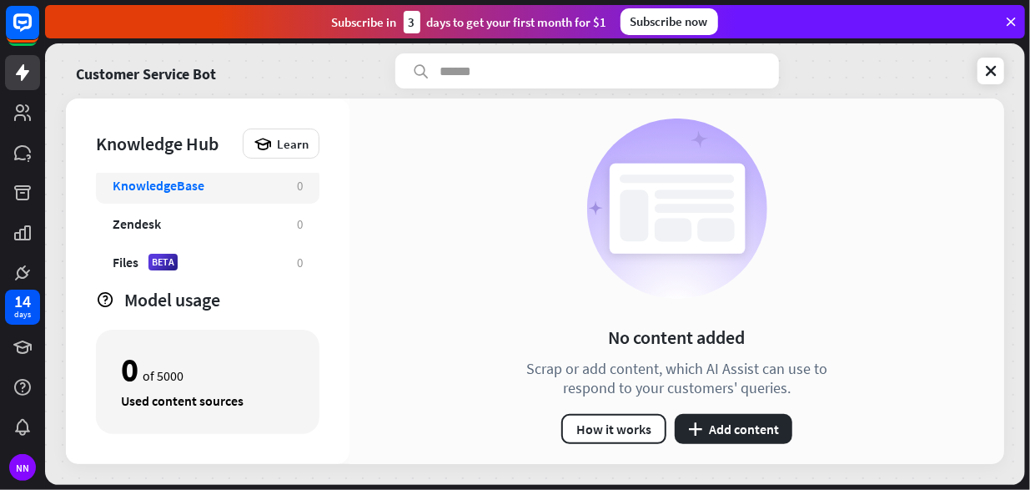
click at [209, 188] on div "KnowledgeBase" at bounding box center [197, 185] width 168 height 17
click at [995, 68] on icon at bounding box center [991, 71] width 17 height 17
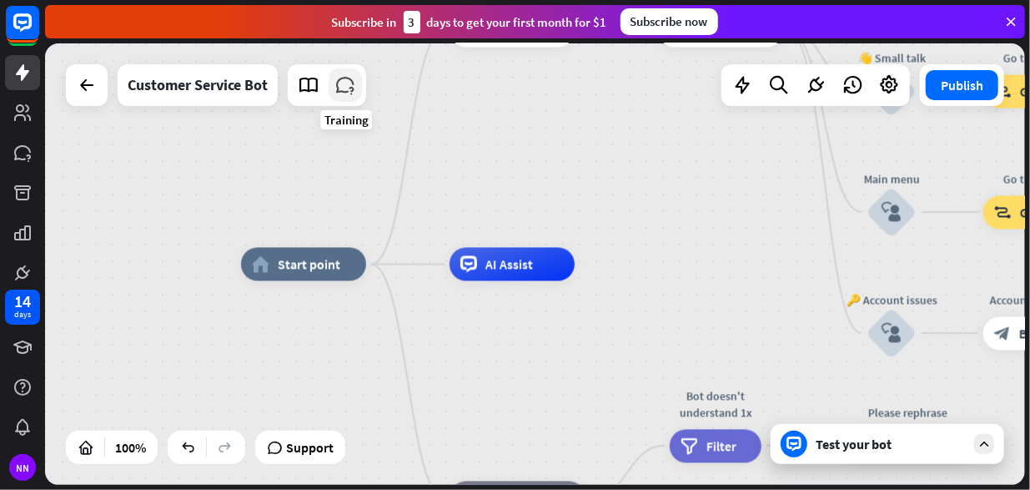
click at [342, 99] on link at bounding box center [345, 84] width 33 height 33
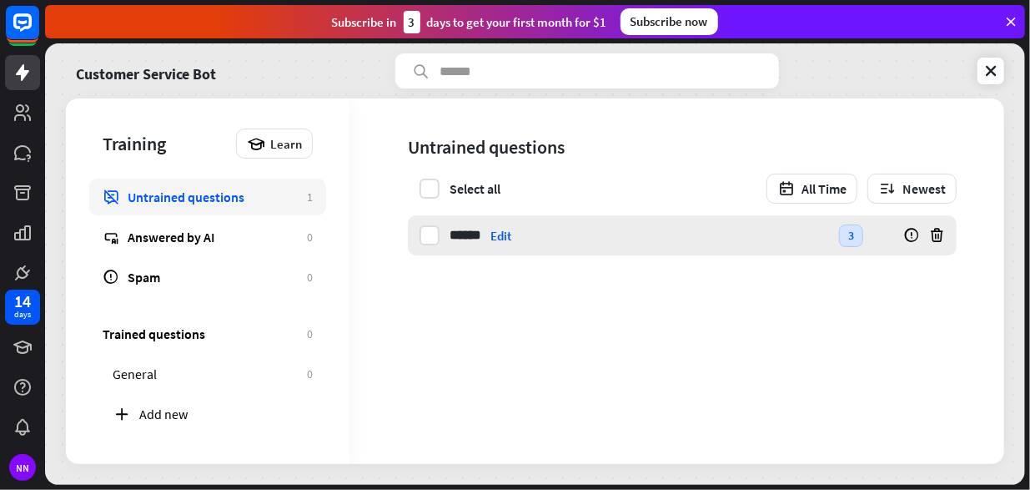
click at [572, 230] on div "****** Giá vé Edit" at bounding box center [640, 235] width 380 height 40
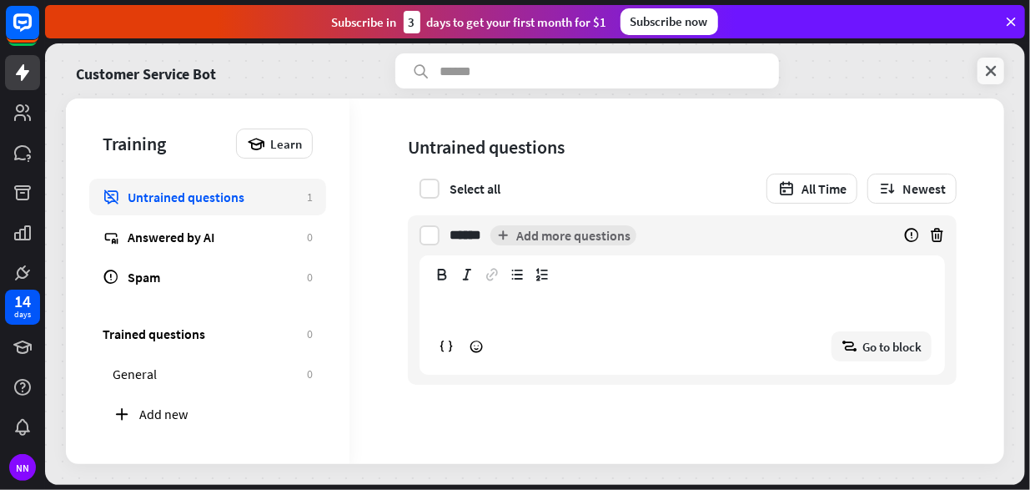
click at [1000, 69] on link at bounding box center [991, 71] width 27 height 27
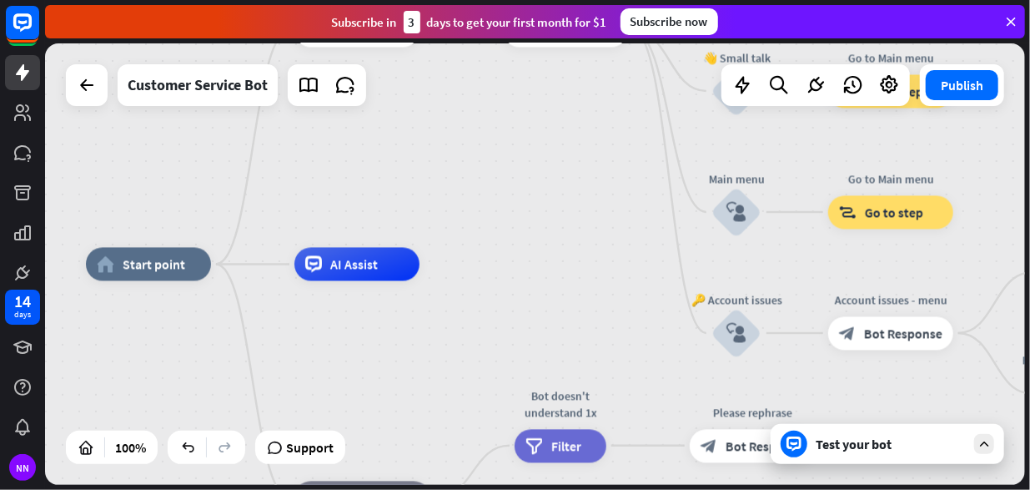
drag, startPoint x: 772, startPoint y: 244, endPoint x: 399, endPoint y: 245, distance: 373.7
click at [399, 245] on div "home_2 Start point Rối Họa [PERSON_NAME] [PERSON_NAME]! block_bot_response Bot …" at bounding box center [535, 263] width 980 height 441
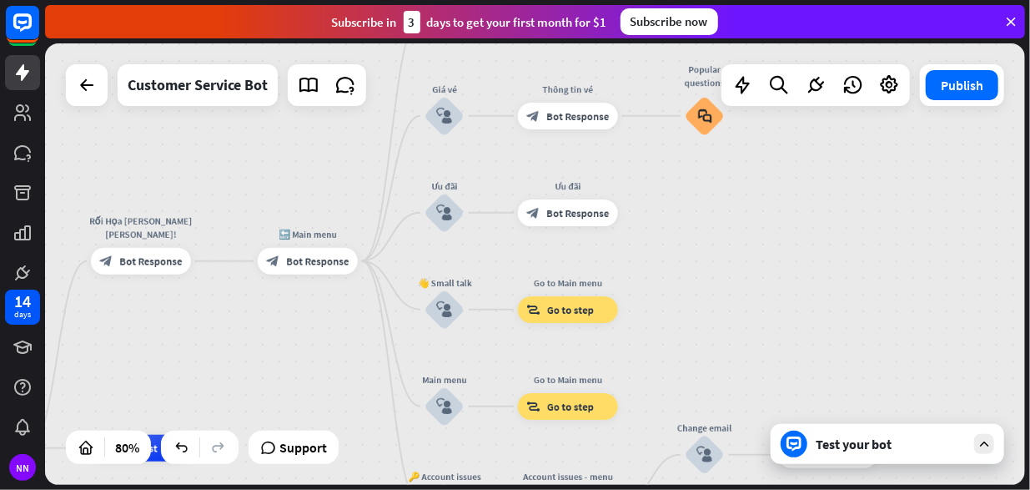
drag, startPoint x: 807, startPoint y: 188, endPoint x: 661, endPoint y: 370, distance: 233.7
click at [662, 371] on div "home_2 Start point Rối Họa [PERSON_NAME] [PERSON_NAME]! block_bot_response Bot …" at bounding box center [535, 263] width 980 height 441
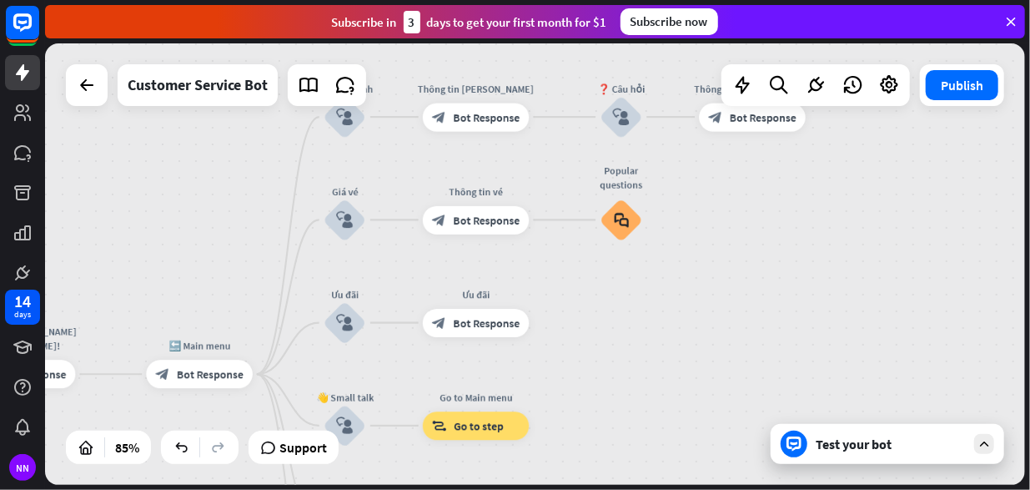
drag, startPoint x: 682, startPoint y: 336, endPoint x: 641, endPoint y: 391, distance: 69.1
click at [641, 391] on div "home_2 Start point Rối Họa [PERSON_NAME] [PERSON_NAME]! block_bot_response Bot …" at bounding box center [535, 263] width 980 height 441
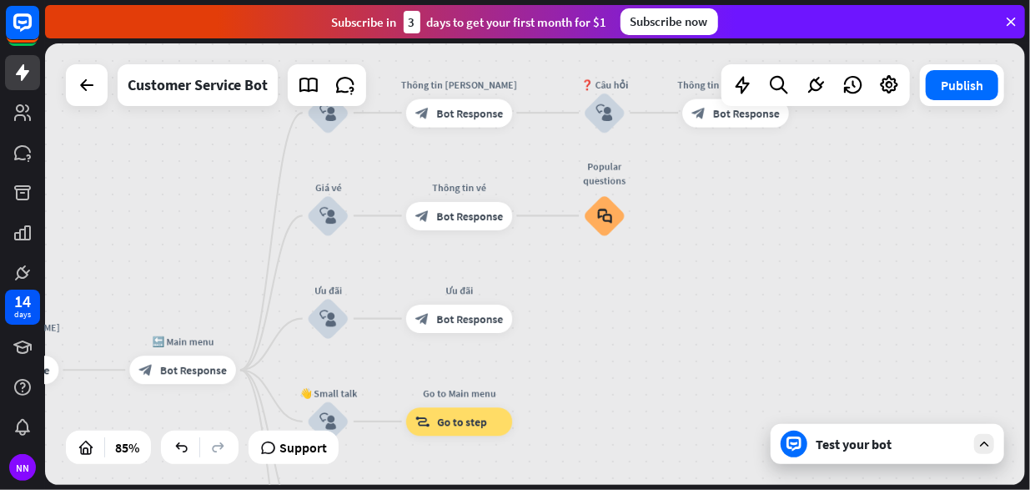
drag, startPoint x: 619, startPoint y: 352, endPoint x: 611, endPoint y: 318, distance: 35.2
click at [611, 319] on div "home_2 Start point Rối Họa [PERSON_NAME] [PERSON_NAME]! block_bot_response Bot …" at bounding box center [535, 263] width 980 height 441
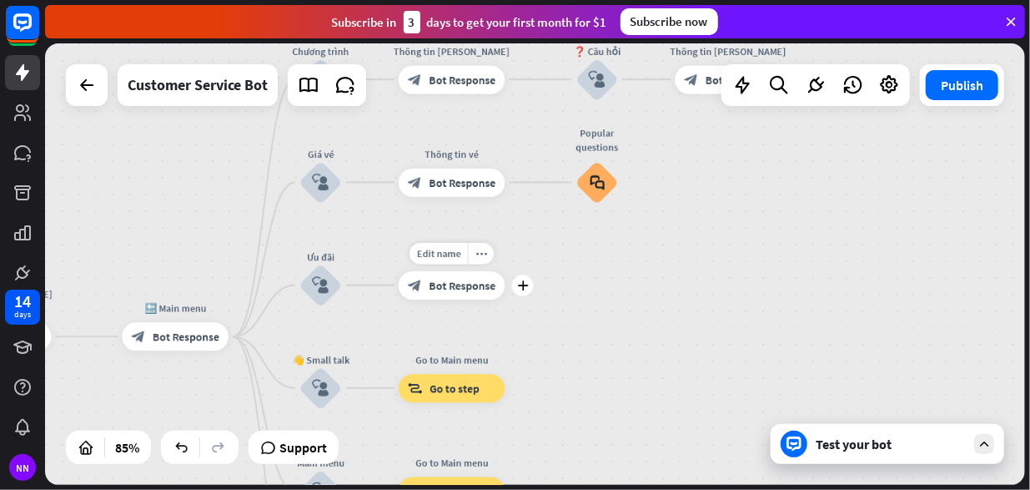
click at [468, 299] on div "Edit name more_horiz plus block_bot_response Bot Response" at bounding box center [452, 285] width 107 height 28
click at [424, 299] on div "Edit name more_horiz plus block_bot_response Bot Response" at bounding box center [452, 285] width 107 height 28
click at [489, 286] on span "Bot Response" at bounding box center [462, 285] width 67 height 14
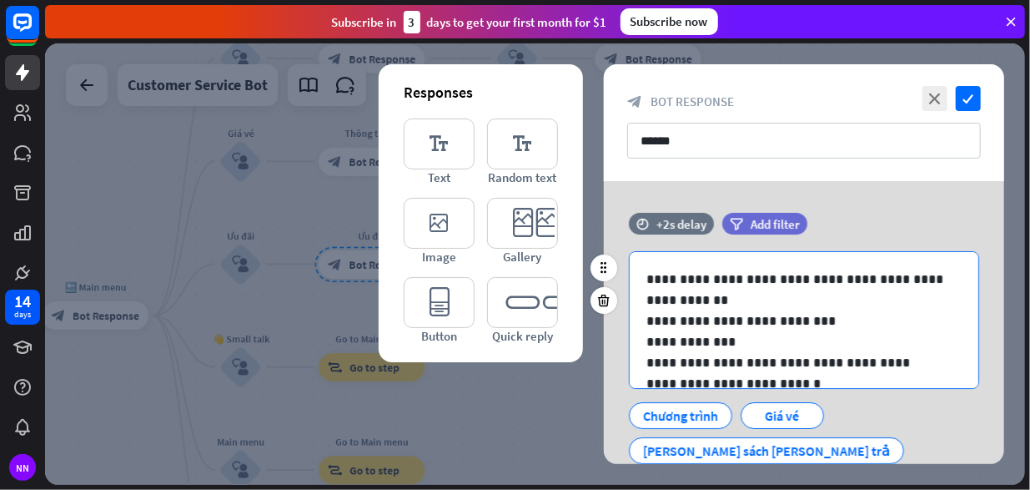
scroll to position [272, 0]
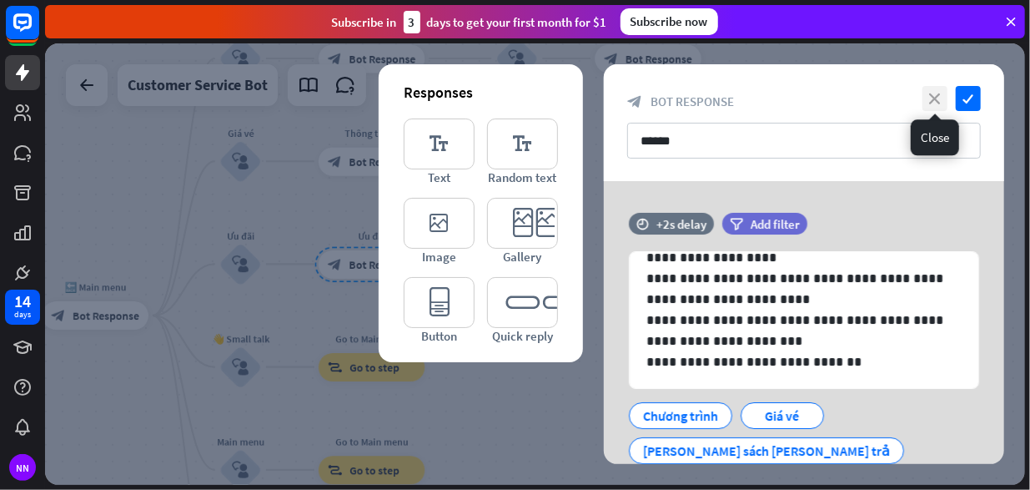
click at [941, 98] on icon "close" at bounding box center [935, 98] width 25 height 25
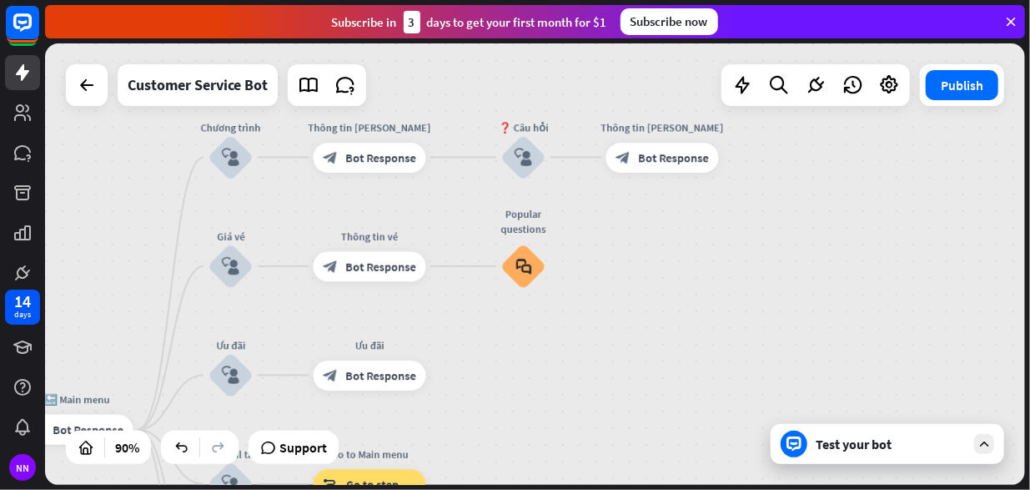
drag, startPoint x: 507, startPoint y: 259, endPoint x: 512, endPoint y: 370, distance: 111.1
click at [512, 370] on div "home_2 Start point Rối Họa [PERSON_NAME] [PERSON_NAME]! block_bot_response Bot …" at bounding box center [535, 263] width 980 height 441
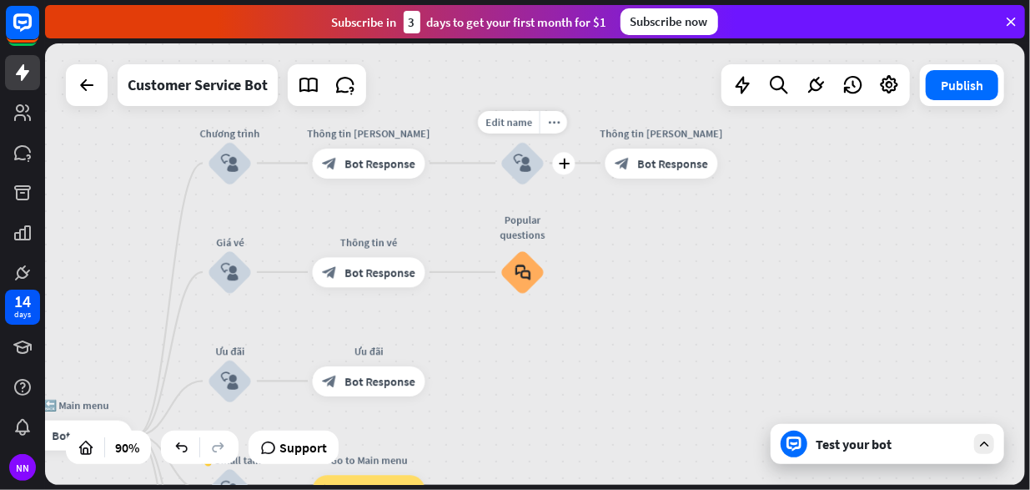
click at [520, 161] on icon "block_user_input" at bounding box center [523, 163] width 18 height 18
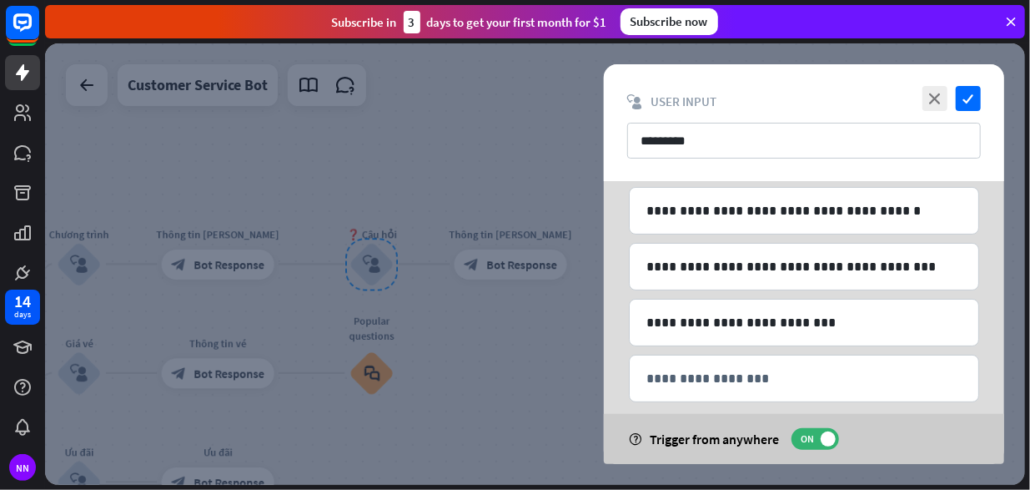
scroll to position [184, 0]
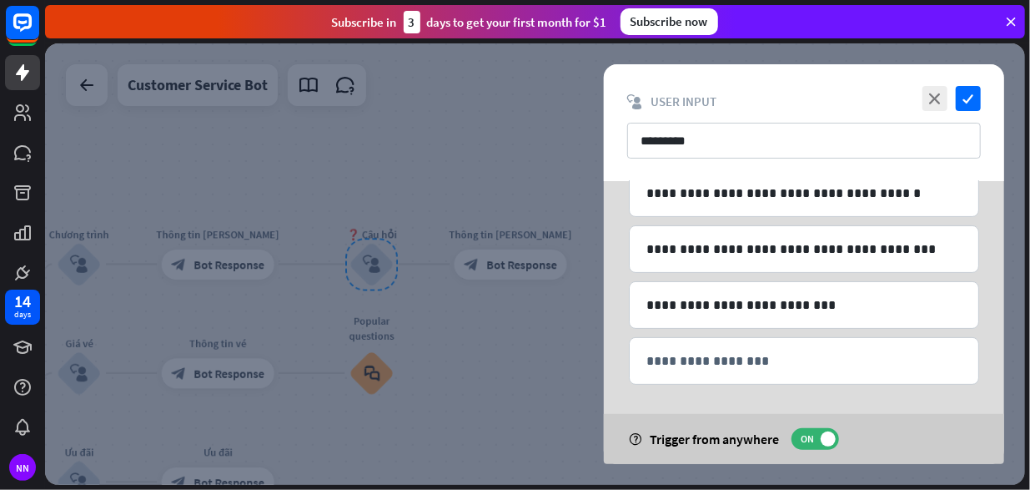
click at [499, 364] on div at bounding box center [535, 263] width 980 height 441
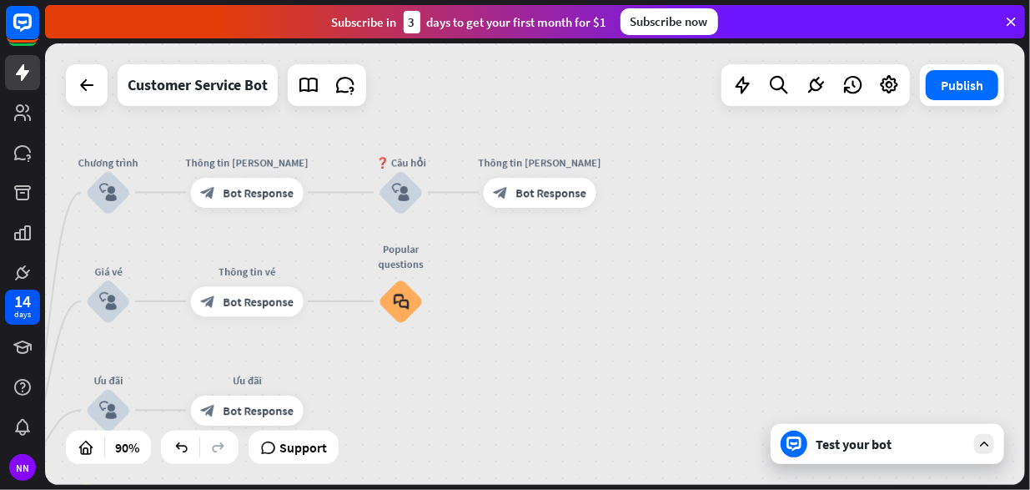
drag, startPoint x: 501, startPoint y: 352, endPoint x: 529, endPoint y: 279, distance: 77.6
click at [529, 279] on div "home_2 Start point Rối Họa [PERSON_NAME] [PERSON_NAME]! block_bot_response Bot …" at bounding box center [535, 263] width 980 height 441
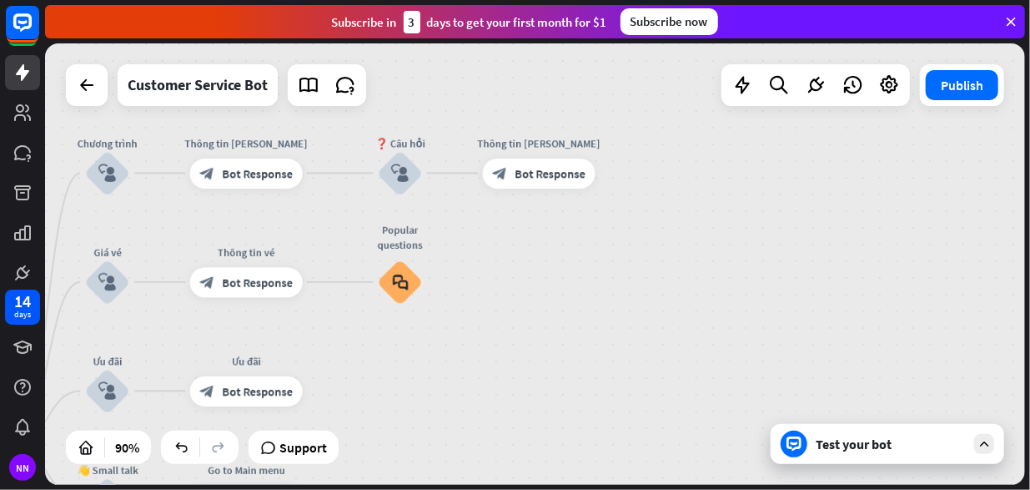
drag, startPoint x: 524, startPoint y: 367, endPoint x: 531, endPoint y: 314, distance: 53.0
click at [531, 314] on div "home_2 Start point Rối Họa [PERSON_NAME] [PERSON_NAME]! block_bot_response Bot …" at bounding box center [535, 263] width 980 height 441
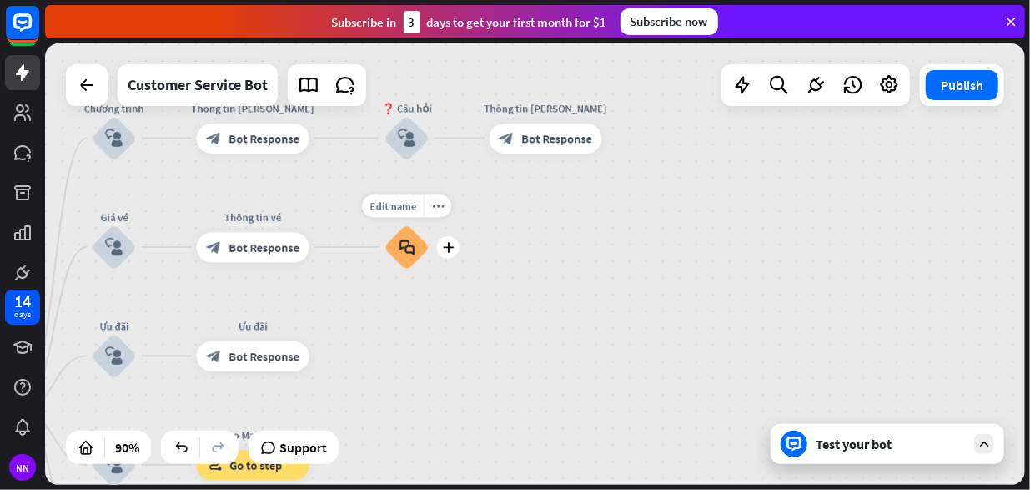
click at [417, 256] on div "block_faq" at bounding box center [407, 246] width 45 height 45
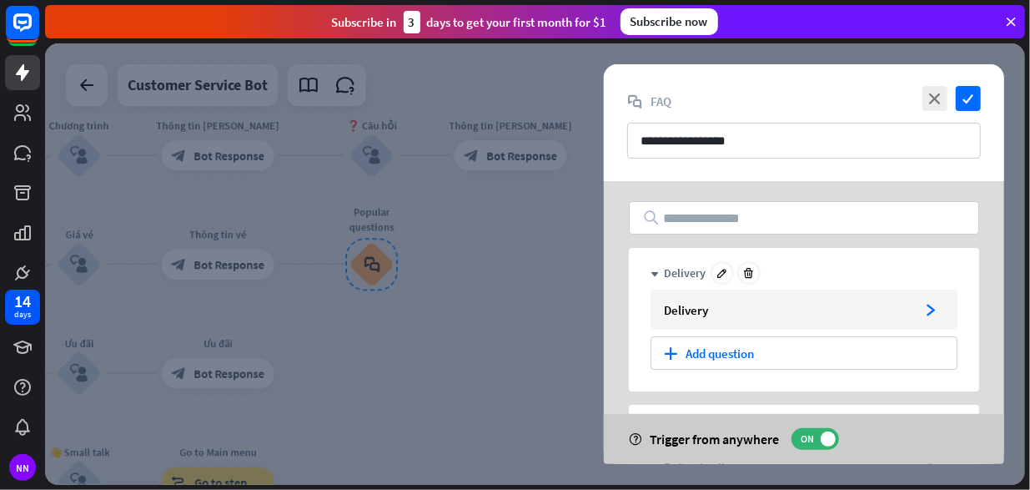
click at [682, 271] on div "Delivery" at bounding box center [685, 272] width 42 height 15
click at [681, 274] on div "Delivery" at bounding box center [685, 272] width 42 height 15
click at [719, 269] on icon at bounding box center [723, 273] width 13 height 13
drag, startPoint x: 719, startPoint y: 269, endPoint x: 654, endPoint y: 278, distance: 65.6
click at [654, 278] on div "down ********" at bounding box center [804, 273] width 307 height 20
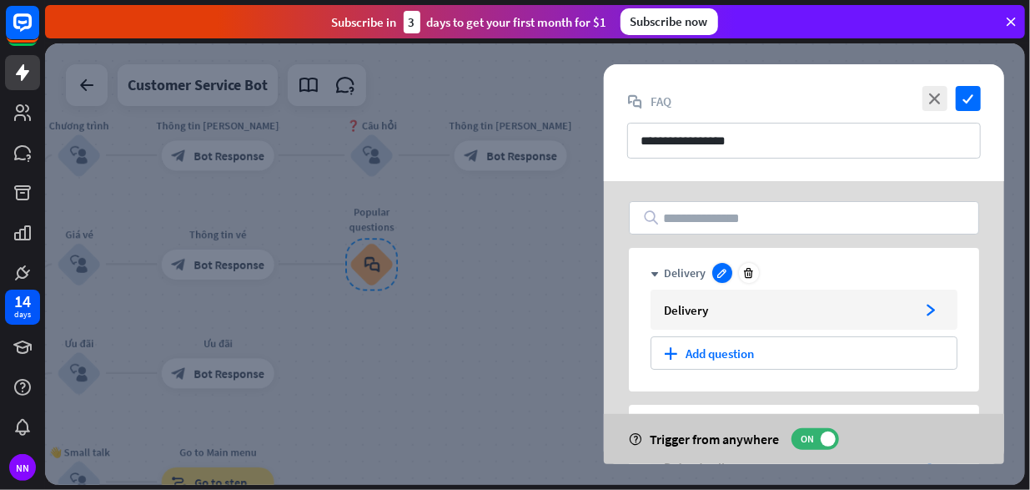
click at [715, 268] on div at bounding box center [722, 273] width 20 height 20
drag, startPoint x: 714, startPoint y: 269, endPoint x: 652, endPoint y: 275, distance: 62.0
click at [652, 275] on div "down ********" at bounding box center [804, 273] width 307 height 20
click at [711, 268] on div "down Delivery" at bounding box center [804, 273] width 307 height 20
click at [720, 272] on icon at bounding box center [723, 273] width 13 height 13
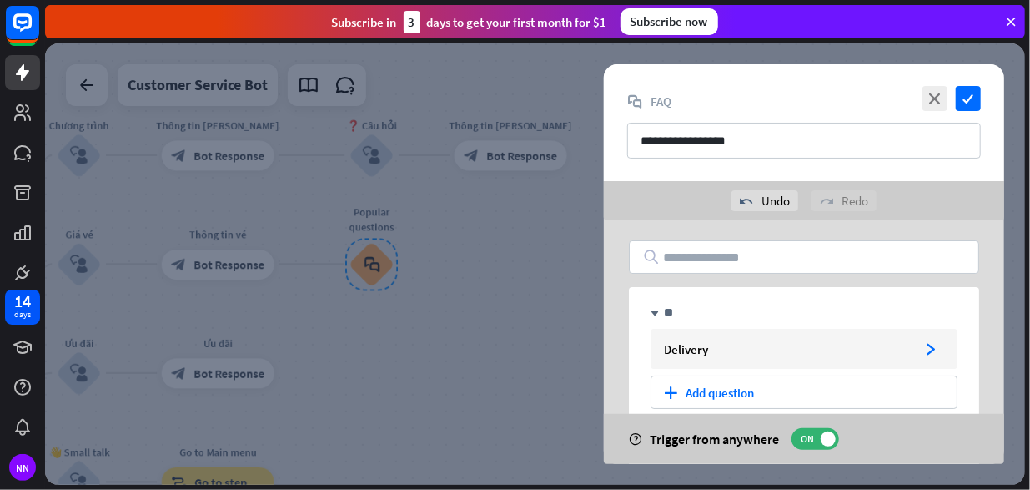
type input "*"
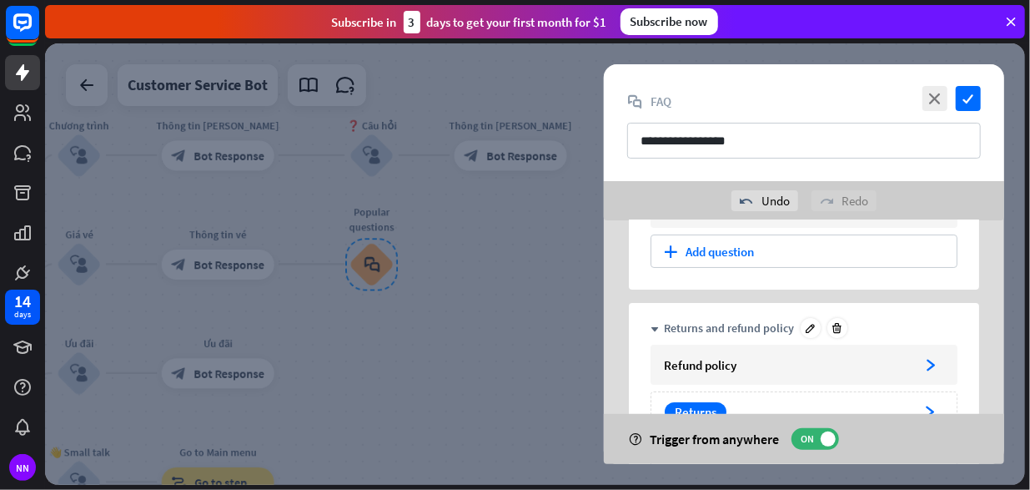
scroll to position [167, 0]
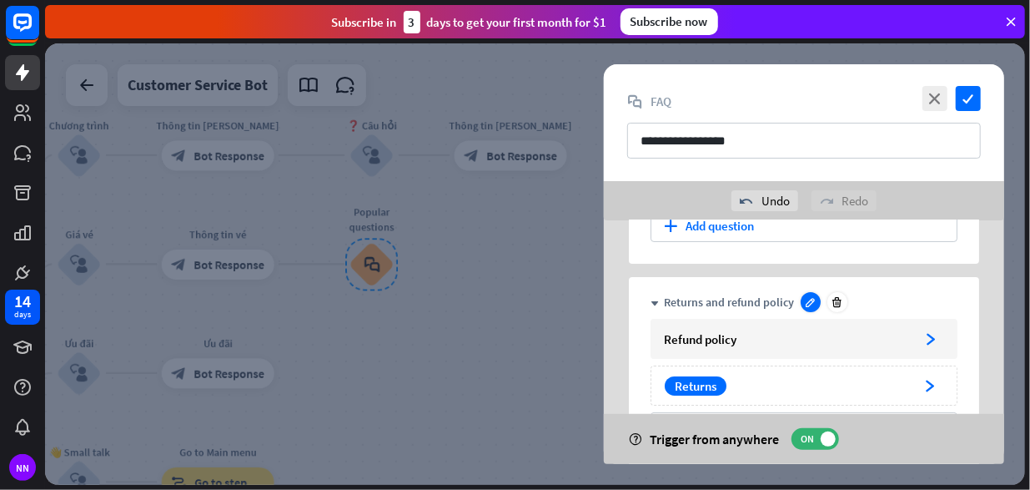
type input "**********"
click at [807, 300] on icon at bounding box center [811, 302] width 13 height 13
drag, startPoint x: 799, startPoint y: 300, endPoint x: 664, endPoint y: 298, distance: 135.2
click at [664, 298] on input "**********" at bounding box center [811, 301] width 294 height 15
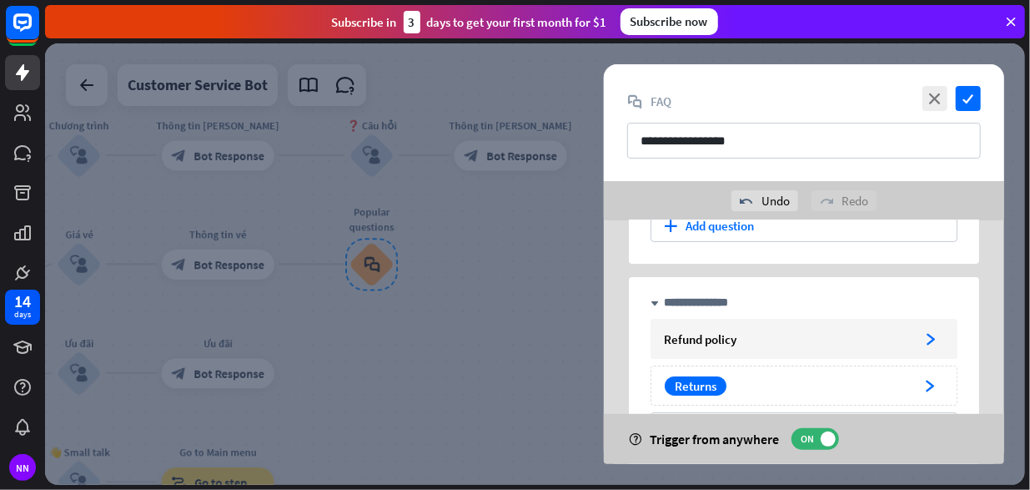
click at [766, 299] on input "**********" at bounding box center [811, 301] width 294 height 15
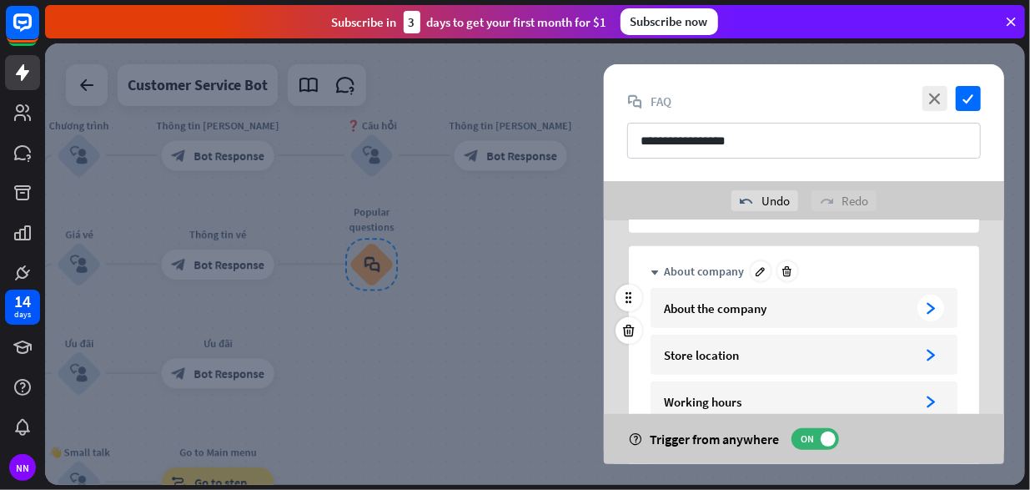
scroll to position [417, 0]
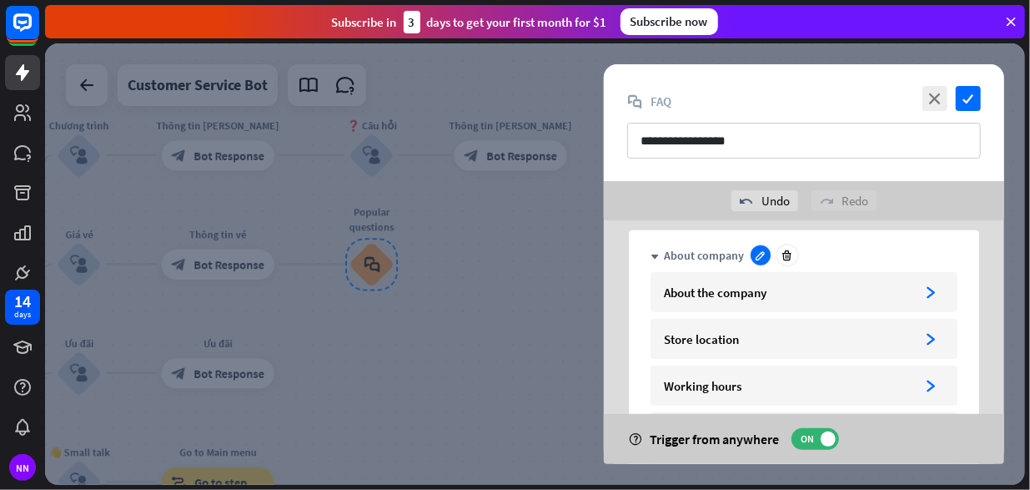
type input "**********"
click at [759, 254] on icon at bounding box center [761, 255] width 13 height 13
drag, startPoint x: 755, startPoint y: 254, endPoint x: 665, endPoint y: 255, distance: 90.1
click at [665, 255] on input "**********" at bounding box center [811, 255] width 294 height 15
type input "*"
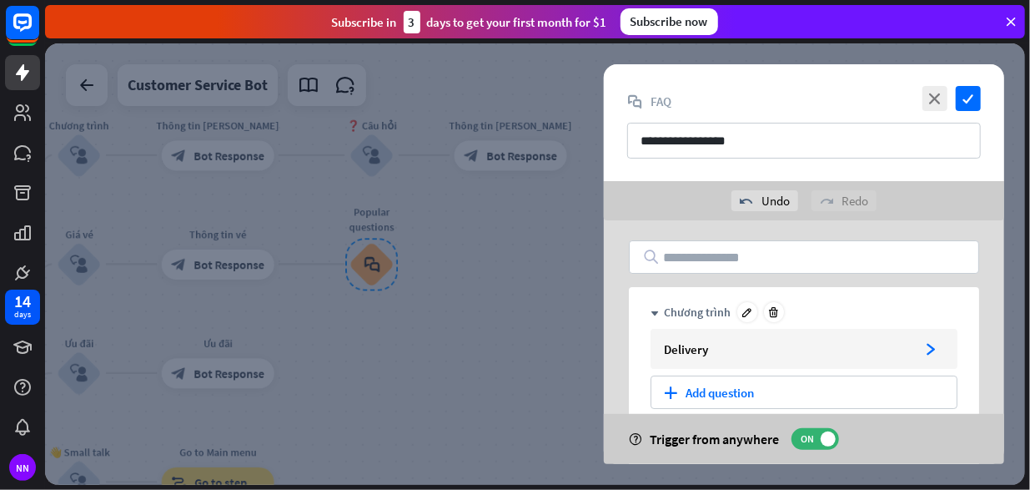
scroll to position [0, 0]
type input "******"
click at [625, 364] on icon at bounding box center [629, 371] width 16 height 15
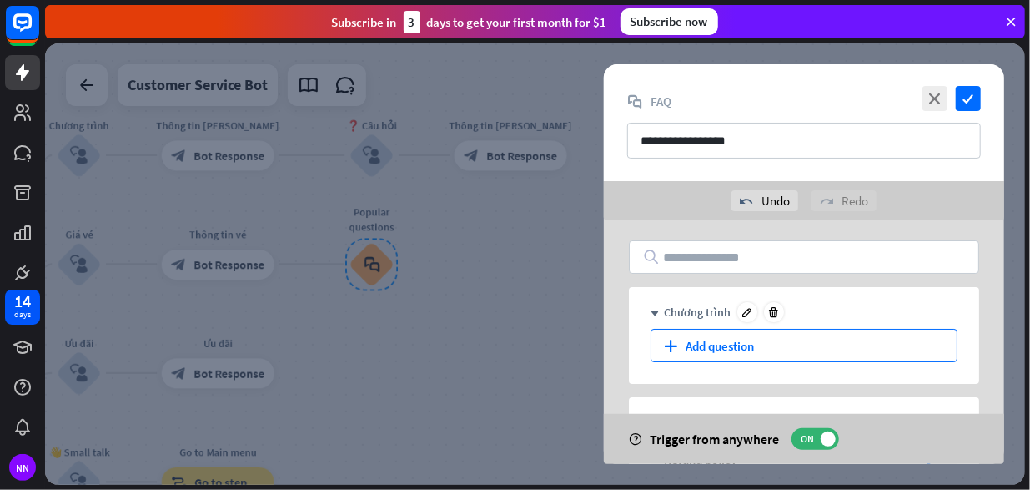
click at [712, 344] on div "plus Add question" at bounding box center [804, 345] width 307 height 33
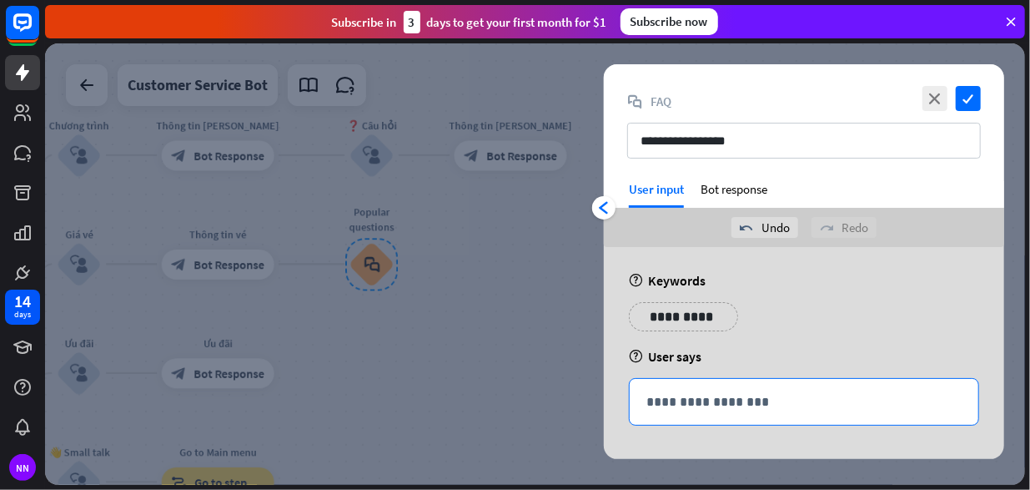
click at [714, 398] on p "**********" at bounding box center [803, 401] width 315 height 21
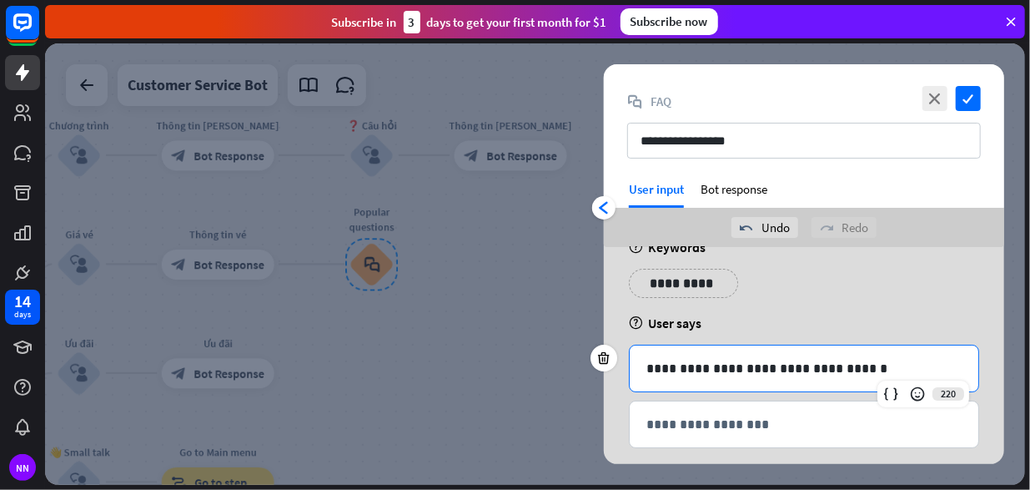
scroll to position [48, 0]
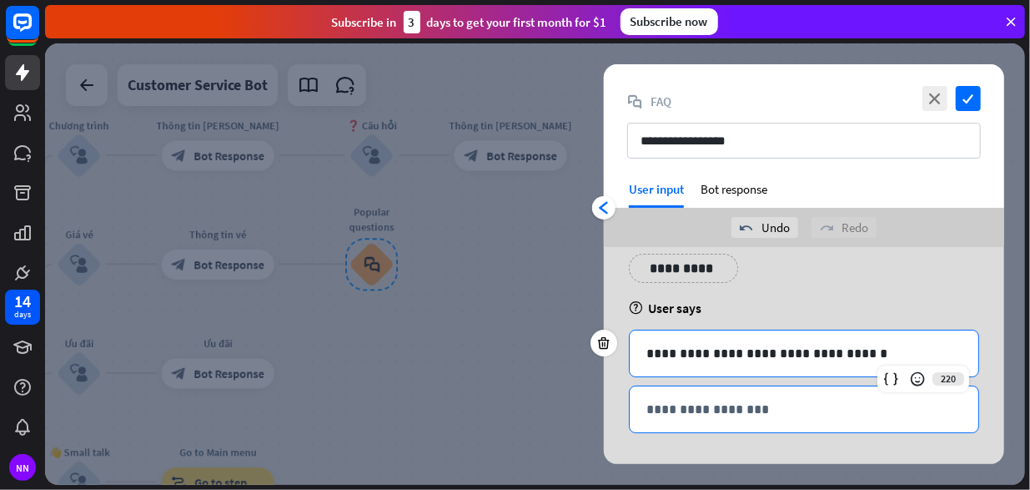
click at [770, 408] on p "**********" at bounding box center [803, 409] width 315 height 21
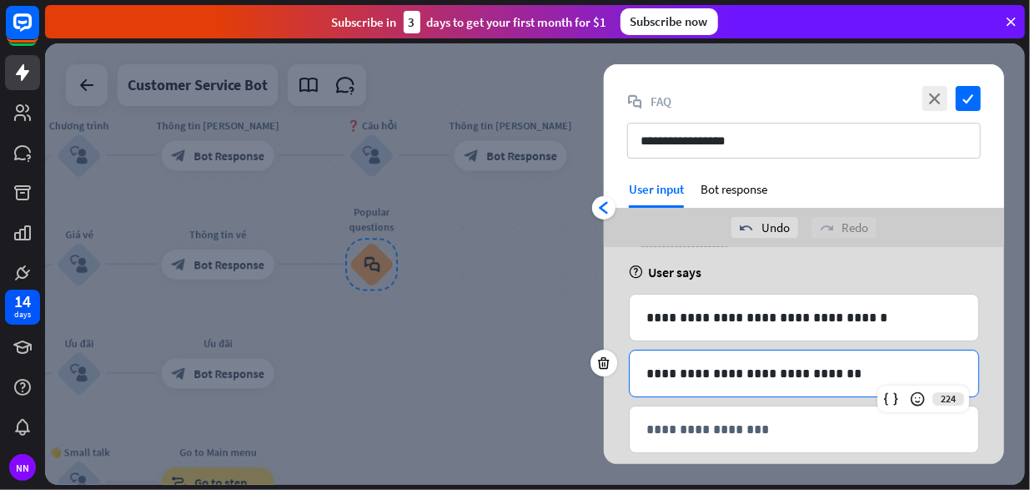
scroll to position [103, 0]
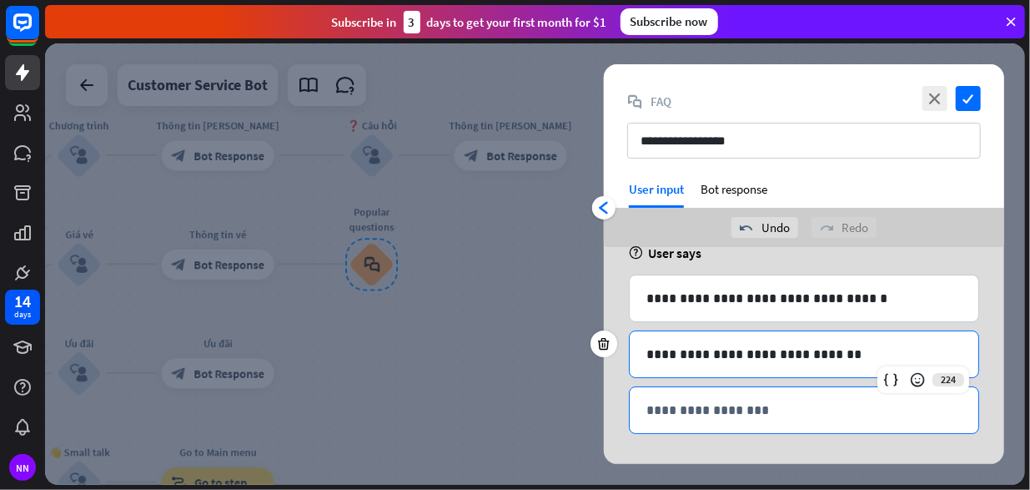
click at [772, 404] on p "**********" at bounding box center [803, 410] width 315 height 21
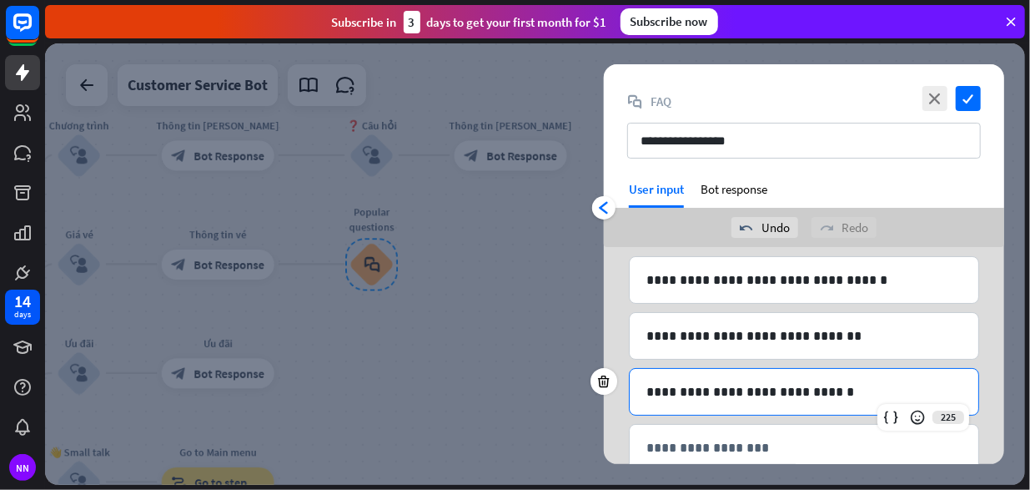
scroll to position [158, 0]
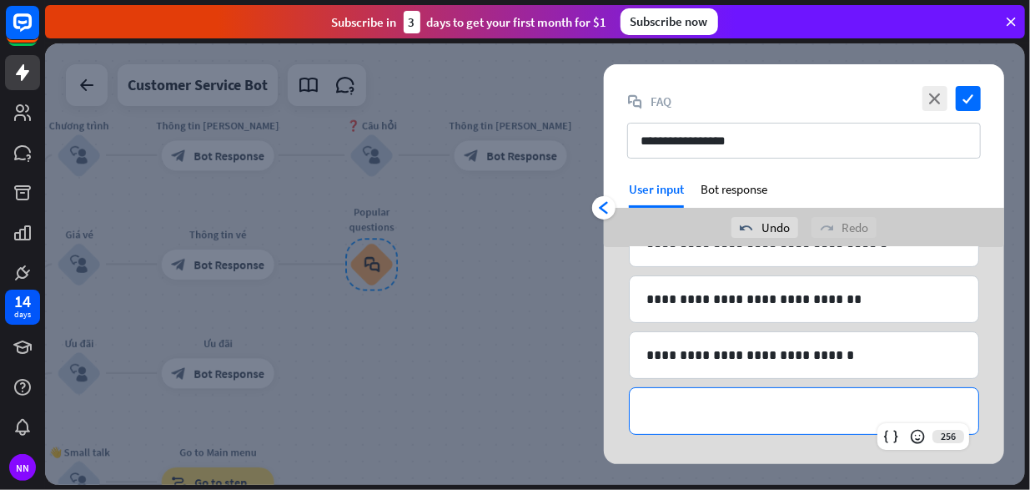
click at [807, 415] on p "**********" at bounding box center [803, 410] width 315 height 21
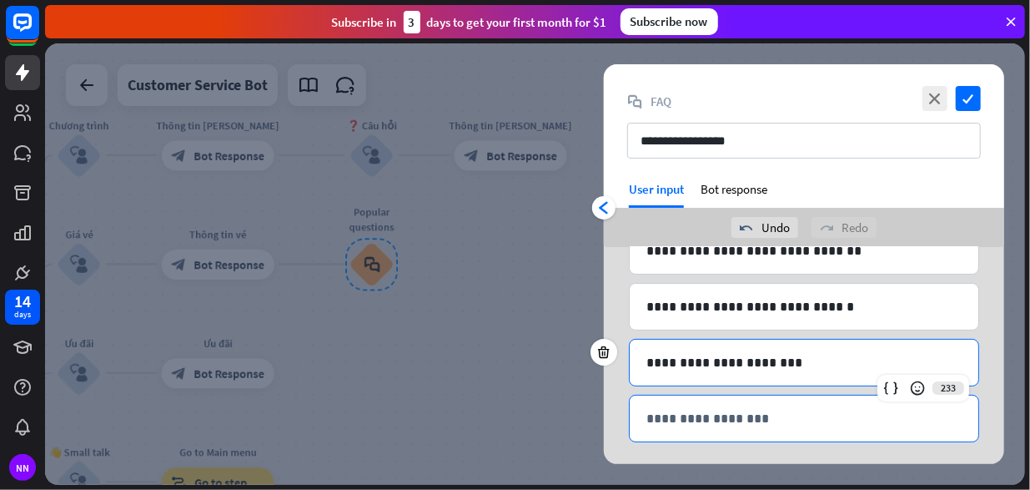
scroll to position [214, 0]
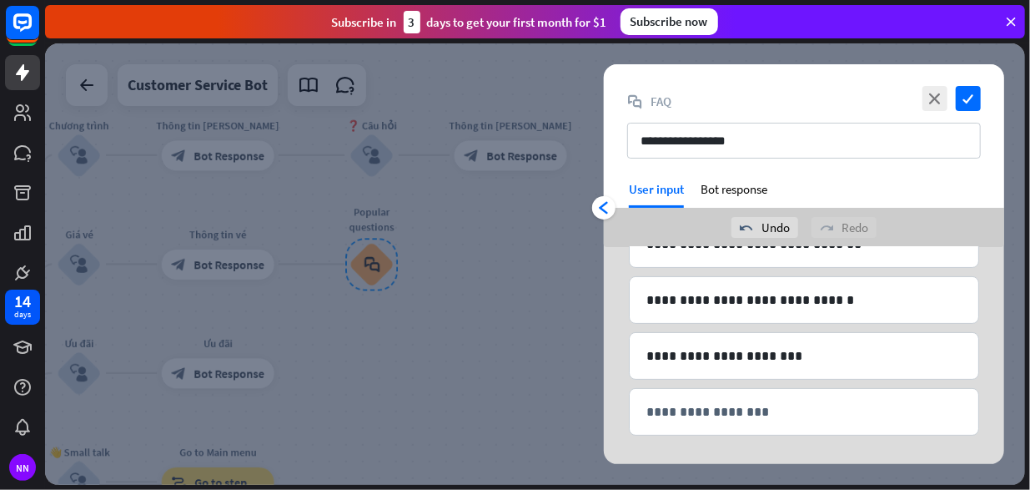
click at [622, 307] on div "**********" at bounding box center [804, 250] width 400 height 435
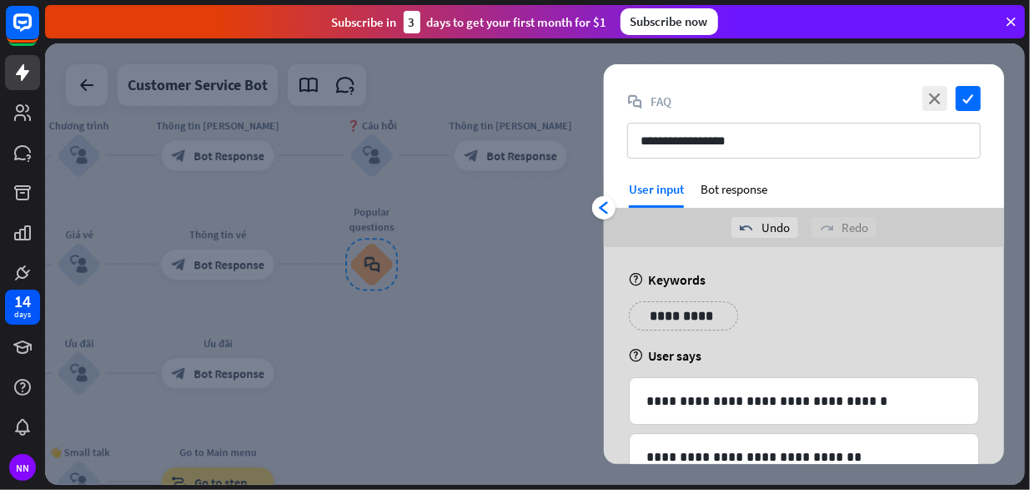
scroll to position [0, 0]
click at [712, 315] on div "**********" at bounding box center [675, 316] width 92 height 29
click at [776, 318] on p "**********" at bounding box center [783, 316] width 67 height 21
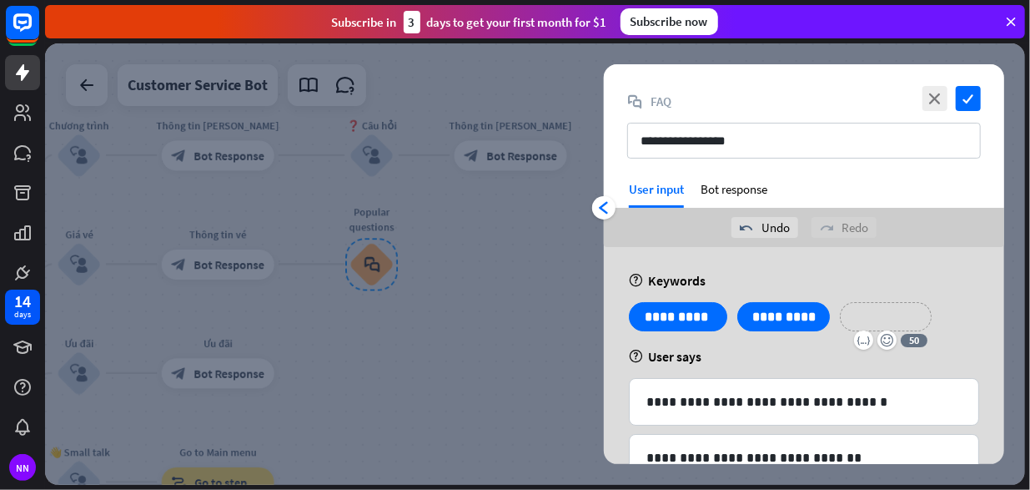
click at [885, 310] on p "**********" at bounding box center [886, 316] width 67 height 21
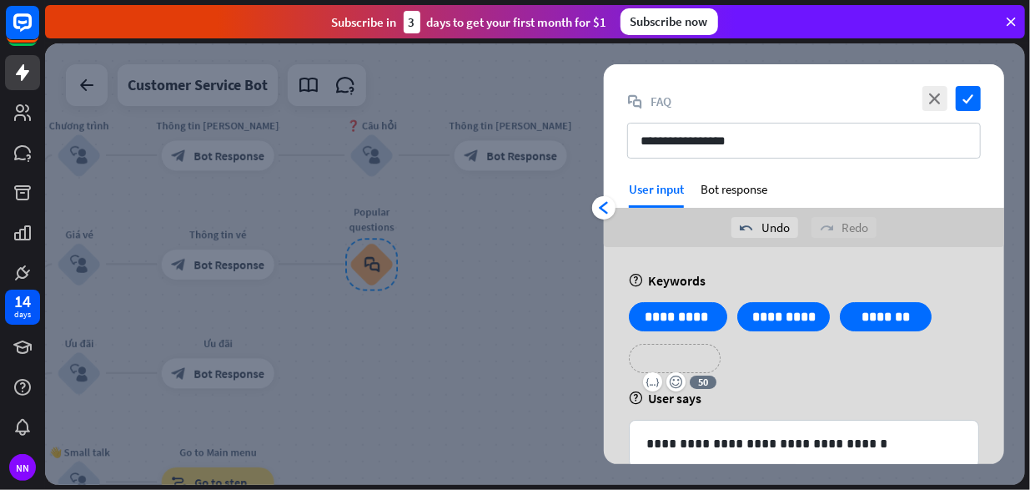
click at [719, 355] on div "**********" at bounding box center [675, 358] width 92 height 29
click at [744, 356] on p "**********" at bounding box center [777, 358] width 67 height 21
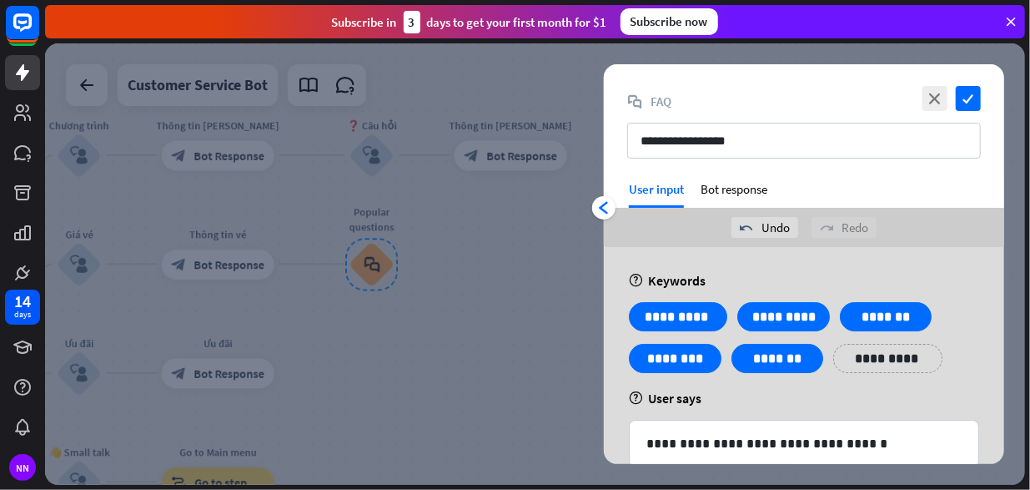
click at [904, 391] on div "help User says" at bounding box center [804, 398] width 350 height 17
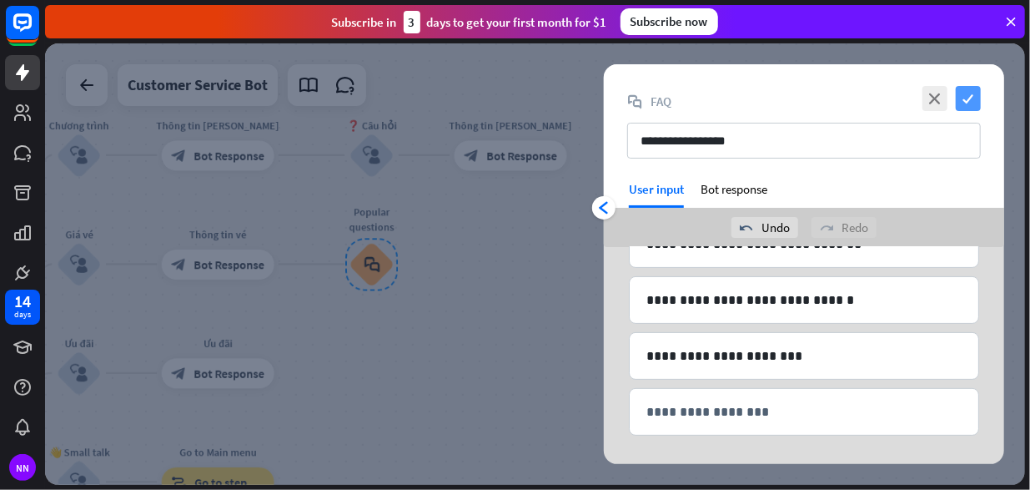
click at [963, 94] on icon "check" at bounding box center [968, 98] width 25 height 25
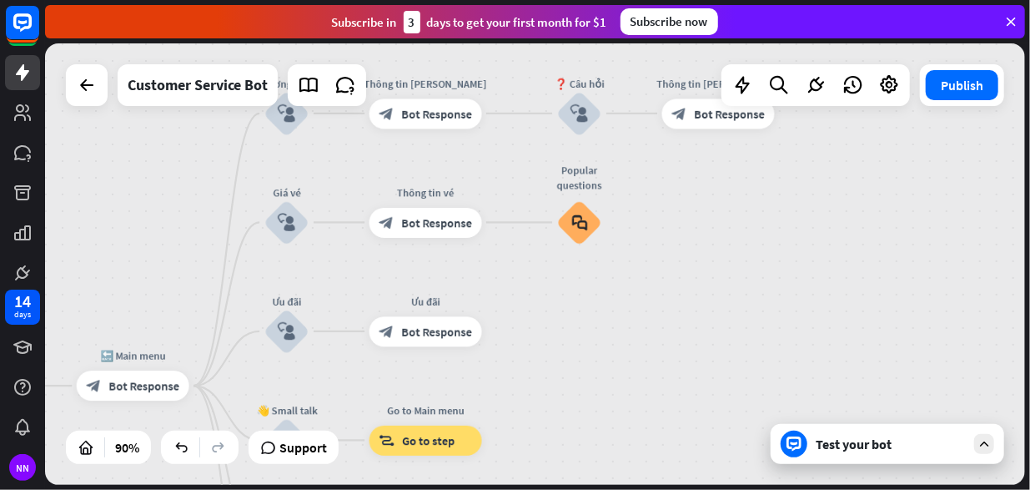
drag, startPoint x: 368, startPoint y: 341, endPoint x: 509, endPoint y: 308, distance: 144.9
click at [509, 308] on div "home_2 Start point Rối Họa [PERSON_NAME] [PERSON_NAME]! block_bot_response Bot …" at bounding box center [535, 263] width 980 height 441
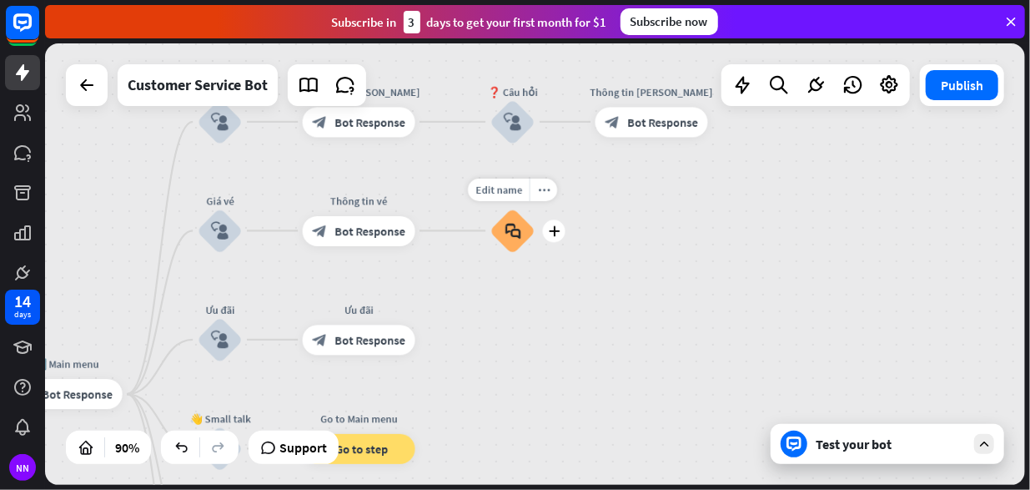
click at [521, 244] on div "block_faq" at bounding box center [513, 231] width 45 height 45
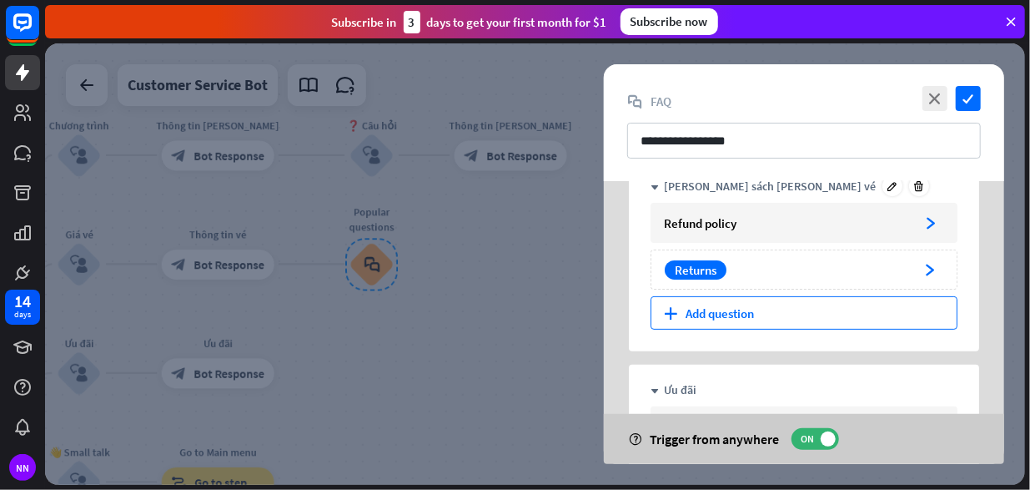
scroll to position [250, 0]
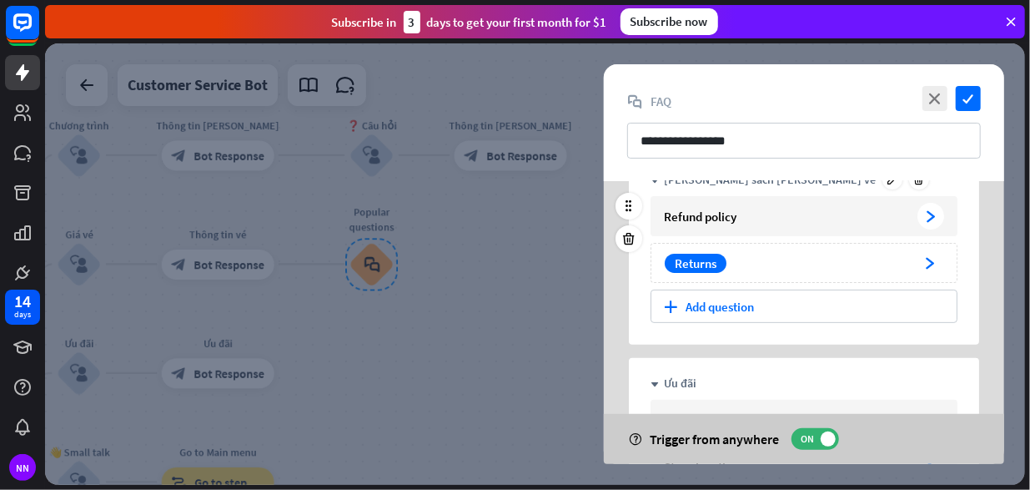
click at [790, 214] on div "Refund policy" at bounding box center [787, 217] width 247 height 16
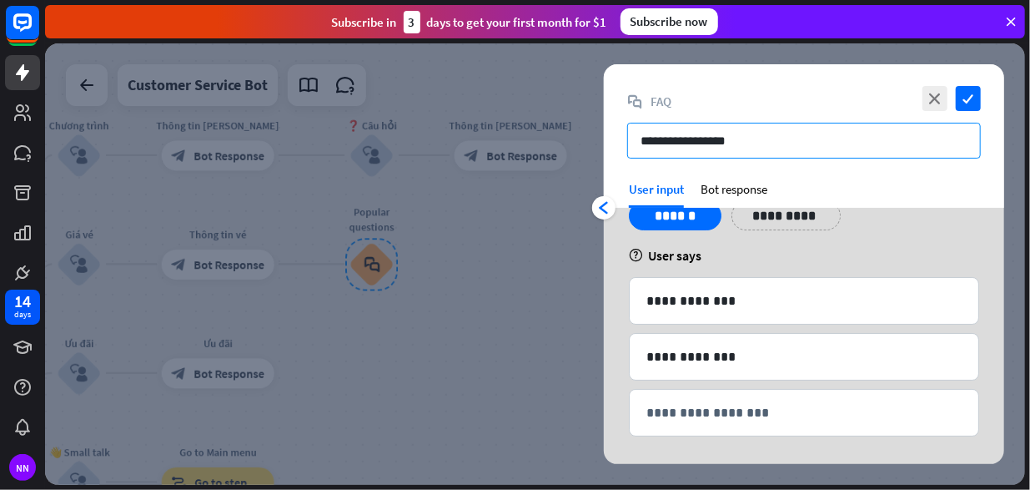
scroll to position [64, 0]
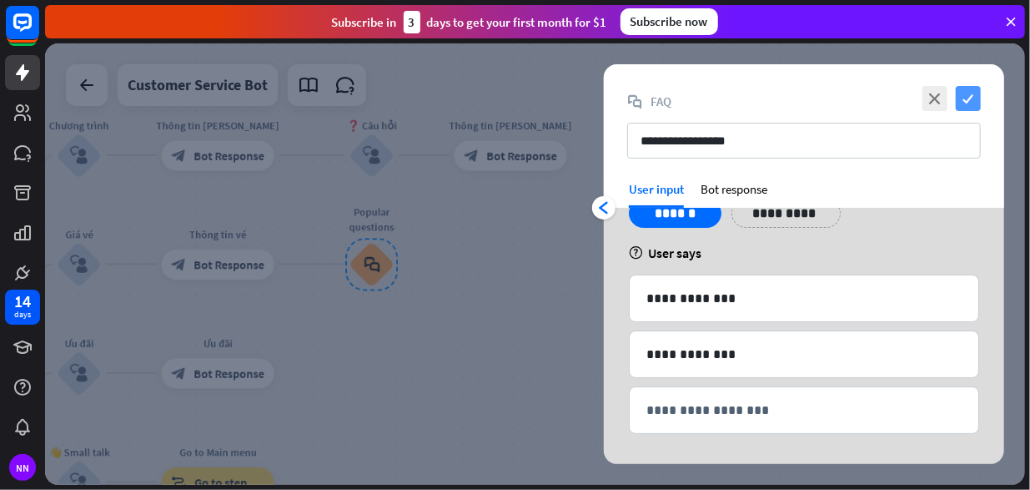
click at [973, 95] on icon "check" at bounding box center [968, 98] width 25 height 25
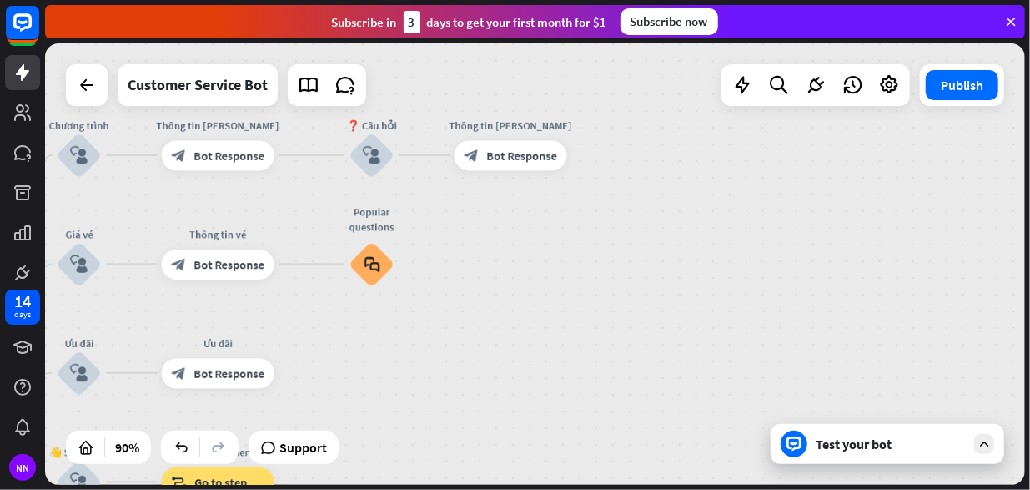
click at [844, 450] on div "Test your bot" at bounding box center [891, 443] width 150 height 17
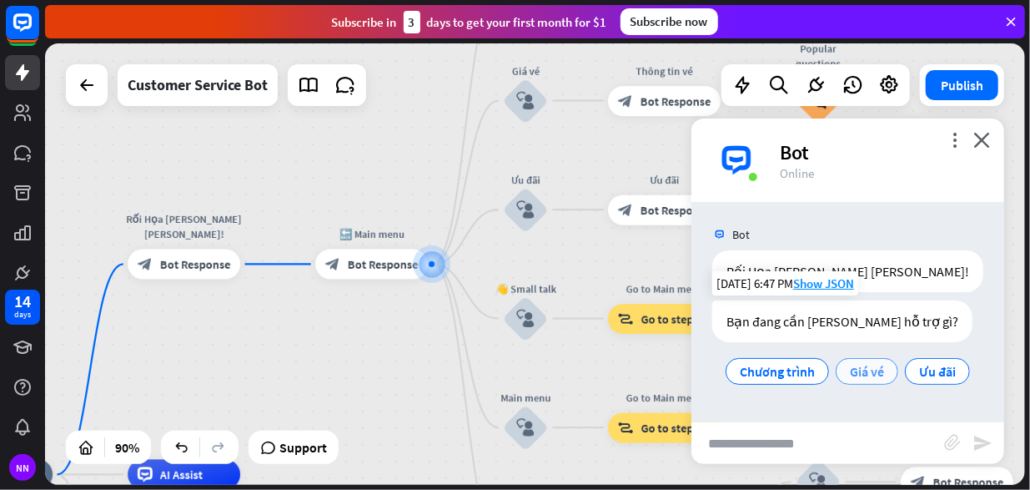
click at [857, 370] on span "Giá vé" at bounding box center [867, 371] width 34 height 17
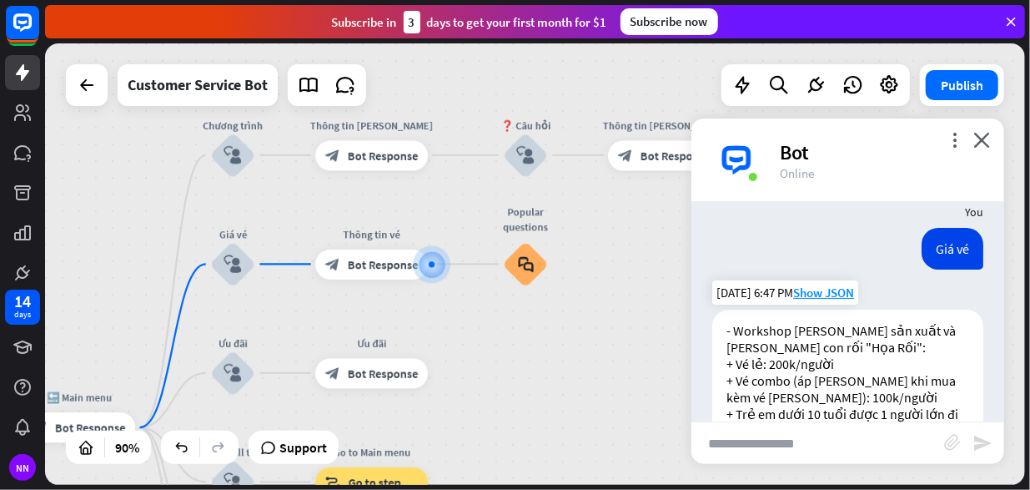
scroll to position [405, 0]
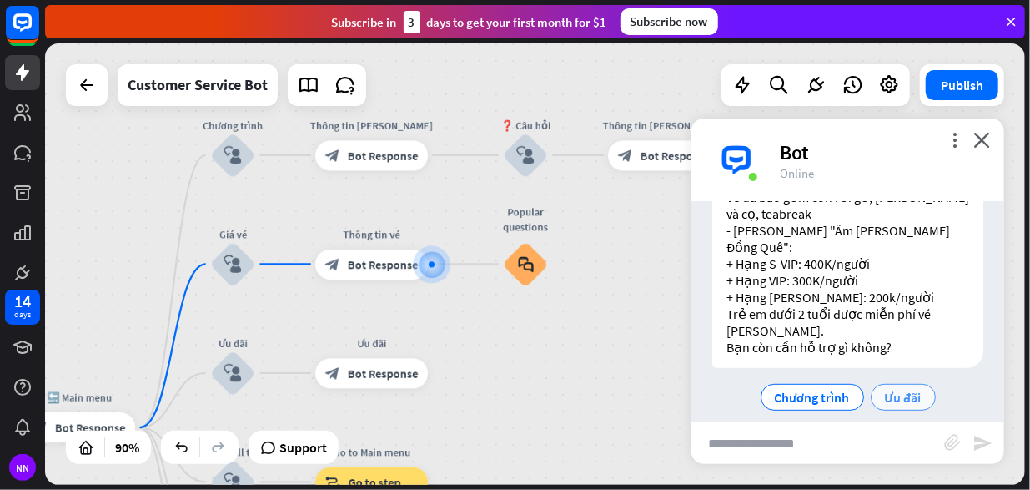
click at [912, 389] on span "Ưu đãi" at bounding box center [903, 397] width 37 height 17
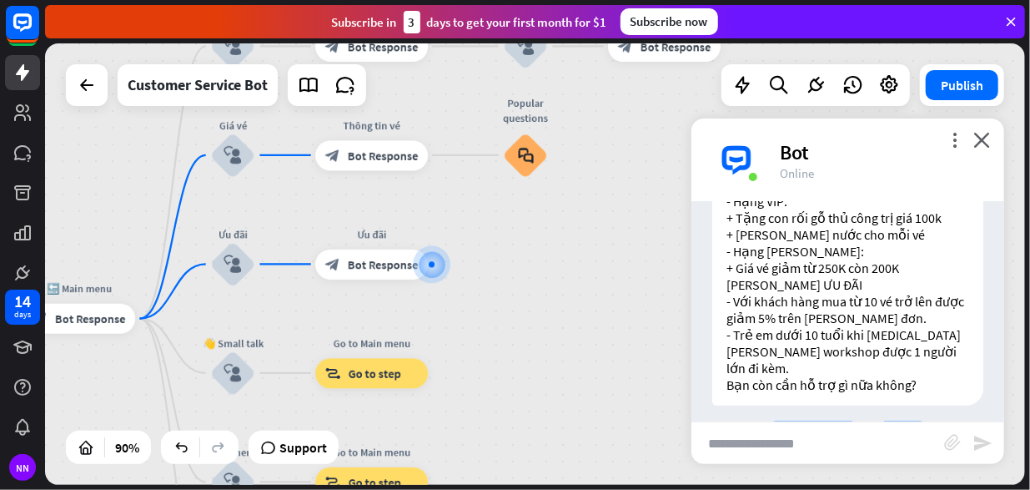
scroll to position [885, 0]
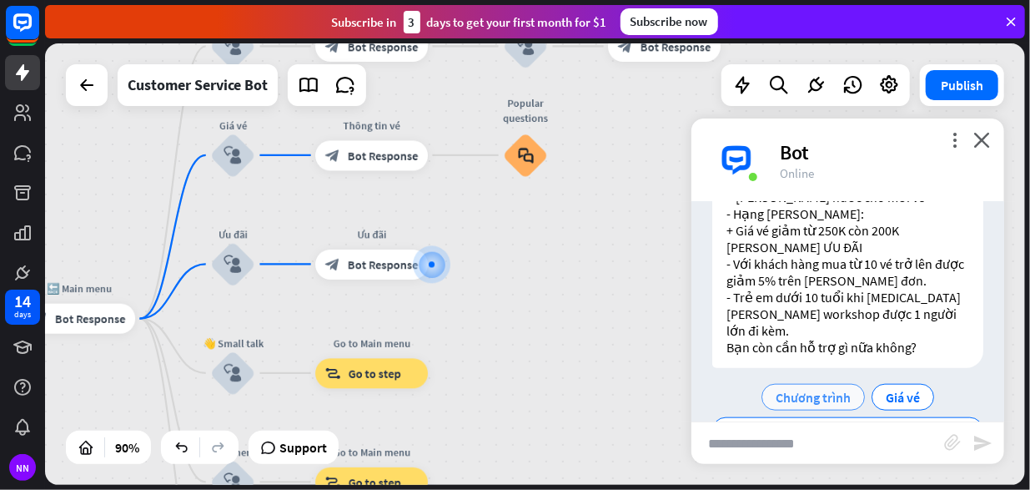
click at [855, 384] on div "Chương trình" at bounding box center [813, 397] width 103 height 27
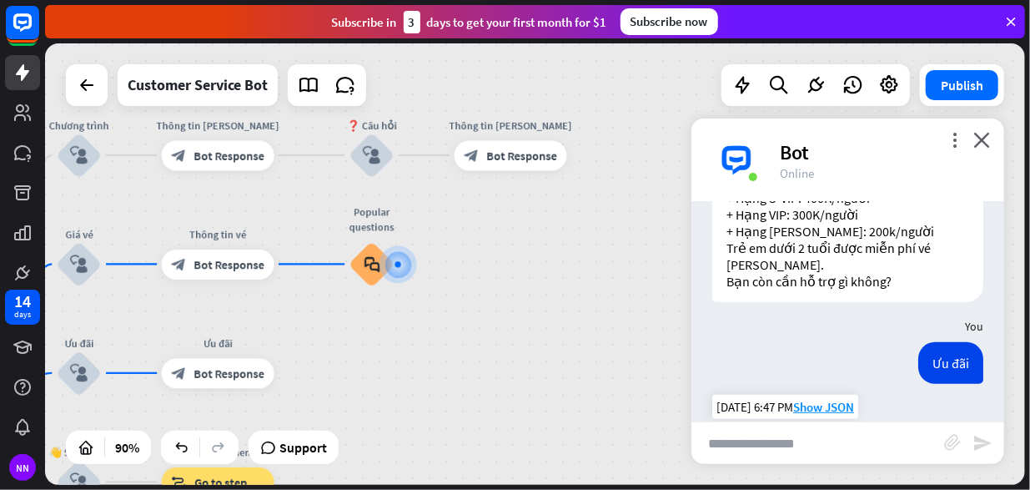
scroll to position [888, 0]
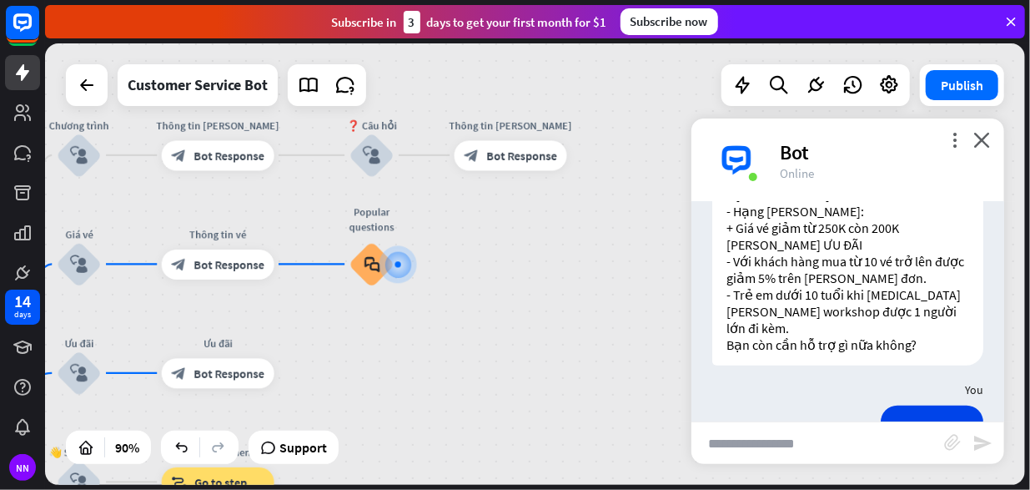
drag, startPoint x: 843, startPoint y: 383, endPoint x: 835, endPoint y: 385, distance: 8.5
click at [843, 405] on div "[PERSON_NAME] [DATE] 6:47 PM Show JSON" at bounding box center [848, 430] width 313 height 50
click at [397, 272] on div at bounding box center [397, 264] width 15 height 15
click at [373, 259] on icon "block_faq" at bounding box center [372, 264] width 16 height 17
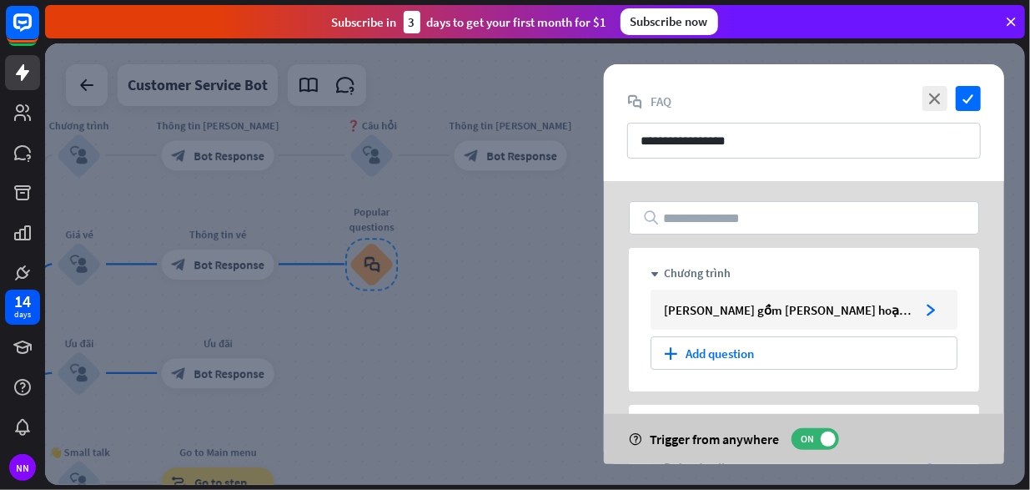
drag, startPoint x: 971, startPoint y: 98, endPoint x: 939, endPoint y: 109, distance: 33.8
click at [968, 98] on icon "check" at bounding box center [968, 98] width 25 height 25
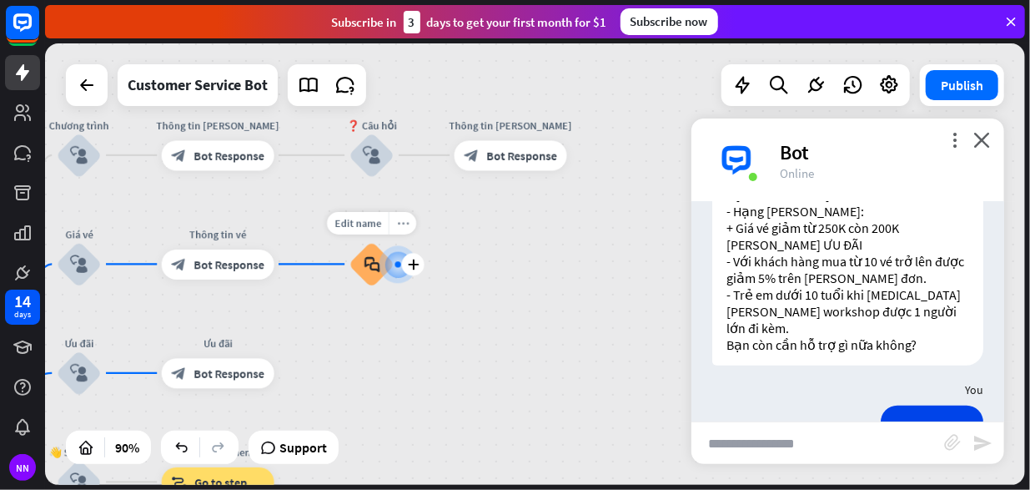
click at [404, 219] on icon "more_horiz" at bounding box center [403, 223] width 12 height 12
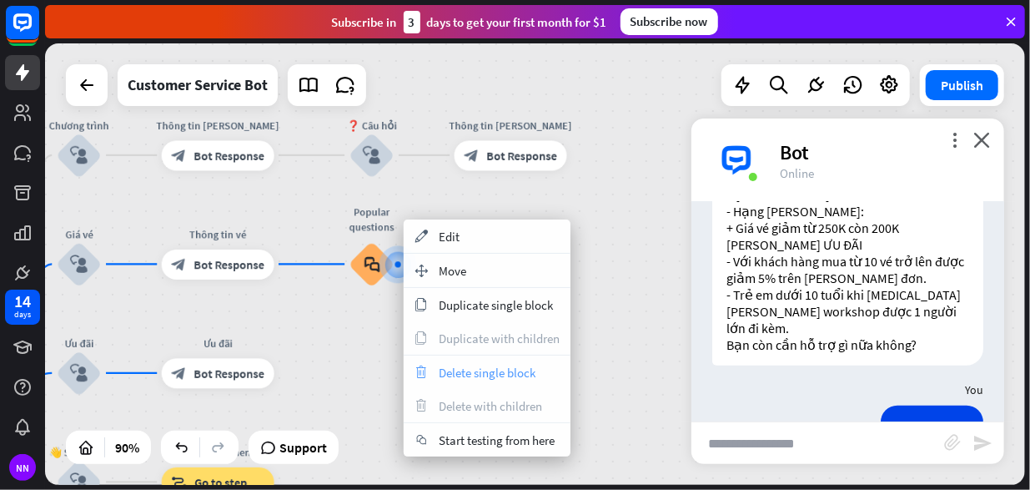
click at [517, 373] on span "Delete single block" at bounding box center [487, 373] width 97 height 16
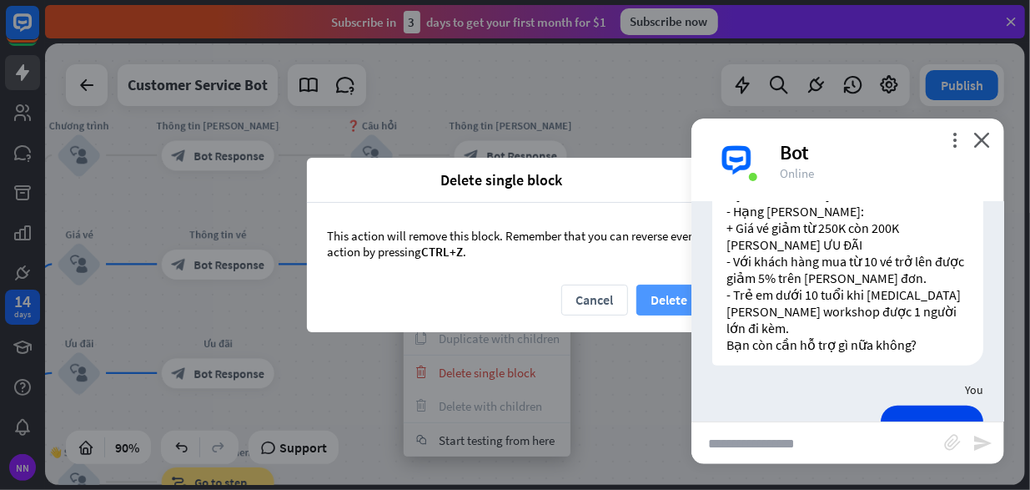
click at [677, 287] on button "Delete" at bounding box center [669, 299] width 67 height 31
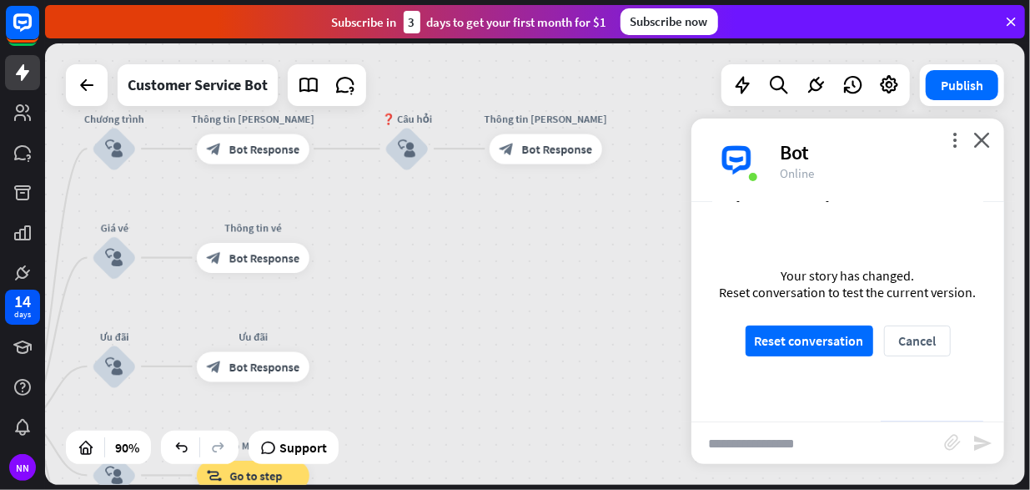
drag, startPoint x: 354, startPoint y: 323, endPoint x: 433, endPoint y: 314, distance: 79.7
click at [433, 314] on div "home_2 Start point Rối Họa [PERSON_NAME] [PERSON_NAME]! block_bot_response Bot …" at bounding box center [535, 263] width 980 height 441
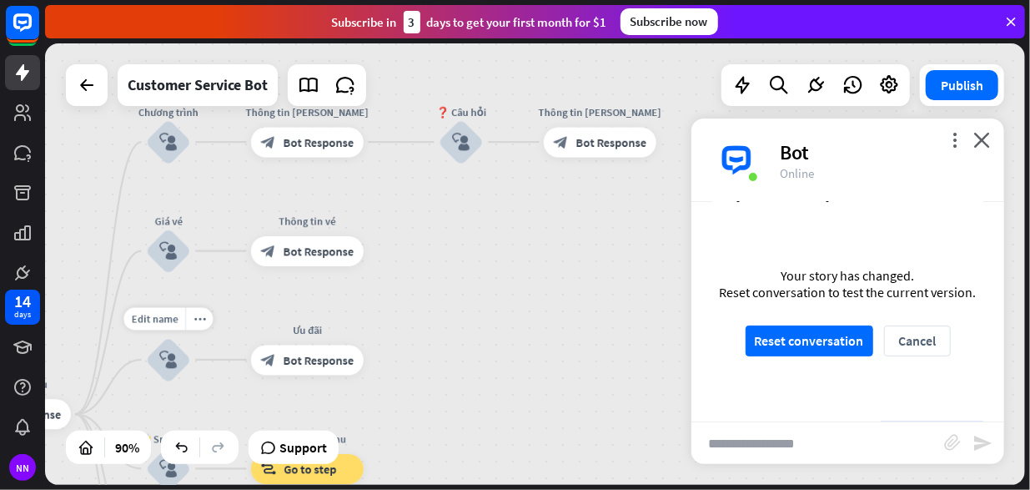
drag, startPoint x: 205, startPoint y: 336, endPoint x: 280, endPoint y: 317, distance: 77.5
click at [191, 337] on div "Edit name more_horiz Ưu đãi block_user_input" at bounding box center [168, 359] width 45 height 45
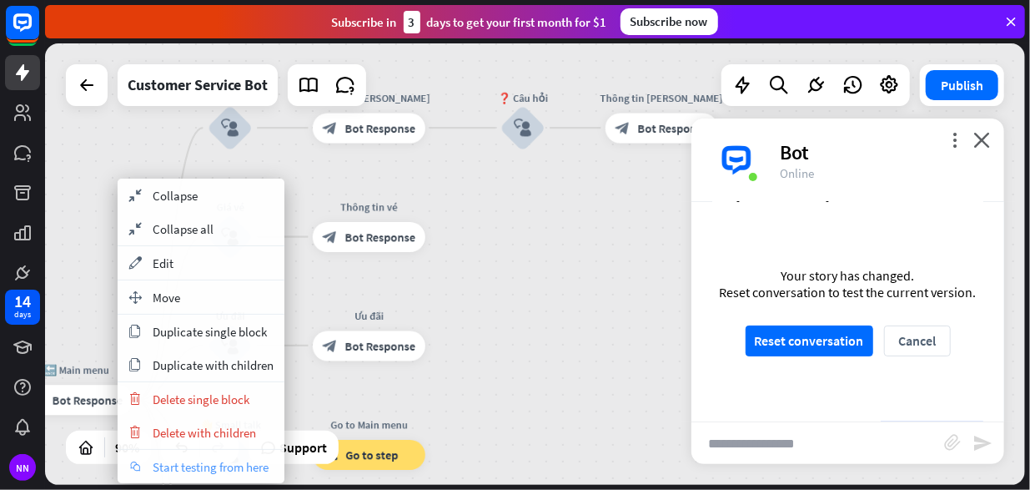
click at [229, 460] on span "Start testing from here" at bounding box center [211, 467] width 116 height 16
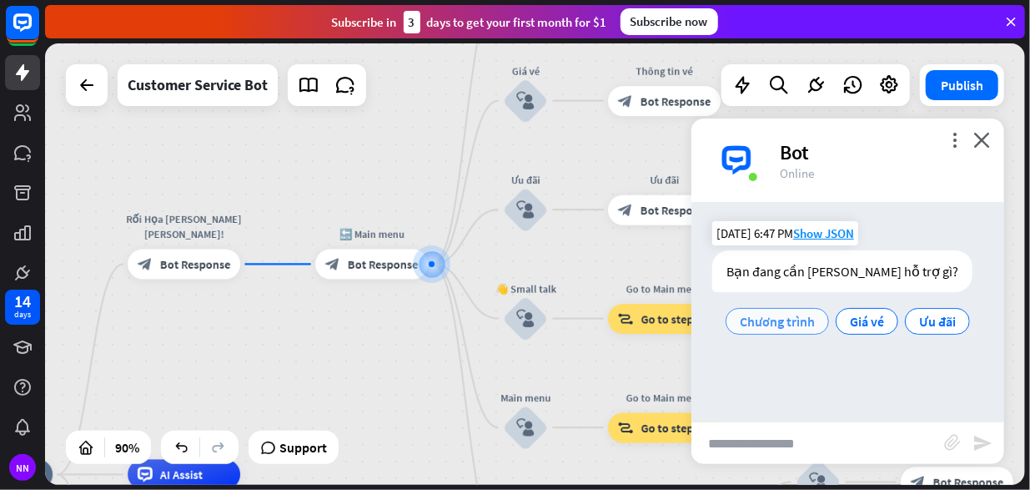
click at [776, 326] on span "Chương trình" at bounding box center [777, 321] width 75 height 17
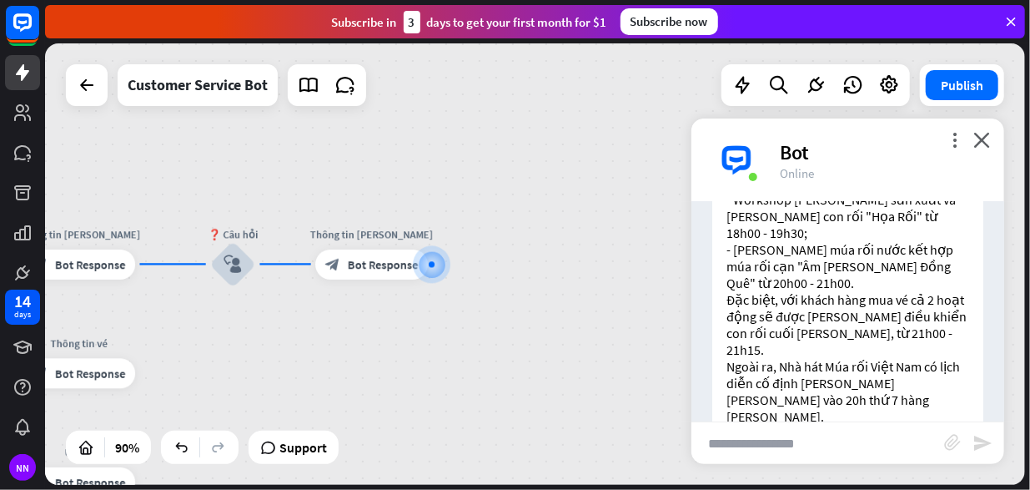
scroll to position [405, 0]
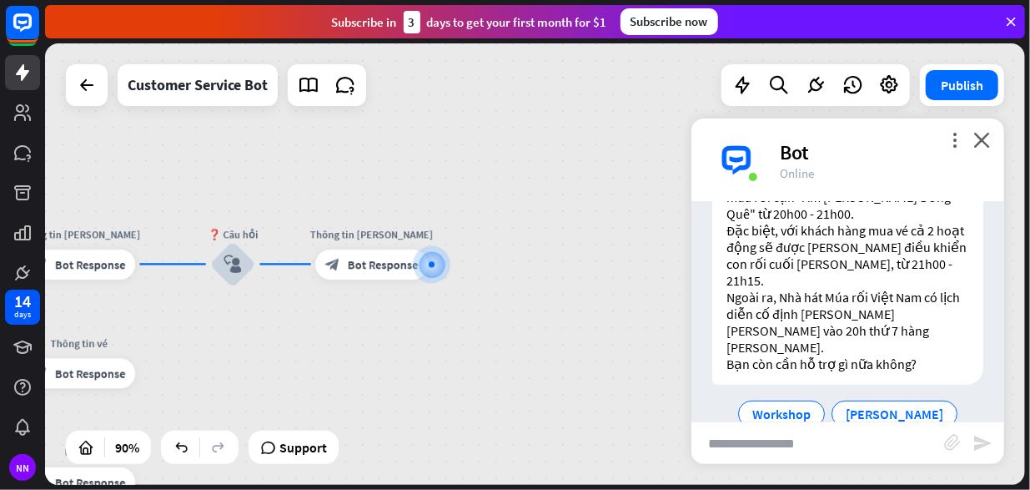
click at [829, 439] on span "Giá vé" at bounding box center [812, 447] width 34 height 17
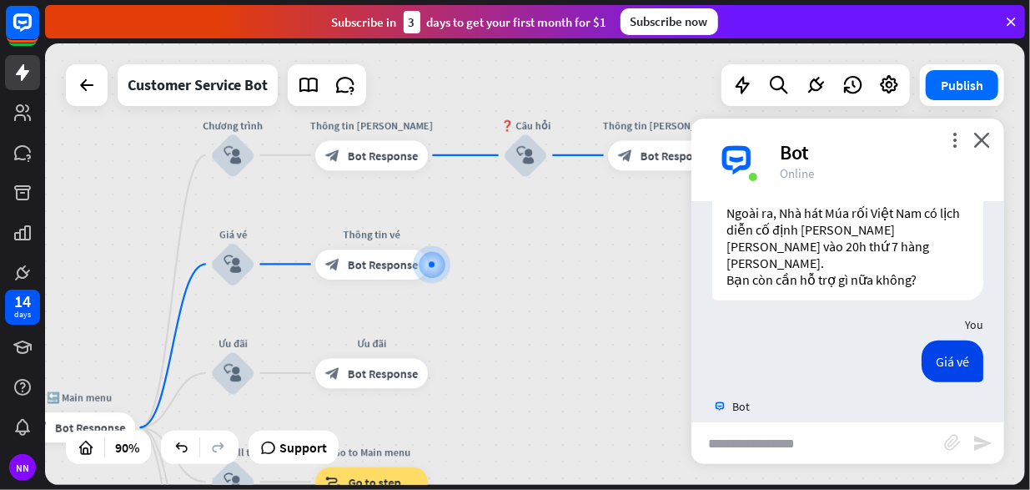
scroll to position [785, 0]
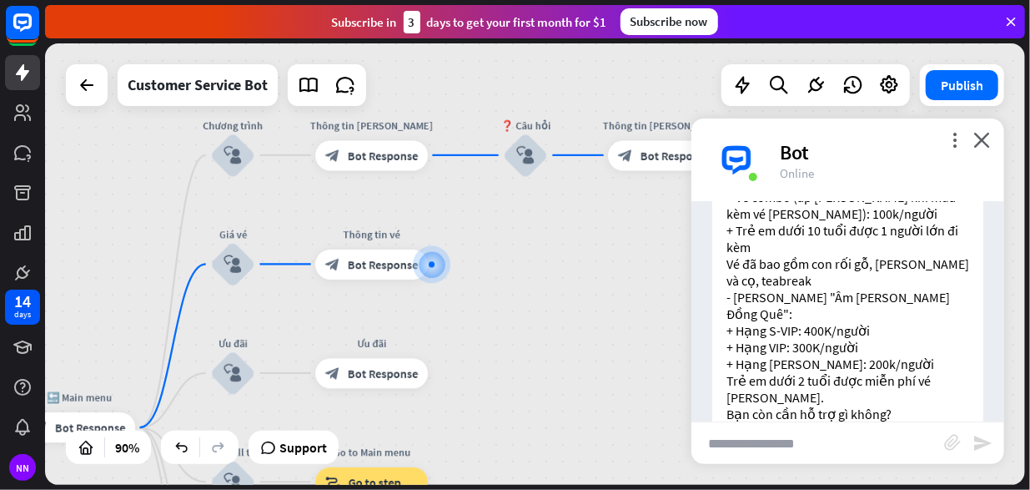
click at [913, 455] on span "Ưu đãi" at bounding box center [903, 463] width 37 height 17
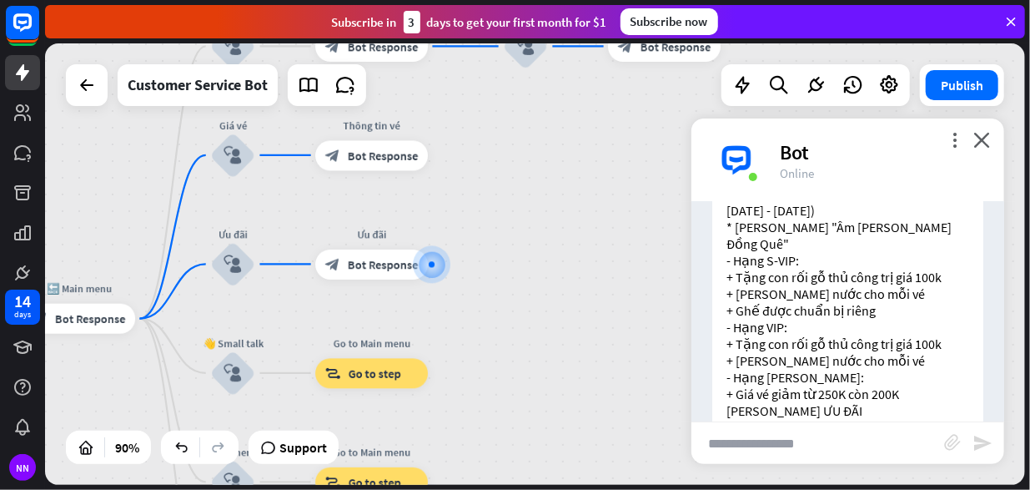
scroll to position [1265, 0]
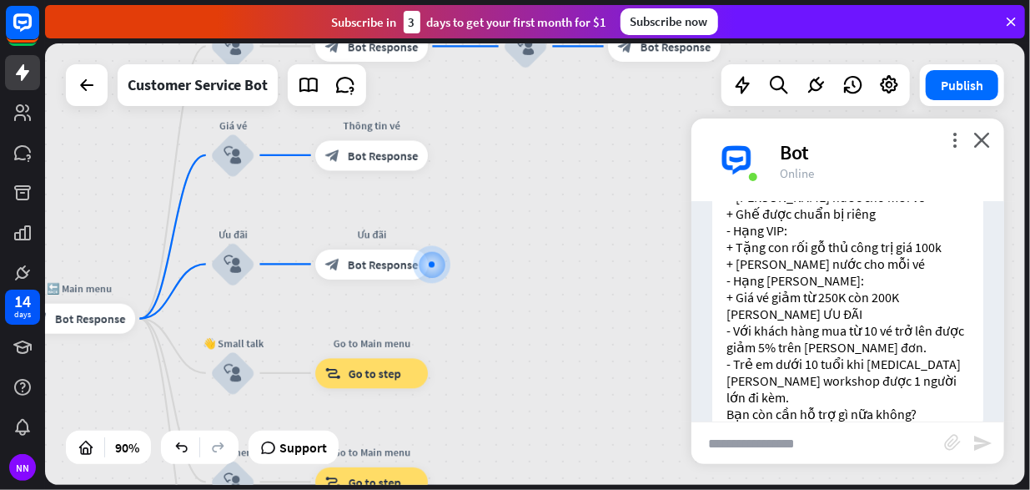
click at [592, 225] on div "home_2 Start point Rối Họa [PERSON_NAME] [PERSON_NAME]! block_bot_response Bot …" at bounding box center [535, 263] width 980 height 441
click at [989, 143] on icon "close" at bounding box center [981, 140] width 17 height 16
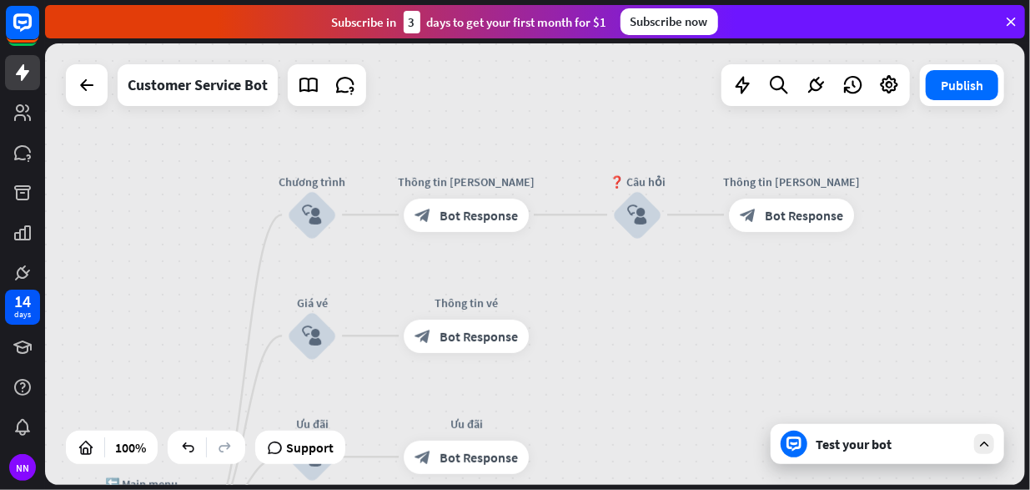
drag, startPoint x: 609, startPoint y: 241, endPoint x: 729, endPoint y: 426, distance: 220.7
click at [729, 426] on div "home_2 Start point Rối Họa [PERSON_NAME] [PERSON_NAME]! block_bot_response Bot …" at bounding box center [535, 263] width 980 height 441
click at [663, 342] on div "home_2 Start point Rối Họa [PERSON_NAME] [PERSON_NAME]! block_bot_response Bot …" at bounding box center [535, 263] width 980 height 441
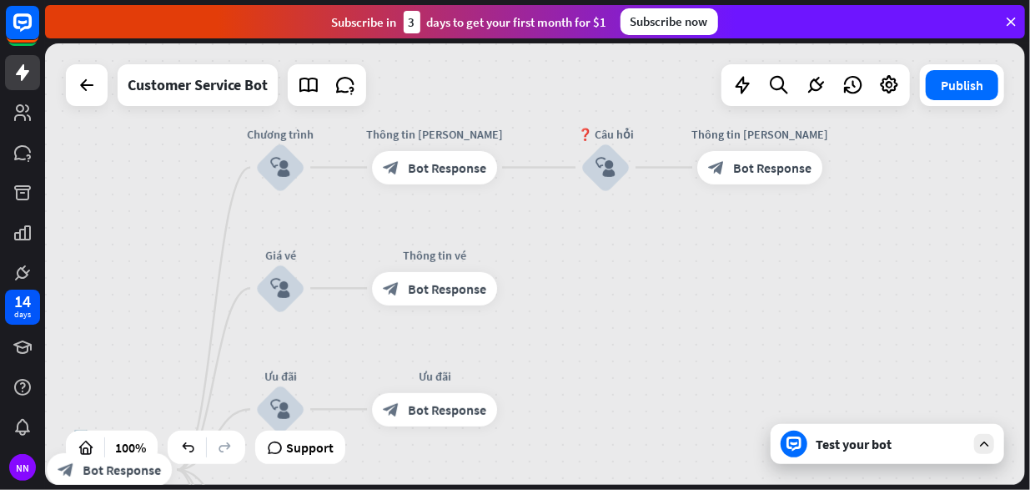
drag, startPoint x: 657, startPoint y: 332, endPoint x: 627, endPoint y: 284, distance: 55.8
click at [627, 284] on div "home_2 Start point Rối Họa [PERSON_NAME] [PERSON_NAME]! block_bot_response Bot …" at bounding box center [535, 263] width 980 height 441
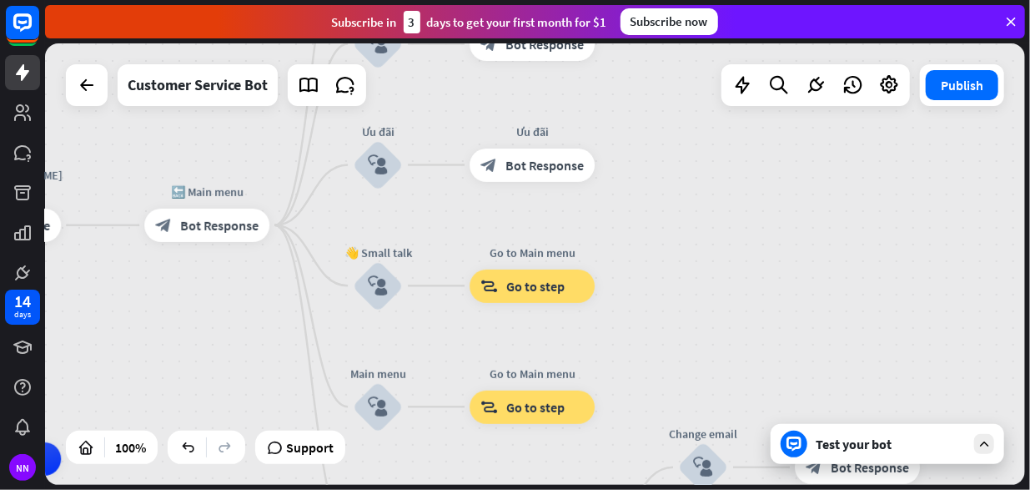
drag, startPoint x: 594, startPoint y: 378, endPoint x: 686, endPoint y: 120, distance: 273.6
click at [686, 120] on div "home_2 Start point Rối Họa [PERSON_NAME] [PERSON_NAME]! block_bot_response Bot …" at bounding box center [535, 263] width 980 height 441
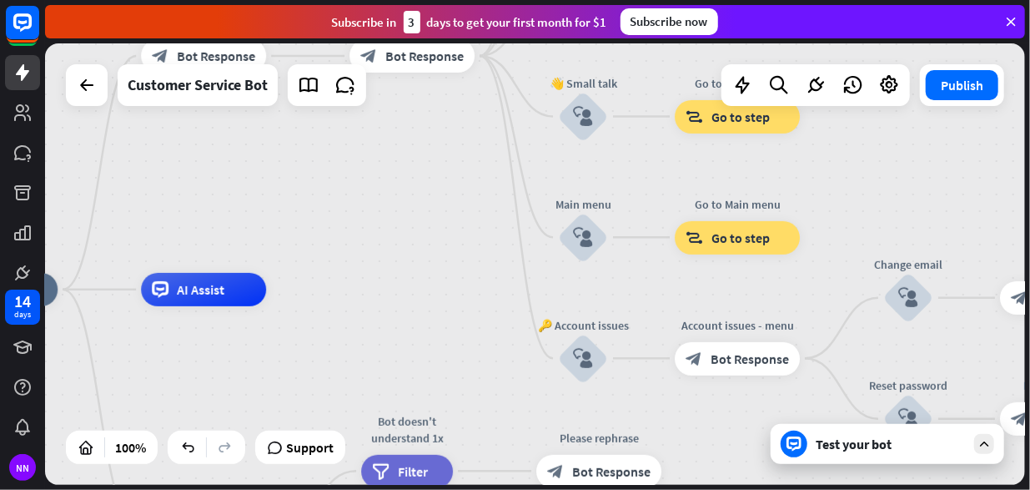
drag, startPoint x: 821, startPoint y: 248, endPoint x: 1067, endPoint y: 77, distance: 299.7
click at [1029, 77] on html "14 days NN close Product Help First steps Get started with ChatBot Help Center …" at bounding box center [515, 245] width 1030 height 490
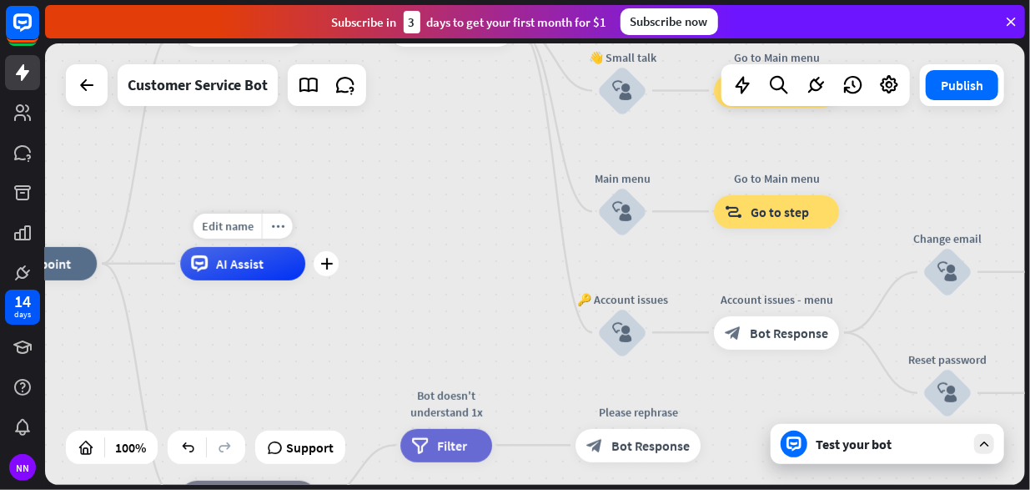
click at [277, 271] on div "AI Assist" at bounding box center [242, 263] width 125 height 33
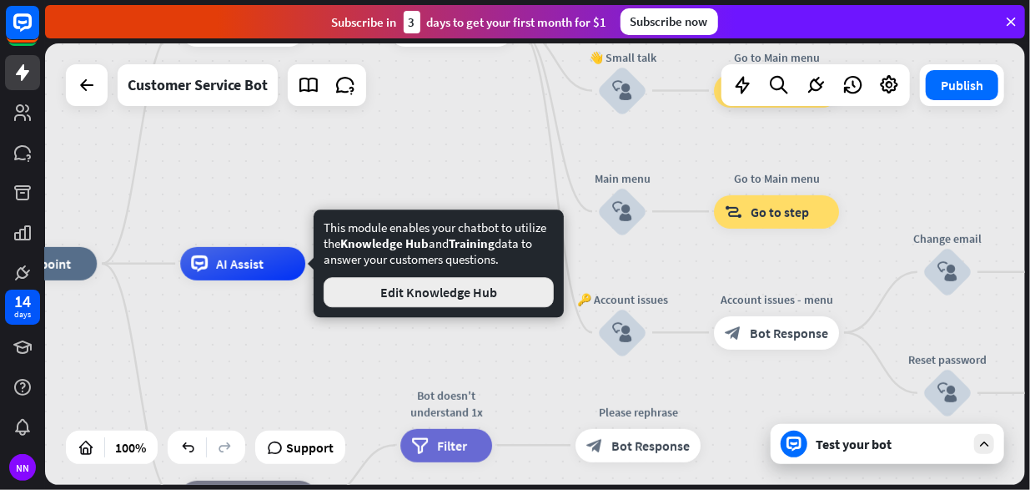
click at [394, 288] on button "Edit Knowledge Hub" at bounding box center [439, 292] width 230 height 30
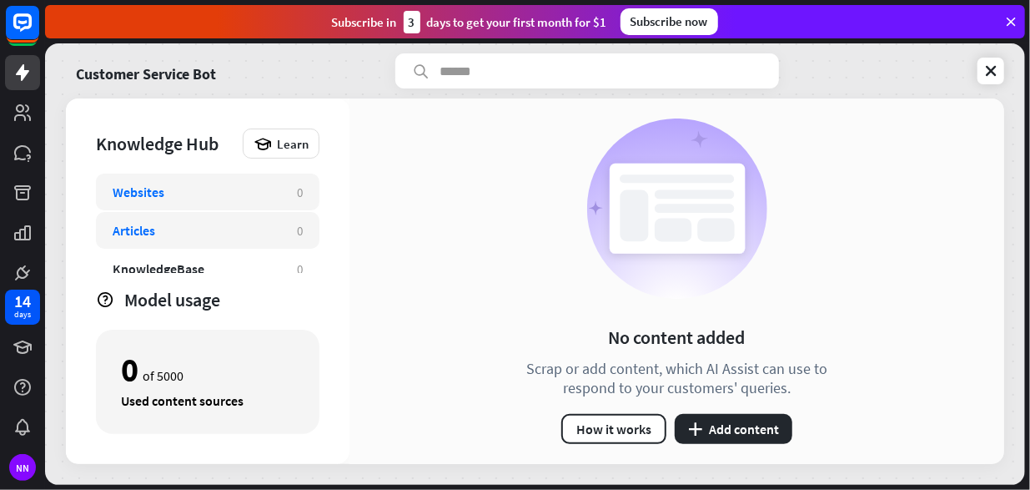
click at [209, 229] on div "Articles" at bounding box center [197, 230] width 168 height 17
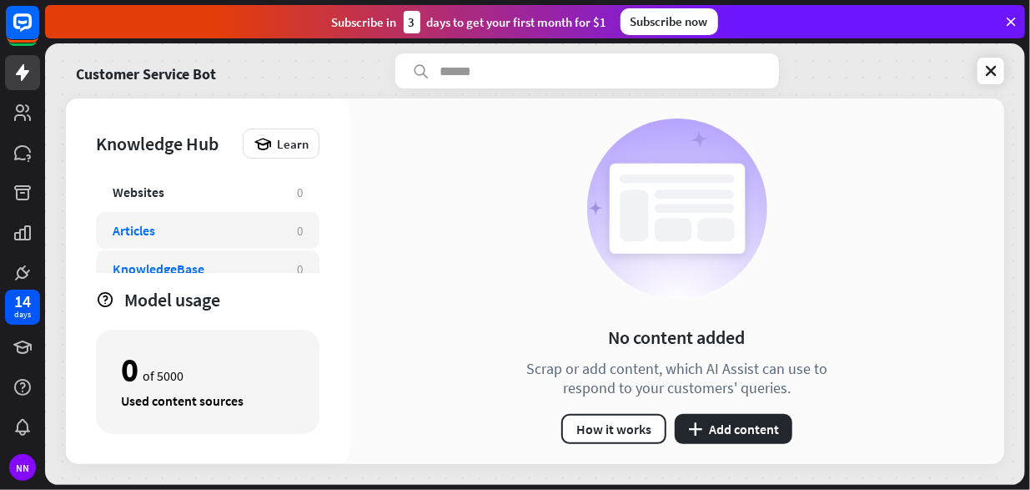
click at [278, 271] on div "KnowledgeBase" at bounding box center [197, 268] width 168 height 17
click at [985, 70] on icon at bounding box center [991, 71] width 17 height 17
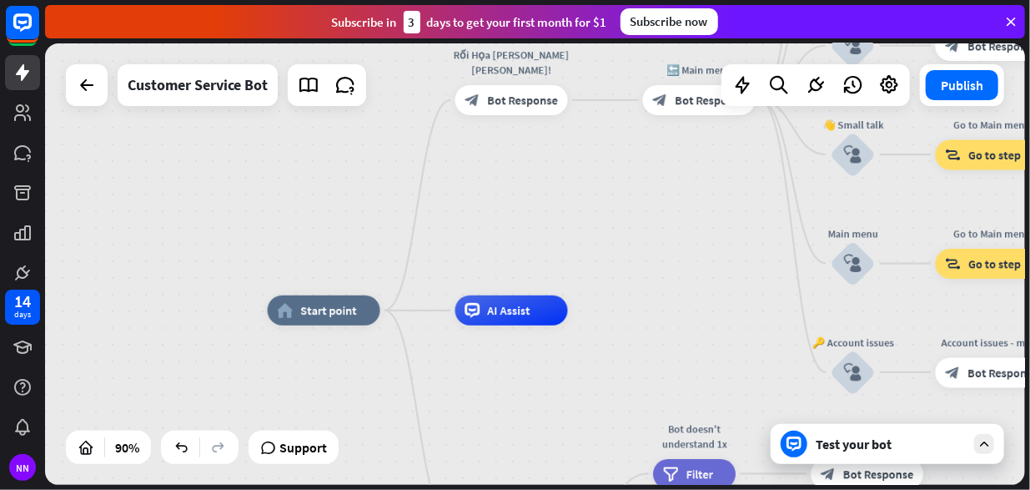
drag, startPoint x: 714, startPoint y: 217, endPoint x: 587, endPoint y: 455, distance: 269.4
click at [589, 455] on div "home_2 Start point Rối Họa [PERSON_NAME] [PERSON_NAME]! block_bot_response Bot …" at bounding box center [535, 263] width 980 height 441
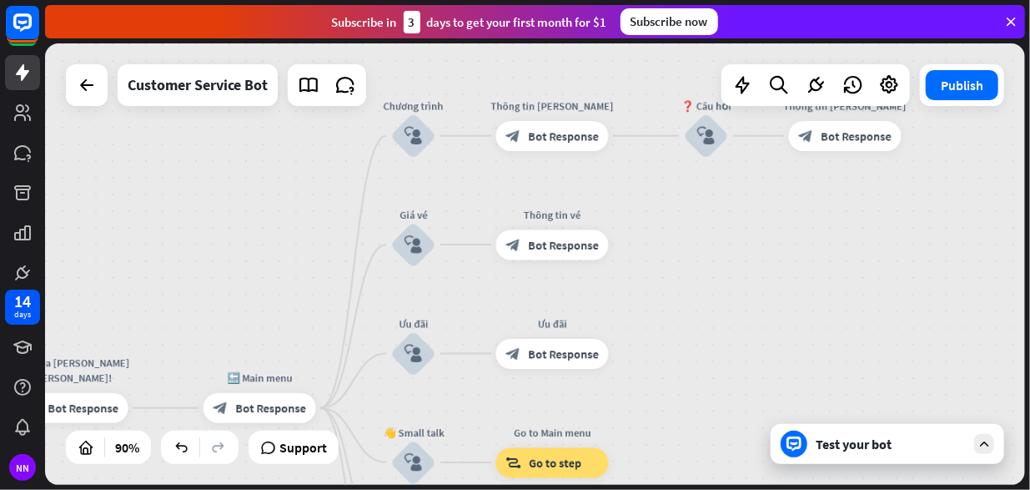
drag, startPoint x: 593, startPoint y: 256, endPoint x: 320, endPoint y: 338, distance: 284.8
click at [320, 338] on div "home_2 Start point Rối Họa [PERSON_NAME] [PERSON_NAME]! block_bot_response Bot …" at bounding box center [535, 263] width 980 height 441
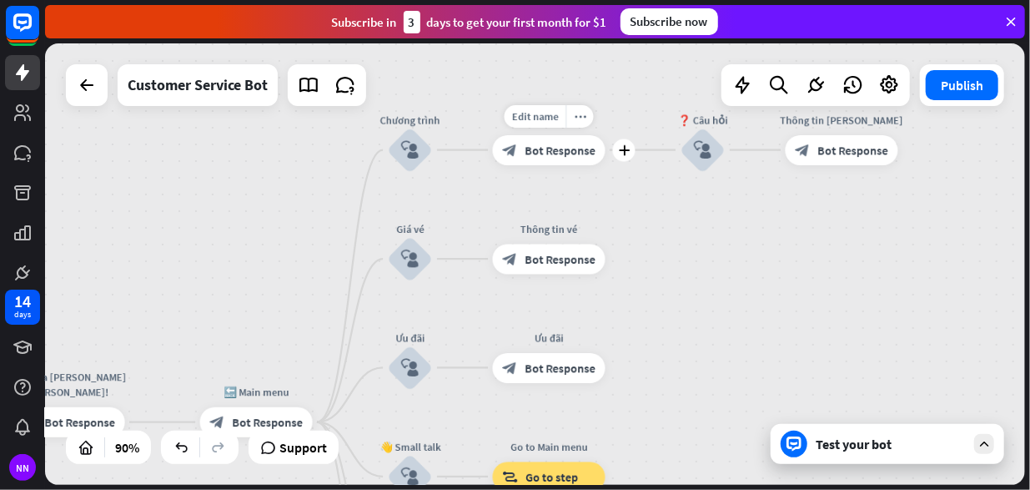
click at [541, 143] on span "Bot Response" at bounding box center [560, 150] width 71 height 15
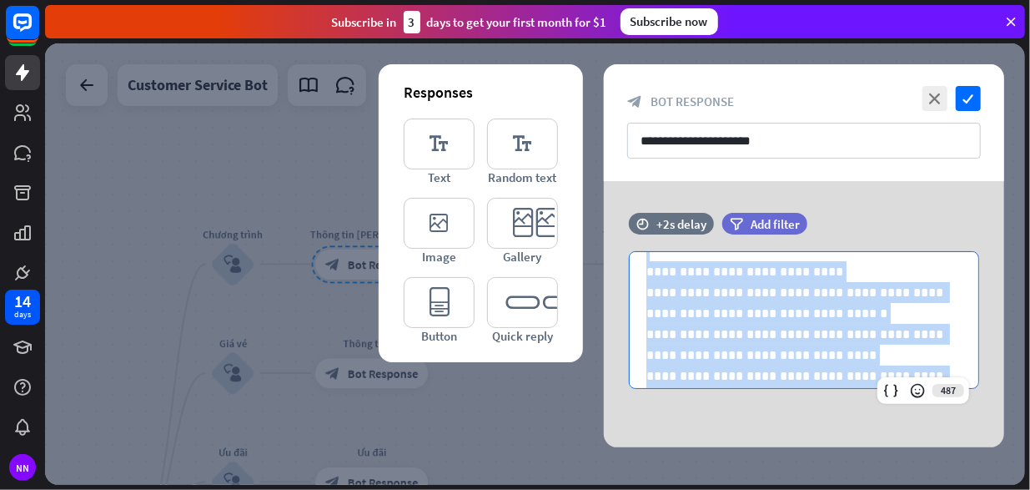
scroll to position [230, 0]
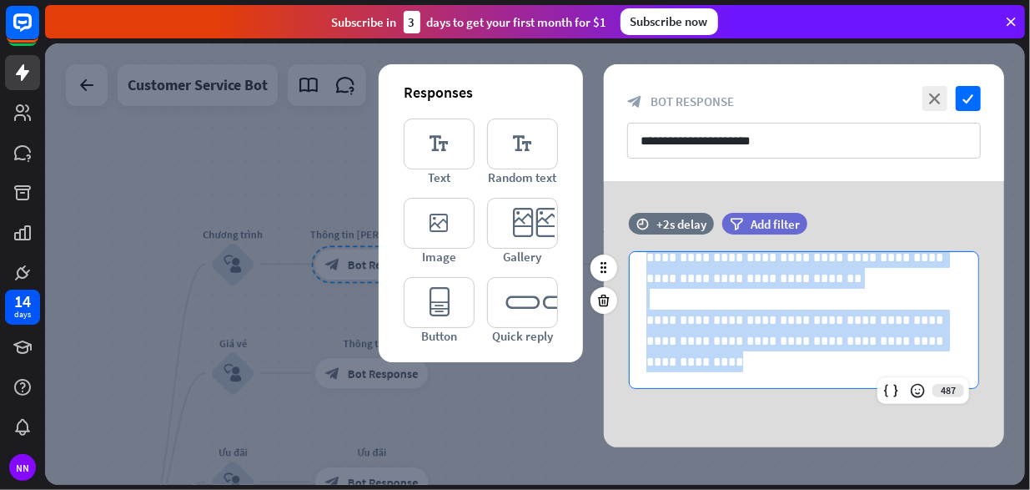
drag, startPoint x: 646, startPoint y: 277, endPoint x: 782, endPoint y: 354, distance: 156.1
click at [782, 354] on div "**********" at bounding box center [804, 205] width 349 height 367
copy div "**********"
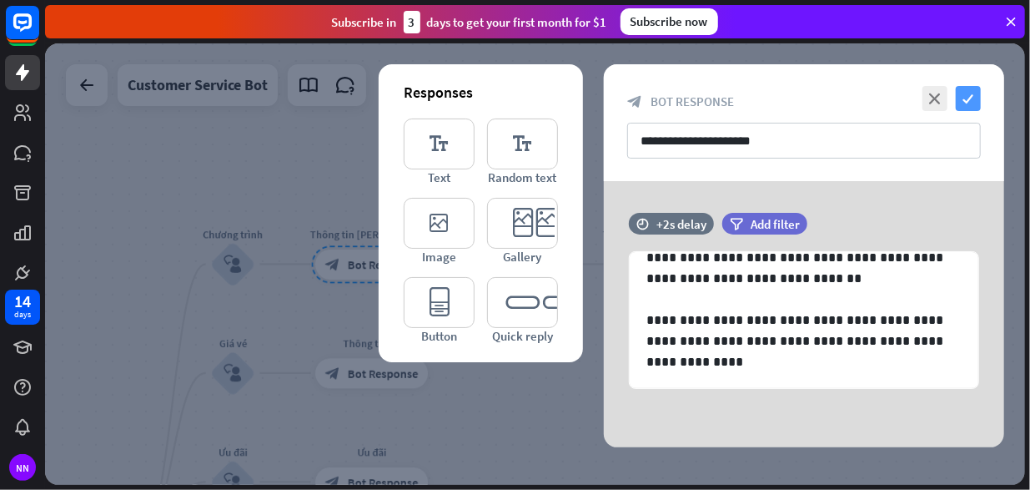
click at [969, 97] on icon "check" at bounding box center [968, 98] width 25 height 25
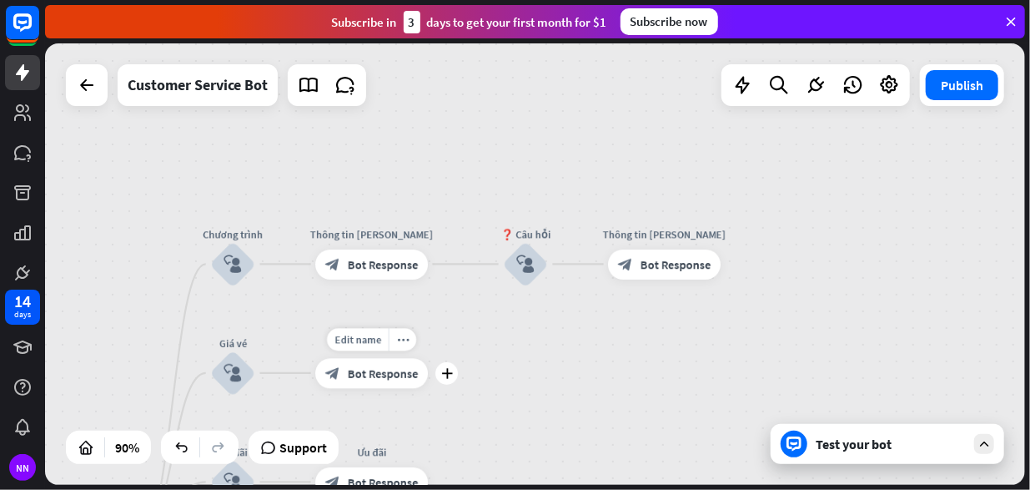
click at [375, 378] on span "Bot Response" at bounding box center [383, 372] width 71 height 15
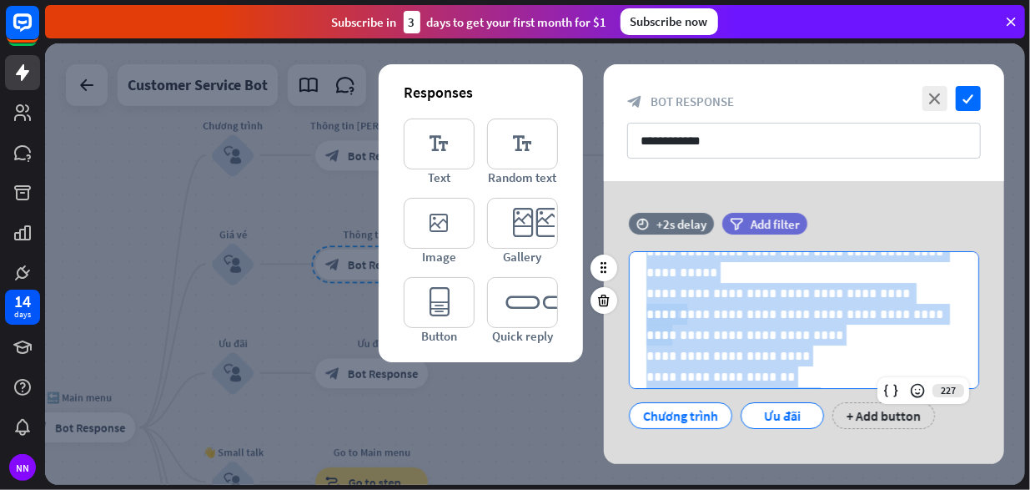
scroll to position [168, 0]
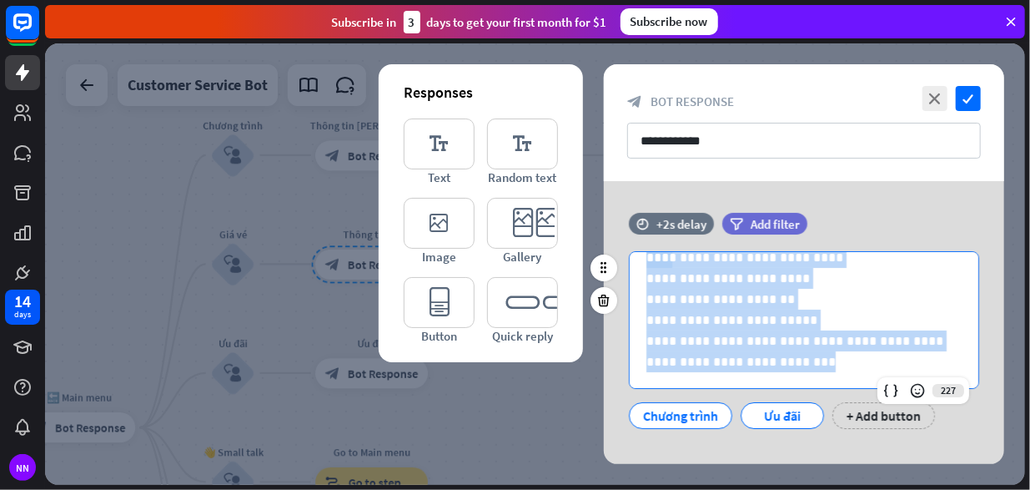
drag, startPoint x: 644, startPoint y: 279, endPoint x: 844, endPoint y: 395, distance: 230.9
click at [844, 395] on div "**********" at bounding box center [804, 340] width 350 height 178
copy div "**********"
click at [756, 316] on p "**********" at bounding box center [797, 319] width 303 height 21
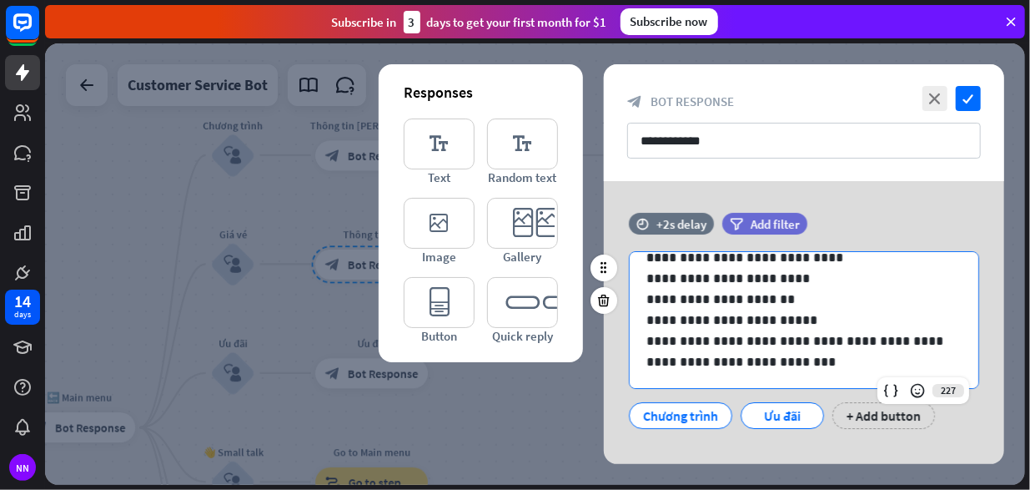
click at [750, 319] on p "**********" at bounding box center [797, 319] width 303 height 21
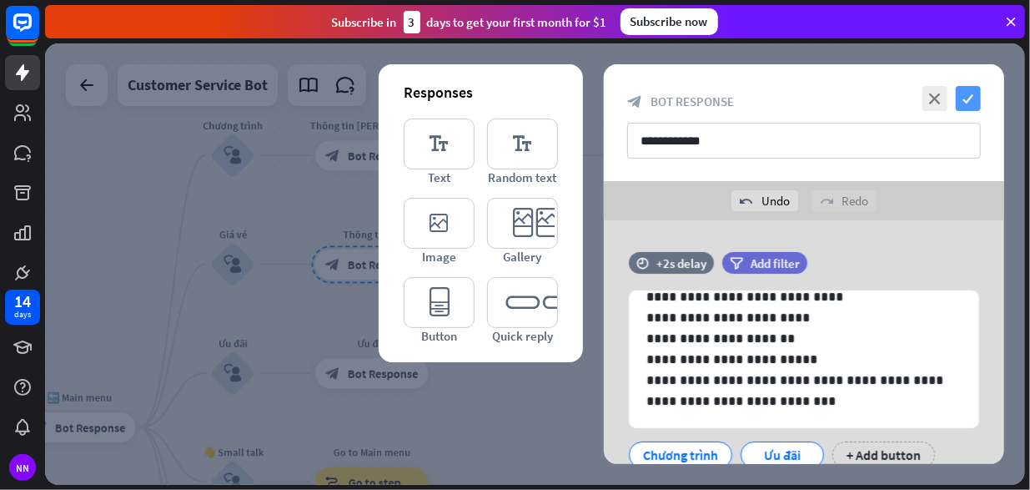
click at [966, 98] on icon "check" at bounding box center [968, 98] width 25 height 25
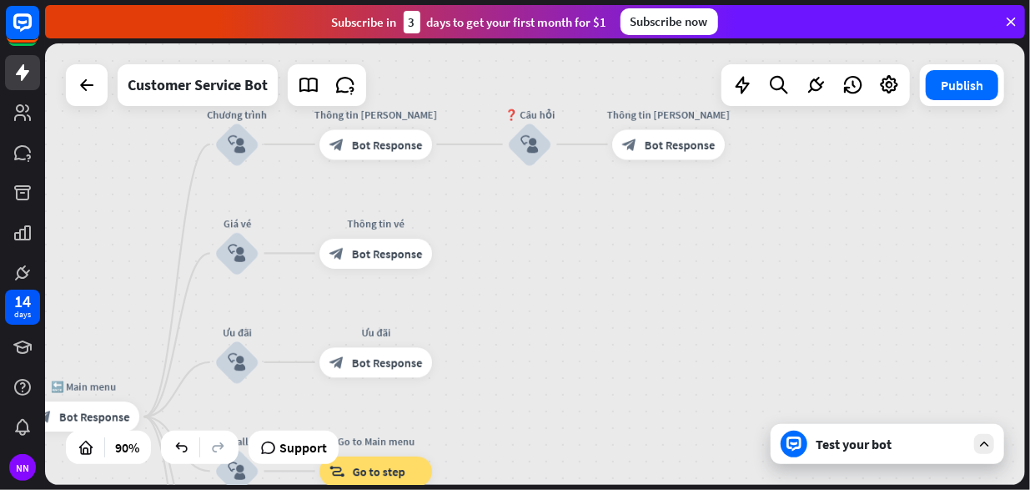
drag, startPoint x: 324, startPoint y: 314, endPoint x: 340, endPoint y: 236, distance: 80.0
click at [340, 236] on div "home_2 Start point Rối Họa [PERSON_NAME] [PERSON_NAME]! block_bot_response Bot …" at bounding box center [535, 263] width 980 height 441
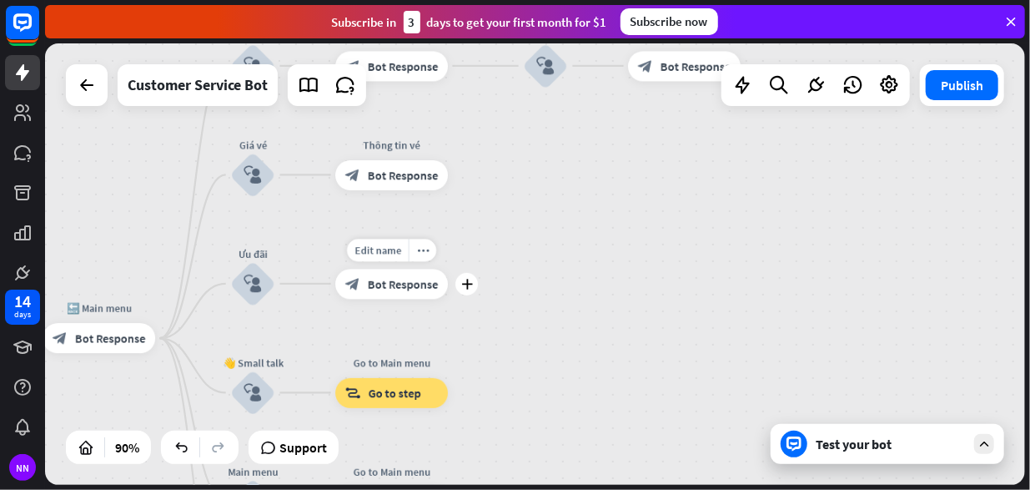
click at [397, 289] on span "Bot Response" at bounding box center [403, 283] width 71 height 15
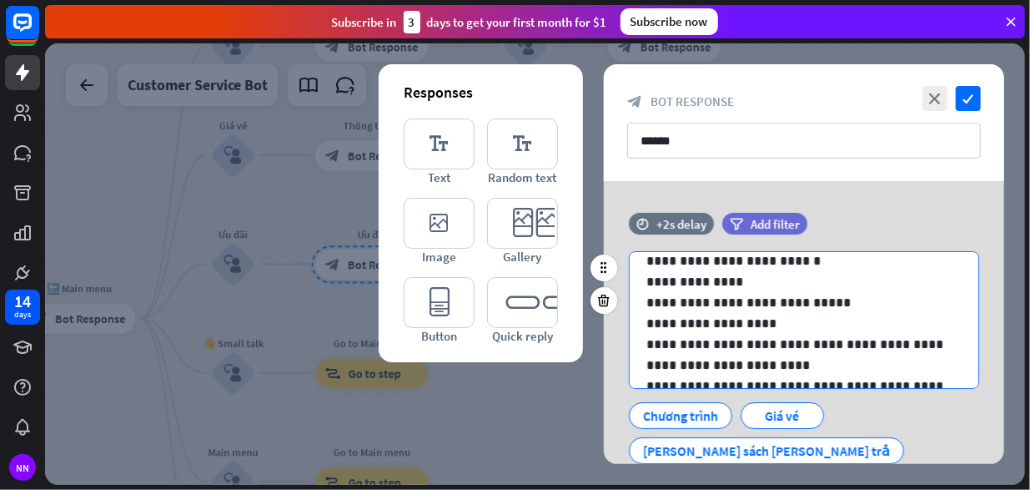
scroll to position [272, 0]
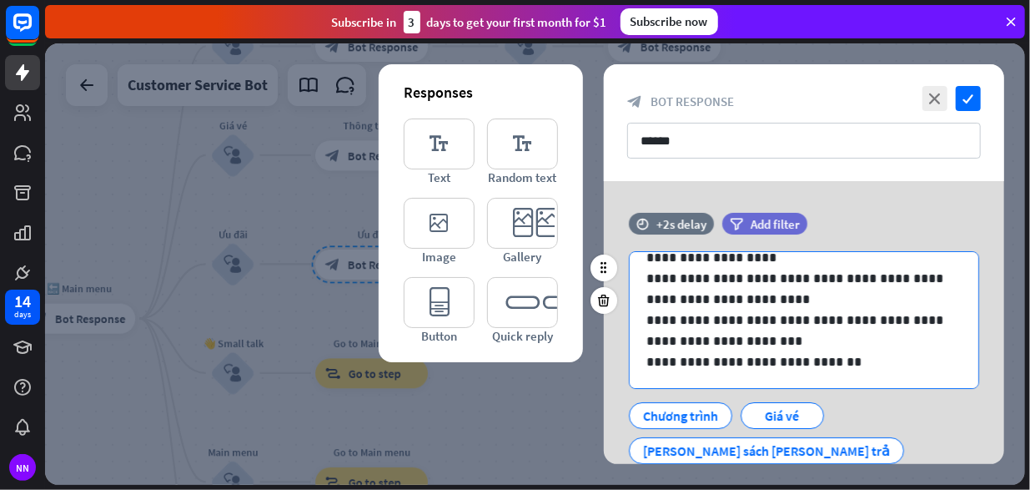
click at [774, 333] on p "**********" at bounding box center [797, 330] width 303 height 42
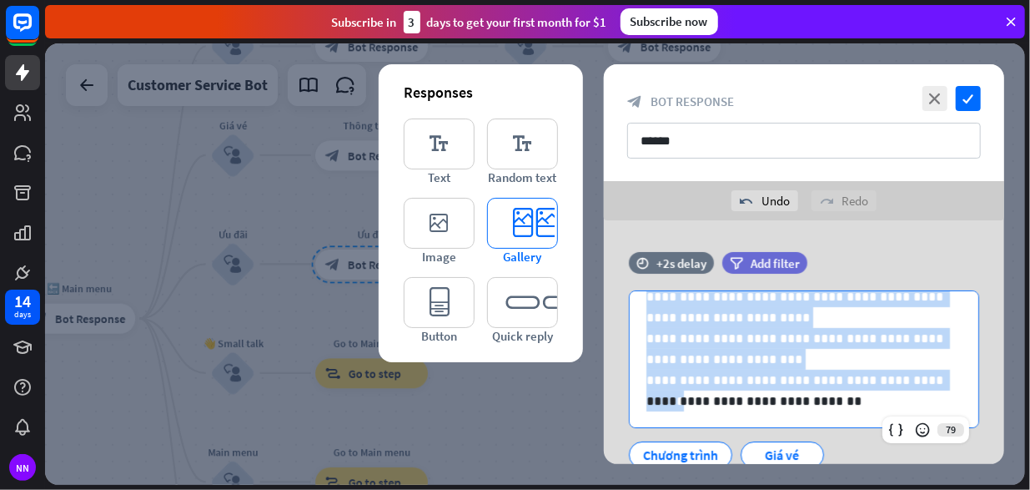
scroll to position [0, 0]
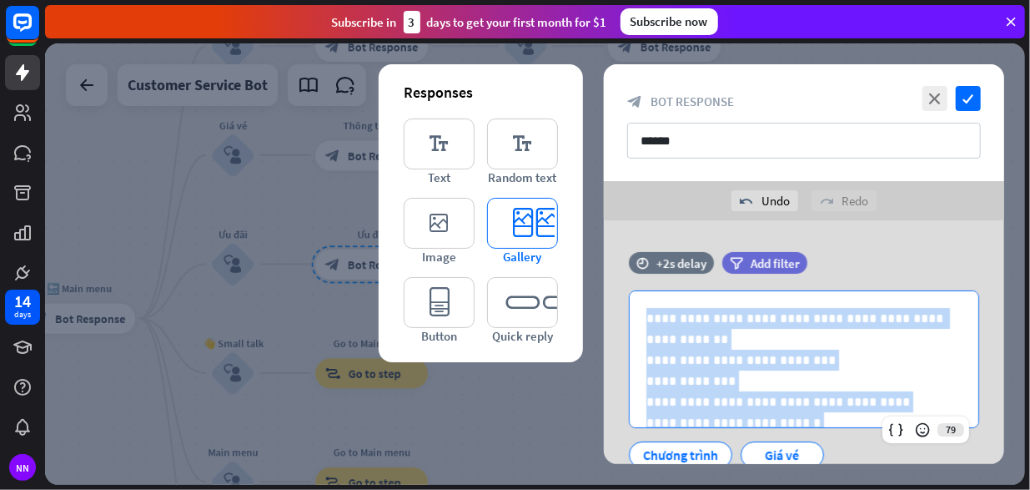
drag, startPoint x: 934, startPoint y: 374, endPoint x: 520, endPoint y: 219, distance: 442.4
click at [604, 220] on div "**********" at bounding box center [804, 408] width 400 height 376
copy div "**********"
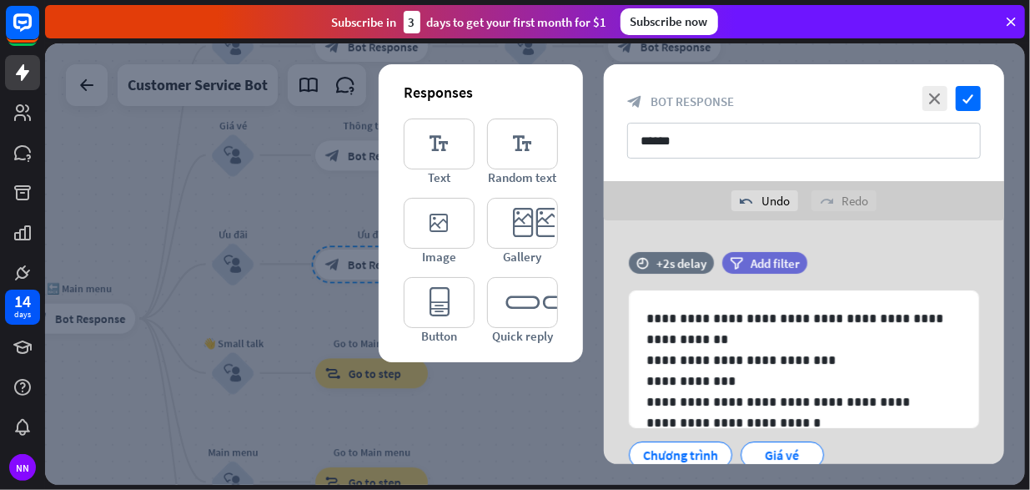
click at [320, 155] on div at bounding box center [535, 263] width 980 height 441
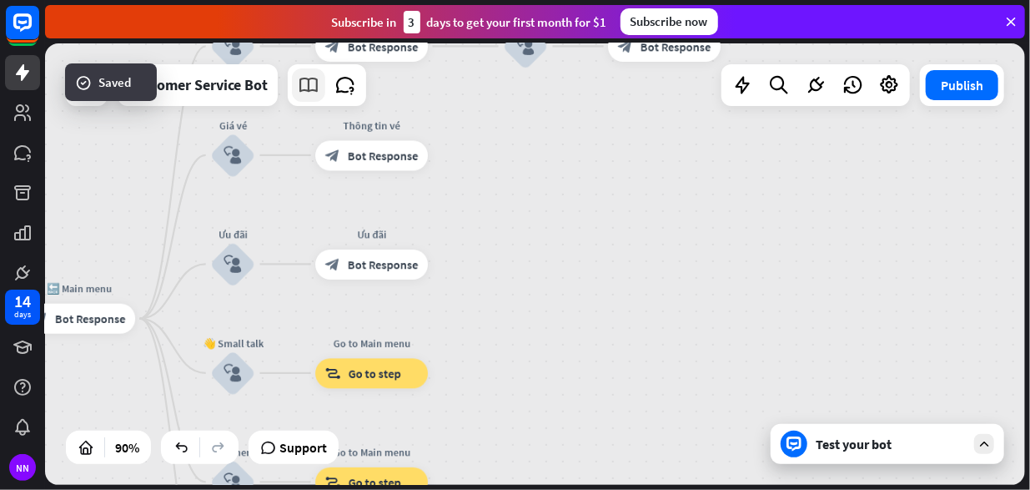
click at [314, 84] on icon at bounding box center [309, 85] width 22 height 22
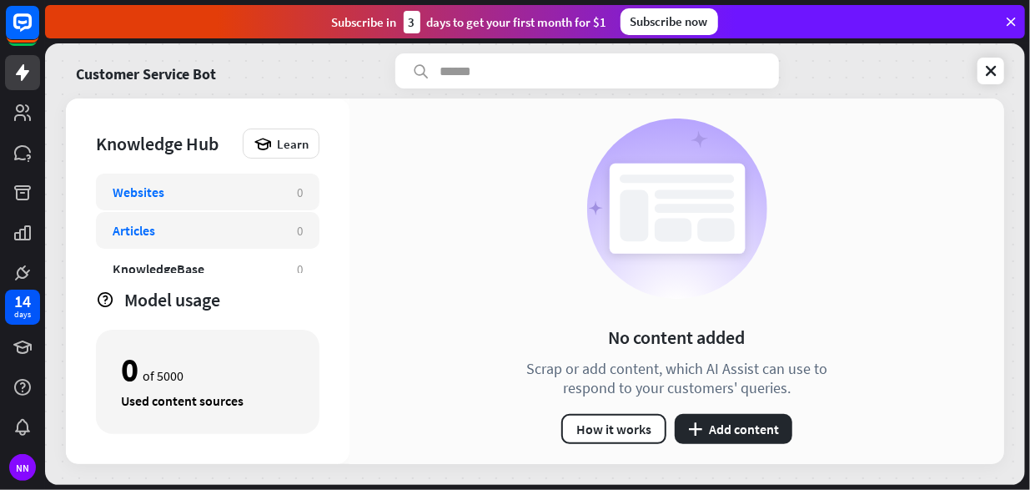
click at [190, 216] on div "Articles 0" at bounding box center [208, 230] width 224 height 37
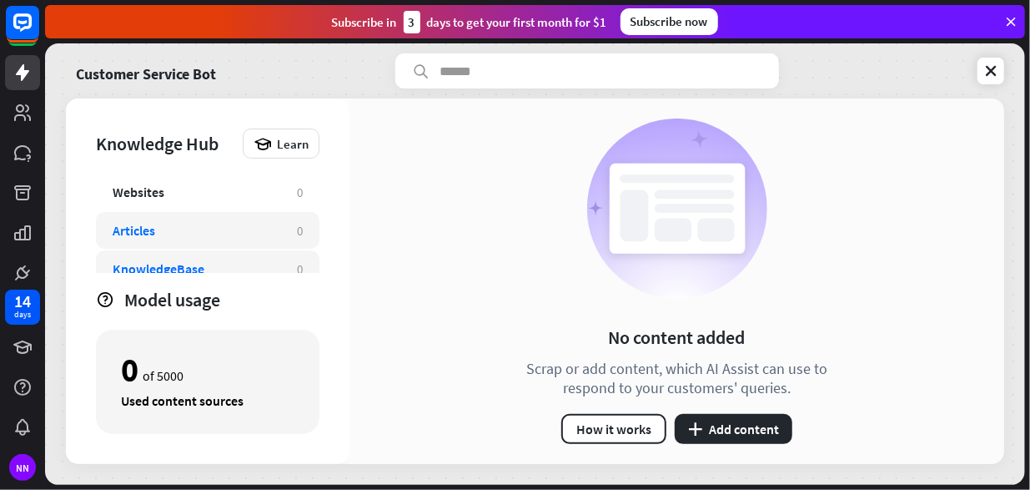
click at [219, 266] on div "KnowledgeBase" at bounding box center [197, 268] width 168 height 17
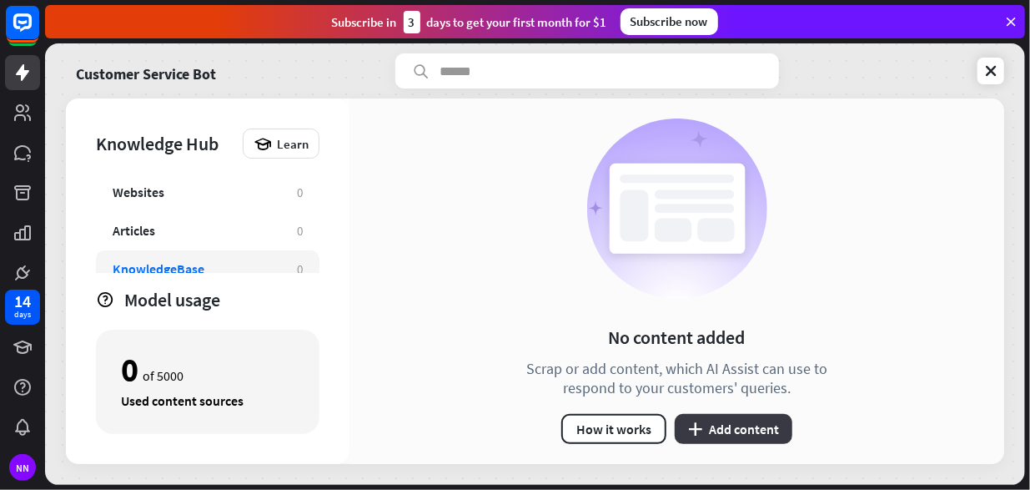
click at [742, 424] on button "plus Add content" at bounding box center [734, 429] width 118 height 30
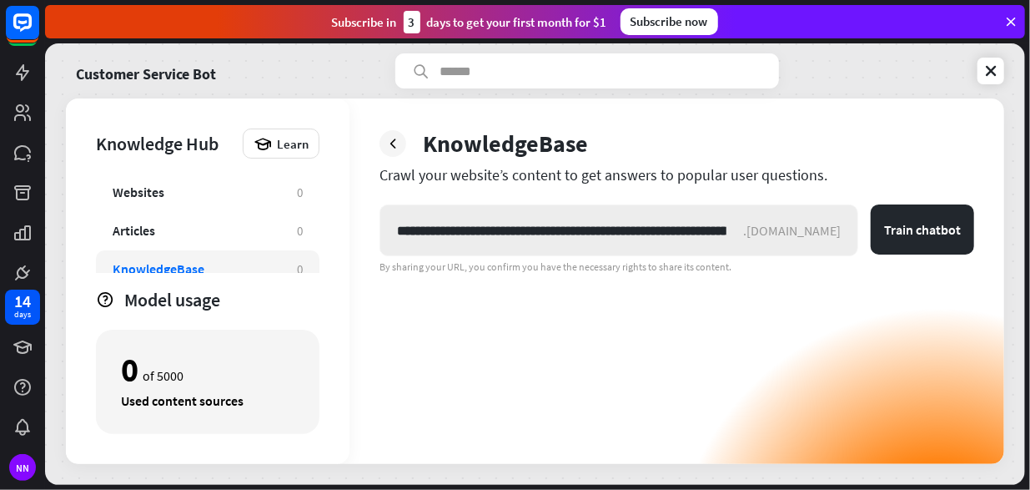
scroll to position [0, 229]
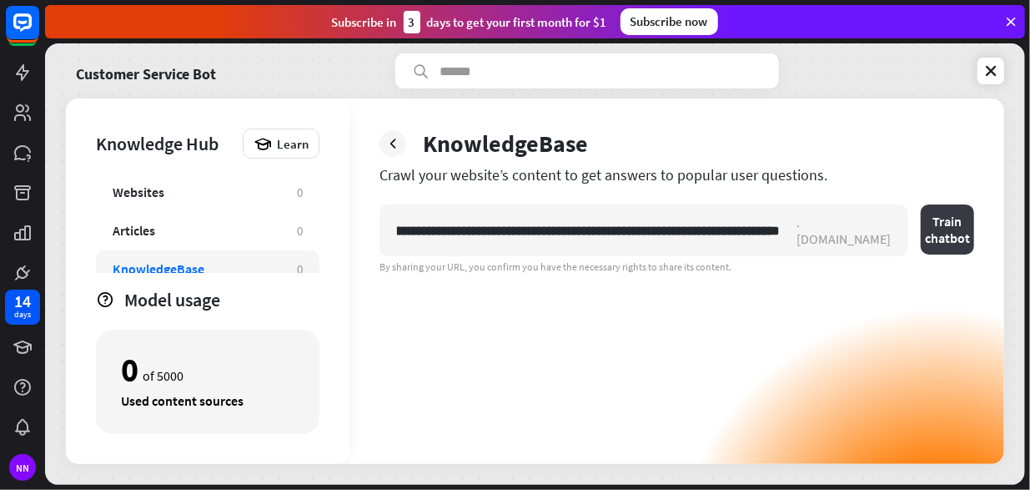
type input "**********"
click at [959, 224] on button "Train chatbot" at bounding box center [947, 229] width 53 height 50
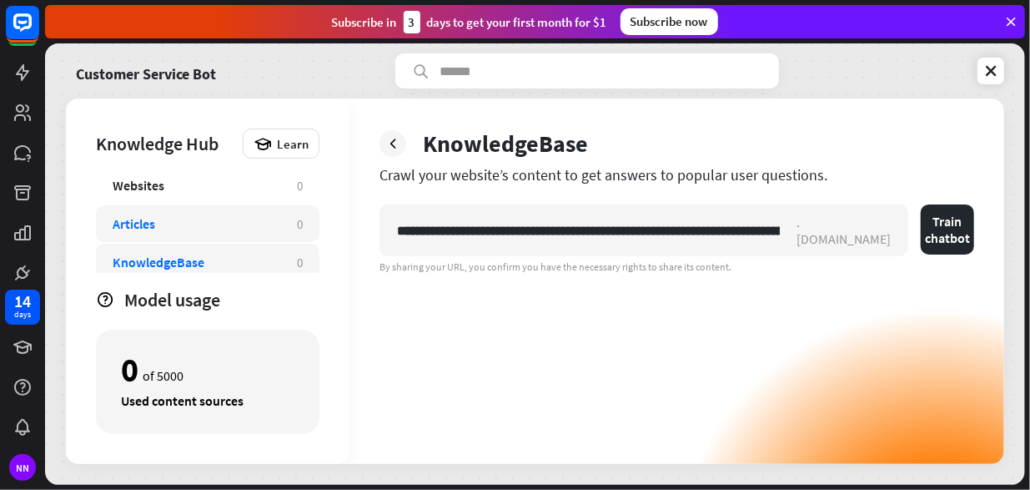
click at [164, 209] on div "Articles 0" at bounding box center [208, 223] width 224 height 37
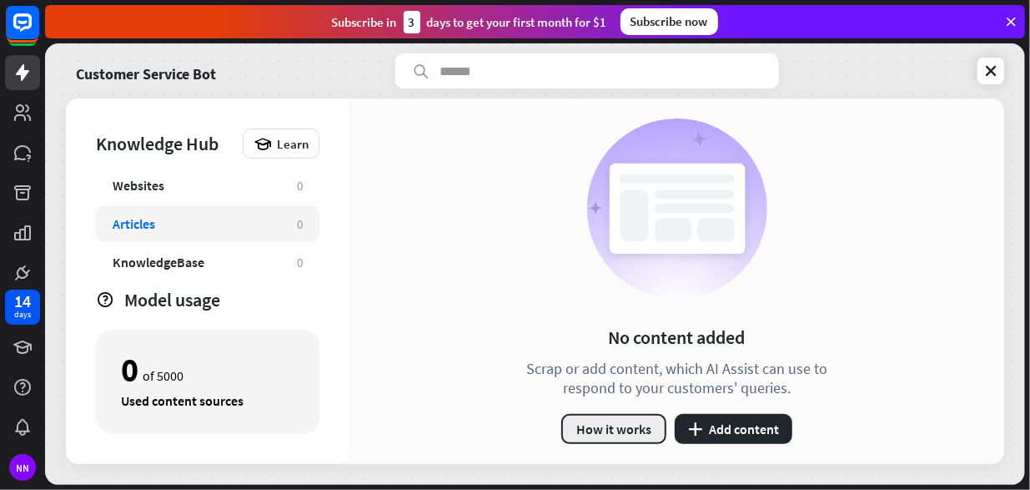
click at [622, 430] on button "How it works" at bounding box center [613, 429] width 105 height 30
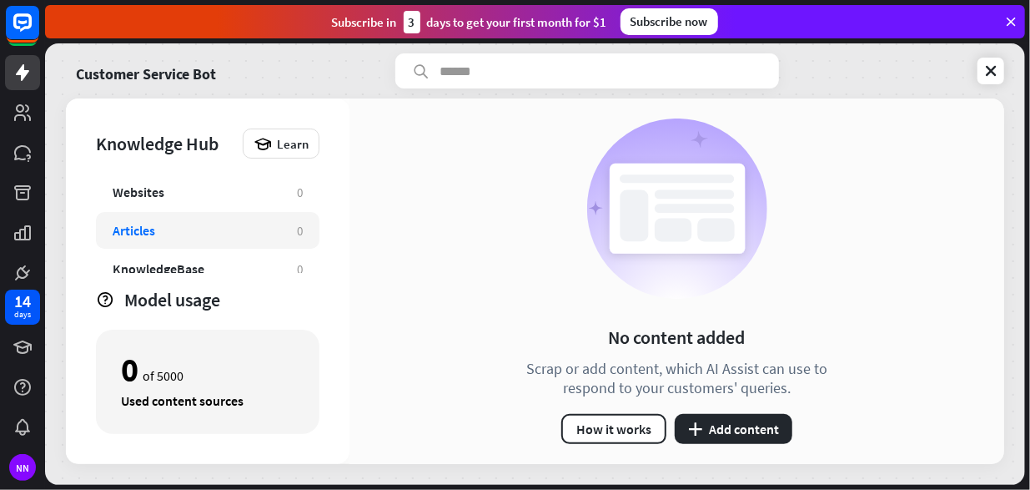
click at [957, 169] on div "close" at bounding box center [515, 245] width 1030 height 490
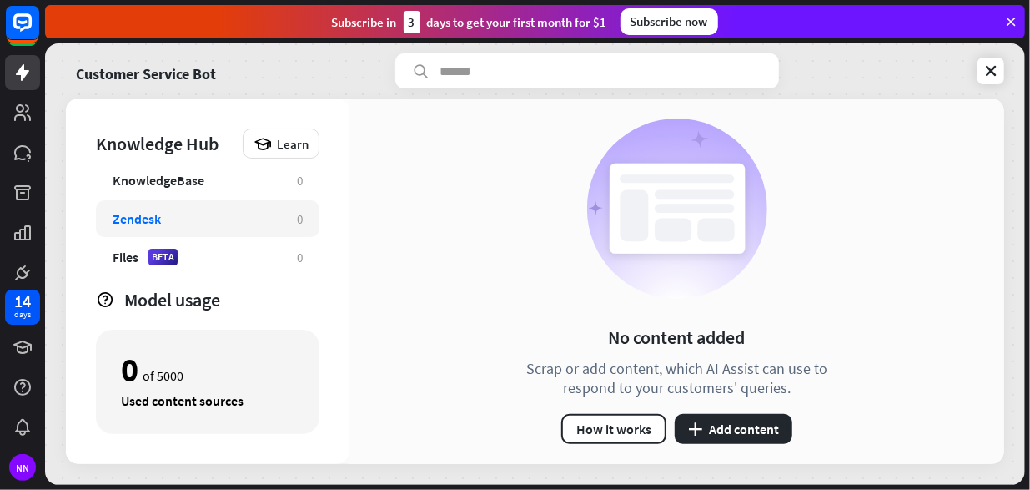
scroll to position [90, 0]
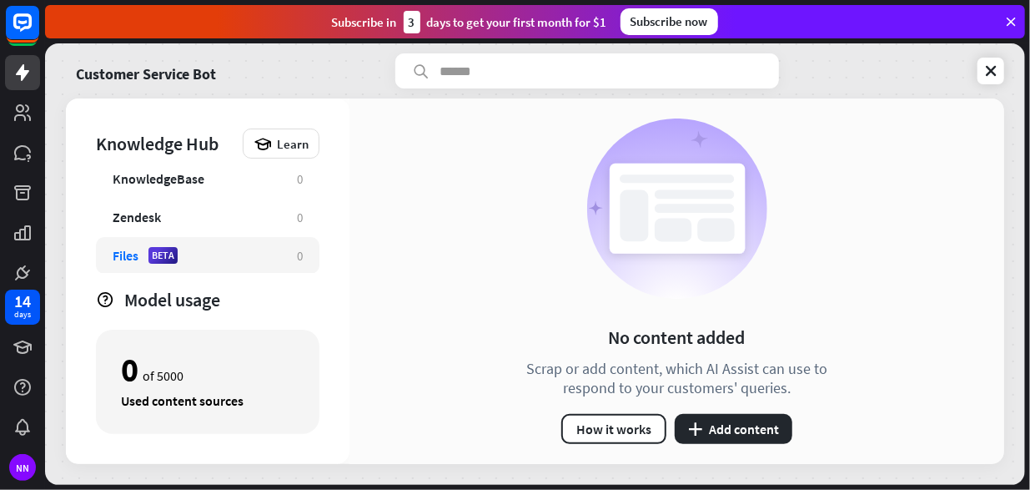
click at [194, 249] on div "Files BETA" at bounding box center [197, 255] width 168 height 17
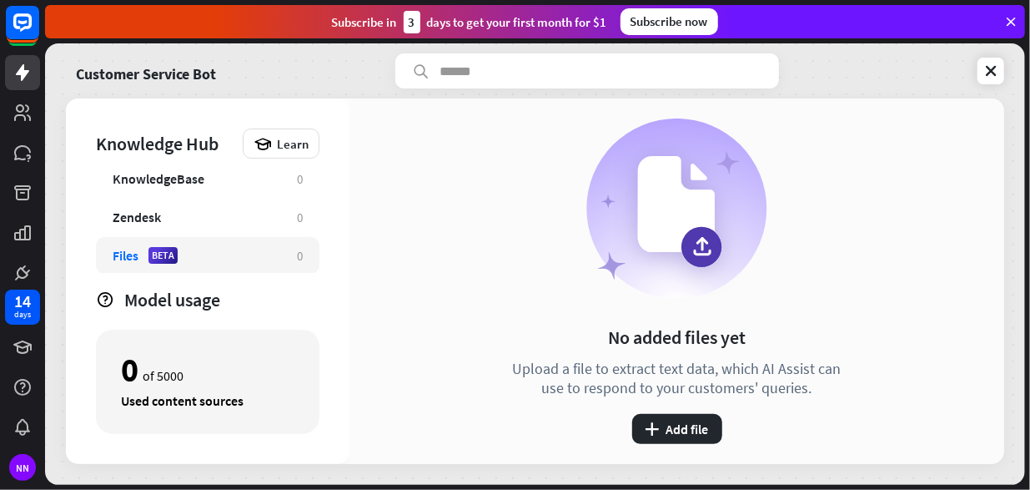
click at [115, 254] on div "Files" at bounding box center [126, 255] width 26 height 17
click at [158, 219] on div "Zendesk" at bounding box center [137, 217] width 48 height 17
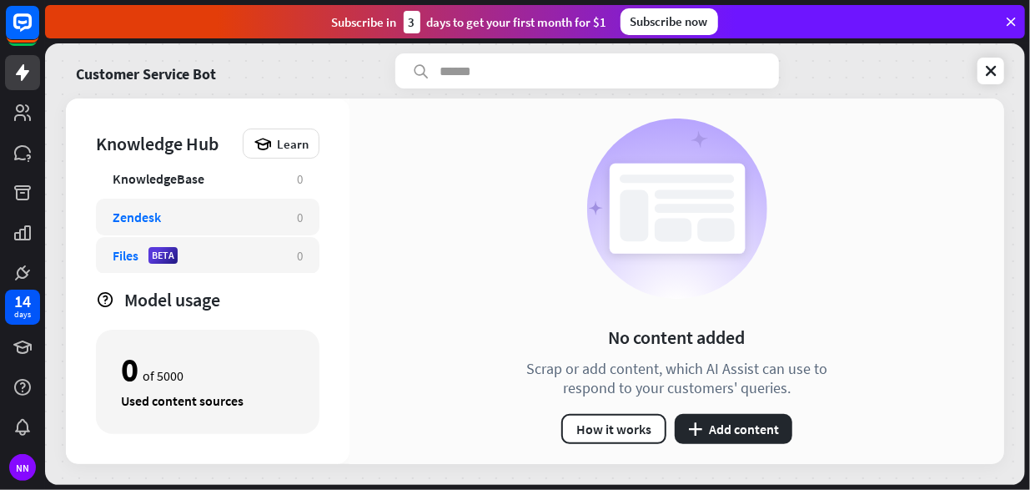
click at [128, 254] on div "Files" at bounding box center [126, 255] width 26 height 17
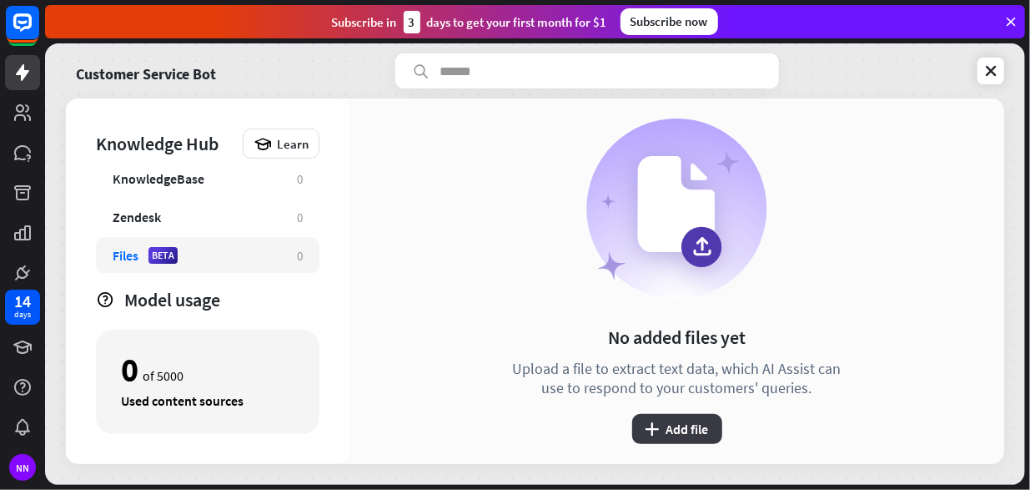
click at [681, 420] on button "plus Add file" at bounding box center [677, 429] width 90 height 30
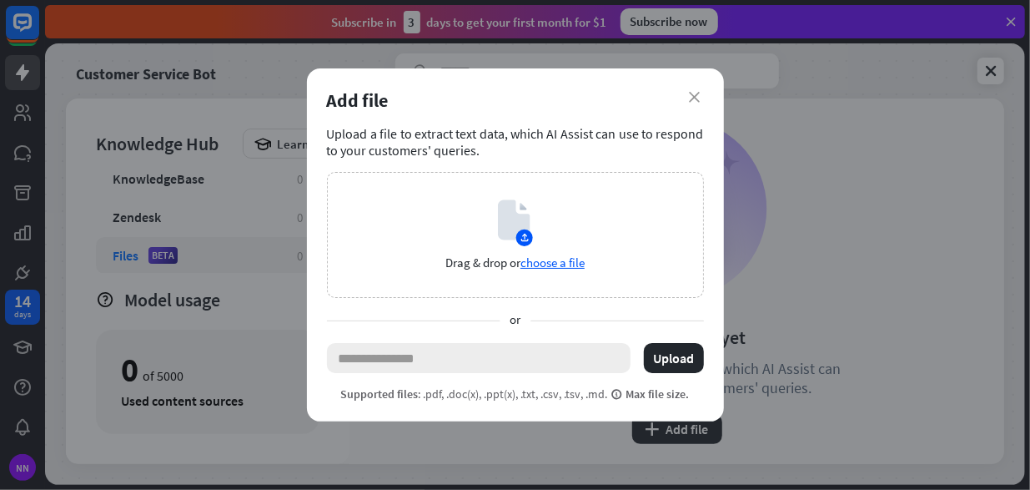
click at [576, 346] on input "text" at bounding box center [479, 358] width 304 height 30
paste input "**********"
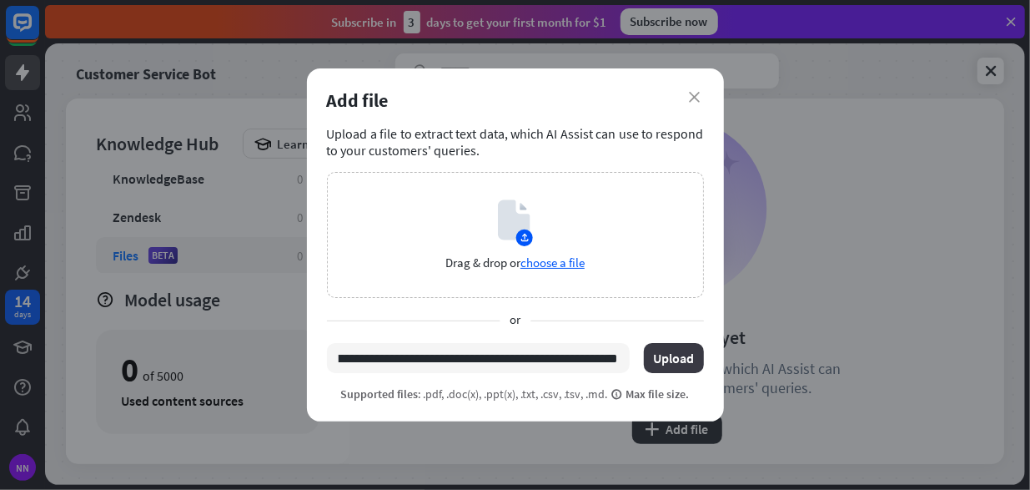
type input "**********"
click at [674, 350] on button "Upload" at bounding box center [674, 358] width 60 height 30
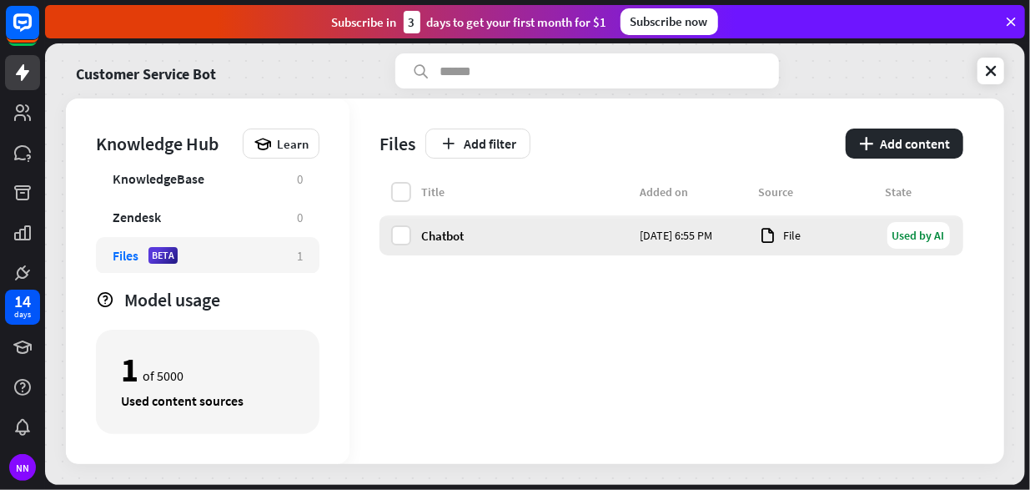
click at [416, 243] on div "Chatbot [DATE] 6:55 PM File Used by AI" at bounding box center [672, 235] width 584 height 40
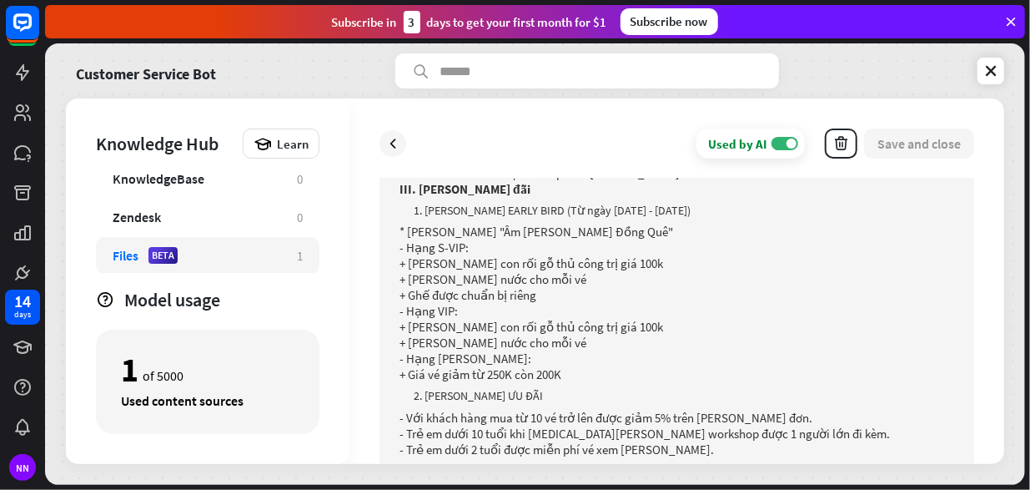
scroll to position [449, 0]
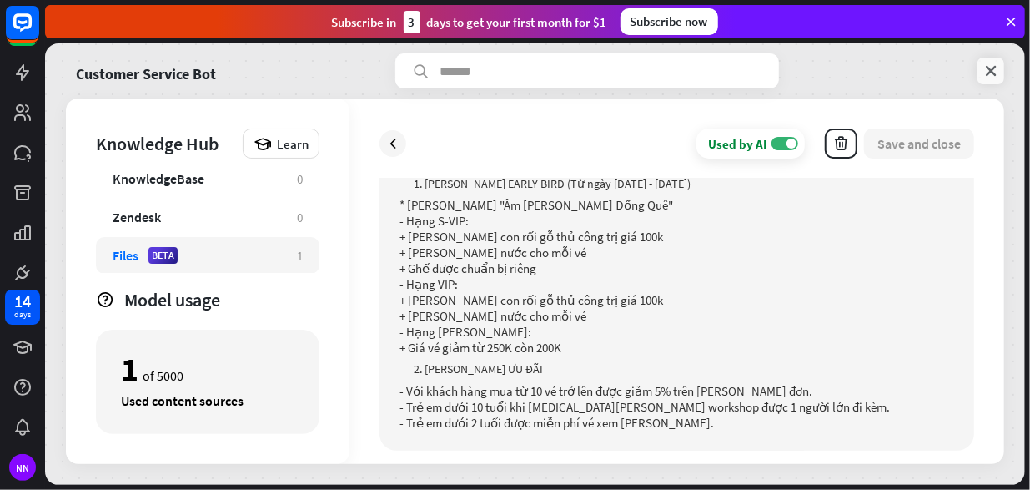
click at [991, 74] on icon at bounding box center [991, 71] width 17 height 17
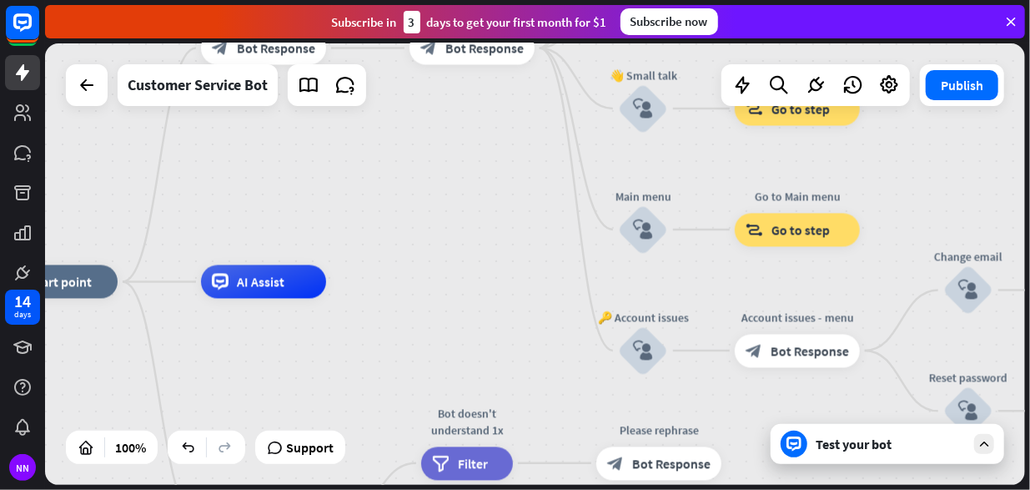
drag, startPoint x: 609, startPoint y: 316, endPoint x: 315, endPoint y: 326, distance: 293.8
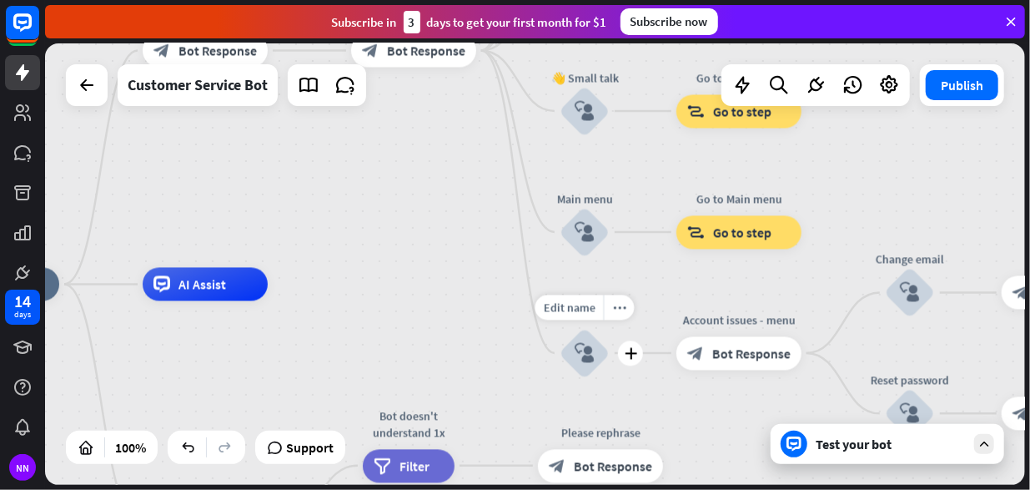
drag, startPoint x: 729, startPoint y: 281, endPoint x: 551, endPoint y: 360, distance: 194.2
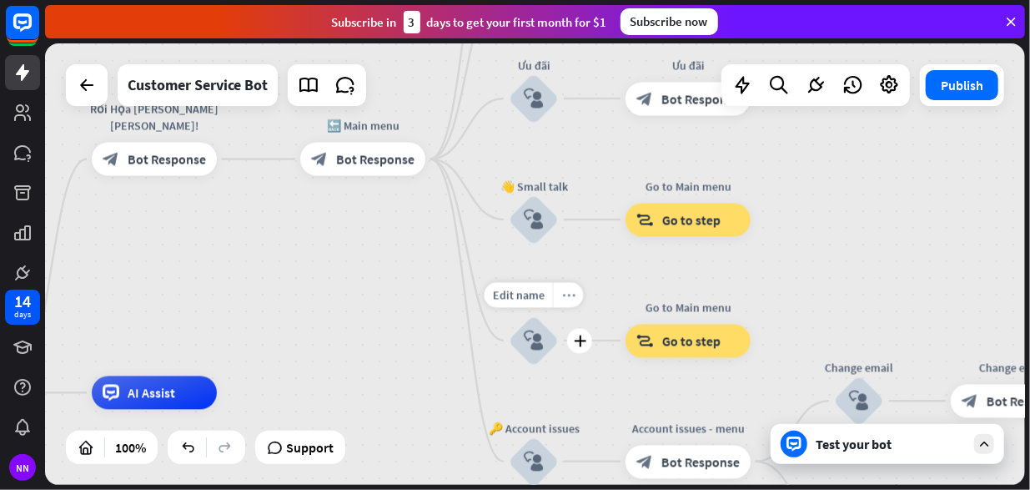
drag, startPoint x: 627, startPoint y: 225, endPoint x: 471, endPoint y: 430, distance: 257.8
click at [509, 365] on div "Edit name more_horiz plus Main menu block_user_input" at bounding box center [534, 340] width 50 height 50
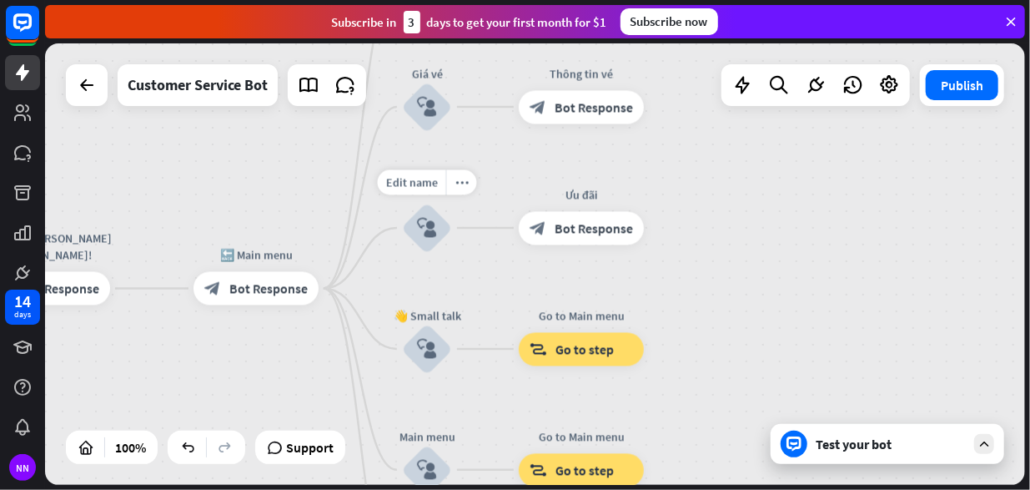
drag, startPoint x: 461, startPoint y: 226, endPoint x: 479, endPoint y: 373, distance: 147.9
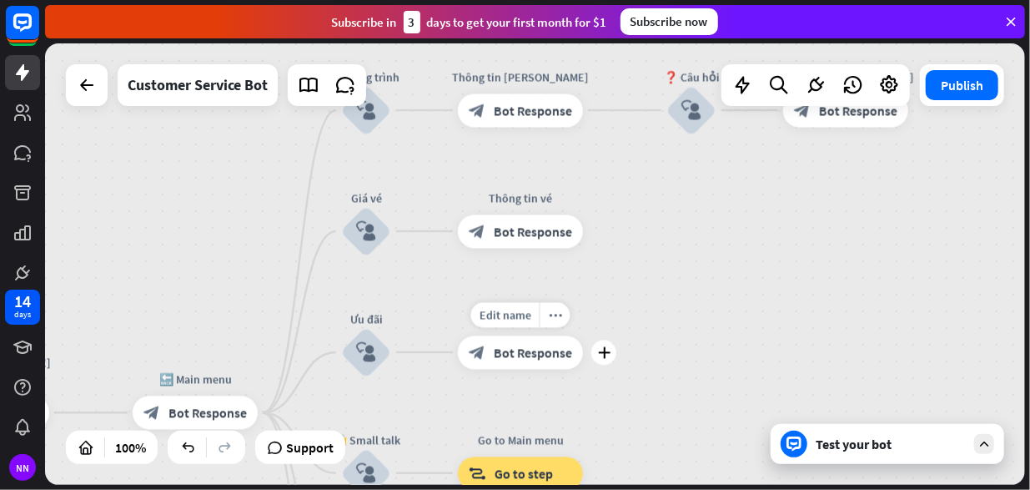
drag, startPoint x: 532, startPoint y: 208, endPoint x: 471, endPoint y: 332, distance: 138.4
click at [471, 335] on div "Edit name more_horiz plus block_bot_response Bot Response" at bounding box center [520, 351] width 125 height 33
click at [855, 446] on div "Test your bot" at bounding box center [891, 443] width 150 height 17
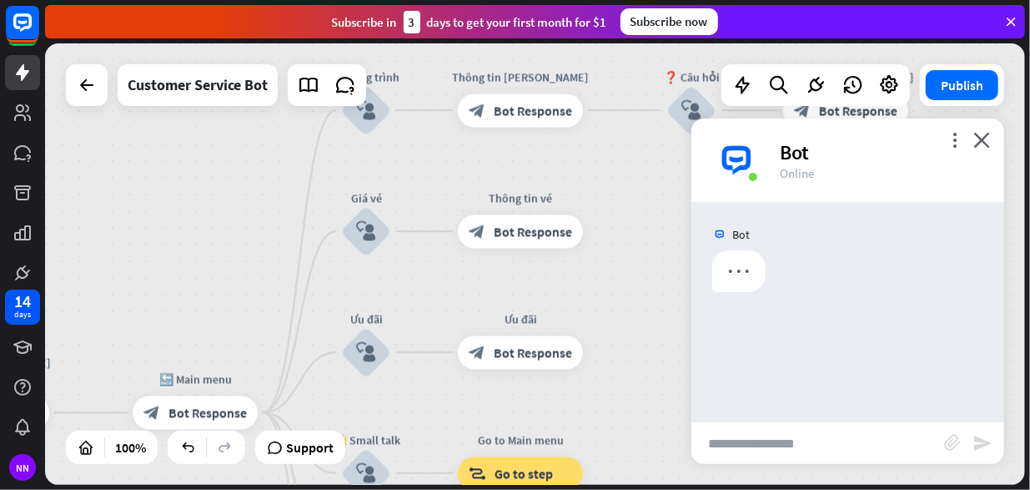
click at [840, 446] on input "text" at bounding box center [818, 443] width 253 height 42
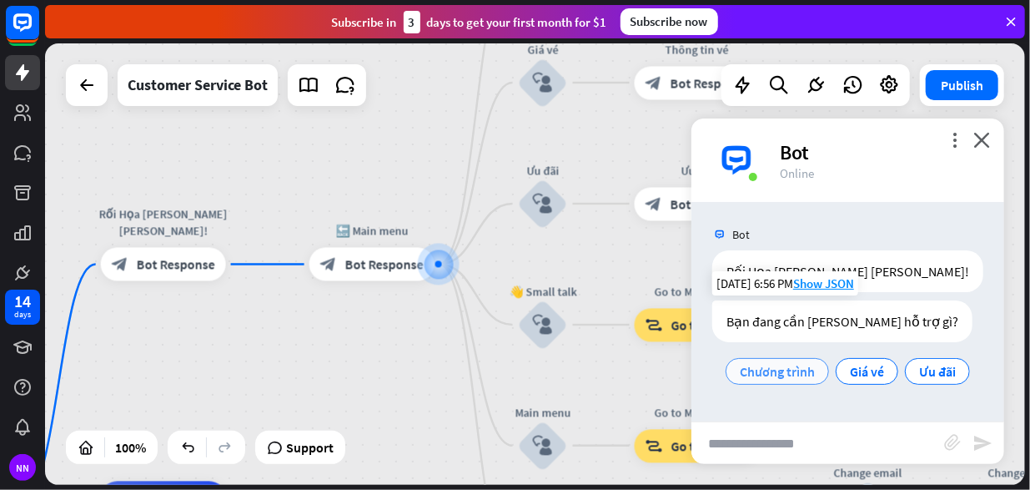
click at [794, 373] on span "Chương trình" at bounding box center [777, 371] width 75 height 17
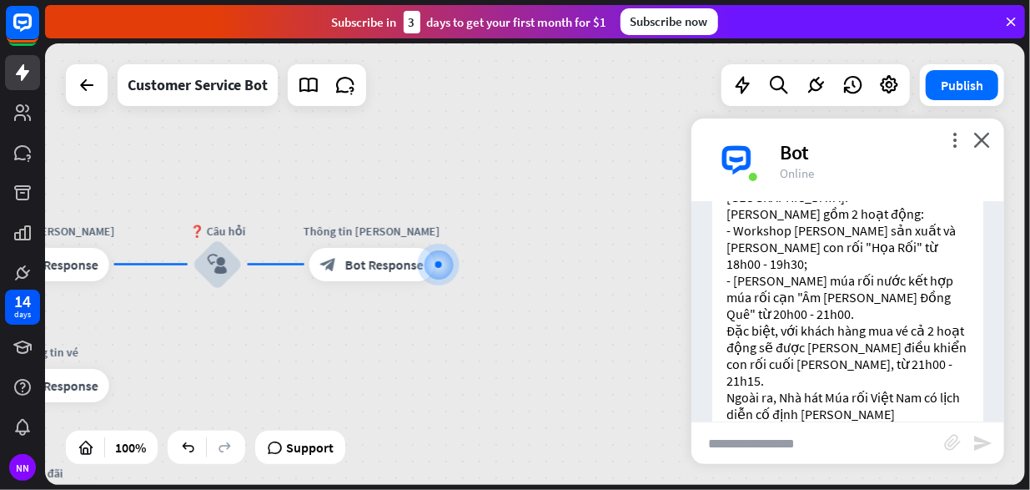
scroll to position [455, 0]
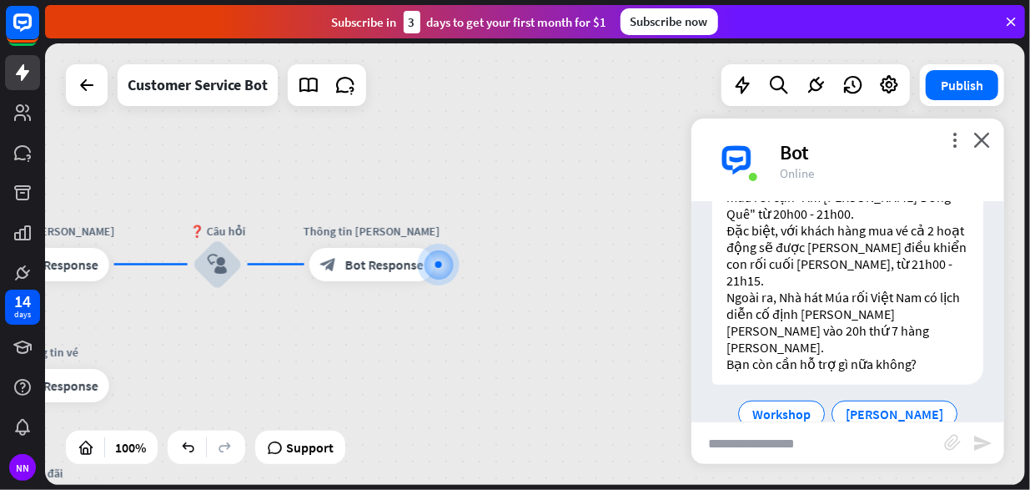
click at [804, 445] on input "text" at bounding box center [818, 443] width 253 height 42
type input "**********"
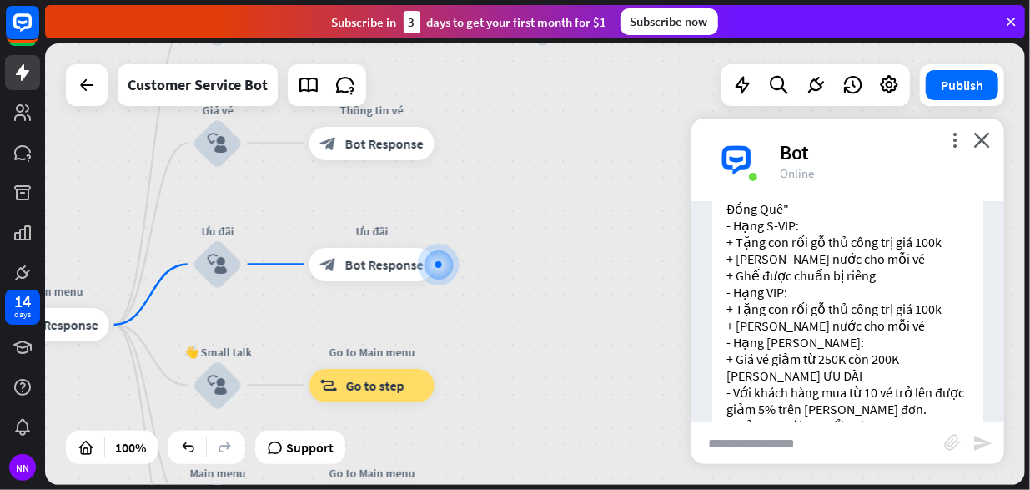
scroll to position [935, 0]
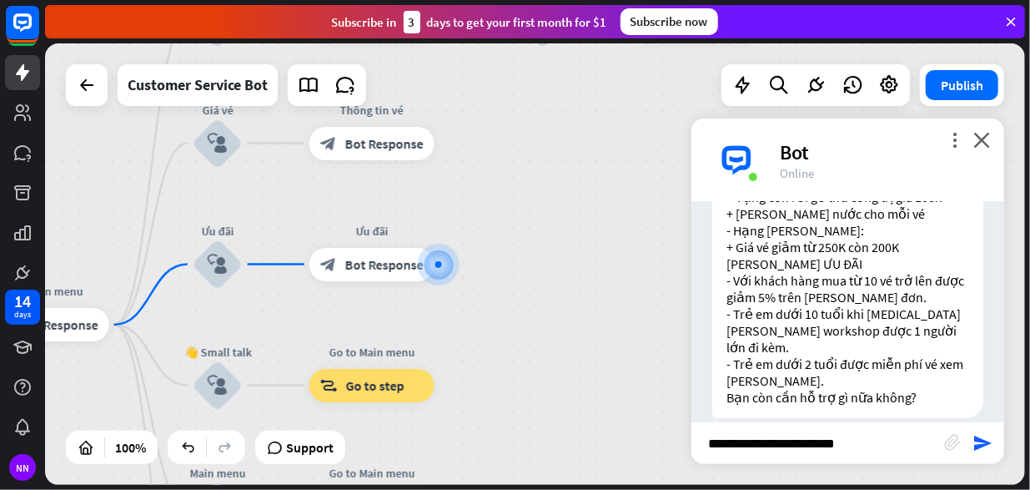
type input "**********"
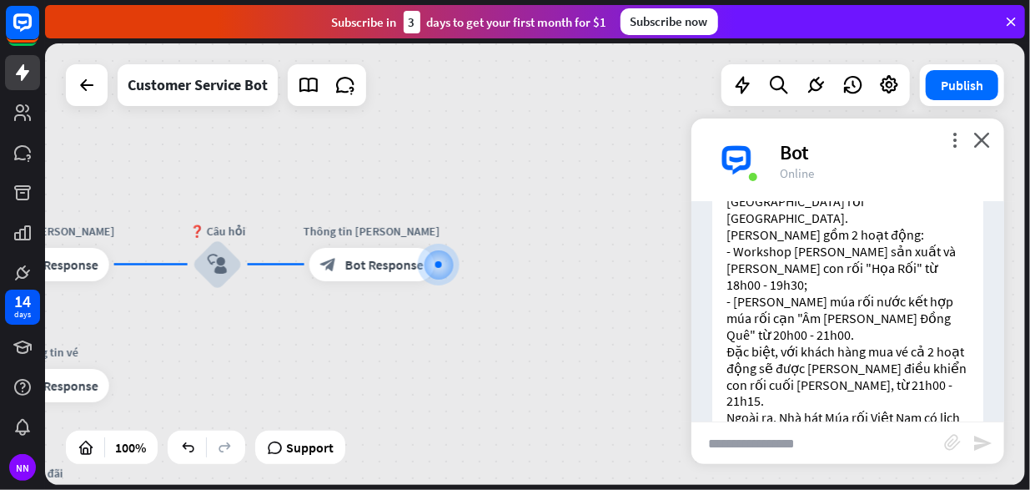
scroll to position [1366, 0]
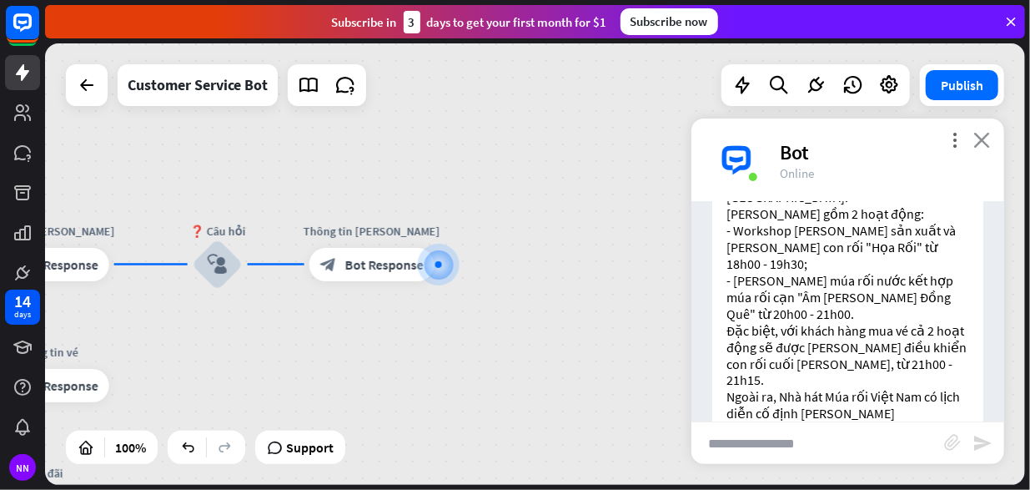
click at [988, 139] on icon "close" at bounding box center [981, 140] width 17 height 16
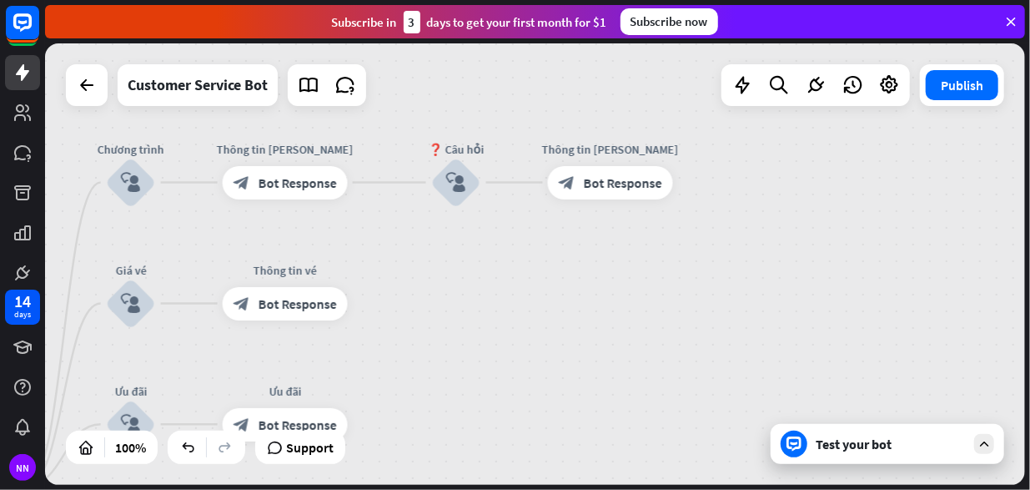
drag, startPoint x: 460, startPoint y: 202, endPoint x: 697, endPoint y: 120, distance: 251.4
click at [697, 120] on div "home_2 Start point Rối Họa [PERSON_NAME] [PERSON_NAME]! block_bot_response Bot …" at bounding box center [535, 263] width 980 height 441
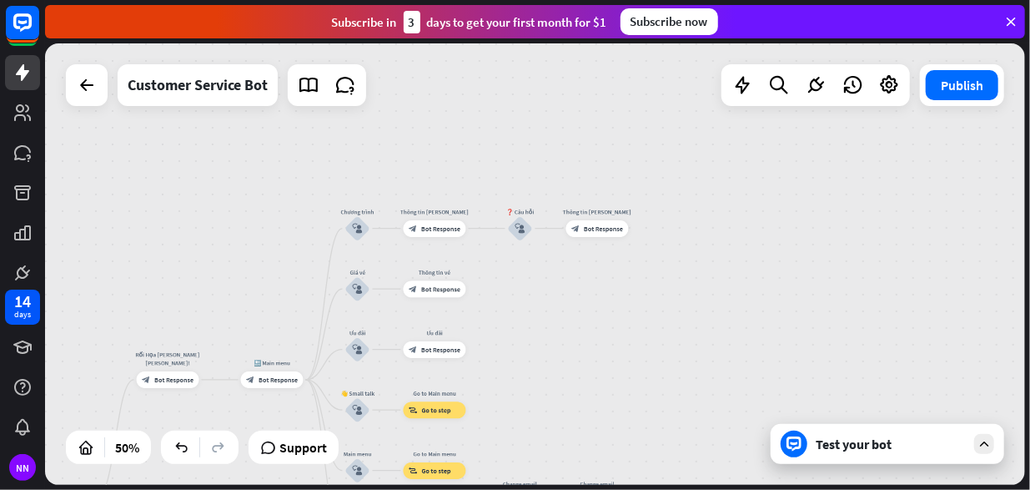
drag, startPoint x: 592, startPoint y: 389, endPoint x: 596, endPoint y: 224, distance: 165.2
click at [596, 245] on div "home_2 Start point Rối Họa [PERSON_NAME] [PERSON_NAME]! block_bot_response Bot …" at bounding box center [535, 263] width 980 height 441
